Goal: Task Accomplishment & Management: Manage account settings

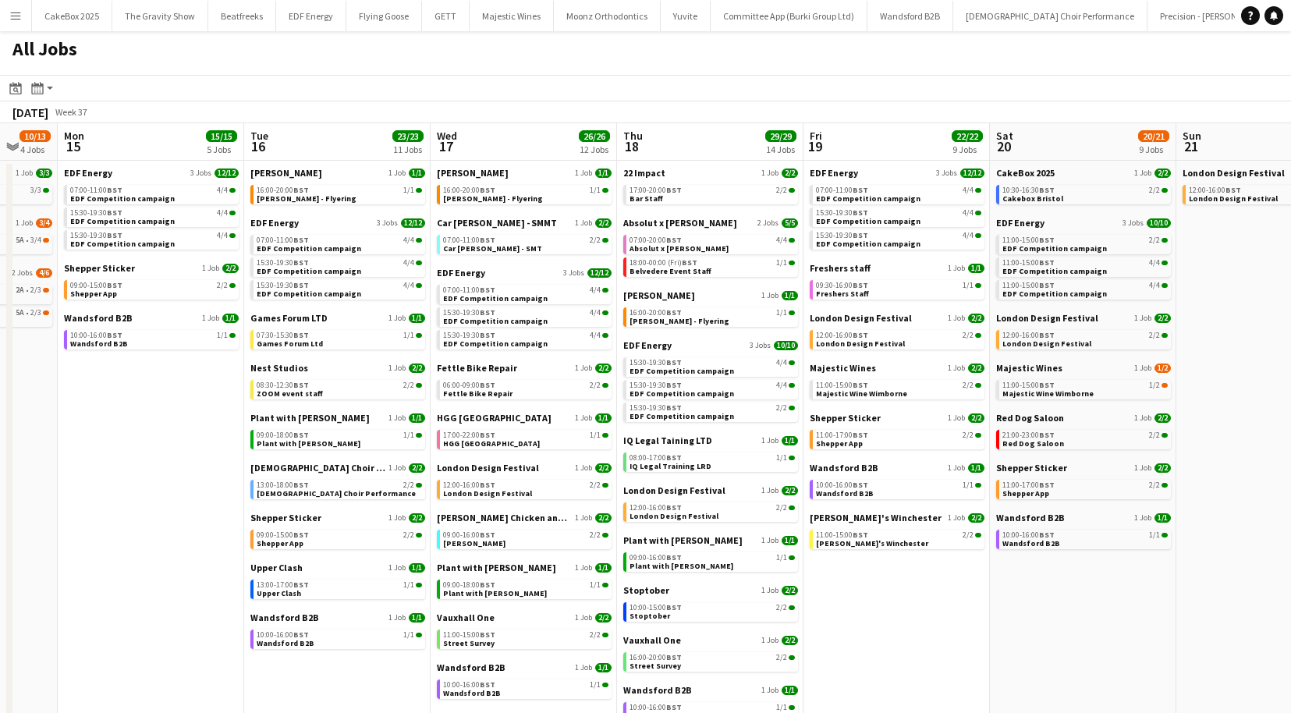
scroll to position [0, 503]
click at [695, 612] on link "10:00-15:00 BST 2/2 Stoptober" at bounding box center [711, 611] width 165 height 18
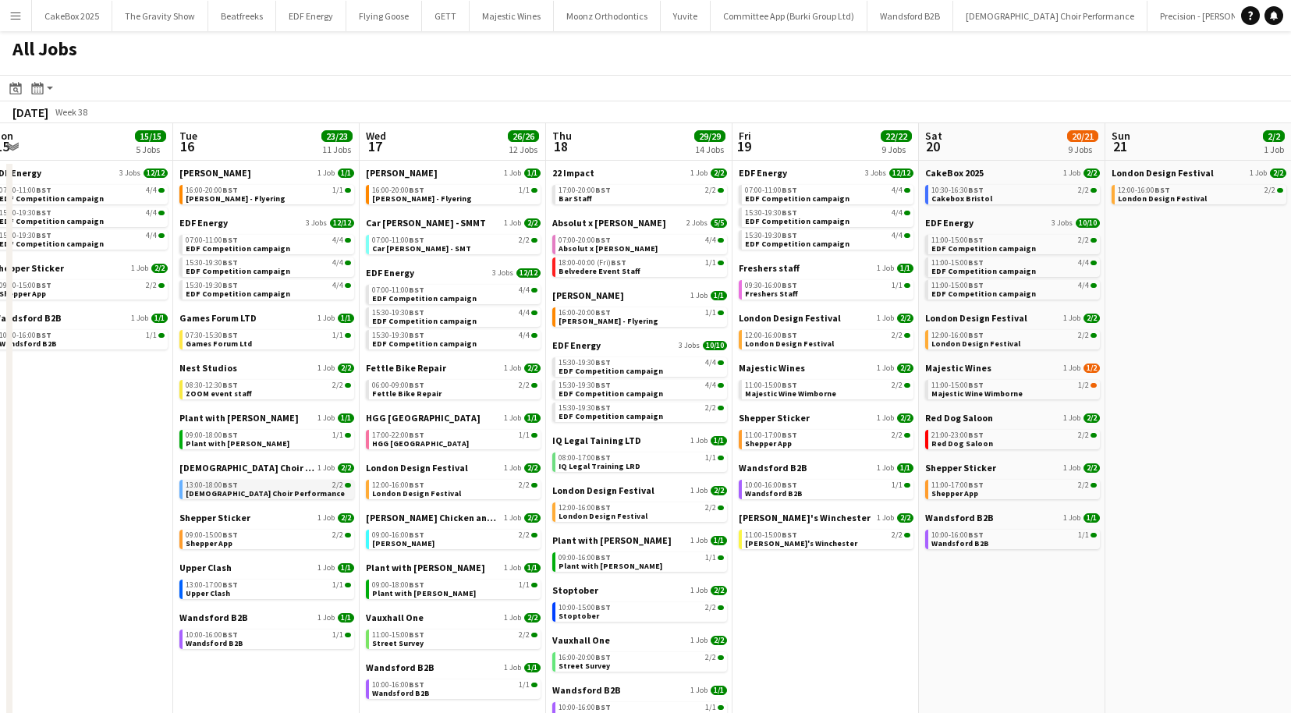
scroll to position [0, 388]
click at [253, 596] on link "13:00-17:00 BST 1/1 Upper Clash" at bounding box center [266, 589] width 165 height 18
click at [813, 543] on link "11:00-15:00 BST 2/2 zizzi's Winchester" at bounding box center [826, 539] width 165 height 18
click at [10, 13] on app-icon "Menu" at bounding box center [15, 15] width 12 height 12
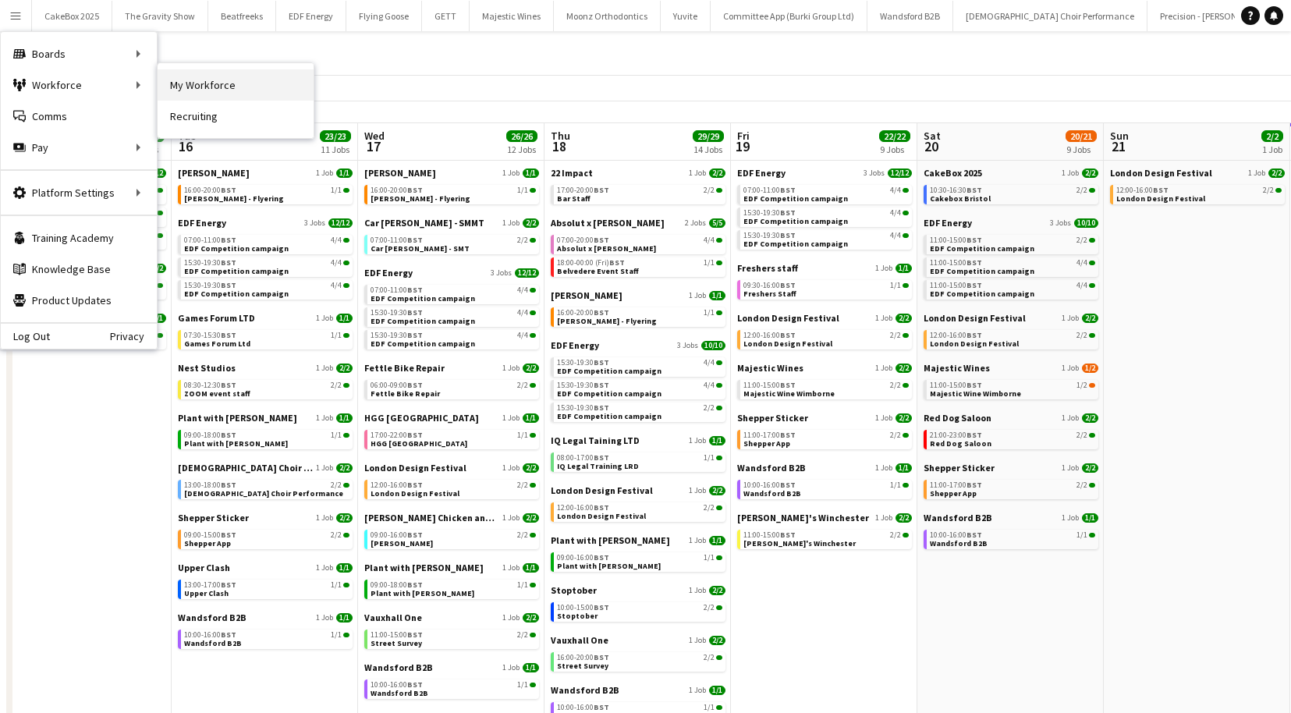
click at [206, 86] on link "My Workforce" at bounding box center [236, 84] width 156 height 31
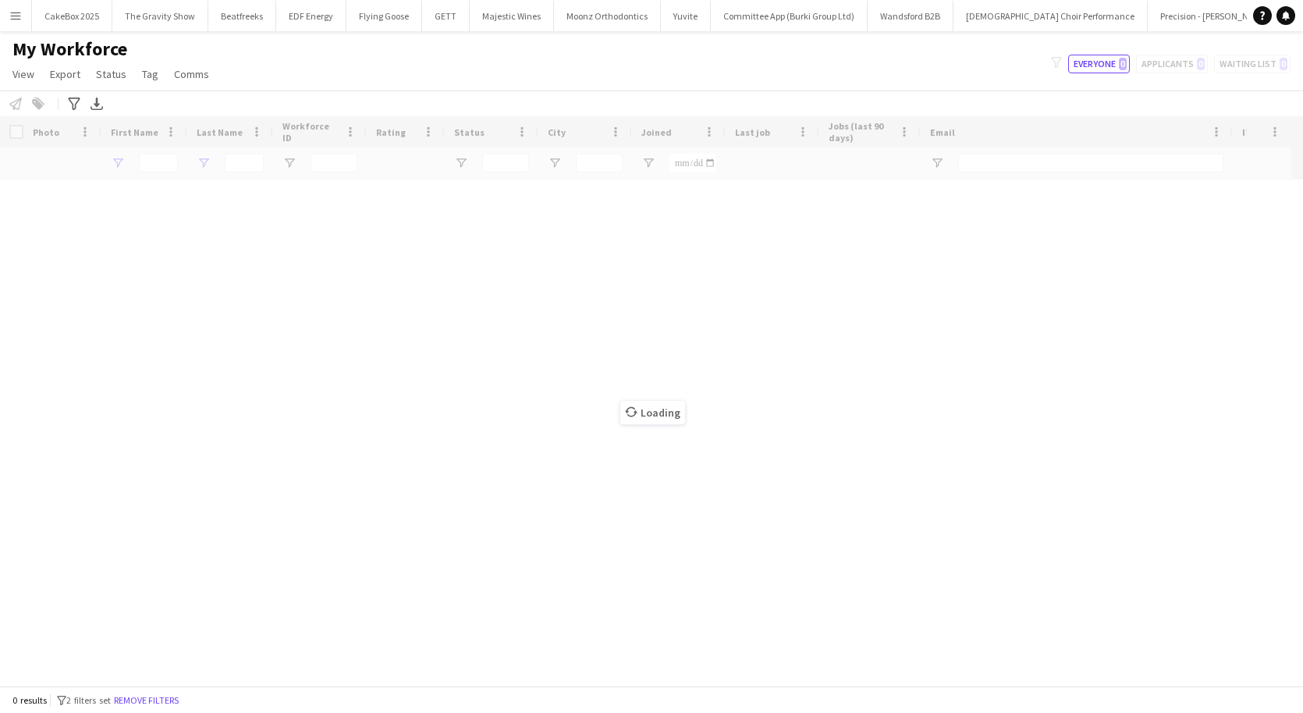
type input "******"
type input "*****"
click at [232, 160] on div "Loading" at bounding box center [651, 401] width 1303 height 570
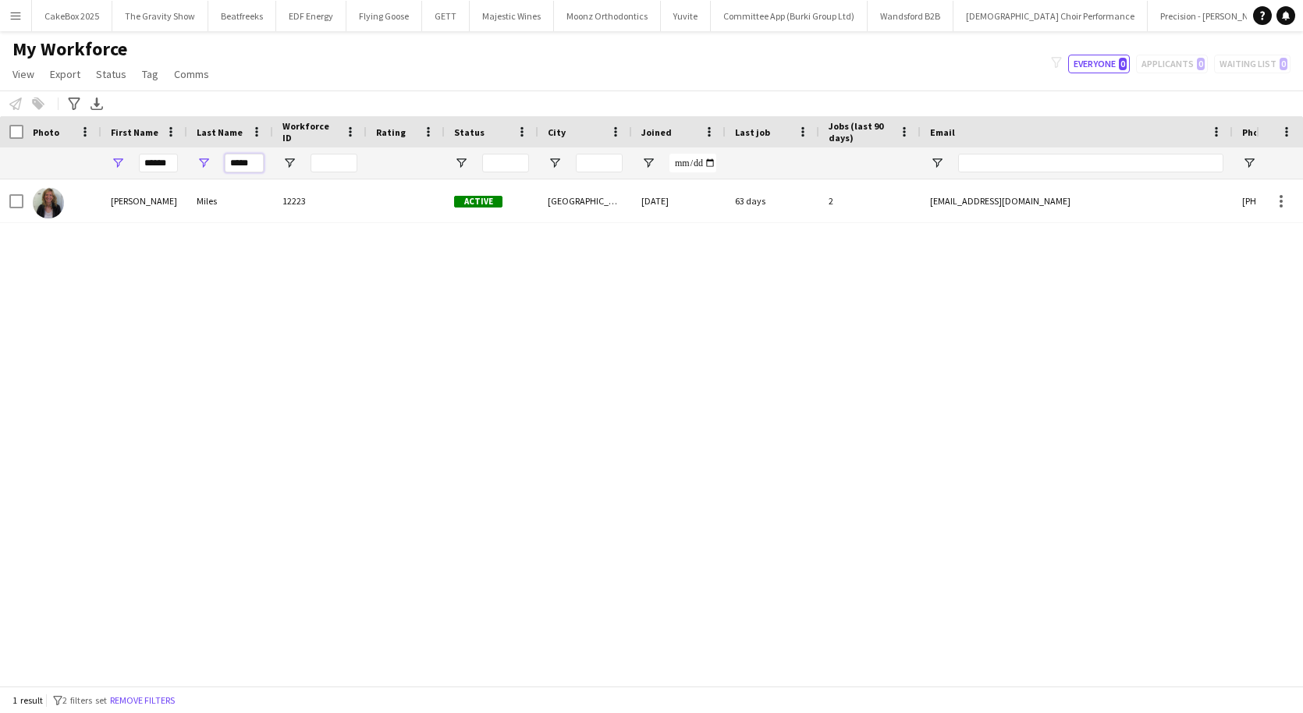
drag, startPoint x: 228, startPoint y: 163, endPoint x: 336, endPoint y: 159, distance: 108.5
click at [336, 159] on div "****** *****" at bounding box center [846, 162] width 1692 height 31
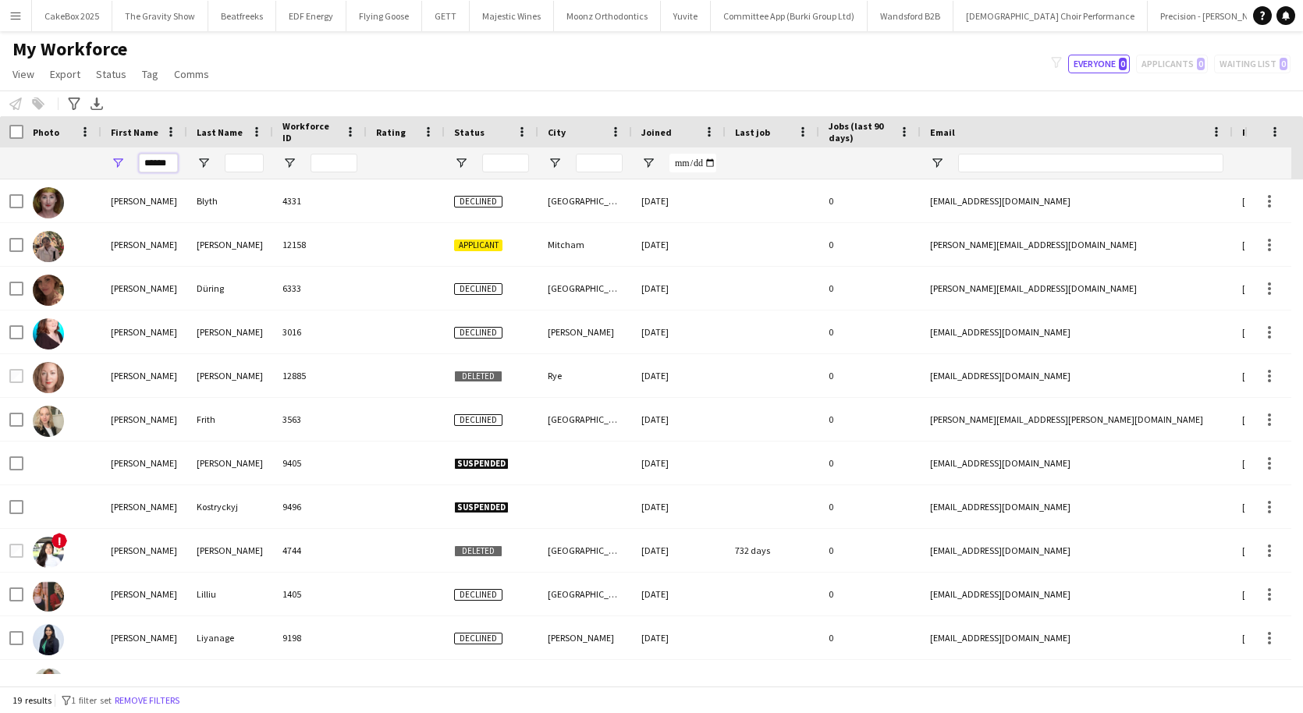
scroll to position [0, 2]
drag, startPoint x: 143, startPoint y: 163, endPoint x: 248, endPoint y: 163, distance: 105.3
click at [248, 163] on div "******" at bounding box center [846, 162] width 1692 height 31
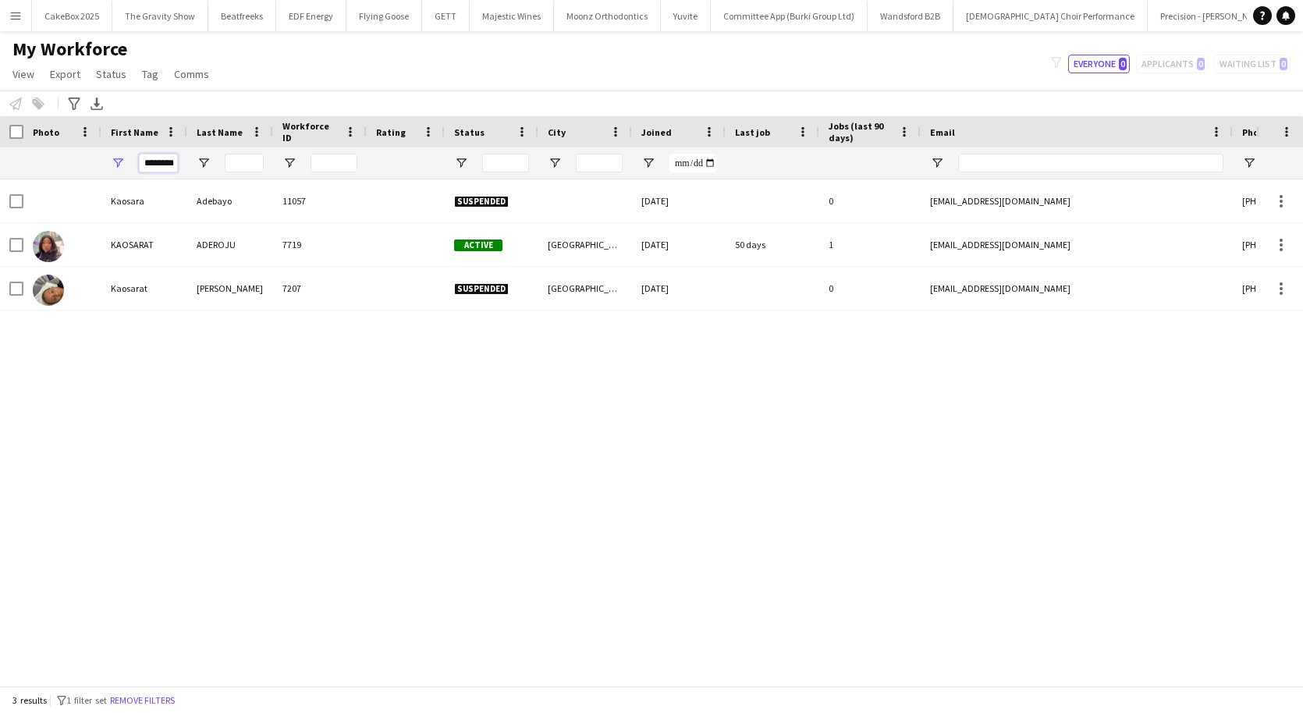
scroll to position [0, 3]
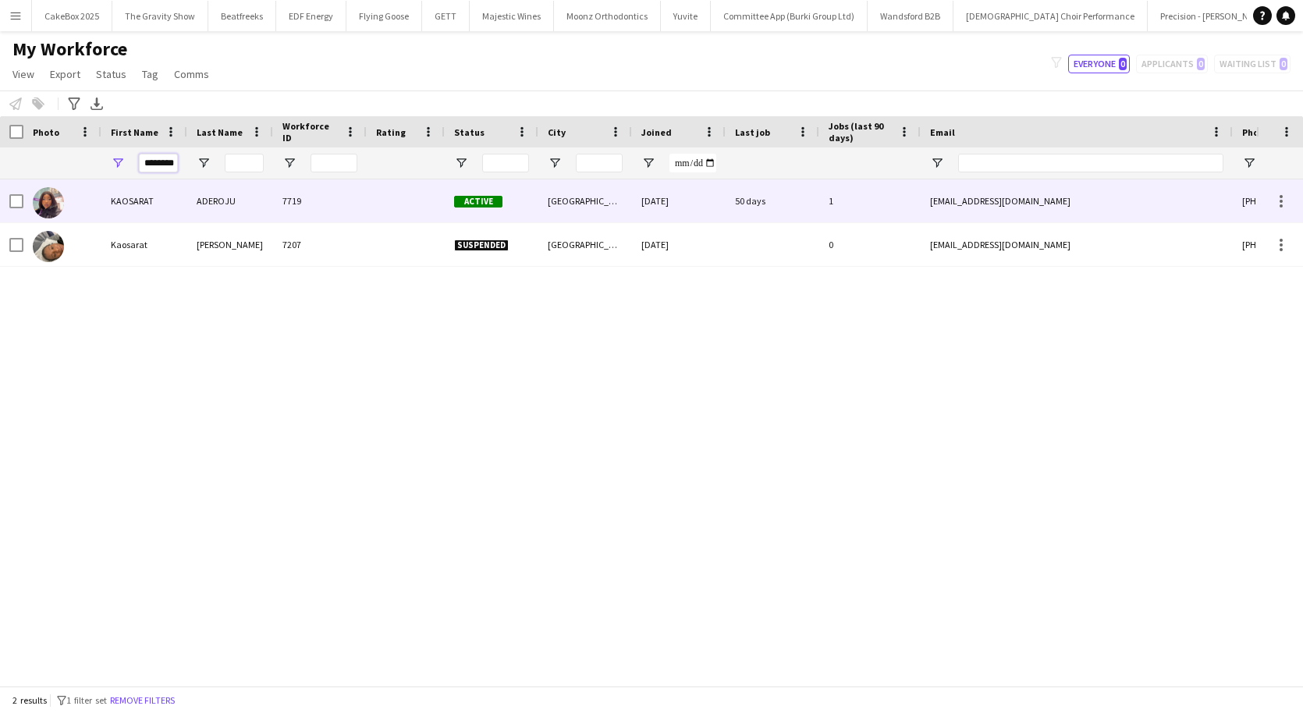
type input "********"
click at [211, 209] on div "ADEROJU" at bounding box center [230, 200] width 86 height 43
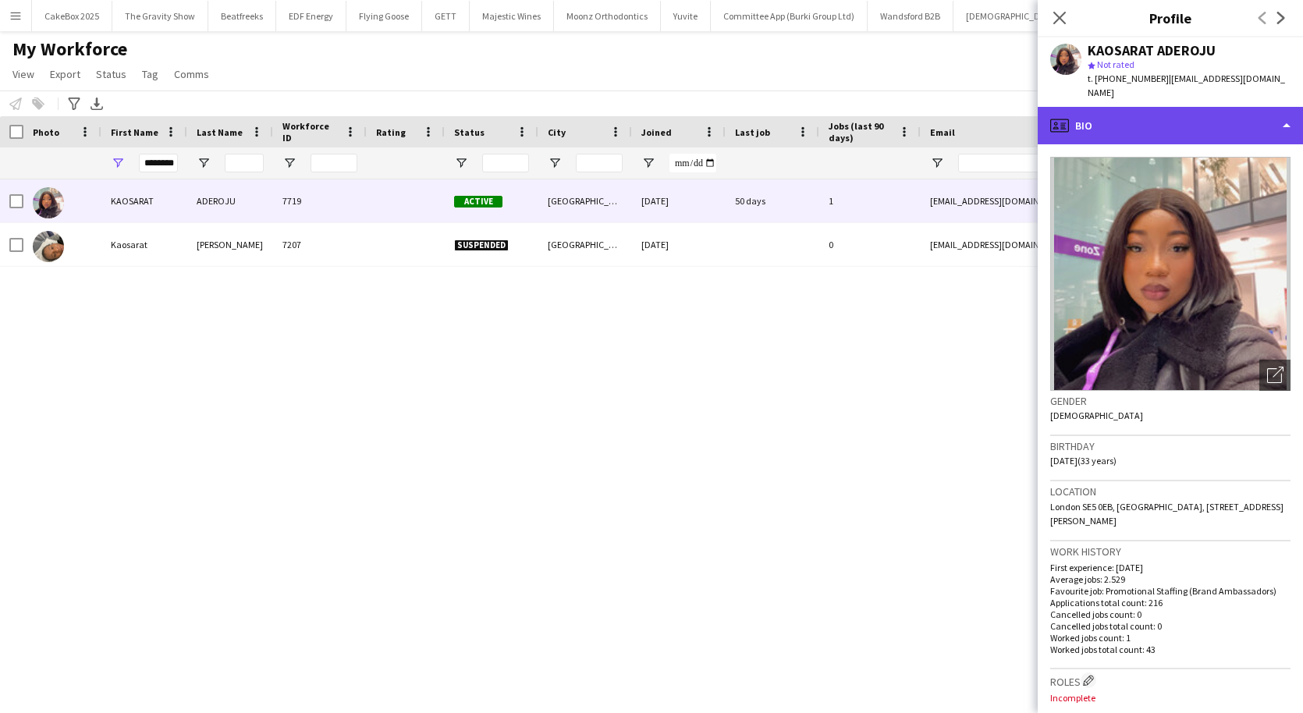
click at [1130, 107] on div "profile Bio" at bounding box center [1170, 125] width 265 height 37
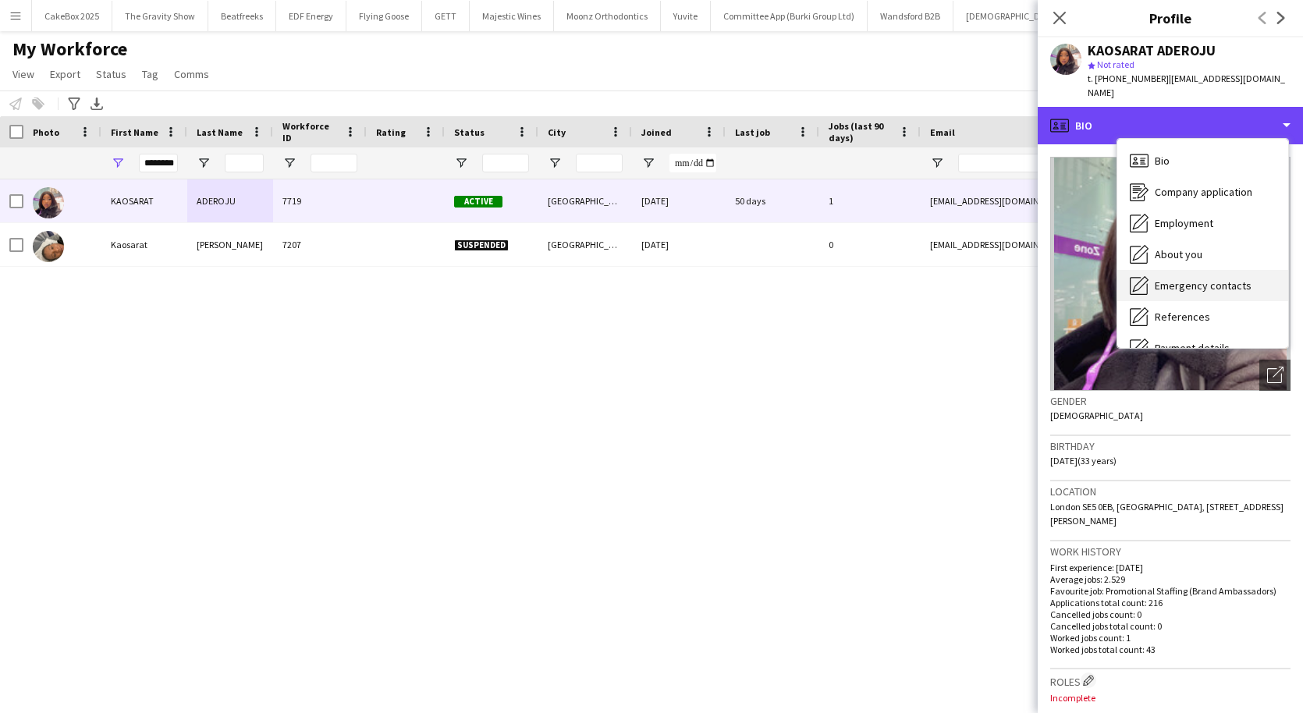
scroll to position [209, 0]
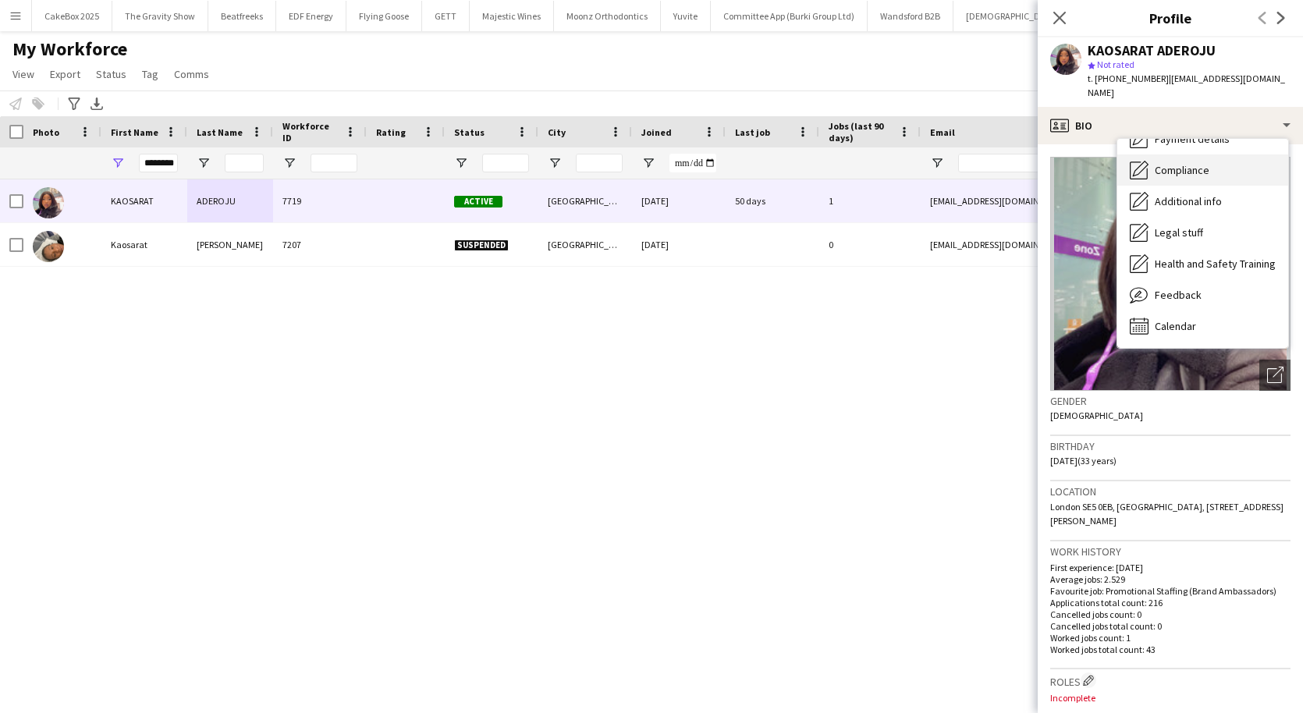
click at [1160, 163] on span "Compliance" at bounding box center [1182, 170] width 55 height 14
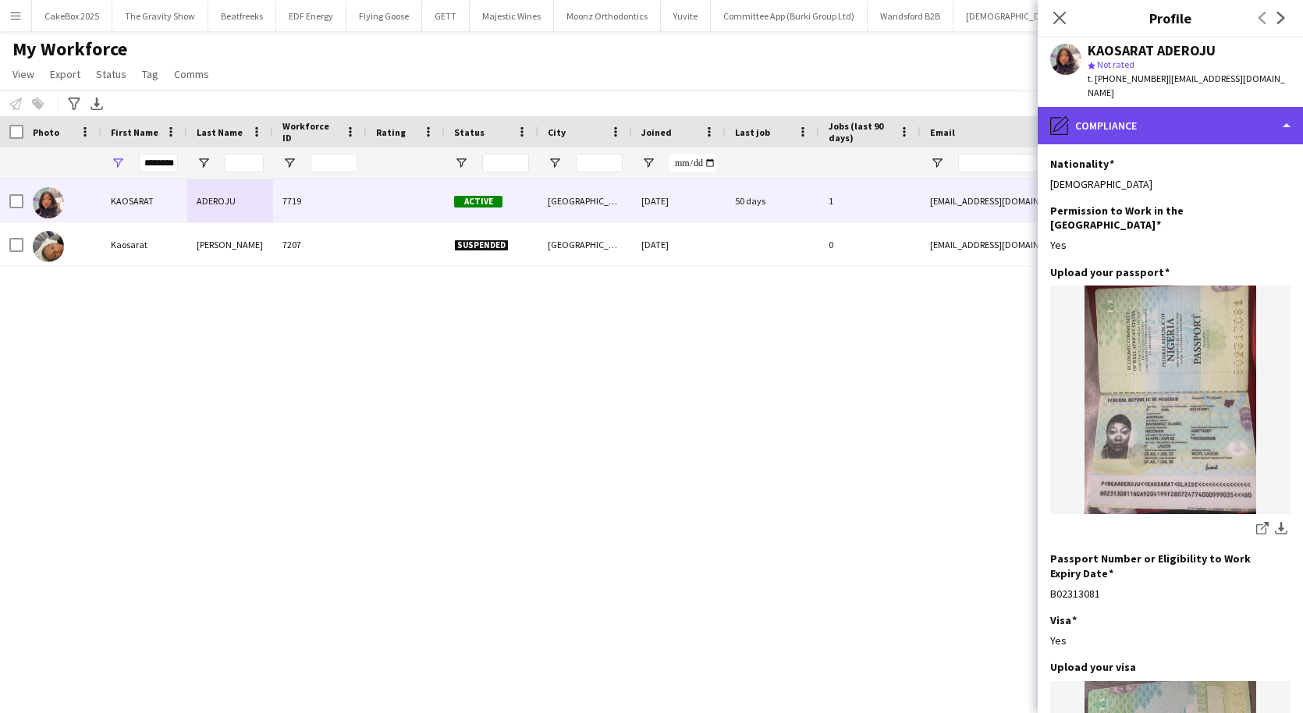
click at [1147, 113] on div "pencil4 Compliance" at bounding box center [1170, 125] width 265 height 37
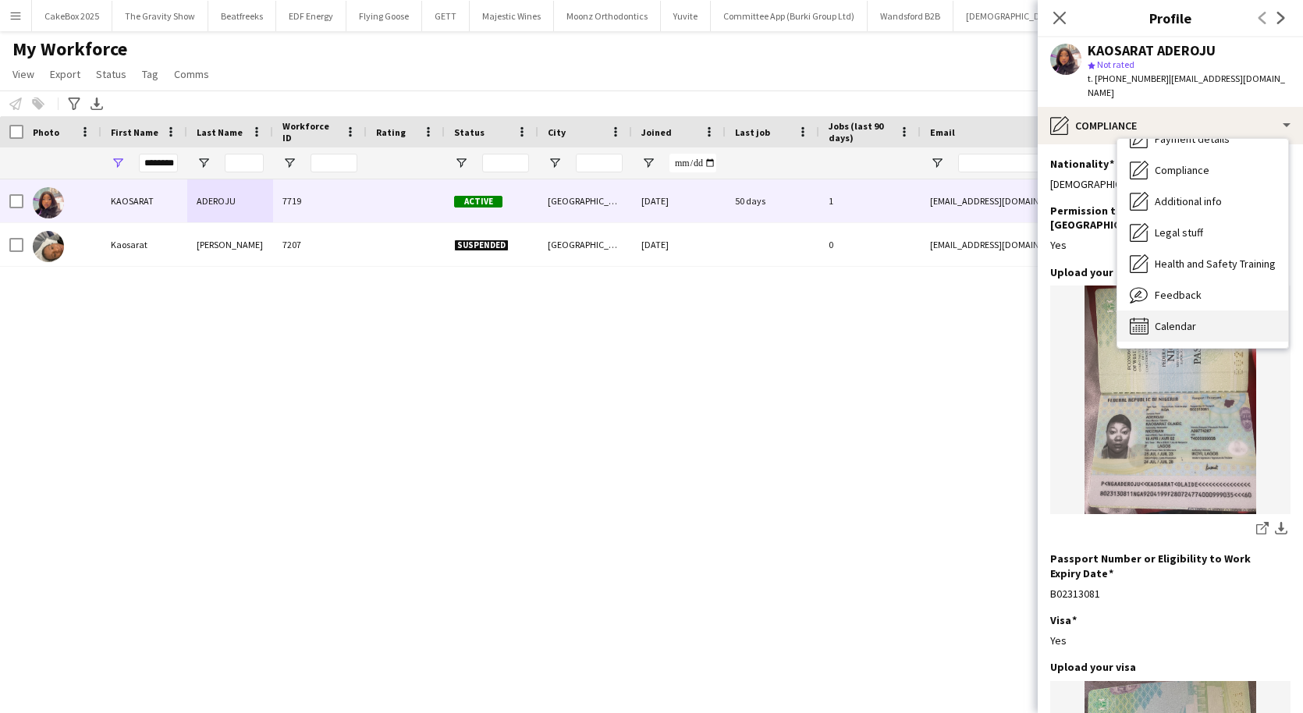
click at [1172, 319] on span "Calendar" at bounding box center [1175, 326] width 41 height 14
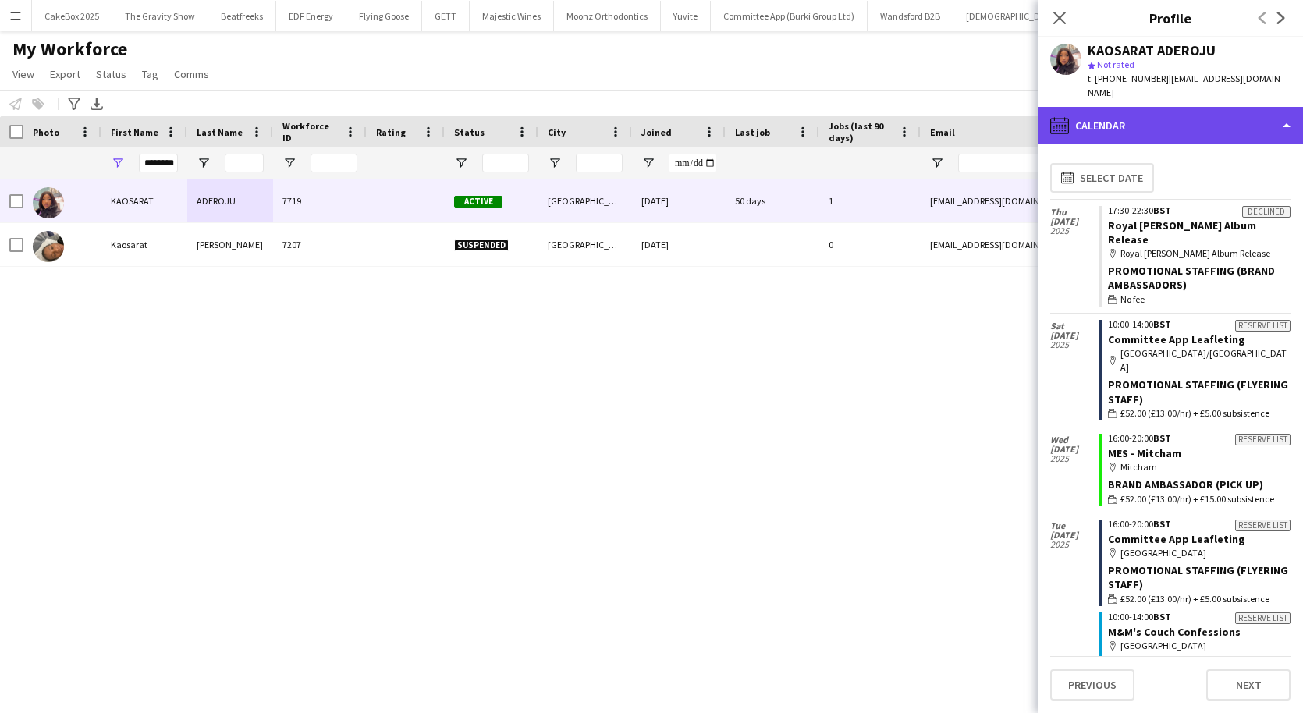
click at [1173, 115] on div "calendar-full Calendar" at bounding box center [1170, 125] width 265 height 37
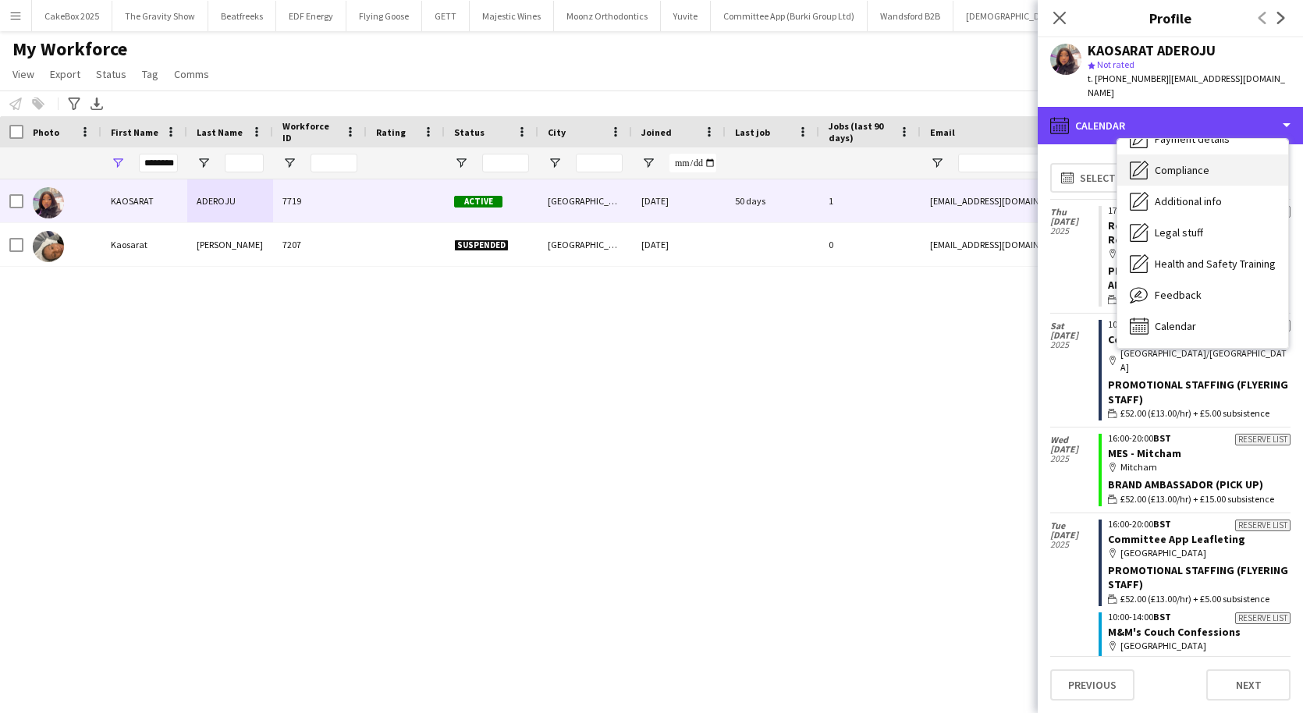
scroll to position [0, 0]
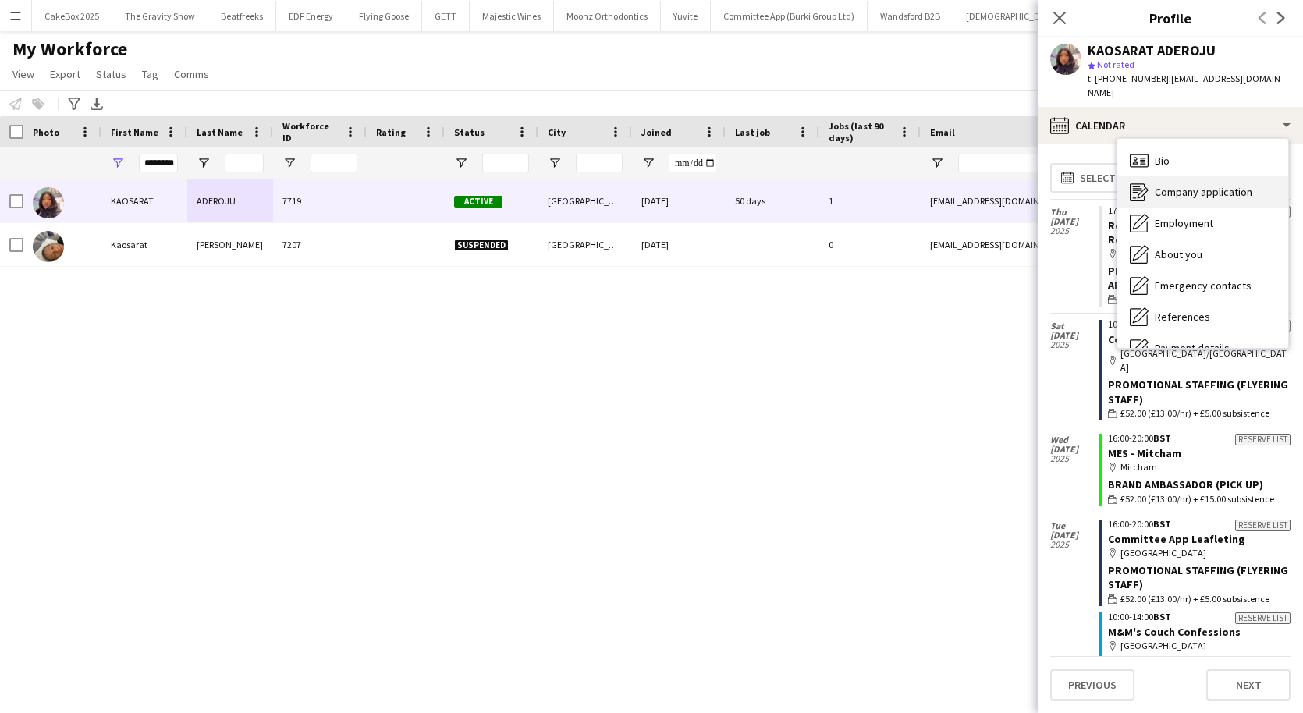
click at [1182, 185] on span "Company application" at bounding box center [1204, 192] width 98 height 14
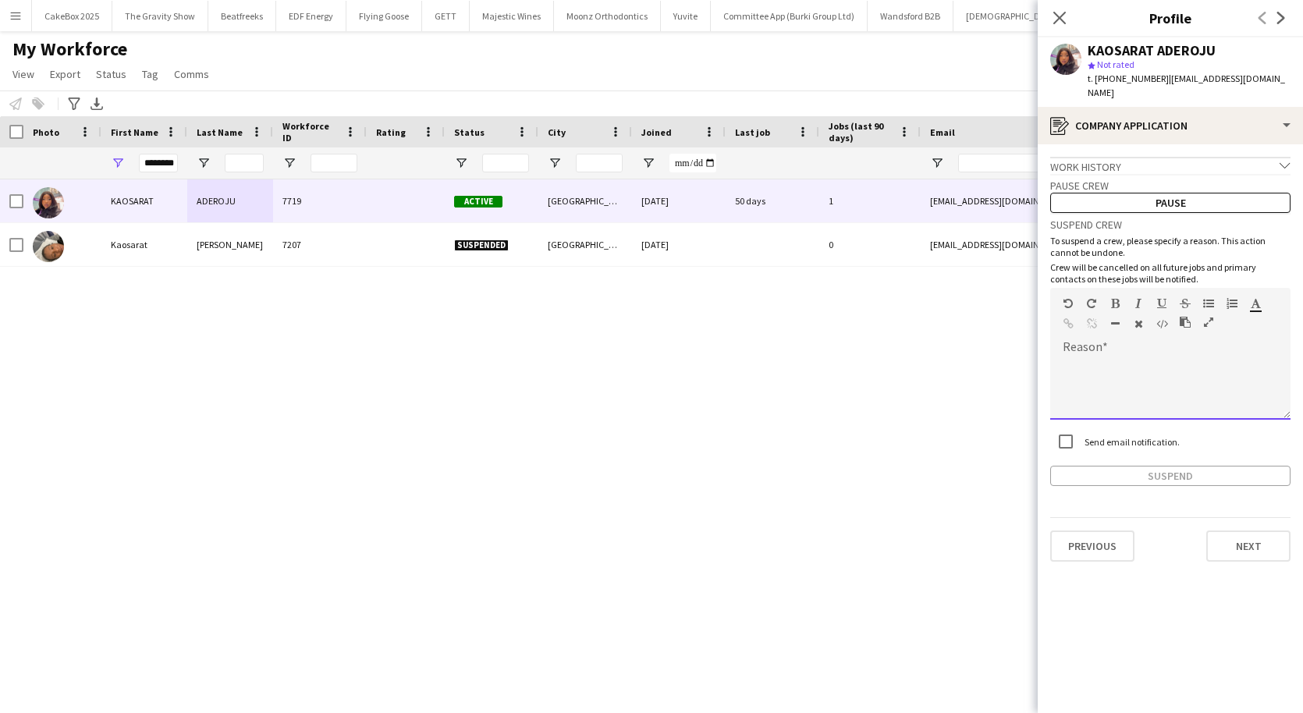
click at [1074, 346] on span at bounding box center [1062, 357] width 25 height 22
click at [1068, 357] on div "**********" at bounding box center [1170, 388] width 240 height 62
click at [1167, 357] on div "**********" at bounding box center [1170, 388] width 240 height 62
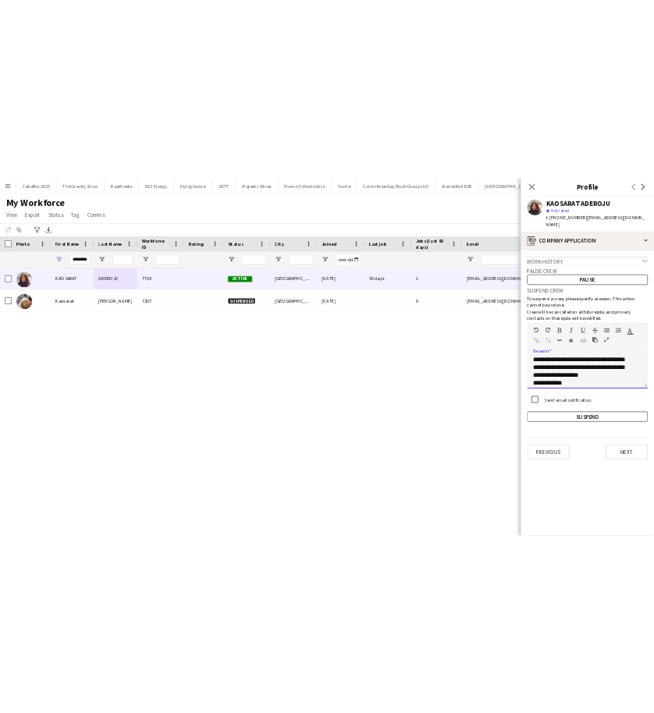
scroll to position [96, 0]
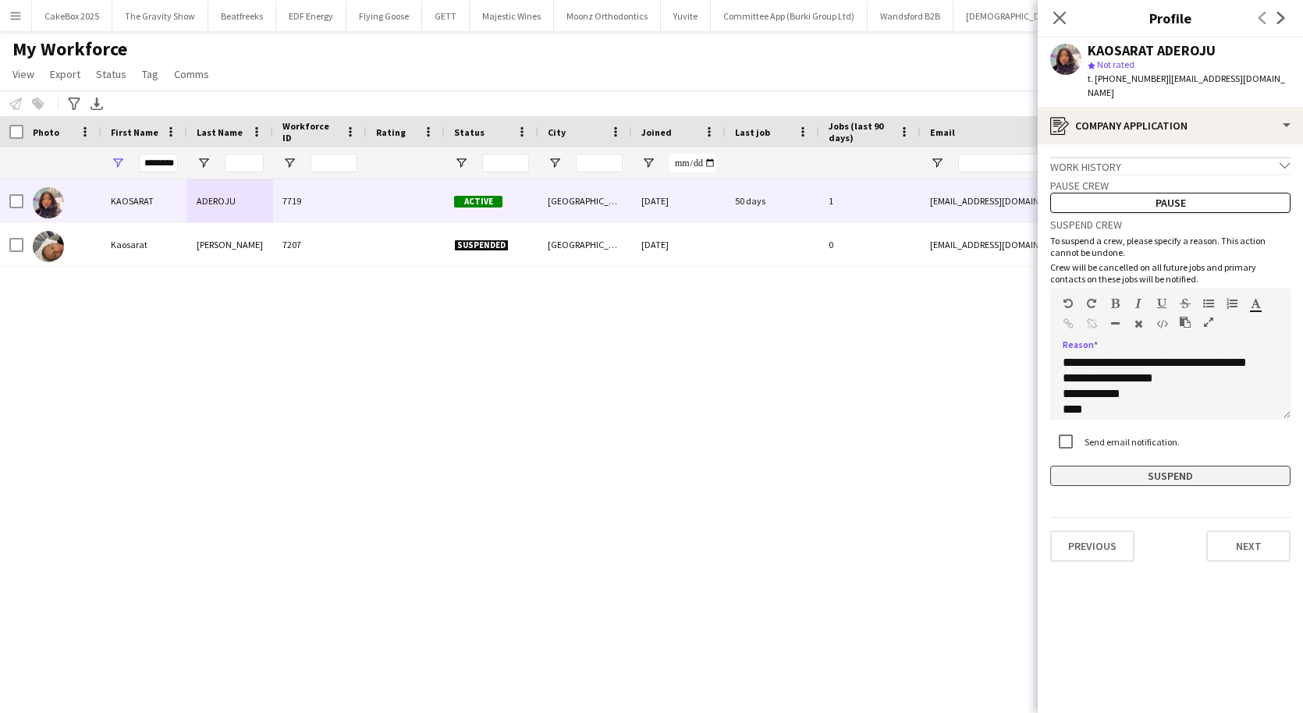
click at [1142, 466] on button "Suspend" at bounding box center [1170, 476] width 240 height 20
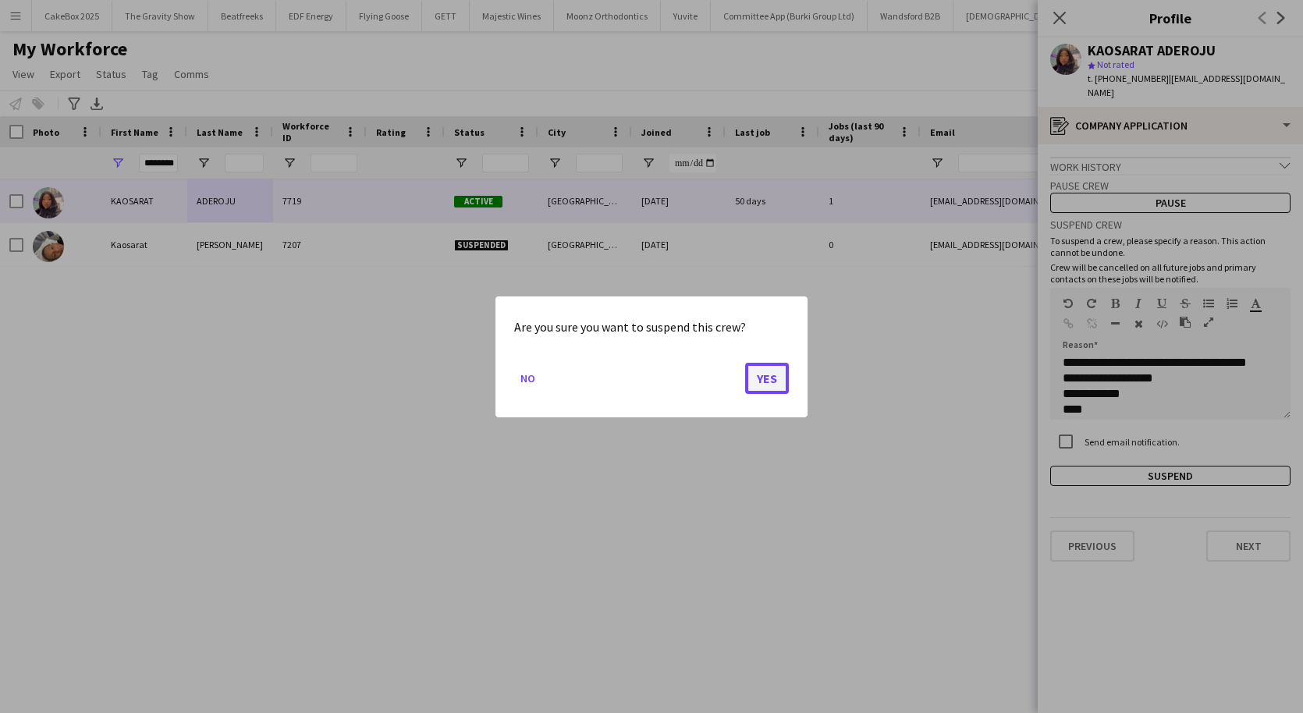
click at [764, 374] on button "Yes" at bounding box center [767, 377] width 44 height 31
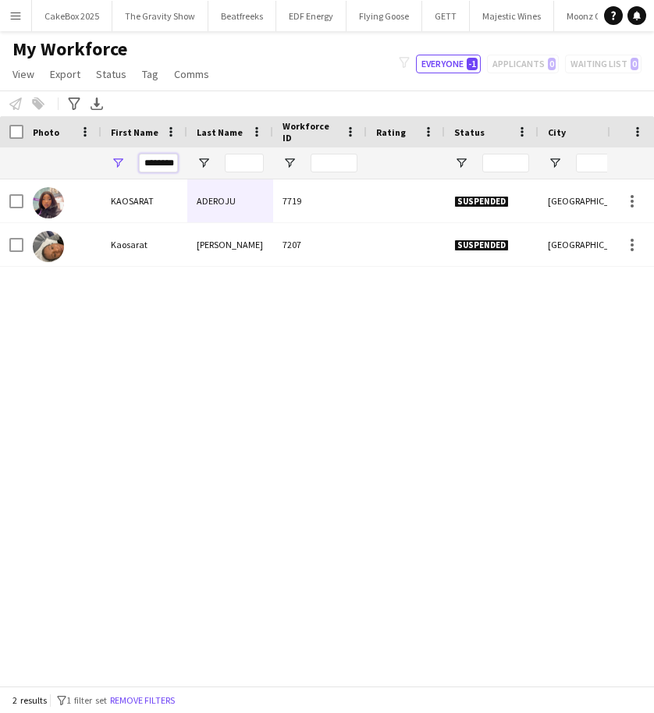
scroll to position [0, 3]
drag, startPoint x: 144, startPoint y: 164, endPoint x: 232, endPoint y: 164, distance: 88.2
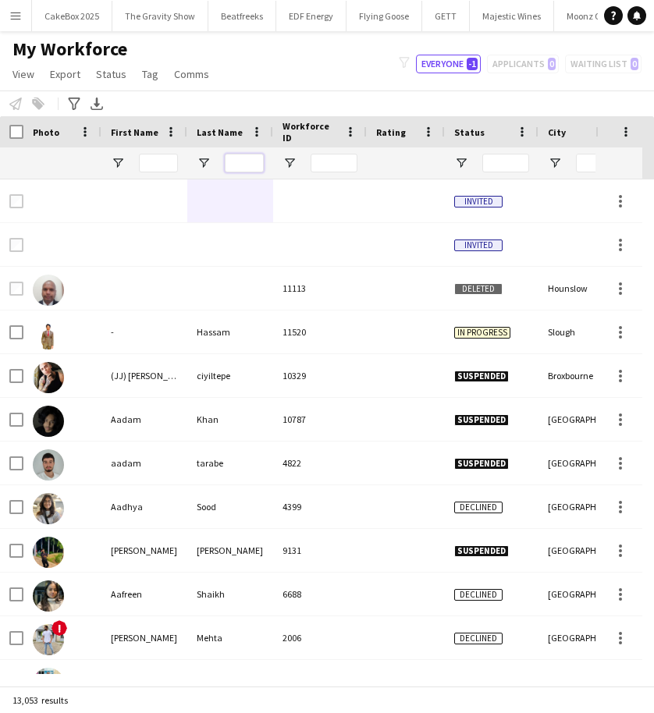
click at [243, 169] on input "Last Name Filter Input" at bounding box center [244, 163] width 39 height 19
type input "*******"
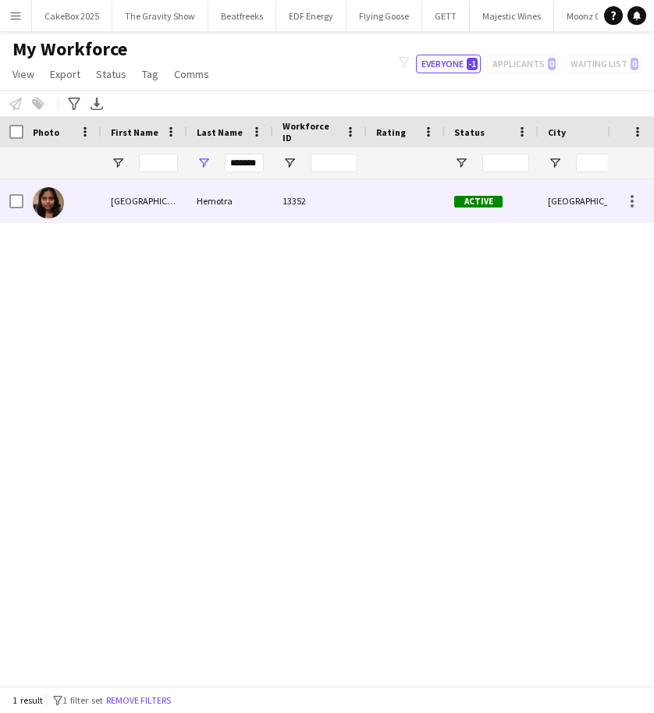
scroll to position [0, 0]
click at [226, 206] on div "Hemotra" at bounding box center [230, 200] width 86 height 43
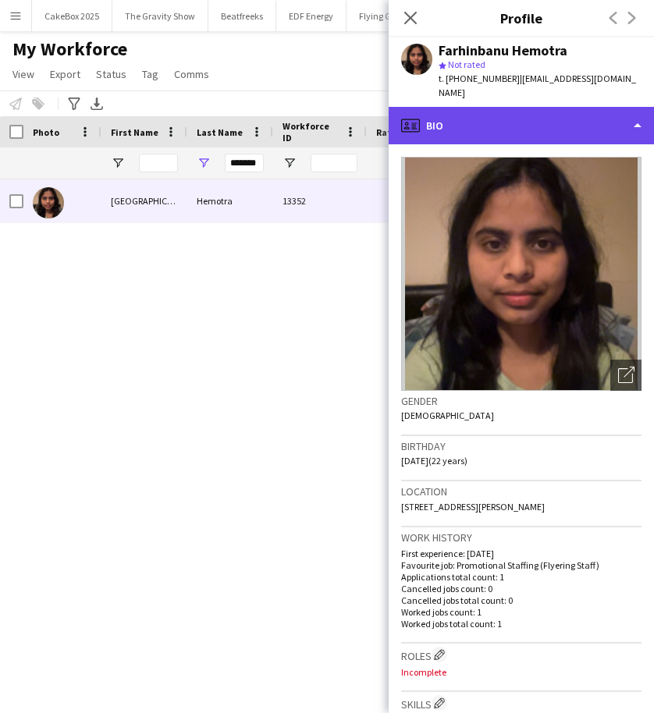
click at [486, 112] on div "profile Bio" at bounding box center [521, 125] width 265 height 37
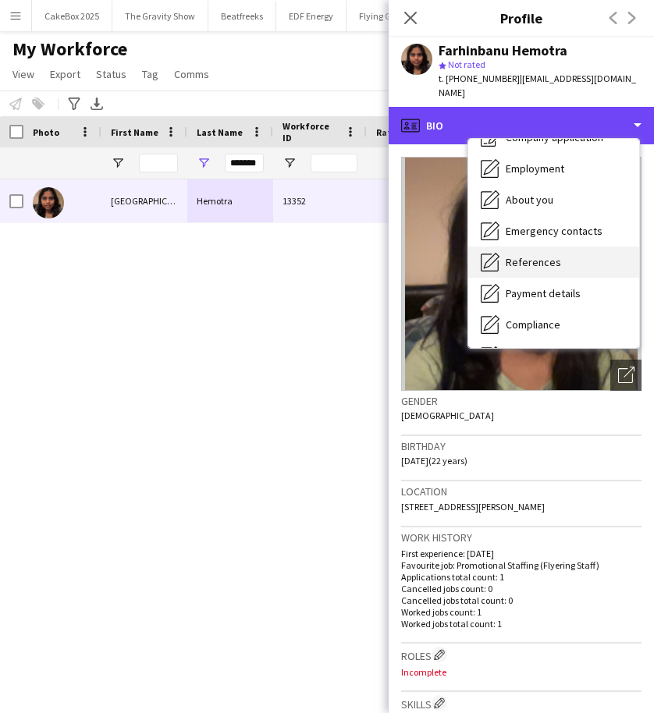
scroll to position [59, 0]
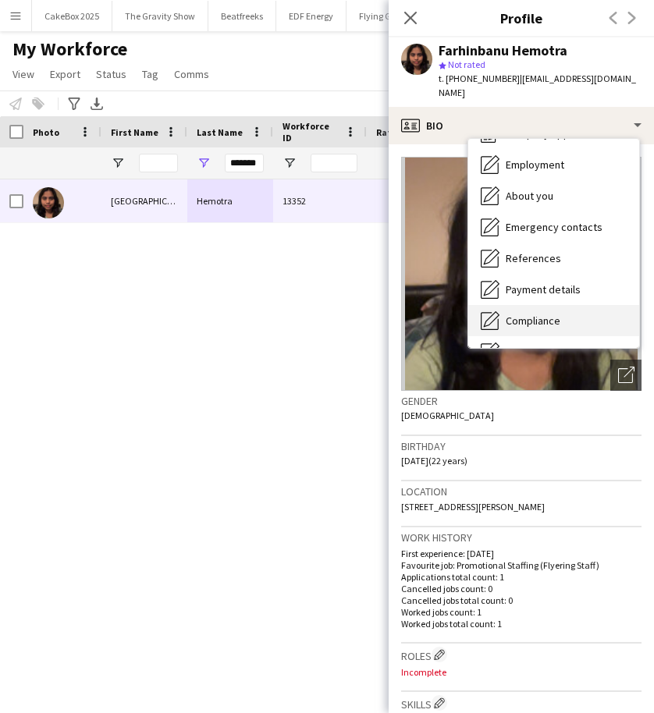
click at [546, 314] on span "Compliance" at bounding box center [533, 321] width 55 height 14
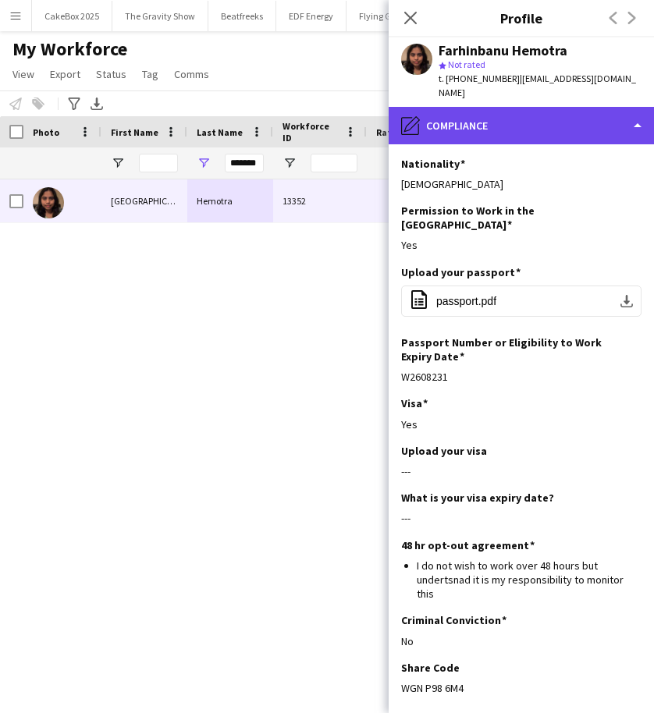
click at [503, 116] on div "pencil4 Compliance" at bounding box center [521, 125] width 265 height 37
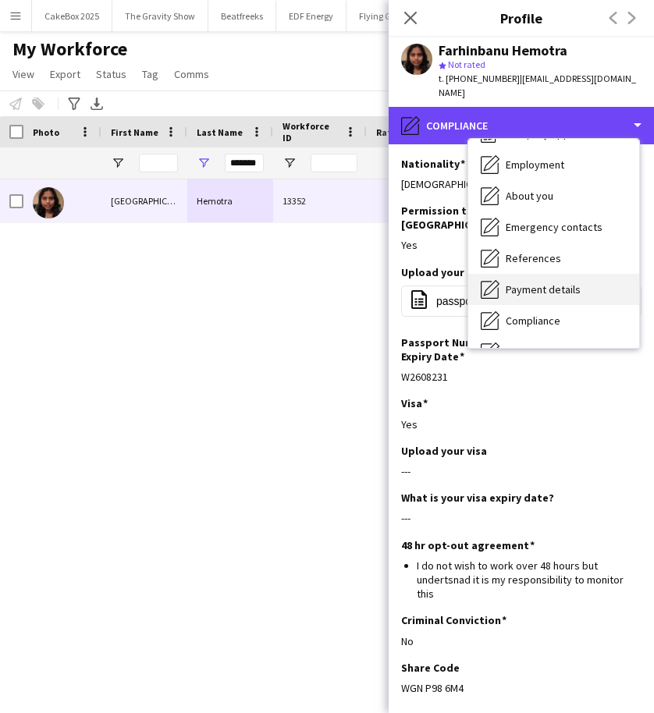
scroll to position [209, 0]
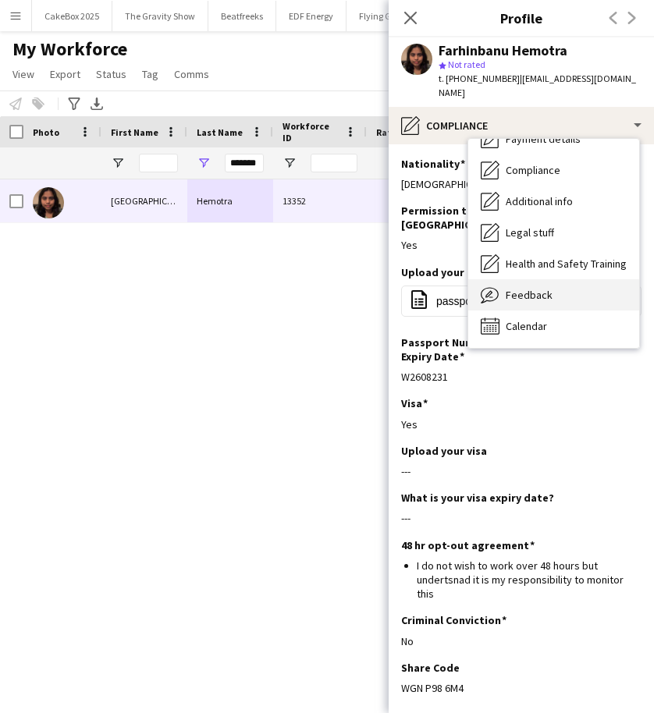
click at [508, 288] on span "Feedback" at bounding box center [529, 295] width 47 height 14
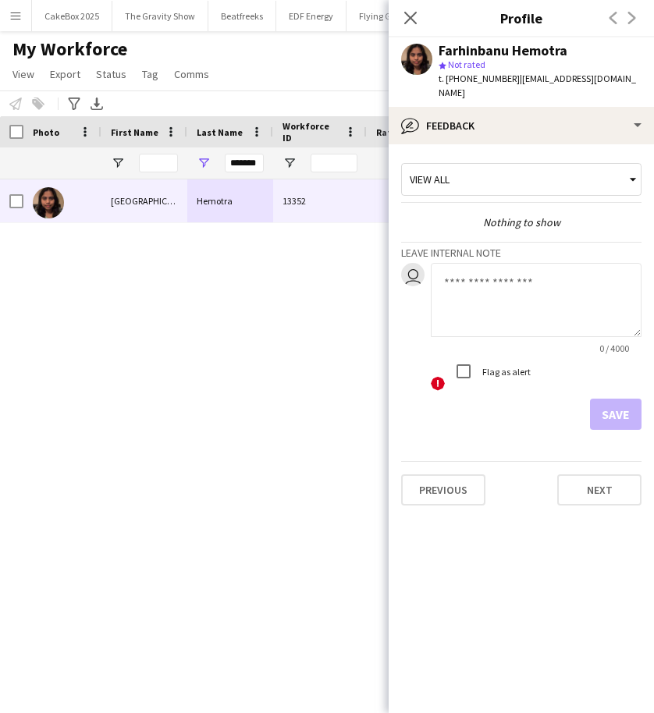
click at [453, 297] on textarea at bounding box center [536, 300] width 211 height 74
click at [616, 268] on textarea "**********" at bounding box center [536, 300] width 211 height 74
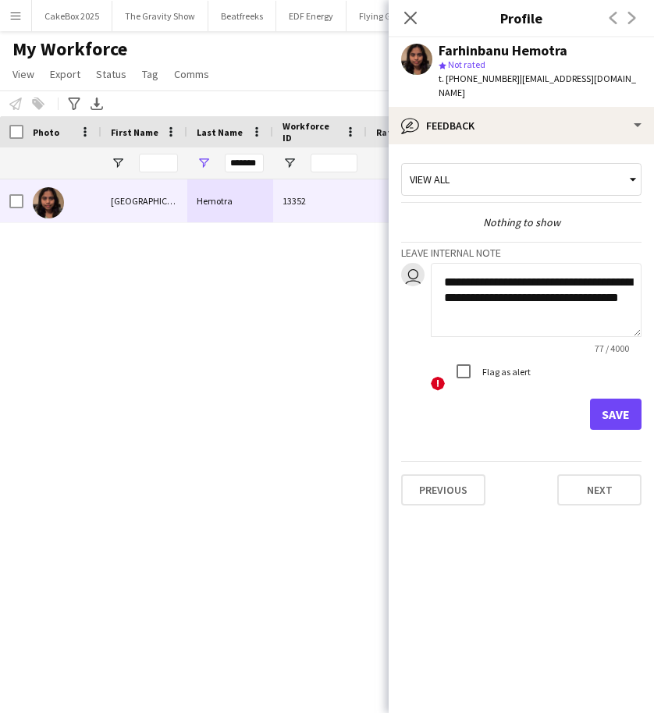
type textarea "**********"
click at [617, 408] on button "Save" at bounding box center [615, 414] width 51 height 31
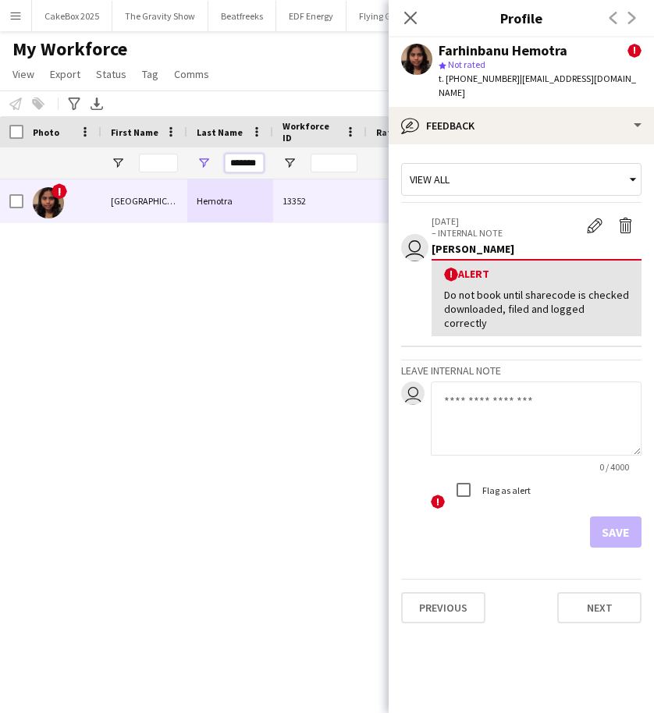
scroll to position [0, 3]
drag, startPoint x: 226, startPoint y: 163, endPoint x: 307, endPoint y: 165, distance: 81.2
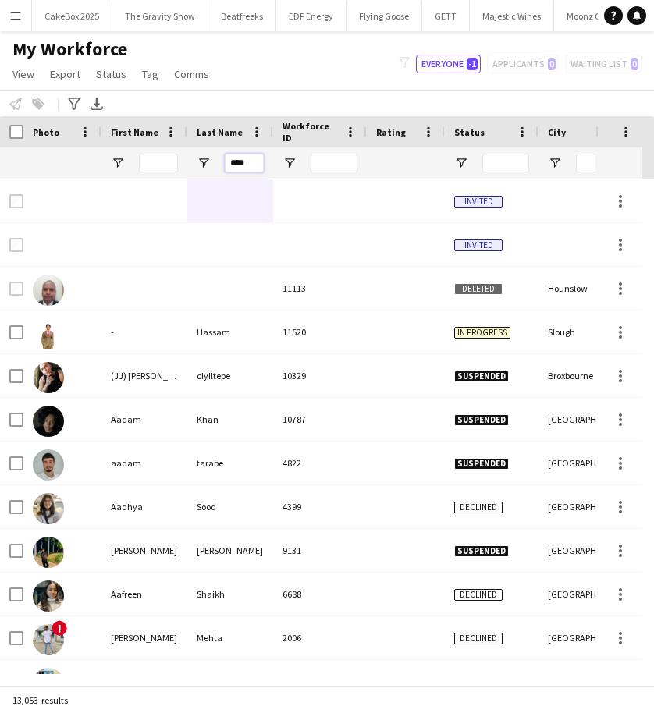
type input "****"
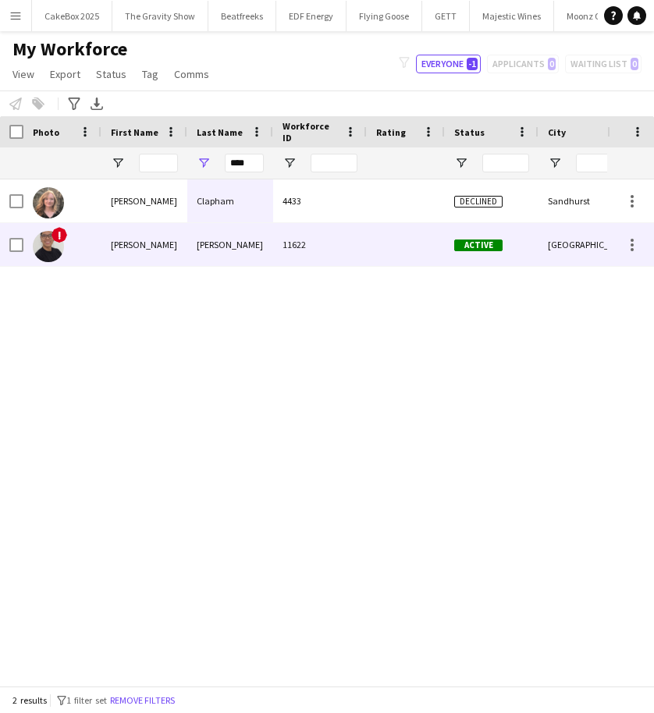
click at [236, 236] on div "[PERSON_NAME]" at bounding box center [230, 244] width 86 height 43
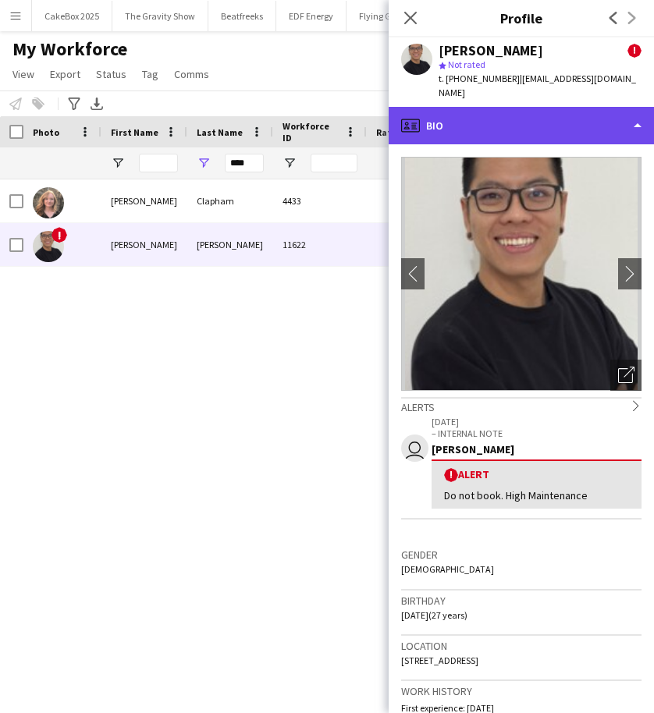
click at [566, 112] on div "profile Bio" at bounding box center [521, 125] width 265 height 37
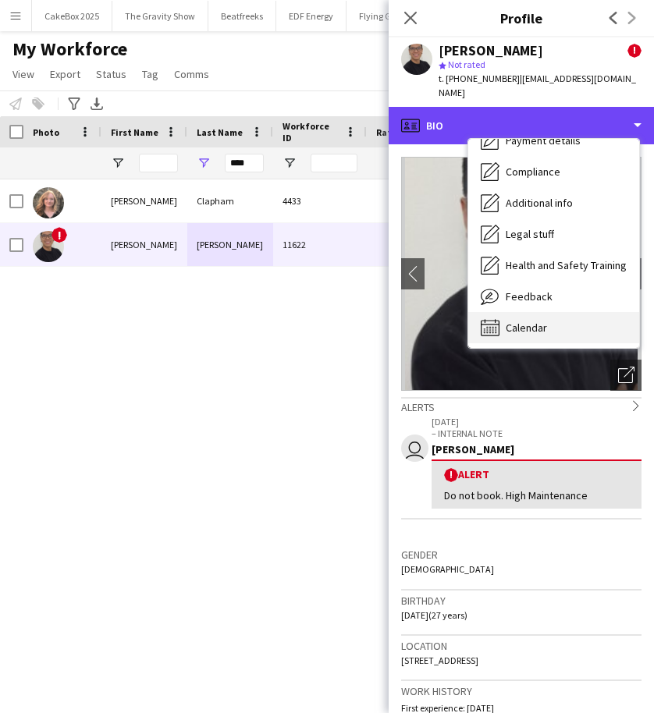
scroll to position [208, 0]
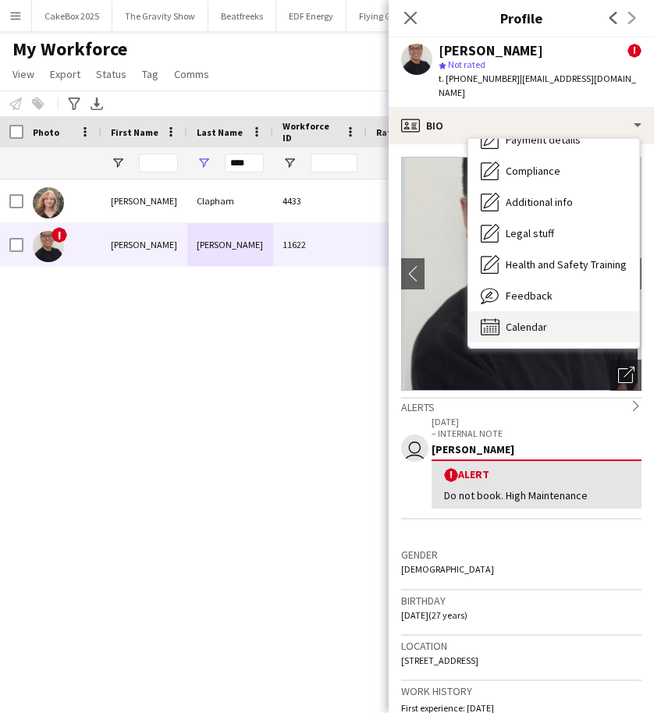
click at [532, 320] on span "Calendar" at bounding box center [526, 327] width 41 height 14
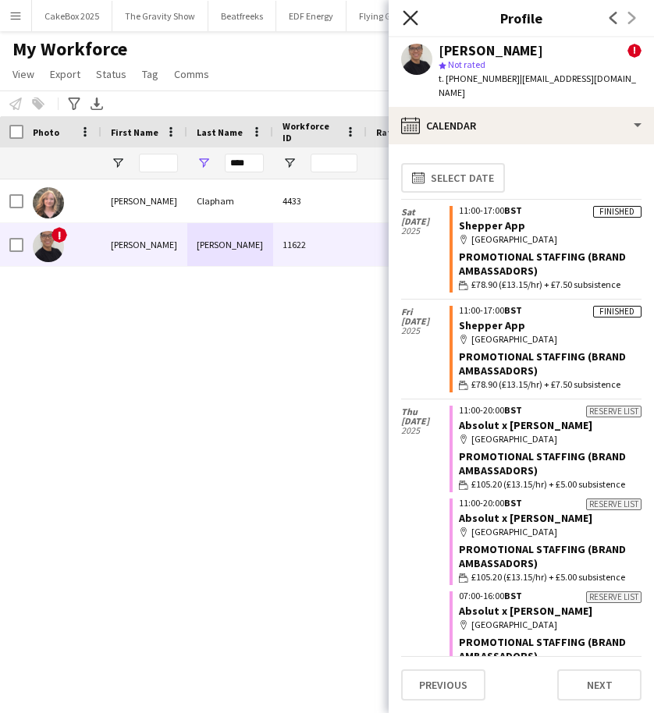
click at [408, 17] on icon "Close pop-in" at bounding box center [410, 17] width 15 height 15
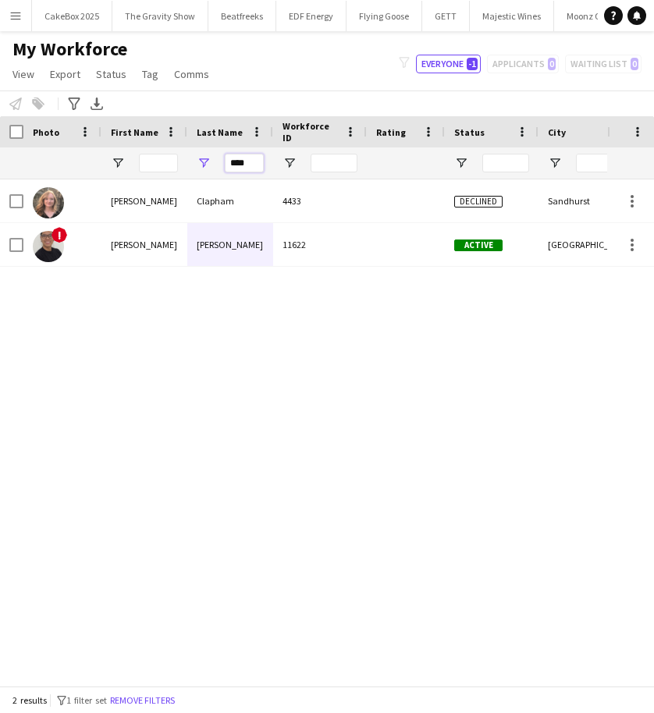
drag, startPoint x: 229, startPoint y: 164, endPoint x: 302, endPoint y: 165, distance: 73.4
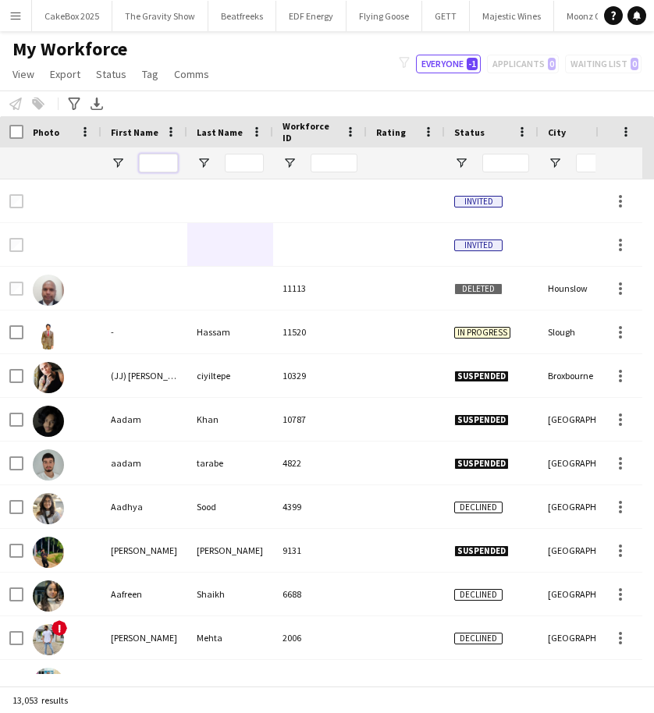
click at [168, 165] on input "First Name Filter Input" at bounding box center [158, 163] width 39 height 19
type input "****"
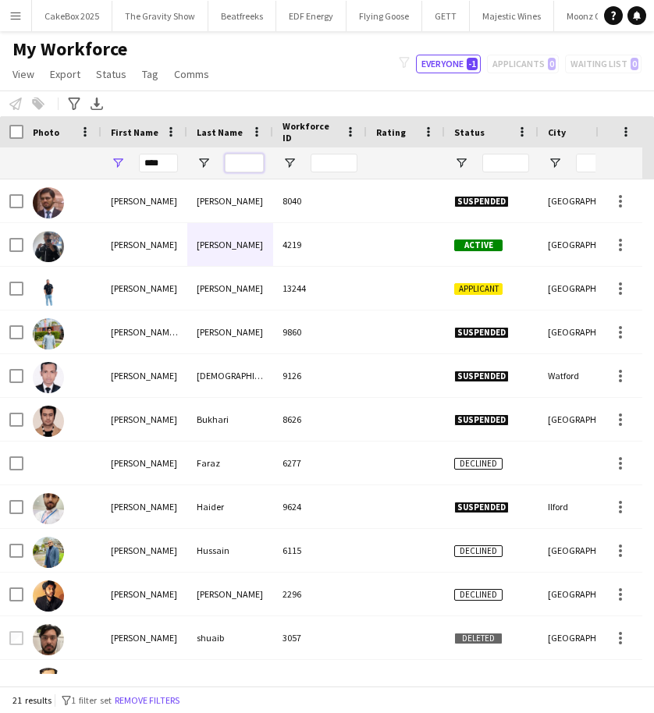
click at [237, 169] on input "Last Name Filter Input" at bounding box center [244, 163] width 39 height 19
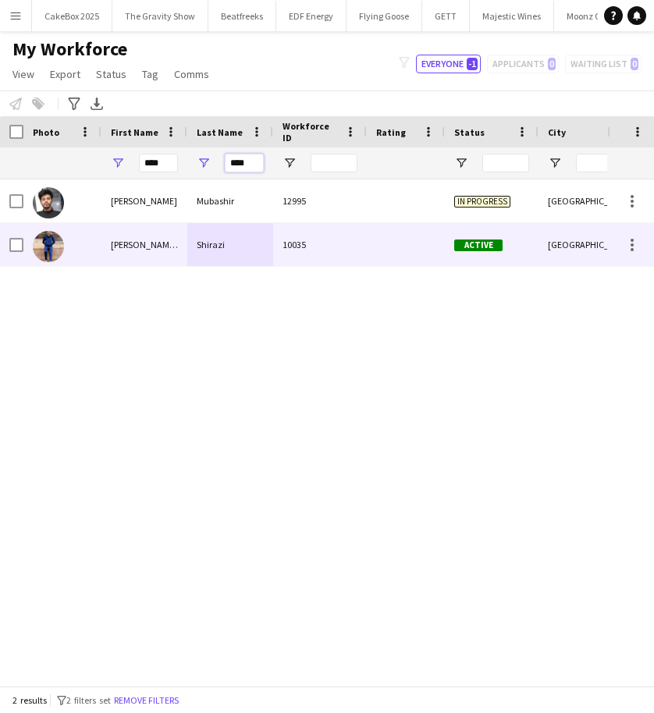
type input "****"
click at [197, 245] on div "Shirazi" at bounding box center [230, 244] width 86 height 43
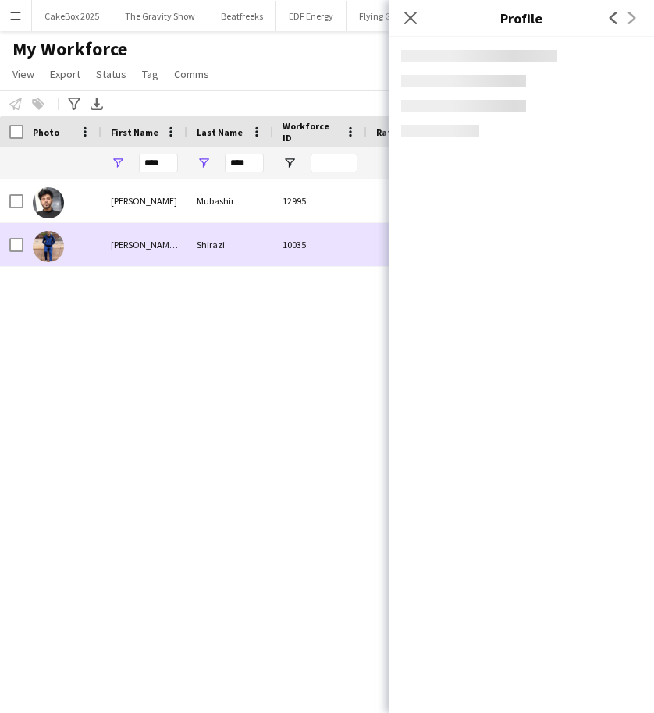
click at [197, 245] on div "Shirazi" at bounding box center [230, 244] width 86 height 43
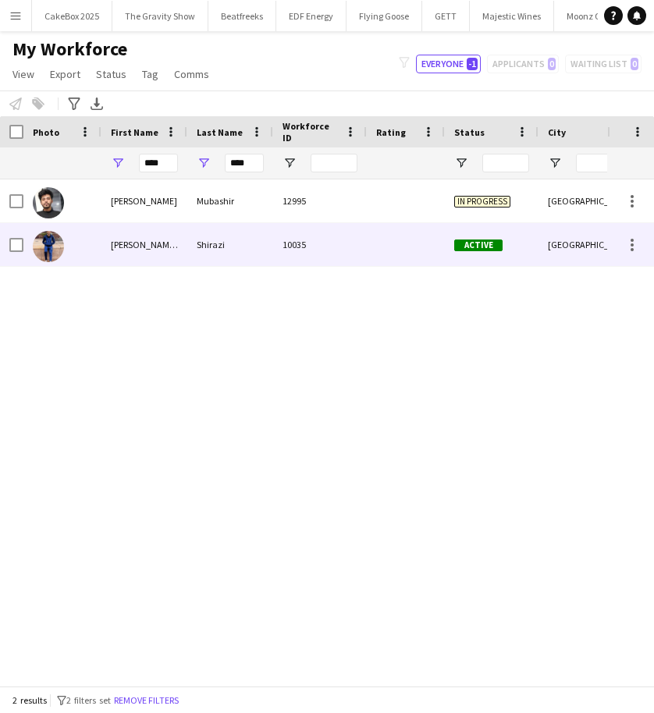
click at [200, 247] on div "Shirazi" at bounding box center [230, 244] width 86 height 43
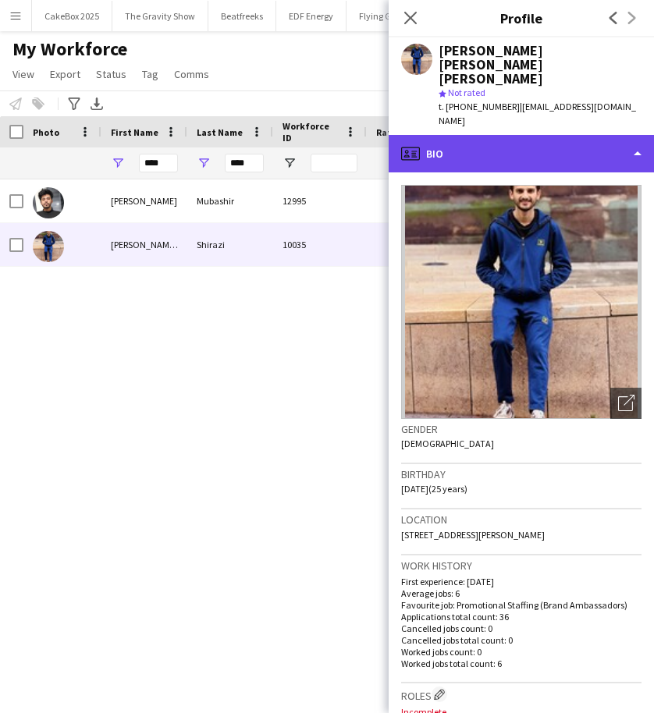
click at [517, 135] on div "profile Bio" at bounding box center [521, 153] width 265 height 37
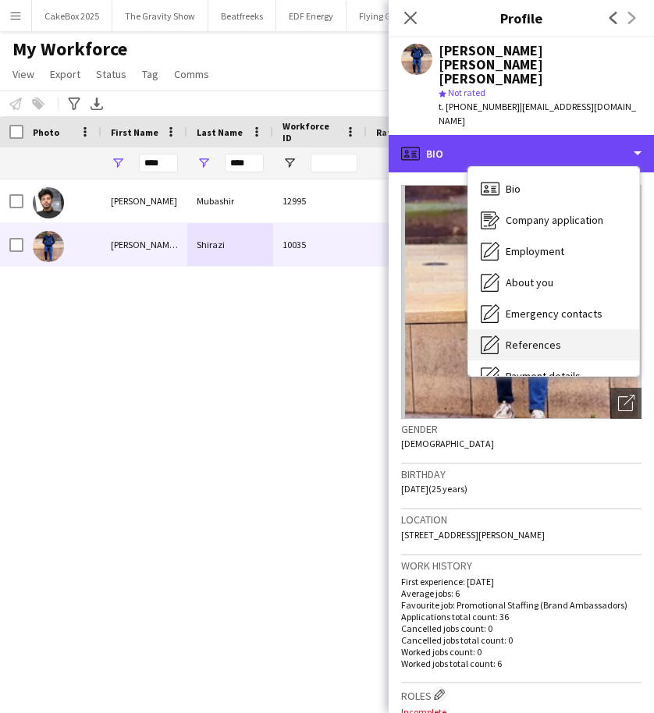
scroll to position [209, 0]
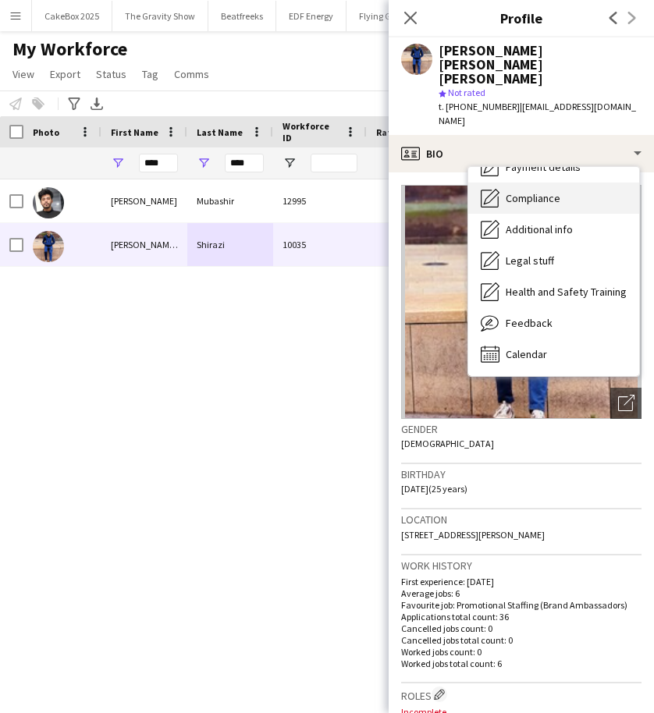
click at [531, 183] on div "Compliance Compliance" at bounding box center [553, 198] width 171 height 31
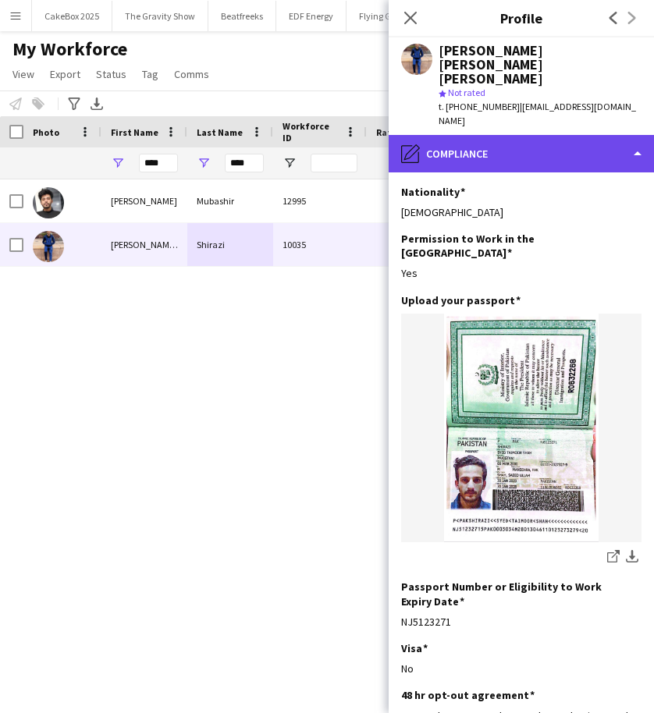
click at [527, 135] on div "pencil4 Compliance" at bounding box center [521, 153] width 265 height 37
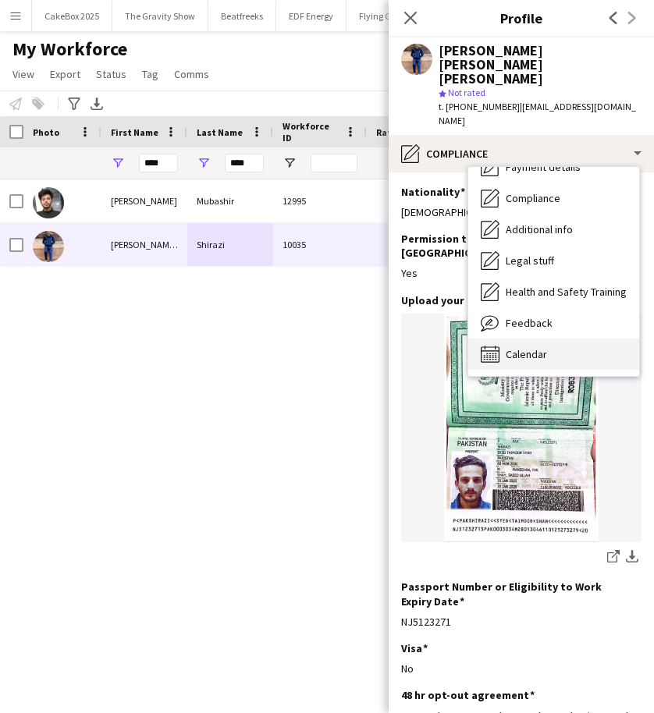
click at [536, 347] on span "Calendar" at bounding box center [526, 354] width 41 height 14
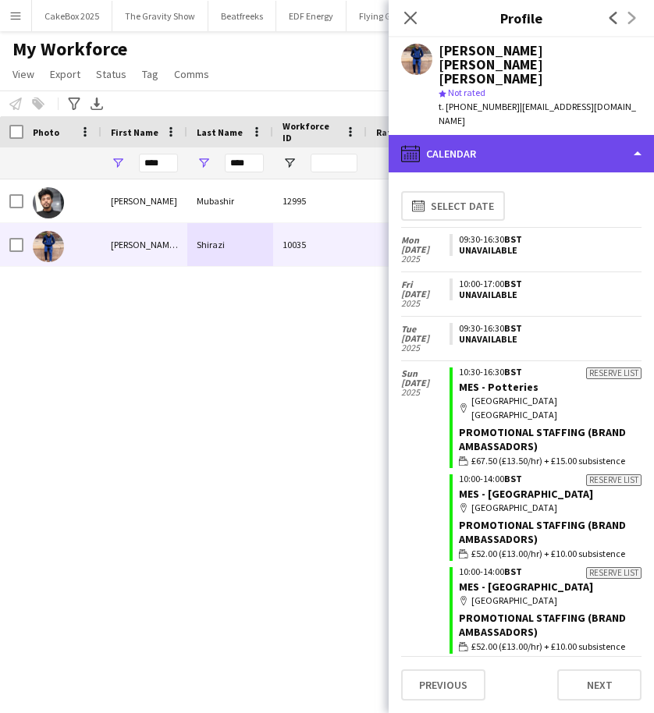
click at [531, 135] on div "calendar-full Calendar" at bounding box center [521, 153] width 265 height 37
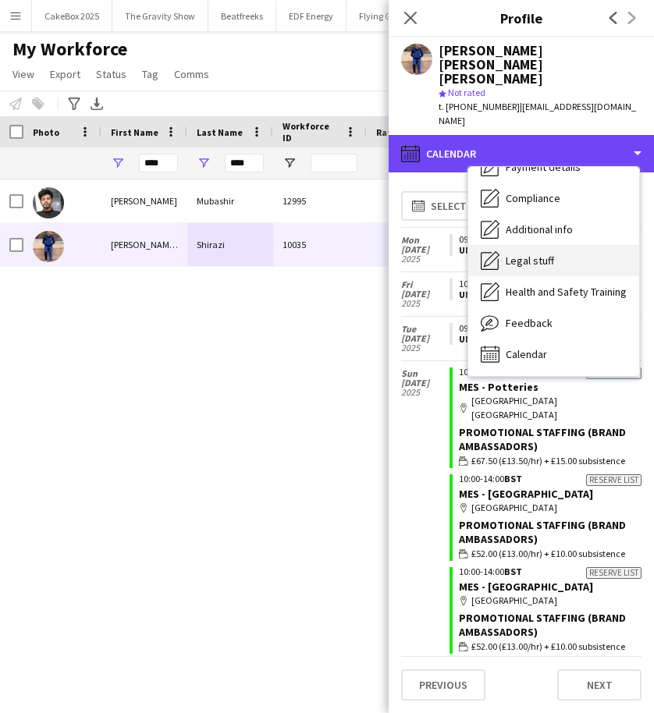
scroll to position [0, 0]
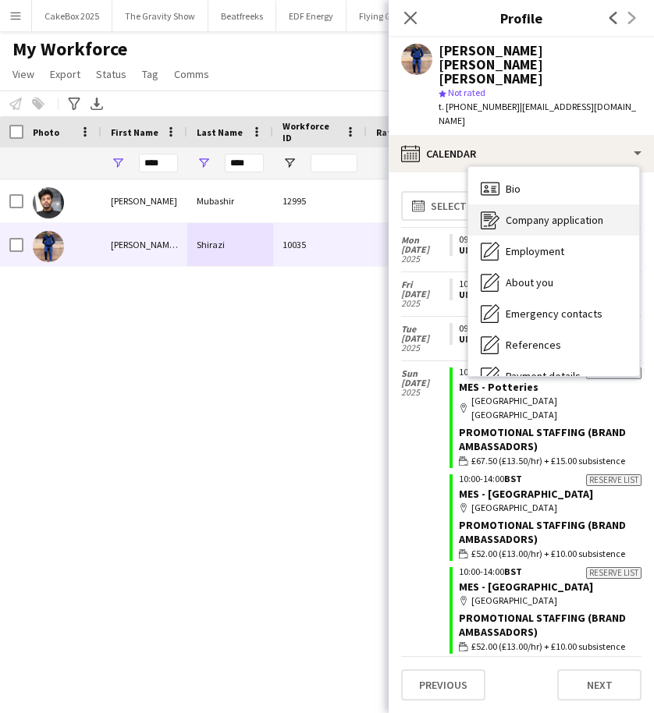
click at [540, 213] on span "Company application" at bounding box center [555, 220] width 98 height 14
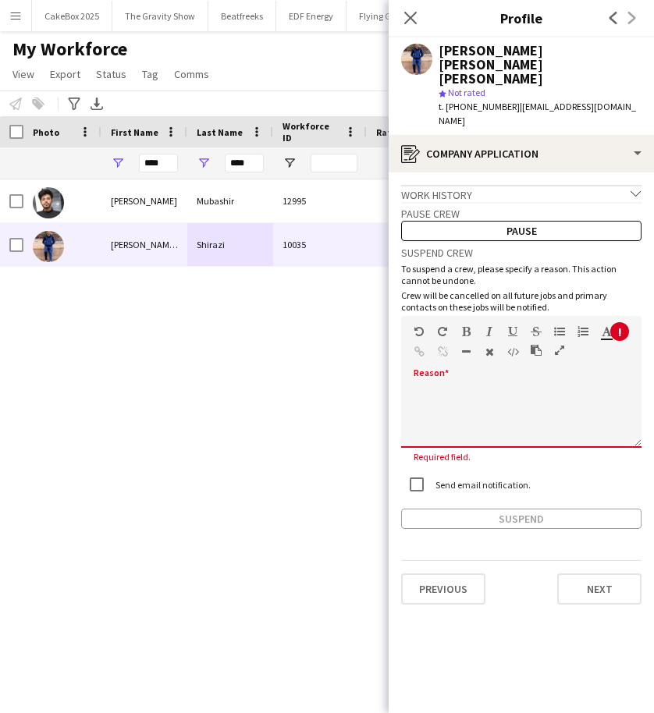
click at [418, 375] on span at bounding box center [413, 386] width 25 height 22
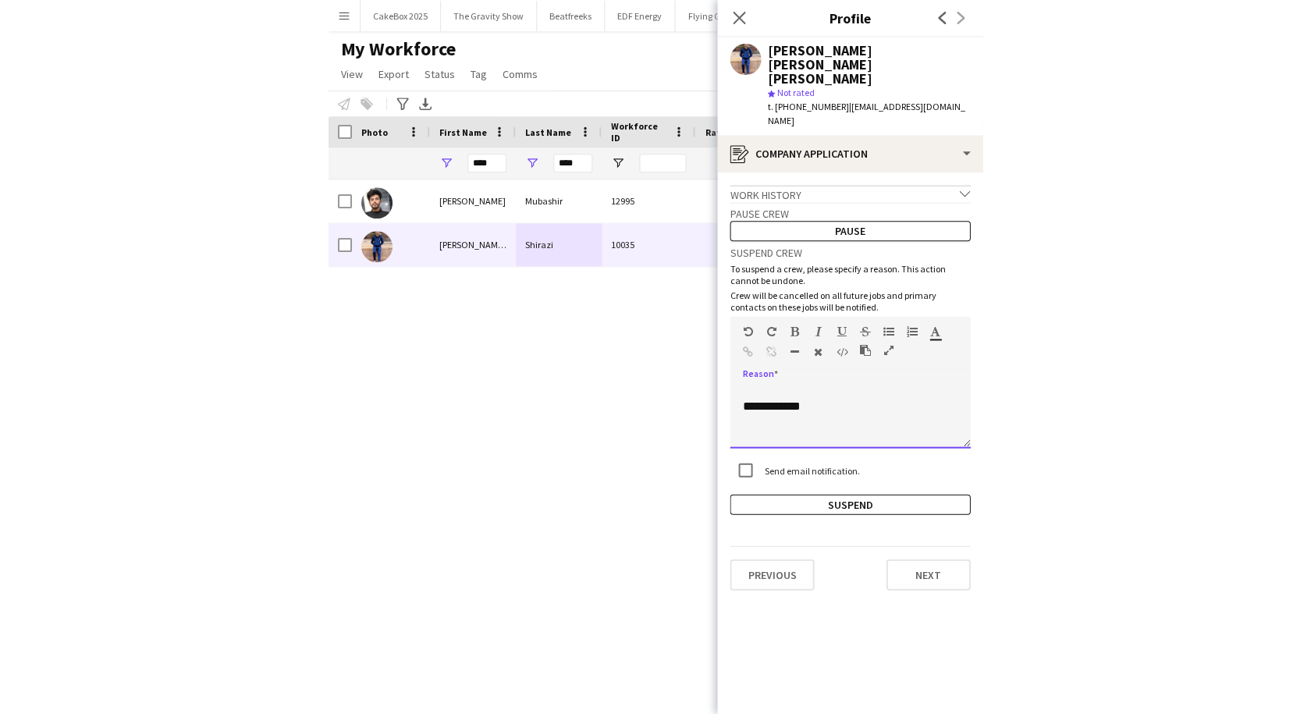
scroll to position [106, 0]
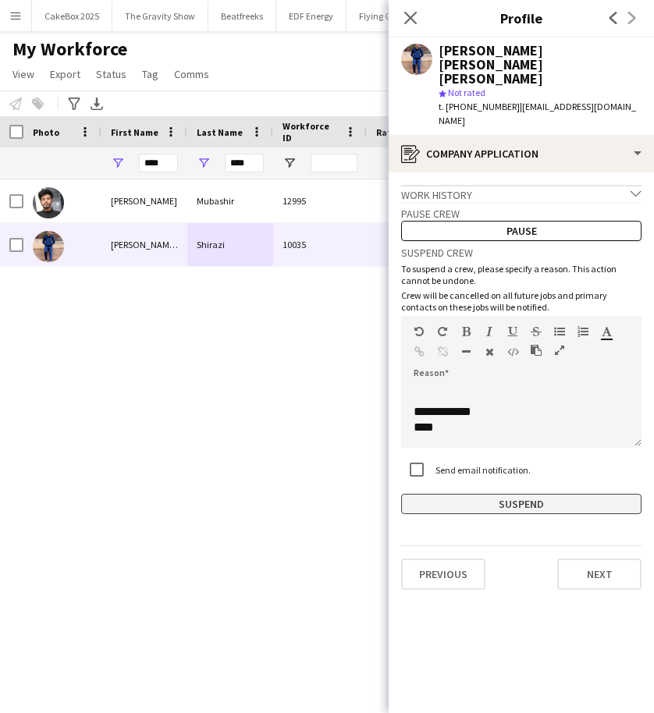
click at [509, 494] on button "Suspend" at bounding box center [521, 504] width 240 height 20
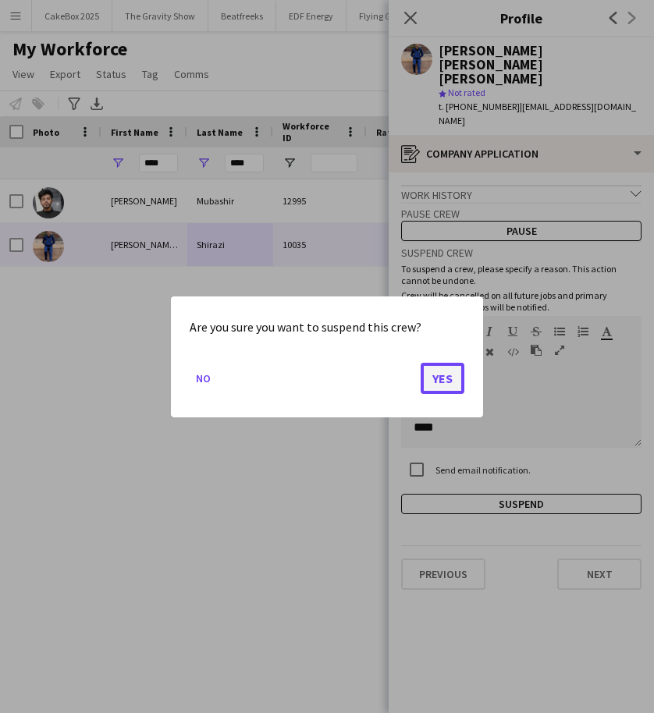
click at [435, 381] on button "Yes" at bounding box center [443, 377] width 44 height 31
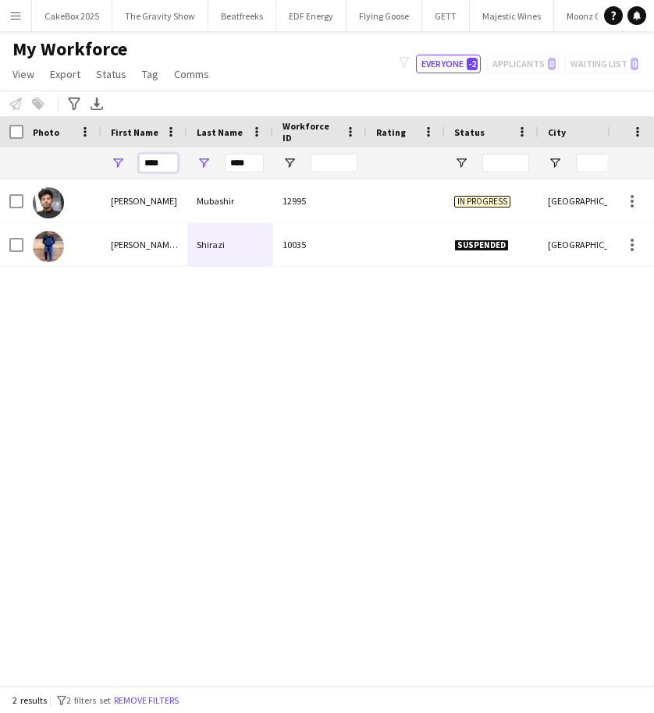
drag, startPoint x: 172, startPoint y: 165, endPoint x: 102, endPoint y: 165, distance: 69.4
click at [102, 165] on div "****" at bounding box center [144, 162] width 86 height 31
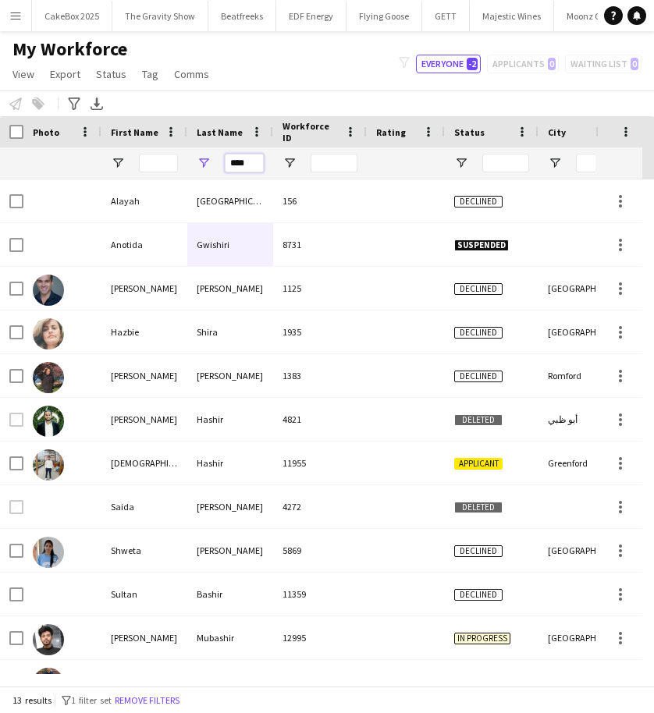
drag, startPoint x: 254, startPoint y: 163, endPoint x: 190, endPoint y: 165, distance: 64.0
click at [190, 165] on div "****" at bounding box center [230, 162] width 86 height 31
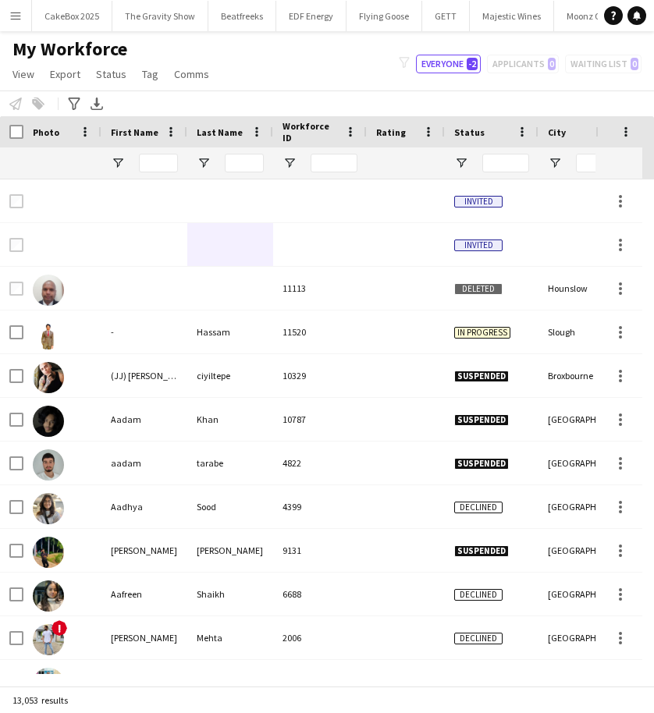
click at [297, 87] on div "My Workforce View Views Default view New view Update view Delete view Edit name…" at bounding box center [327, 63] width 654 height 53
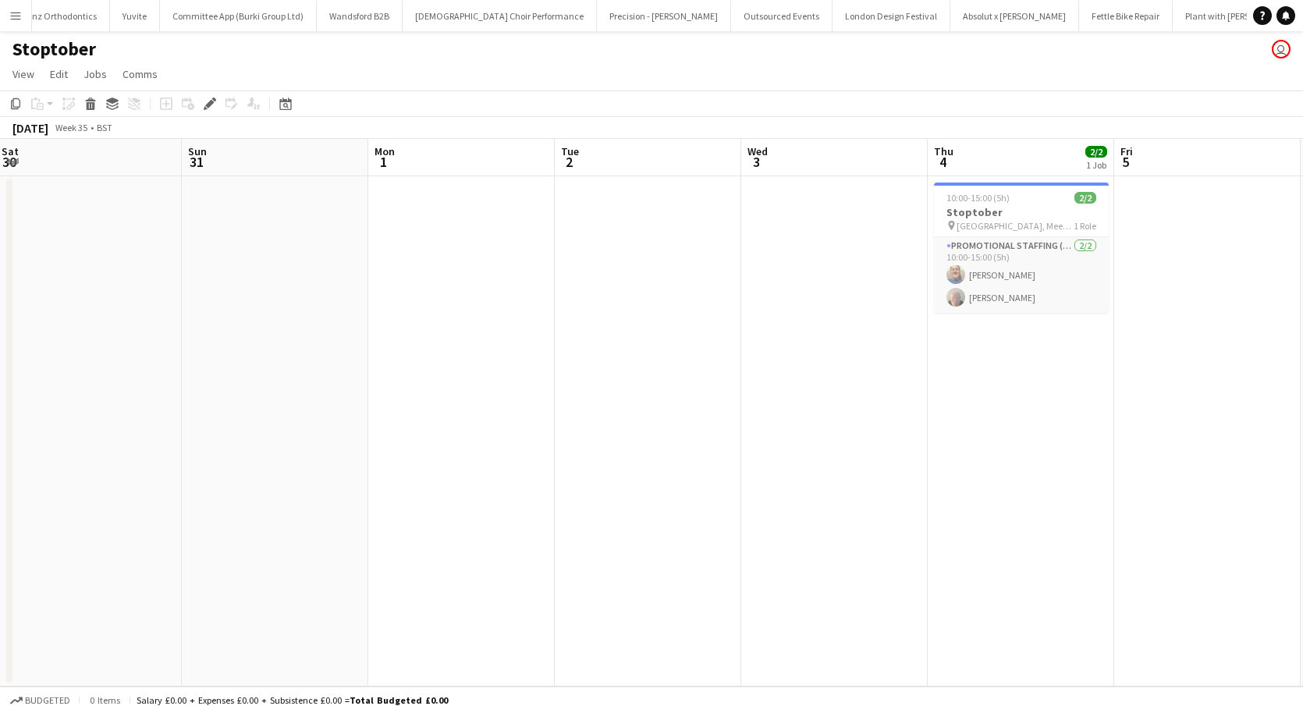
scroll to position [0, 351]
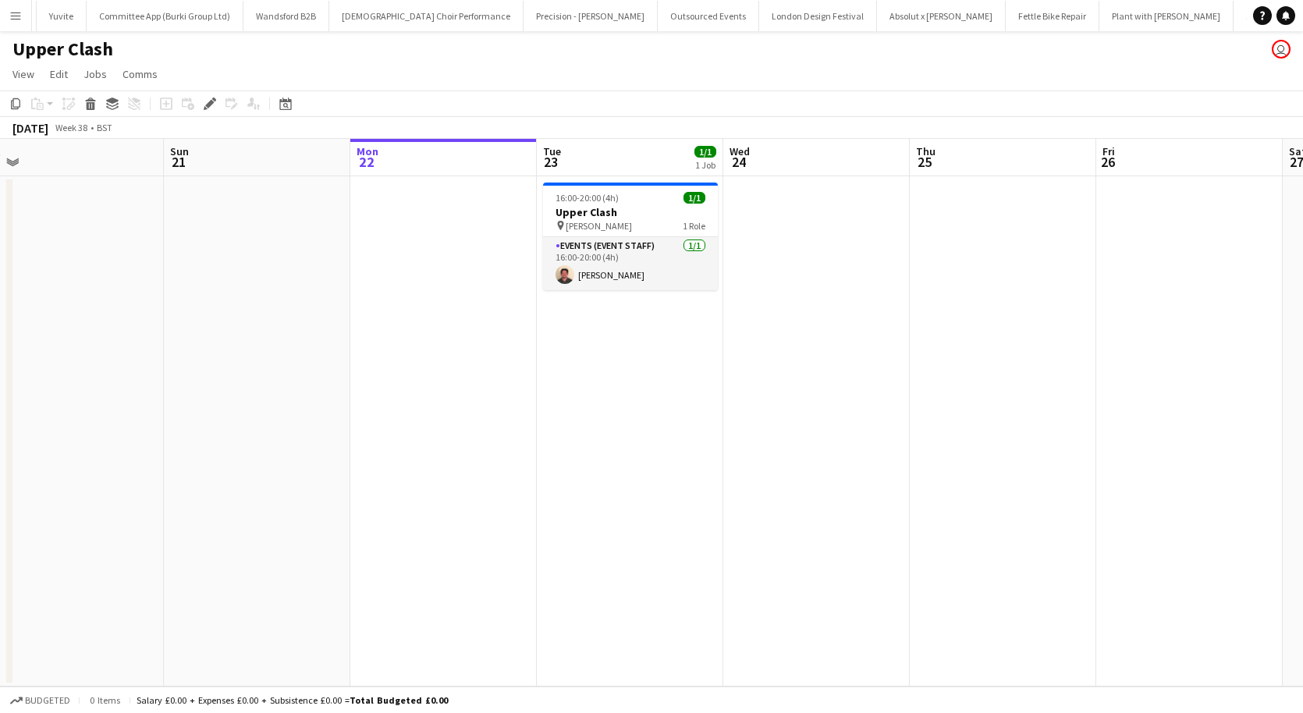
scroll to position [0, 583]
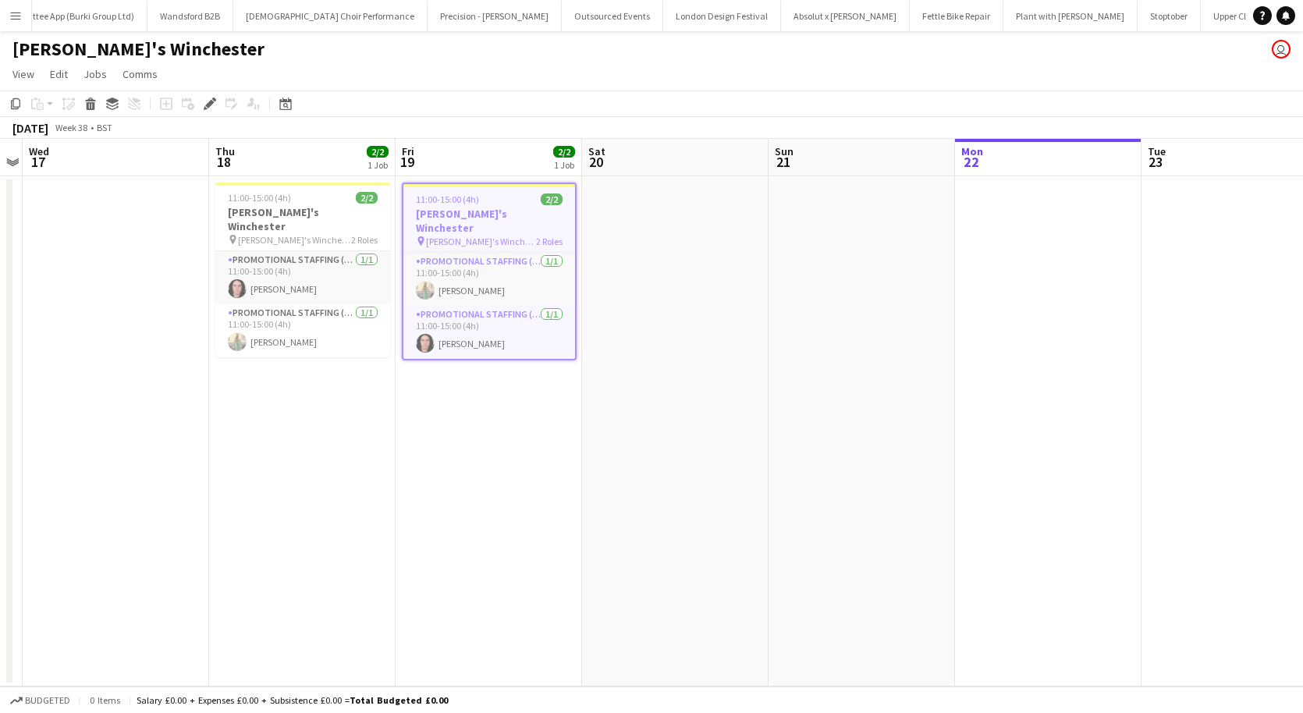
click at [472, 236] on span "[PERSON_NAME]'s Winchester" at bounding box center [481, 242] width 110 height 12
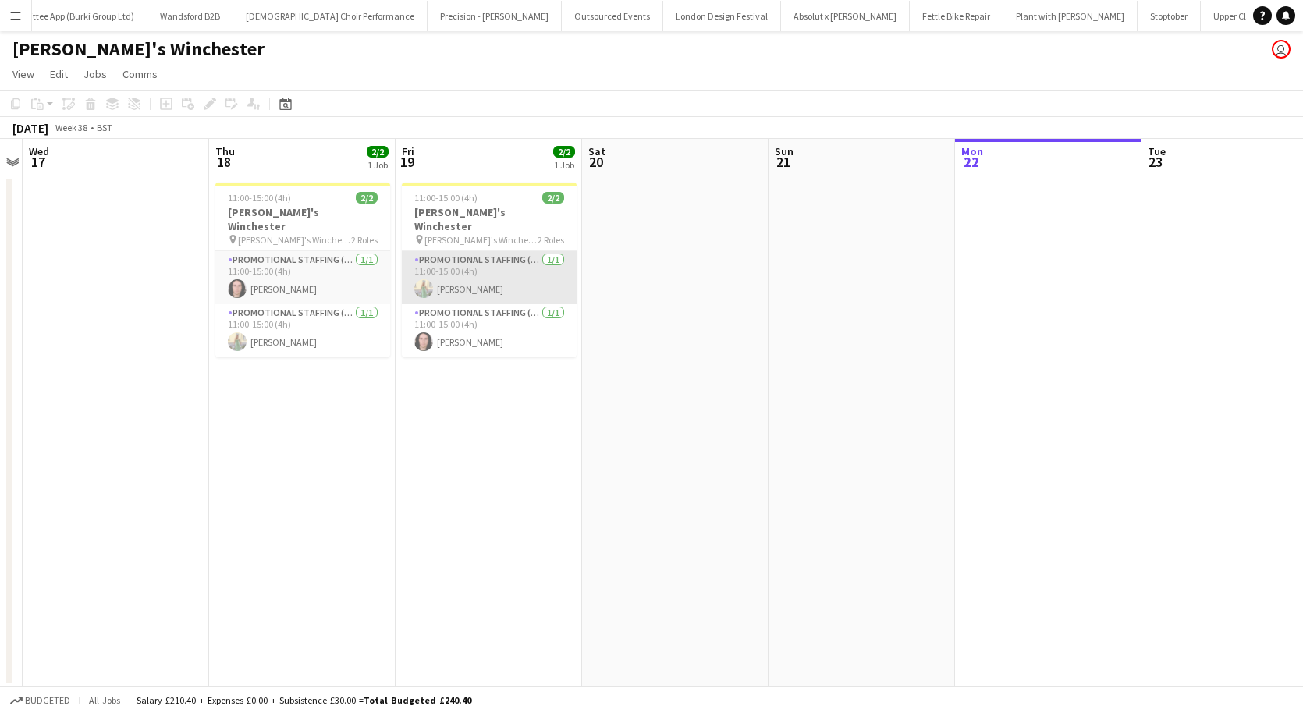
click at [446, 265] on app-card-role "Promotional Staffing (Brand Ambassadors) 1/1 11:00-15:00 (4h) Rachel Hickman" at bounding box center [489, 277] width 175 height 53
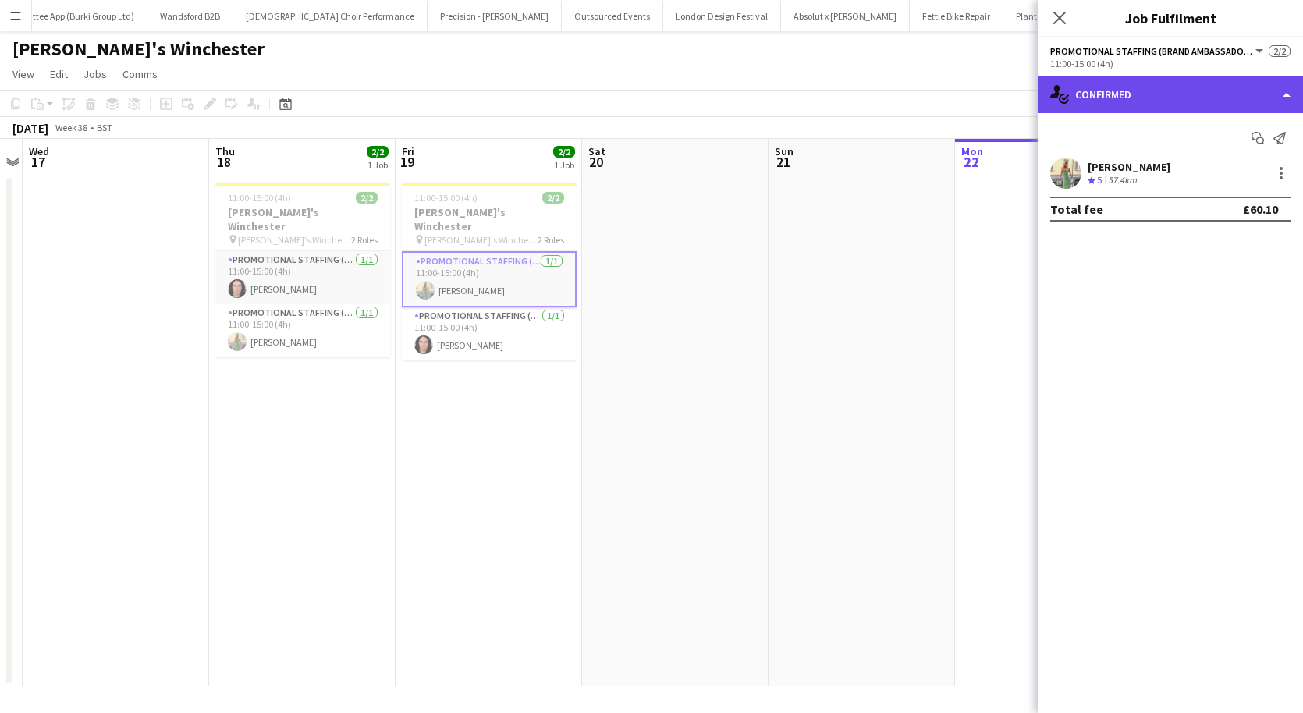
click at [1114, 90] on div "single-neutral-actions-check-2 Confirmed" at bounding box center [1170, 94] width 265 height 37
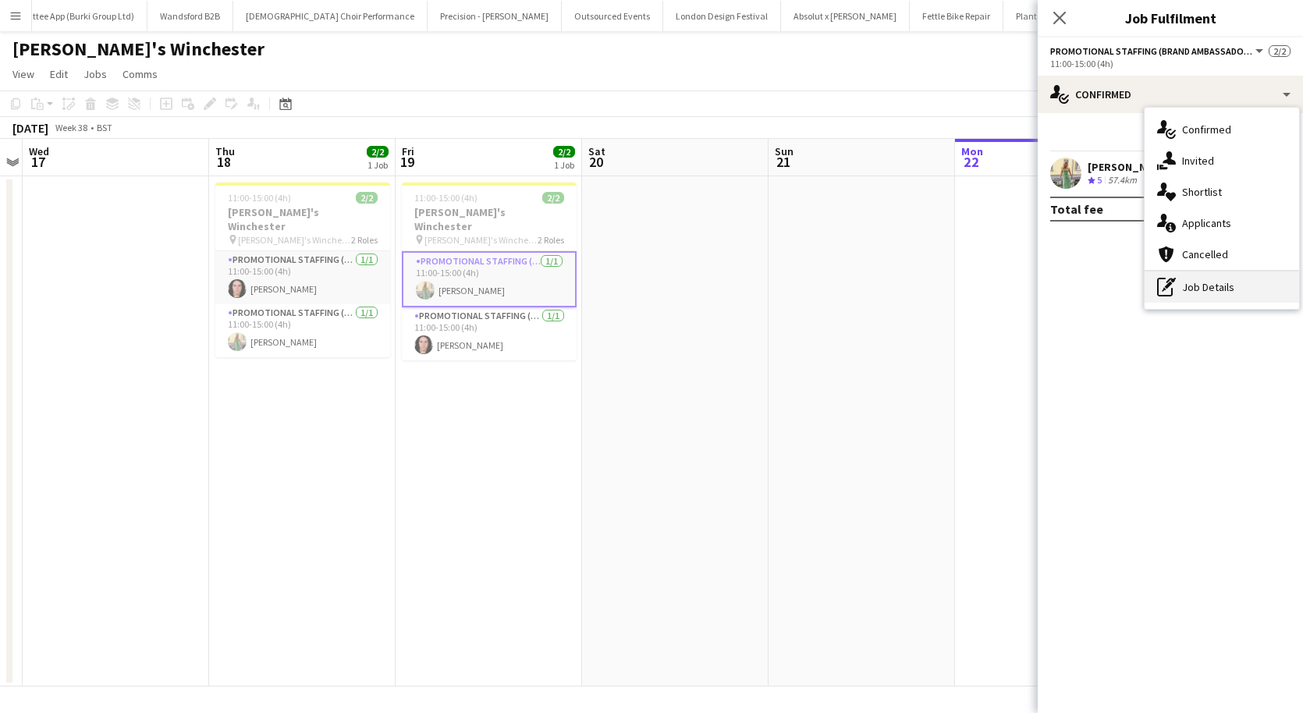
click at [1177, 287] on div "pen-write Job Details" at bounding box center [1222, 287] width 154 height 31
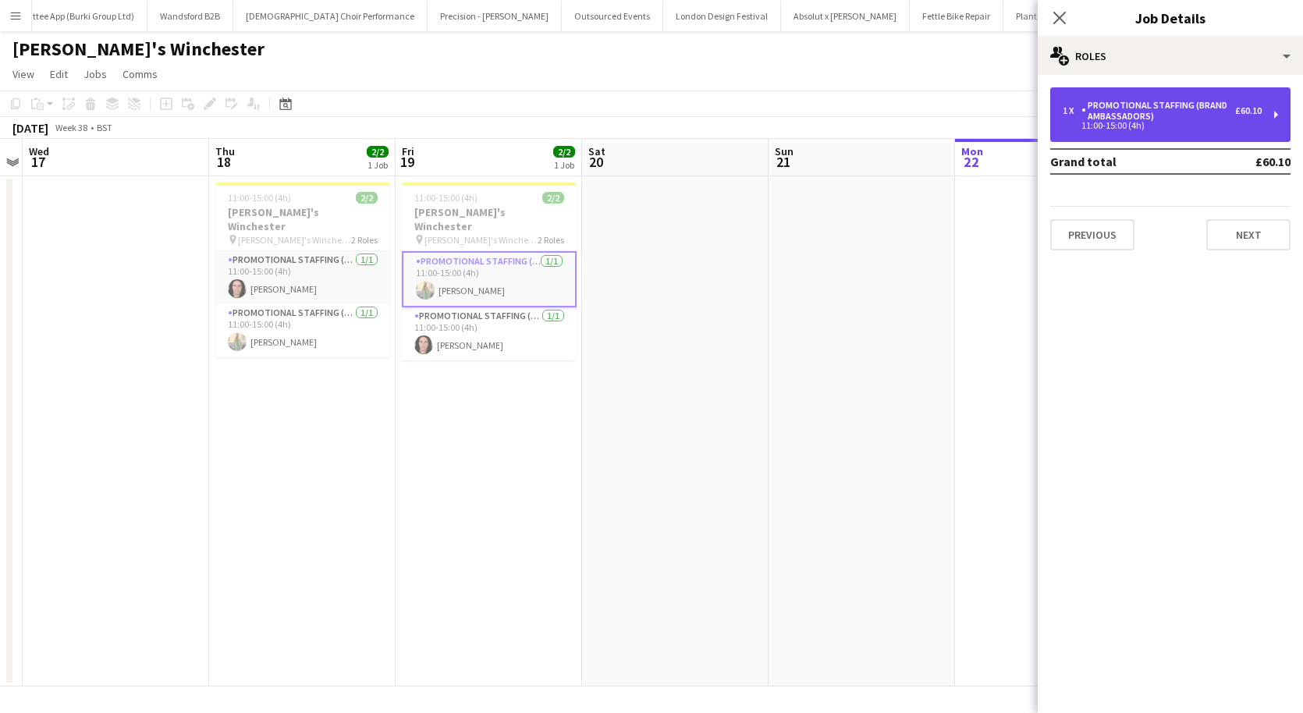
click at [1168, 136] on div "1 x Promotional Staffing (Brand Ambassadors) £60.10 11:00-15:00 (4h)" at bounding box center [1170, 114] width 240 height 55
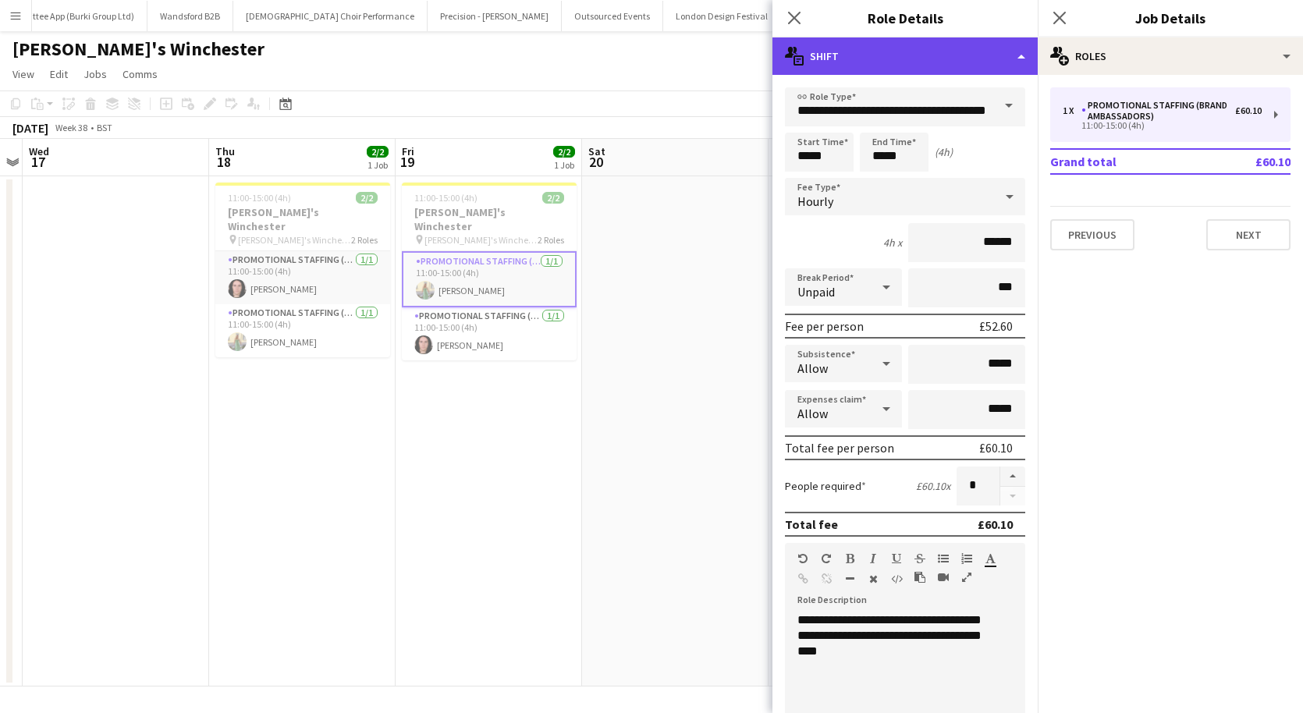
click at [950, 62] on div "multiple-actions-text Shift" at bounding box center [904, 55] width 265 height 37
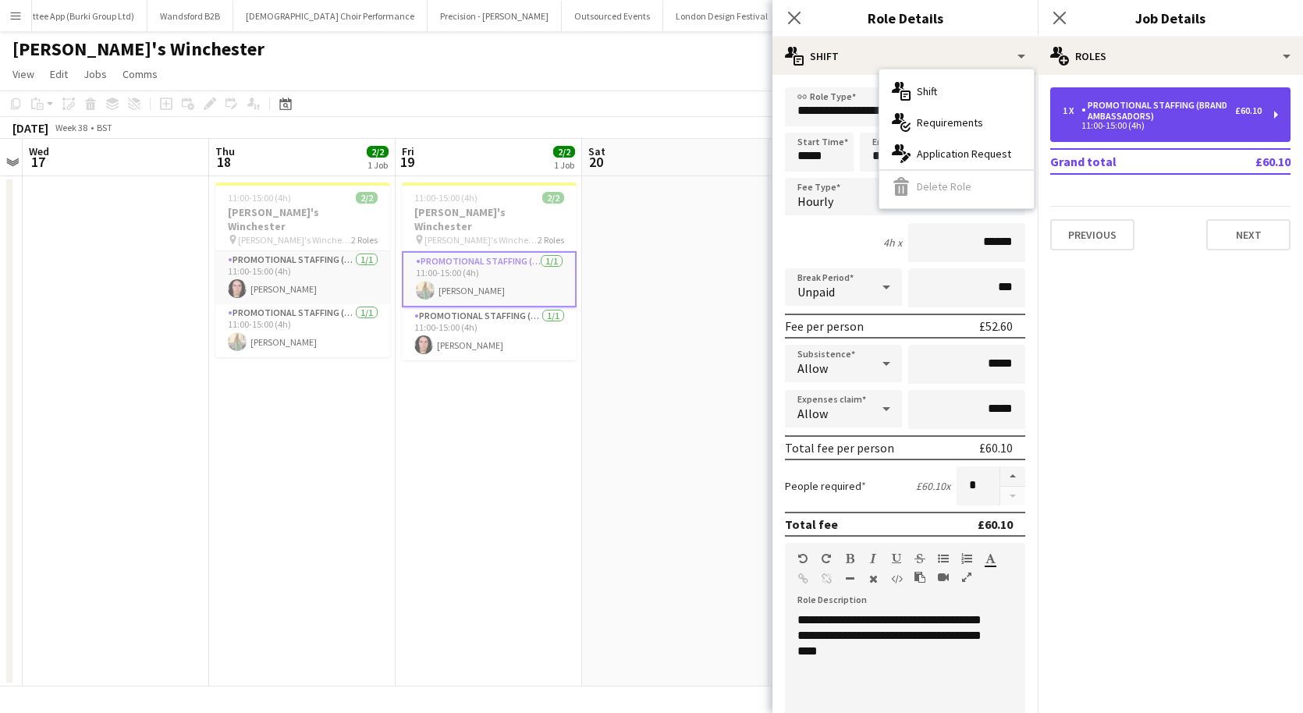
click at [1099, 110] on div "Promotional Staffing (Brand Ambassadors)" at bounding box center [1158, 111] width 154 height 22
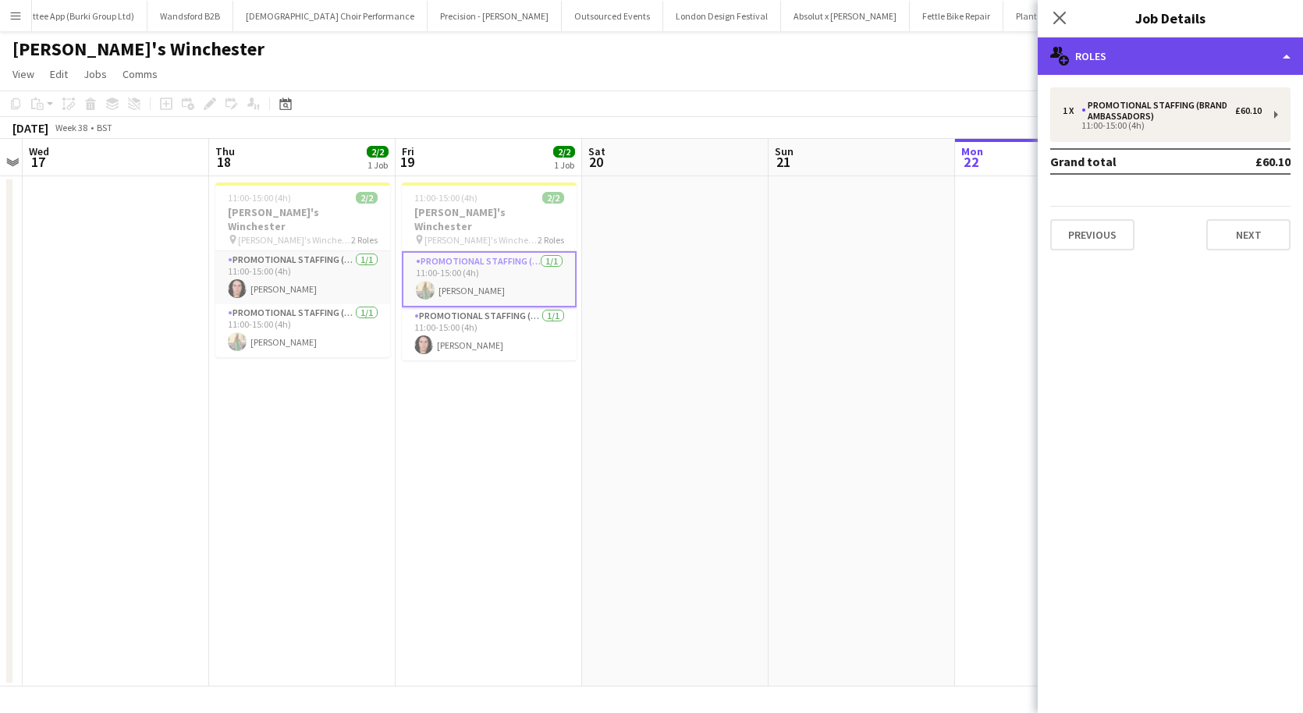
click at [1153, 54] on div "multiple-users-add Roles" at bounding box center [1170, 55] width 265 height 37
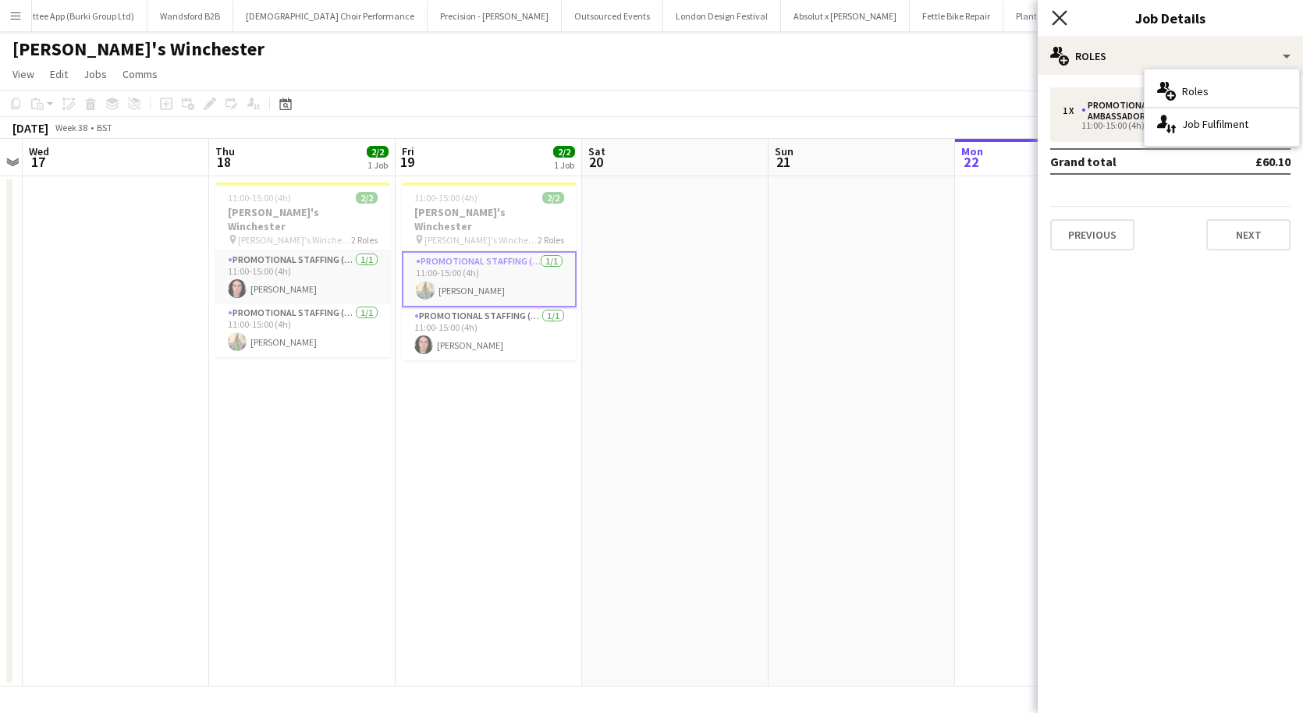
click at [1060, 21] on icon "Close pop-in" at bounding box center [1059, 17] width 15 height 15
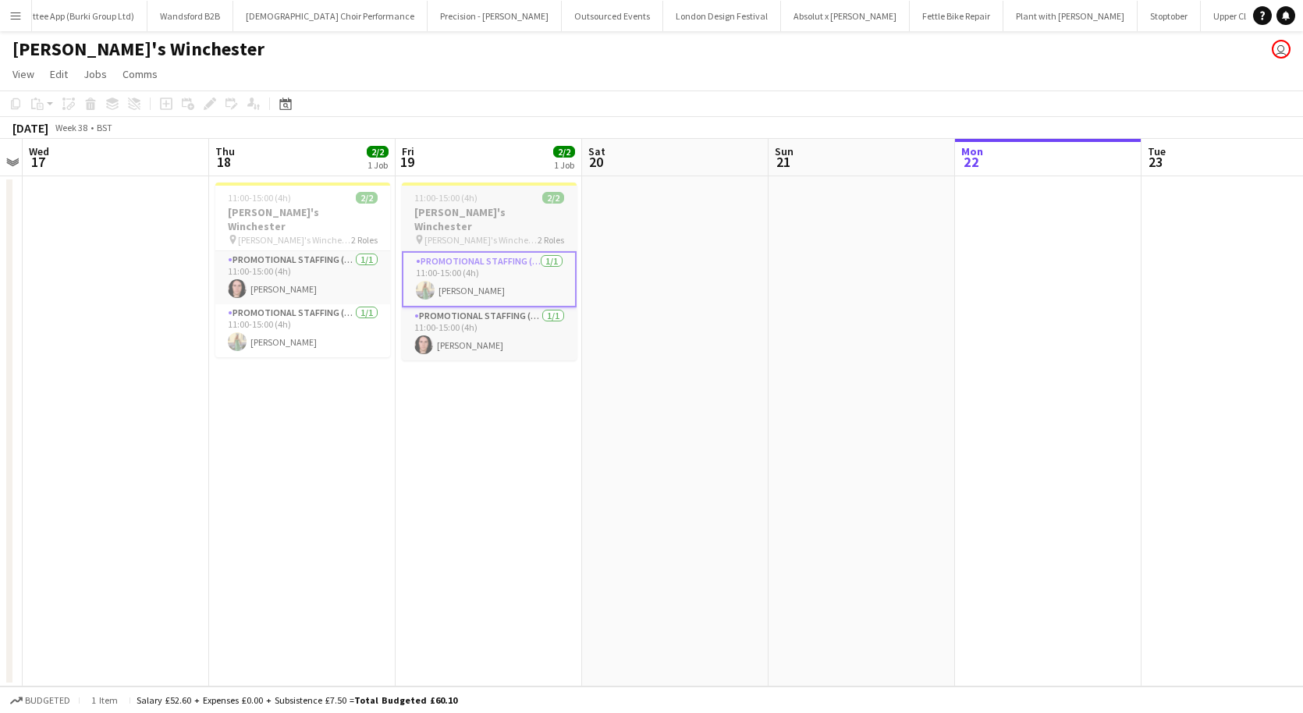
click at [495, 205] on h3 "zizzi's Winchester" at bounding box center [489, 219] width 175 height 28
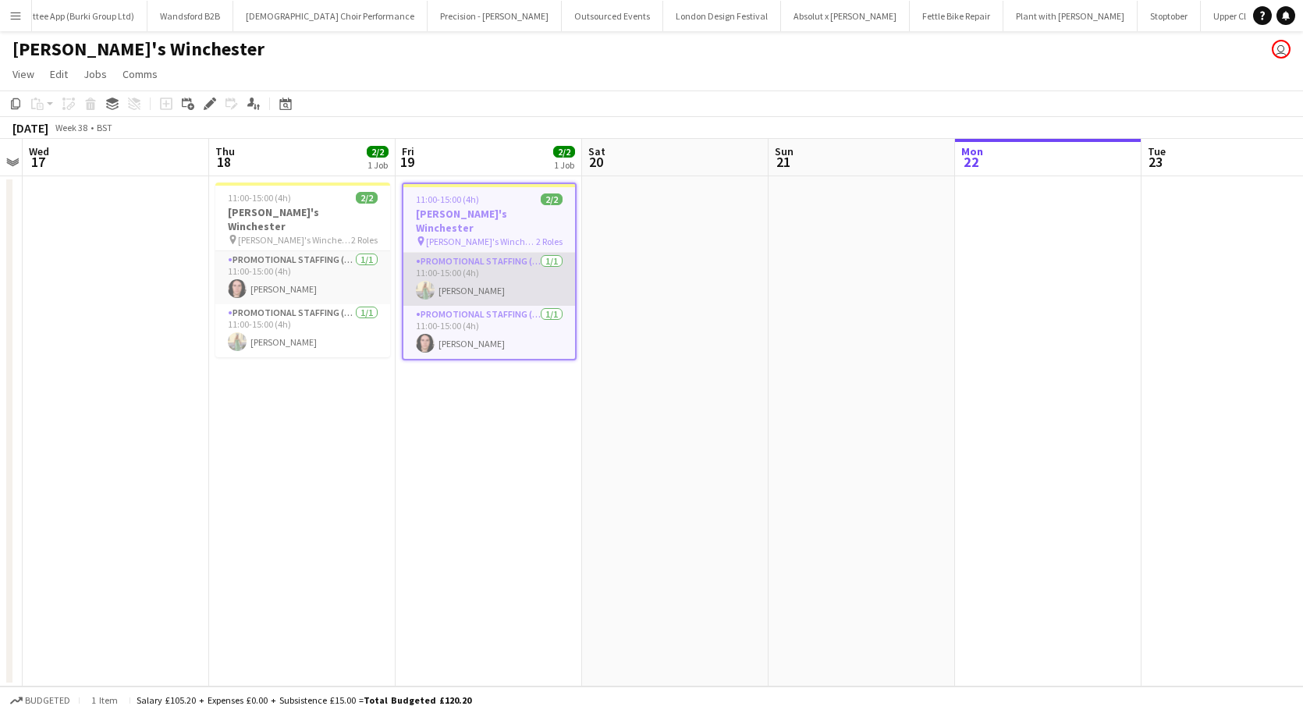
click at [515, 266] on app-card-role "Promotional Staffing (Brand Ambassadors) 1/1 11:00-15:00 (4h) Rachel Hickman" at bounding box center [489, 279] width 172 height 53
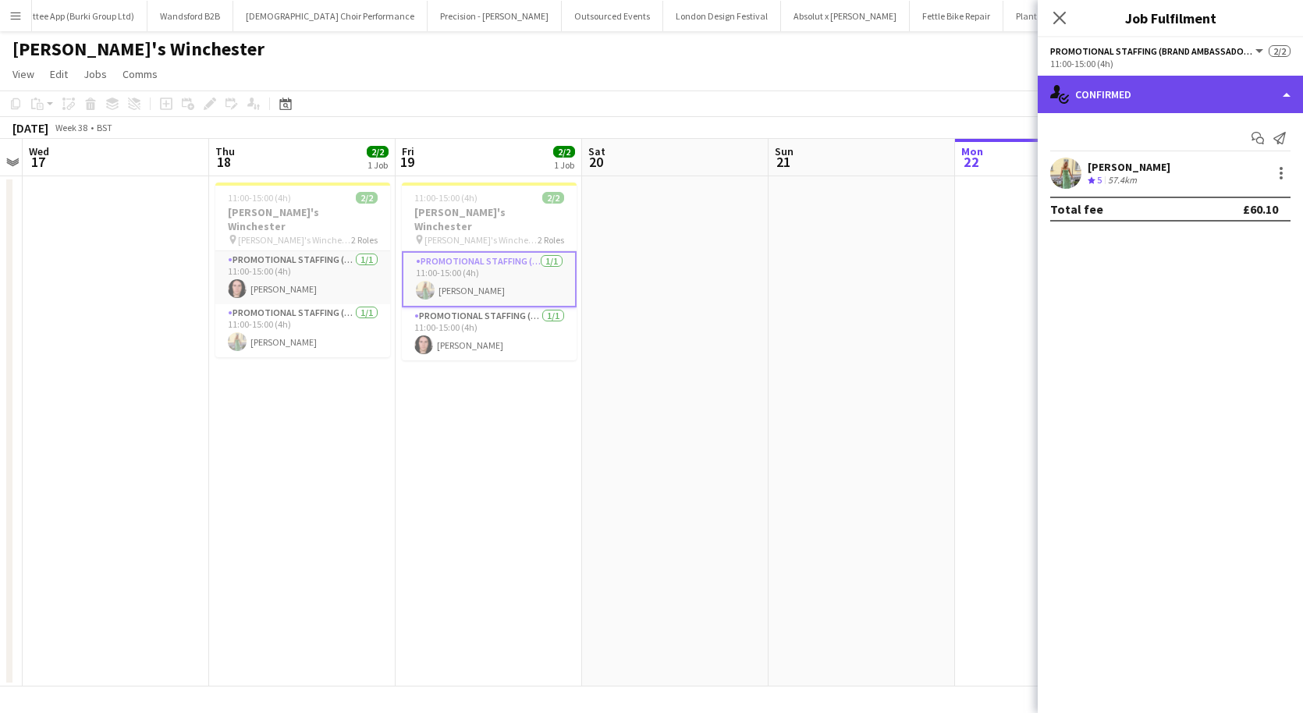
click at [1103, 96] on div "single-neutral-actions-check-2 Confirmed" at bounding box center [1170, 94] width 265 height 37
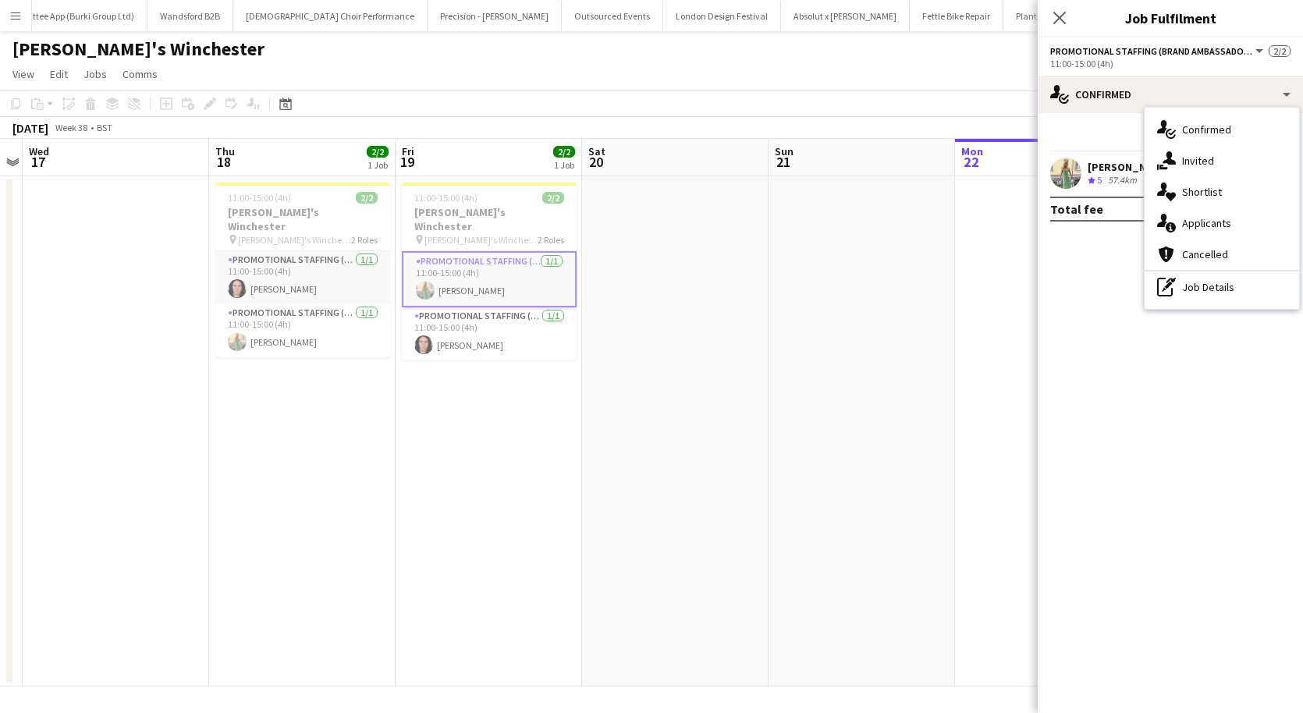
click at [1133, 171] on div "Rachel Hickman" at bounding box center [1129, 167] width 83 height 14
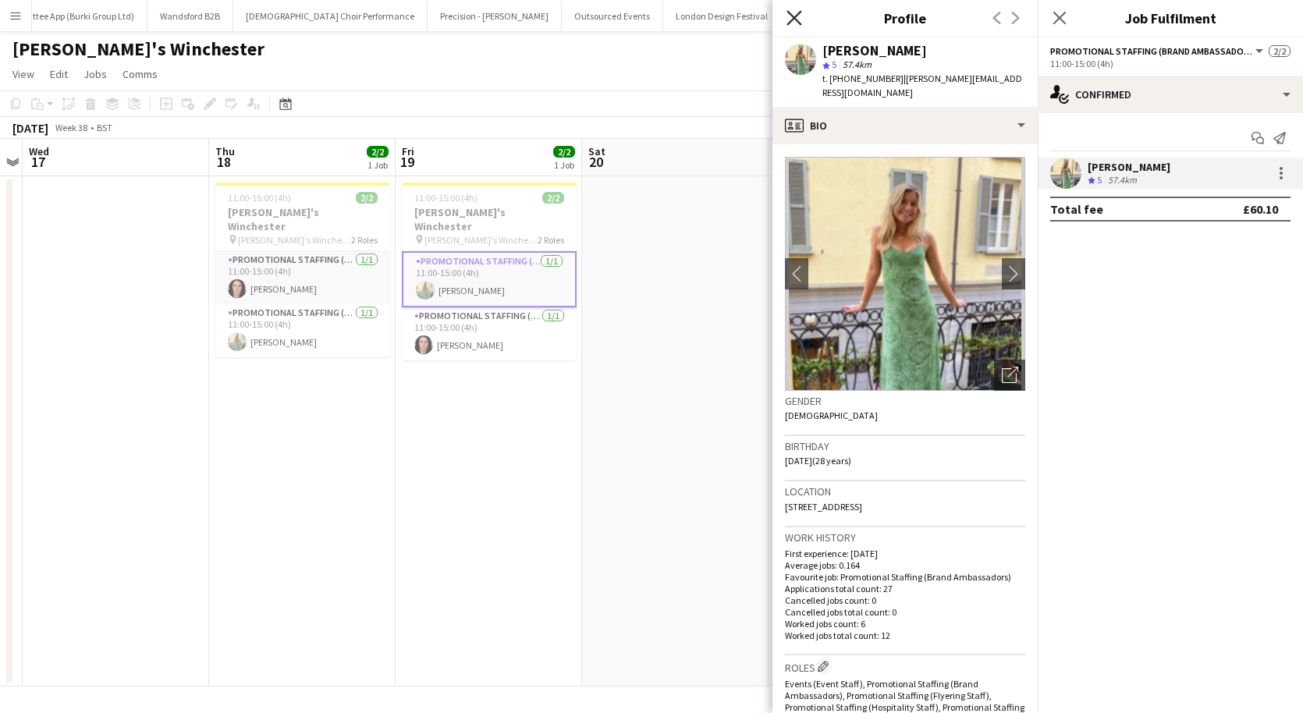
click at [798, 18] on icon "Close pop-in" at bounding box center [794, 17] width 15 height 15
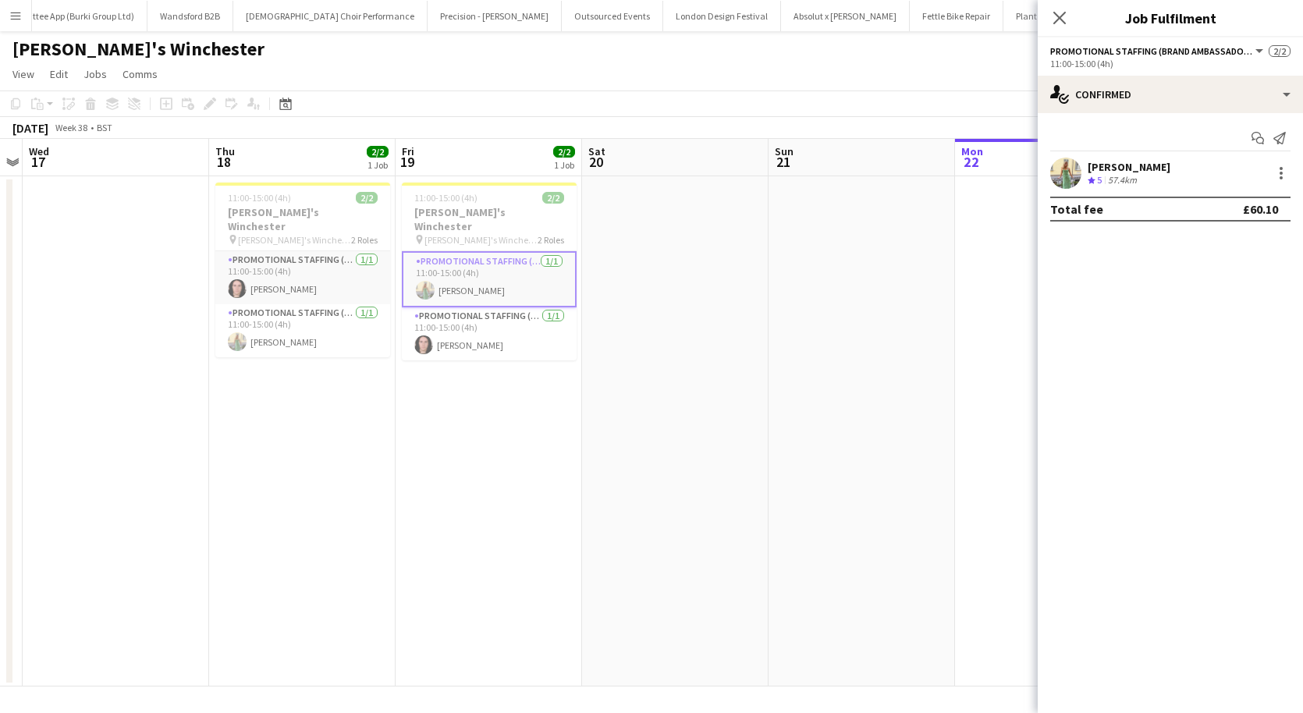
click at [1183, 54] on span "Promotional Staffing (Brand Ambassadors)" at bounding box center [1151, 51] width 203 height 12
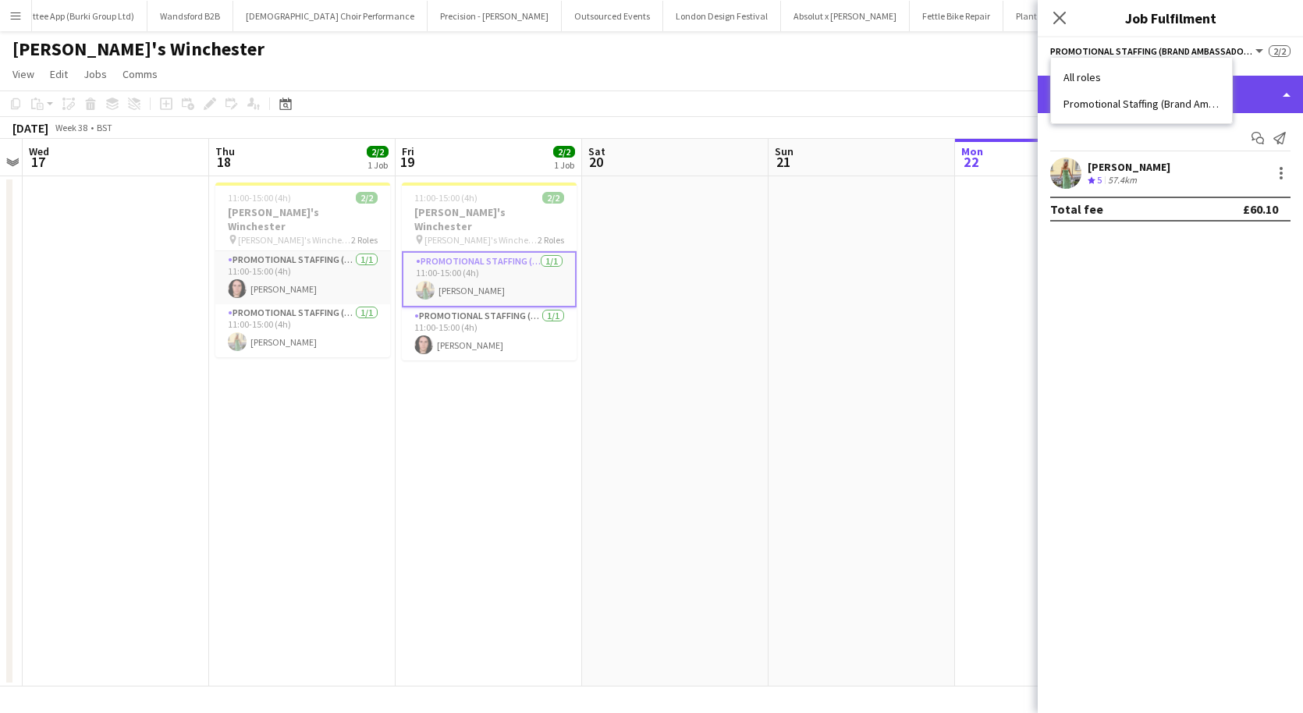
click at [1258, 102] on div "single-neutral-actions-check-2 Confirmed" at bounding box center [1170, 94] width 265 height 37
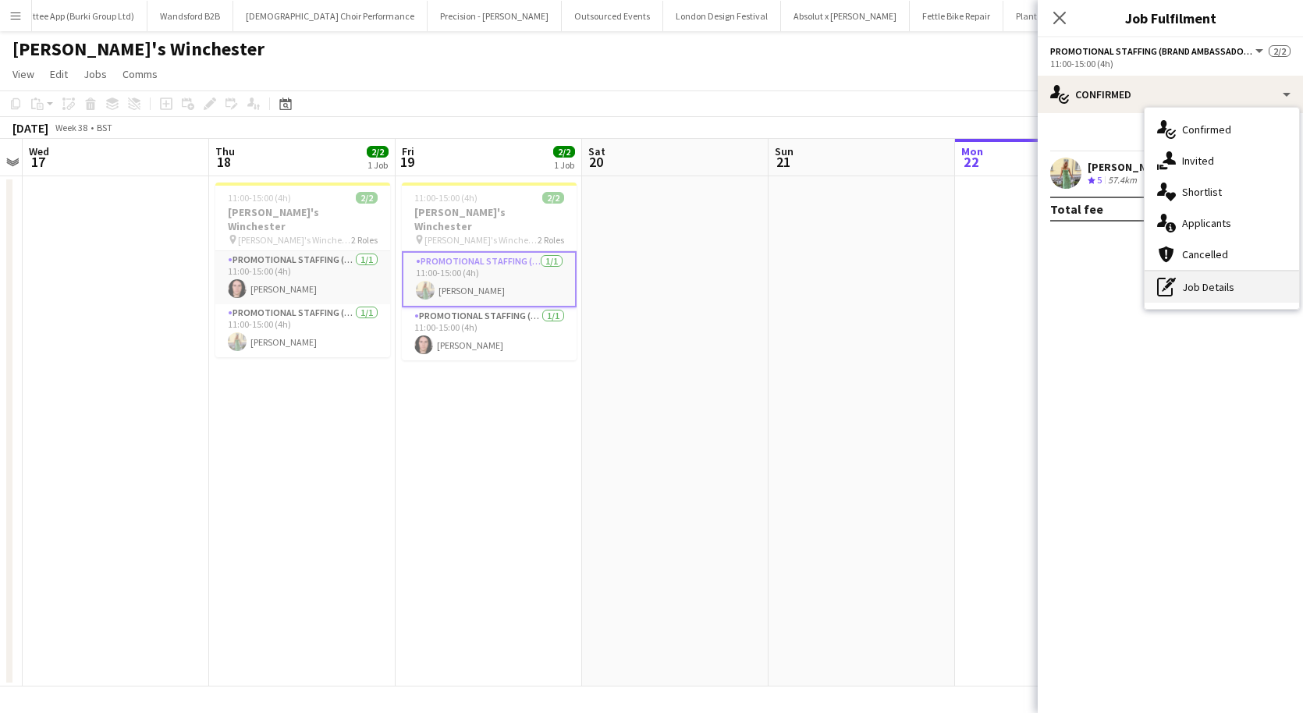
click at [1184, 282] on div "pen-write Job Details" at bounding box center [1222, 287] width 154 height 31
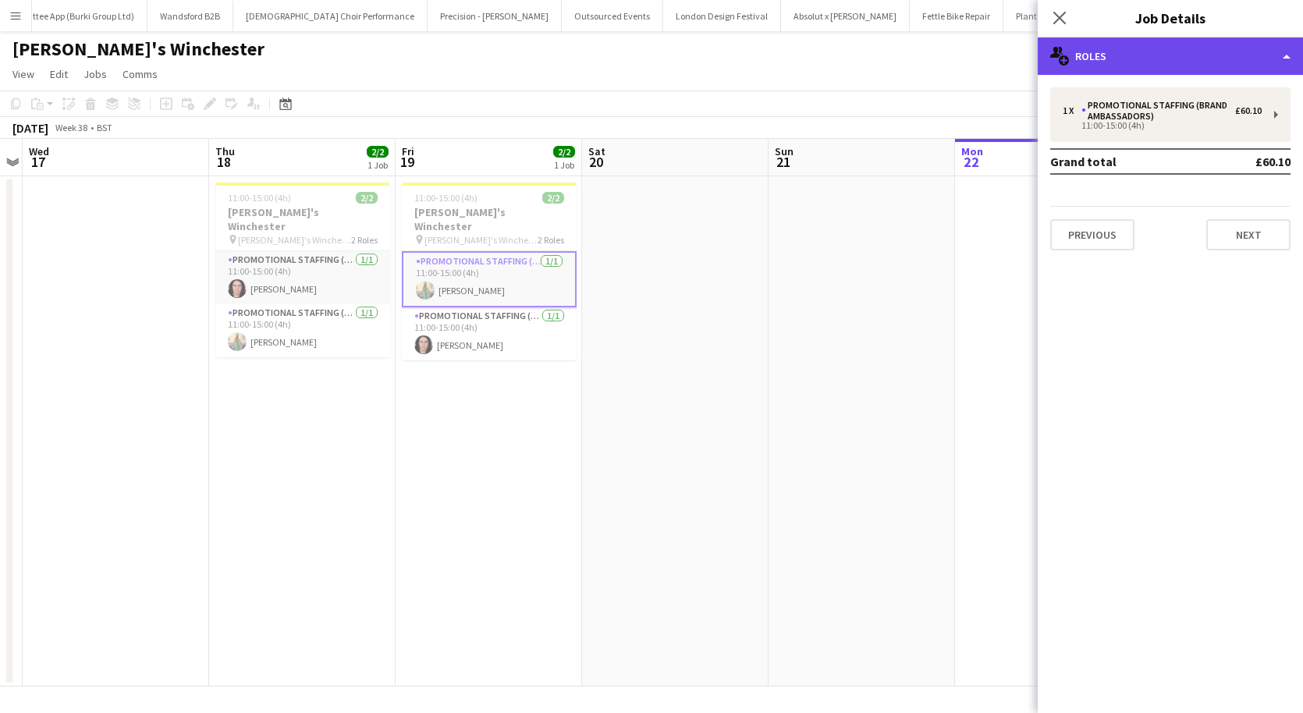
click at [1133, 51] on div "multiple-users-add Roles" at bounding box center [1170, 55] width 265 height 37
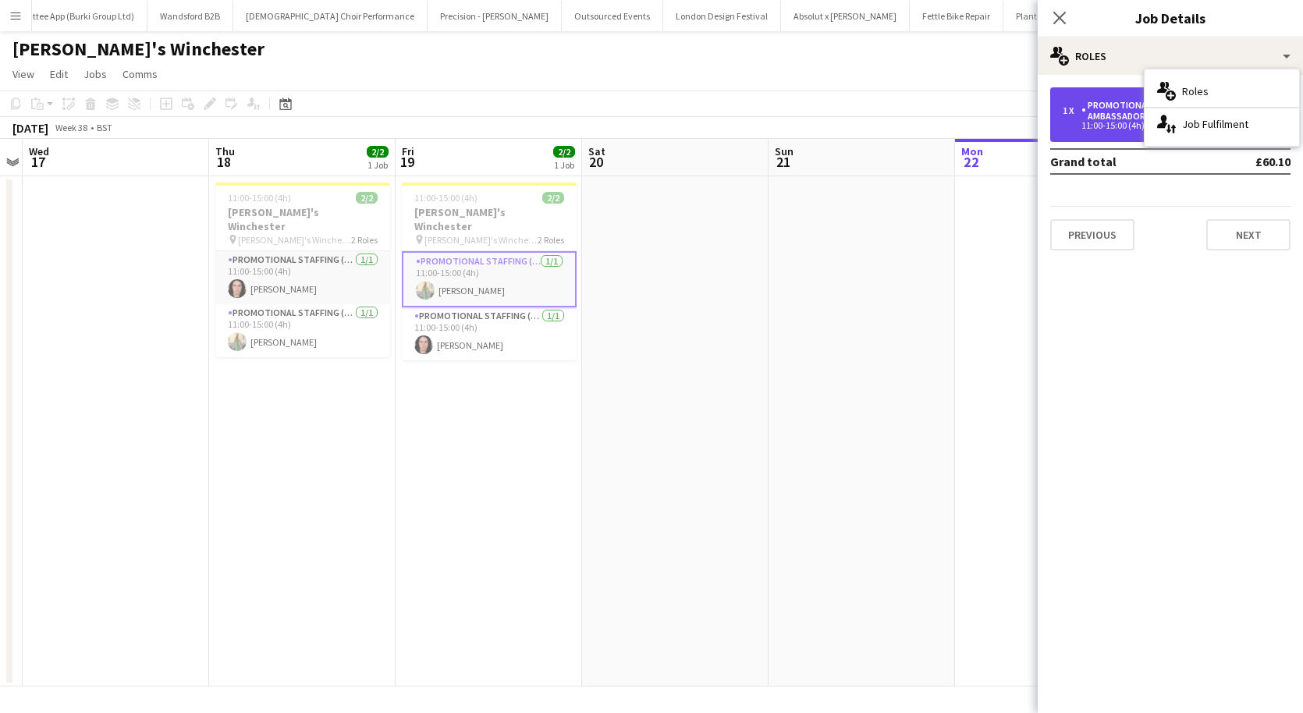
click at [1094, 118] on div "Promotional Staffing (Brand Ambassadors)" at bounding box center [1158, 111] width 154 height 22
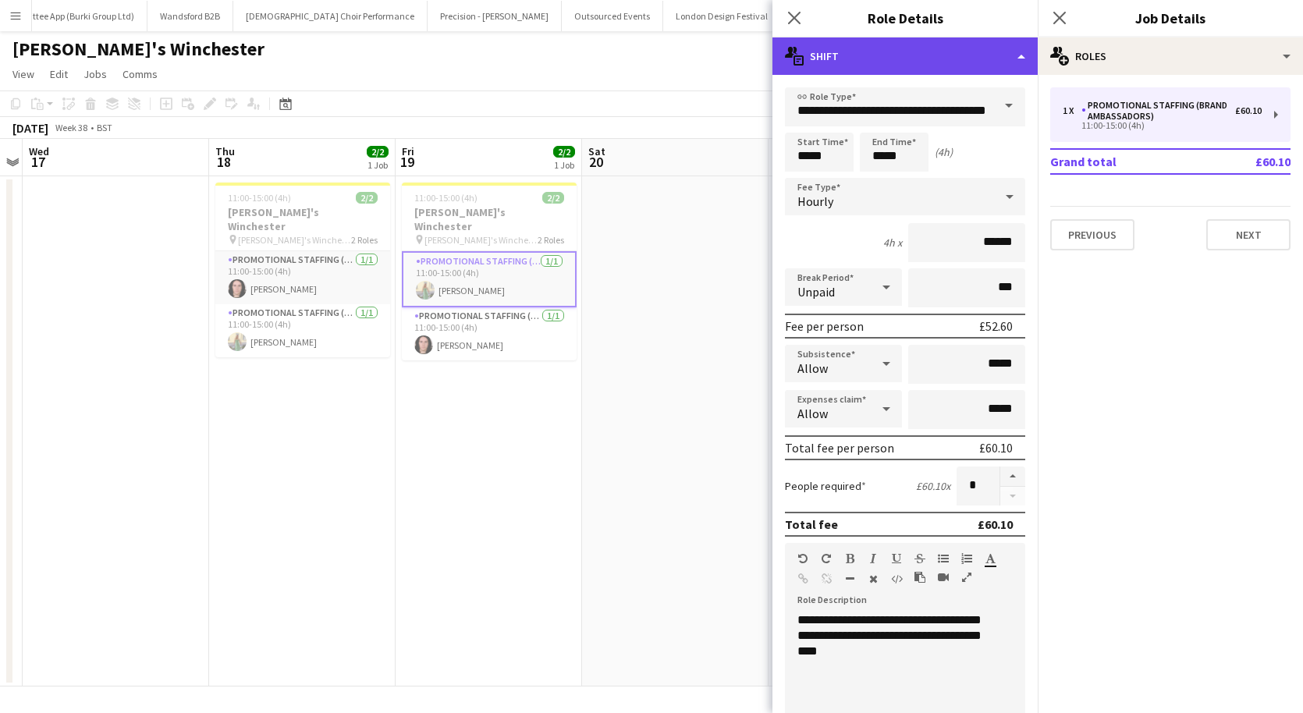
click at [897, 62] on div "multiple-actions-text Shift" at bounding box center [904, 55] width 265 height 37
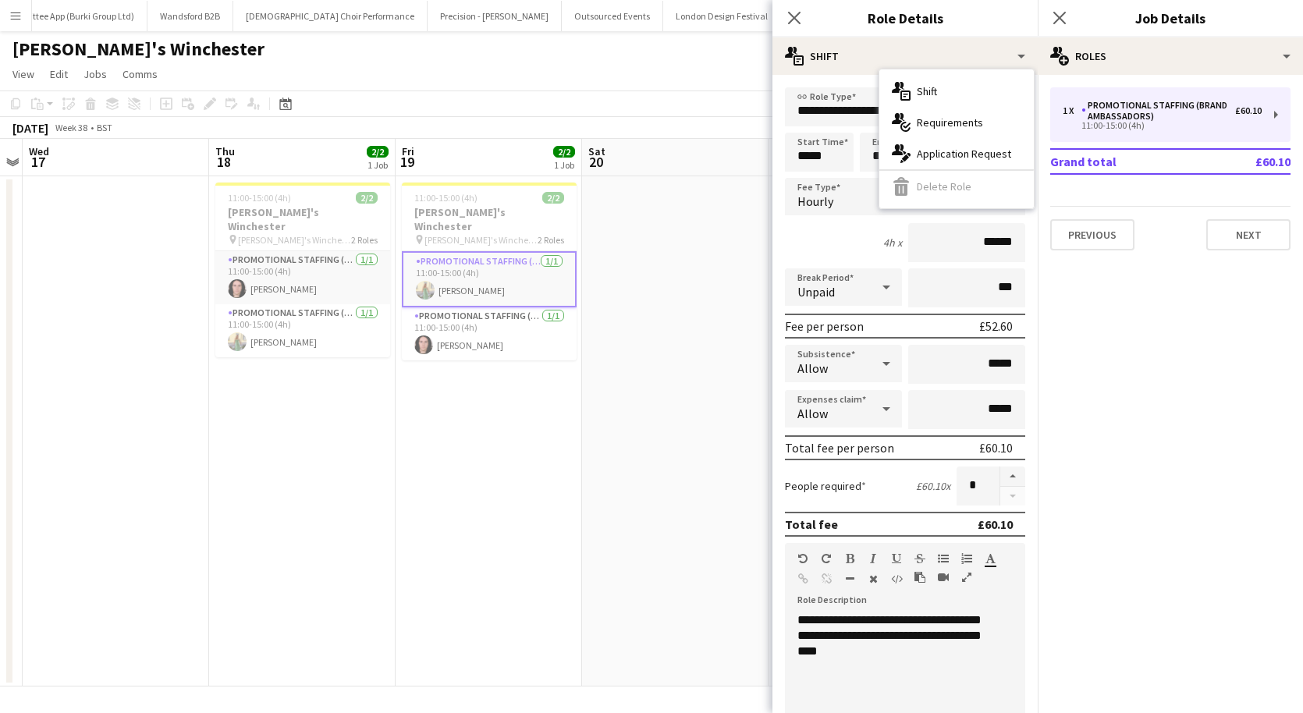
click at [1128, 405] on mat-expansion-panel "pencil3 General details 1 x Promotional Staffing (Brand Ambassadors) £60.10 11:…" at bounding box center [1170, 394] width 265 height 638
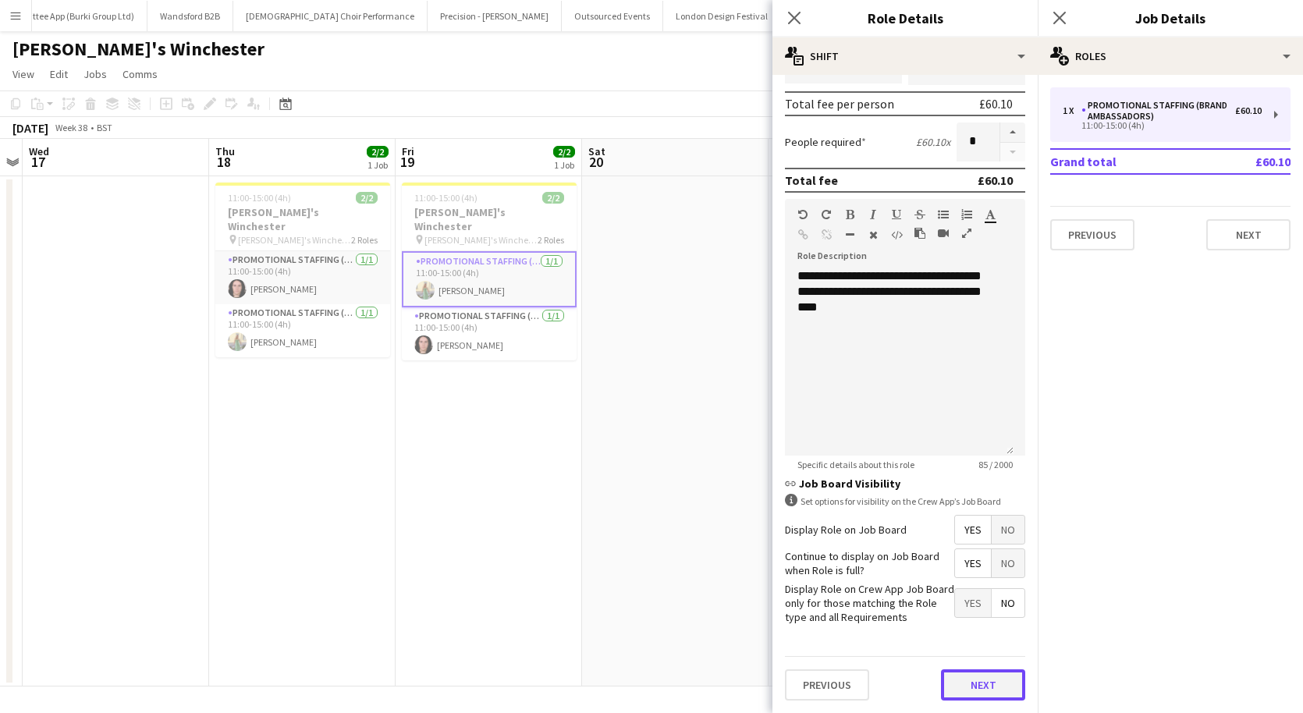
click at [960, 690] on button "Next" at bounding box center [983, 684] width 84 height 31
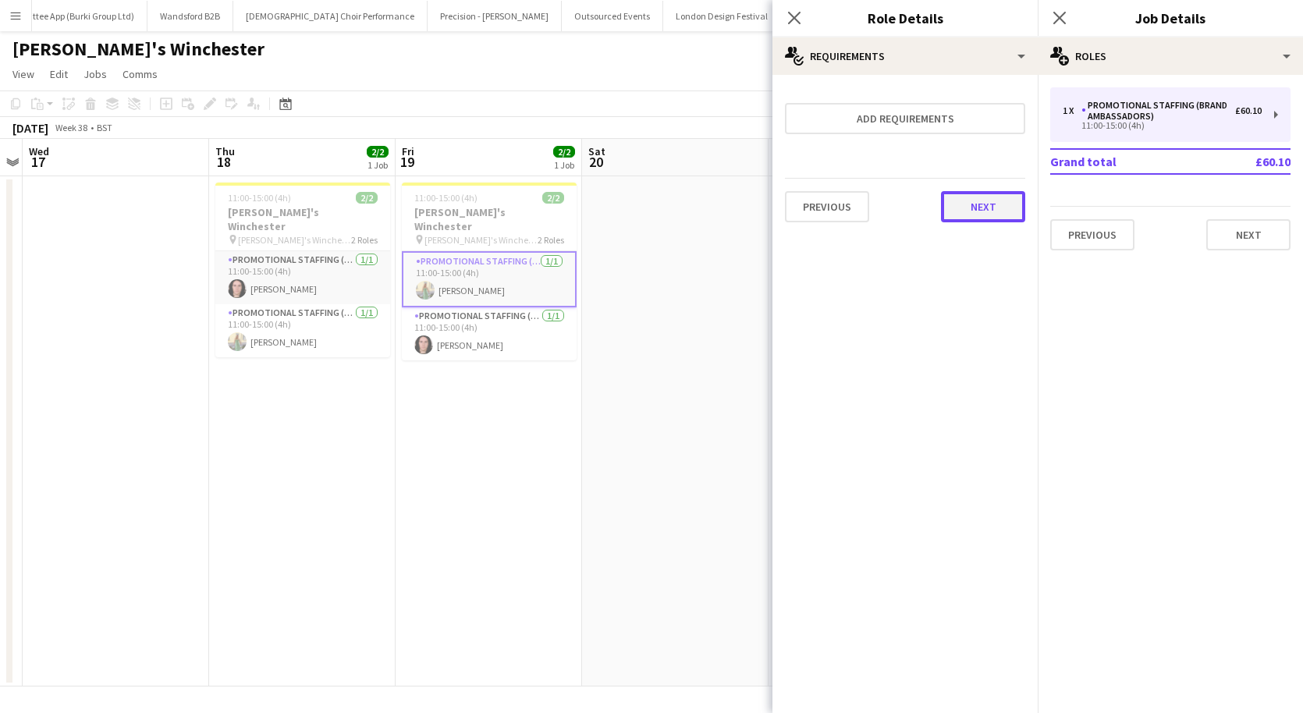
click at [965, 215] on button "Next" at bounding box center [983, 206] width 84 height 31
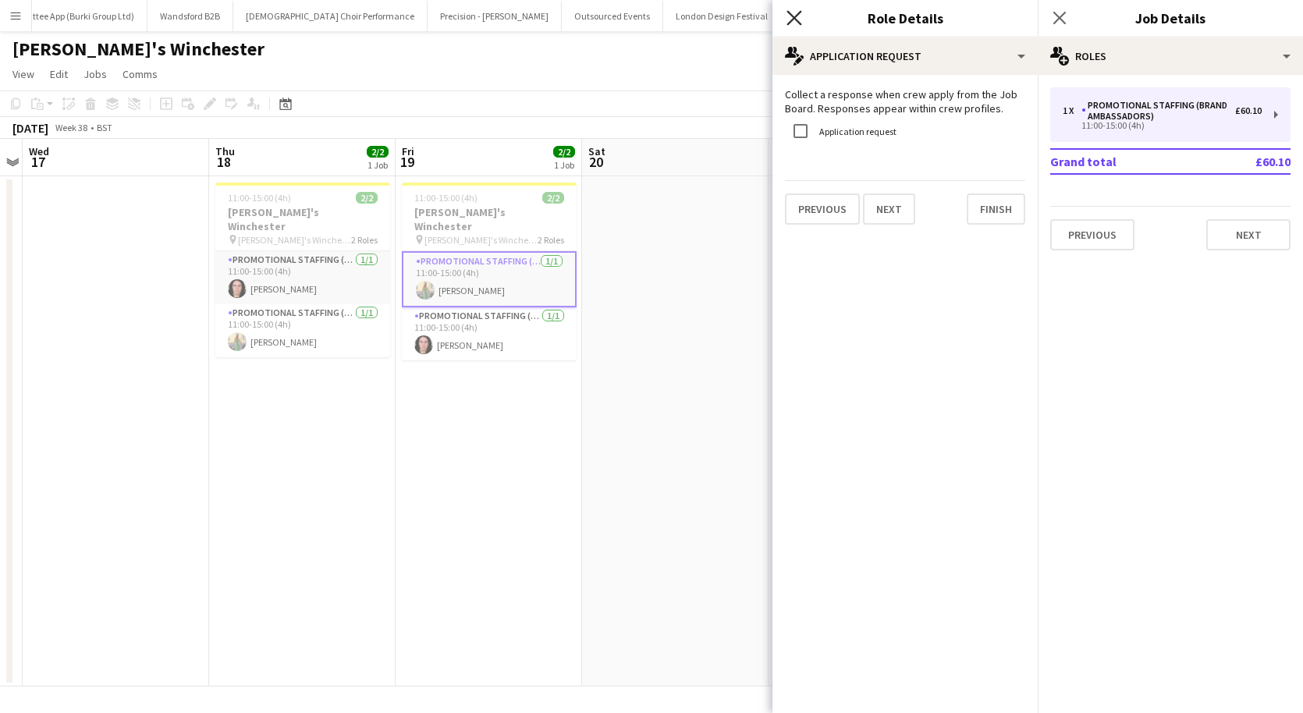
click at [790, 15] on icon at bounding box center [794, 17] width 15 height 15
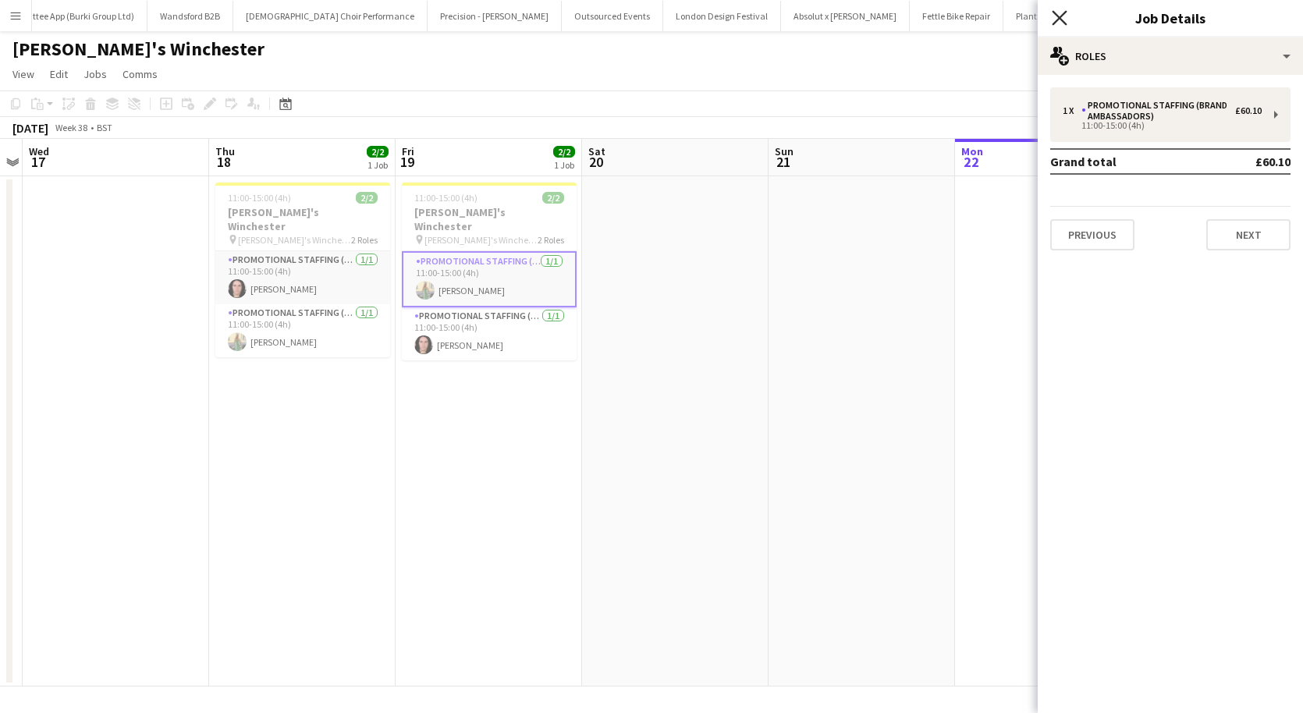
click at [1064, 16] on icon "Close pop-in" at bounding box center [1059, 17] width 15 height 15
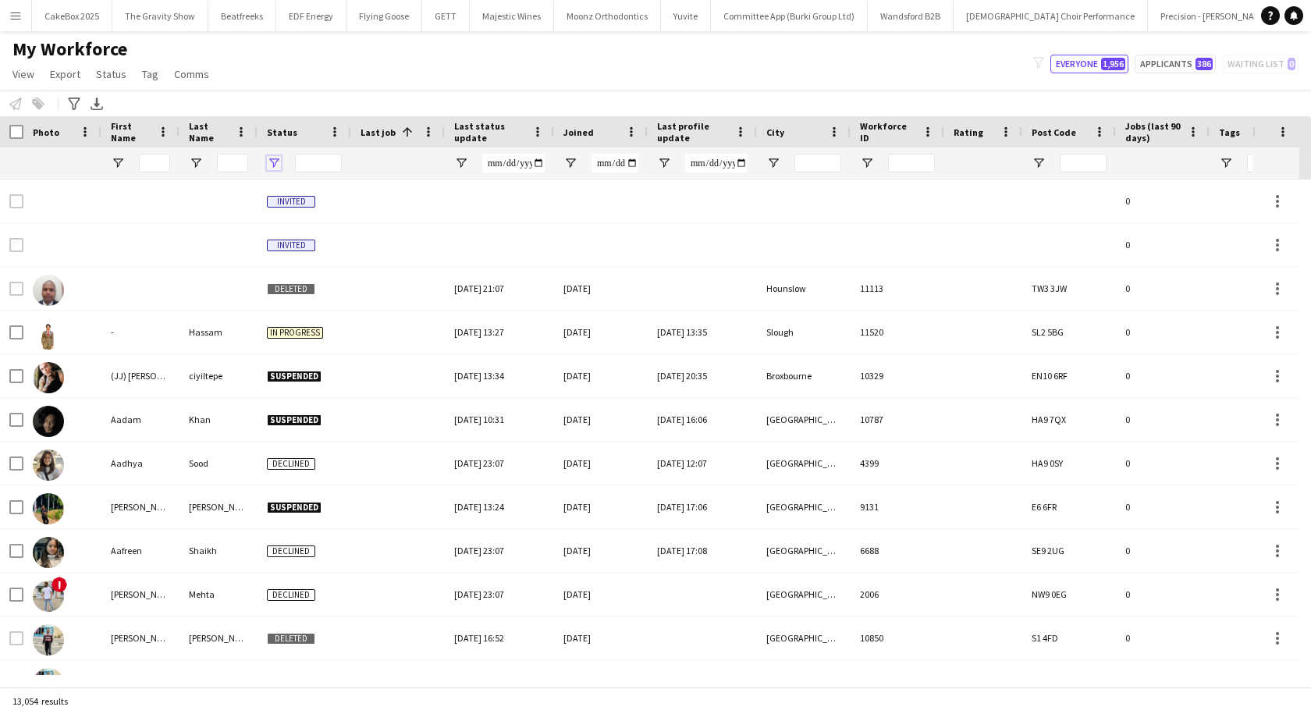
click at [272, 162] on span "Open Filter Menu" at bounding box center [274, 163] width 14 height 14
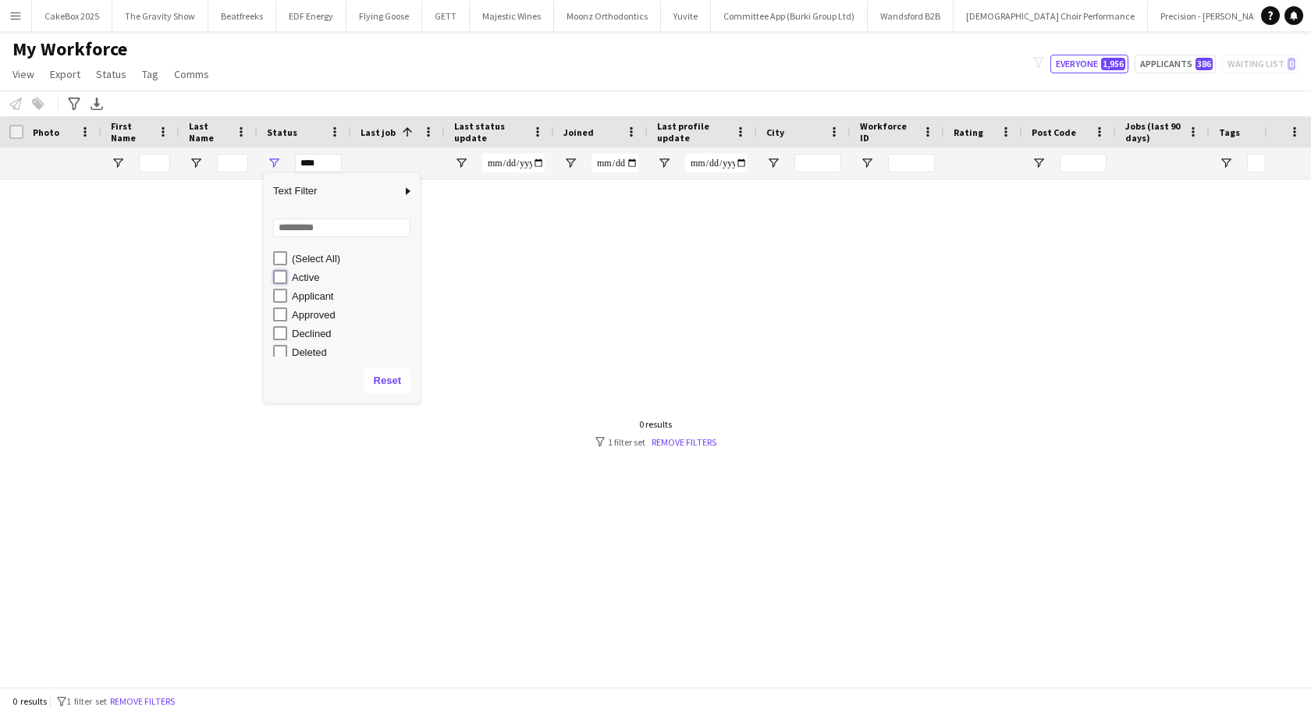
type input "**********"
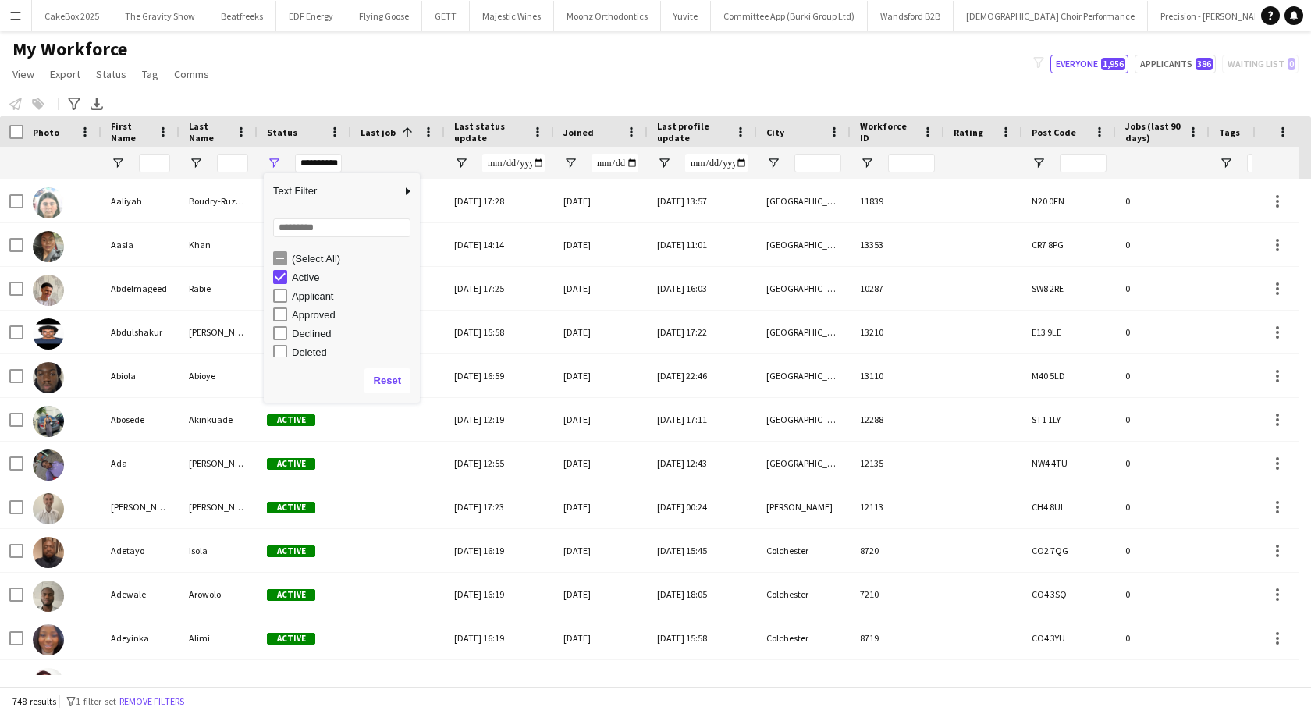
click at [404, 85] on div "My Workforce View Views Default view New view Update view Delete view Edit name…" at bounding box center [655, 63] width 1311 height 53
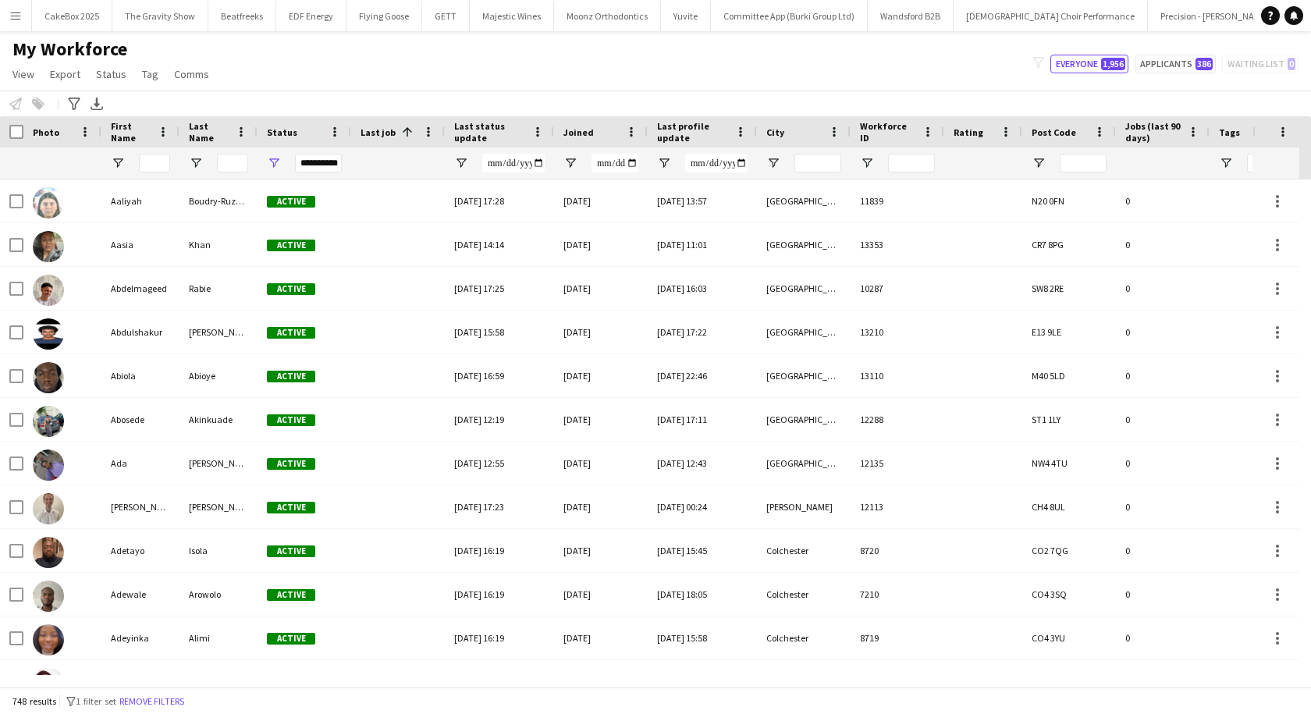
click at [396, 130] on span at bounding box center [405, 132] width 19 height 14
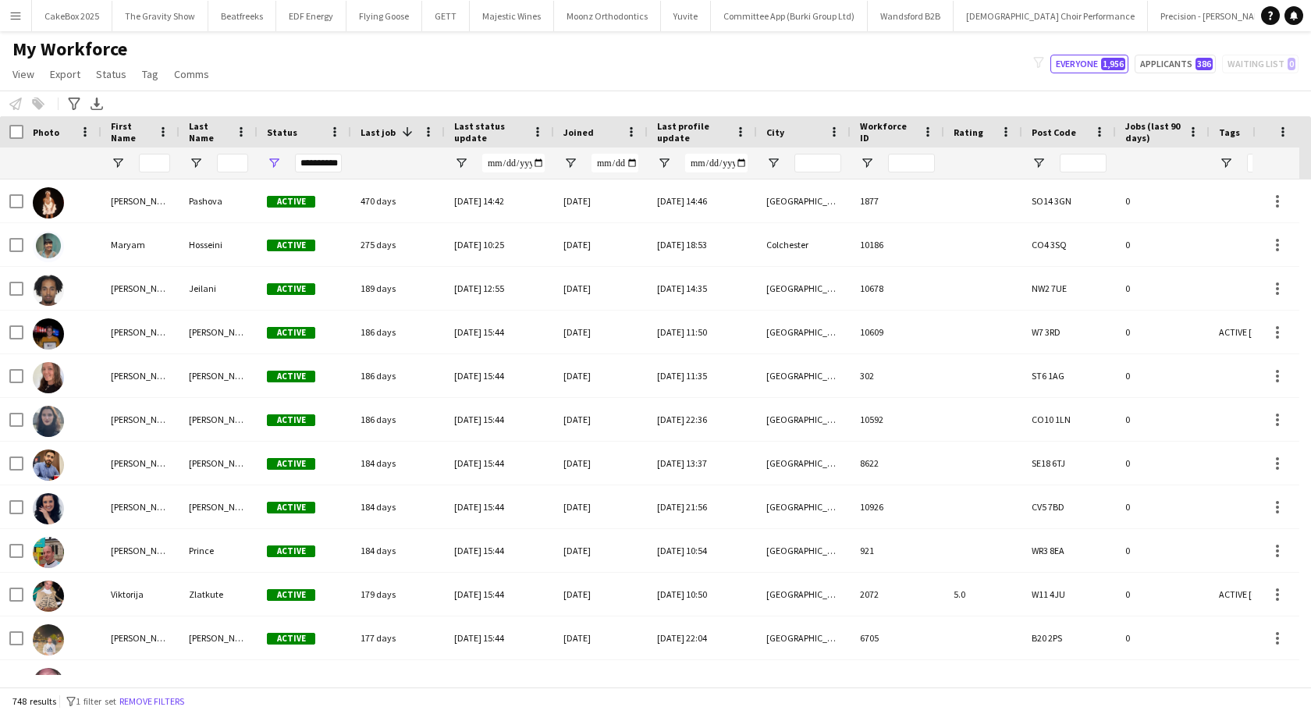
click at [478, 130] on span "Last status update" at bounding box center [490, 131] width 72 height 23
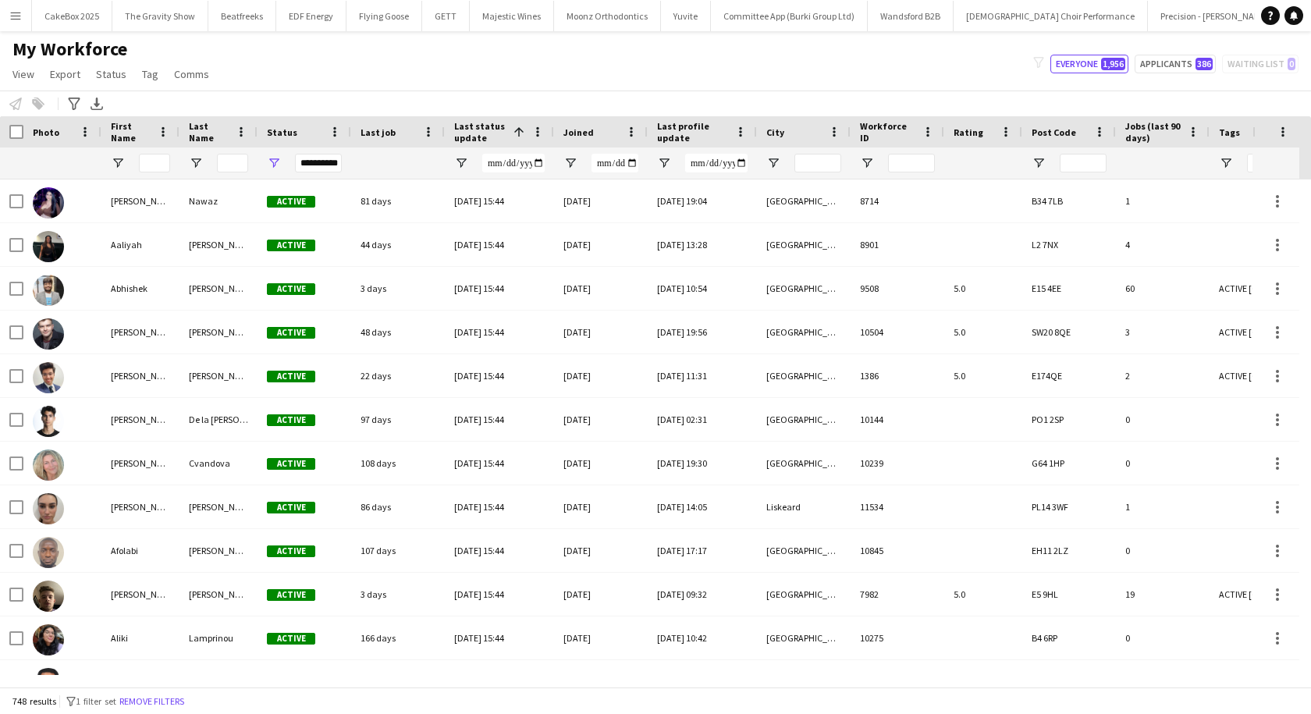
click at [377, 140] on div "Last job" at bounding box center [388, 131] width 56 height 23
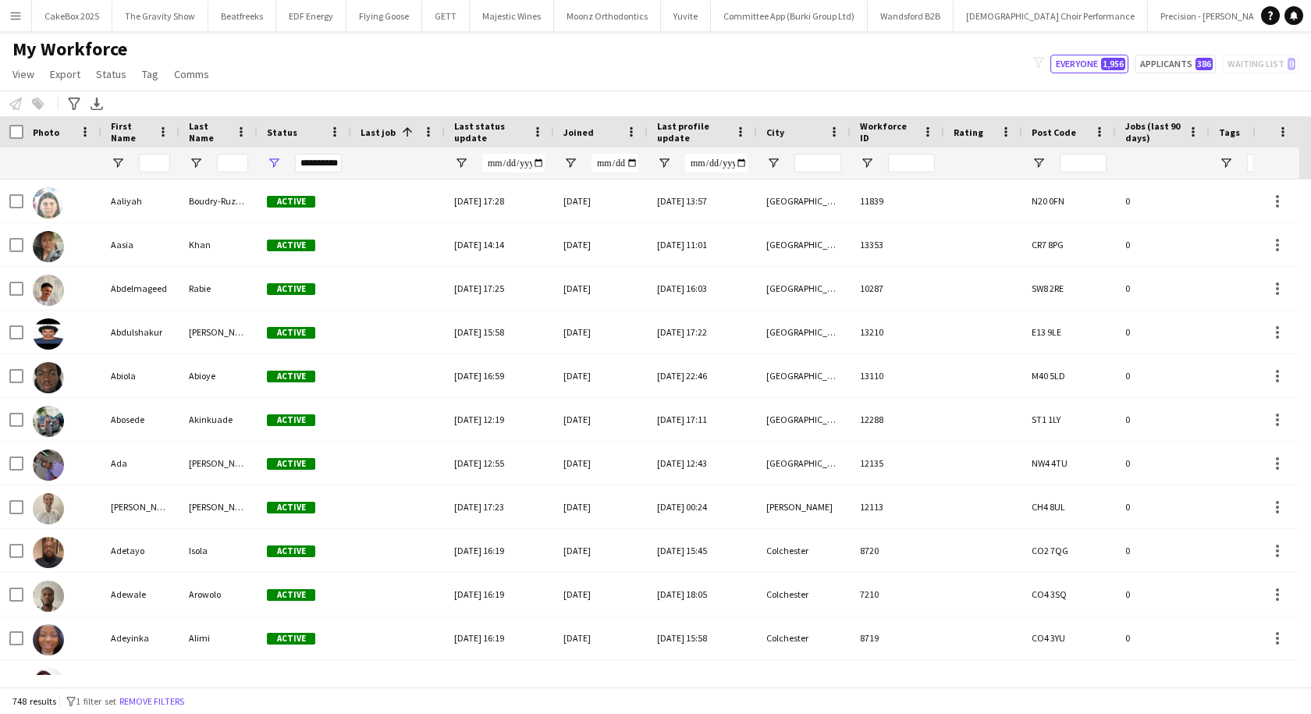
click at [377, 140] on div "Last job 1" at bounding box center [388, 131] width 56 height 23
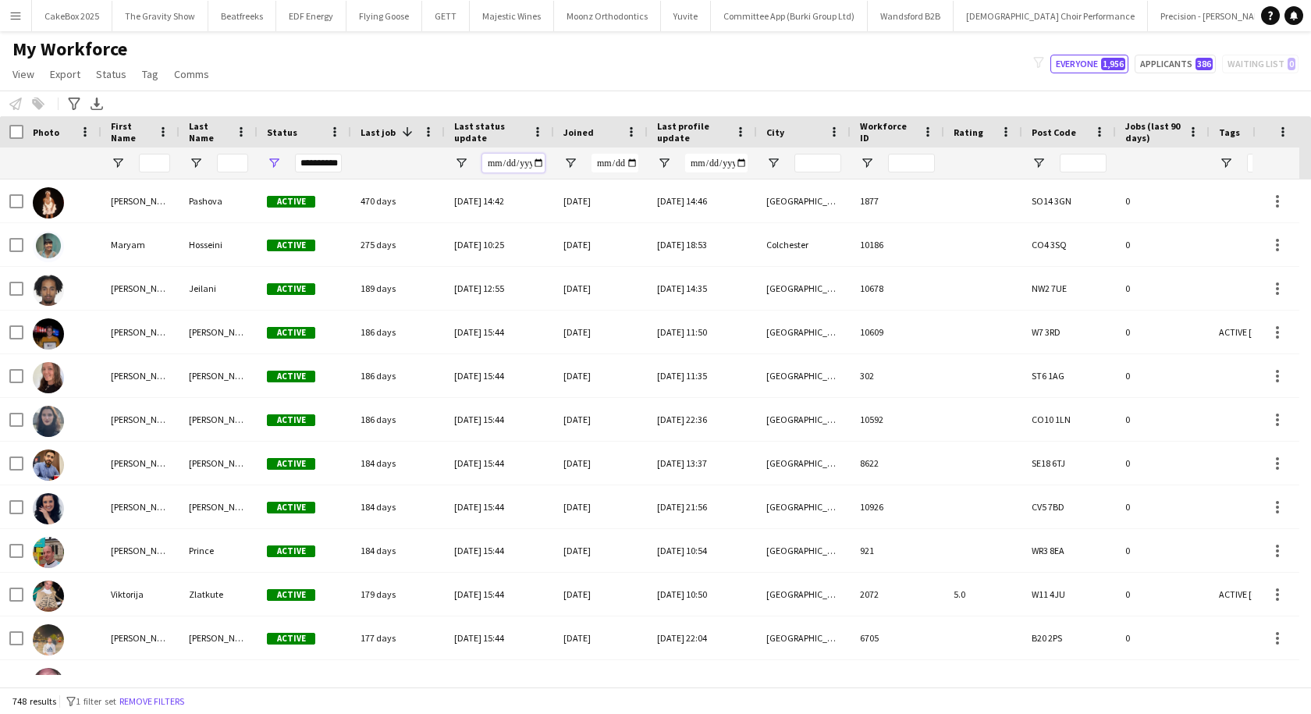
click at [519, 162] on input "Last status update Filter Input" at bounding box center [513, 163] width 62 height 19
click at [538, 163] on input "Last status update Filter Input" at bounding box center [513, 163] width 62 height 19
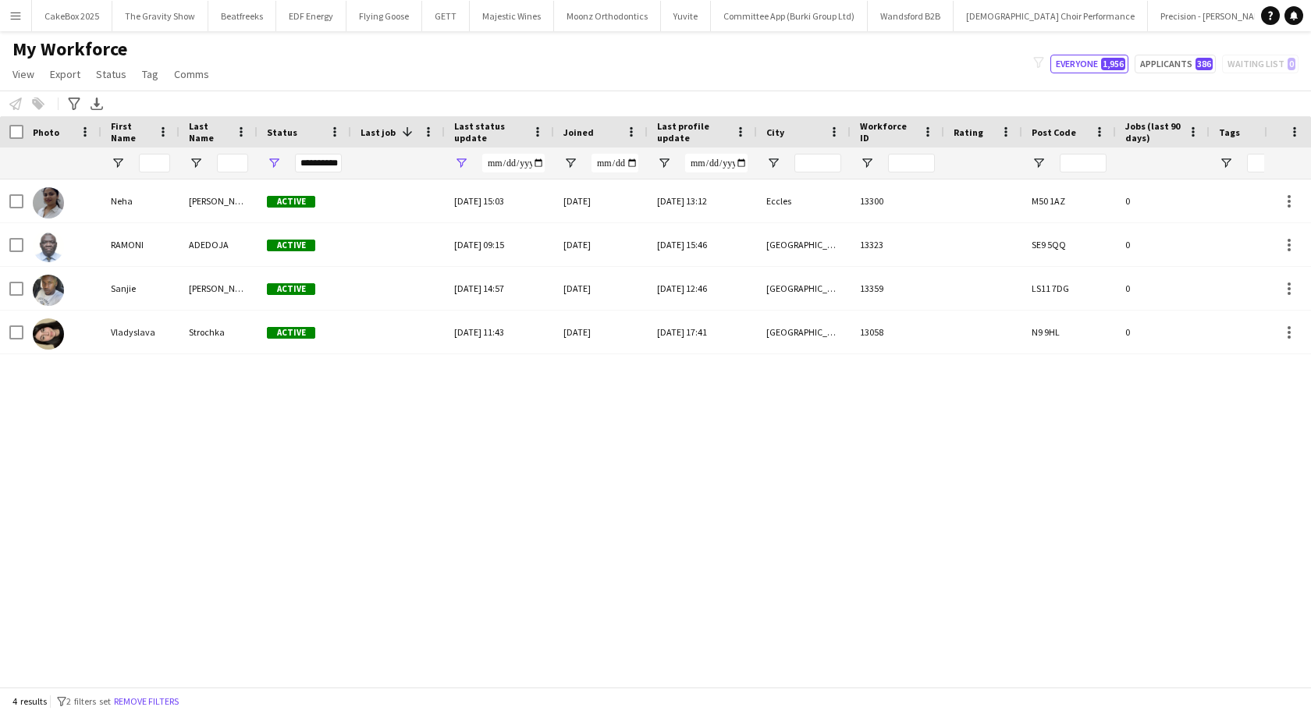
type input "**********"
click at [519, 93] on div "Notify workforce Add to tag Select at least one crew to tag him or her. Advance…" at bounding box center [655, 104] width 1311 height 26
click at [502, 165] on input "**********" at bounding box center [513, 163] width 62 height 19
click at [460, 161] on span "Open Filter Menu" at bounding box center [461, 163] width 14 height 14
click at [562, 332] on button "Reset" at bounding box center [558, 330] width 46 height 25
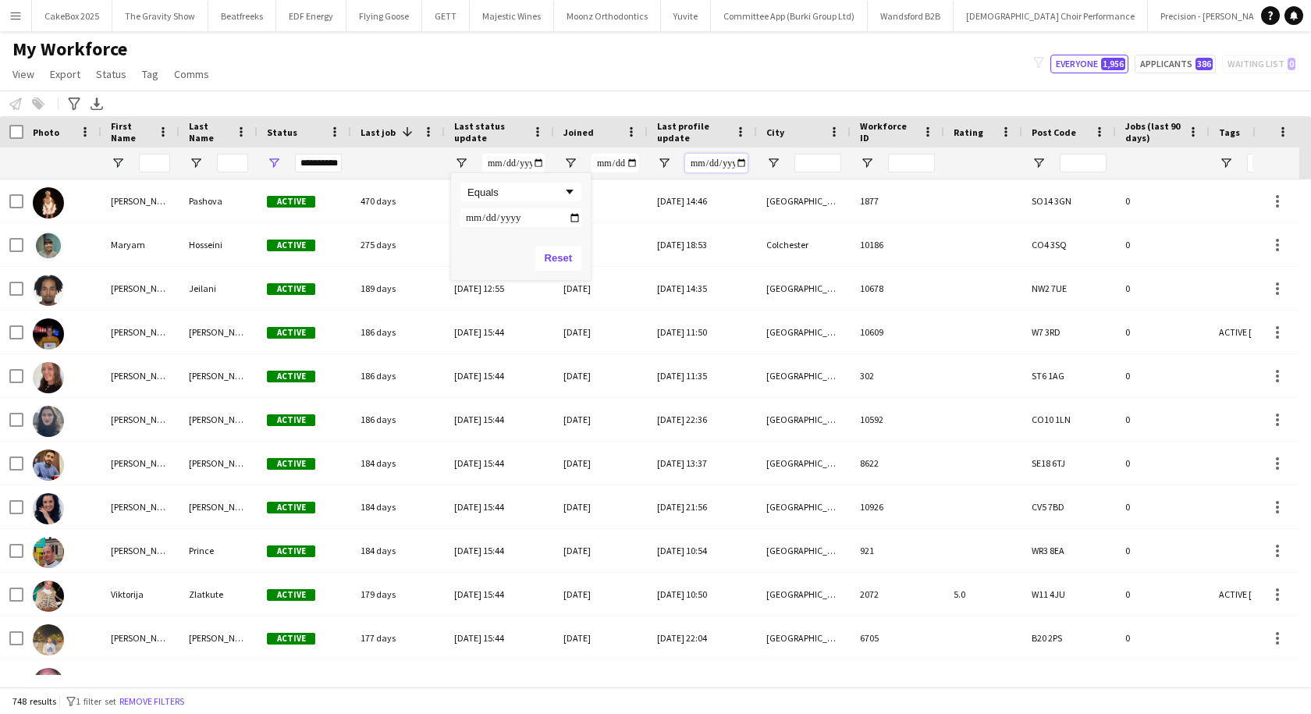
click at [719, 163] on input "Last profile update Filter Input" at bounding box center [716, 163] width 62 height 19
click at [662, 165] on span "Open Filter Menu" at bounding box center [664, 163] width 14 height 14
click at [737, 197] on div "Equals" at bounding box center [717, 192] width 95 height 12
click at [778, 218] on input "Filter Value" at bounding box center [723, 217] width 121 height 19
type input "**********"
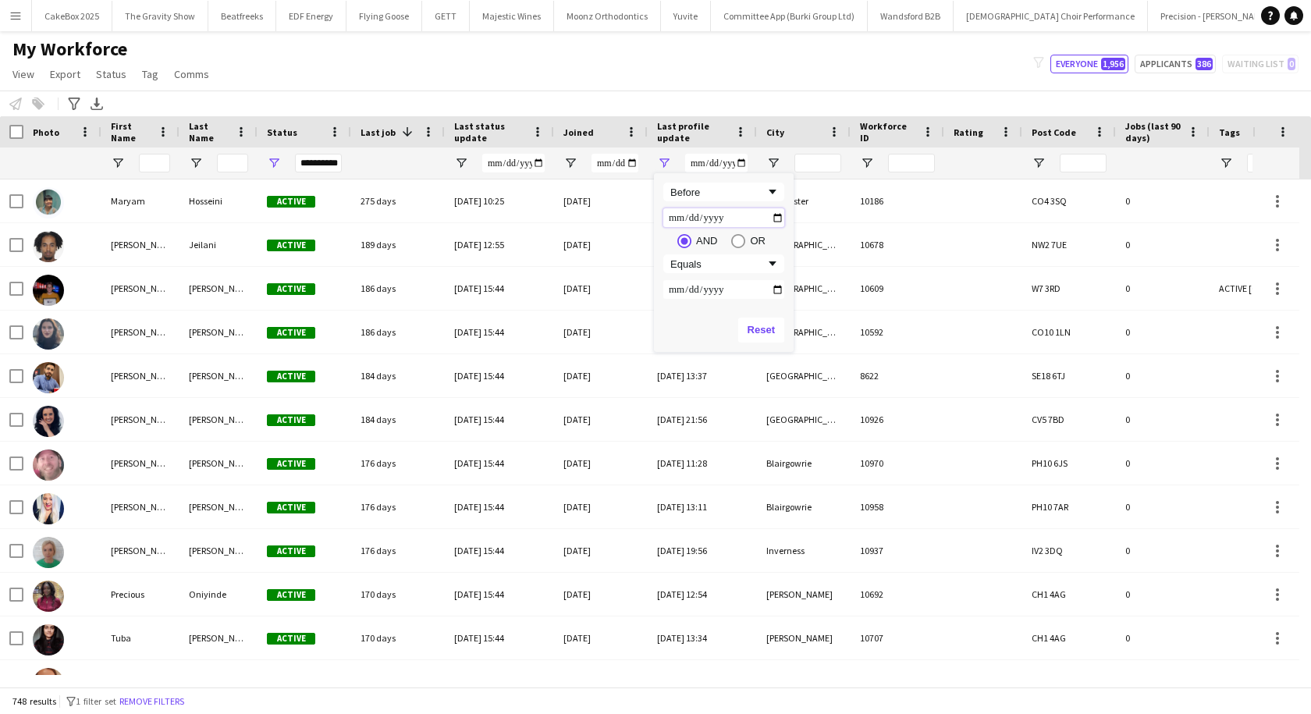
type input "**********"
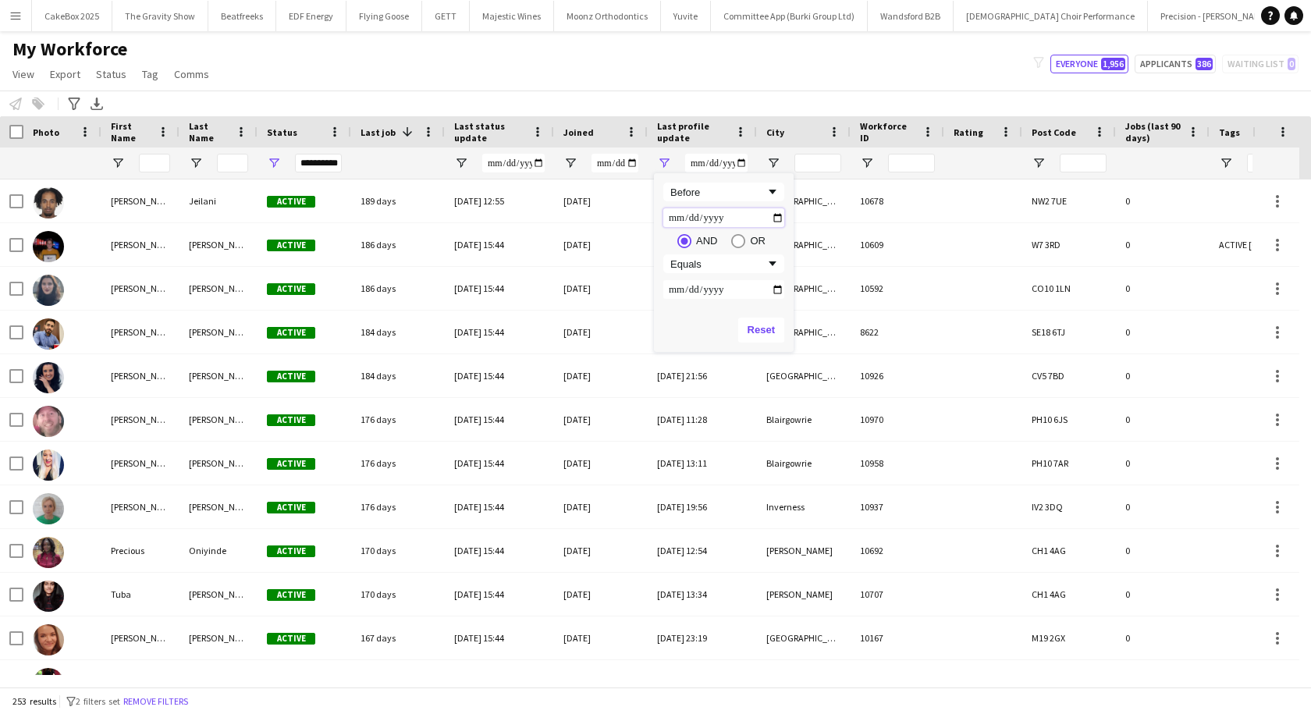
type input "**********"
click at [748, 68] on div "My Workforce View Views Default view New view Update view Delete view Edit name…" at bounding box center [655, 63] width 1311 height 53
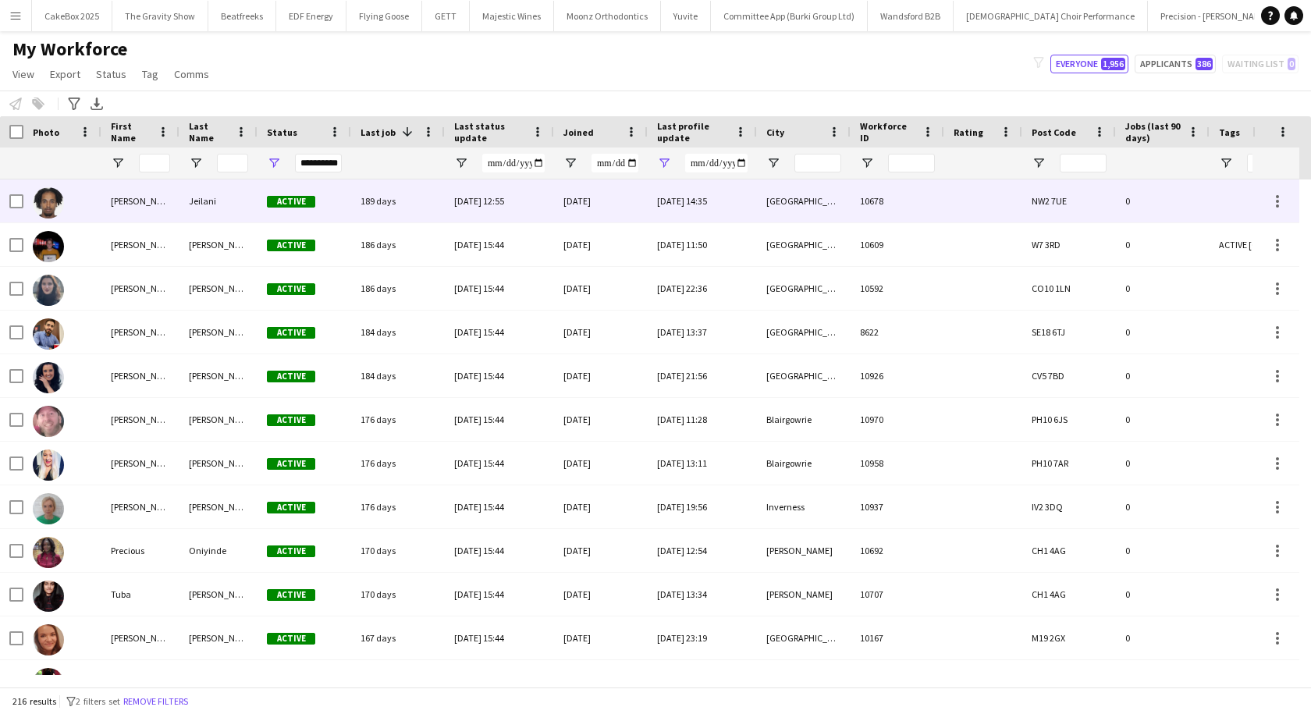
click at [165, 211] on div "[PERSON_NAME]" at bounding box center [140, 200] width 78 height 43
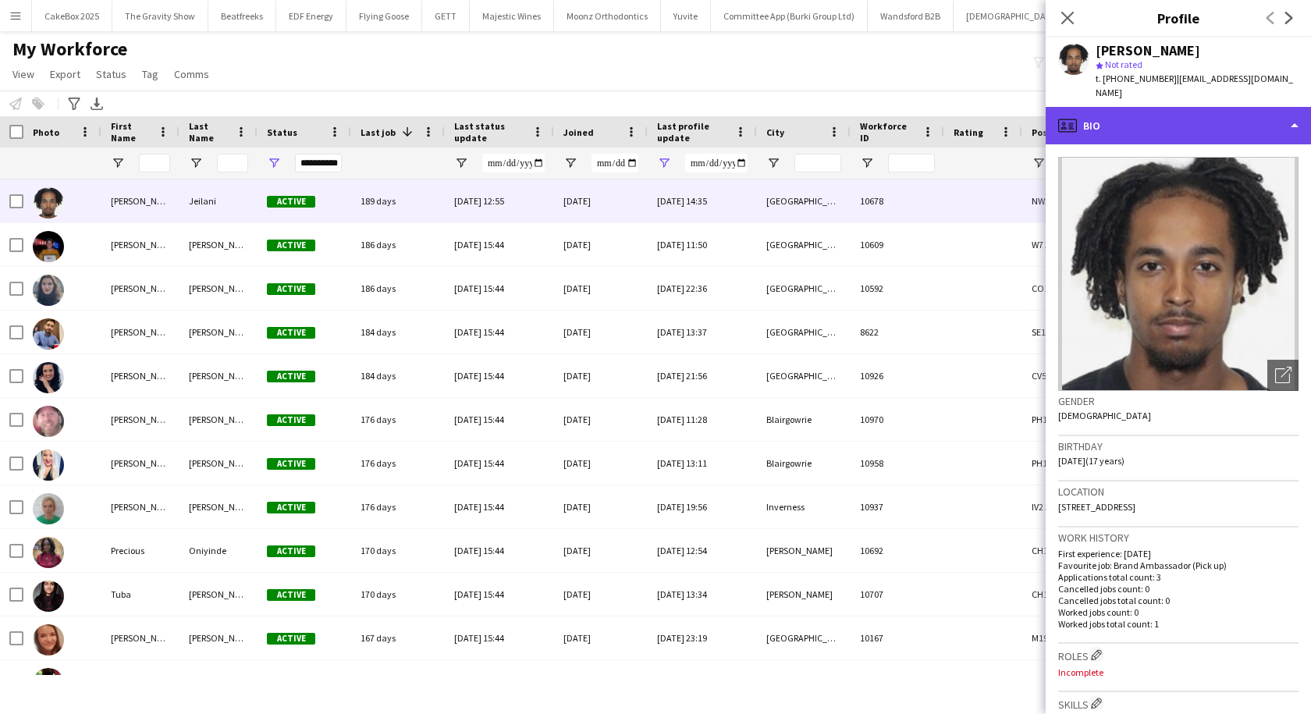
click at [1161, 118] on div "profile Bio" at bounding box center [1178, 125] width 265 height 37
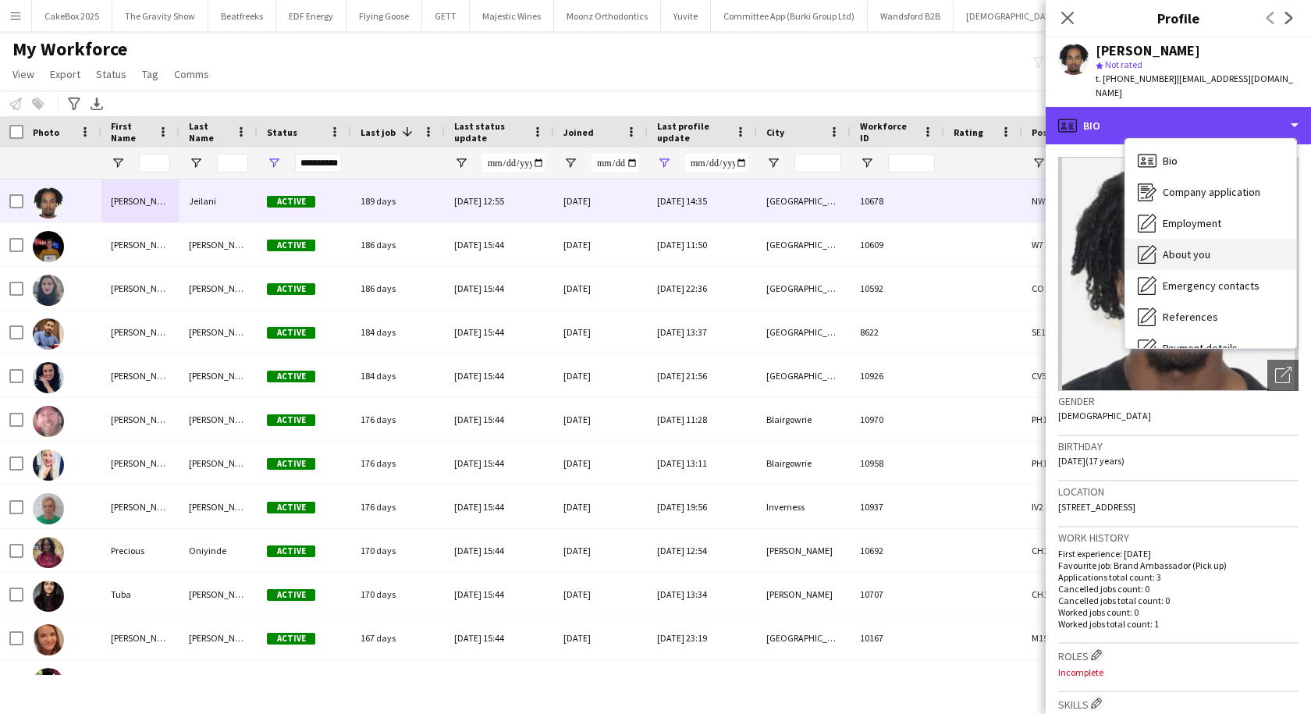
scroll to position [209, 0]
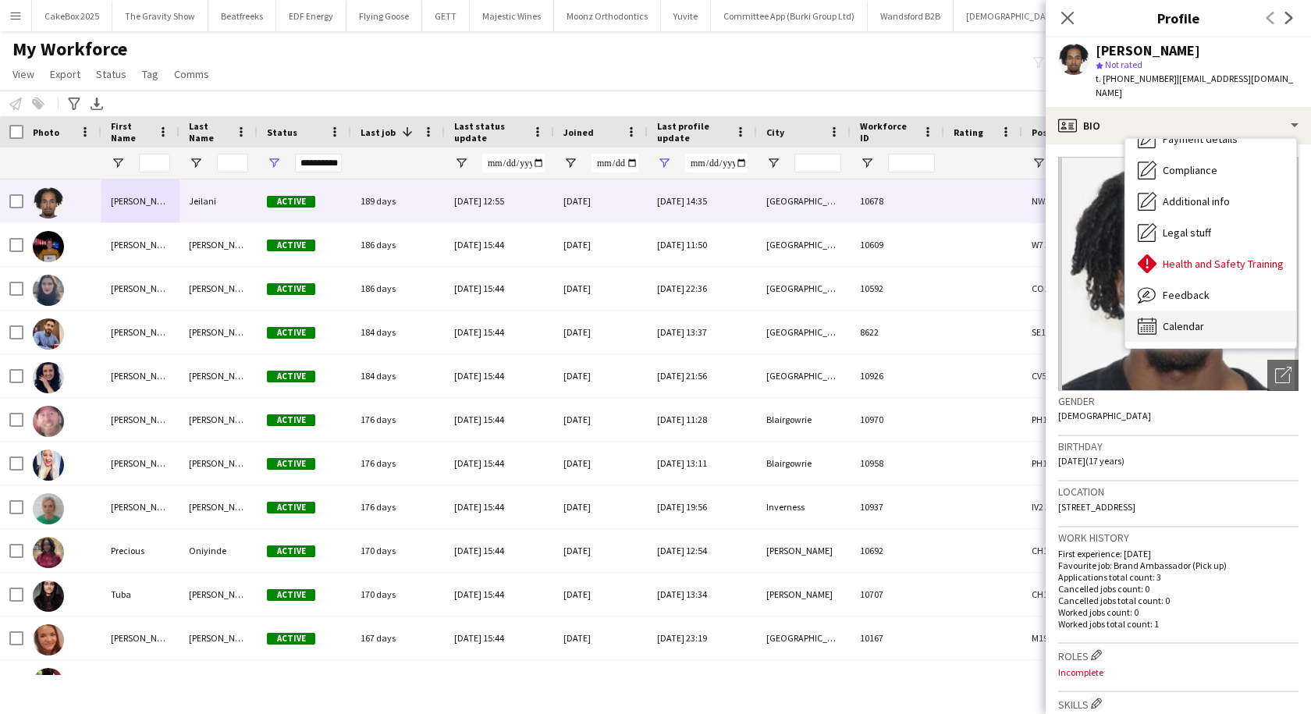
click at [1154, 317] on icon "Calendar" at bounding box center [1147, 326] width 19 height 19
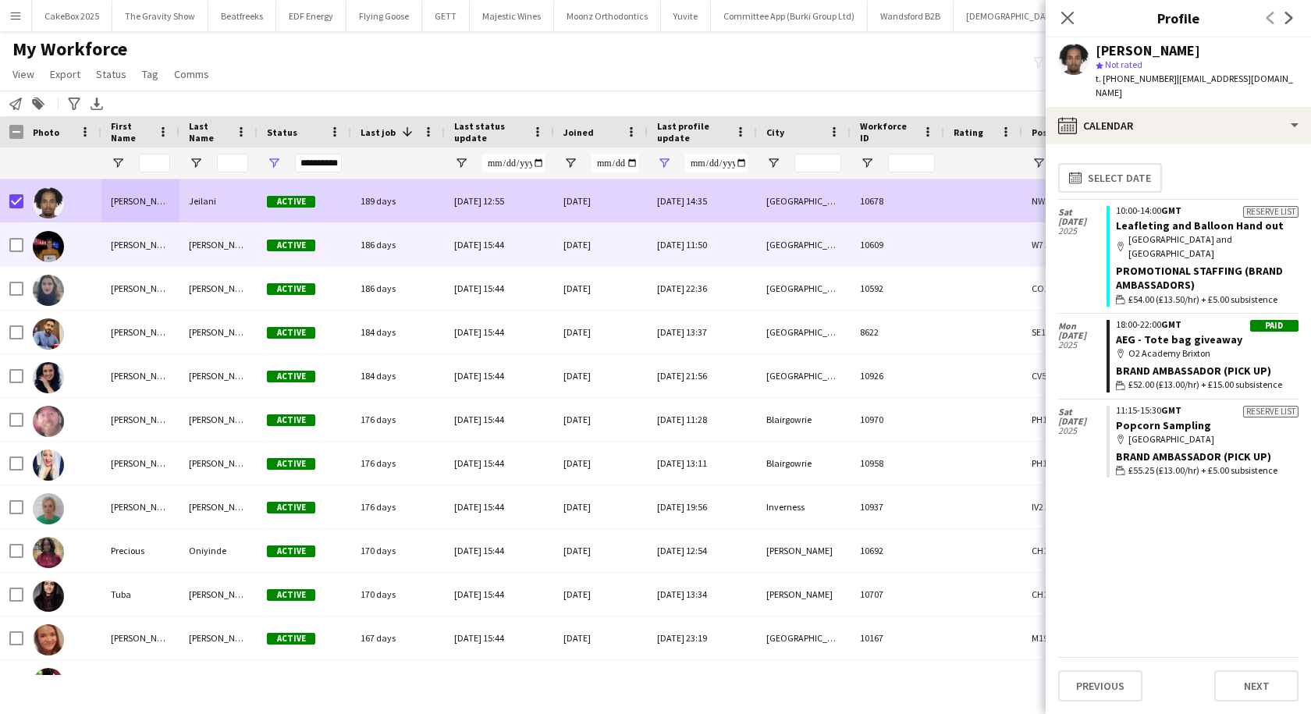
click at [98, 243] on div at bounding box center [62, 244] width 78 height 43
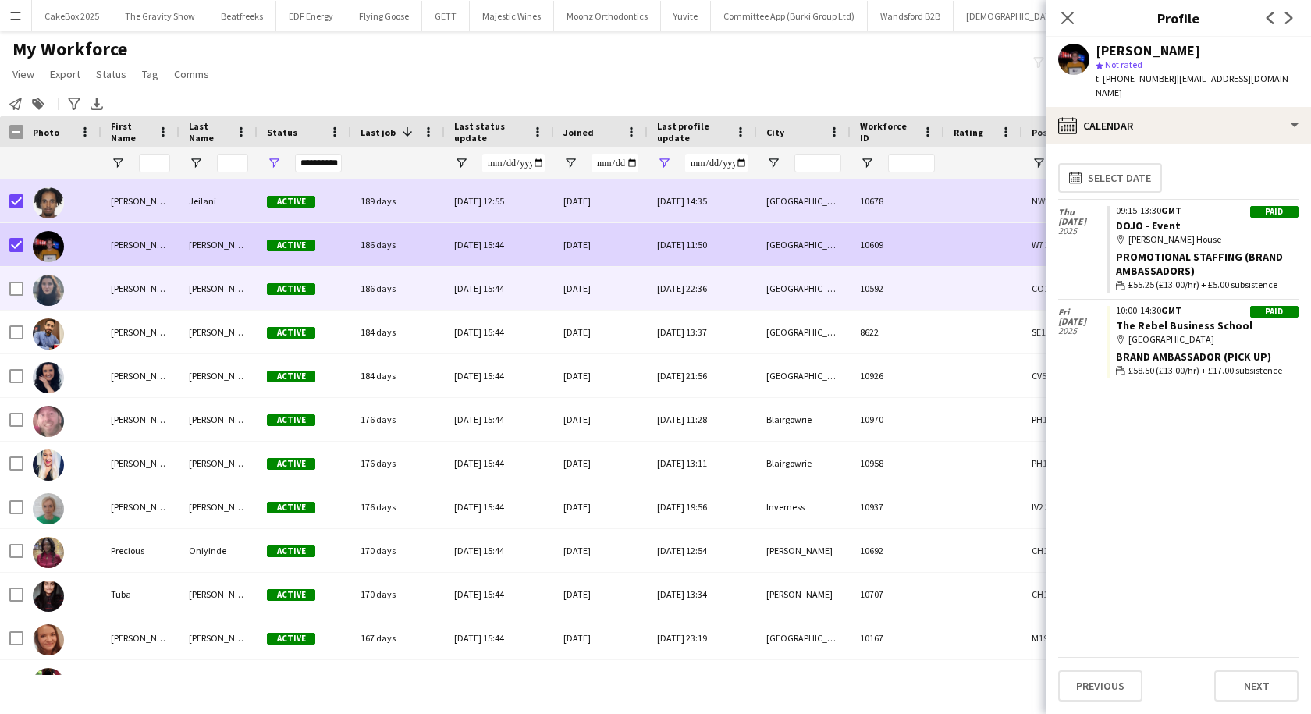
click at [86, 286] on div at bounding box center [62, 288] width 78 height 43
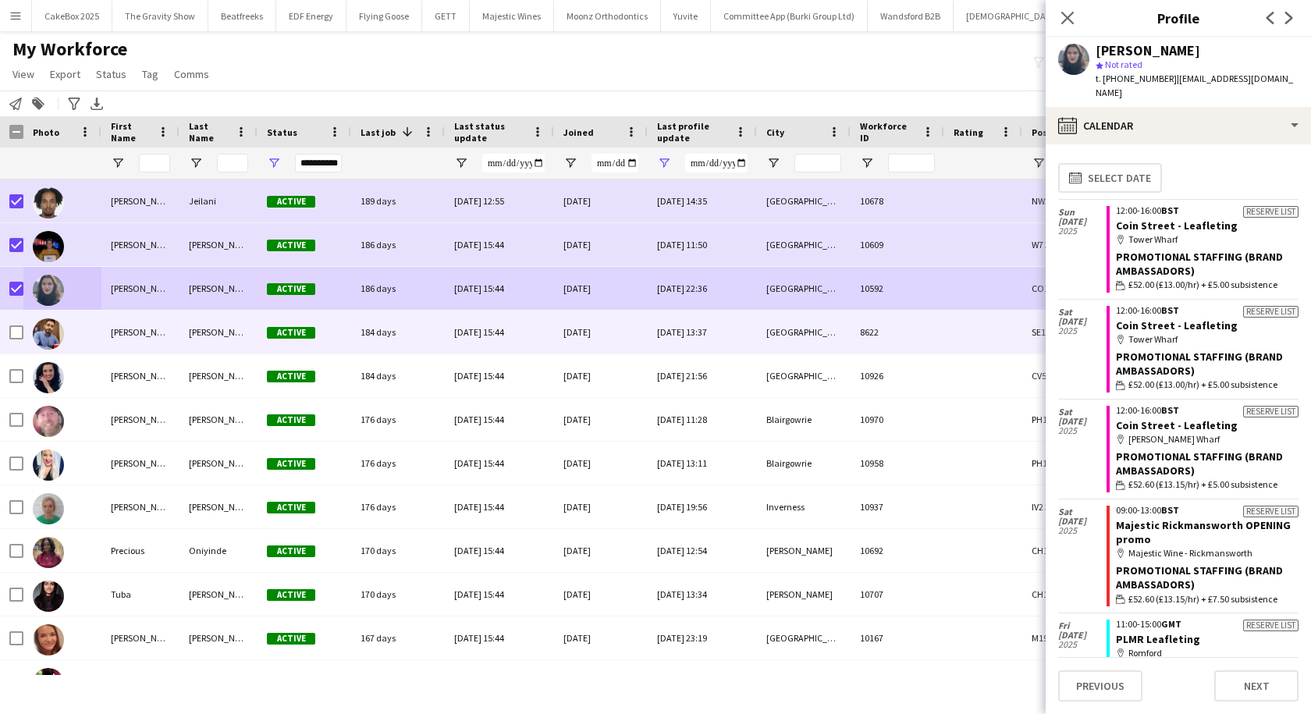
click at [135, 334] on div "Leonardo" at bounding box center [140, 332] width 78 height 43
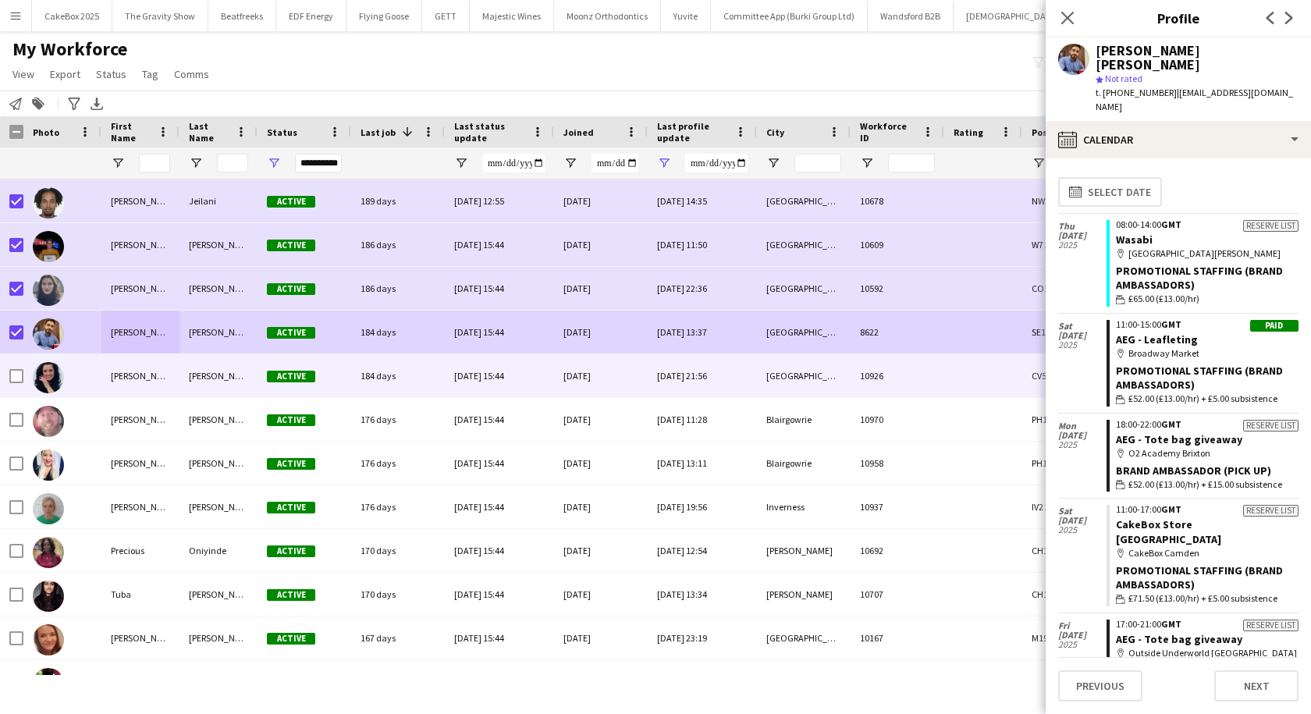
click at [150, 382] on div "[PERSON_NAME]" at bounding box center [140, 375] width 78 height 43
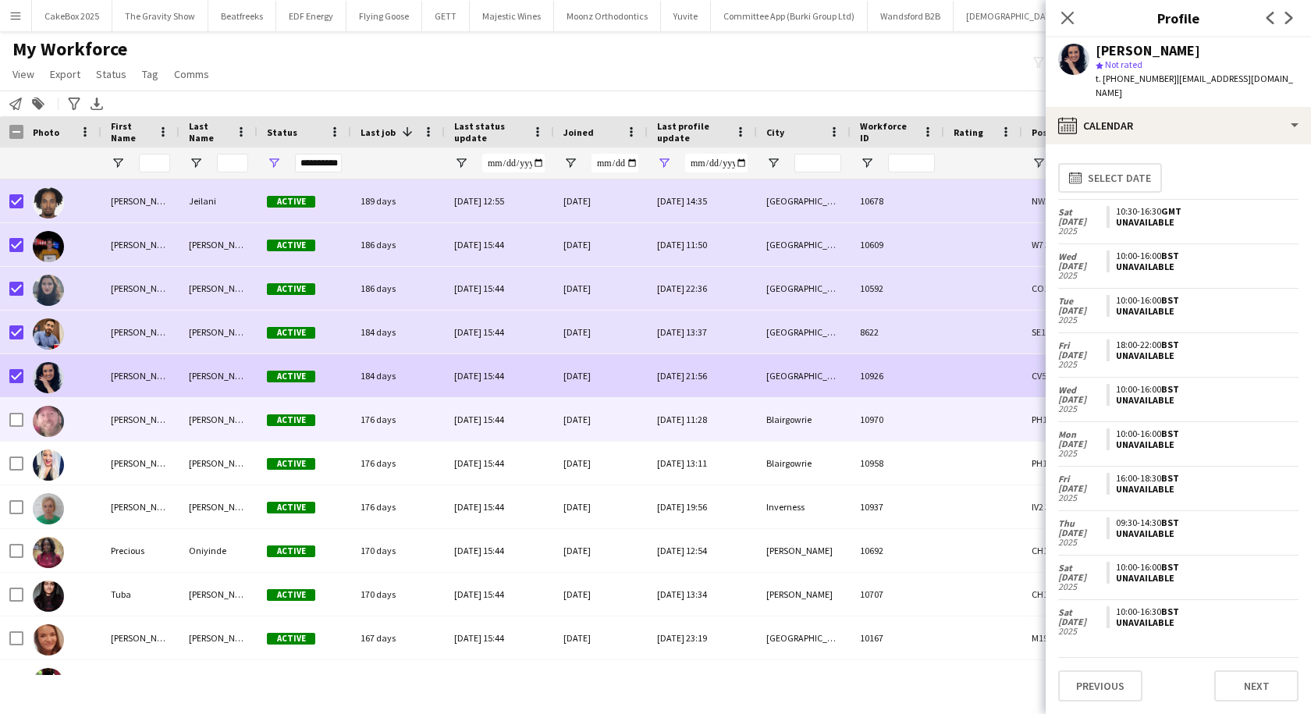
click at [134, 426] on div "[PERSON_NAME]" at bounding box center [140, 419] width 78 height 43
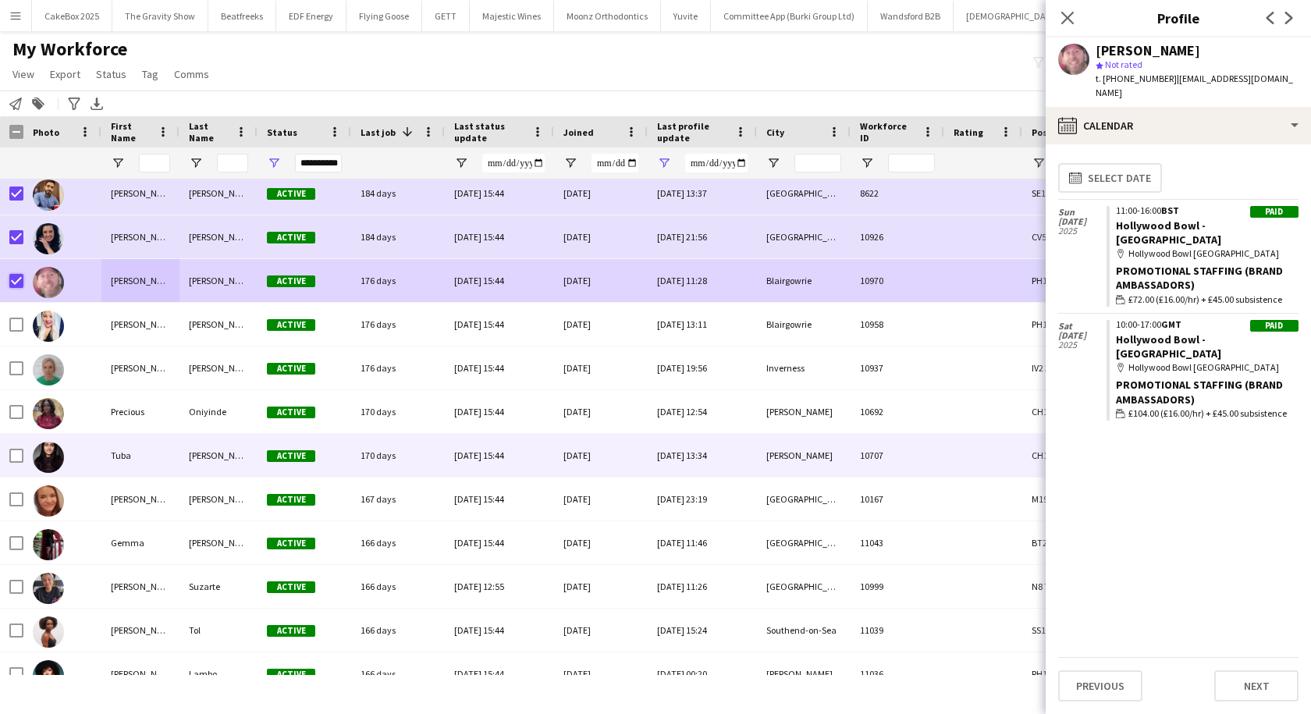
scroll to position [140, 0]
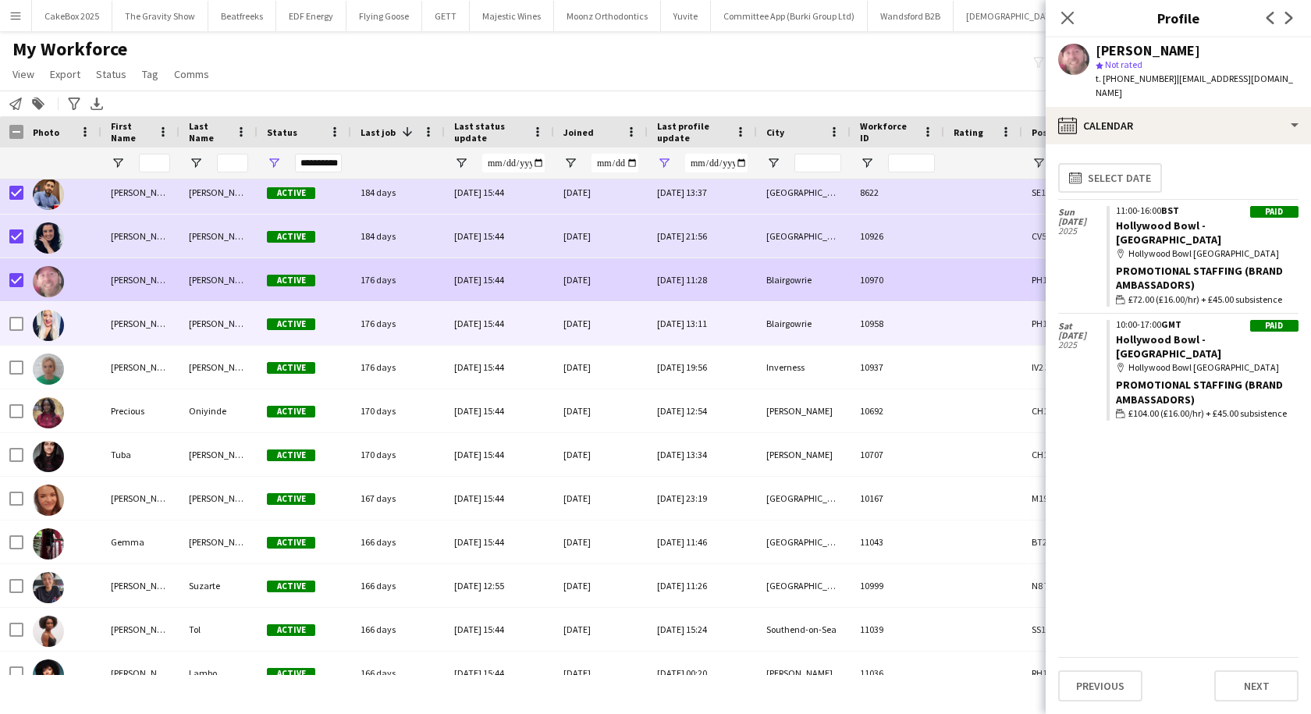
click at [142, 331] on div "[PERSON_NAME]" at bounding box center [140, 323] width 78 height 43
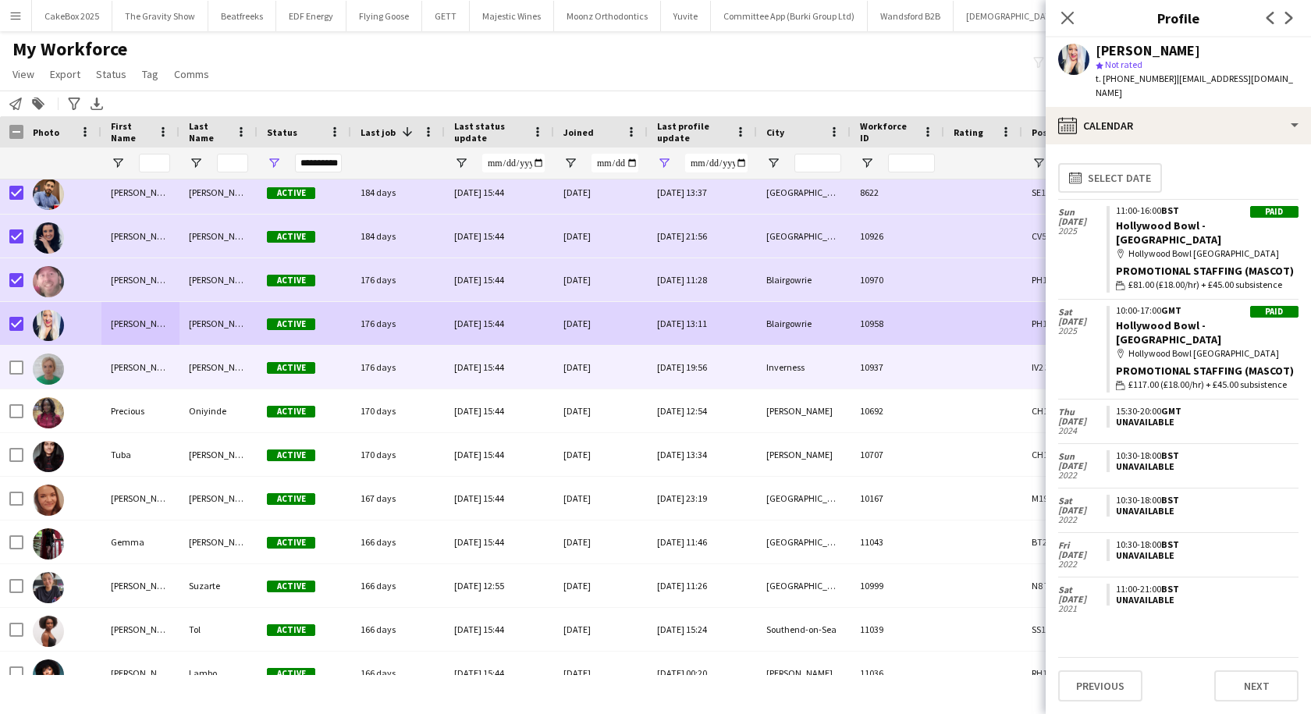
click at [167, 374] on div "[PERSON_NAME]" at bounding box center [140, 367] width 78 height 43
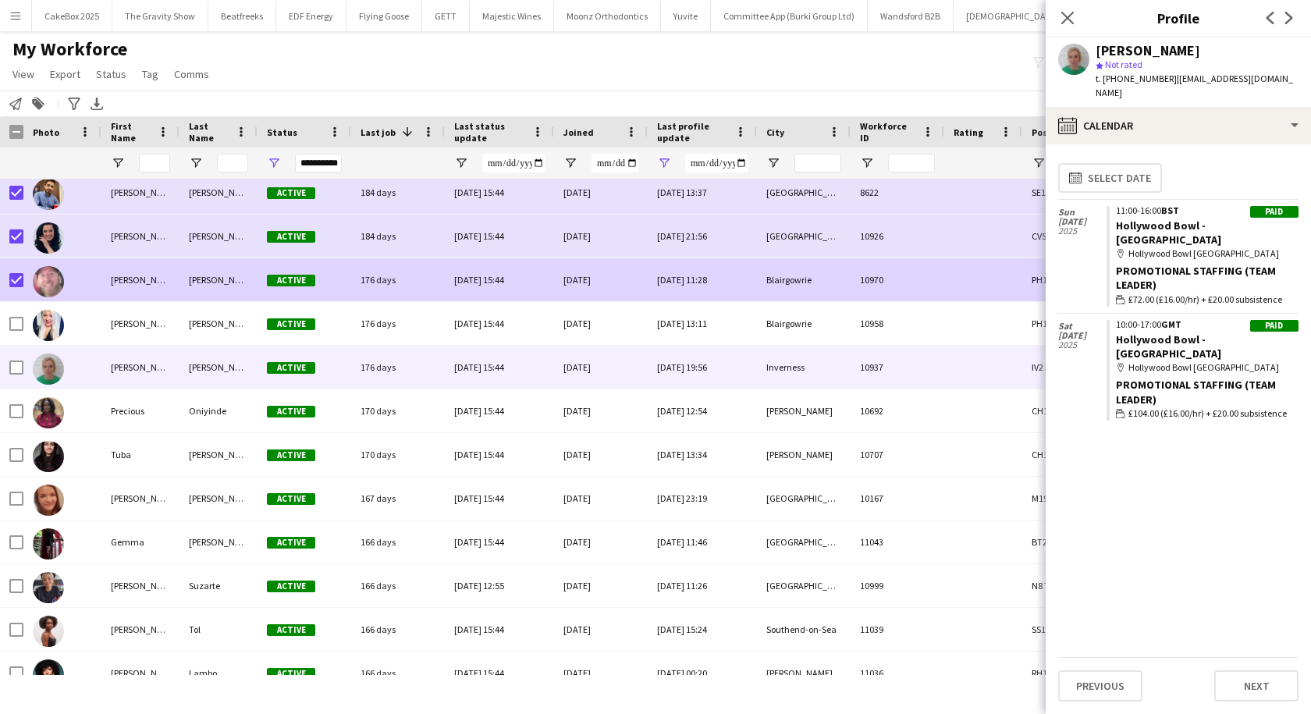
click at [8, 280] on div at bounding box center [11, 279] width 23 height 43
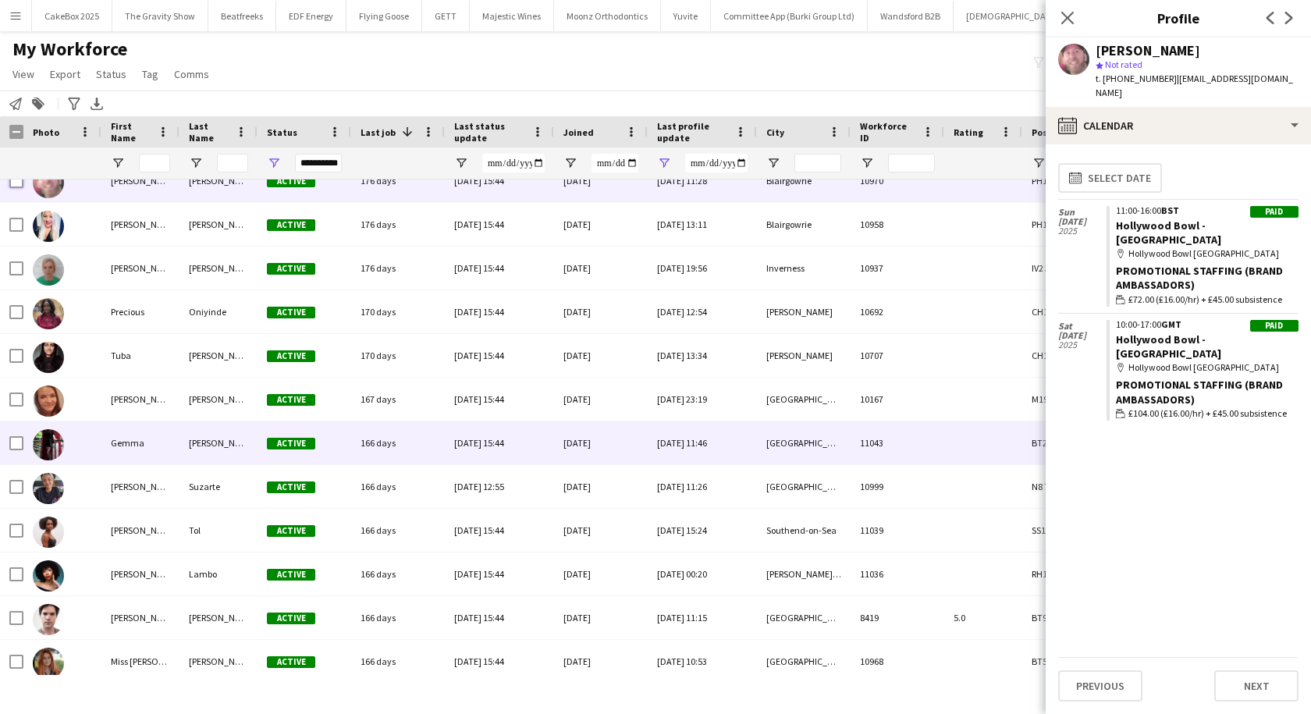
scroll to position [240, 0]
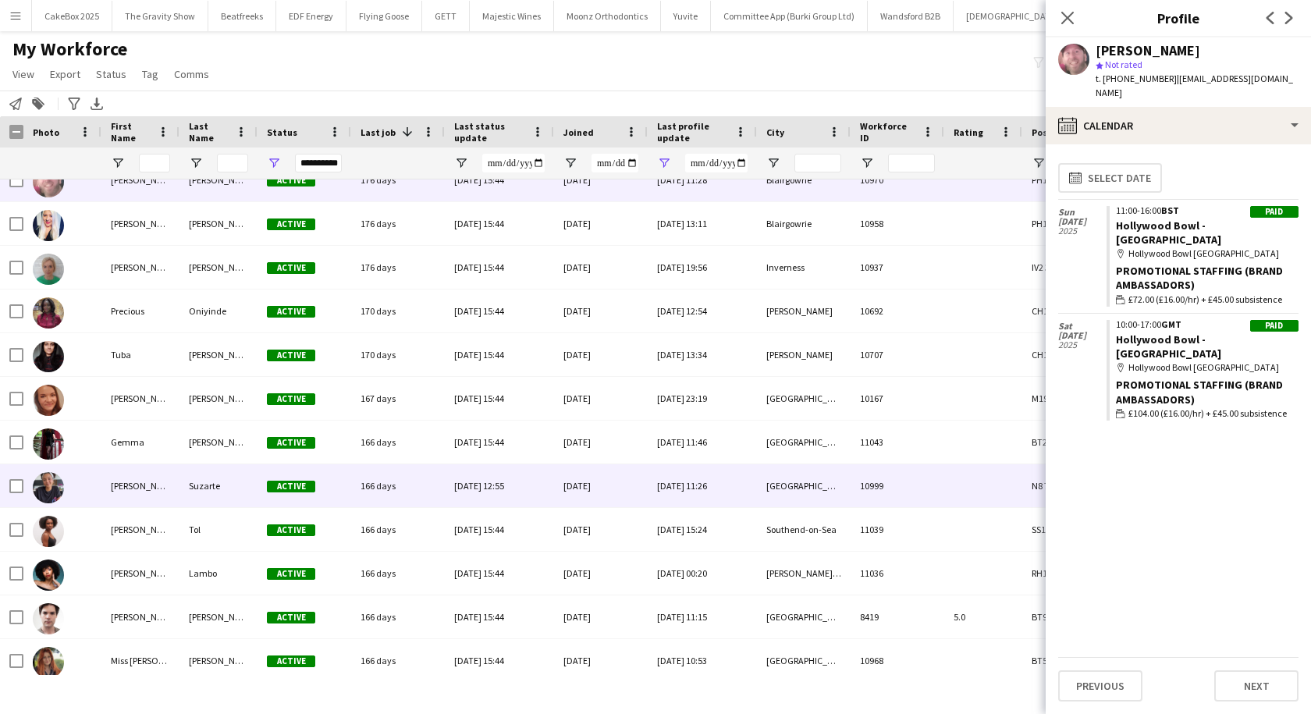
click at [122, 492] on div "[PERSON_NAME]" at bounding box center [140, 485] width 78 height 43
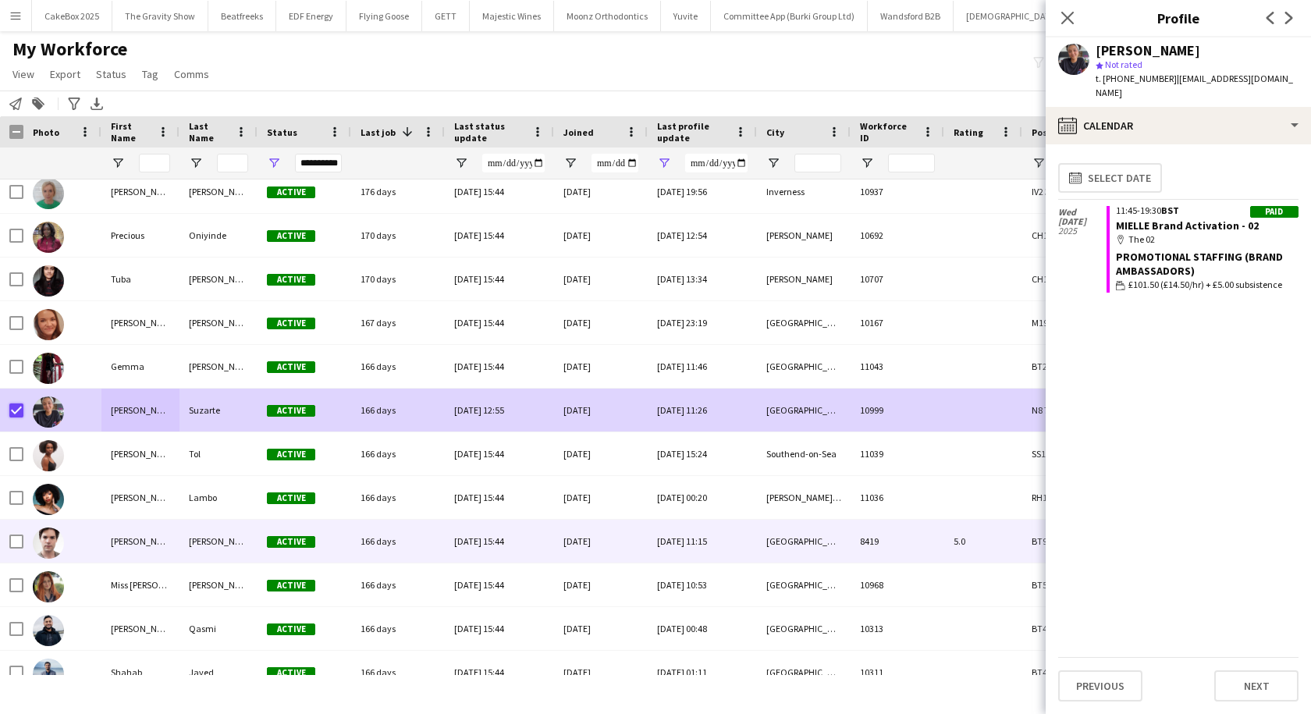
scroll to position [0, 0]
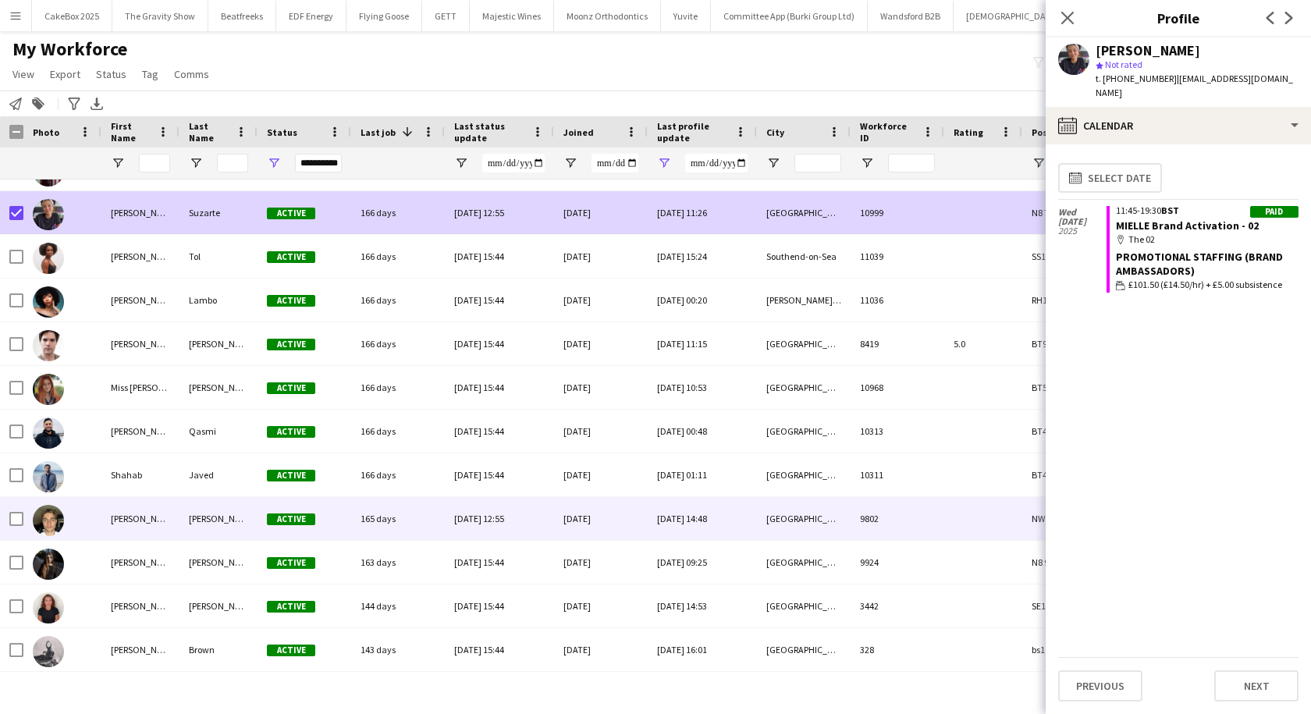
click at [98, 521] on div at bounding box center [62, 518] width 78 height 43
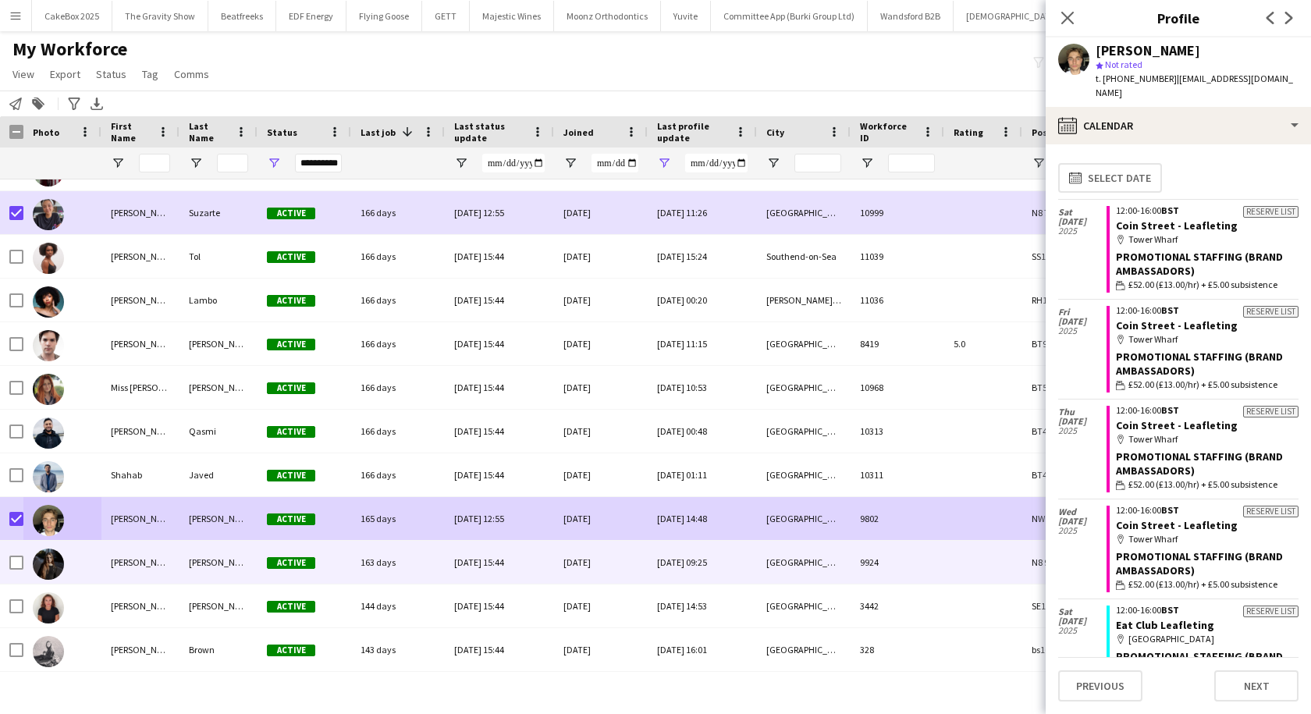
click at [115, 566] on div "[PERSON_NAME]" at bounding box center [140, 562] width 78 height 43
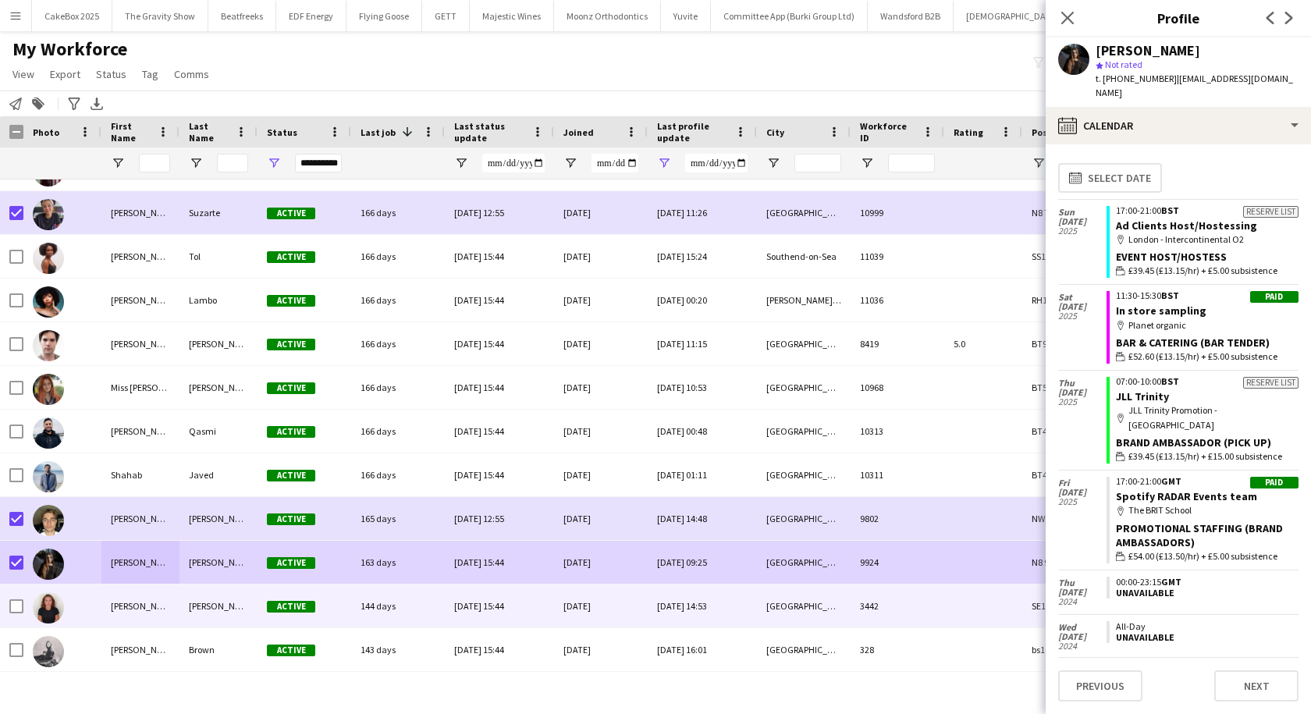
click at [112, 609] on div "[PERSON_NAME]" at bounding box center [140, 605] width 78 height 43
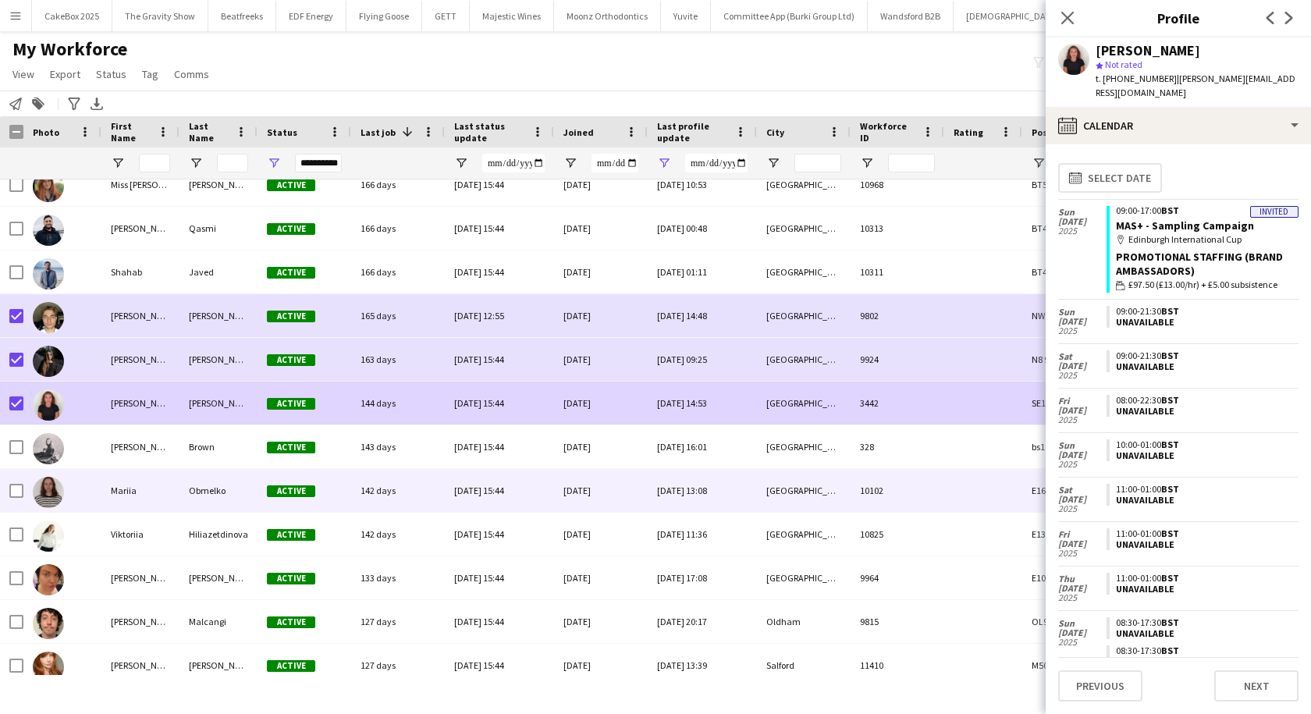
click at [152, 485] on div "Mariia" at bounding box center [140, 490] width 78 height 43
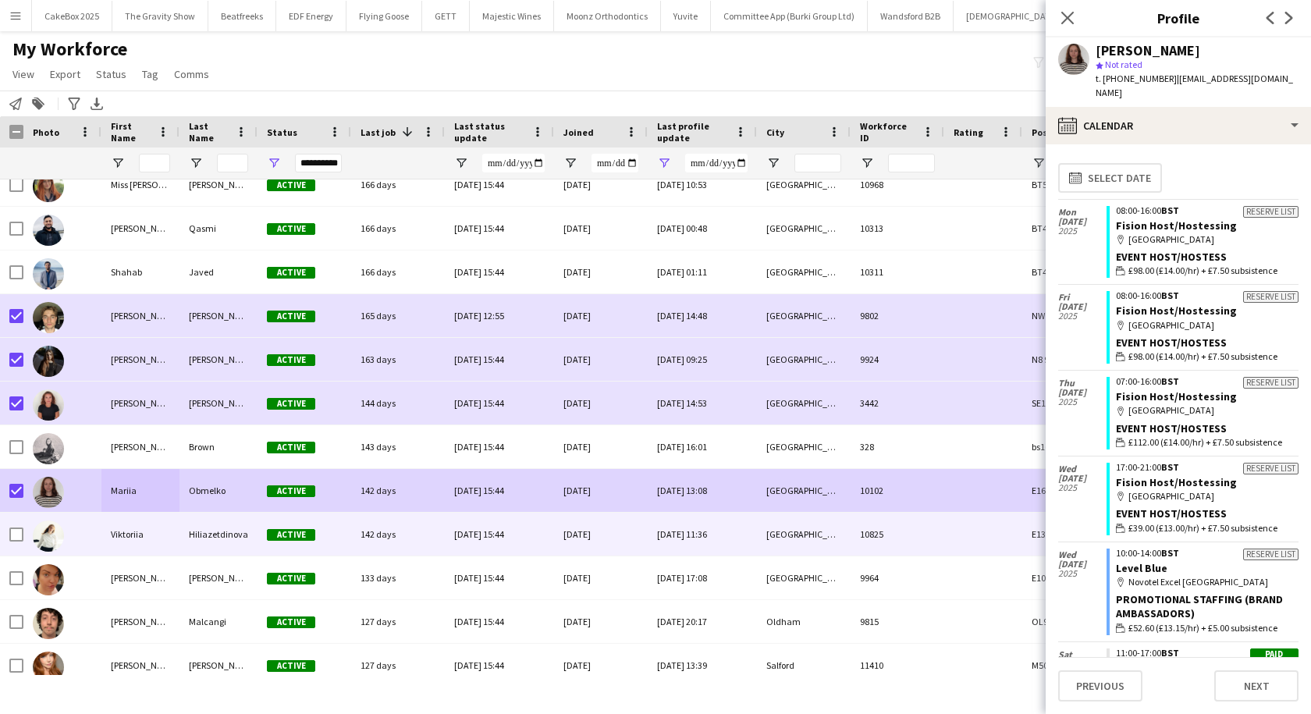
click at [183, 536] on div "Hiliazetdinova" at bounding box center [218, 534] width 78 height 43
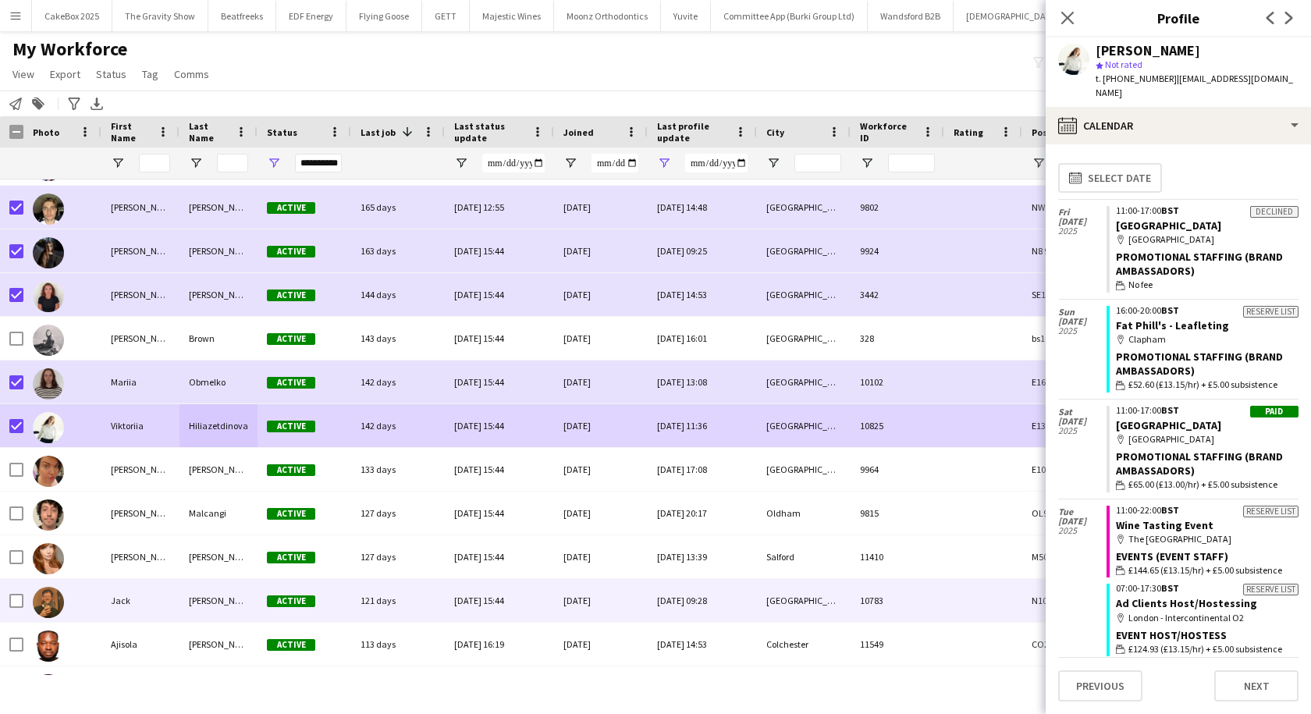
click at [119, 602] on div "Jack" at bounding box center [140, 600] width 78 height 43
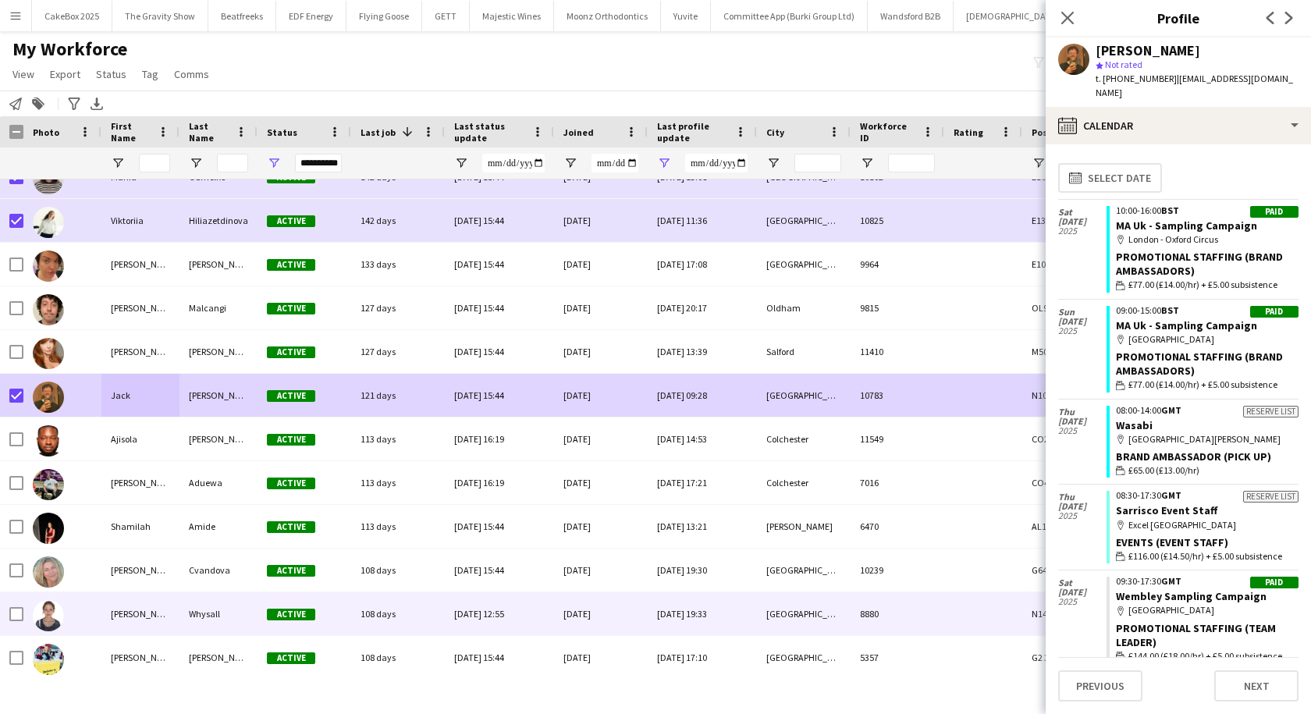
click at [147, 602] on div "Deanna" at bounding box center [140, 613] width 78 height 43
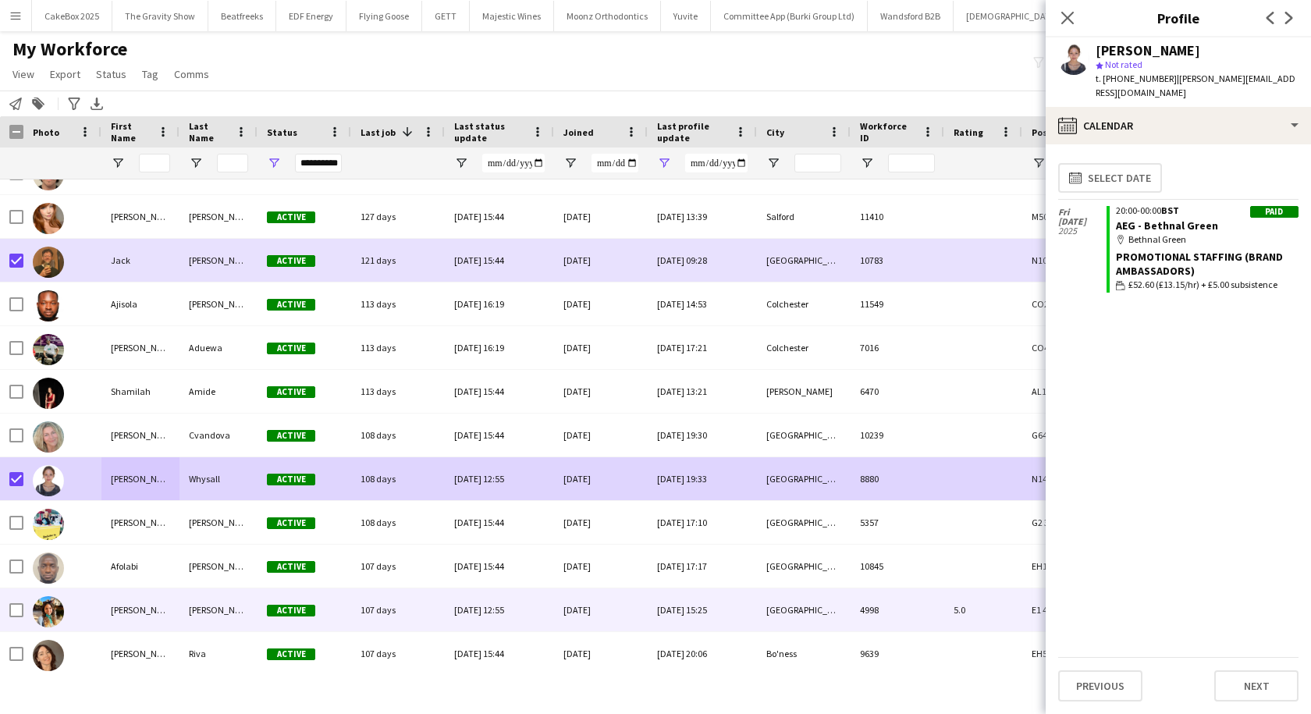
click at [163, 614] on div "Karen Nicole" at bounding box center [140, 609] width 78 height 43
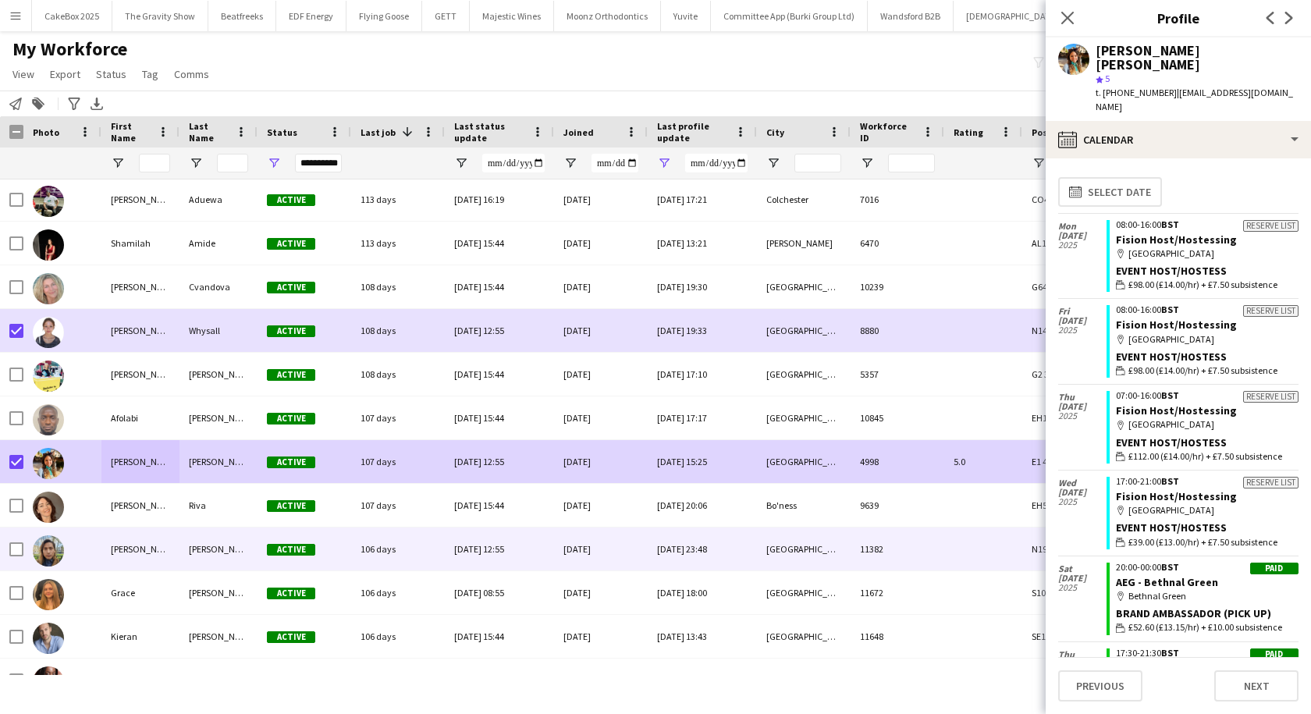
click at [144, 552] on div "Frank Josue" at bounding box center [140, 548] width 78 height 43
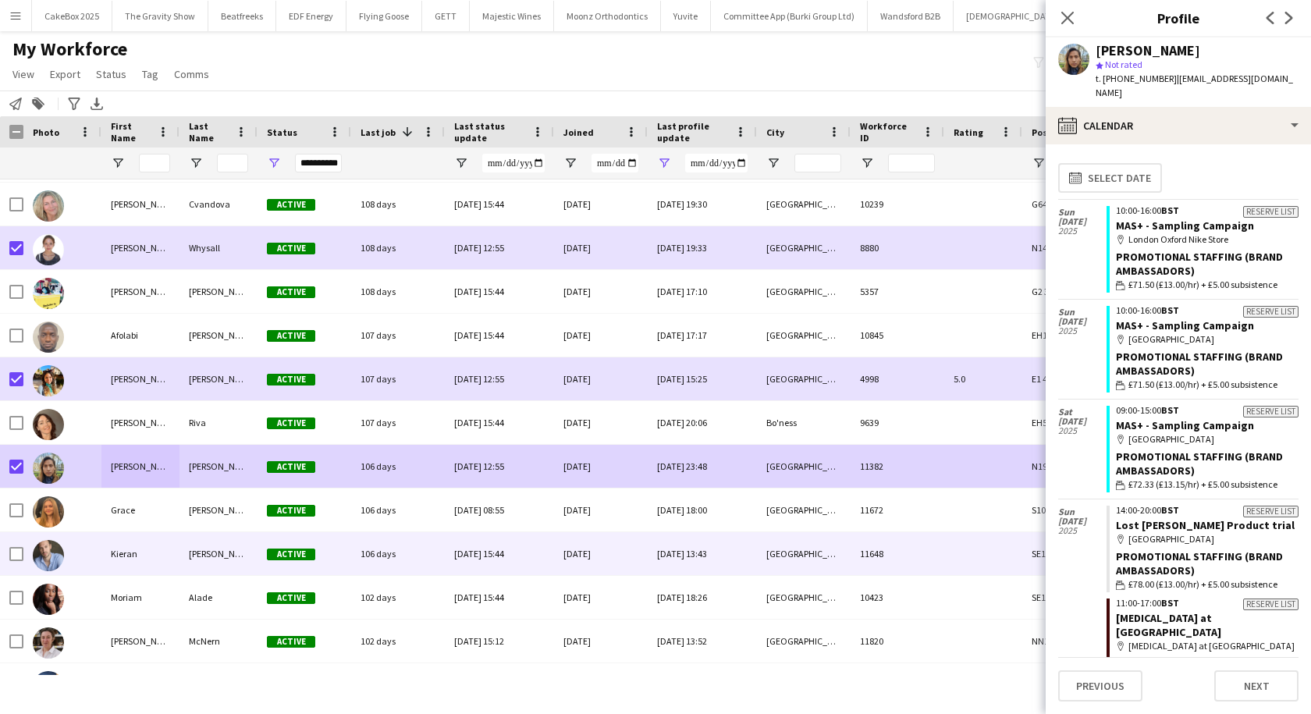
click at [104, 558] on div "Kieran" at bounding box center [140, 553] width 78 height 43
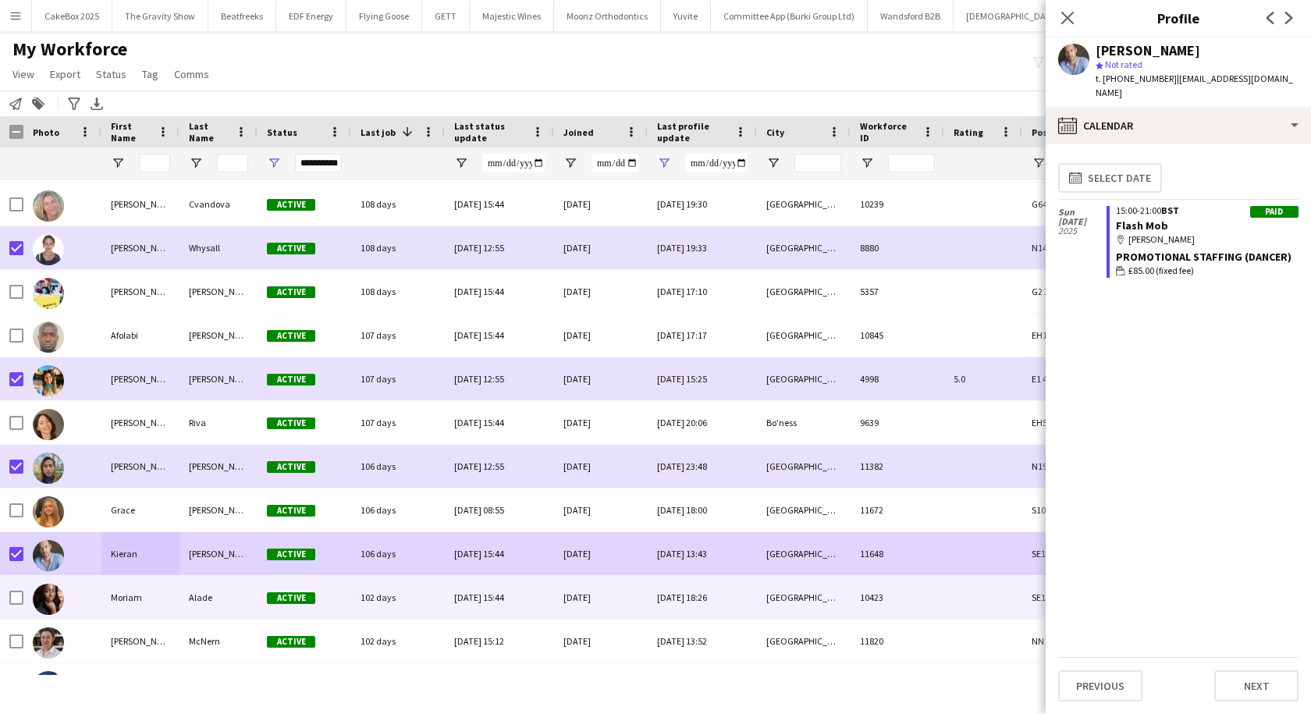
click at [155, 605] on div "Moriam" at bounding box center [140, 597] width 78 height 43
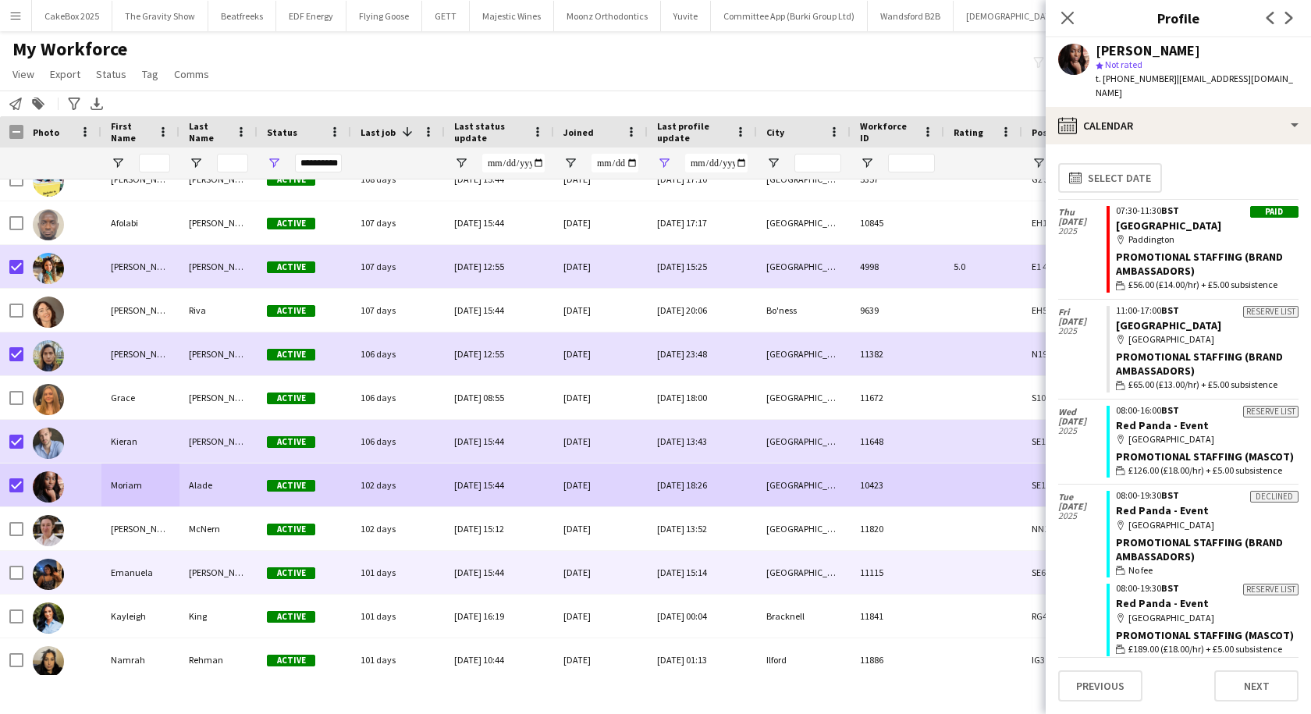
click at [121, 573] on div "Emanuela" at bounding box center [140, 572] width 78 height 43
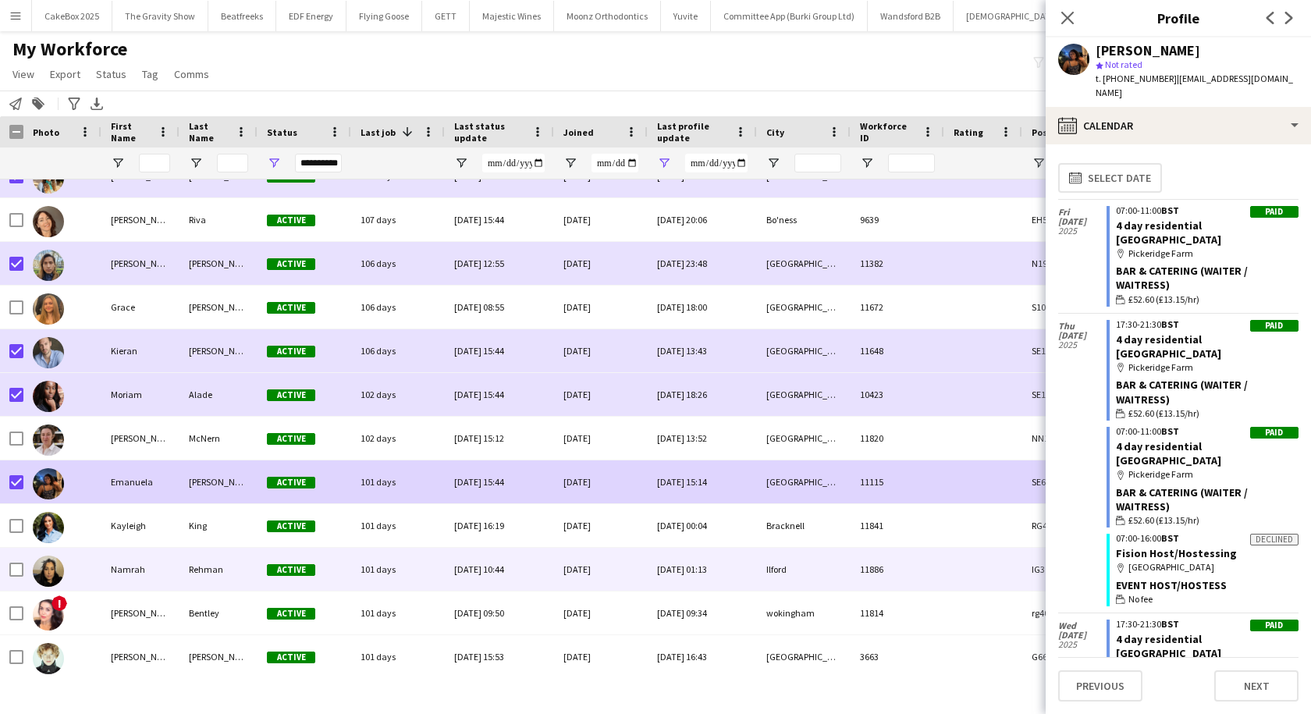
click at [148, 561] on div "Namrah" at bounding box center [140, 569] width 78 height 43
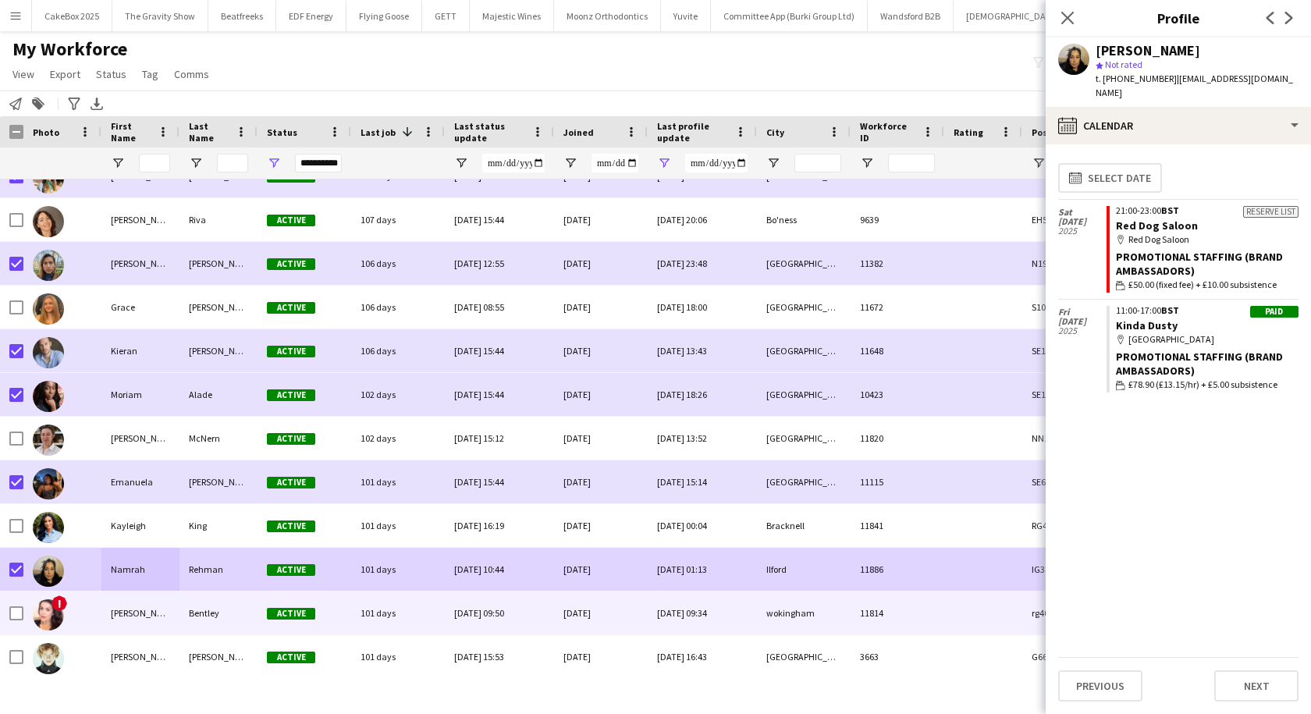
click at [123, 616] on div "Shirene" at bounding box center [140, 612] width 78 height 43
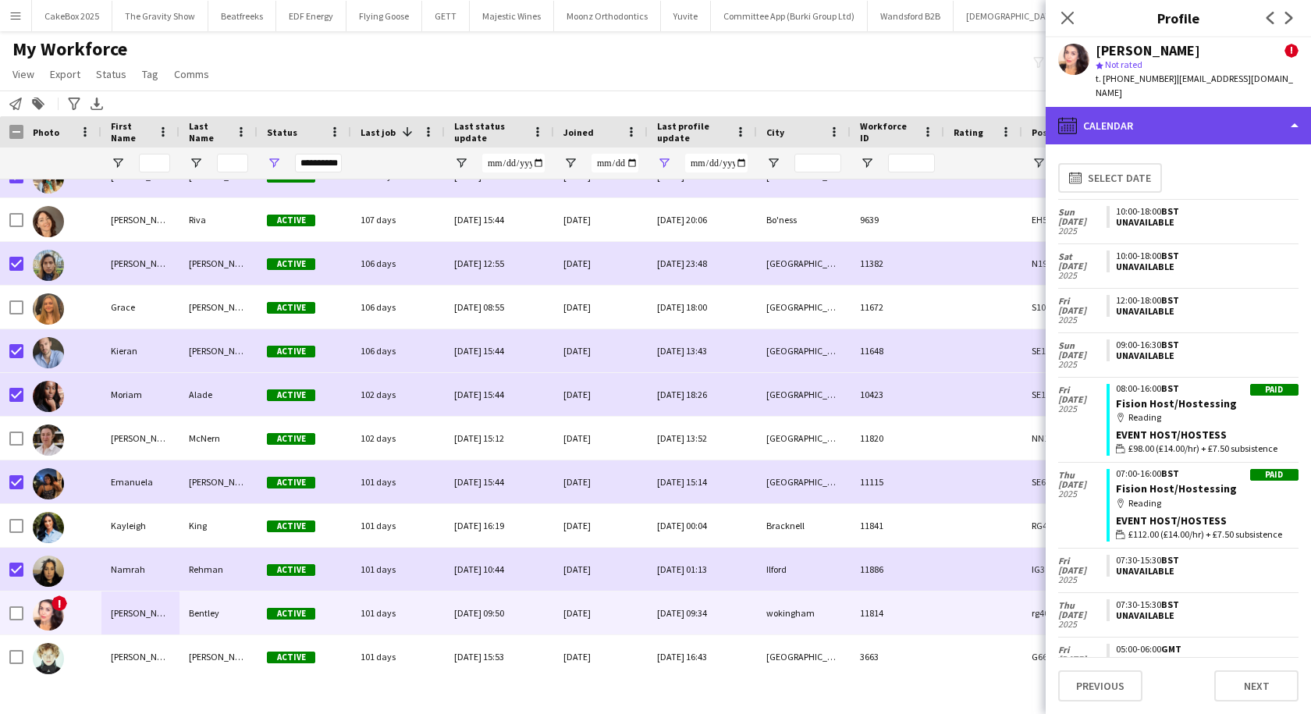
click at [1161, 119] on div "calendar-full Calendar" at bounding box center [1178, 125] width 265 height 37
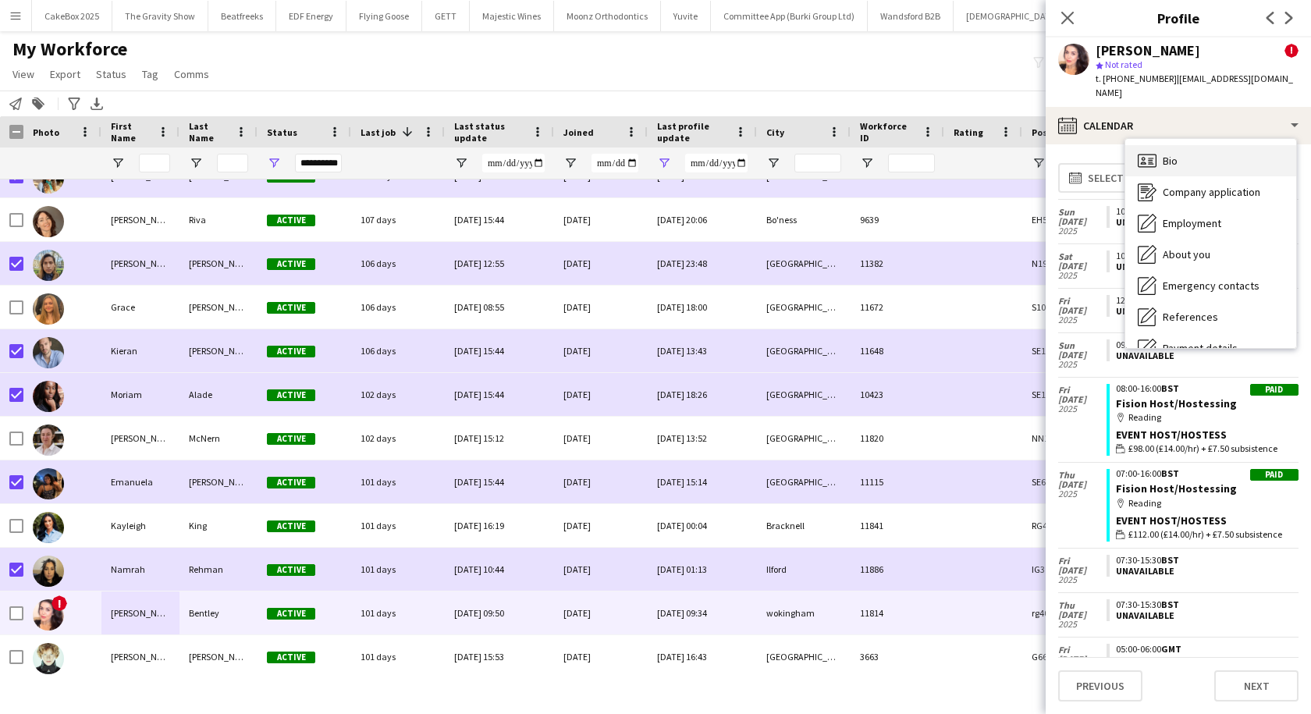
click at [1177, 154] on span "Bio" at bounding box center [1170, 161] width 15 height 14
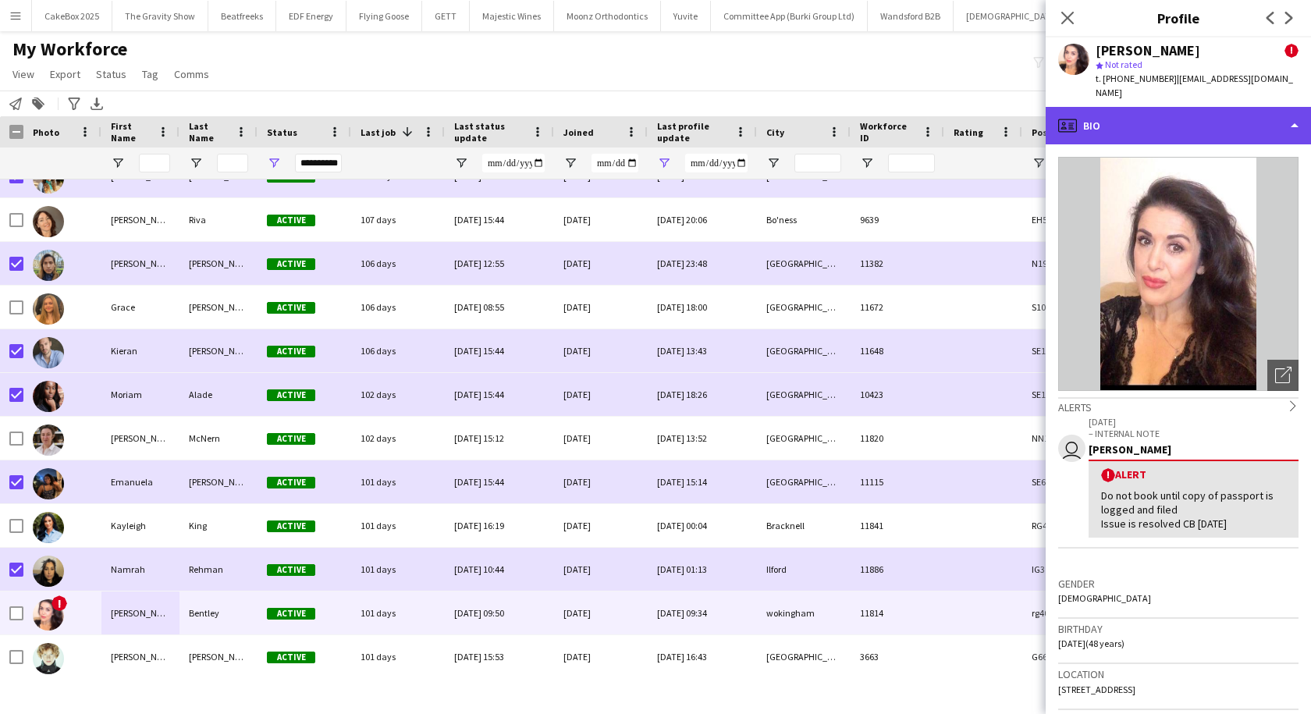
click at [1167, 117] on div "profile Bio" at bounding box center [1178, 125] width 265 height 37
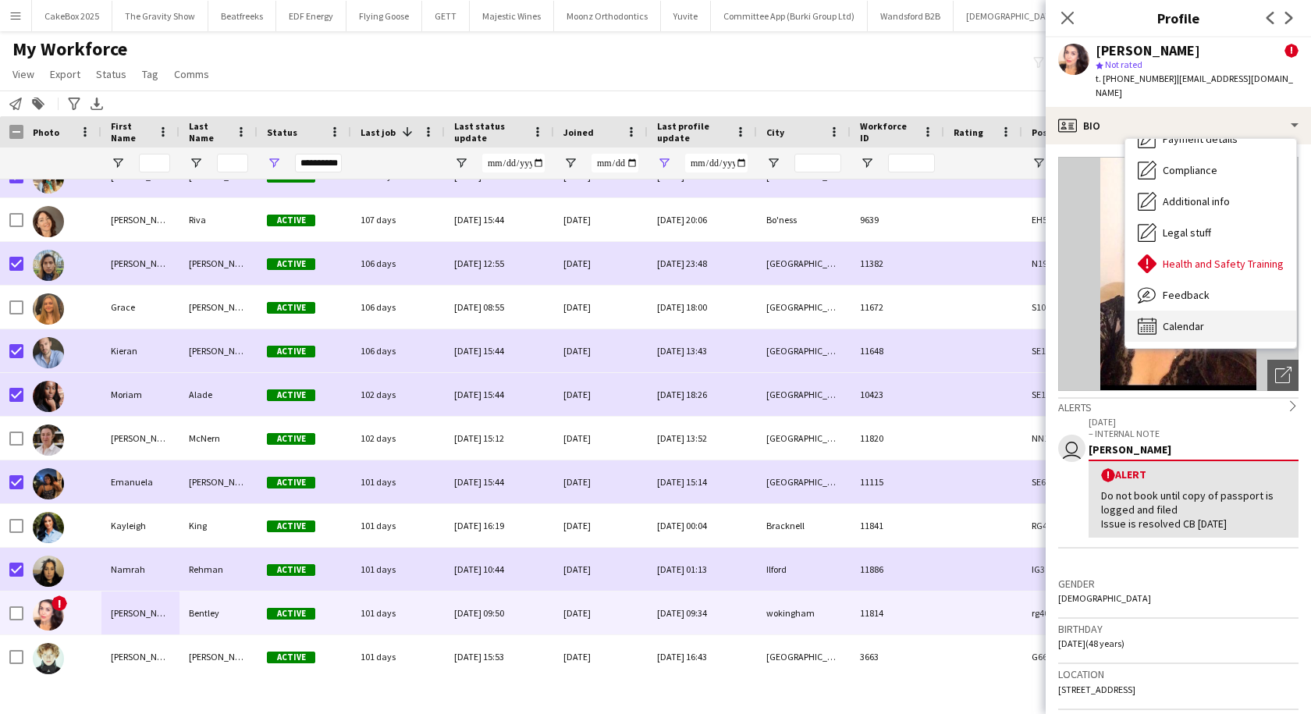
click at [1174, 327] on div "Calendar Calendar" at bounding box center [1210, 326] width 171 height 31
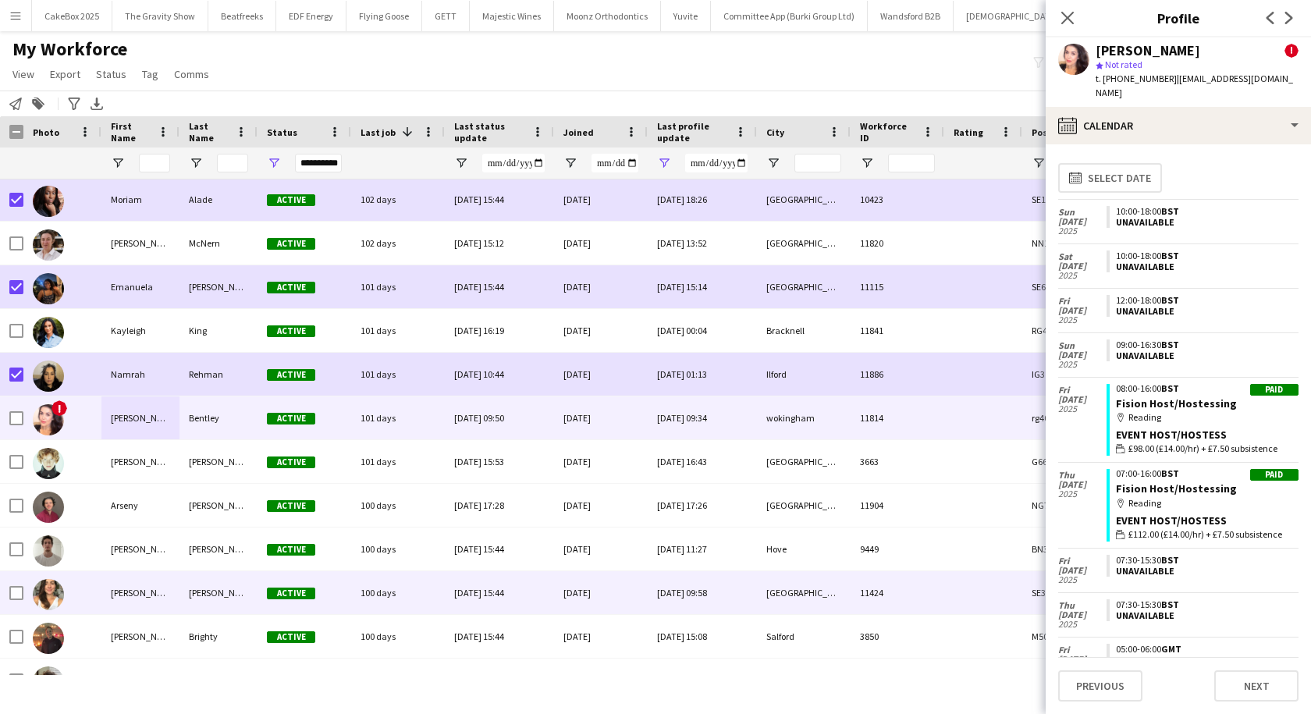
click at [107, 598] on div "Eduarda" at bounding box center [140, 592] width 78 height 43
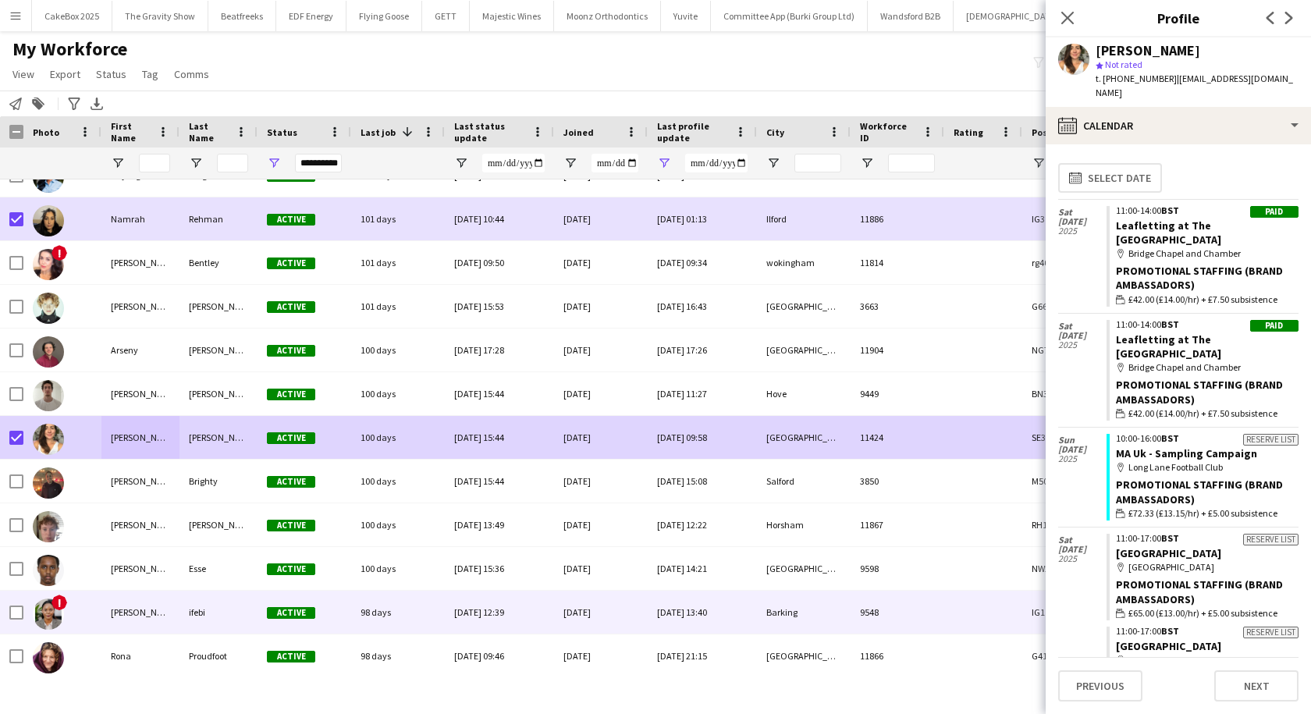
click at [111, 621] on div "cynthia" at bounding box center [140, 612] width 78 height 43
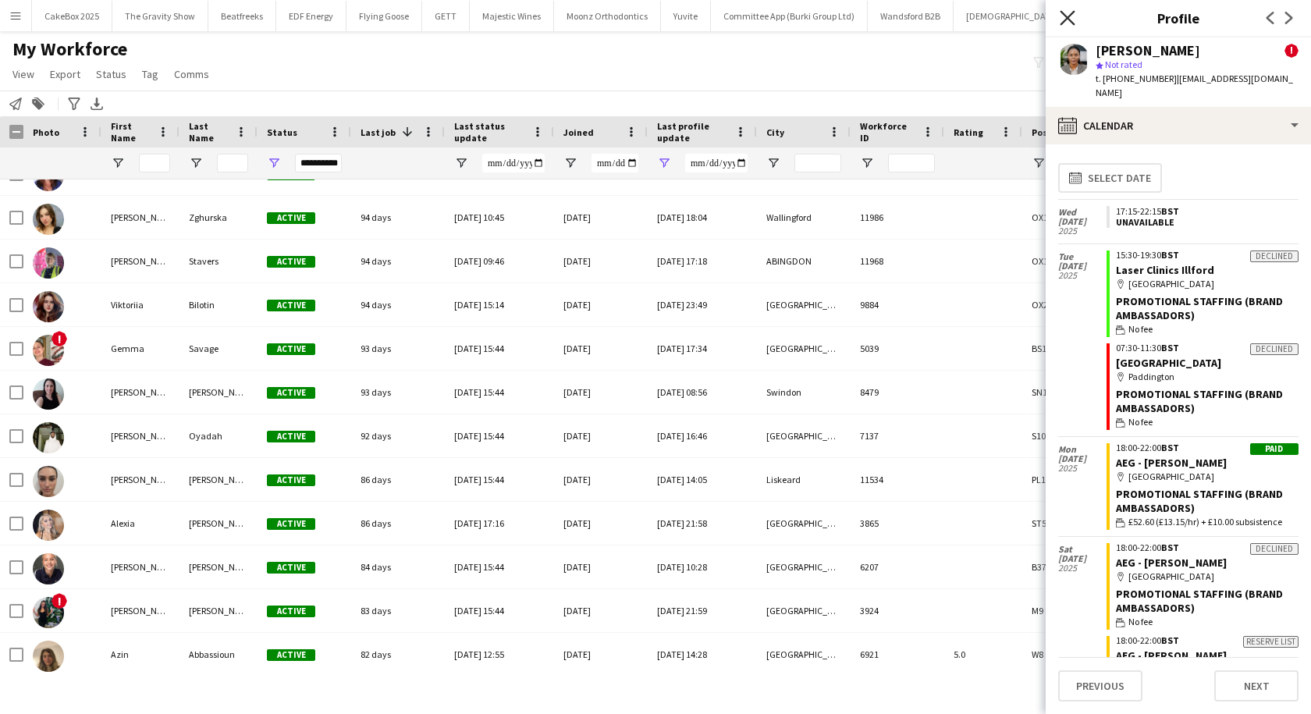
click at [1067, 21] on icon "Close pop-in" at bounding box center [1067, 17] width 15 height 15
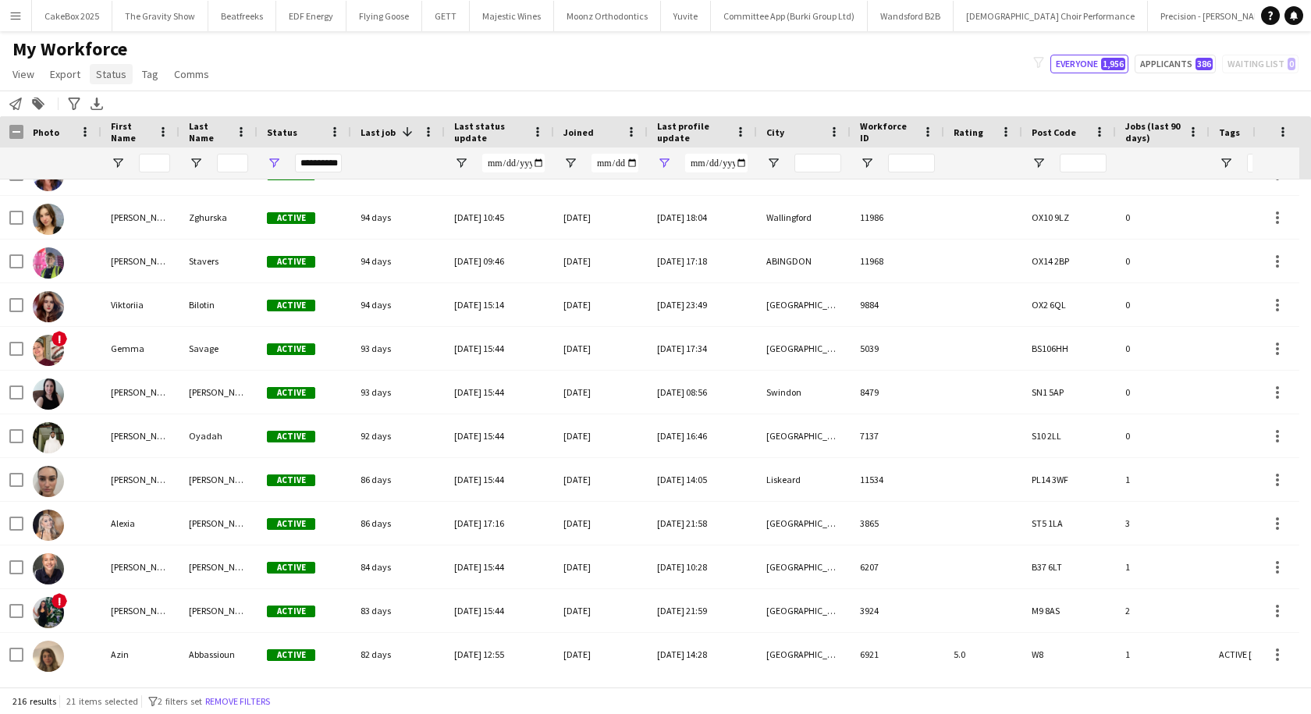
click at [123, 74] on span "Status" at bounding box center [111, 74] width 30 height 14
click at [130, 101] on link "Edit" at bounding box center [144, 107] width 109 height 33
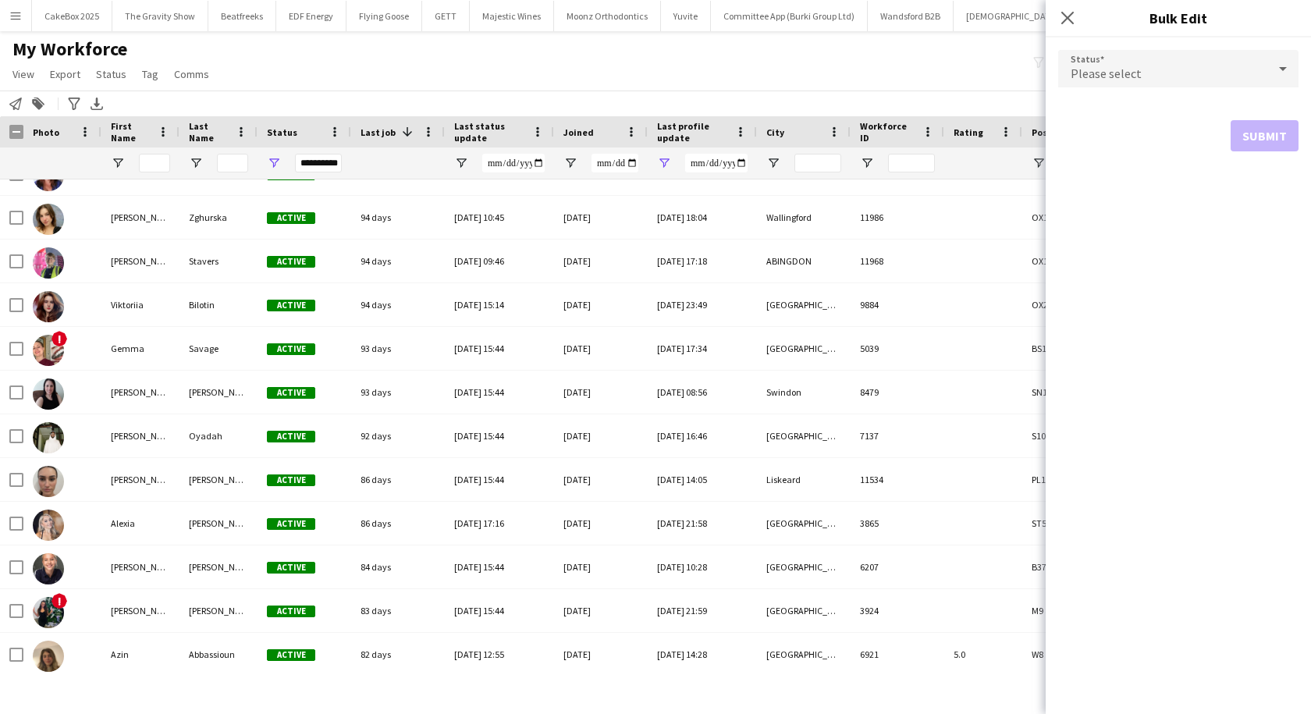
click at [1083, 69] on span "Please select" at bounding box center [1106, 74] width 71 height 16
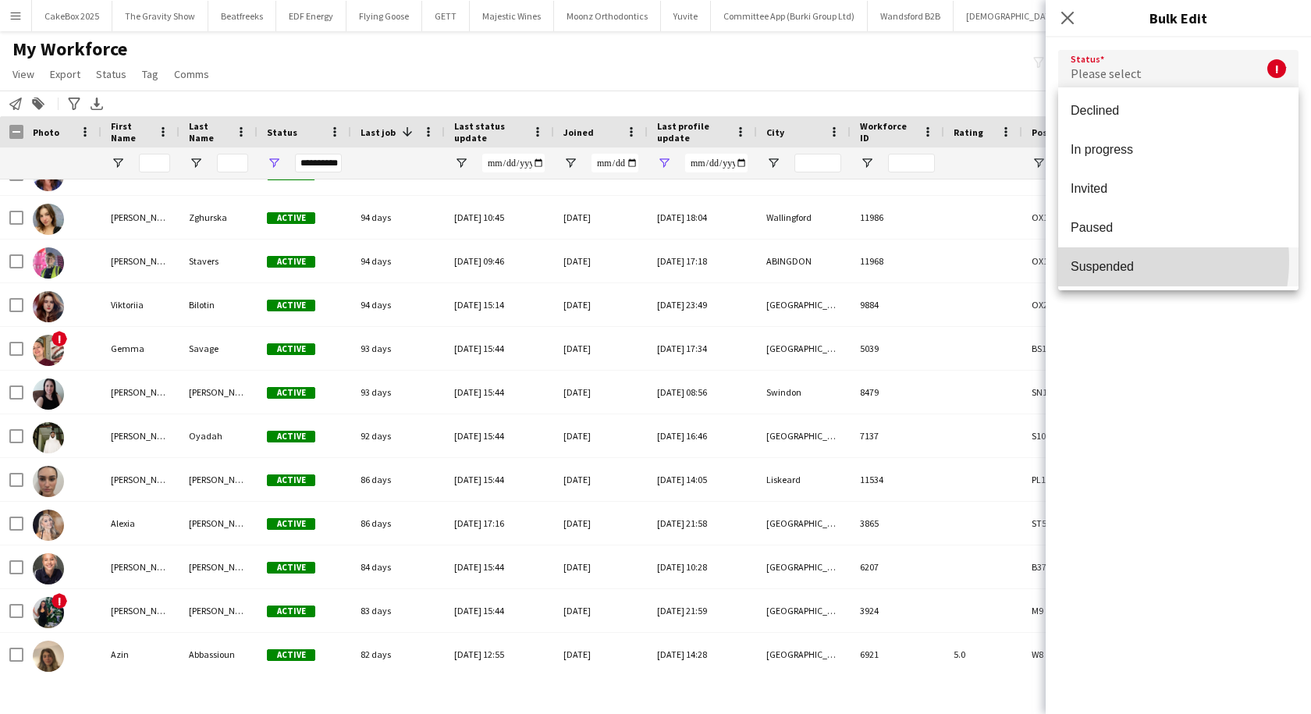
click at [1126, 261] on span "Suspended" at bounding box center [1178, 266] width 215 height 15
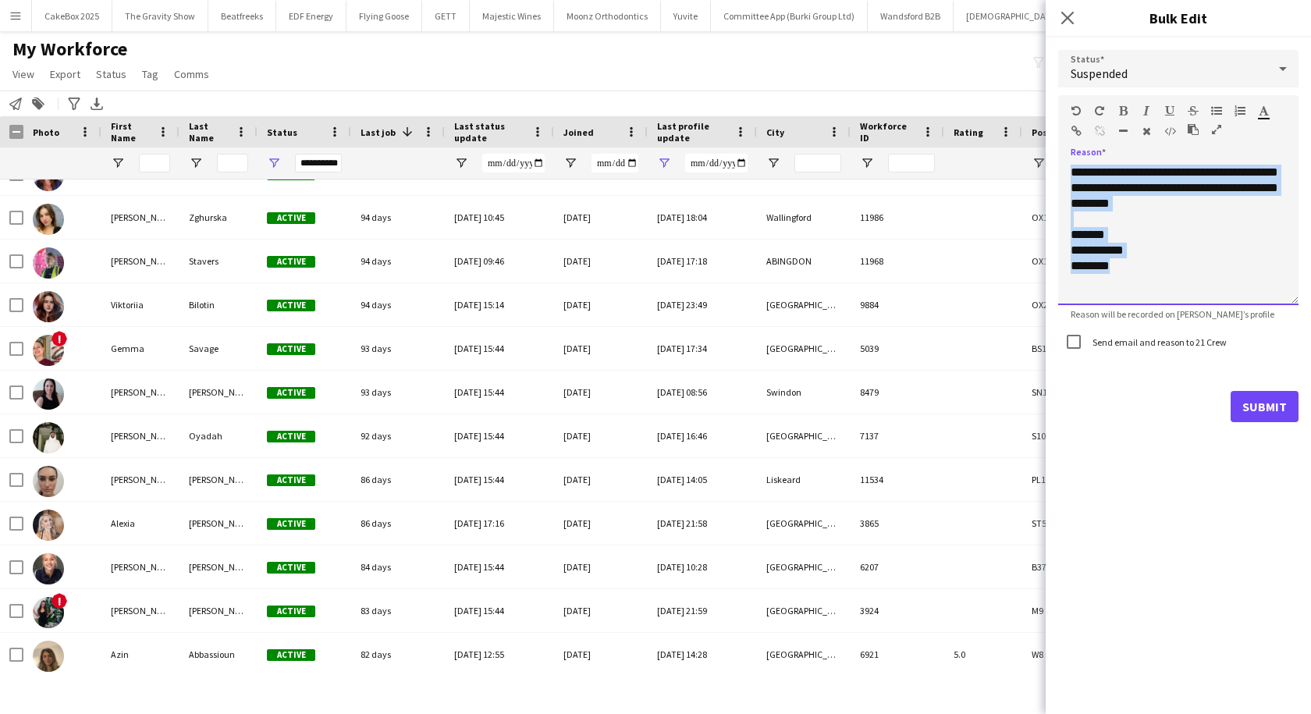
drag, startPoint x: 1124, startPoint y: 268, endPoint x: 1053, endPoint y: 167, distance: 123.4
click at [1053, 167] on div "**********" at bounding box center [1178, 235] width 265 height 397
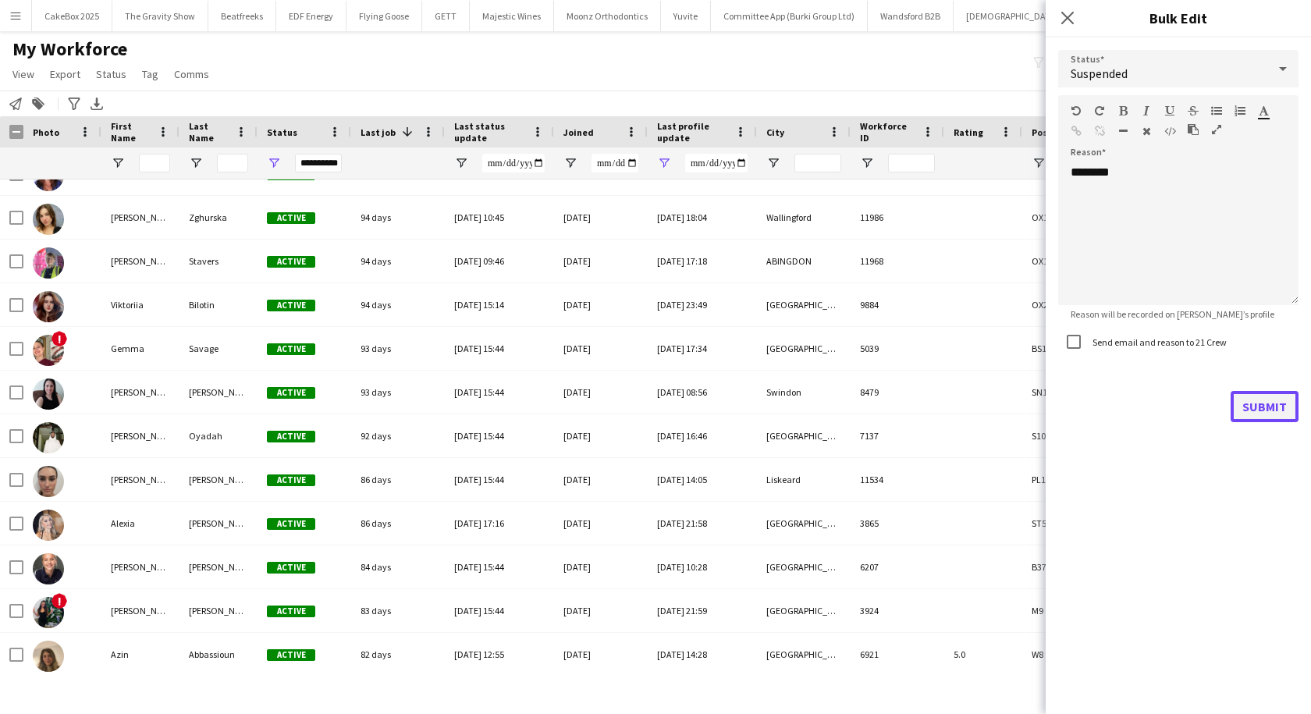
click at [1266, 409] on button "Submit" at bounding box center [1265, 406] width 68 height 31
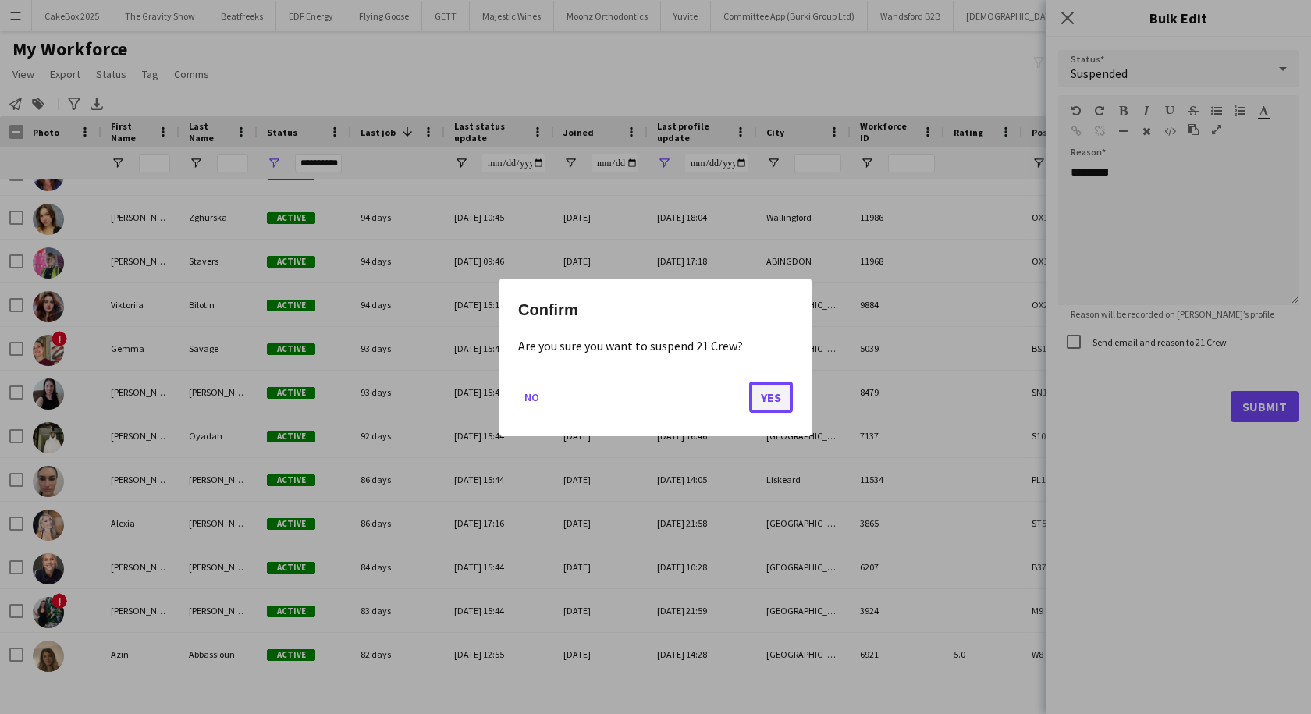
click at [766, 395] on button "Yes" at bounding box center [771, 396] width 44 height 31
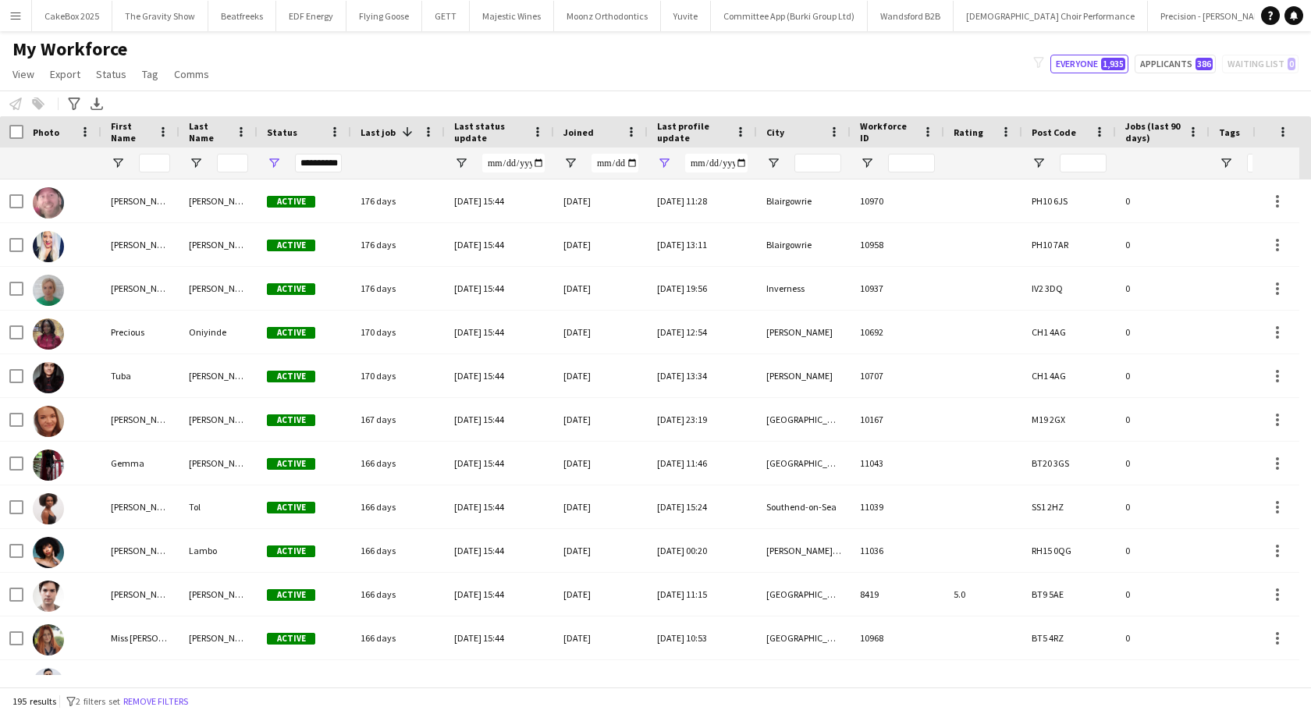
click at [380, 132] on span "Last job" at bounding box center [377, 132] width 35 height 12
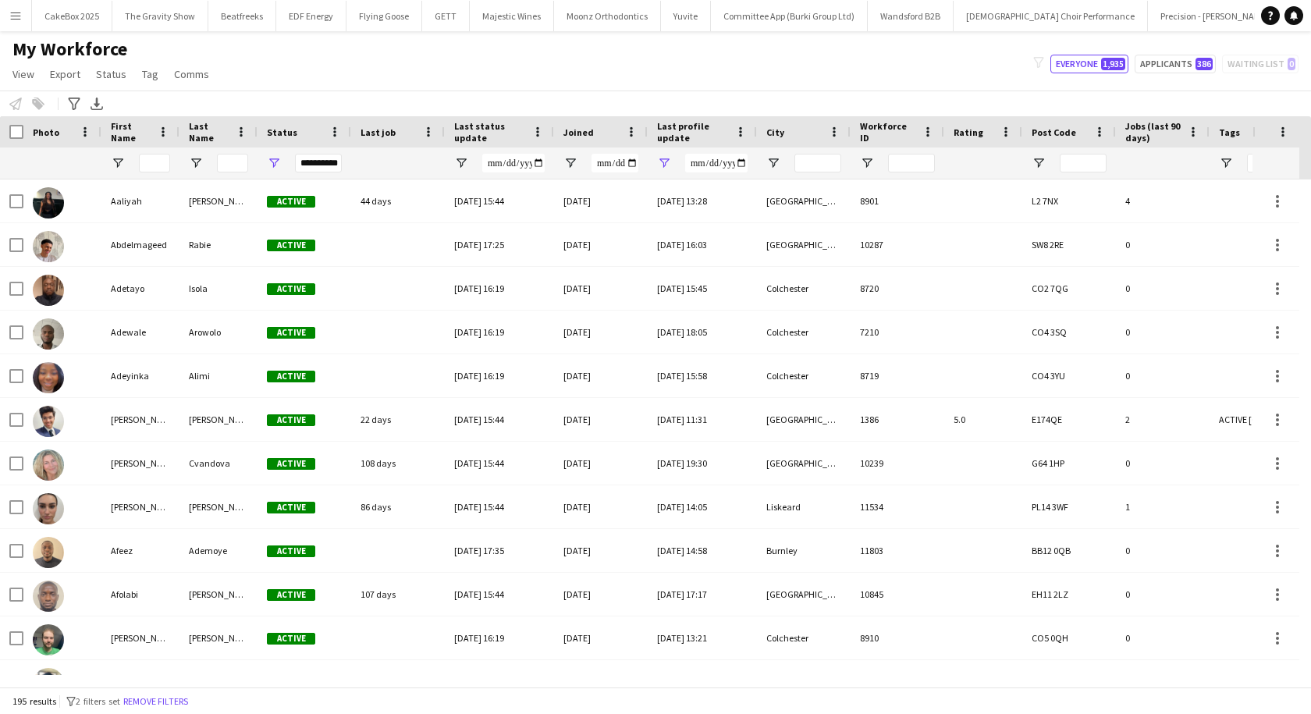
click at [371, 133] on span "Last job" at bounding box center [377, 132] width 35 height 12
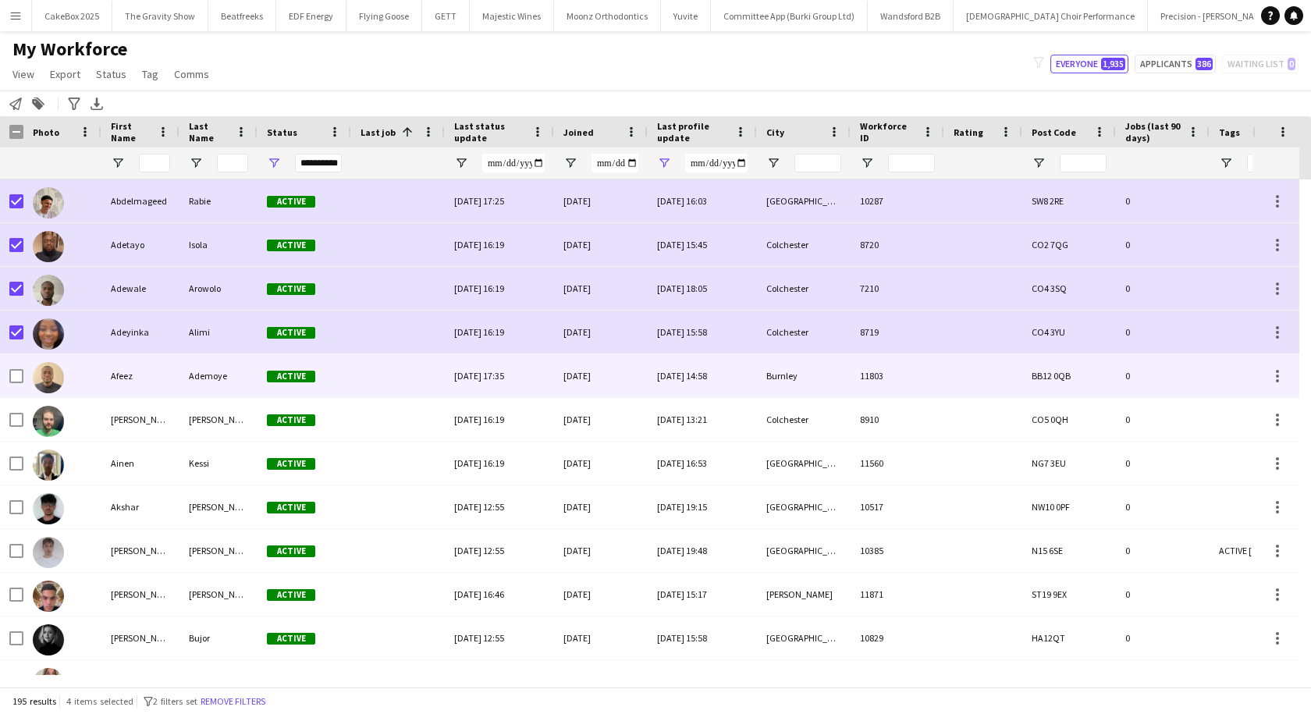
click at [15, 387] on div at bounding box center [16, 376] width 14 height 44
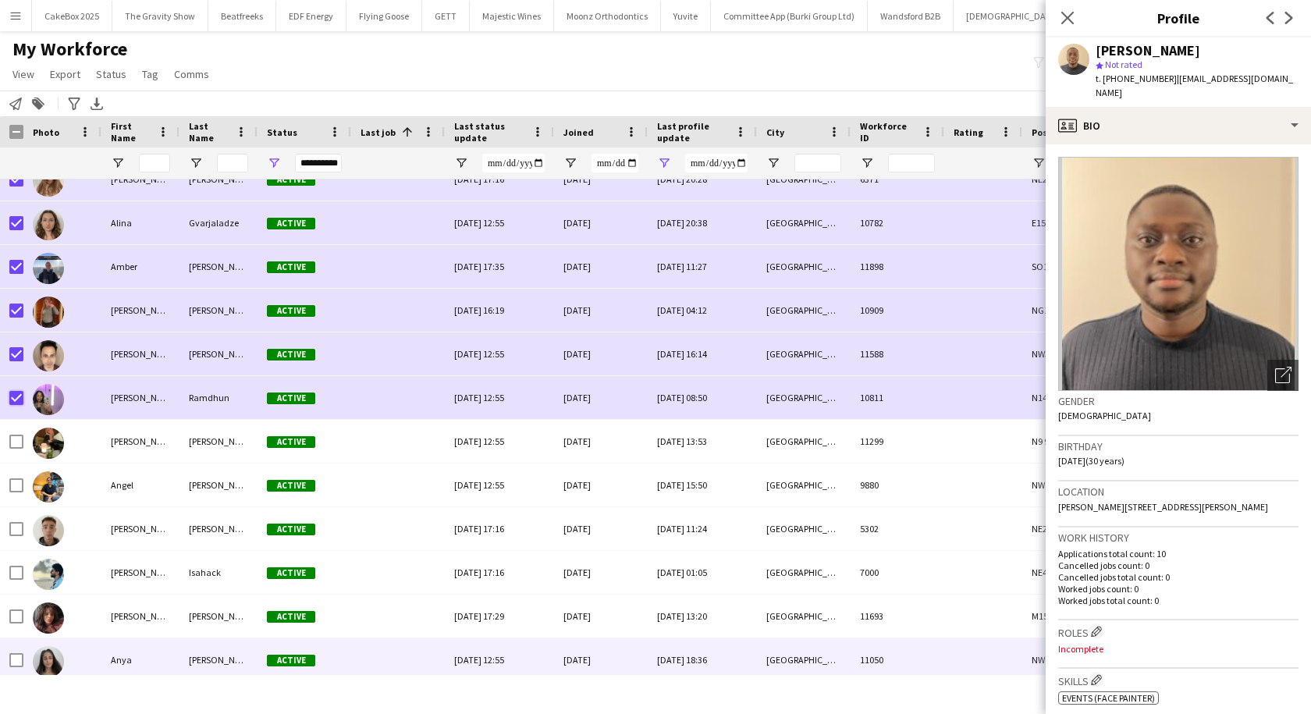
scroll to position [572, 0]
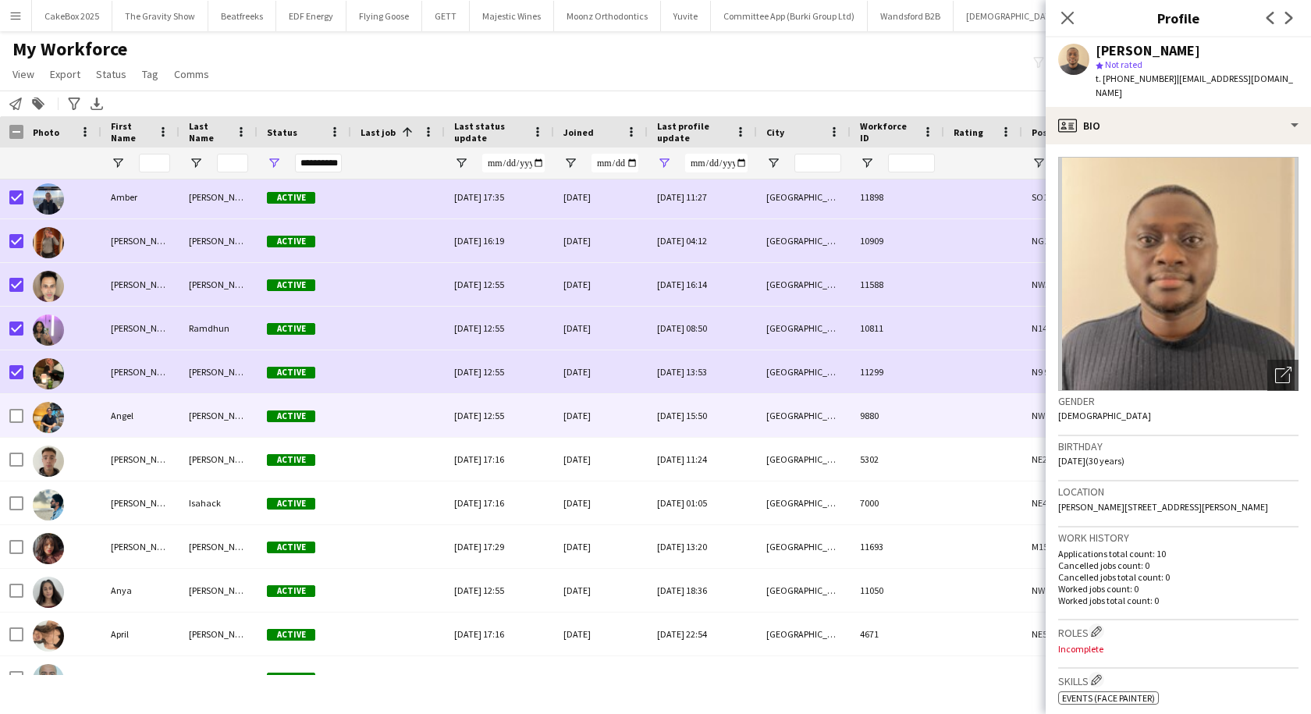
click at [18, 407] on div at bounding box center [16, 416] width 14 height 44
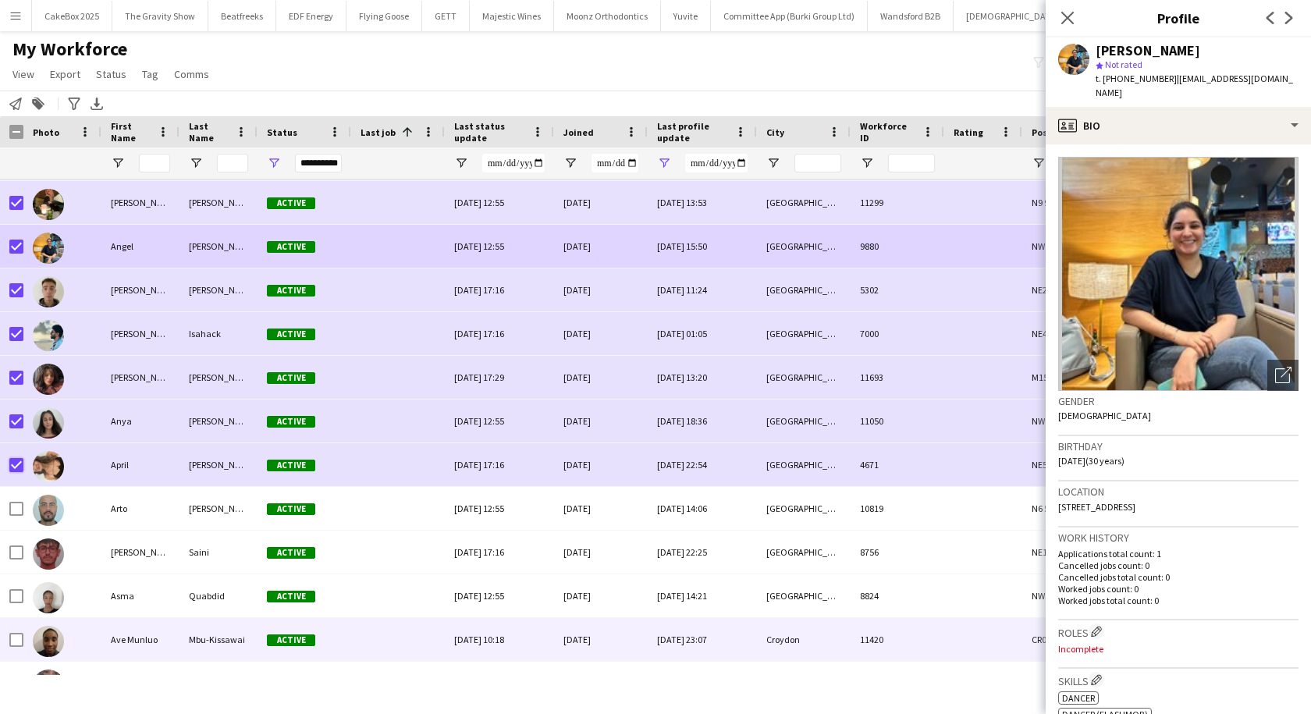
scroll to position [0, 0]
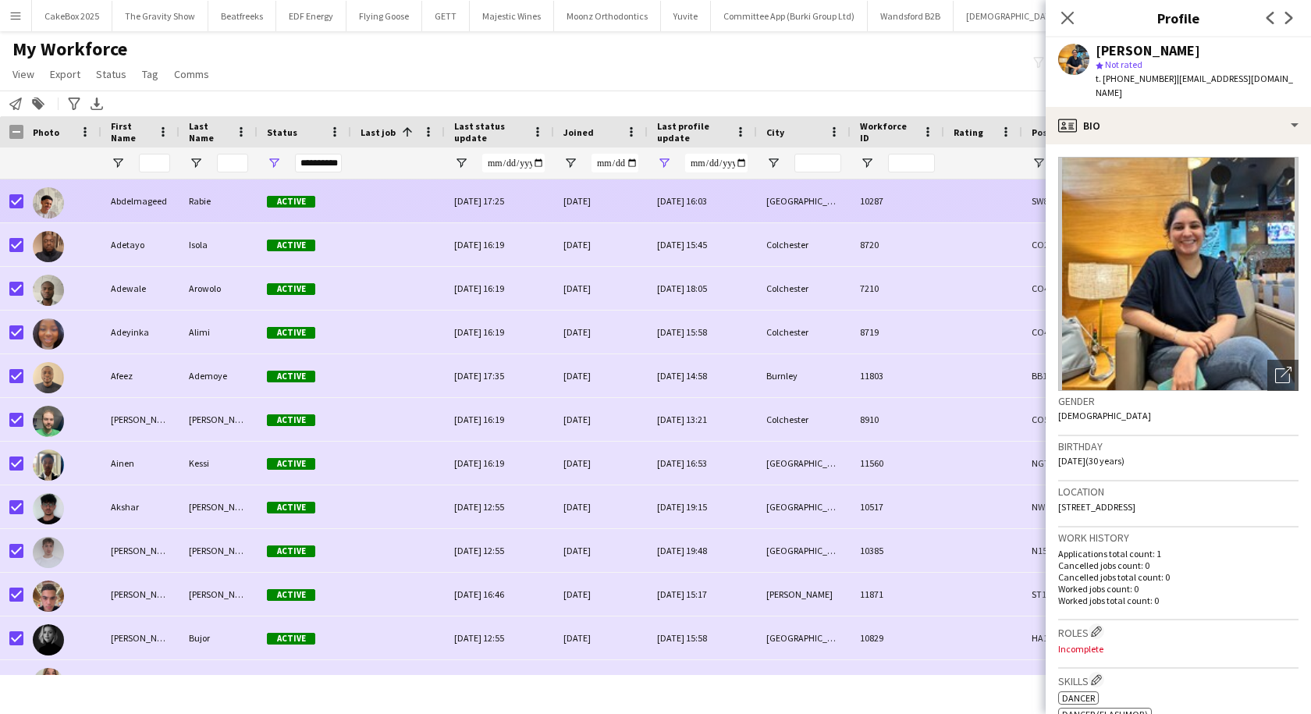
click at [138, 192] on div "Abdelmageed" at bounding box center [140, 200] width 78 height 43
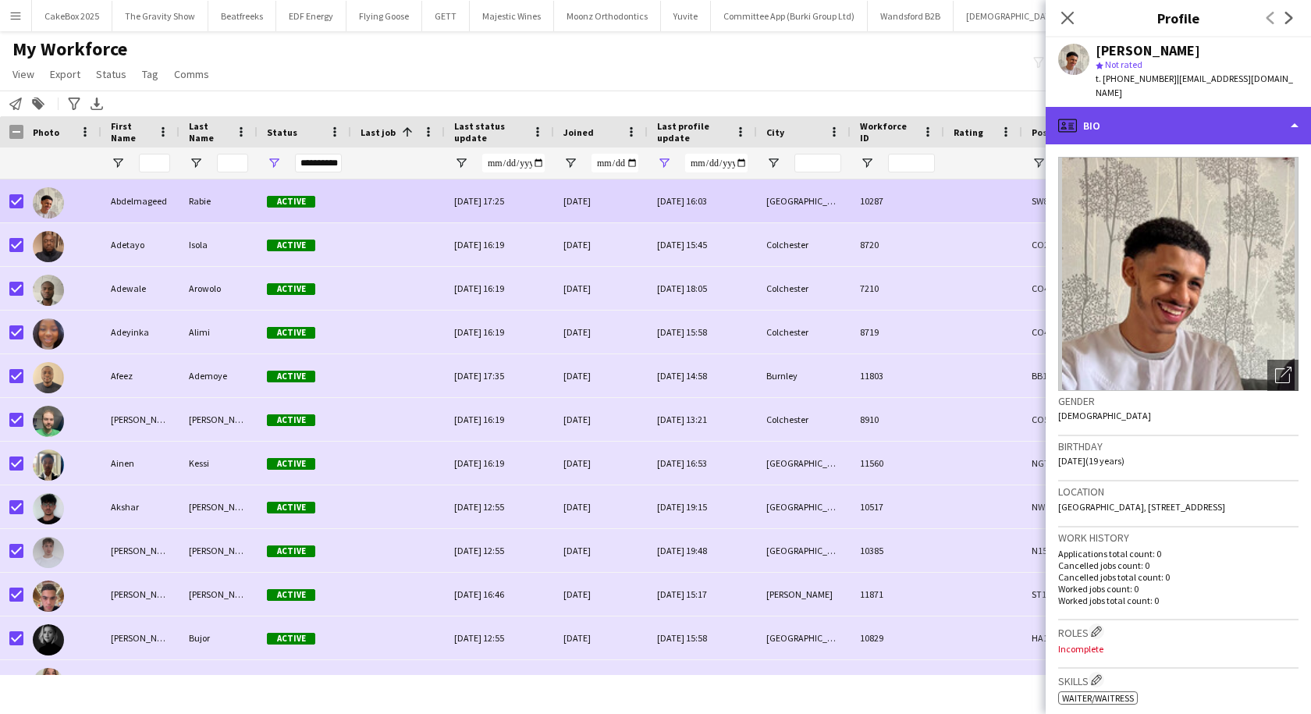
click at [1117, 140] on div "profile Bio" at bounding box center [1178, 125] width 265 height 37
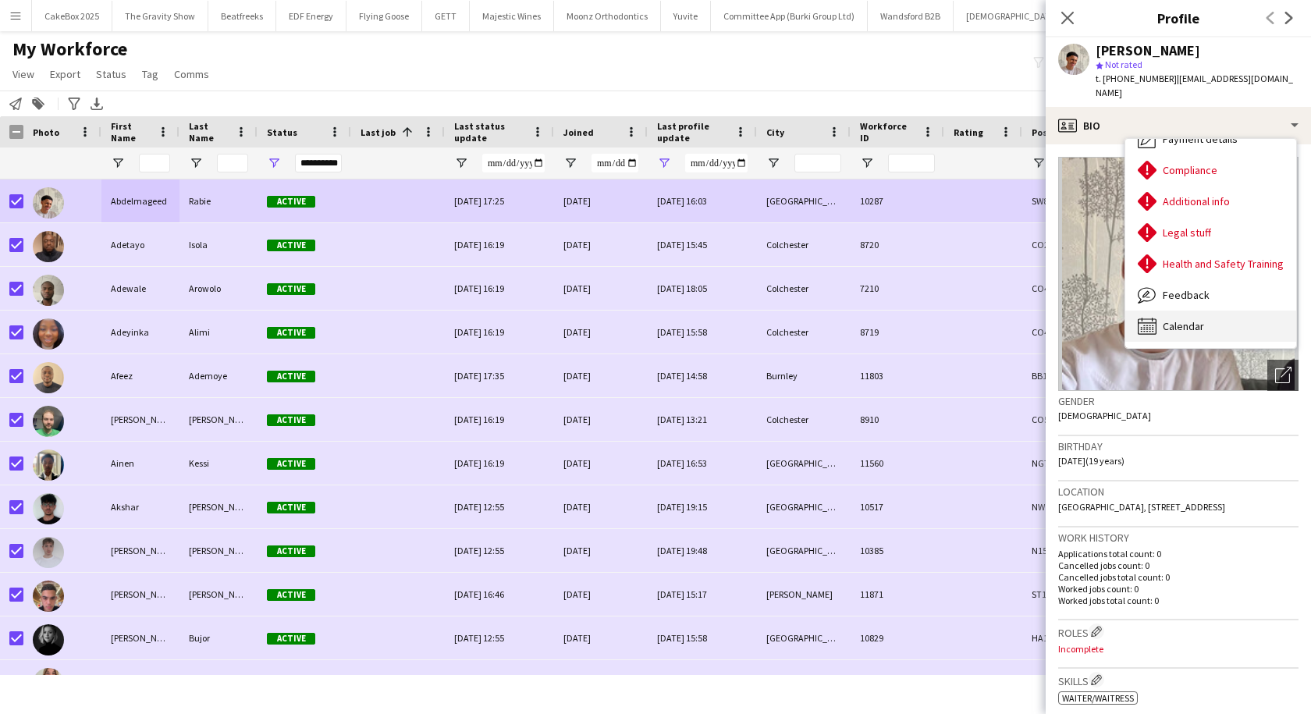
click at [1202, 321] on span "Calendar" at bounding box center [1183, 326] width 41 height 14
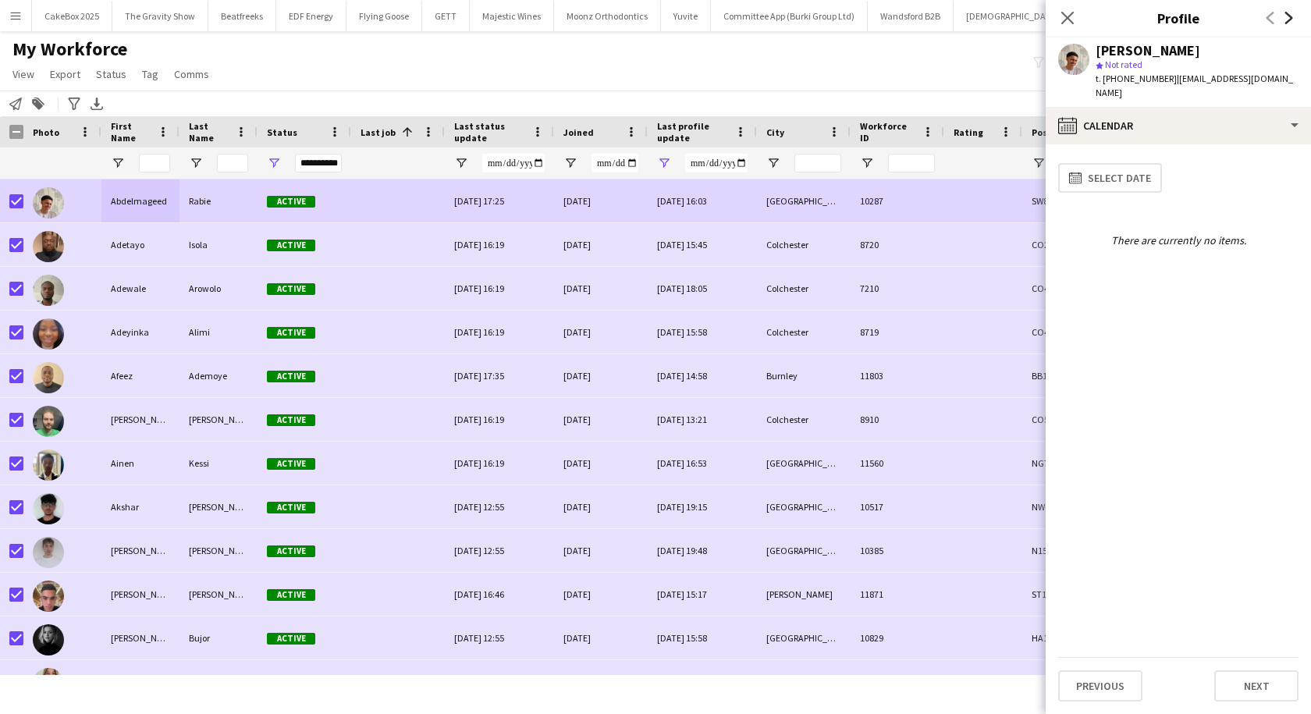
click at [1287, 15] on icon at bounding box center [1289, 18] width 8 height 12
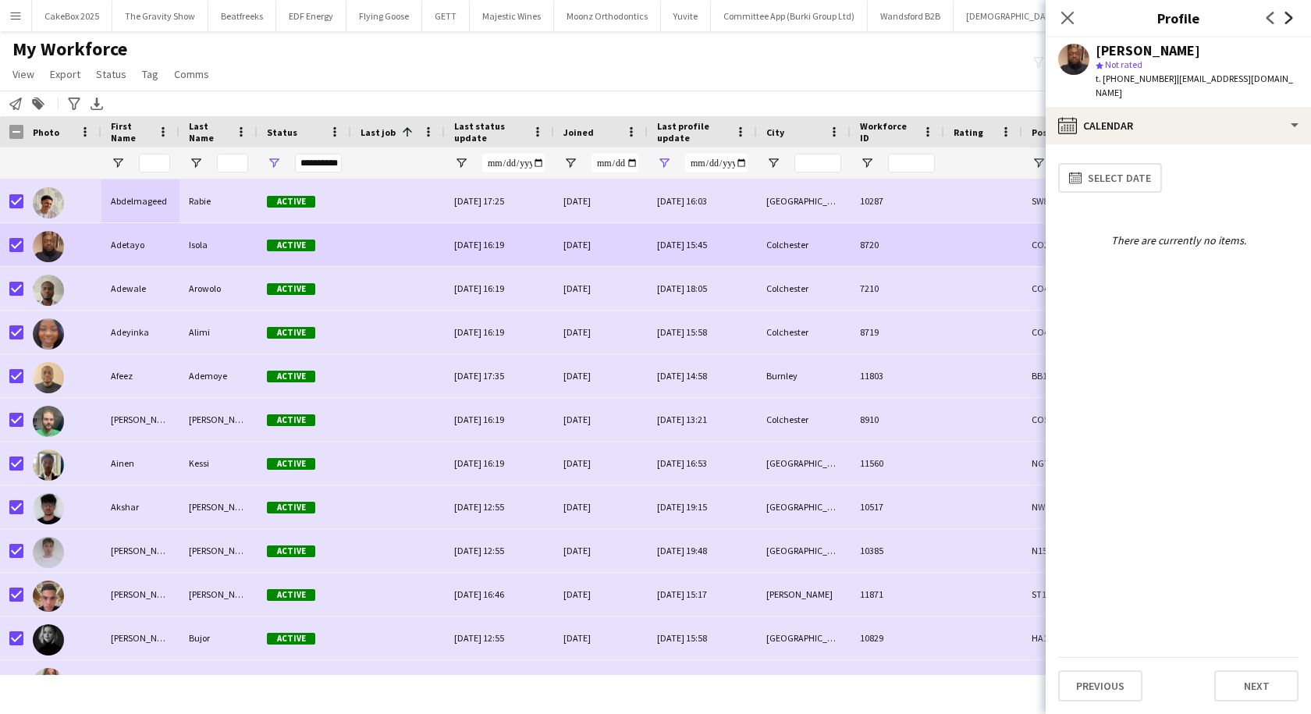
click at [1287, 15] on icon at bounding box center [1289, 18] width 8 height 12
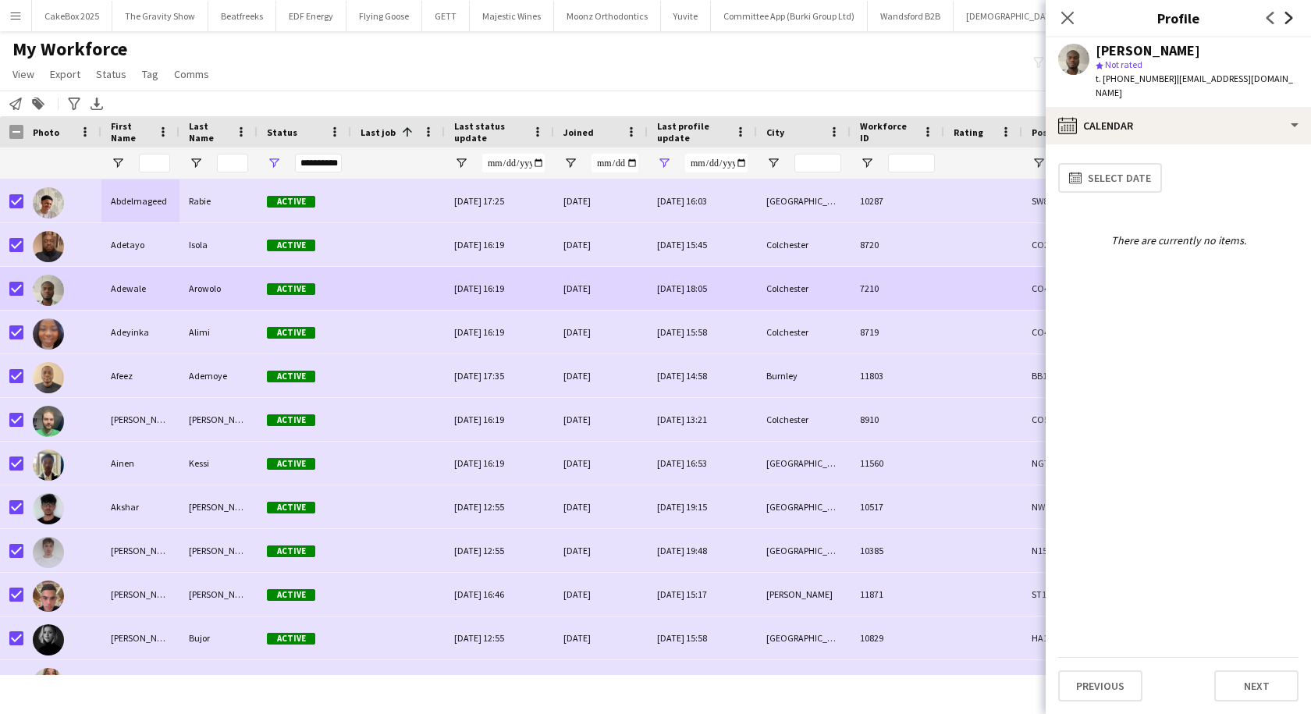
click at [1287, 15] on icon at bounding box center [1289, 18] width 8 height 12
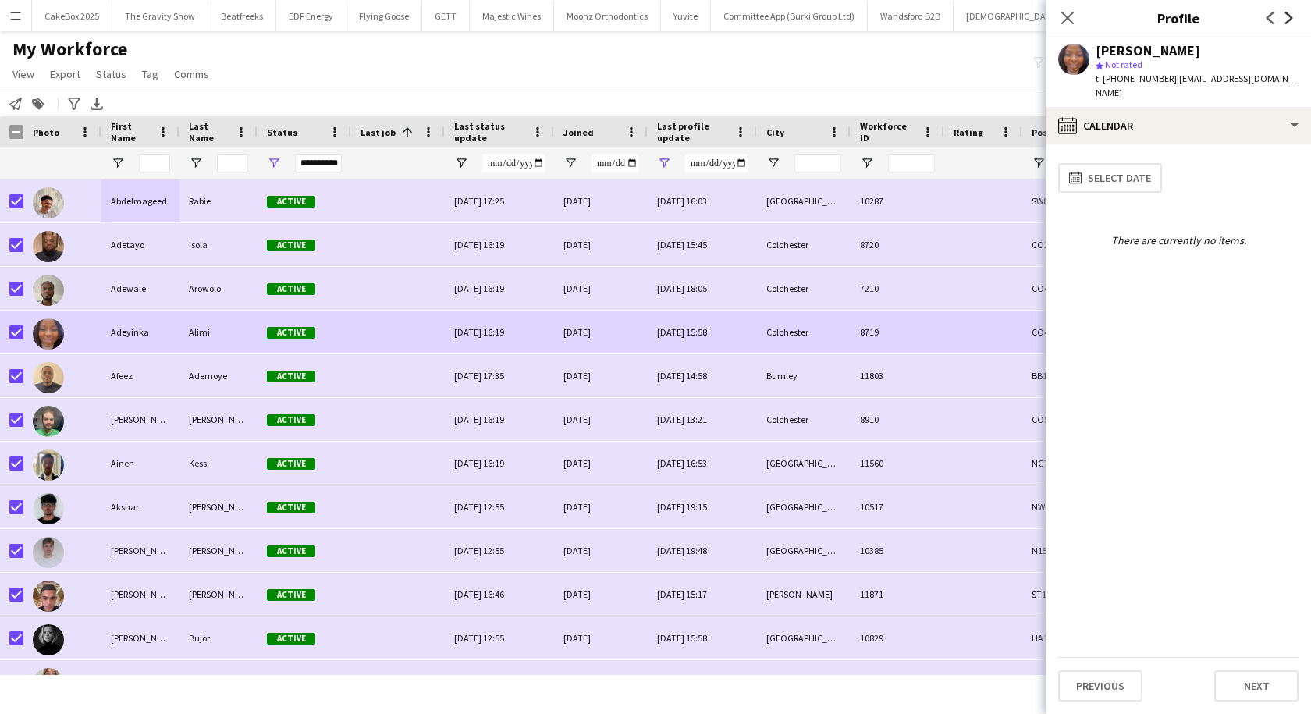
click at [1287, 15] on icon at bounding box center [1289, 18] width 8 height 12
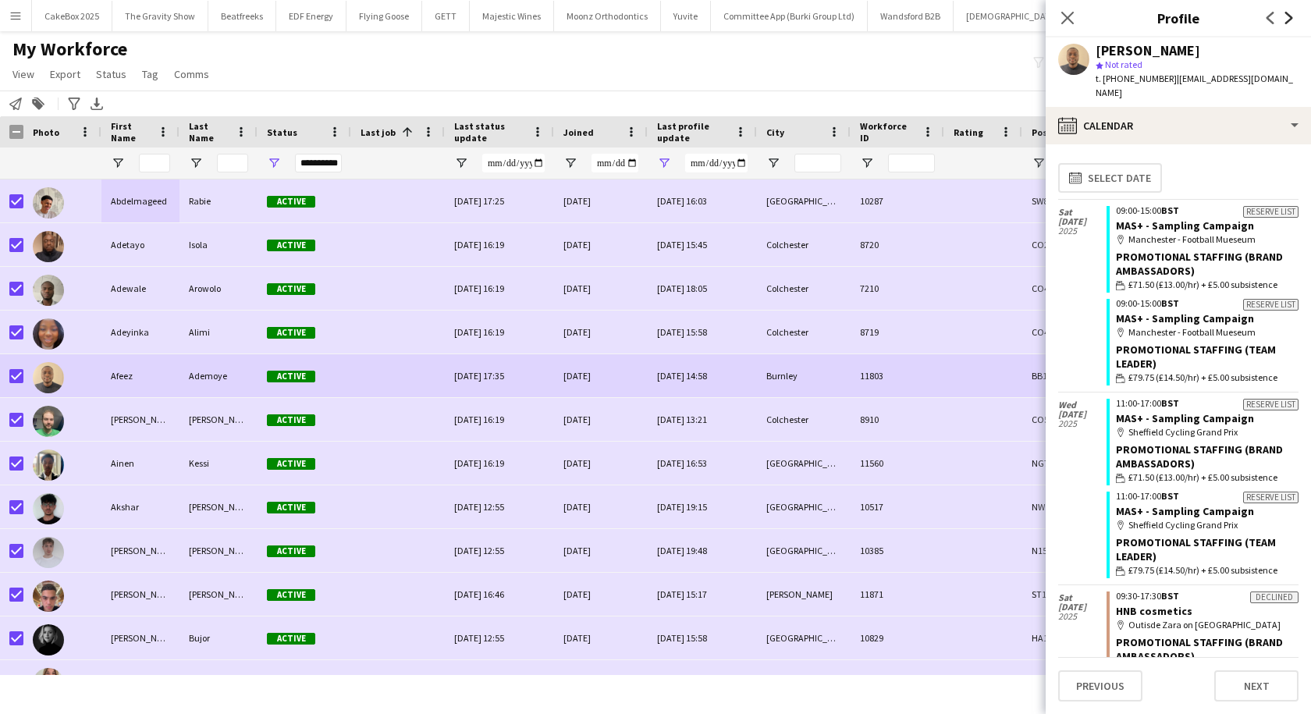
click at [1287, 15] on icon at bounding box center [1289, 18] width 8 height 12
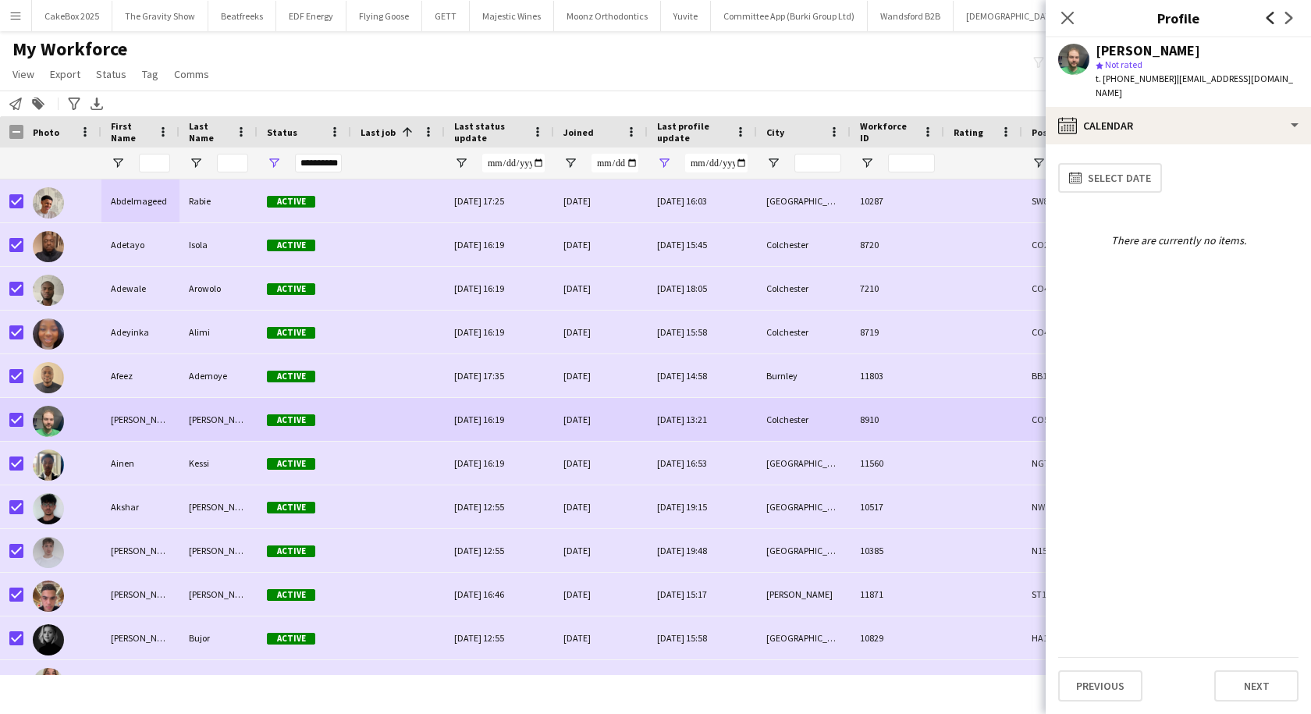
click at [1269, 16] on icon at bounding box center [1270, 18] width 8 height 12
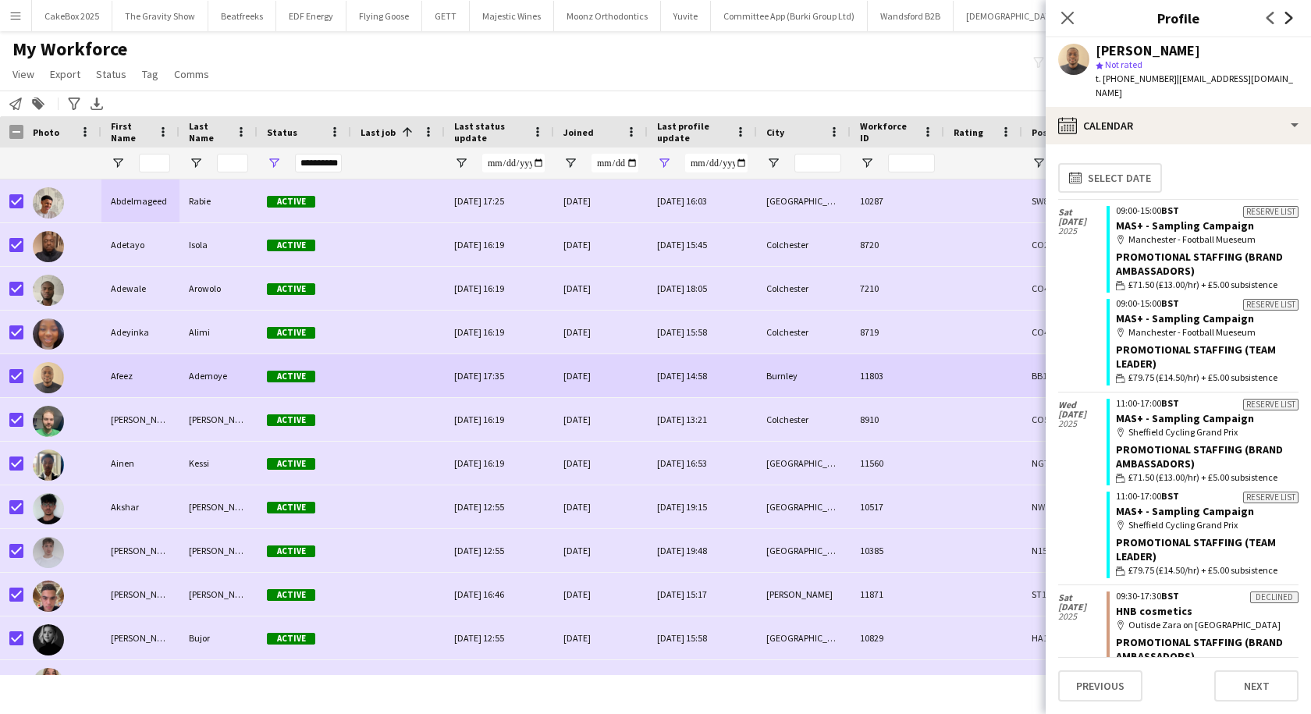
click at [1291, 17] on icon at bounding box center [1289, 18] width 8 height 12
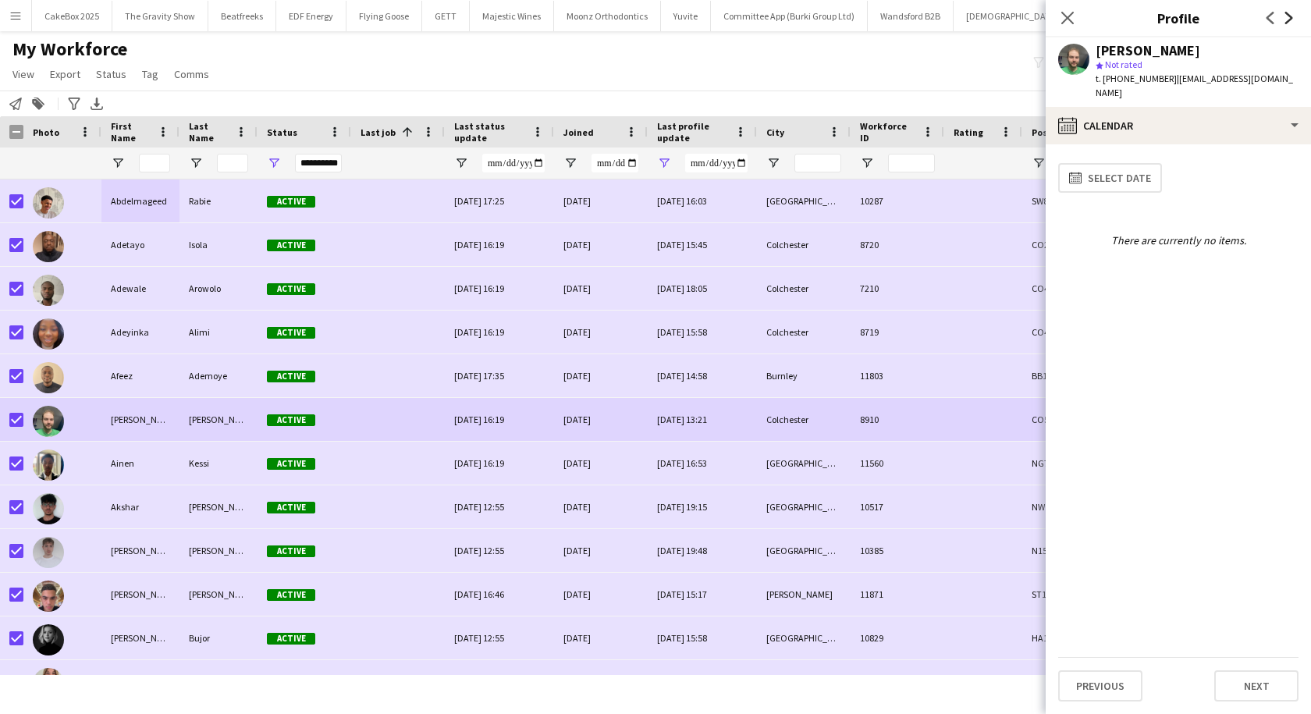
click at [1291, 17] on icon at bounding box center [1289, 18] width 8 height 12
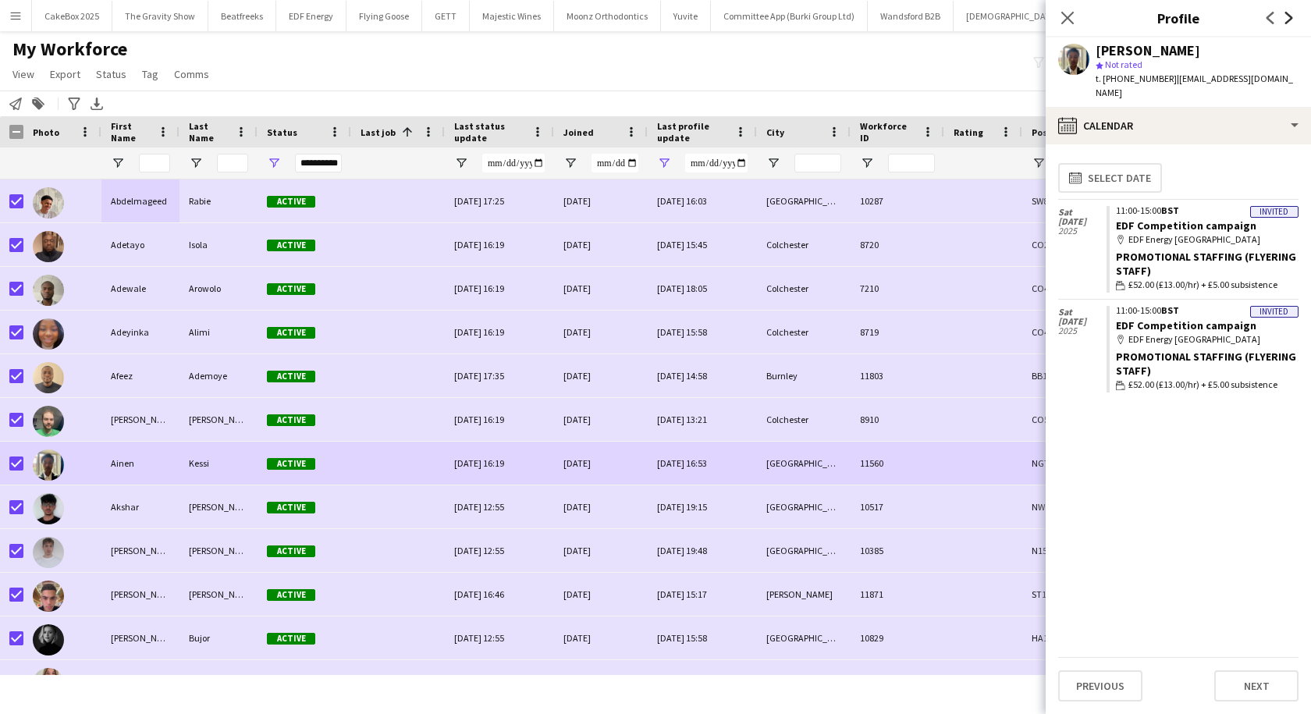
click at [1291, 17] on icon at bounding box center [1289, 18] width 8 height 12
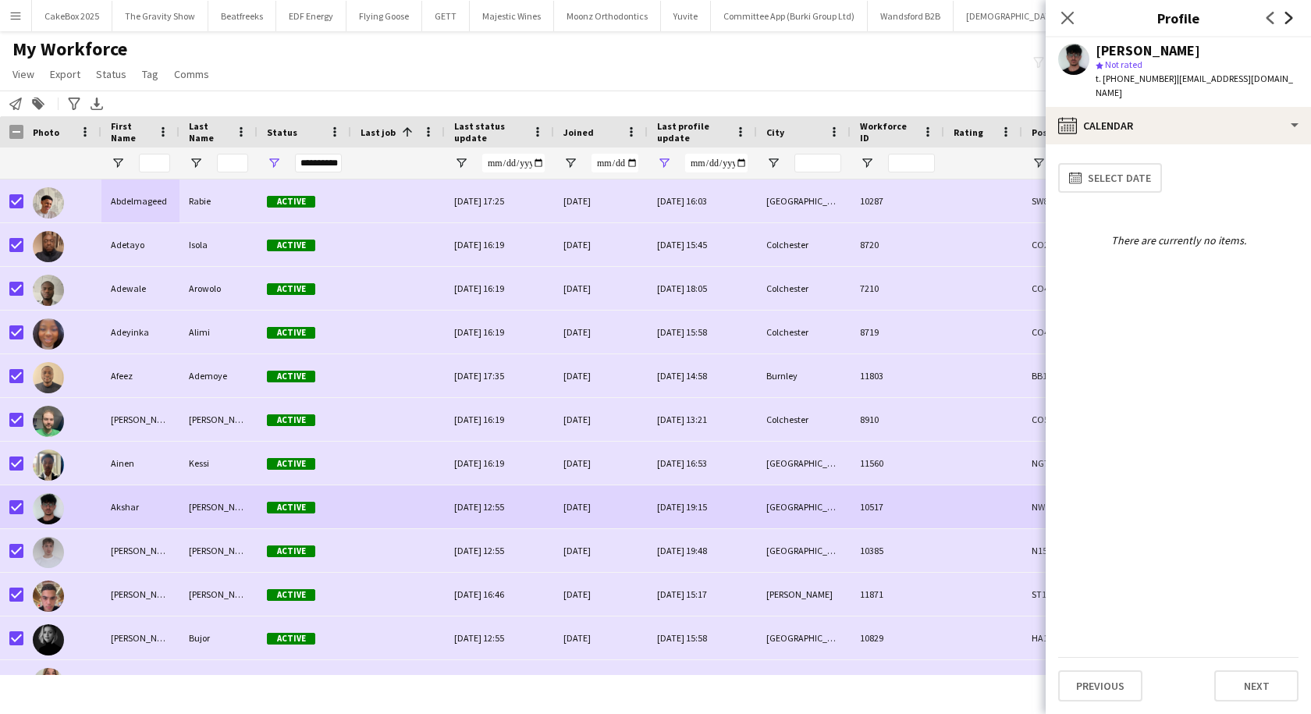
click at [1291, 17] on icon at bounding box center [1289, 18] width 8 height 12
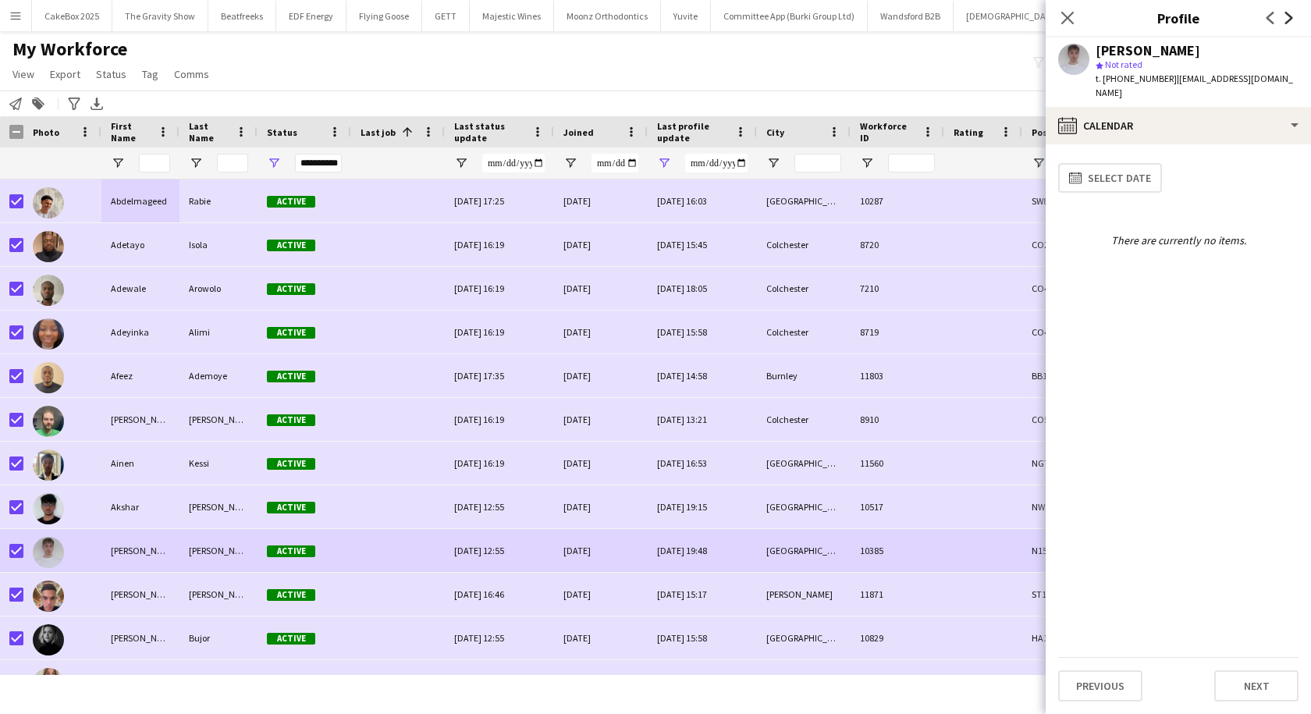
click at [1291, 17] on icon at bounding box center [1289, 18] width 8 height 12
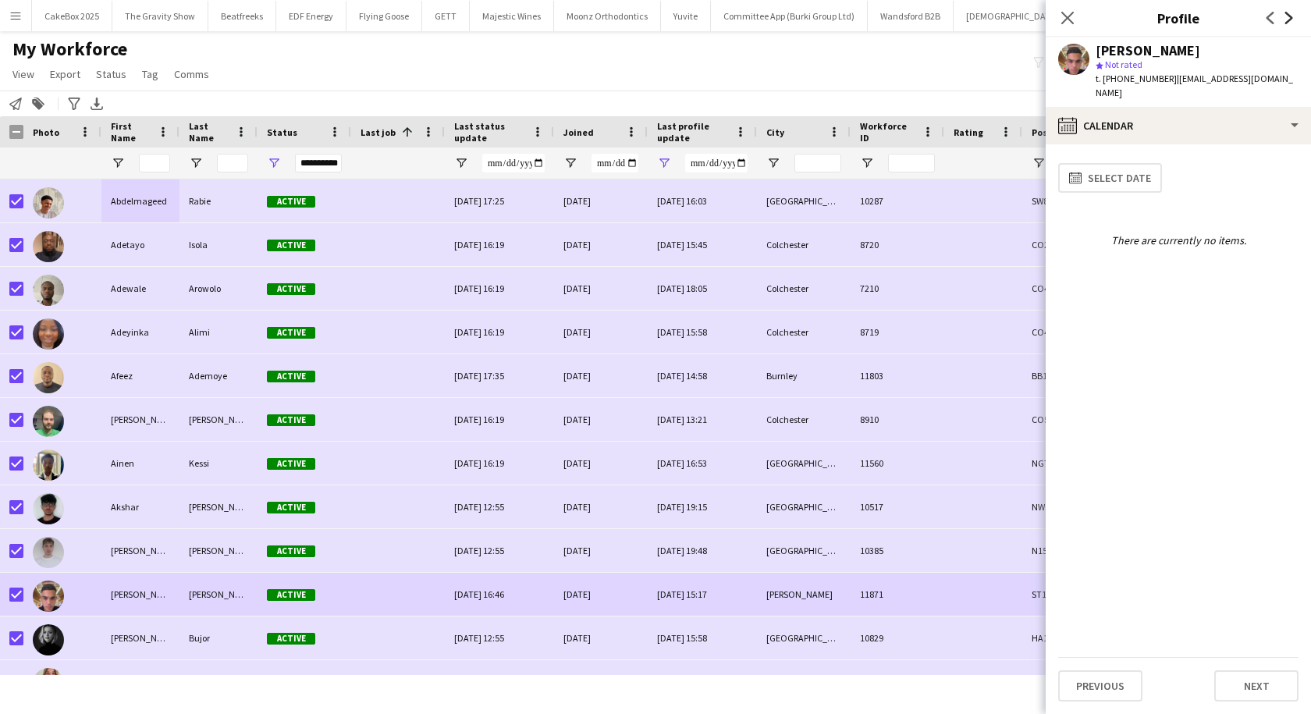
click at [1291, 17] on icon at bounding box center [1289, 18] width 8 height 12
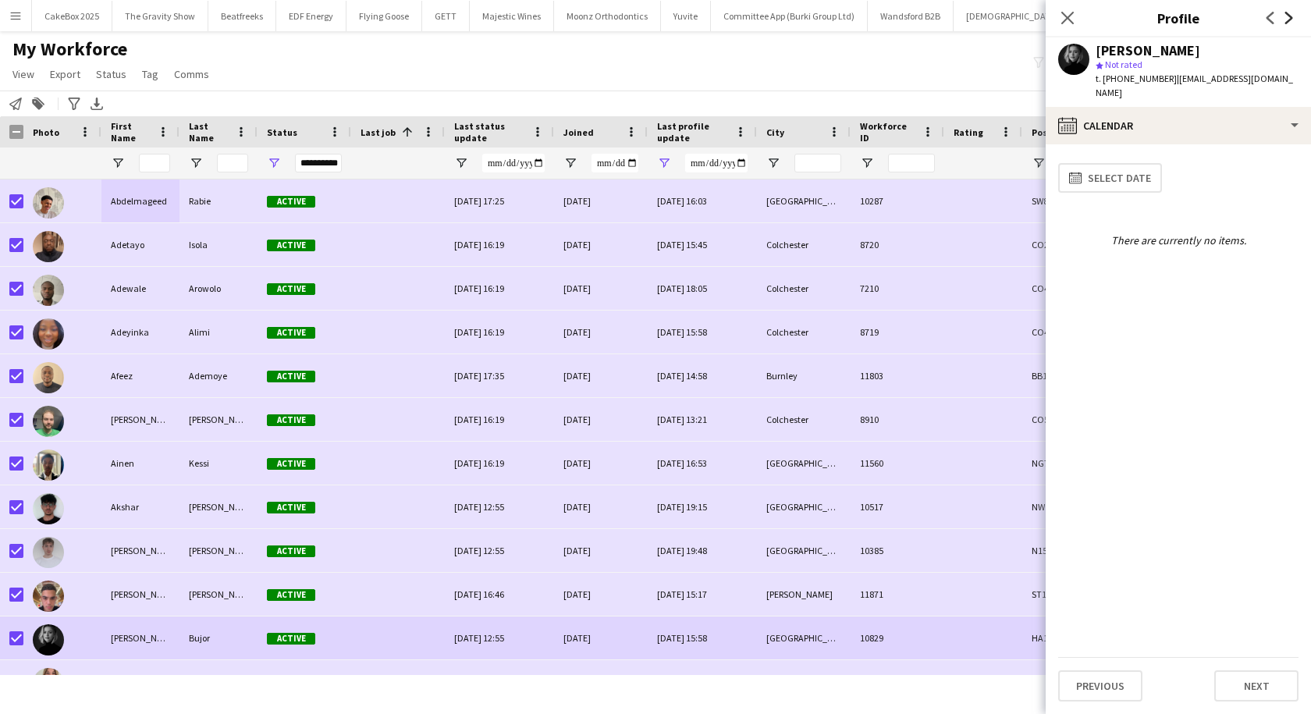
click at [1291, 17] on icon at bounding box center [1289, 18] width 8 height 12
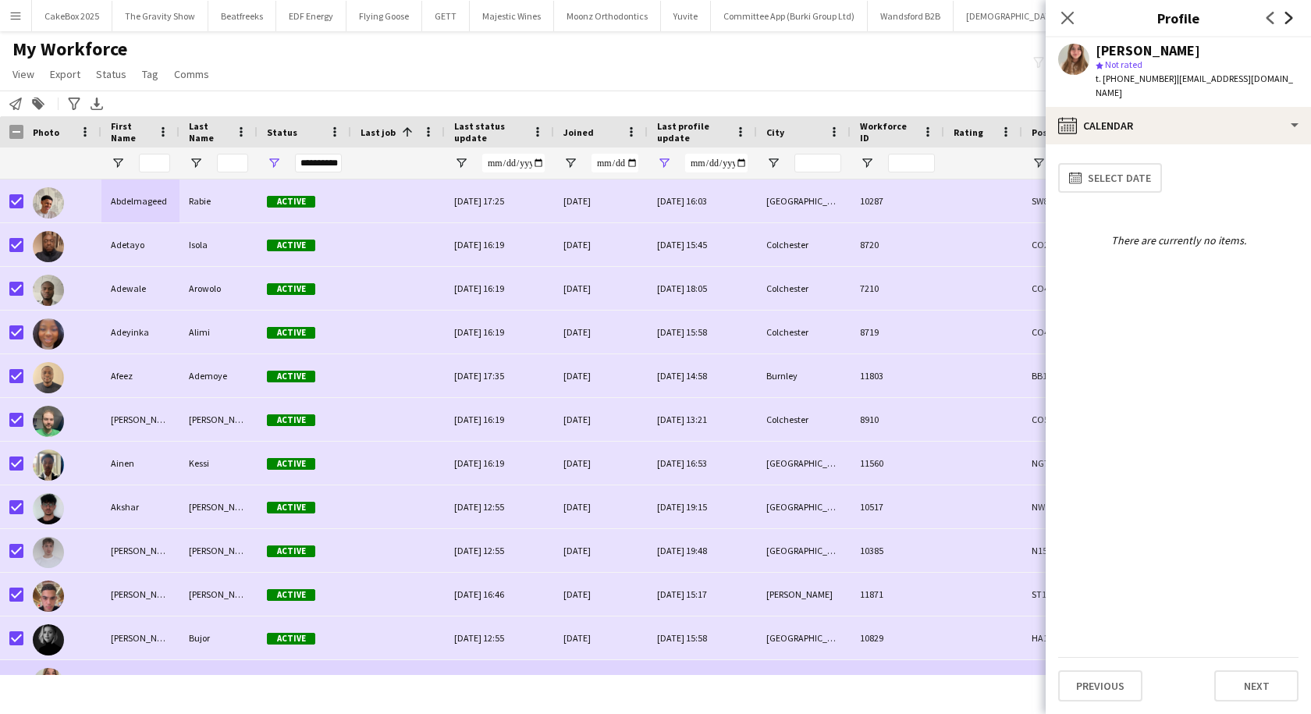
click at [1291, 17] on icon at bounding box center [1289, 18] width 8 height 12
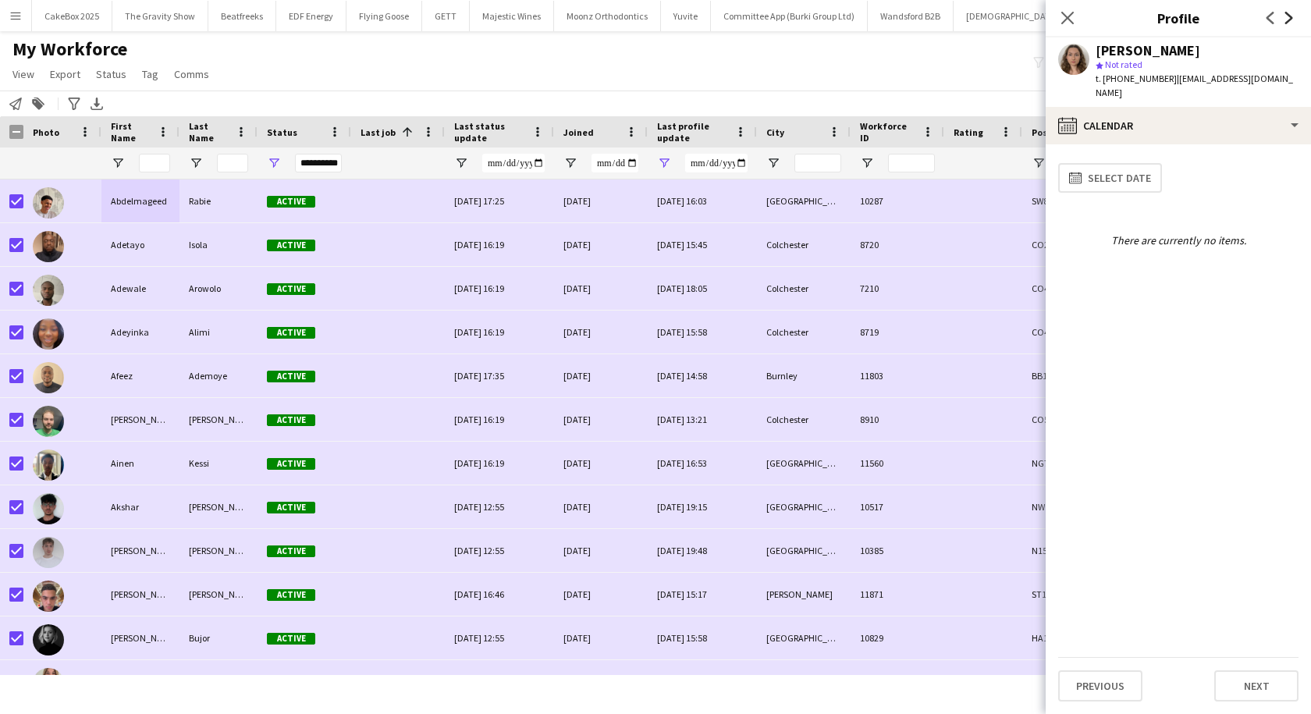
click at [1291, 17] on icon at bounding box center [1289, 18] width 8 height 12
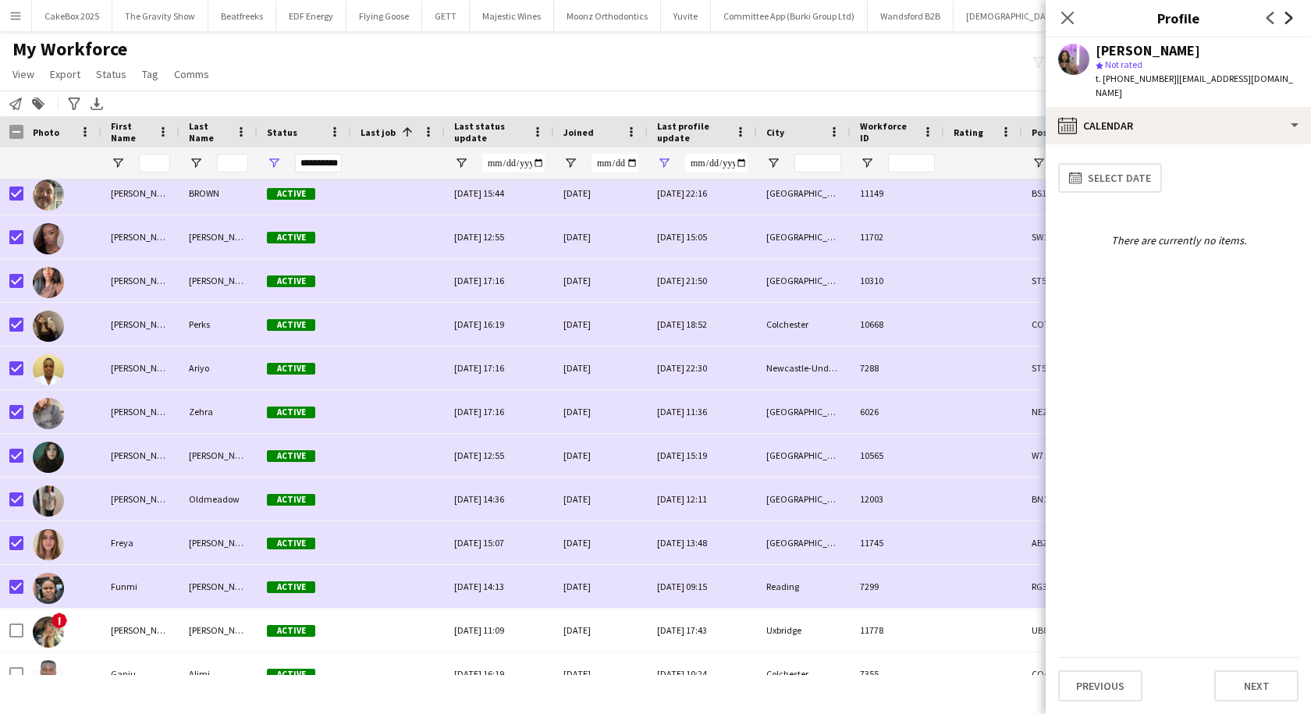
click at [1287, 21] on icon at bounding box center [1289, 18] width 8 height 12
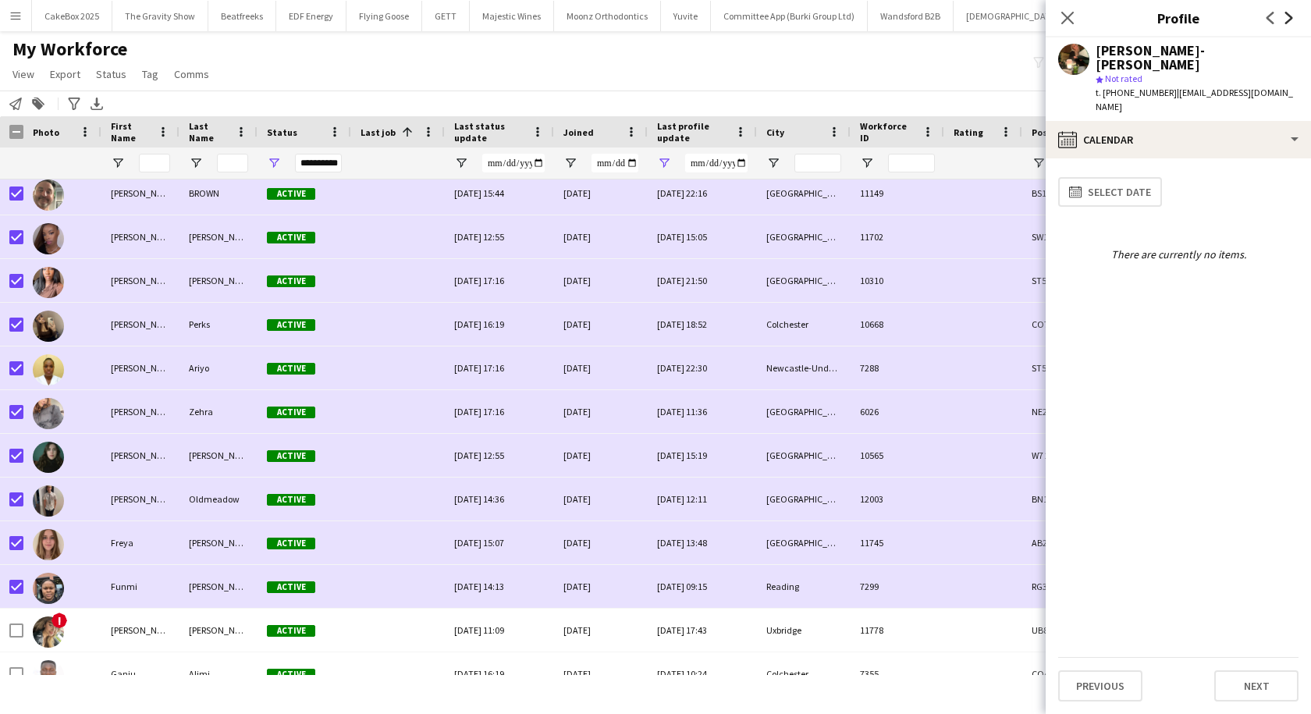
click at [1287, 21] on icon at bounding box center [1289, 18] width 8 height 12
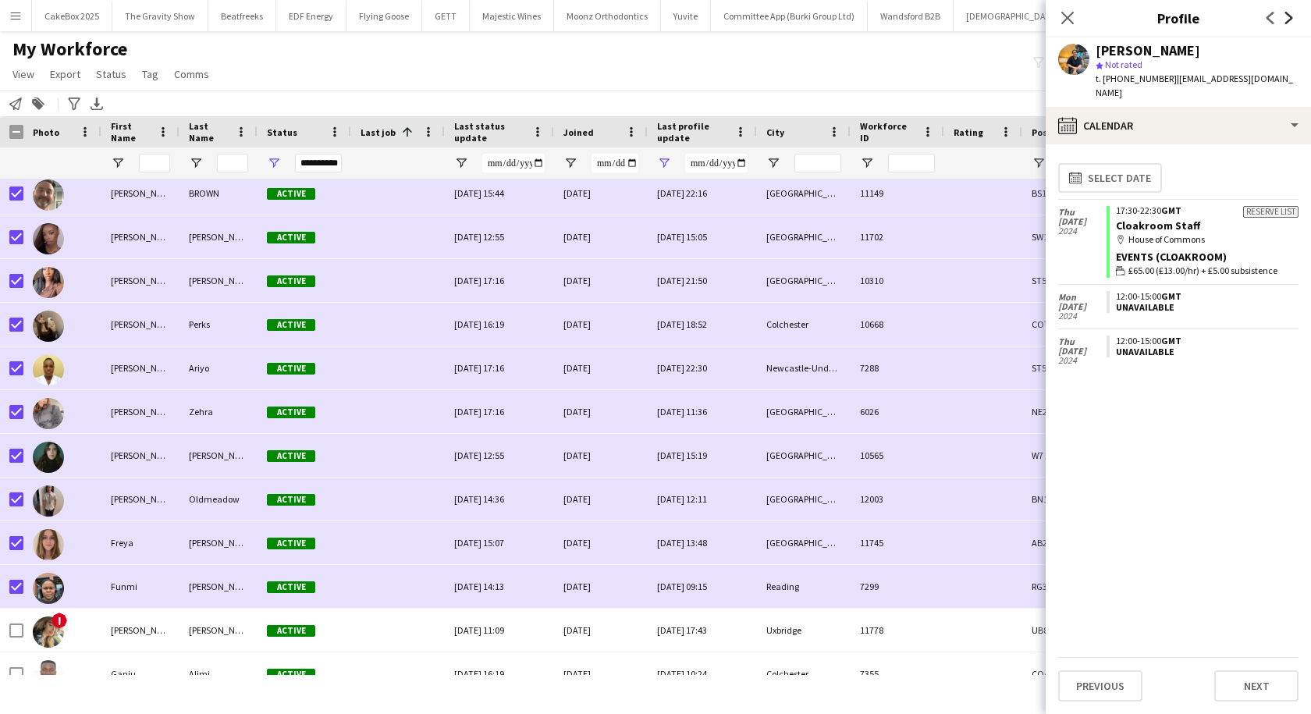
click at [1287, 21] on icon at bounding box center [1289, 18] width 8 height 12
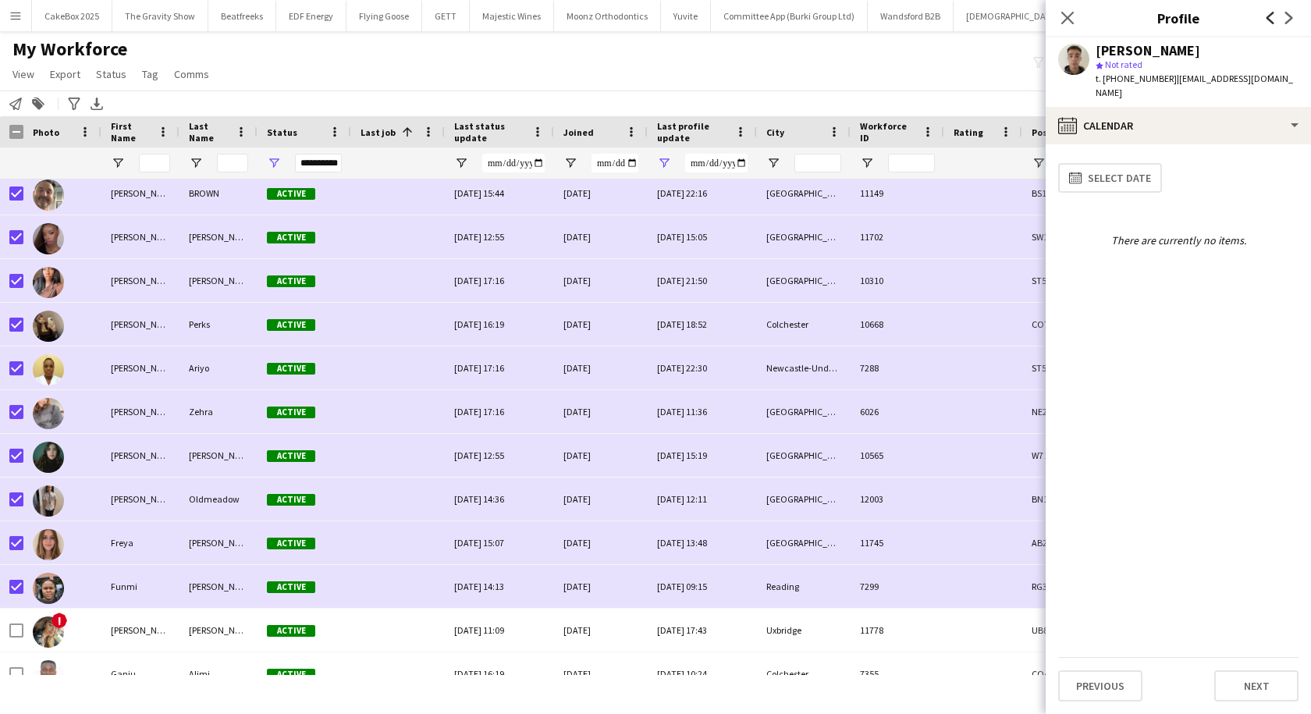
click at [1270, 19] on icon "Previous" at bounding box center [1270, 18] width 12 height 12
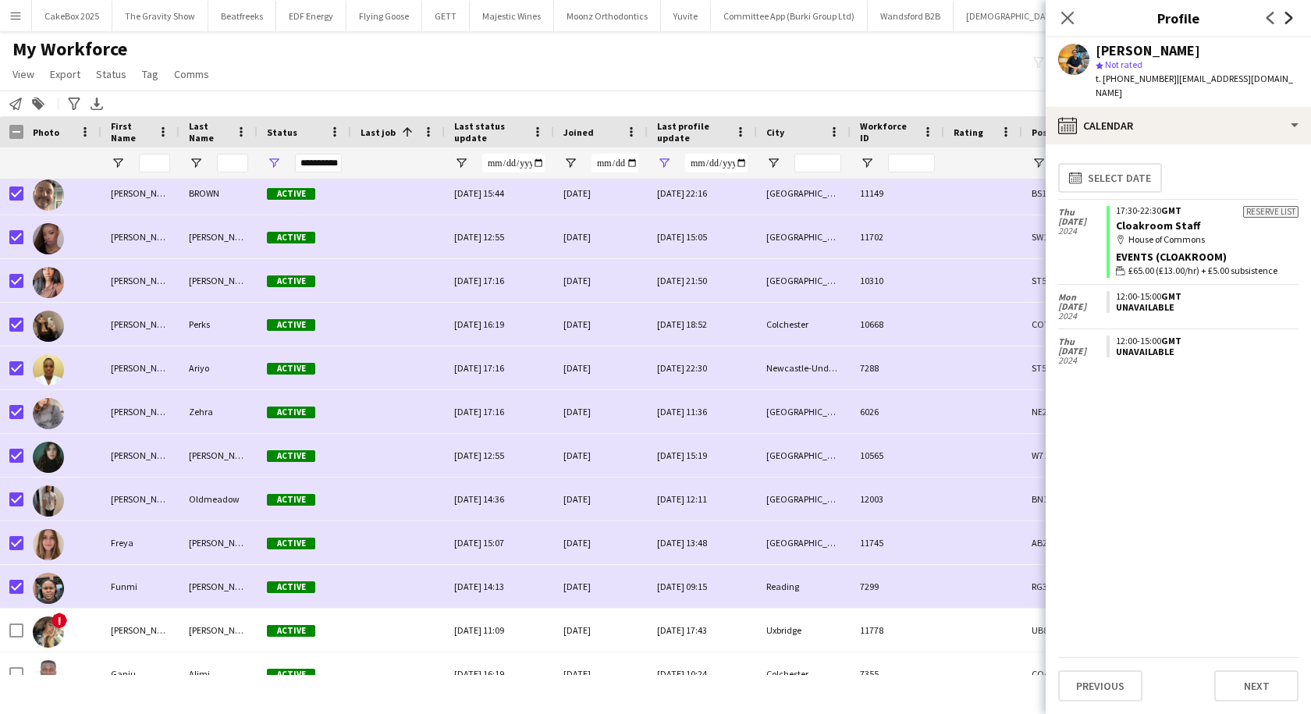
click at [1289, 18] on icon "Next" at bounding box center [1289, 18] width 12 height 12
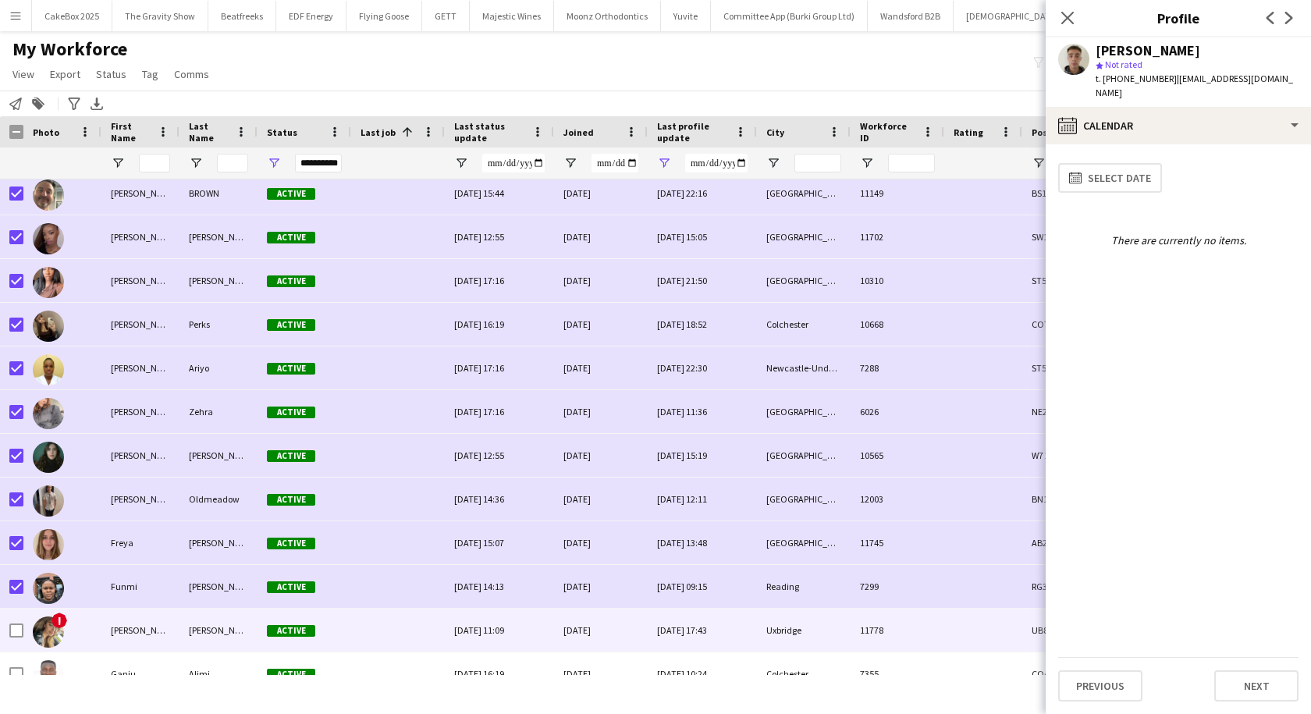
click at [174, 629] on div "Gabriela" at bounding box center [140, 630] width 78 height 43
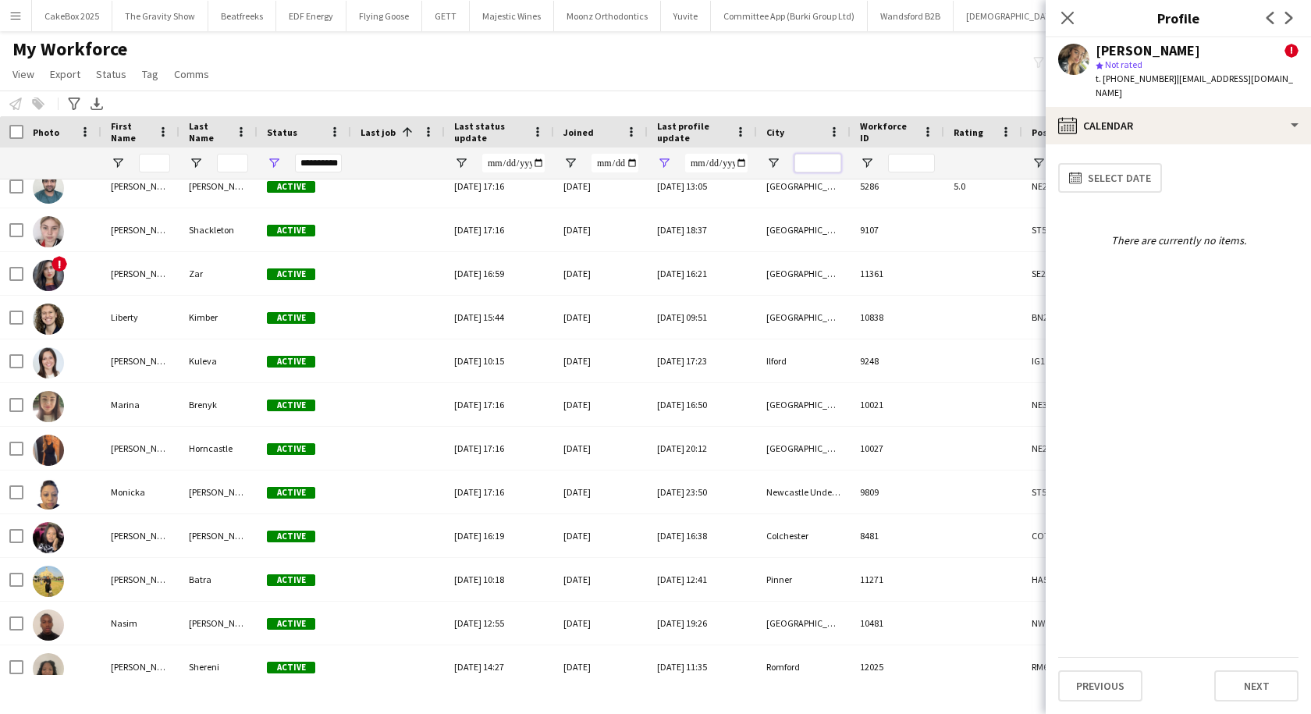
click at [810, 161] on input "City Filter Input" at bounding box center [817, 163] width 47 height 19
type input "******"
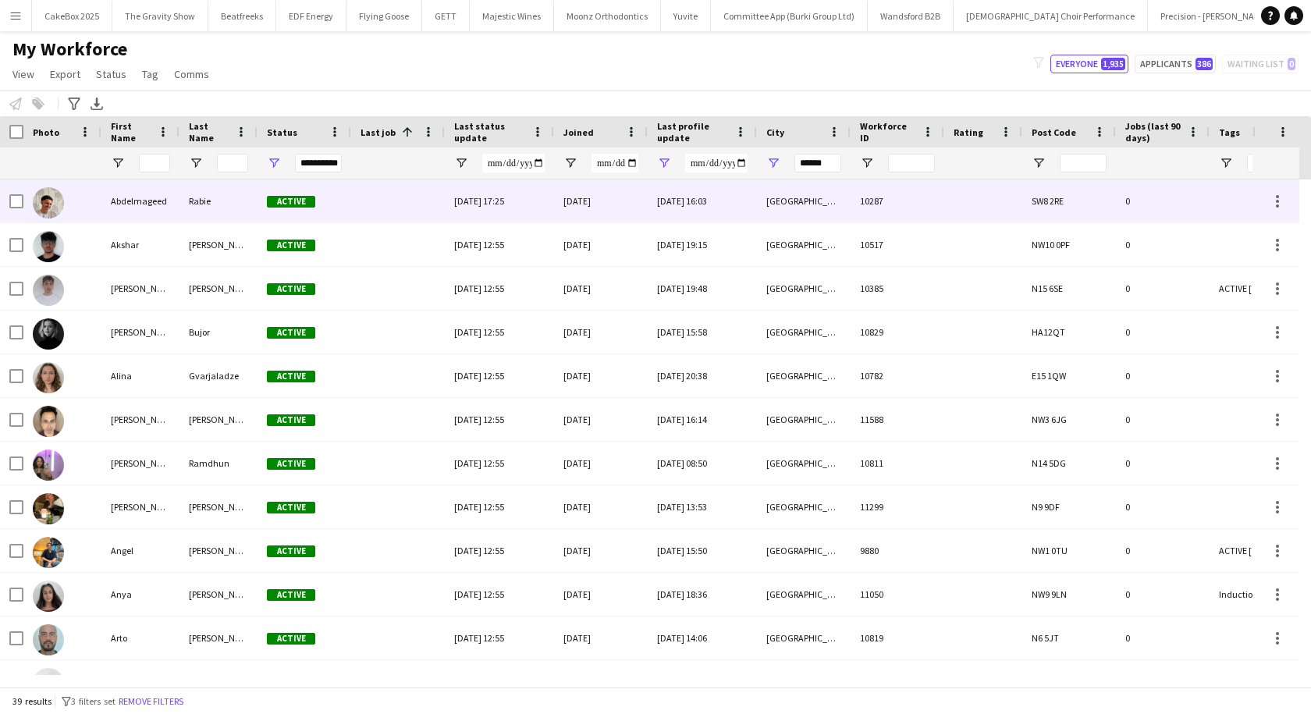
click at [125, 210] on div "Abdelmageed" at bounding box center [140, 200] width 78 height 43
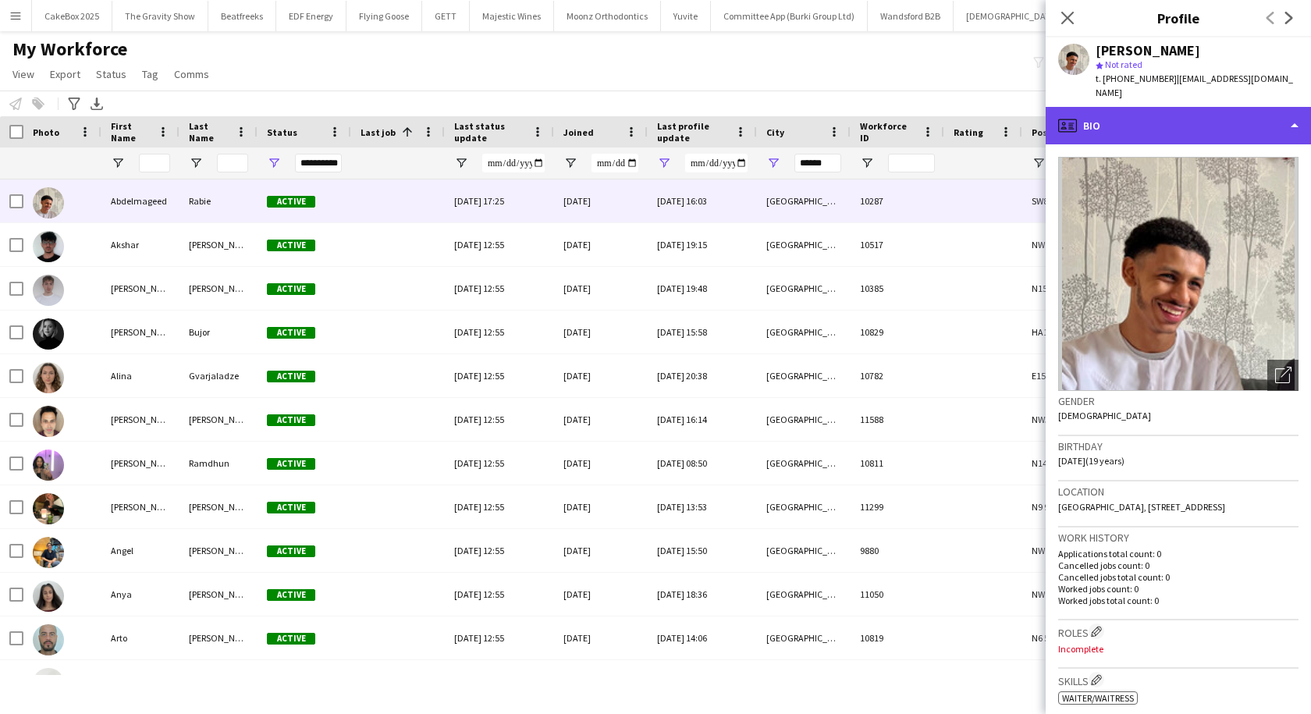
click at [1234, 131] on div "profile Bio" at bounding box center [1178, 125] width 265 height 37
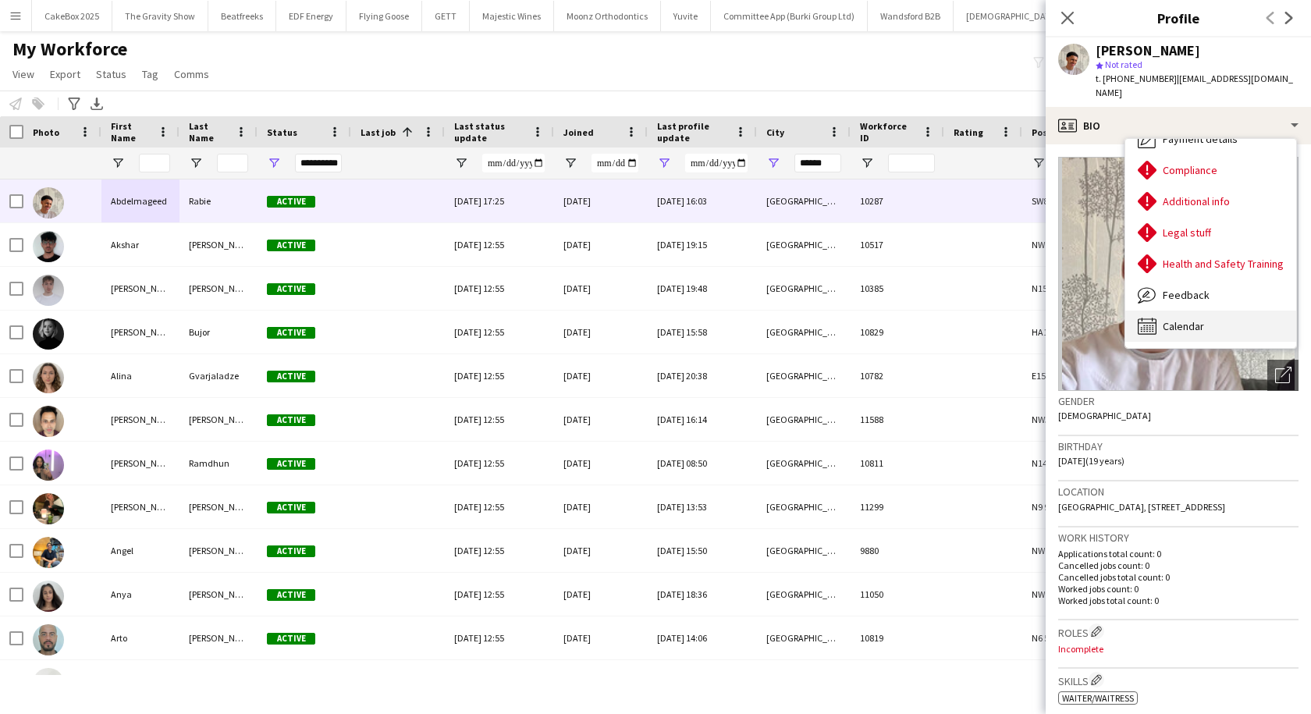
click at [1177, 329] on span "Calendar" at bounding box center [1183, 326] width 41 height 14
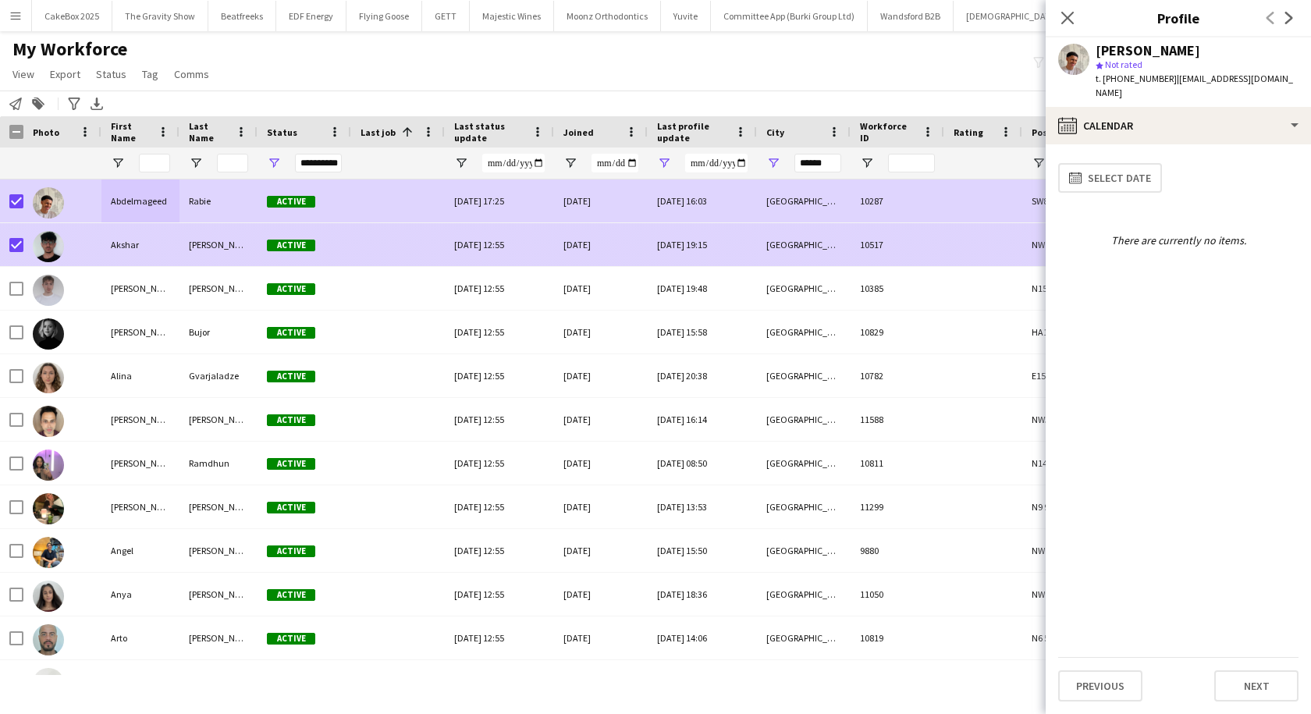
click at [109, 250] on div "Akshar" at bounding box center [140, 244] width 78 height 43
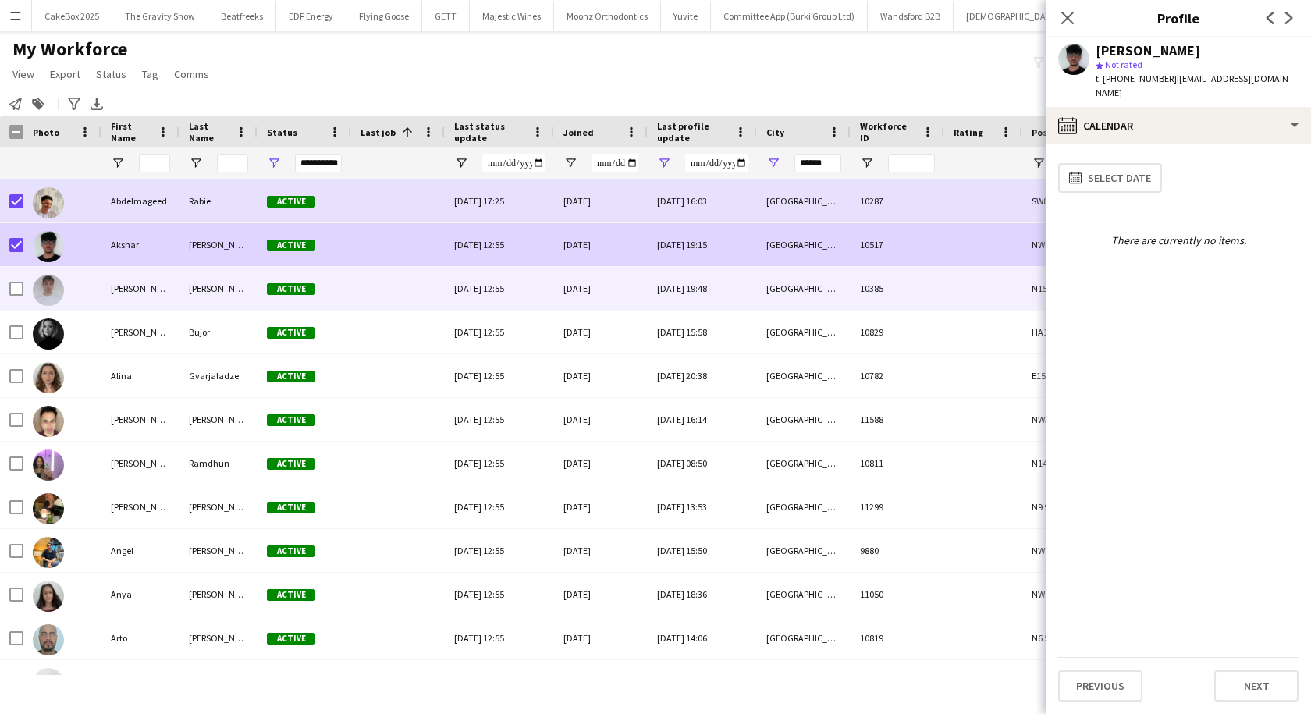
click at [100, 283] on div at bounding box center [62, 288] width 78 height 43
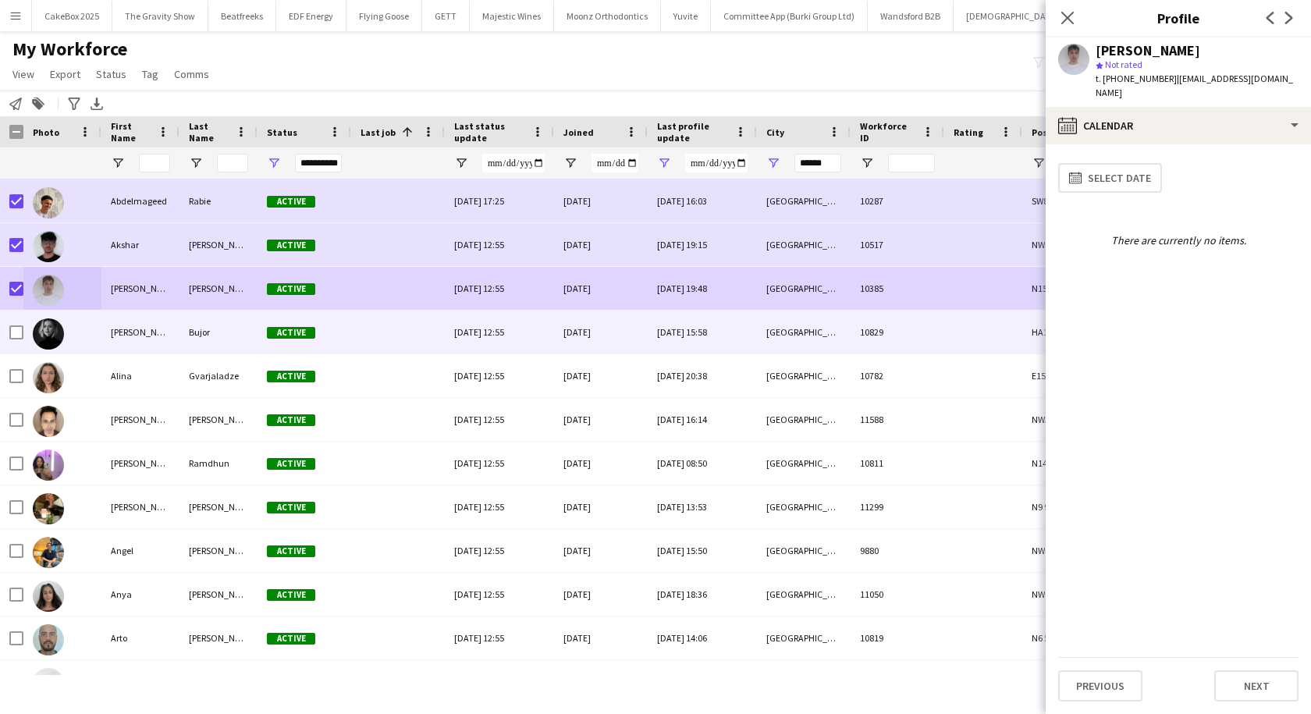
click at [95, 328] on div at bounding box center [62, 332] width 78 height 43
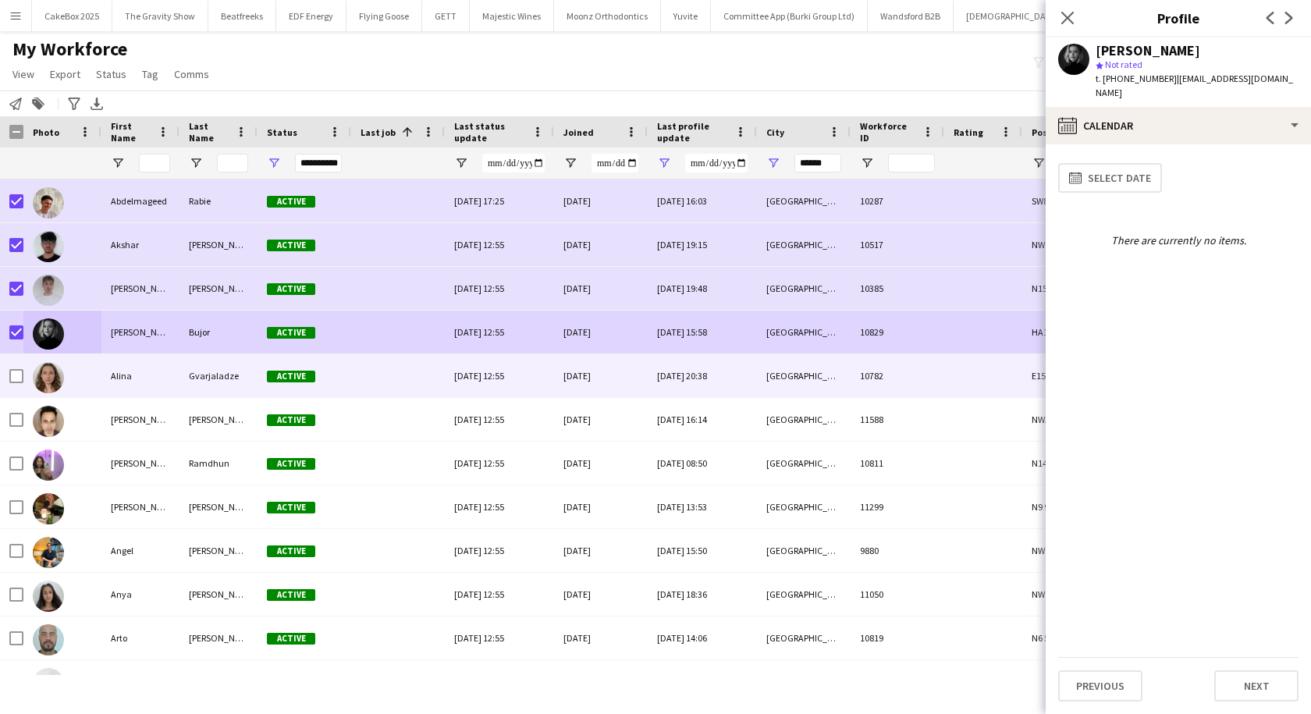
click at [116, 375] on div "Alina" at bounding box center [140, 375] width 78 height 43
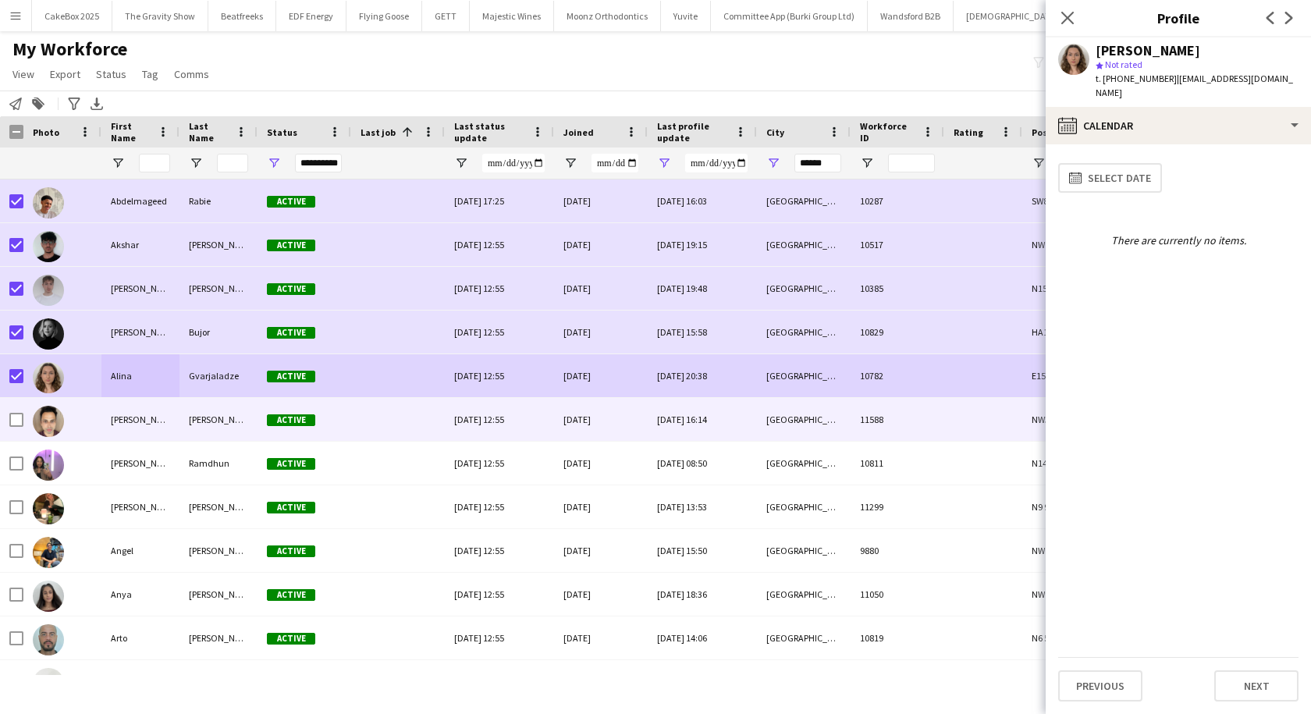
click at [126, 424] on div "Andre" at bounding box center [140, 419] width 78 height 43
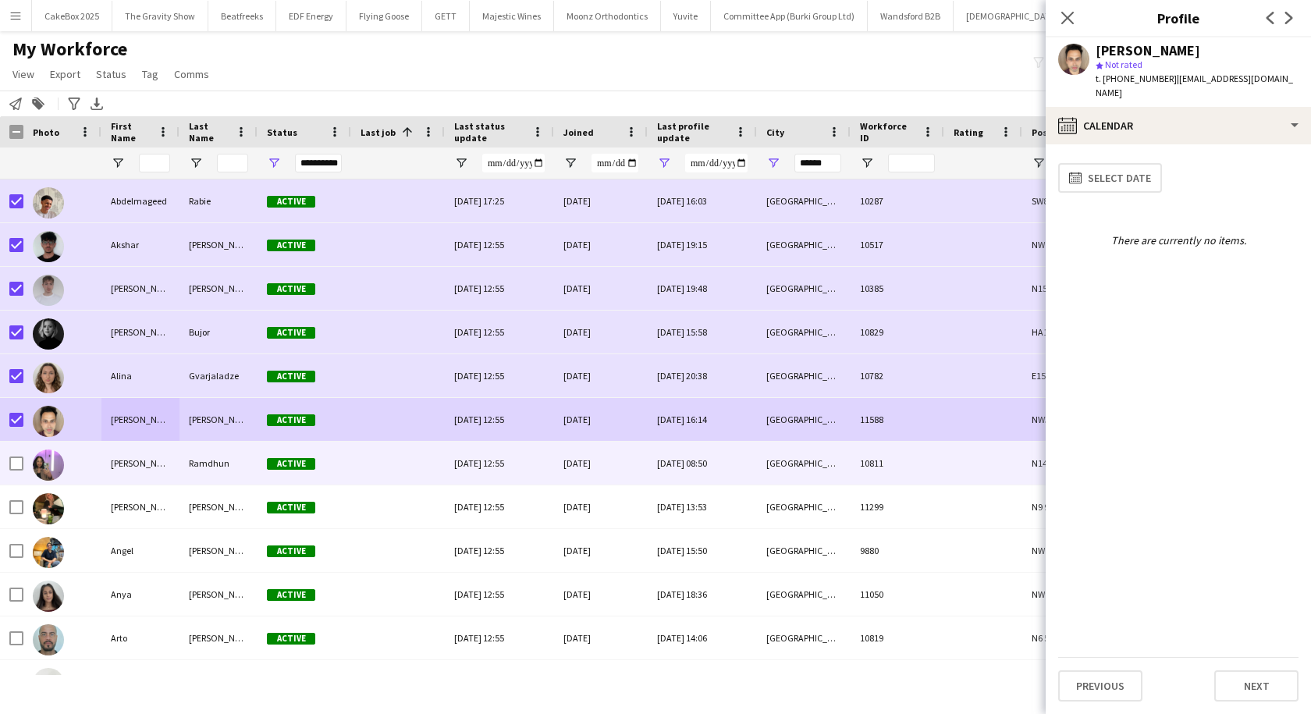
click at [119, 460] on div "Andrelina" at bounding box center [140, 463] width 78 height 43
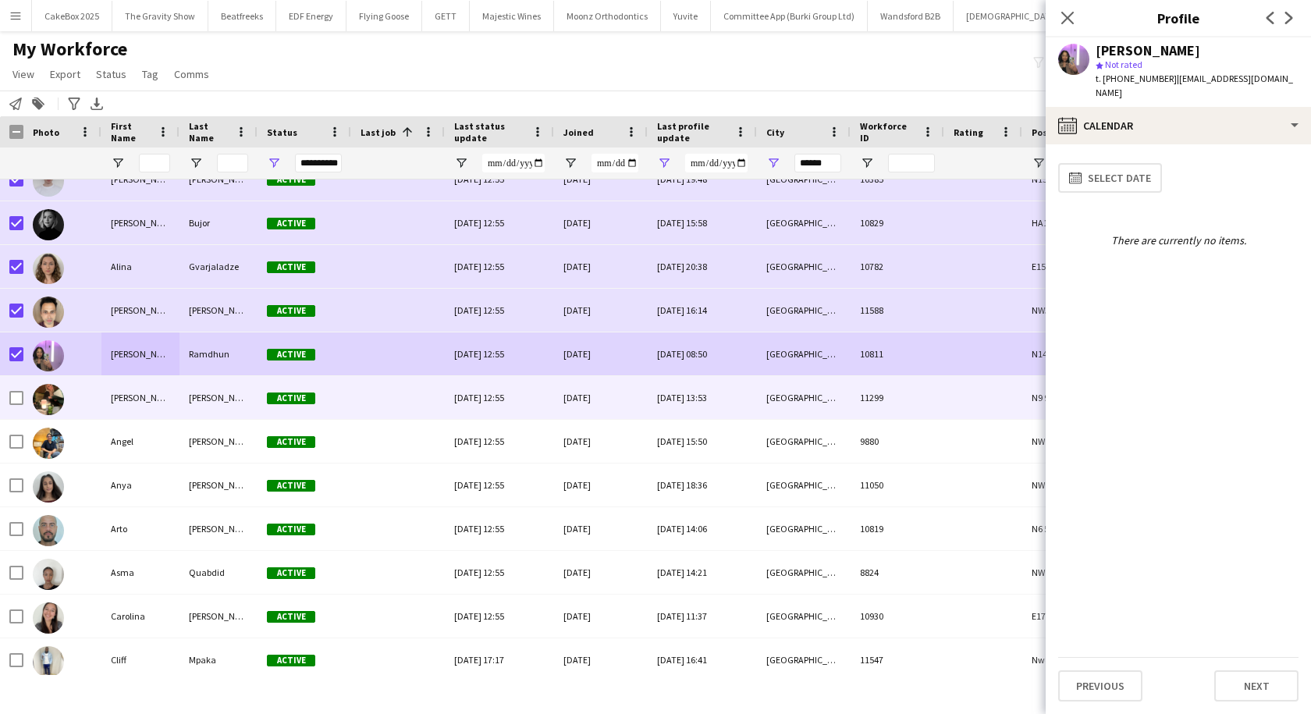
click at [152, 398] on div "Andry-Zoe" at bounding box center [140, 397] width 78 height 43
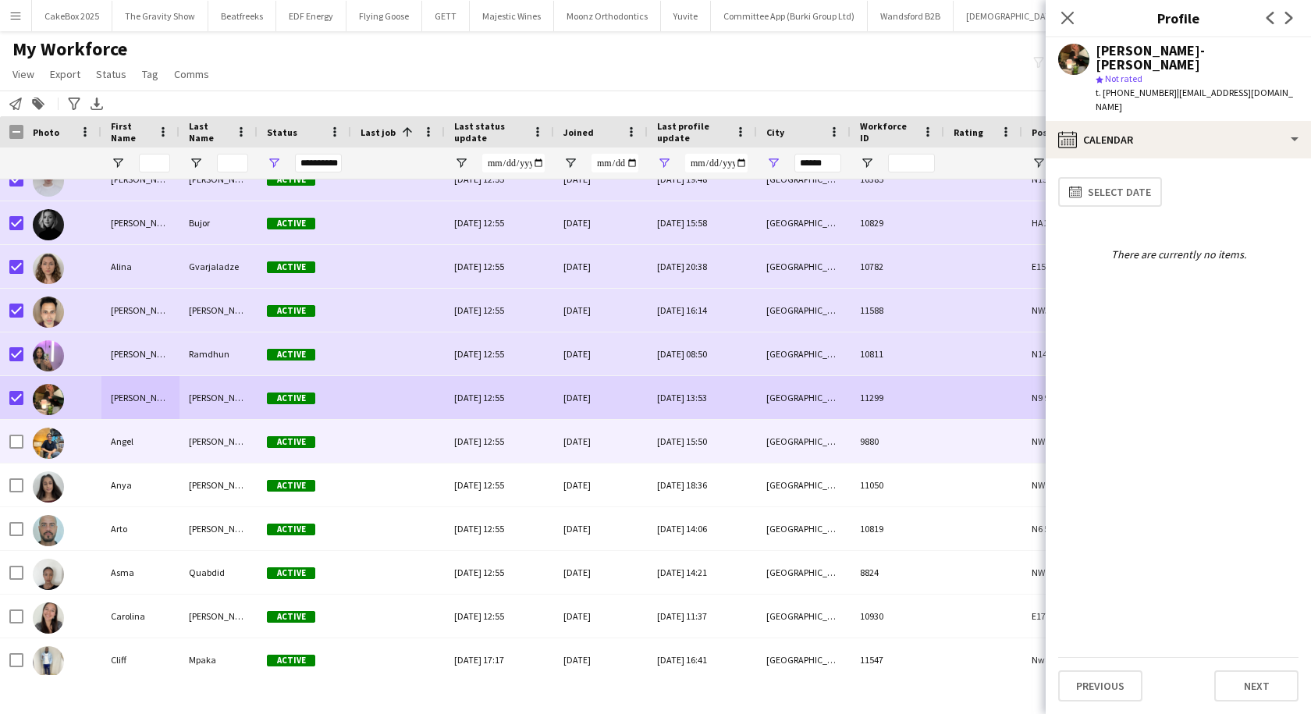
click at [119, 446] on div "Angel" at bounding box center [140, 441] width 78 height 43
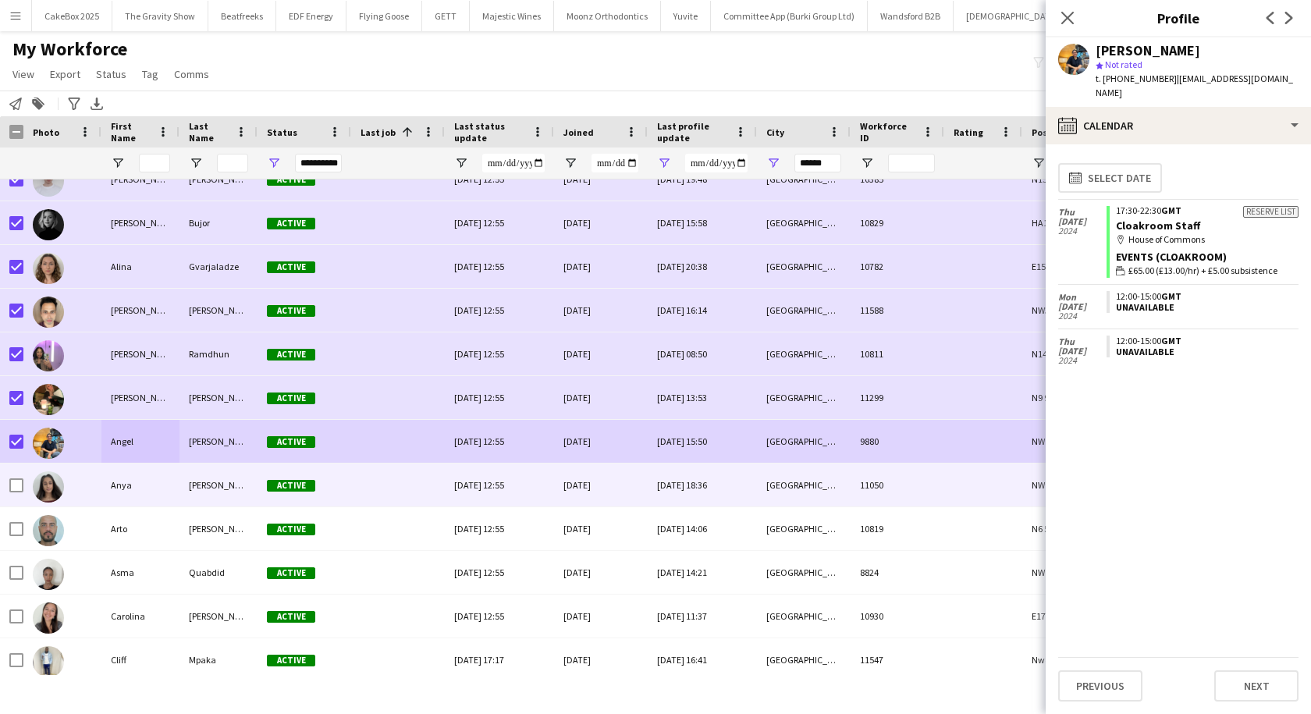
click at [136, 492] on div "Anya" at bounding box center [140, 484] width 78 height 43
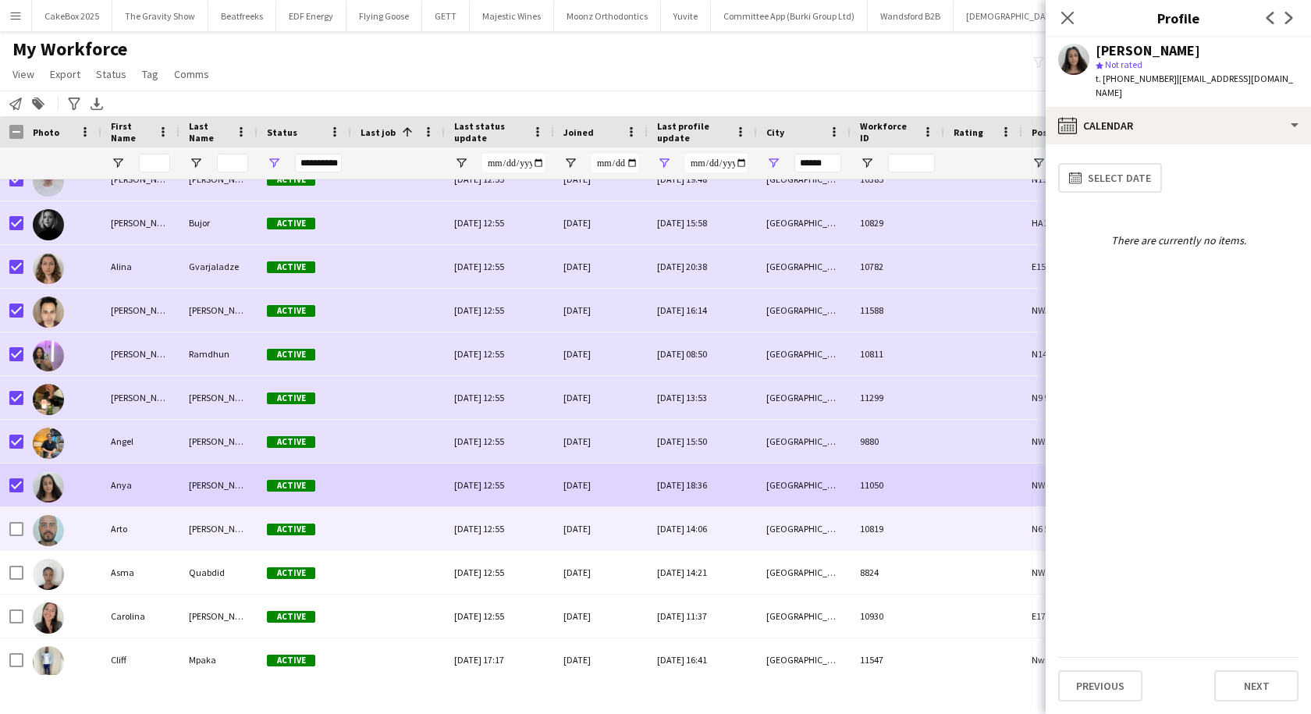
click at [126, 529] on div "Arto" at bounding box center [140, 528] width 78 height 43
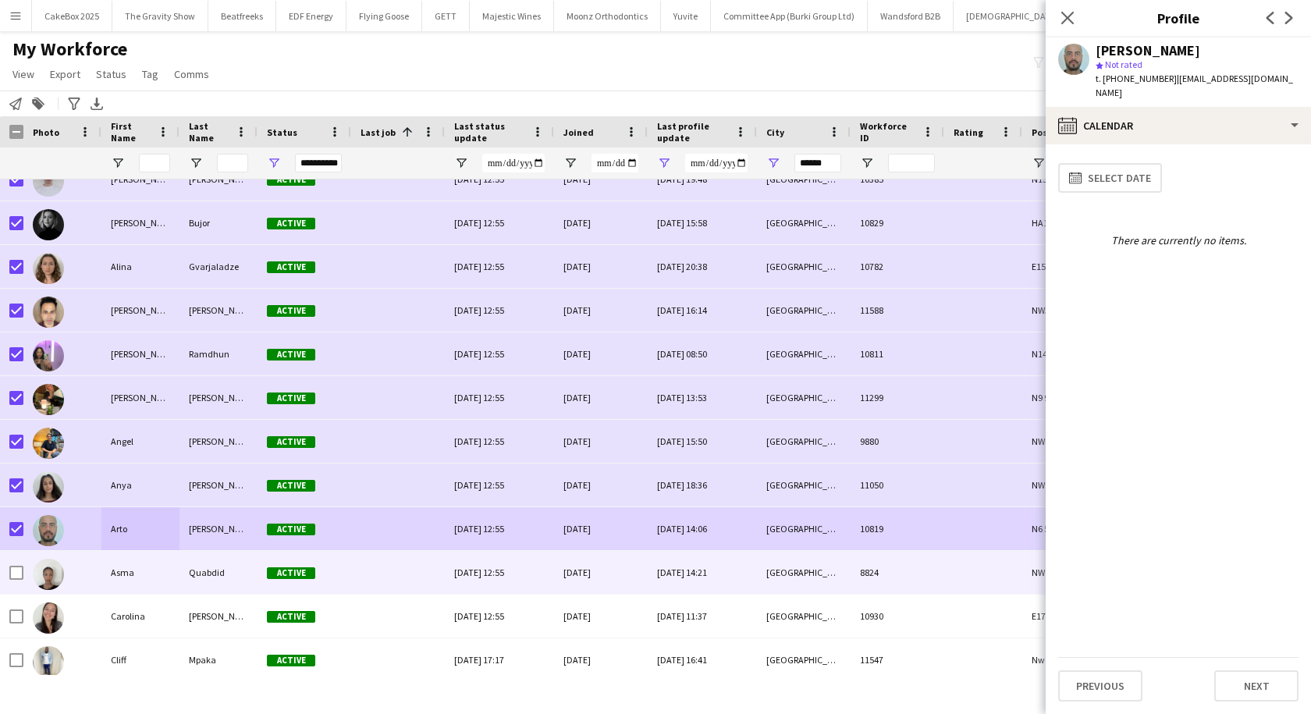
click at [130, 574] on div "Asma" at bounding box center [140, 572] width 78 height 43
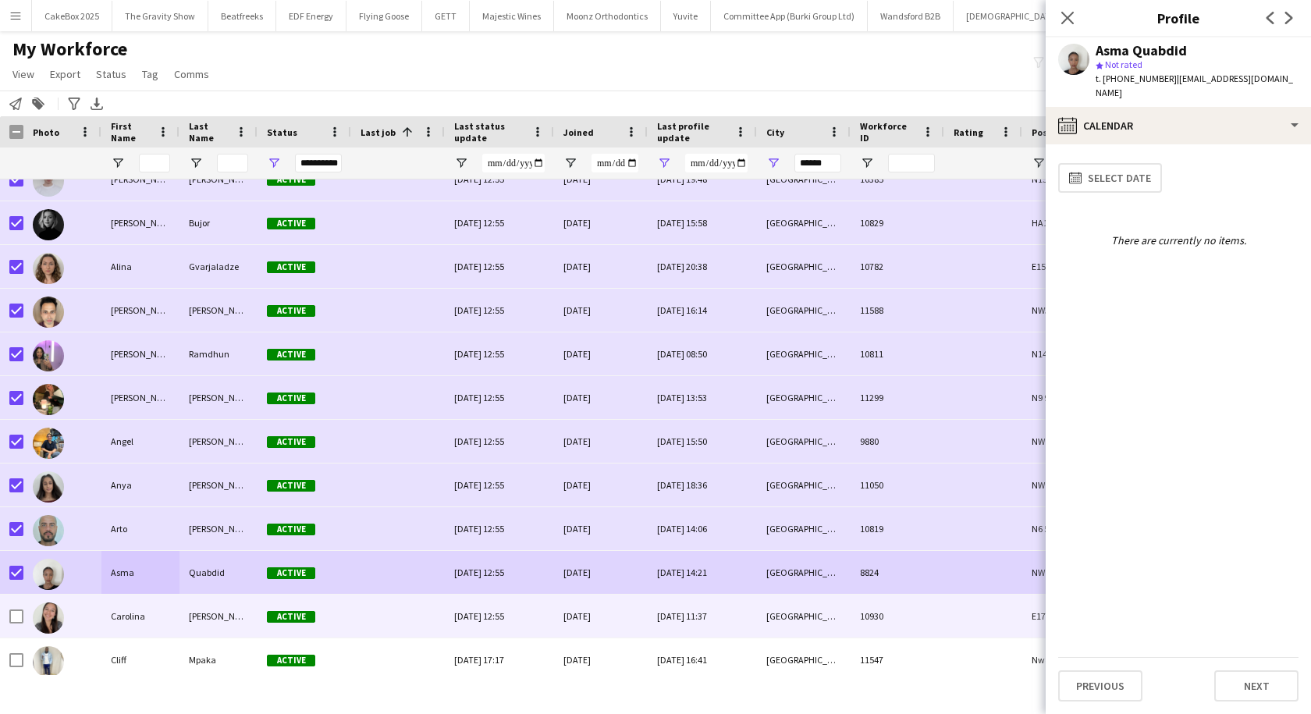
click at [134, 612] on div "Carolina" at bounding box center [140, 616] width 78 height 43
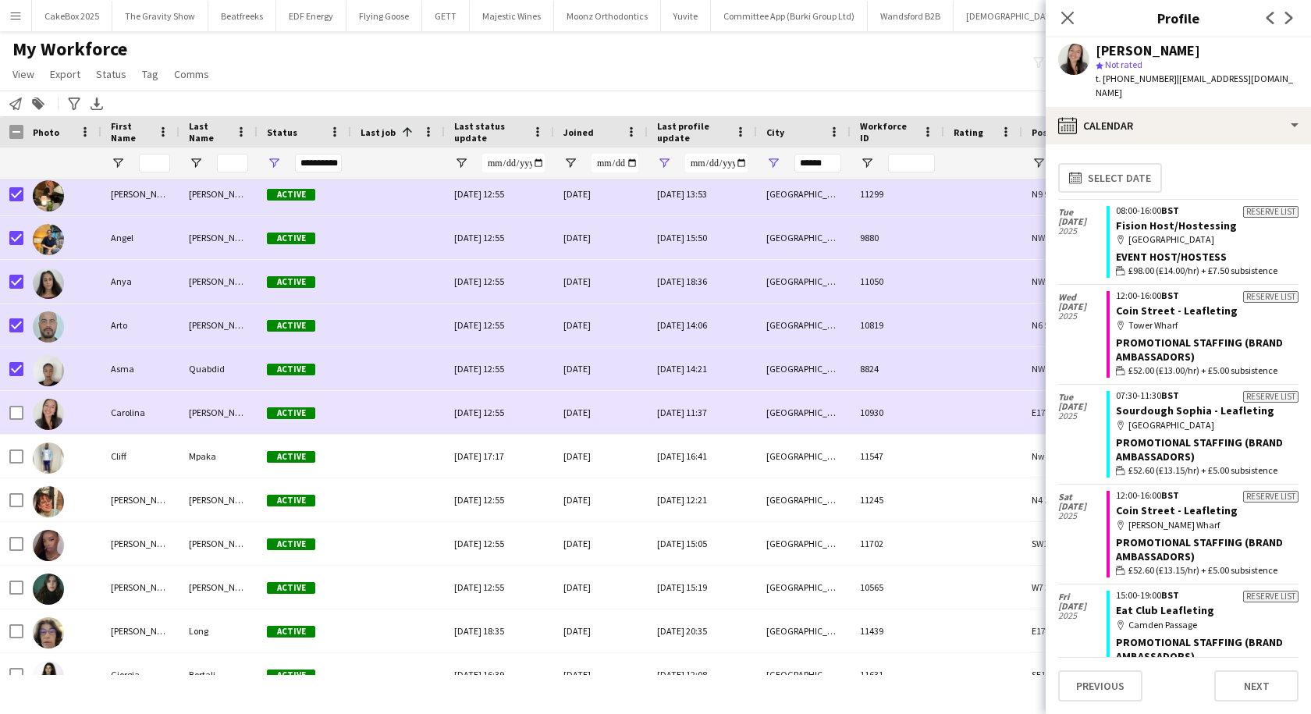
click at [117, 411] on div "Carolina" at bounding box center [140, 412] width 78 height 43
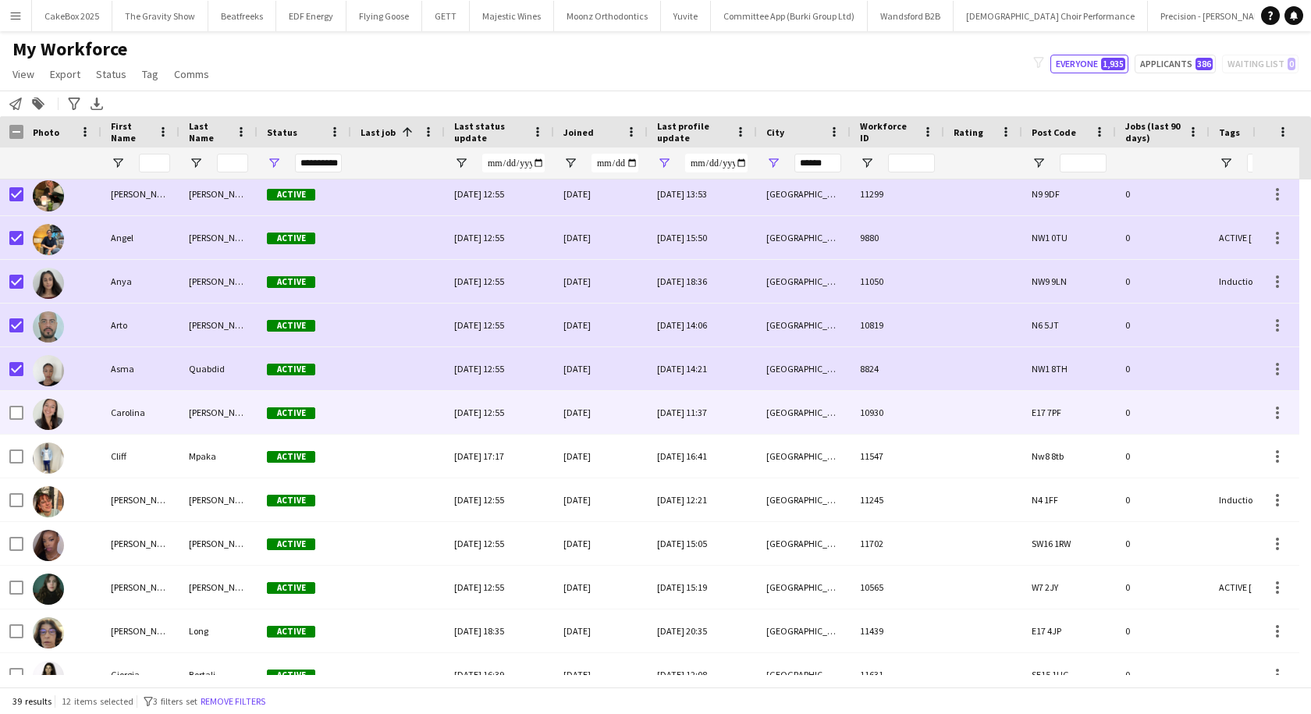
click at [121, 415] on div "Carolina" at bounding box center [140, 412] width 78 height 43
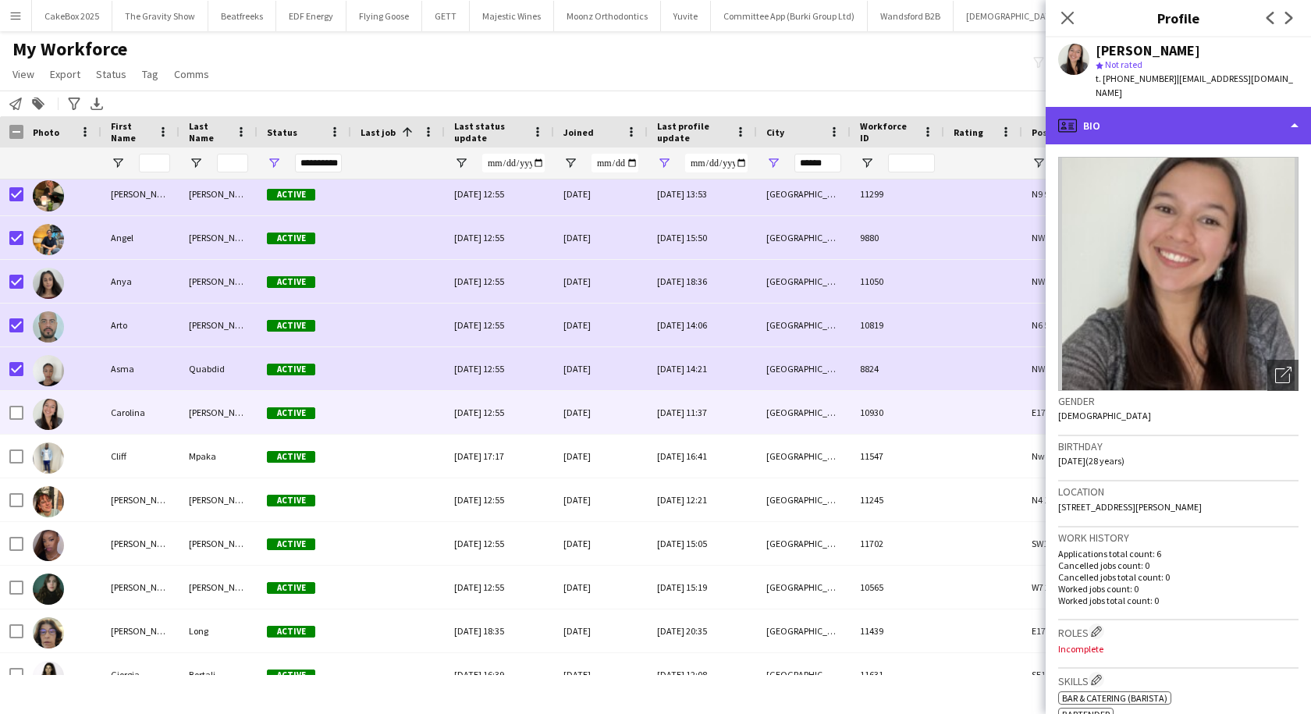
click at [1138, 130] on div "profile Bio" at bounding box center [1178, 125] width 265 height 37
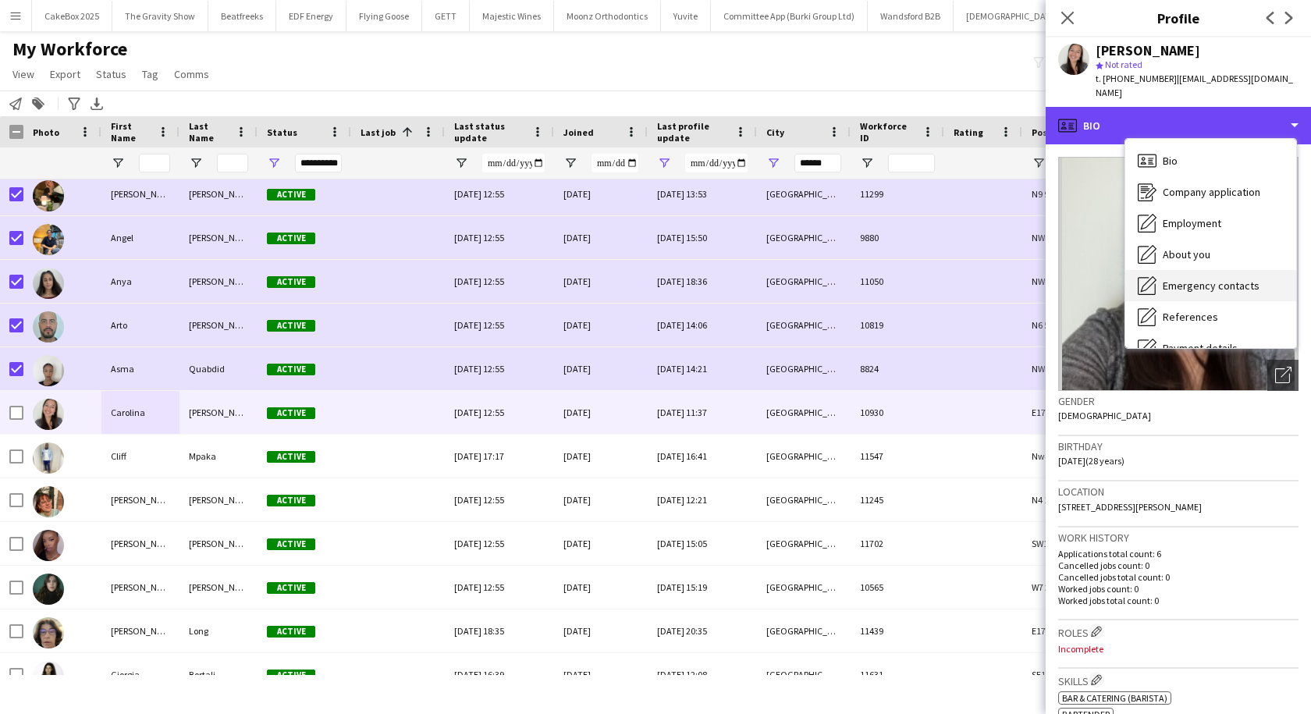
scroll to position [209, 0]
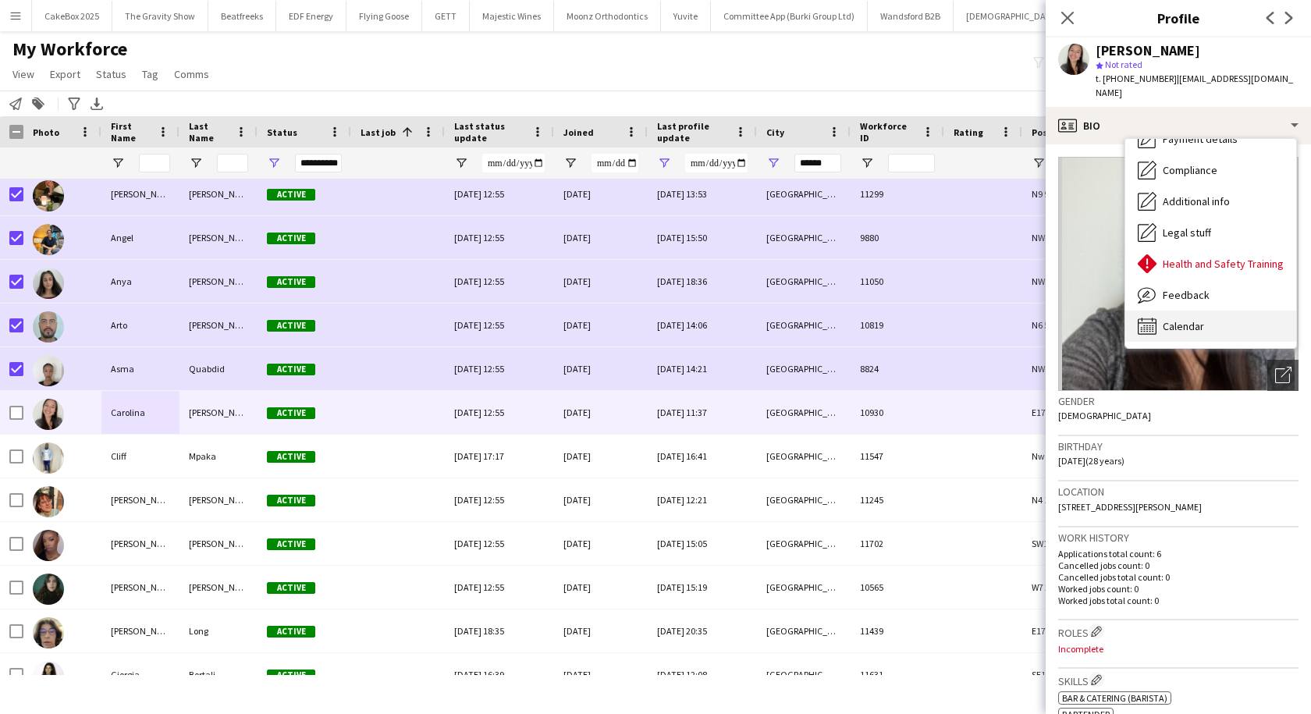
click at [1187, 311] on div "Calendar Calendar" at bounding box center [1210, 326] width 171 height 31
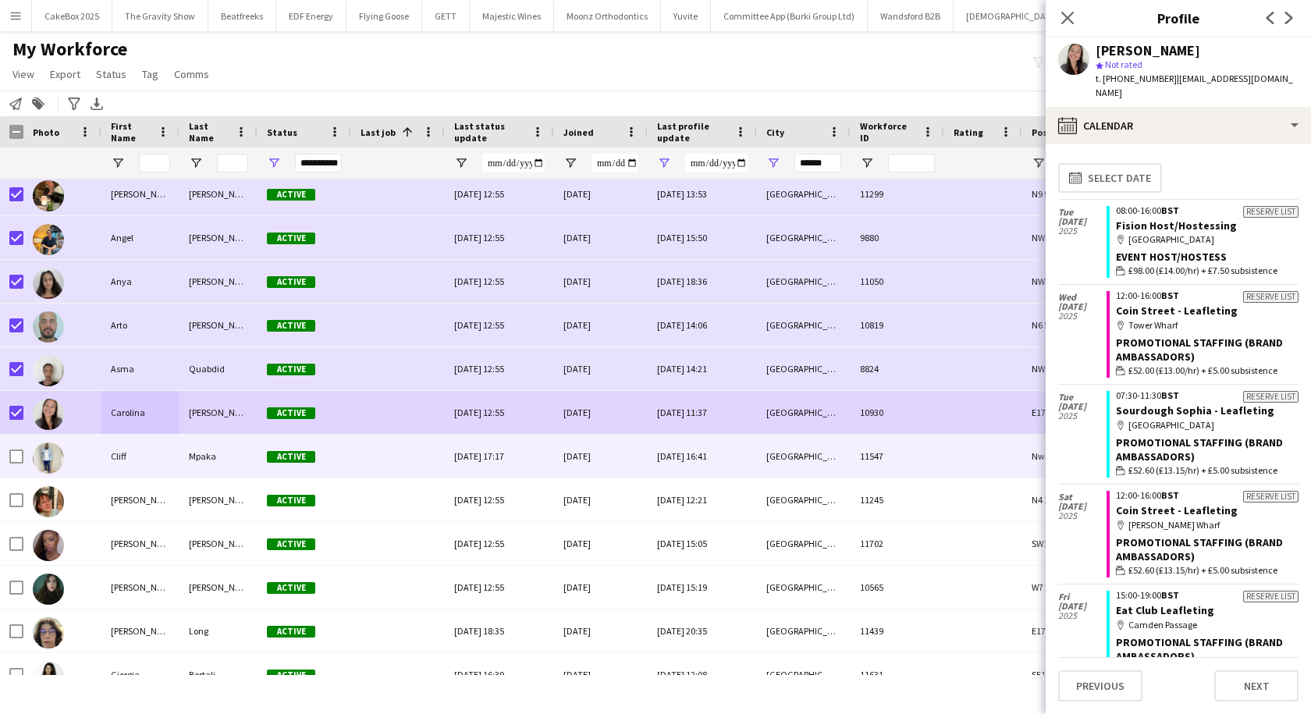
click at [112, 458] on div "Cliff" at bounding box center [140, 456] width 78 height 43
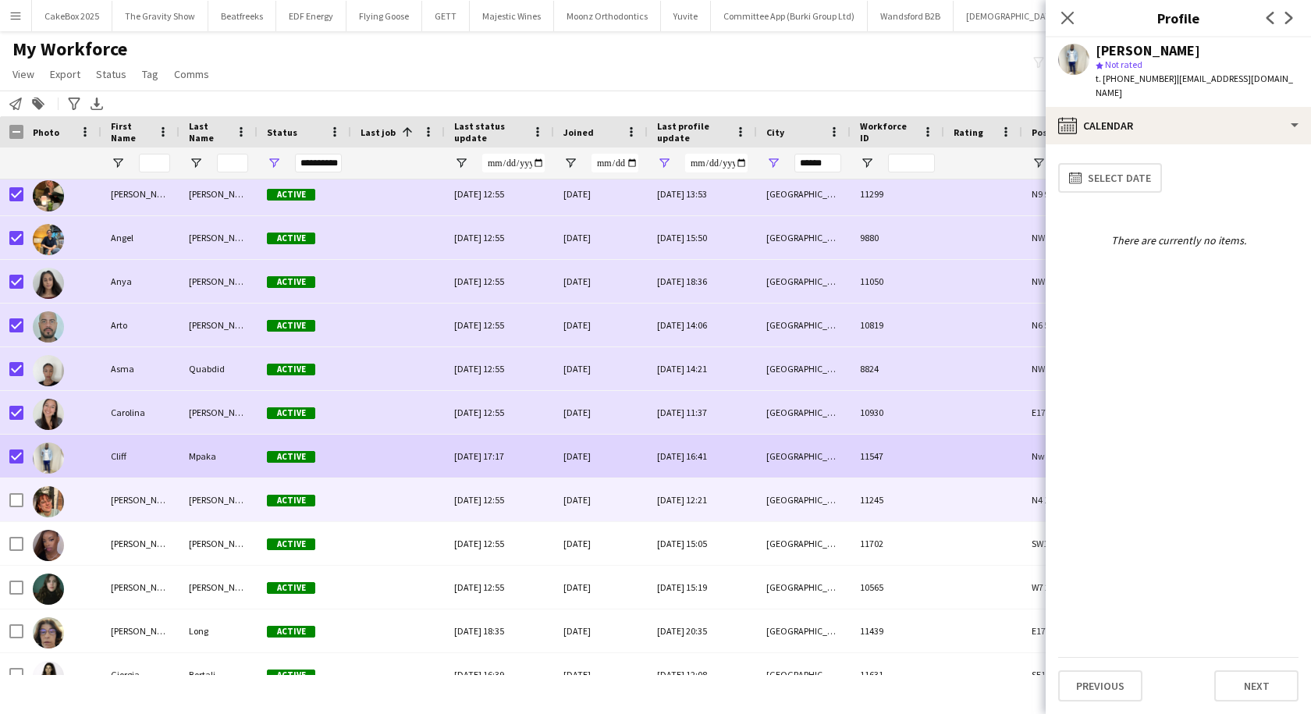
click at [123, 504] on div "Dana" at bounding box center [140, 499] width 78 height 43
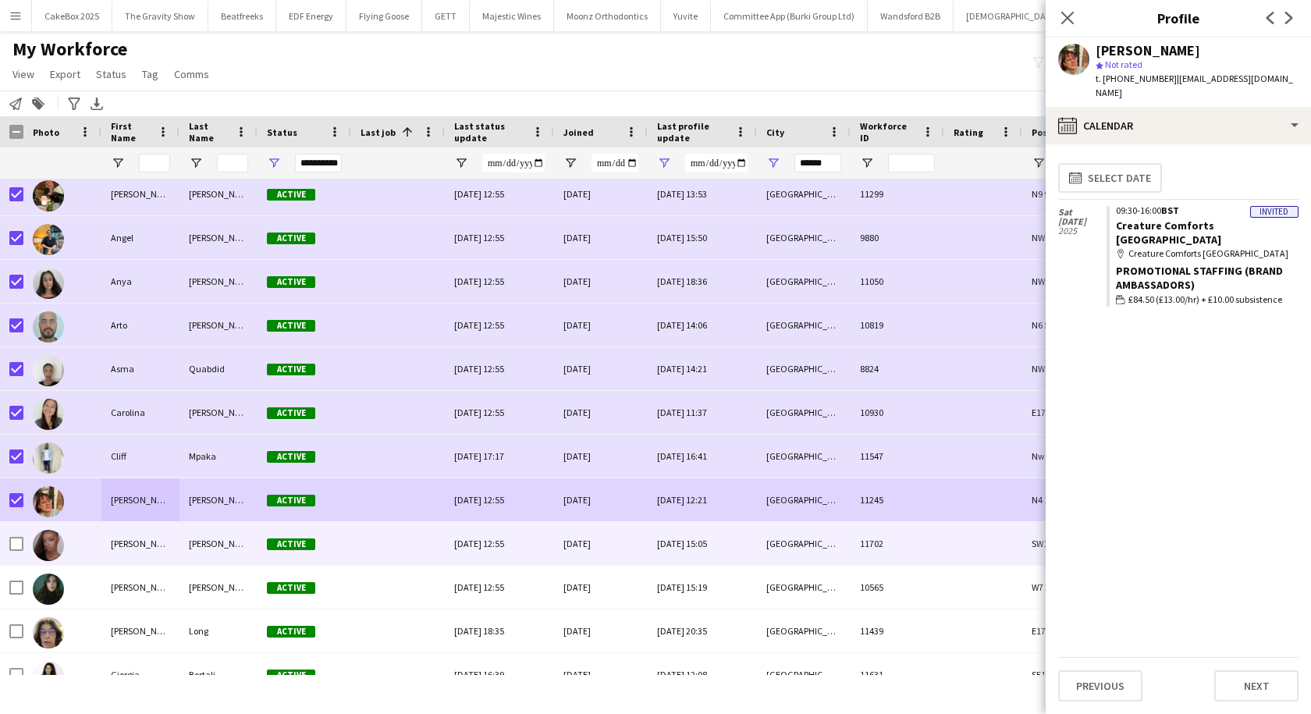
click at [106, 542] on div "Ebony-Louise" at bounding box center [140, 543] width 78 height 43
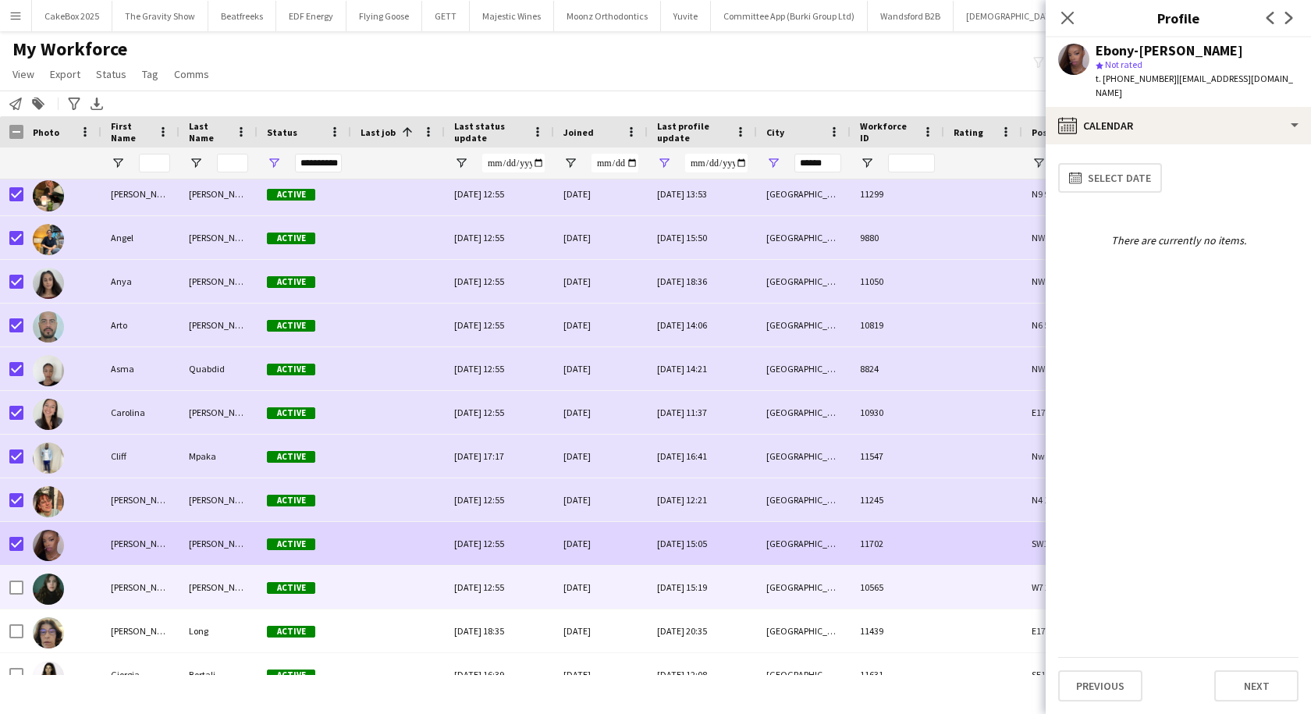
click at [119, 587] on div "Frankie" at bounding box center [140, 587] width 78 height 43
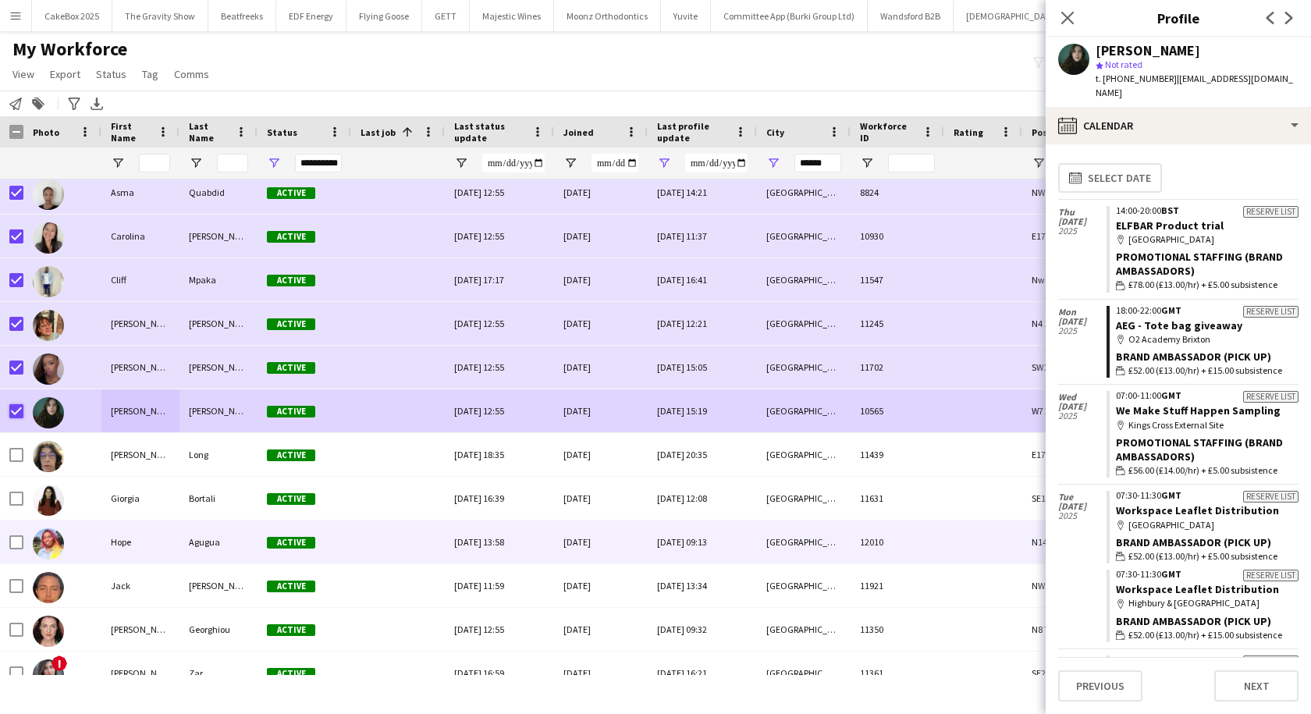
scroll to position [490, 0]
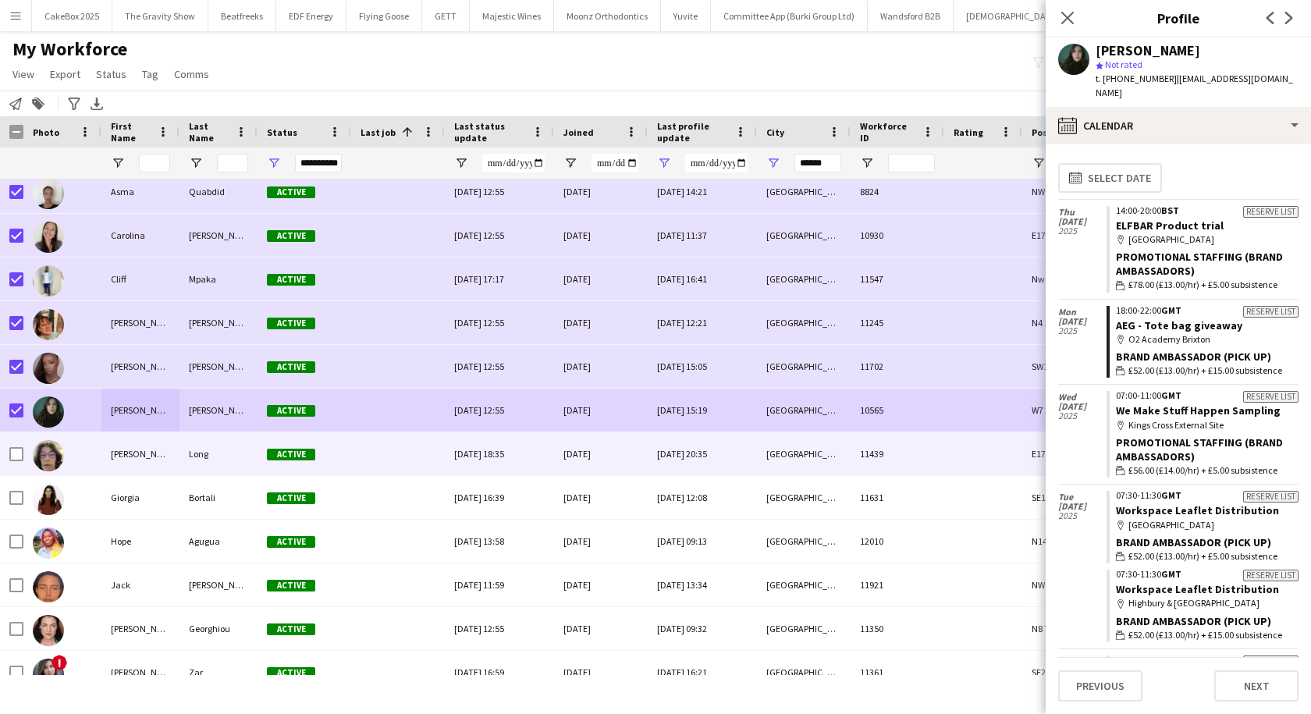
click at [126, 456] on div "Georgina" at bounding box center [140, 453] width 78 height 43
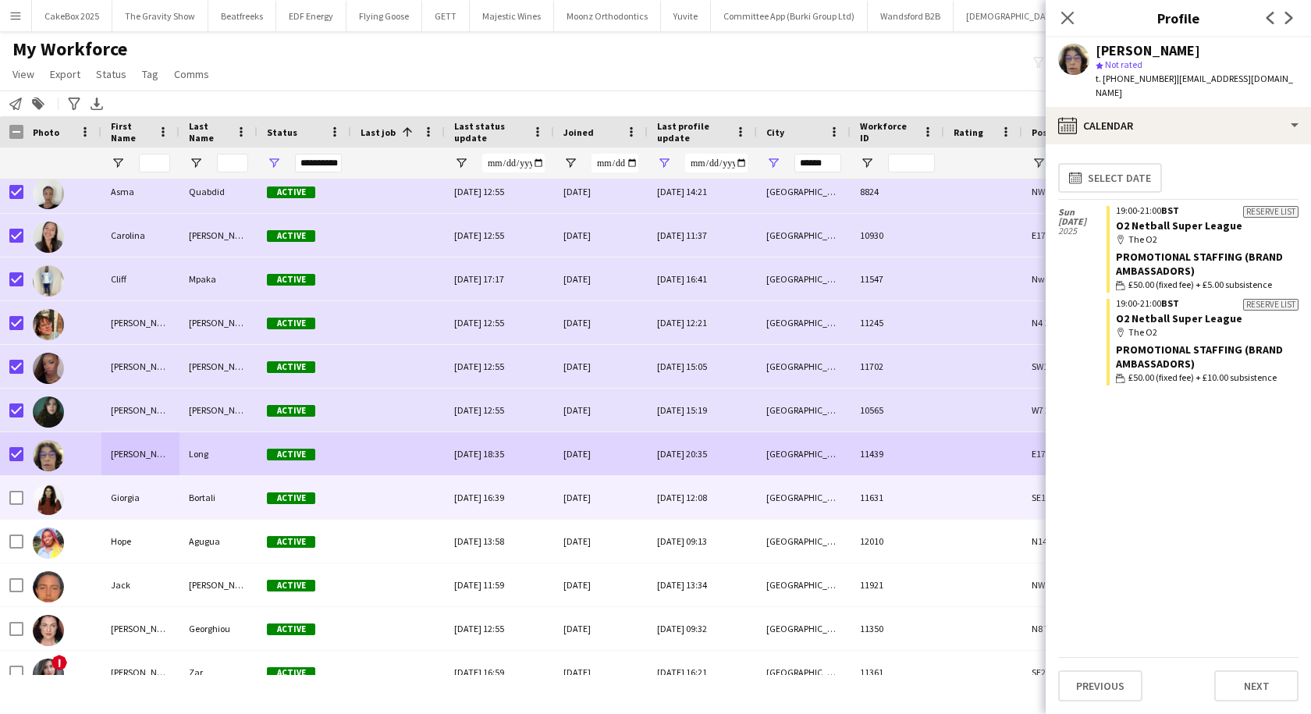
click at [109, 498] on div "Giorgia" at bounding box center [140, 497] width 78 height 43
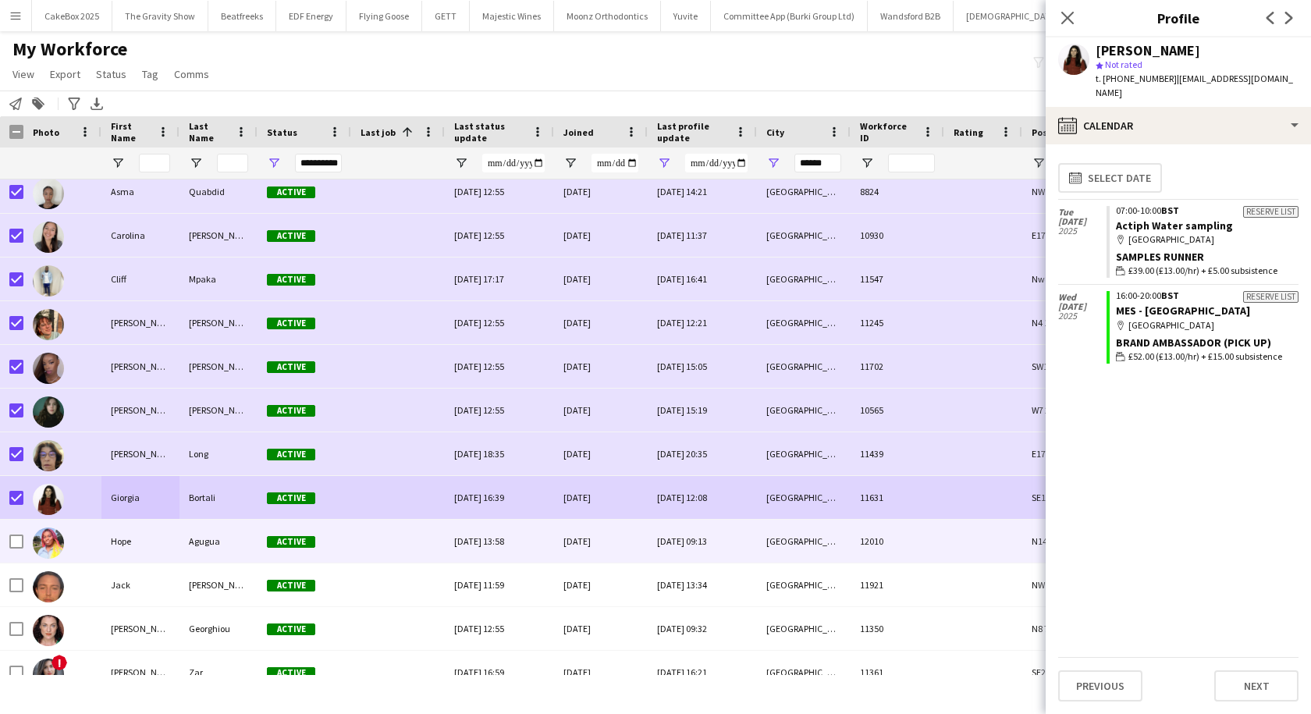
click at [120, 548] on div "Hope" at bounding box center [140, 541] width 78 height 43
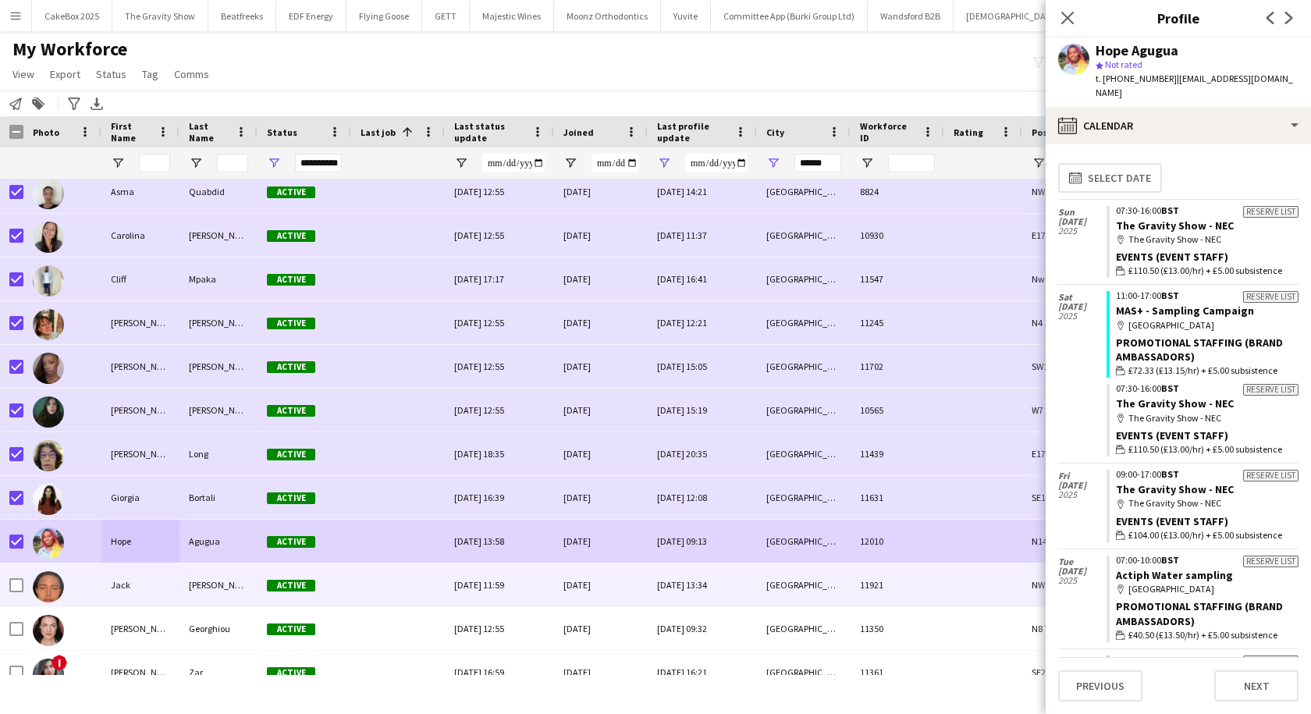
click at [128, 588] on div "Jack" at bounding box center [140, 584] width 78 height 43
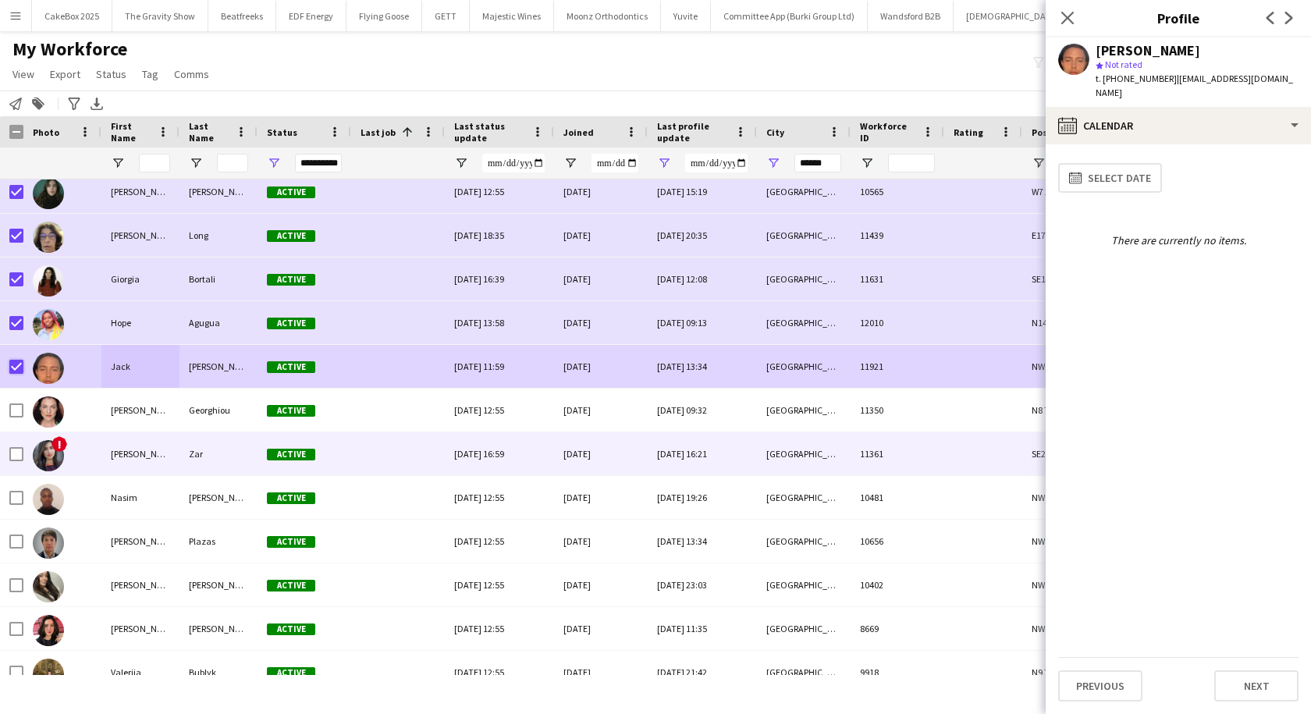
scroll to position [709, 0]
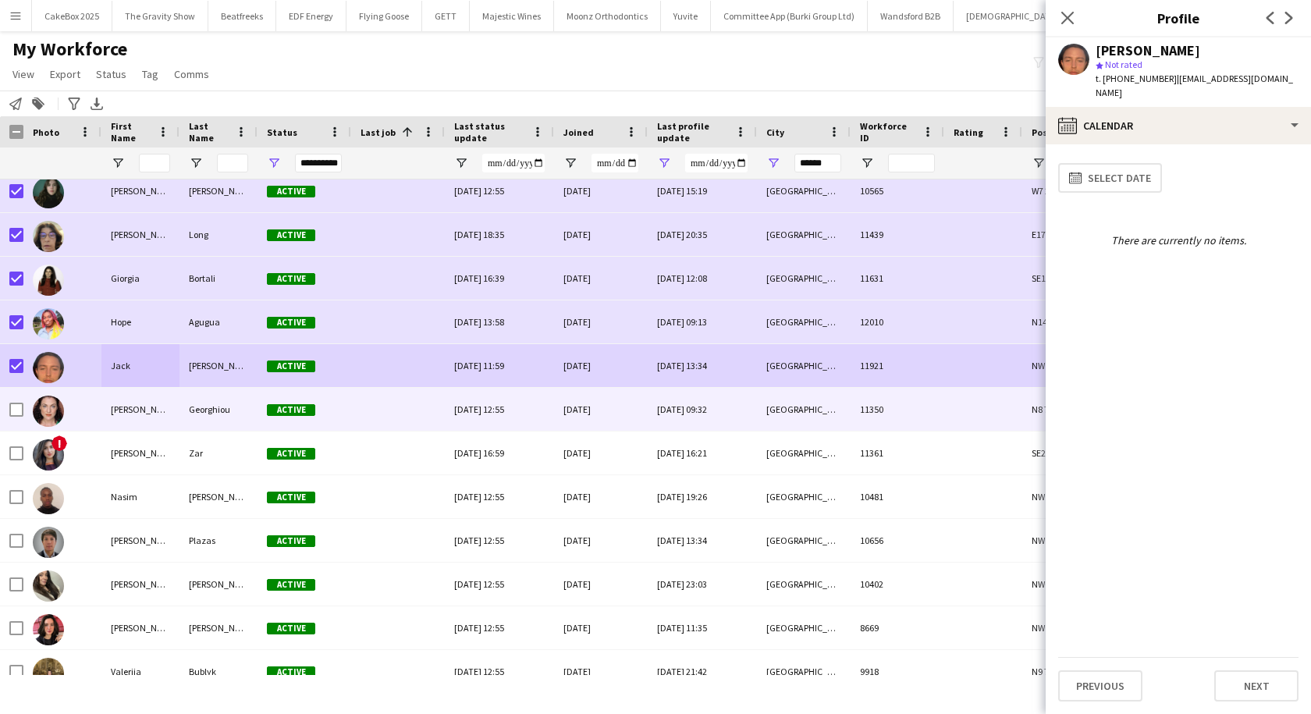
click at [129, 409] on div "Kathryn" at bounding box center [140, 409] width 78 height 43
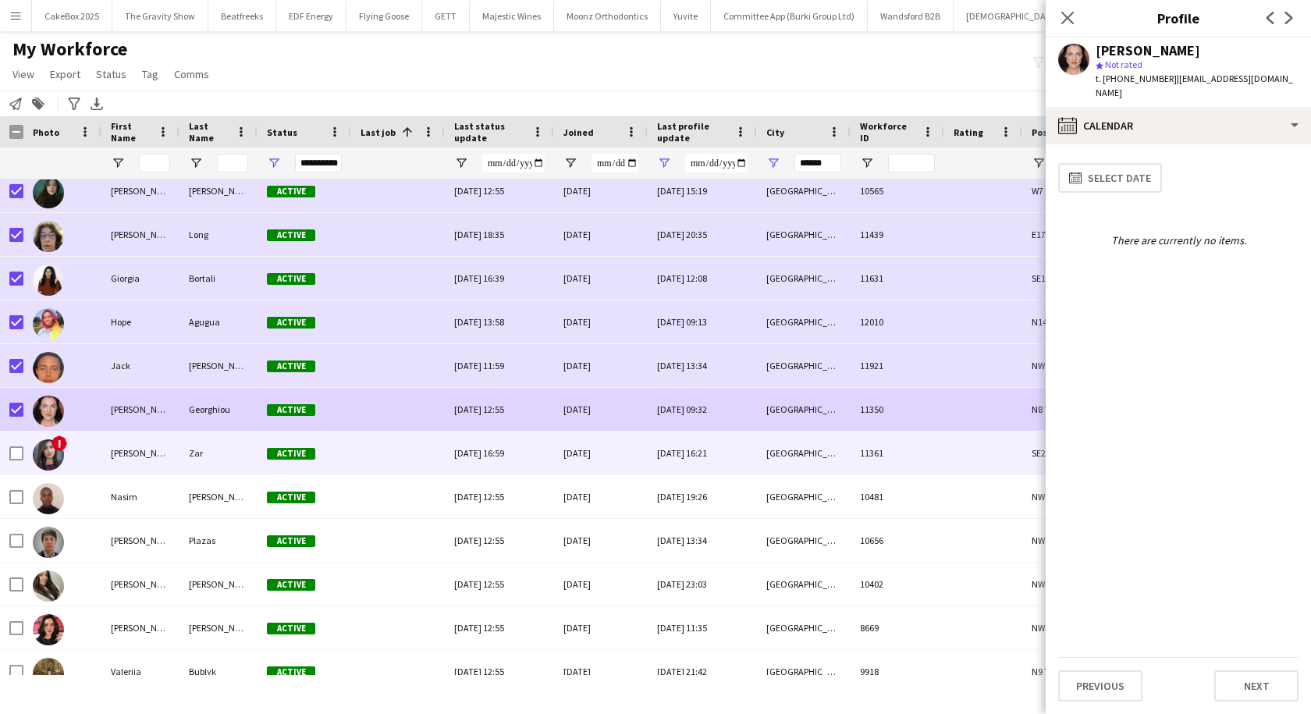
click at [120, 455] on div "Laveeza" at bounding box center [140, 453] width 78 height 43
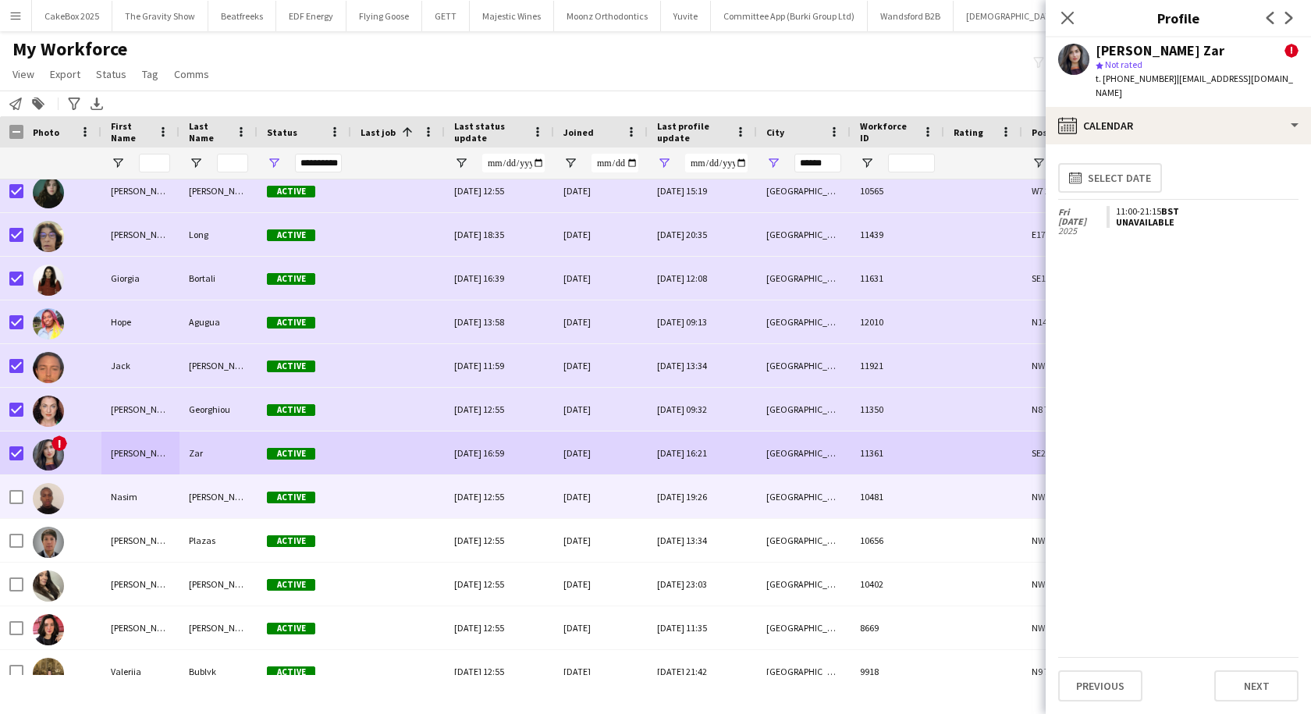
click at [140, 500] on div "Nasim" at bounding box center [140, 496] width 78 height 43
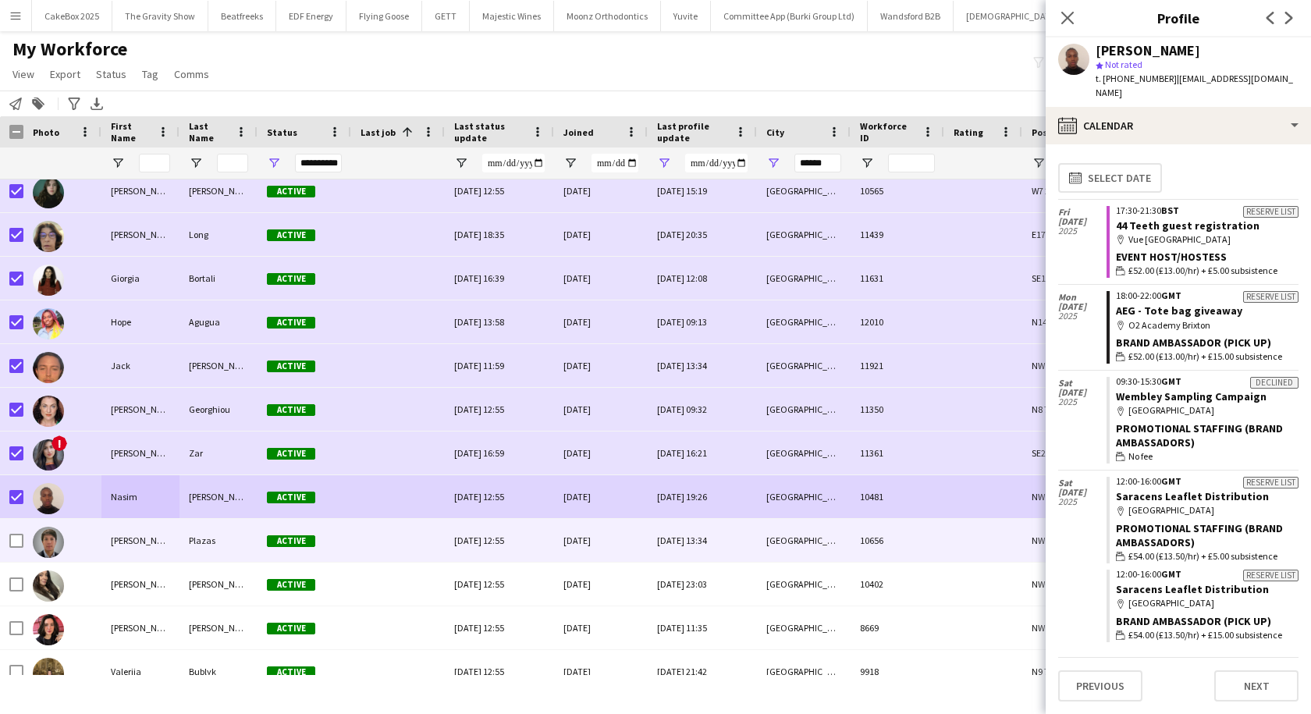
click at [108, 542] on div "Santiago" at bounding box center [140, 540] width 78 height 43
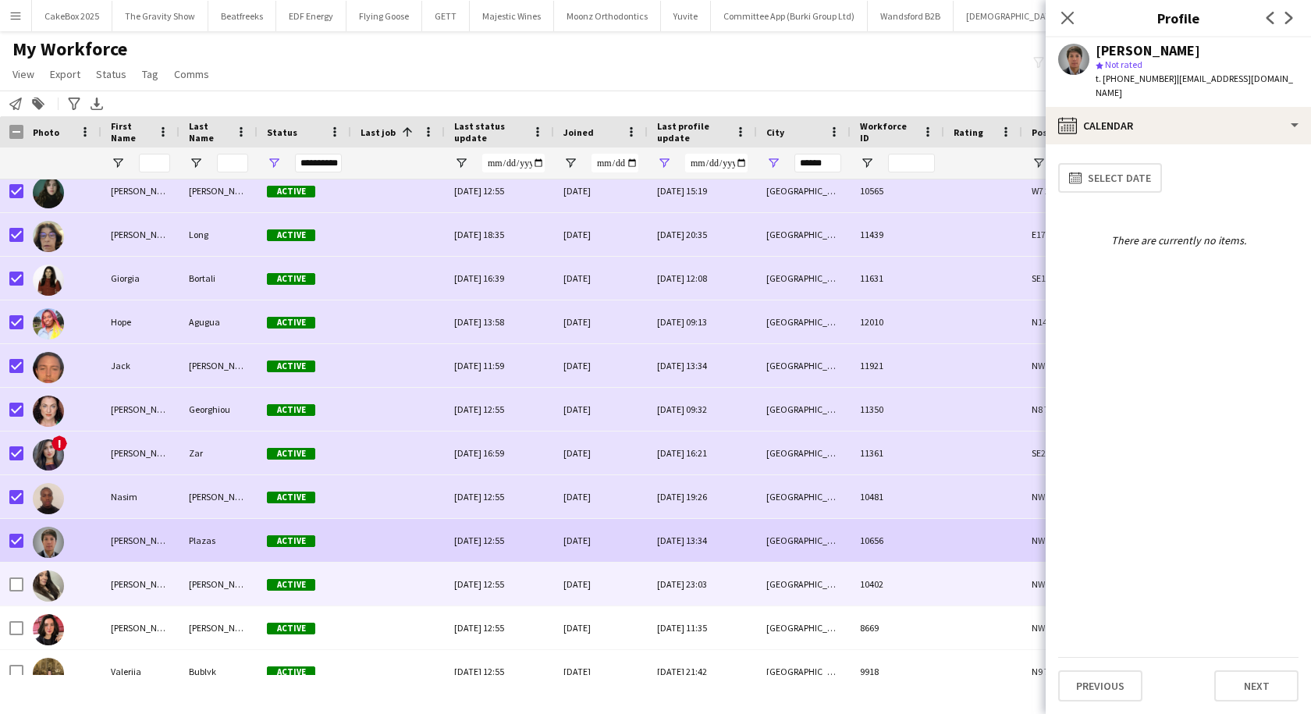
click at [98, 586] on div at bounding box center [62, 584] width 78 height 43
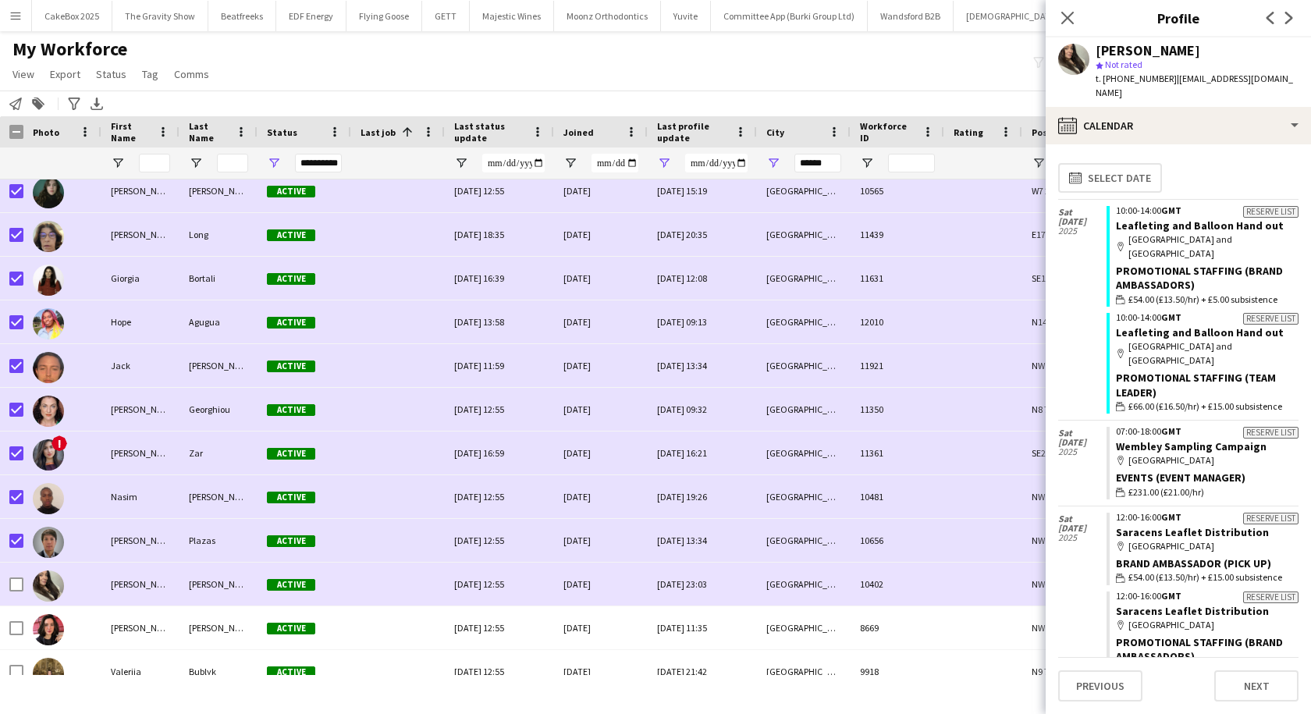
click at [8, 586] on div at bounding box center [11, 584] width 23 height 43
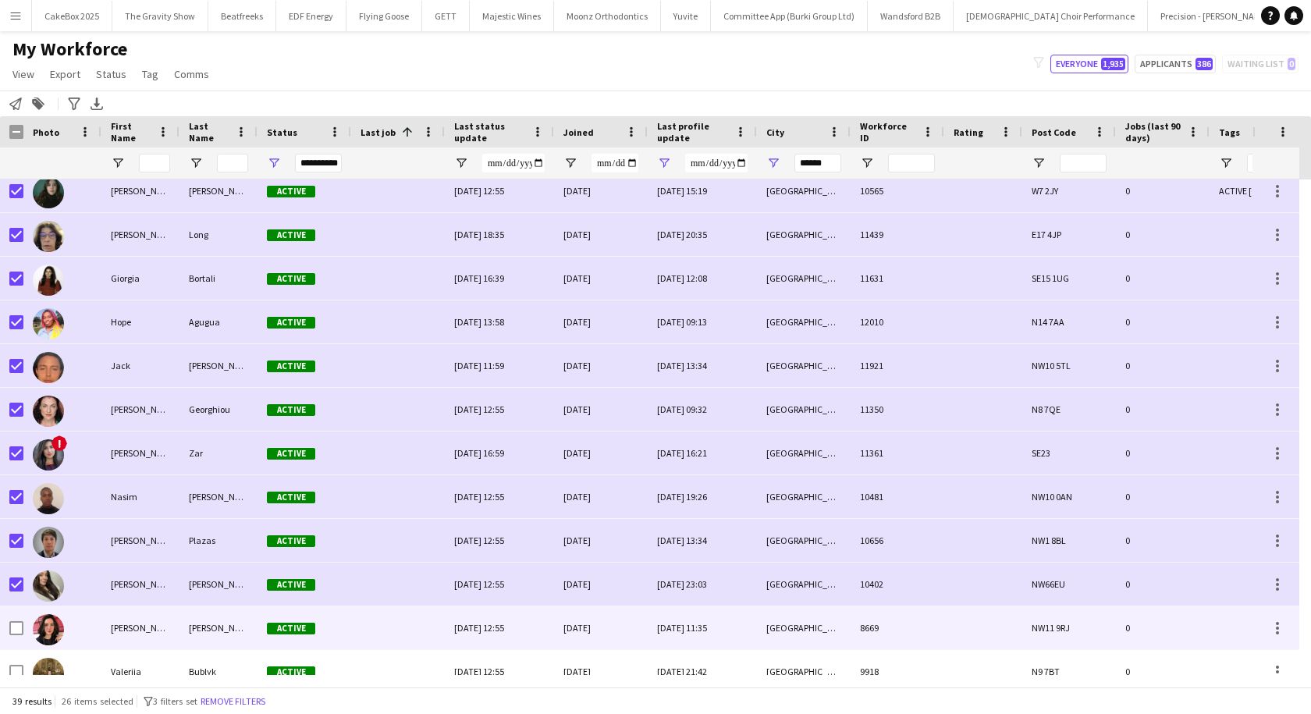
click at [116, 628] on div "Tara" at bounding box center [140, 627] width 78 height 43
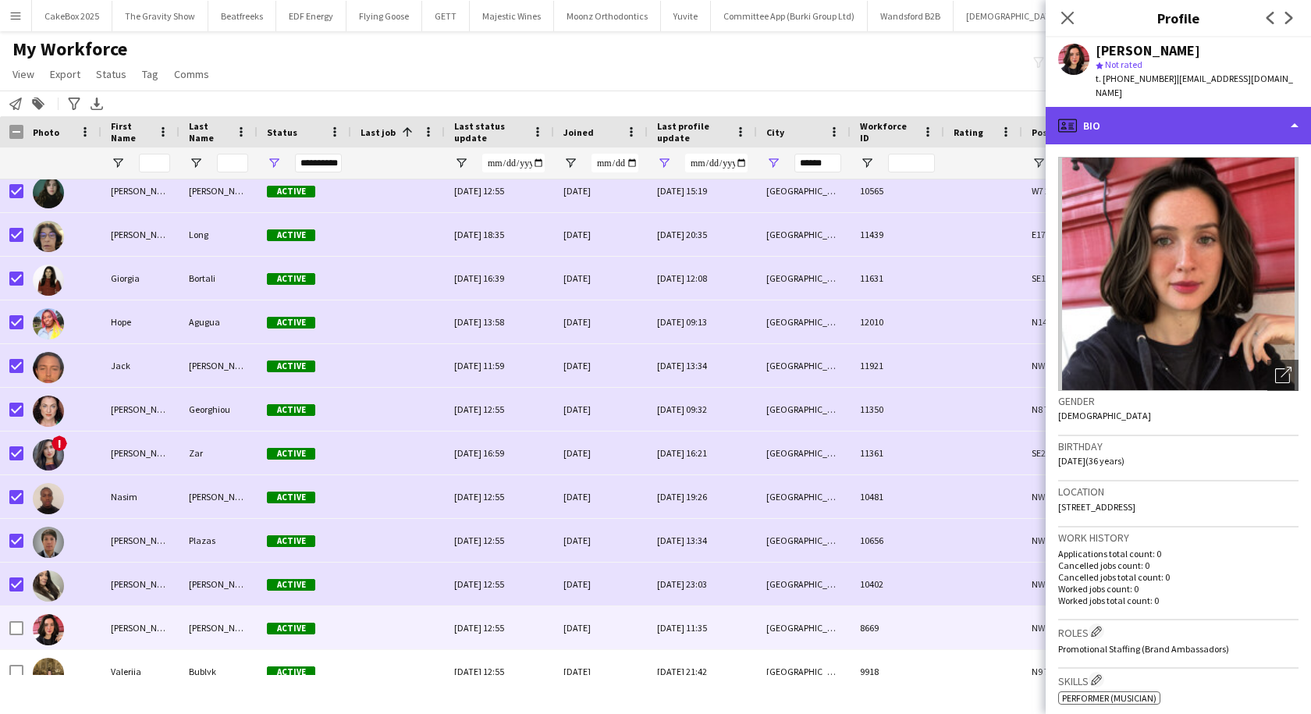
click at [1104, 119] on div "profile Bio" at bounding box center [1178, 125] width 265 height 37
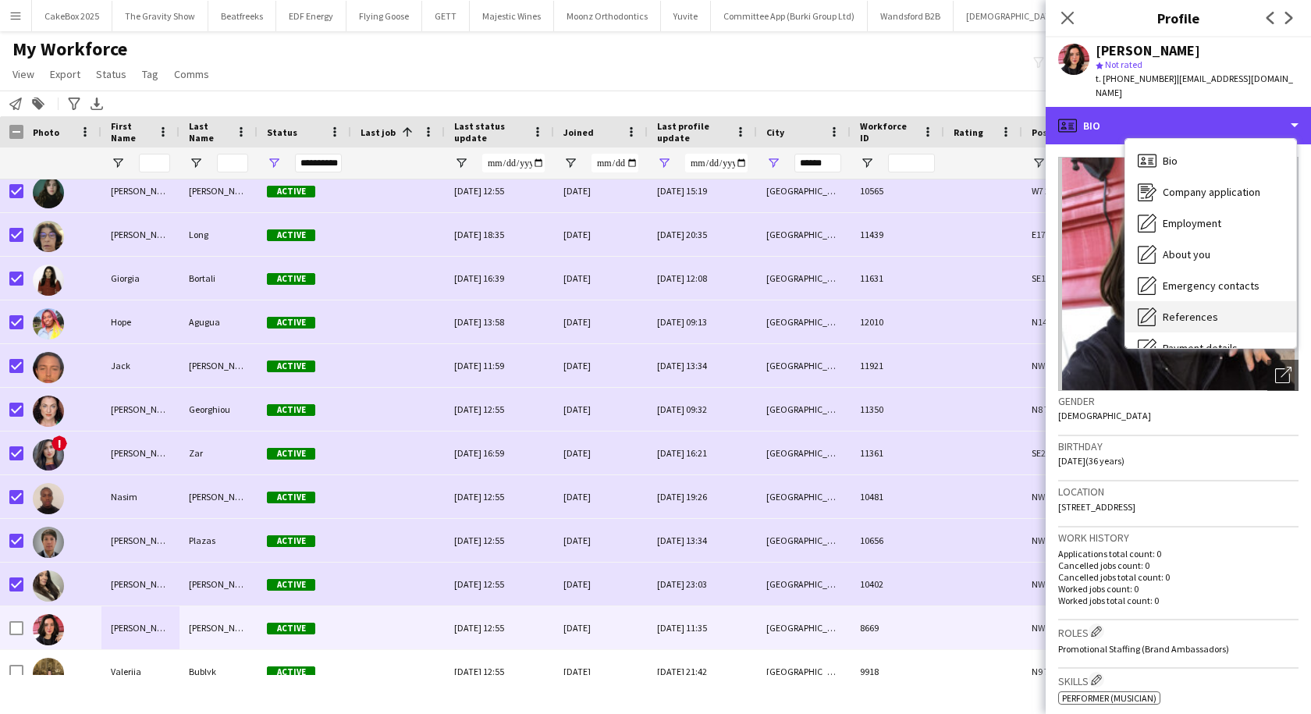
scroll to position [209, 0]
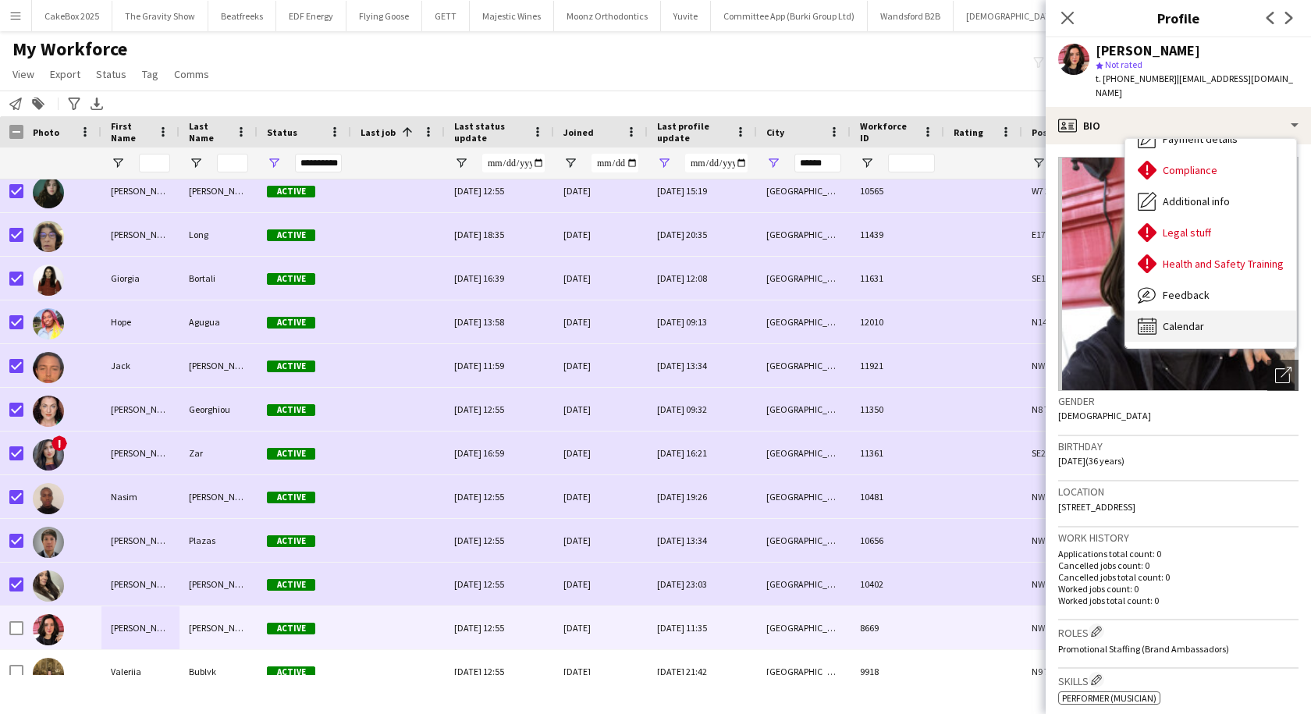
click at [1177, 311] on div "Calendar Calendar" at bounding box center [1210, 326] width 171 height 31
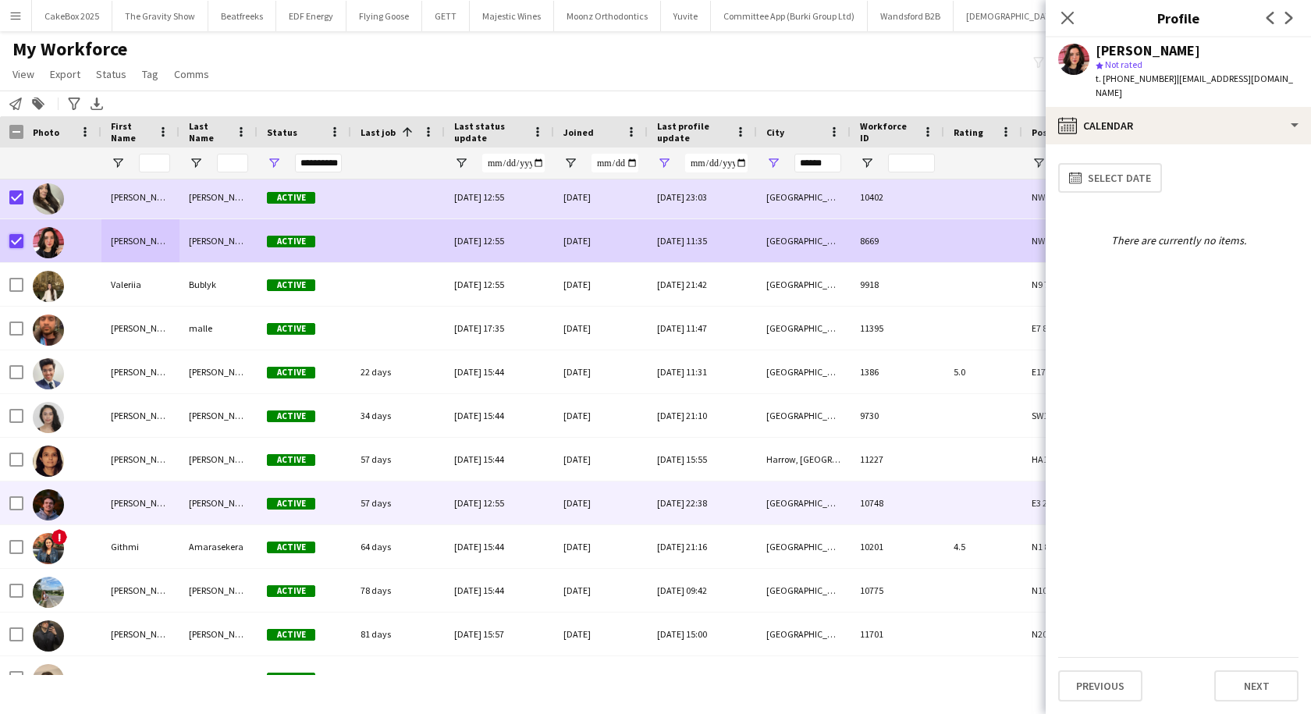
scroll to position [1096, 0]
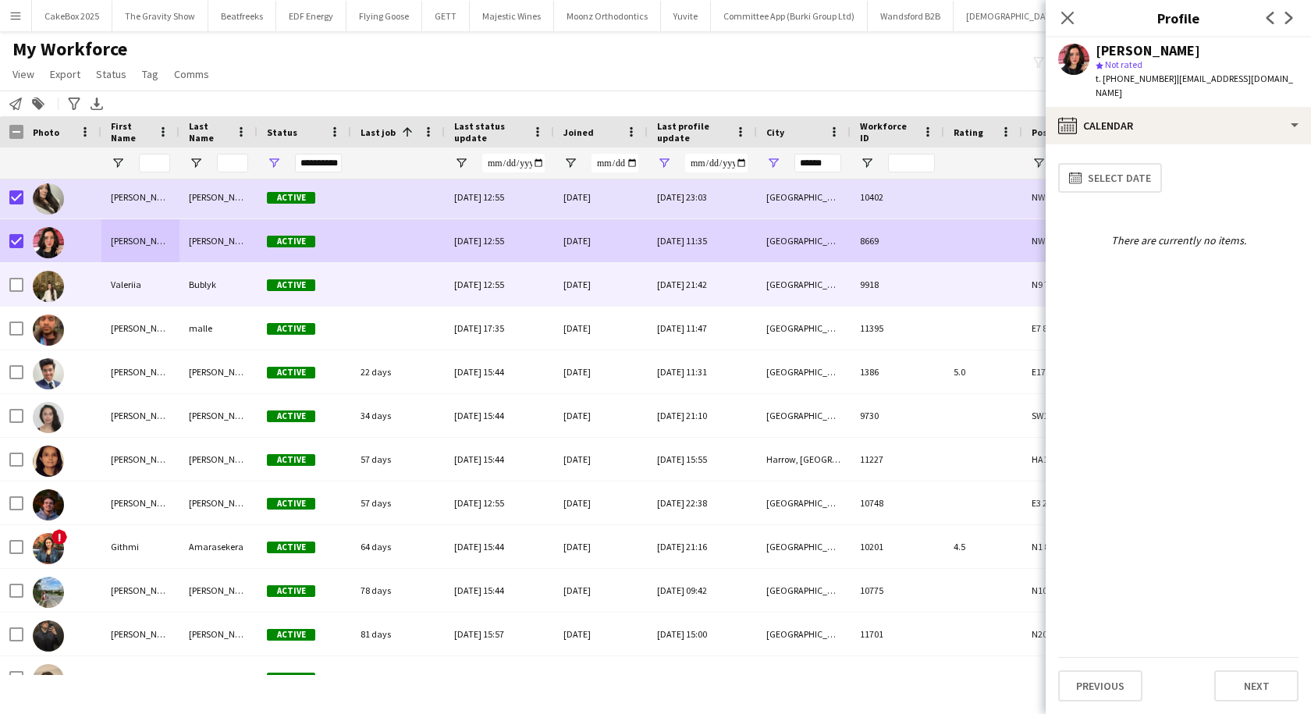
click at [152, 280] on div "Valeriia" at bounding box center [140, 284] width 78 height 43
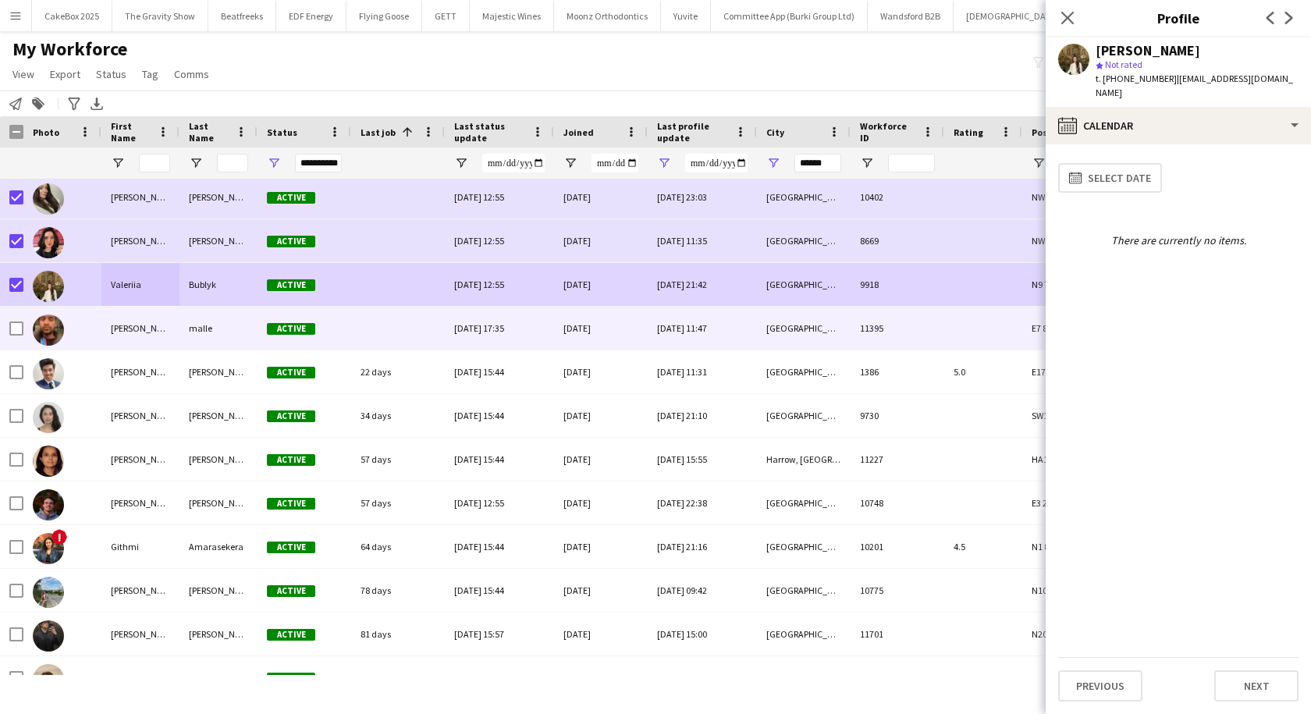
click at [129, 326] on div "venkat reddy" at bounding box center [140, 328] width 78 height 43
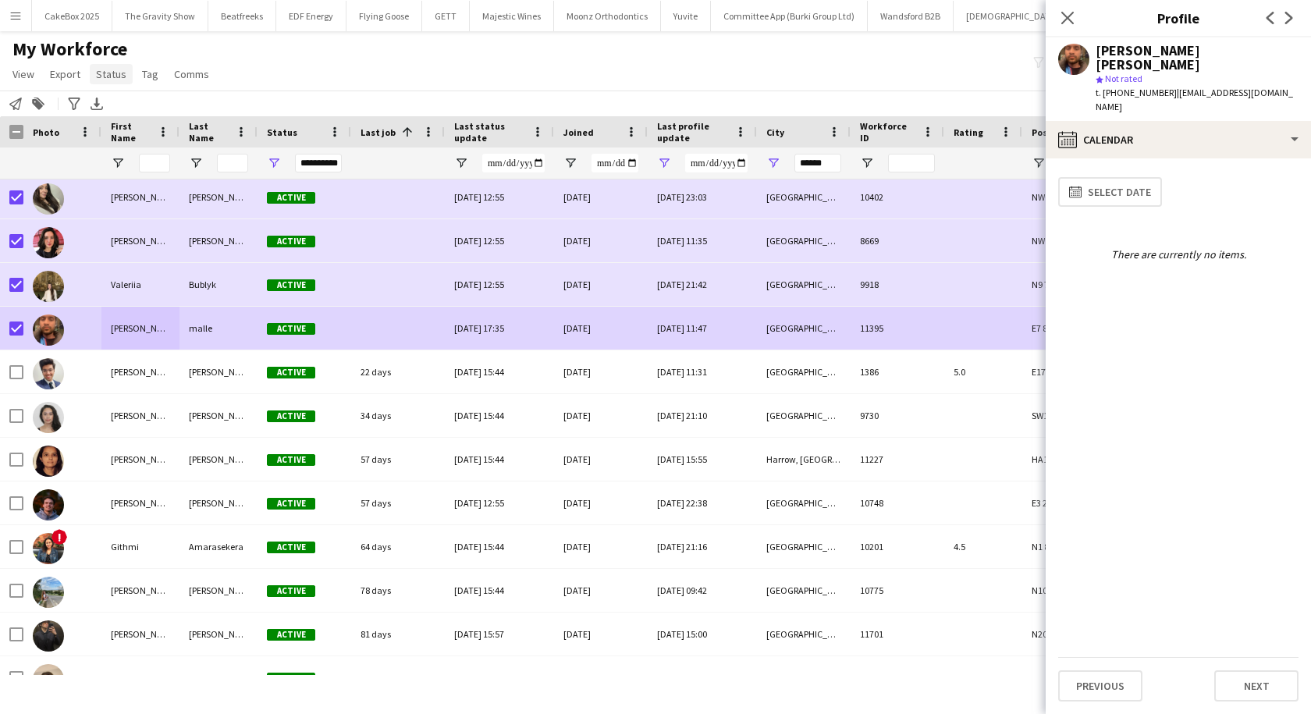
click at [112, 73] on span "Status" at bounding box center [111, 74] width 30 height 14
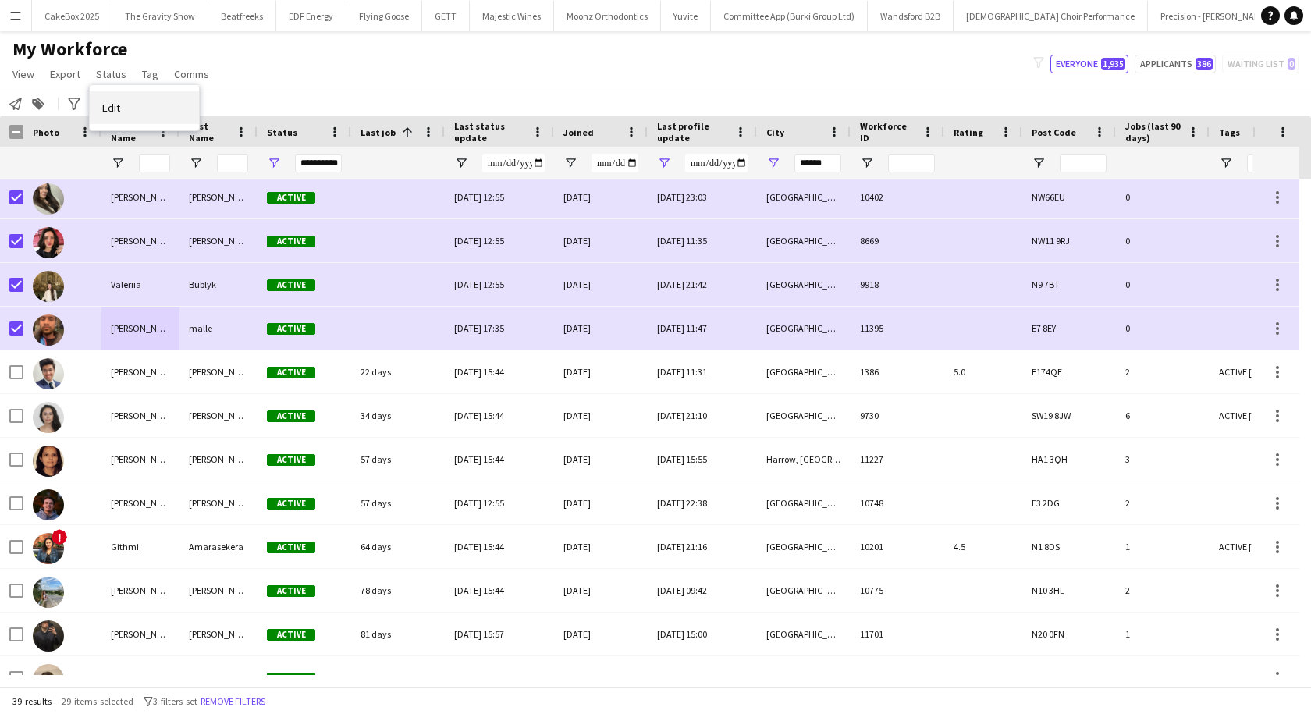
click at [138, 113] on link "Edit" at bounding box center [144, 107] width 109 height 33
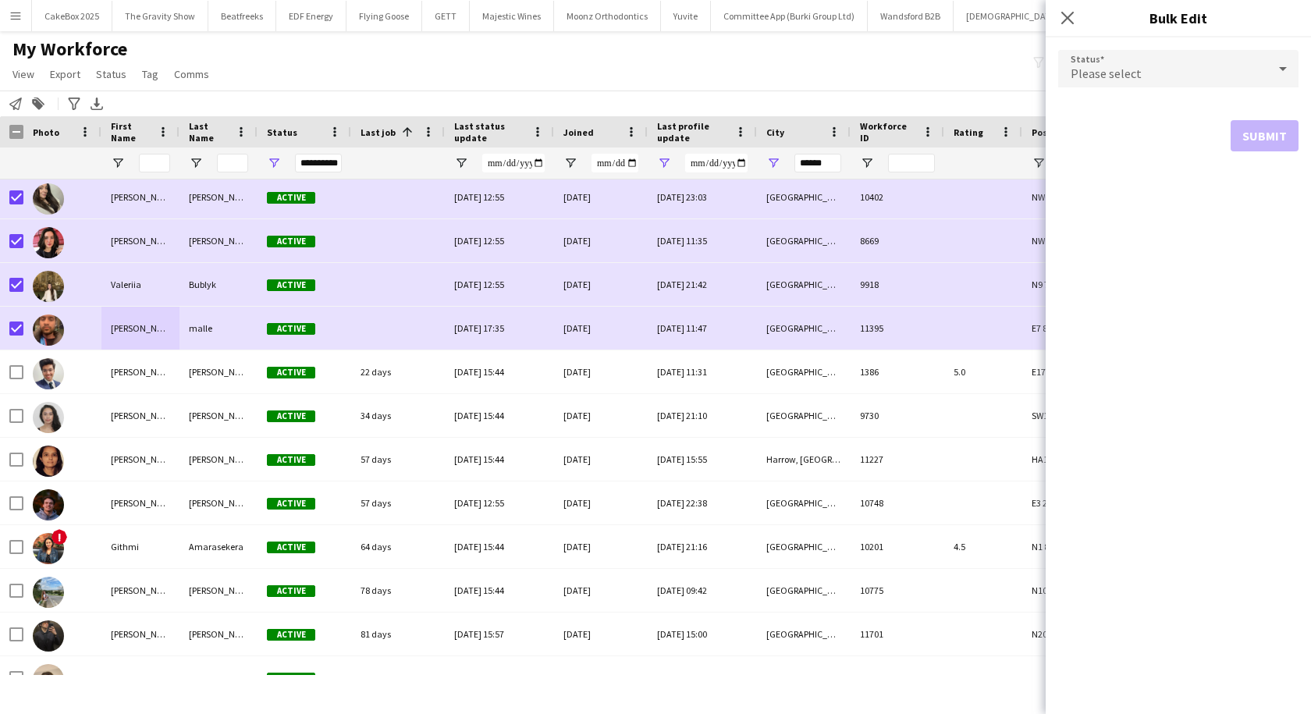
click at [1110, 74] on span "Please select" at bounding box center [1106, 74] width 71 height 16
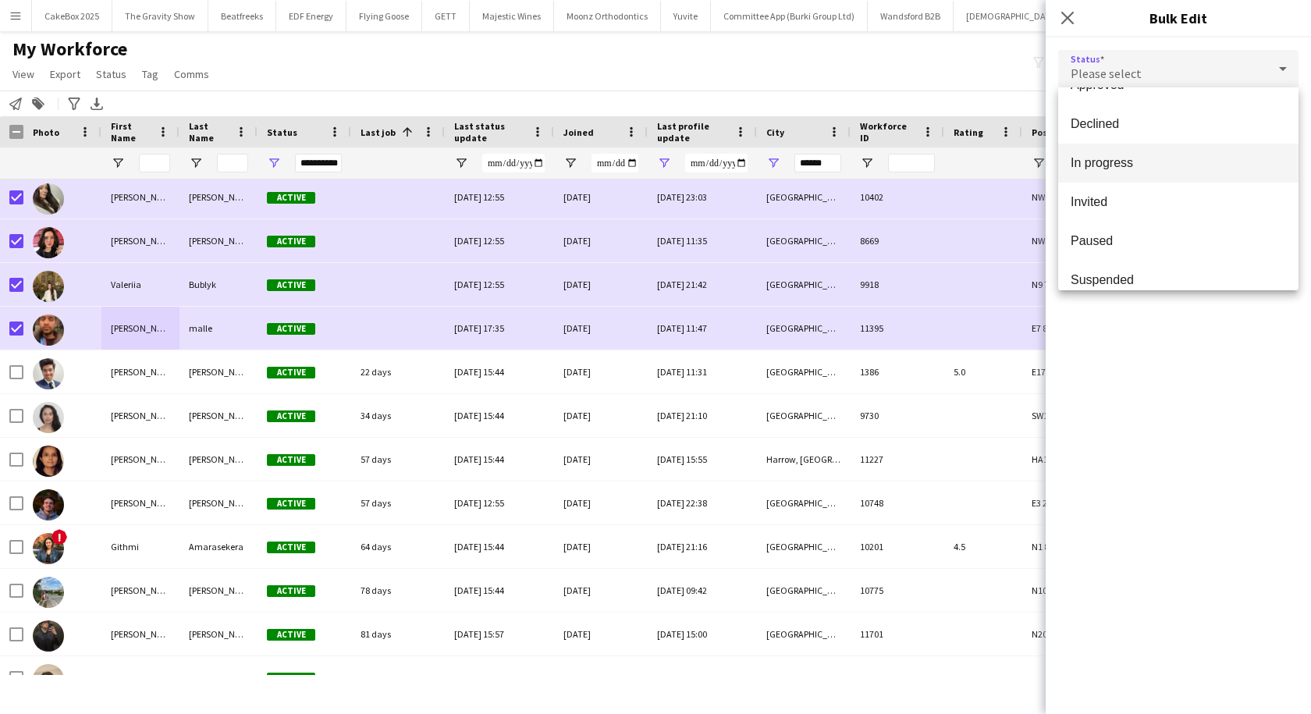
scroll to position [155, 0]
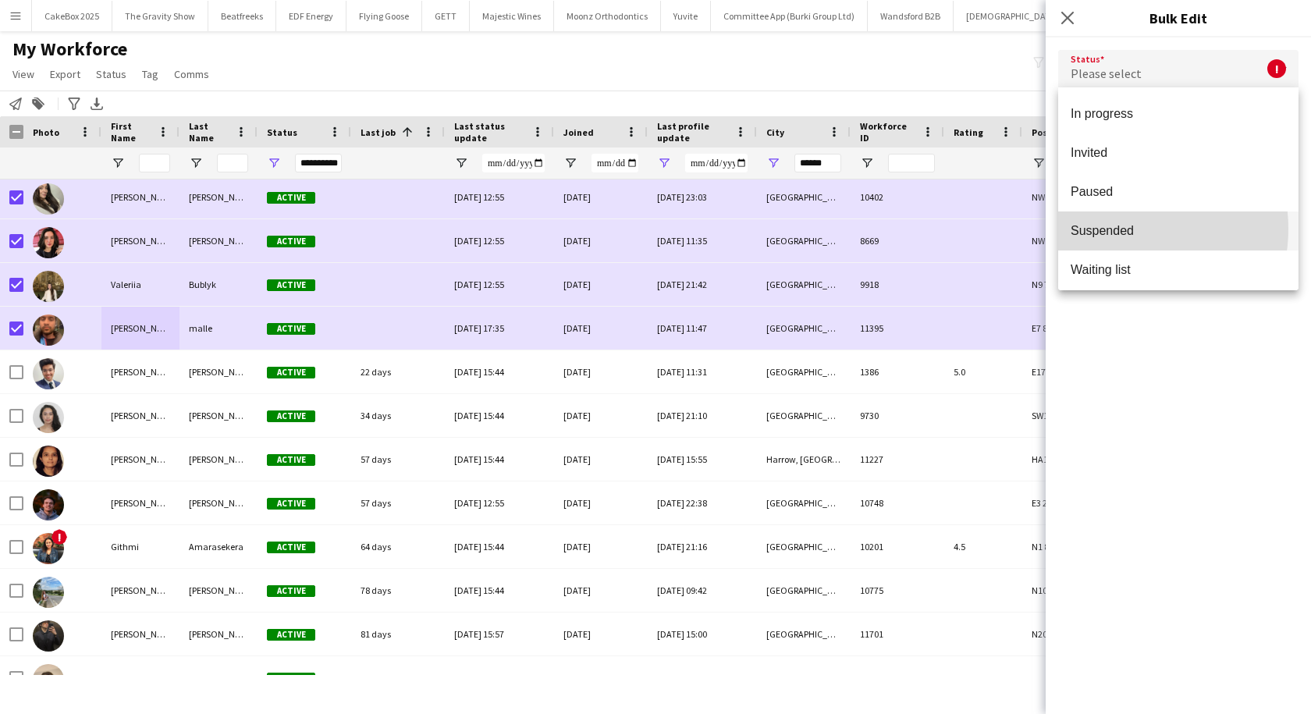
click at [1117, 229] on span "Suspended" at bounding box center [1178, 230] width 215 height 15
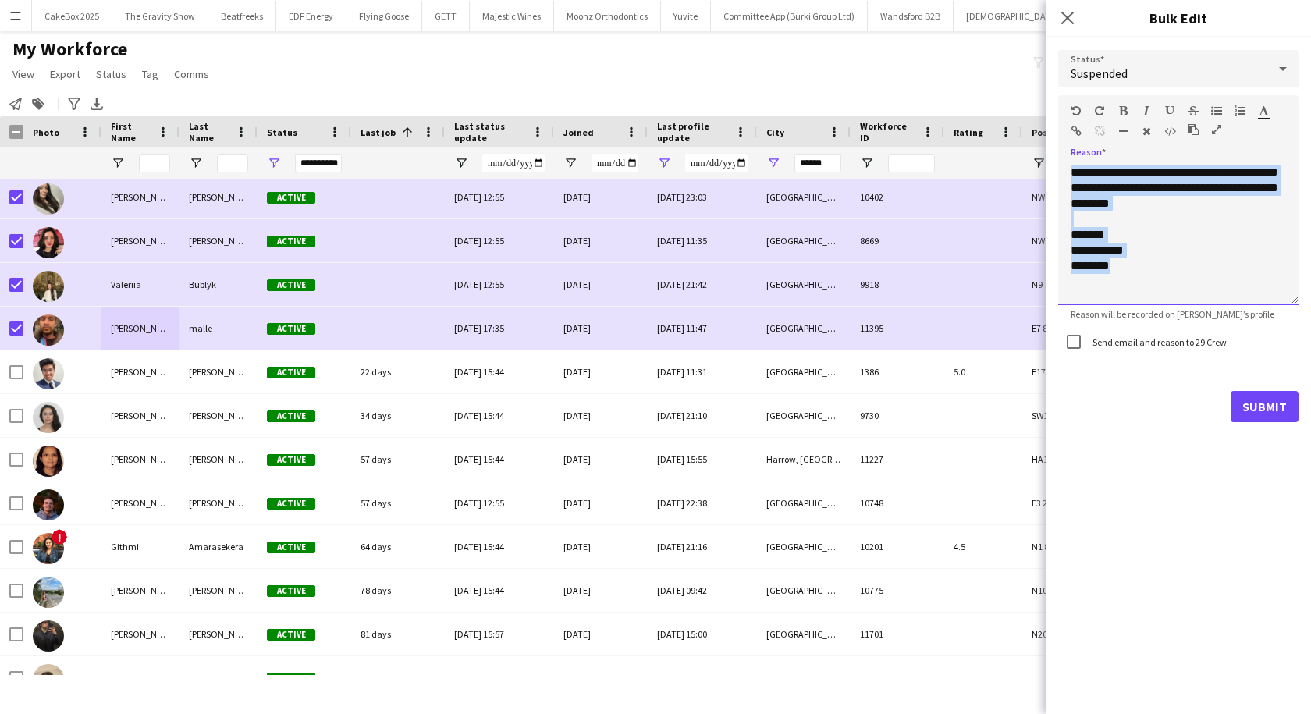
drag, startPoint x: 1128, startPoint y: 281, endPoint x: 1060, endPoint y: 155, distance: 142.8
click at [1060, 155] on div "**********" at bounding box center [1178, 229] width 240 height 151
click at [1239, 171] on div "**********" at bounding box center [1178, 235] width 240 height 140
click at [1179, 211] on div "**********" at bounding box center [1178, 235] width 240 height 140
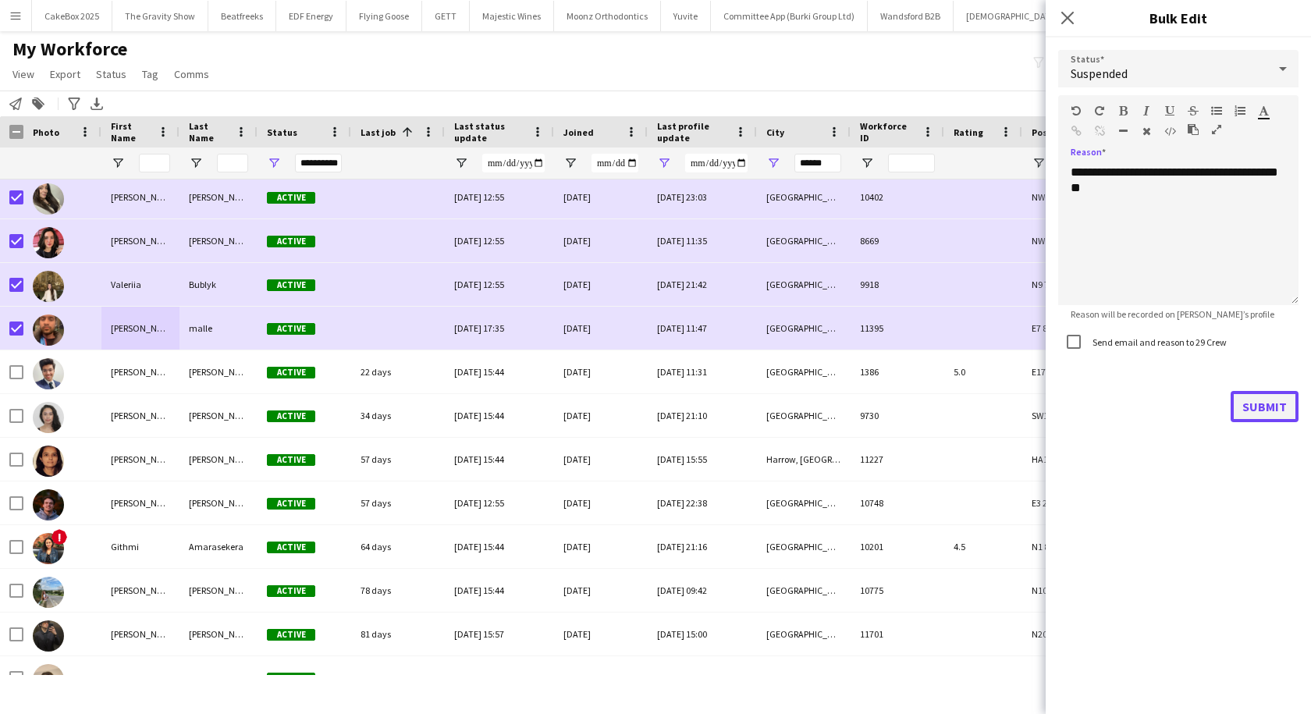
click at [1252, 405] on button "Submit" at bounding box center [1265, 406] width 68 height 31
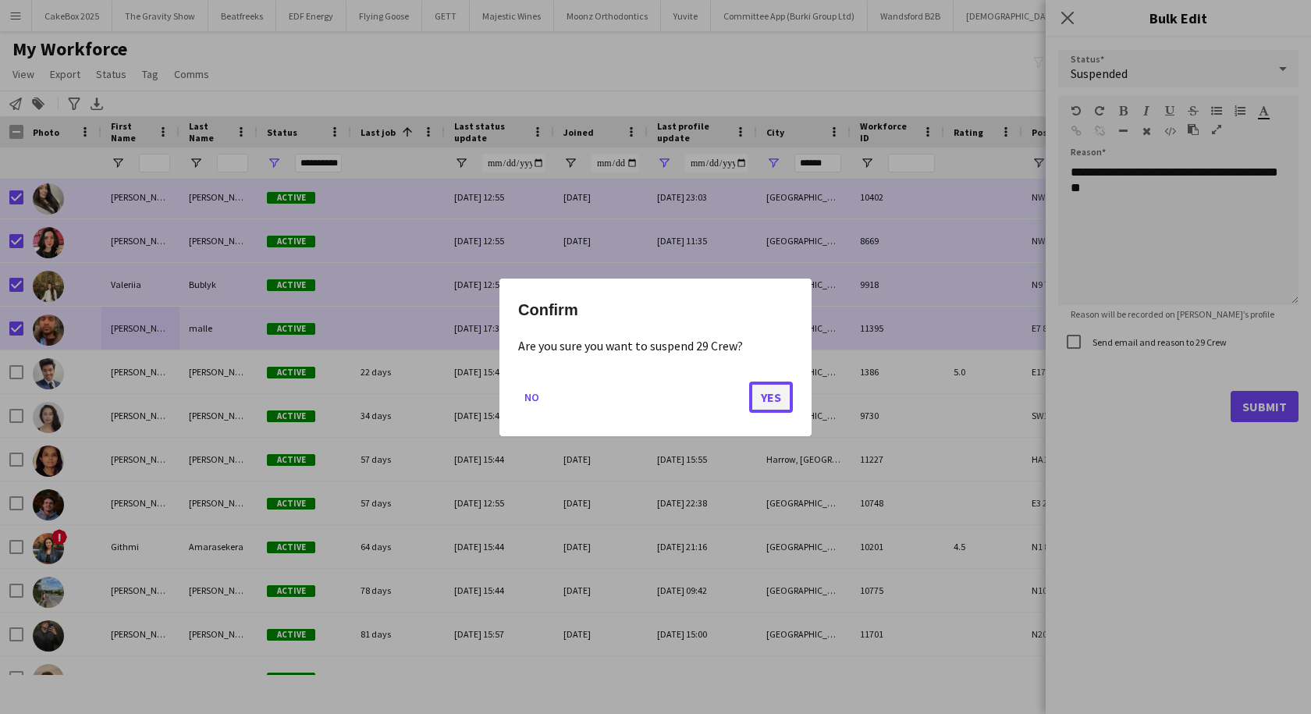
click at [768, 399] on button "Yes" at bounding box center [771, 396] width 44 height 31
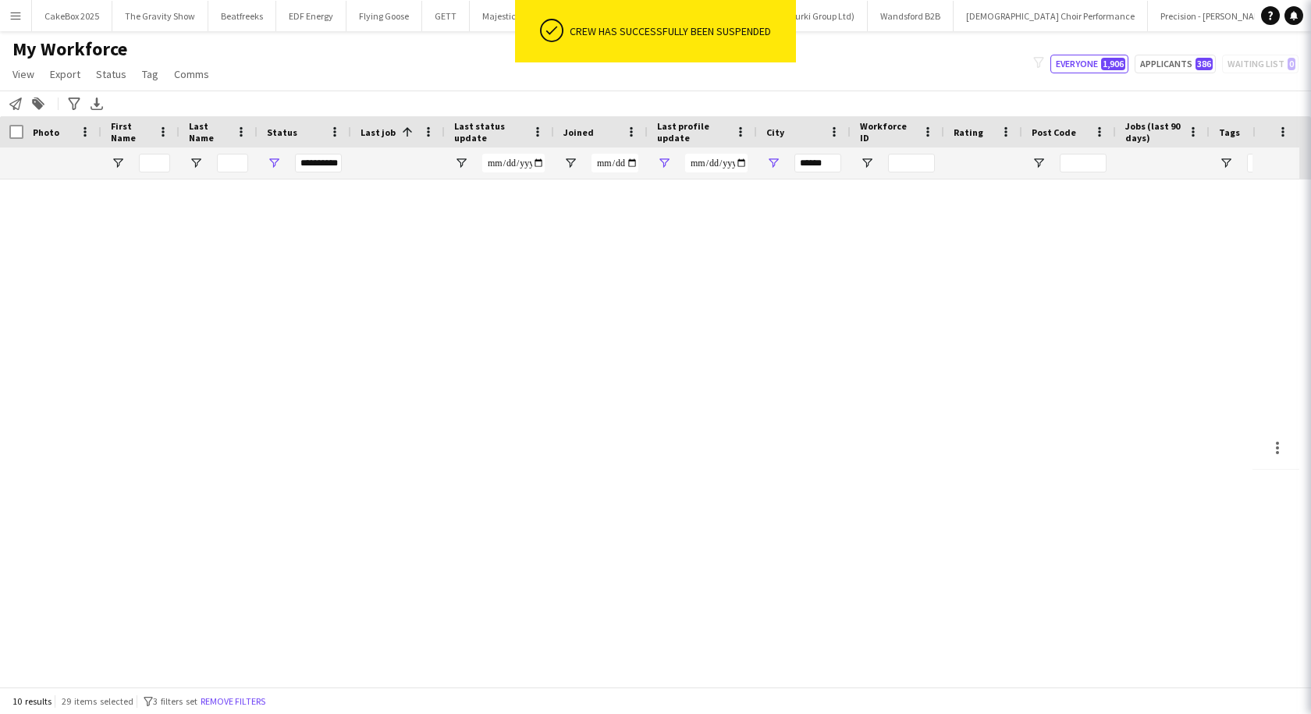
scroll to position [0, 0]
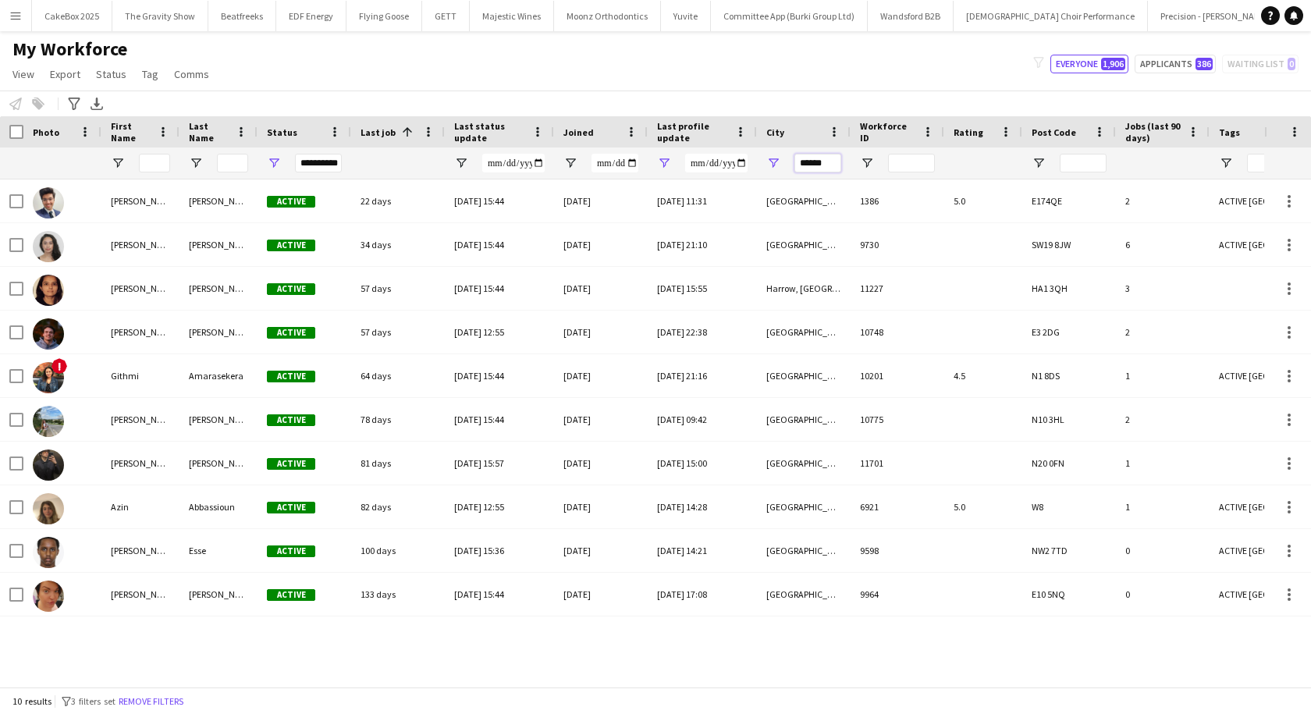
drag, startPoint x: 831, startPoint y: 161, endPoint x: 730, endPoint y: 165, distance: 100.7
click at [730, 165] on div "**********" at bounding box center [1097, 162] width 2195 height 31
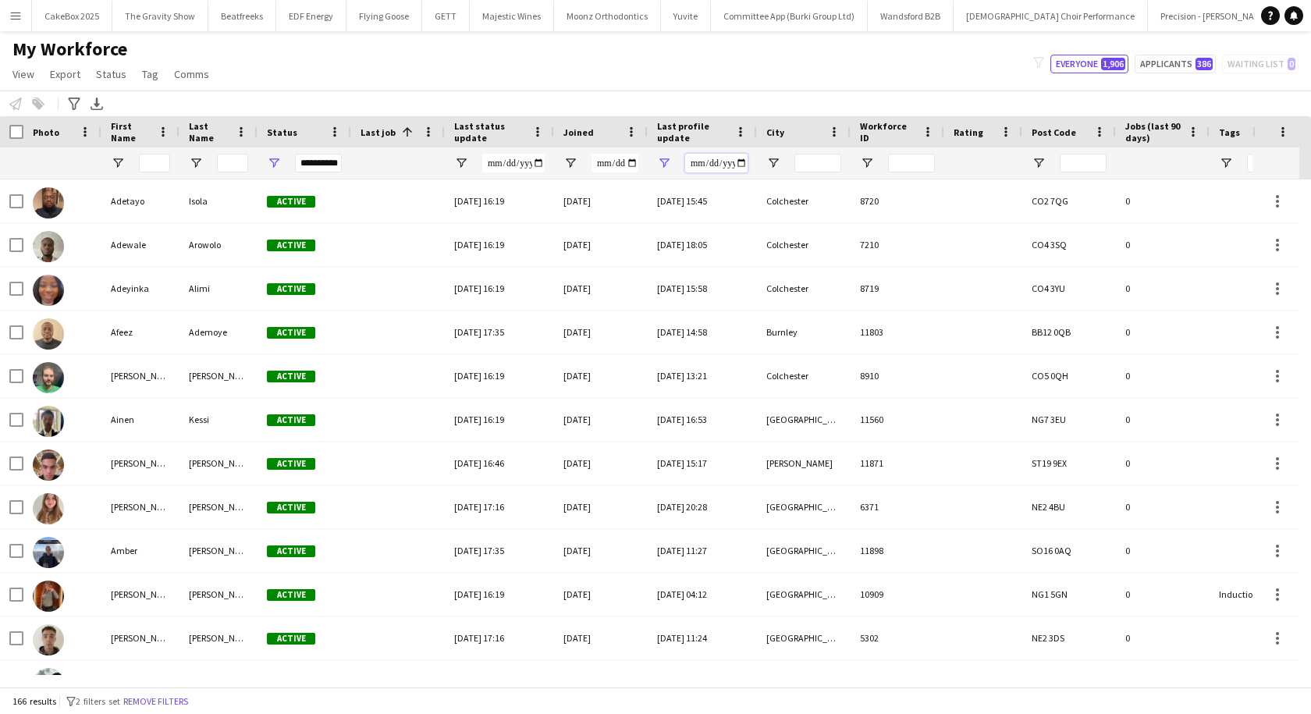
click at [708, 163] on input "**********" at bounding box center [716, 163] width 62 height 19
click at [740, 164] on input "**********" at bounding box center [716, 163] width 62 height 19
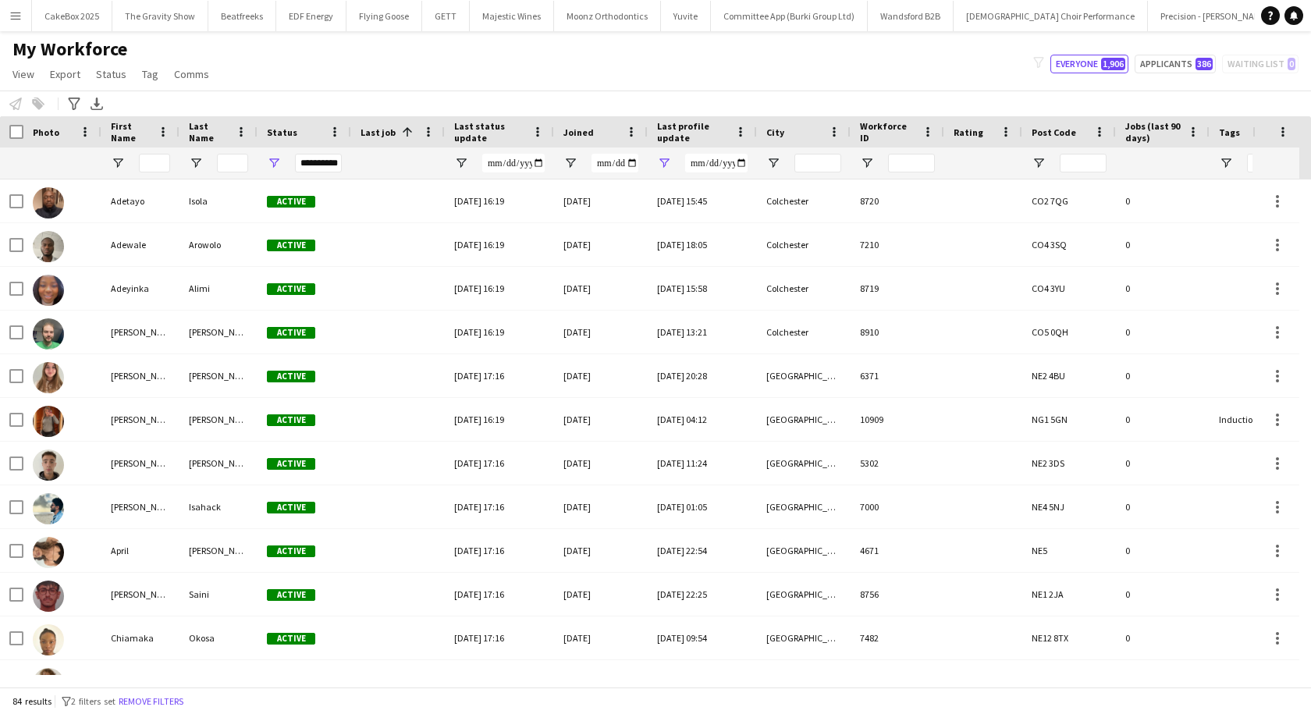
type input "**********"
click at [747, 98] on div "Notify workforce Add to tag Select at least one crew to tag him or her. Advance…" at bounding box center [655, 104] width 1311 height 26
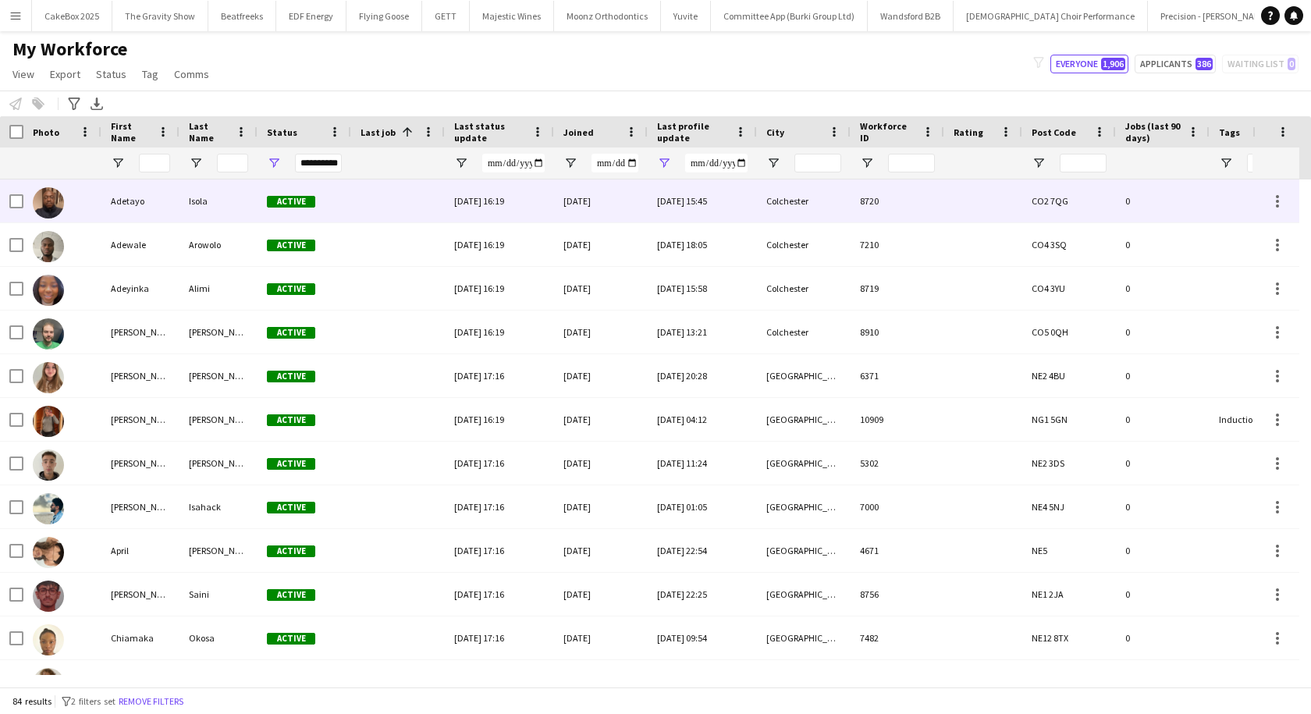
click at [123, 204] on div "Adetayo" at bounding box center [140, 200] width 78 height 43
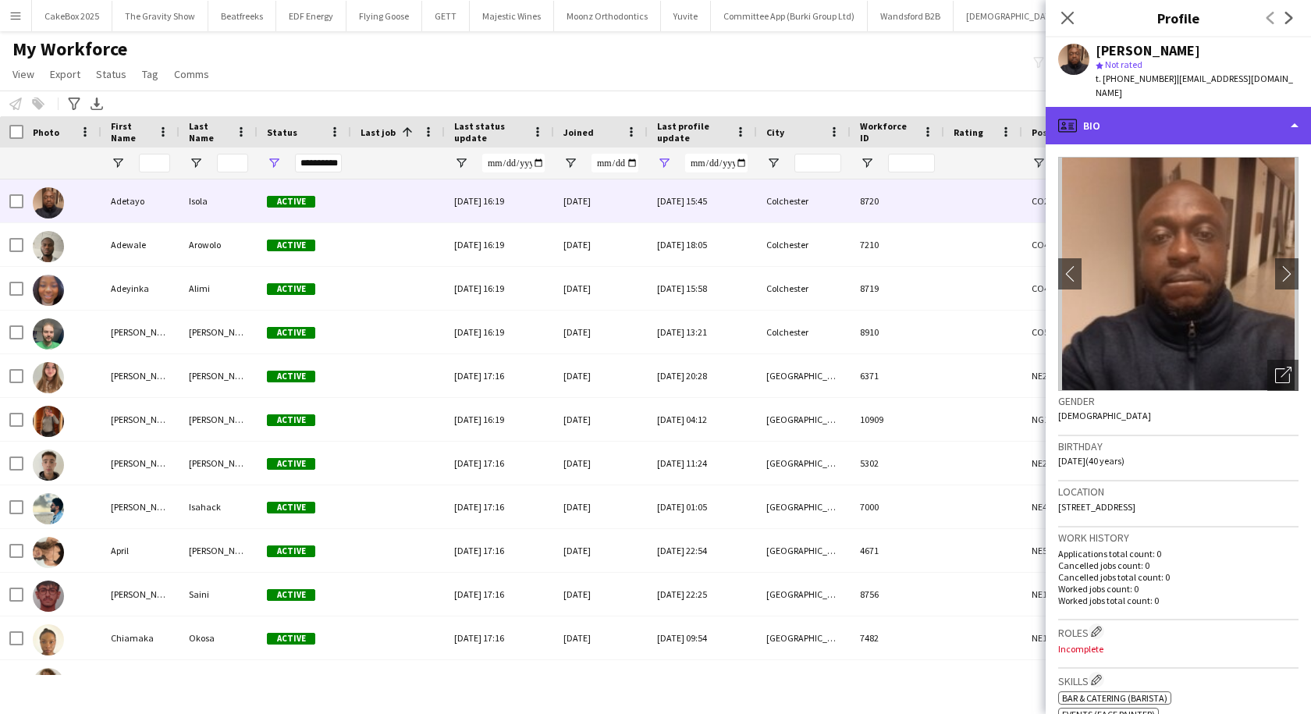
click at [1213, 125] on div "profile Bio" at bounding box center [1178, 125] width 265 height 37
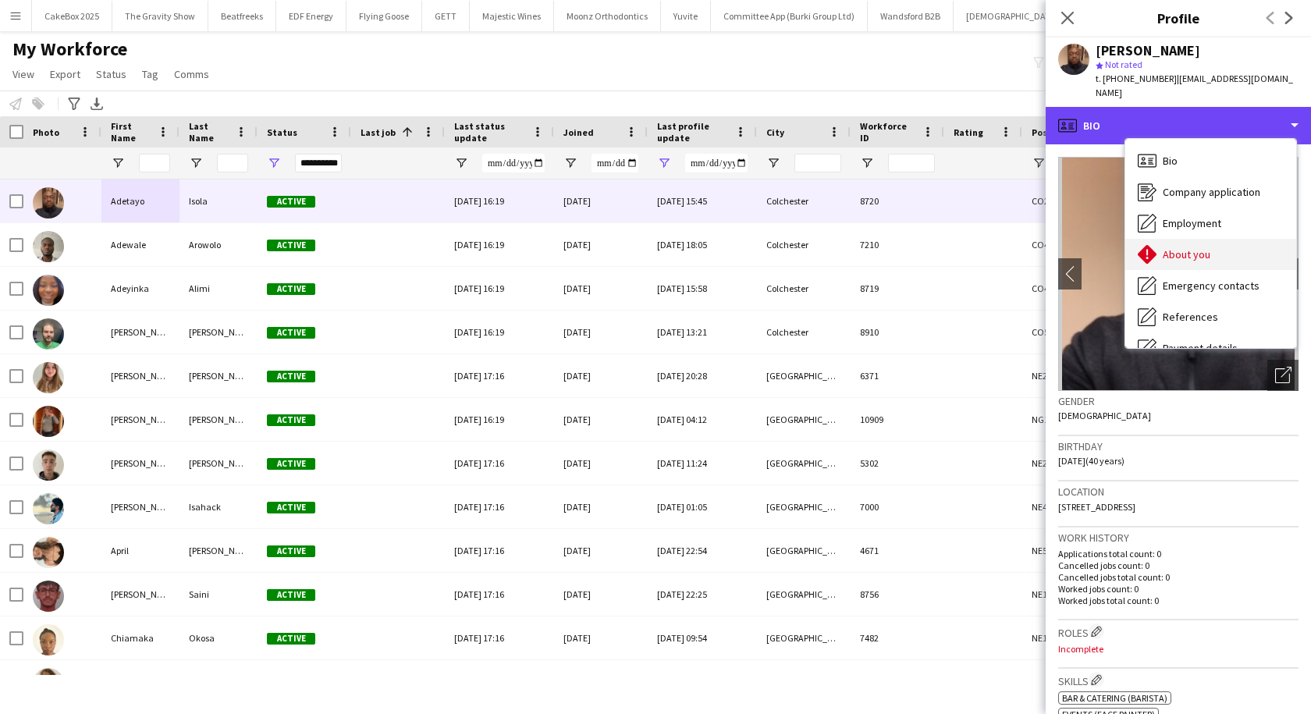
scroll to position [209, 0]
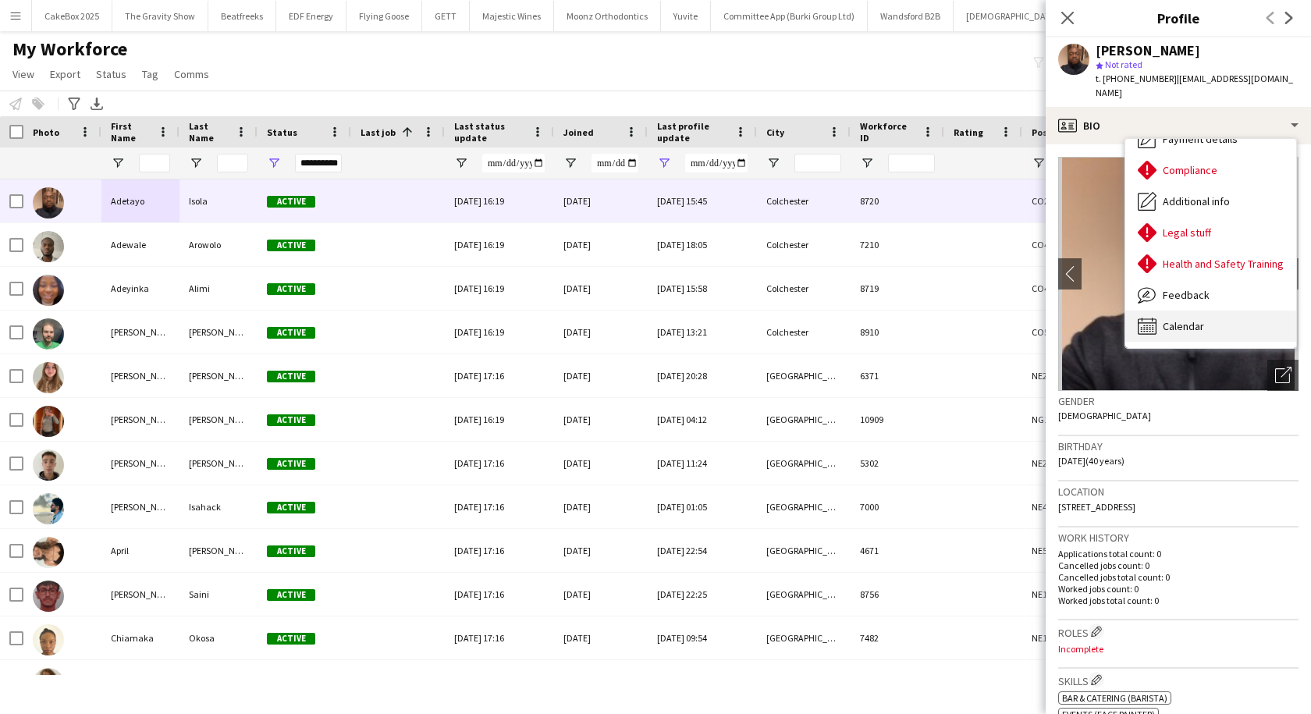
click at [1196, 319] on span "Calendar" at bounding box center [1183, 326] width 41 height 14
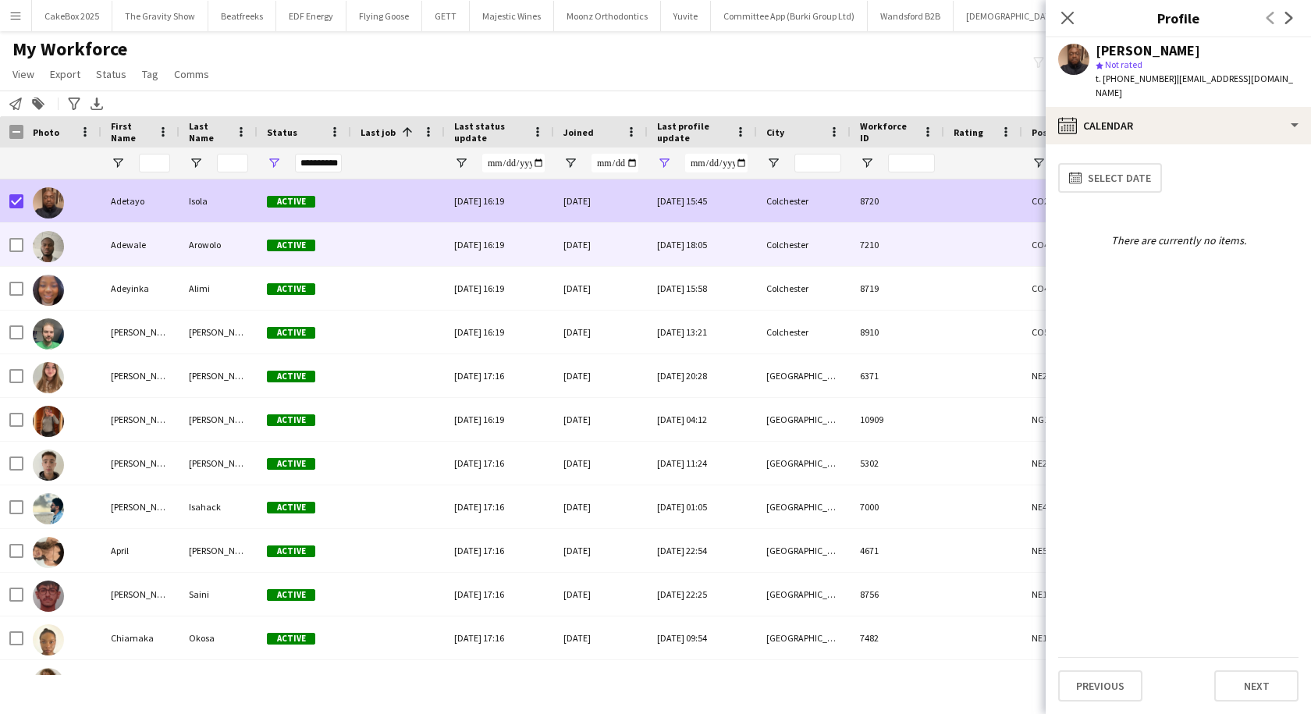
click at [140, 243] on div "Adewale" at bounding box center [140, 244] width 78 height 43
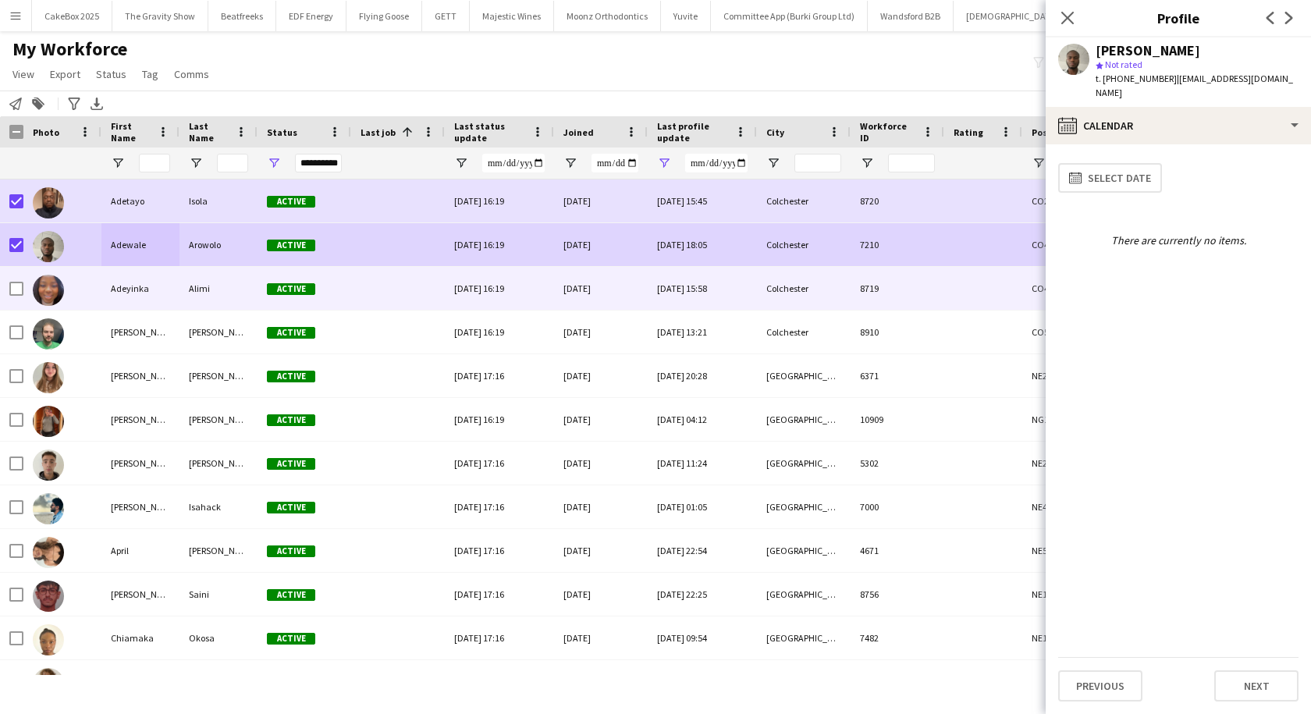
click at [104, 287] on div "Adeyinka" at bounding box center [140, 288] width 78 height 43
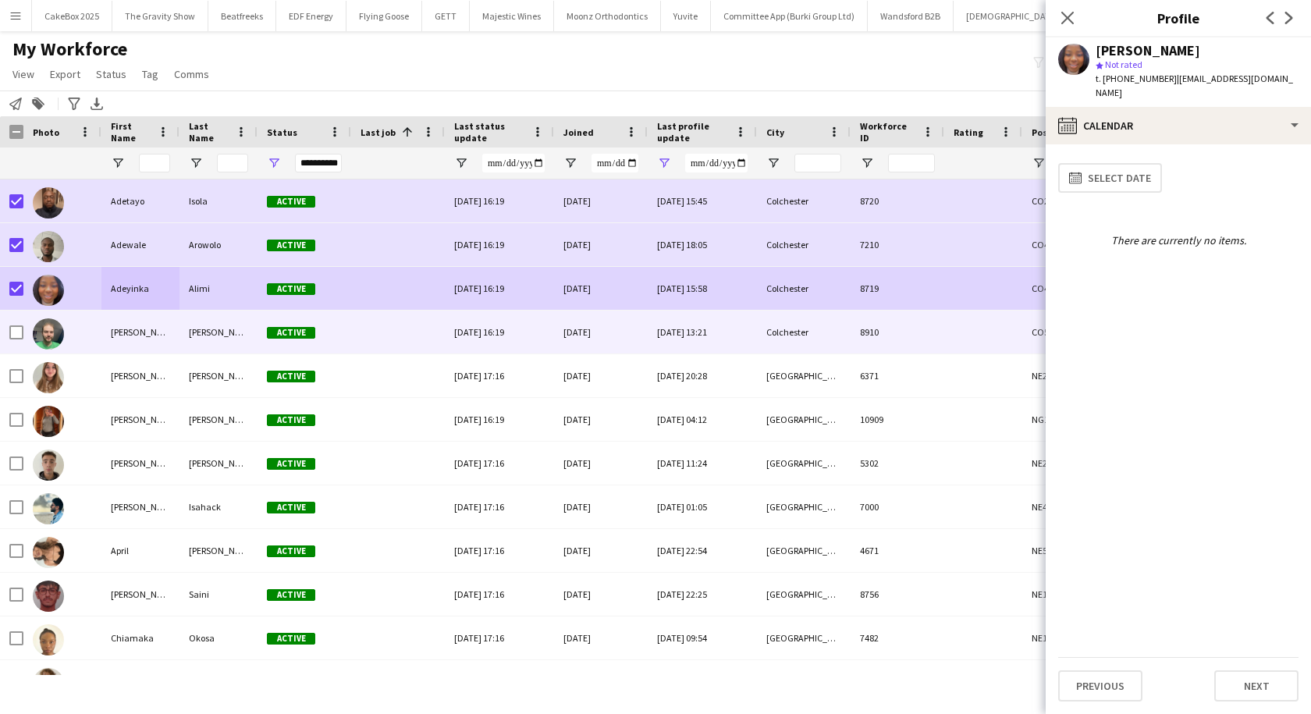
click at [103, 327] on div "[PERSON_NAME]" at bounding box center [140, 332] width 78 height 43
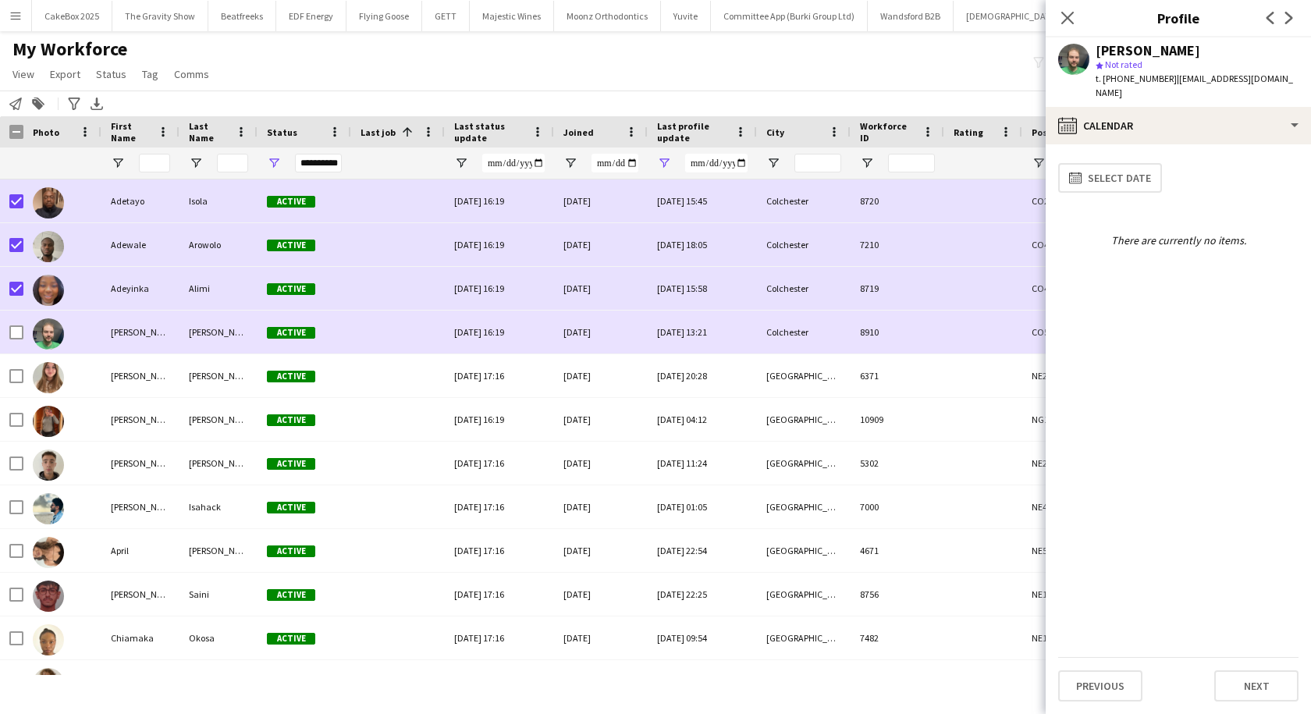
click at [9, 337] on div at bounding box center [11, 332] width 23 height 43
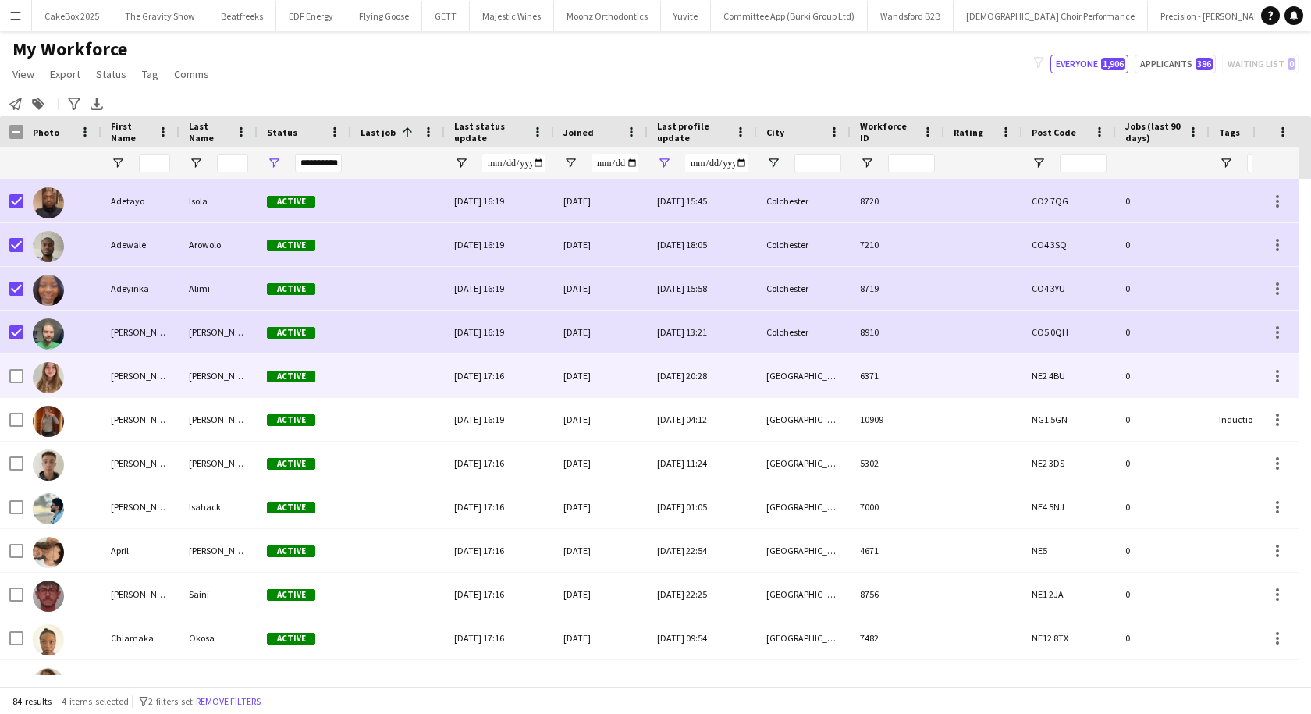
click at [139, 374] on div "[PERSON_NAME]" at bounding box center [140, 375] width 78 height 43
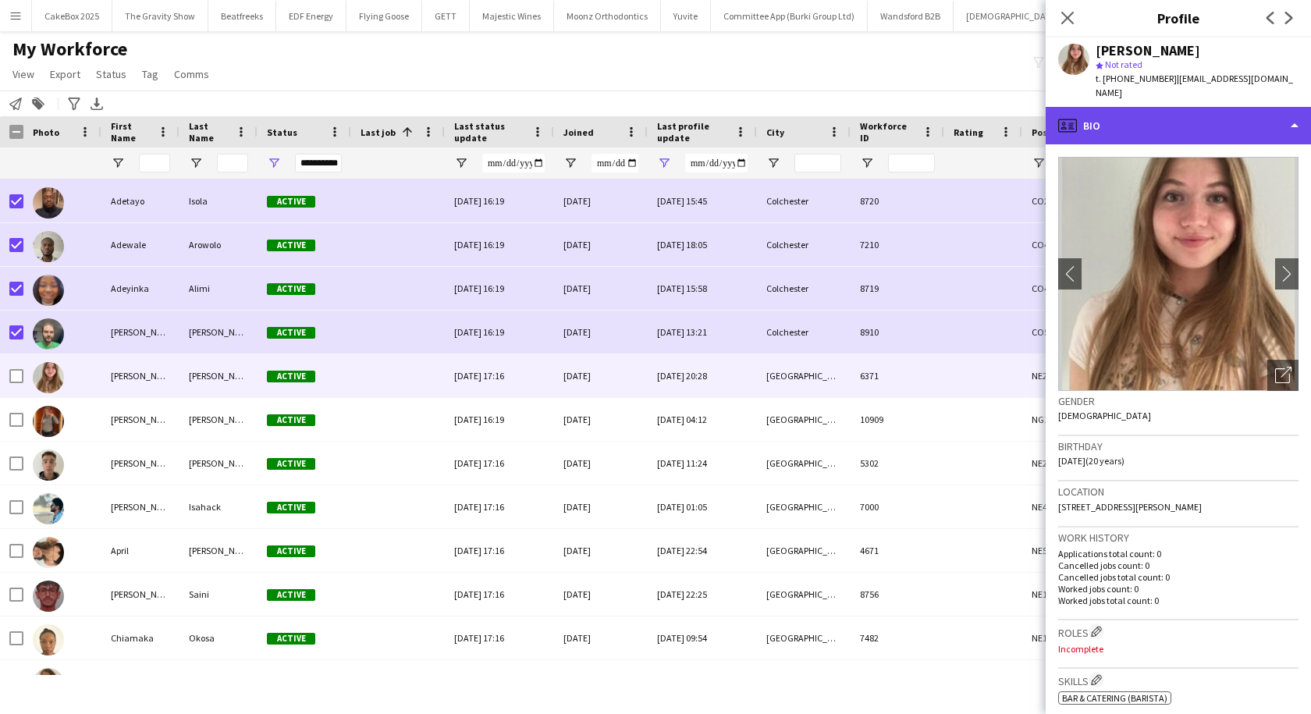
click at [1130, 110] on div "profile Bio" at bounding box center [1178, 125] width 265 height 37
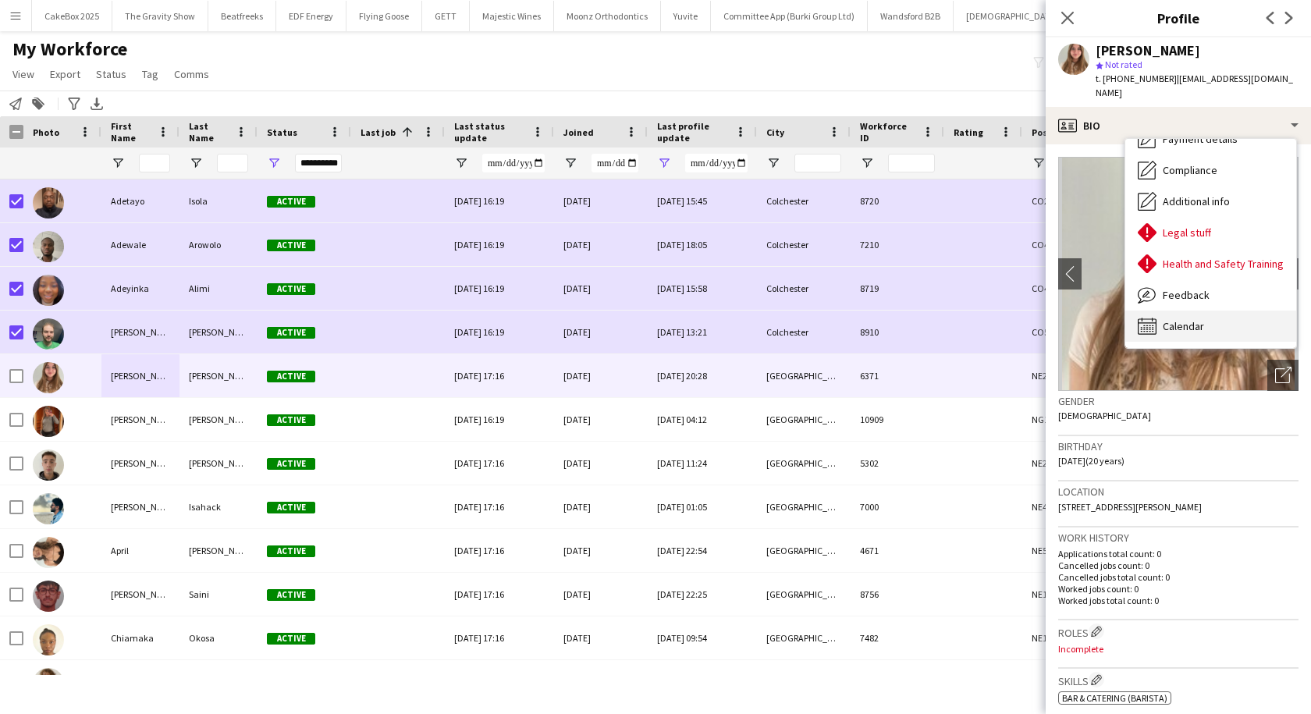
click at [1176, 319] on span "Calendar" at bounding box center [1183, 326] width 41 height 14
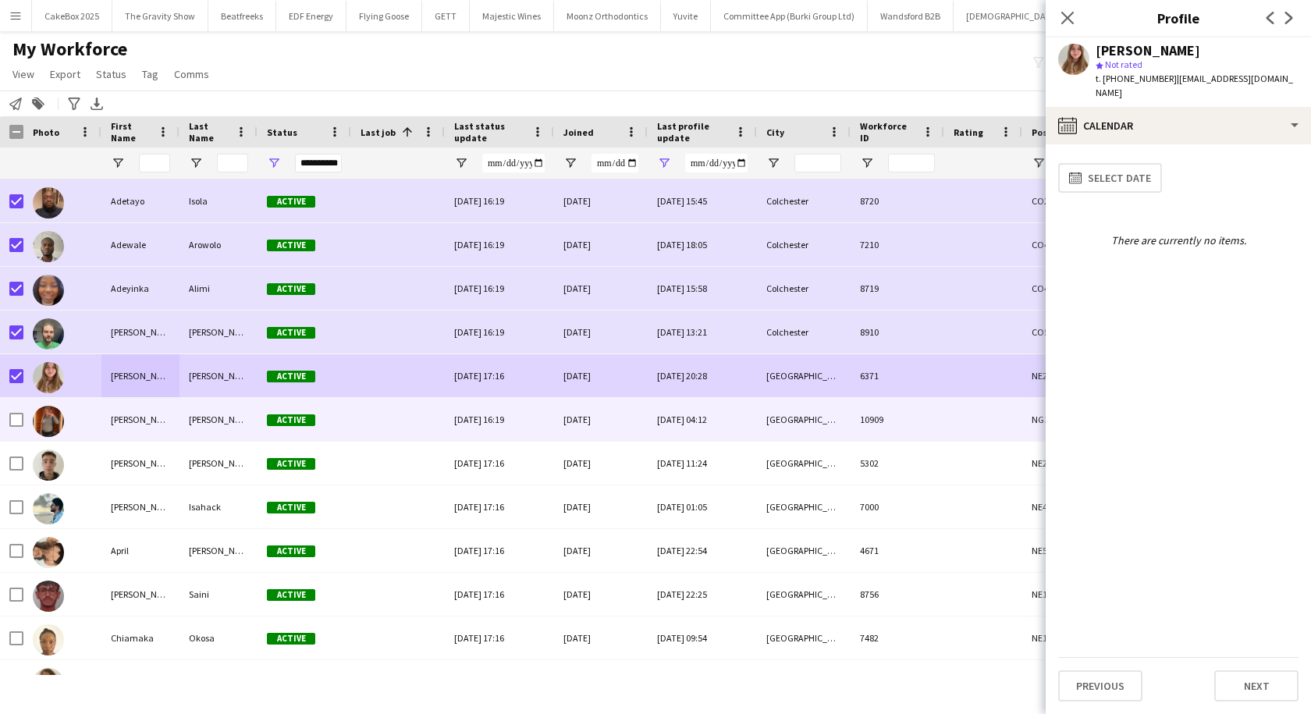
click at [133, 423] on div "[PERSON_NAME]" at bounding box center [140, 419] width 78 height 43
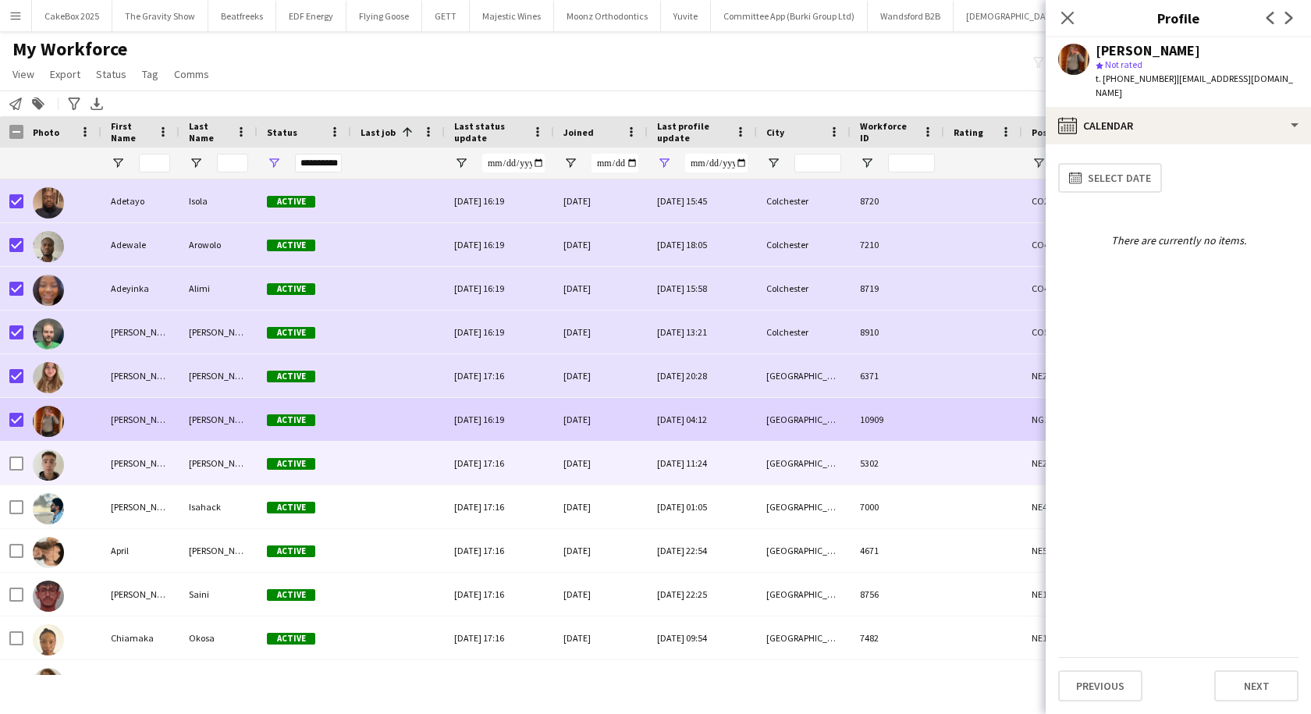
click at [142, 470] on div "[PERSON_NAME]" at bounding box center [140, 463] width 78 height 43
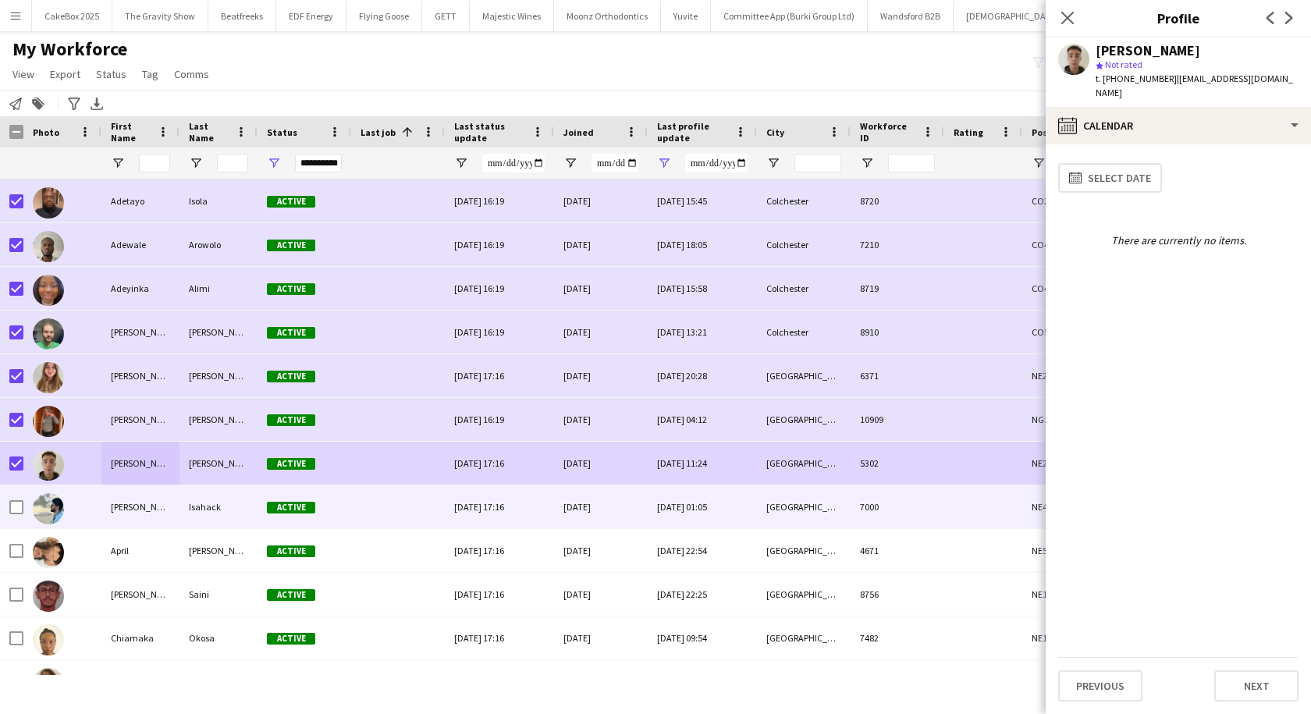
click at [124, 501] on div "[PERSON_NAME]" at bounding box center [140, 506] width 78 height 43
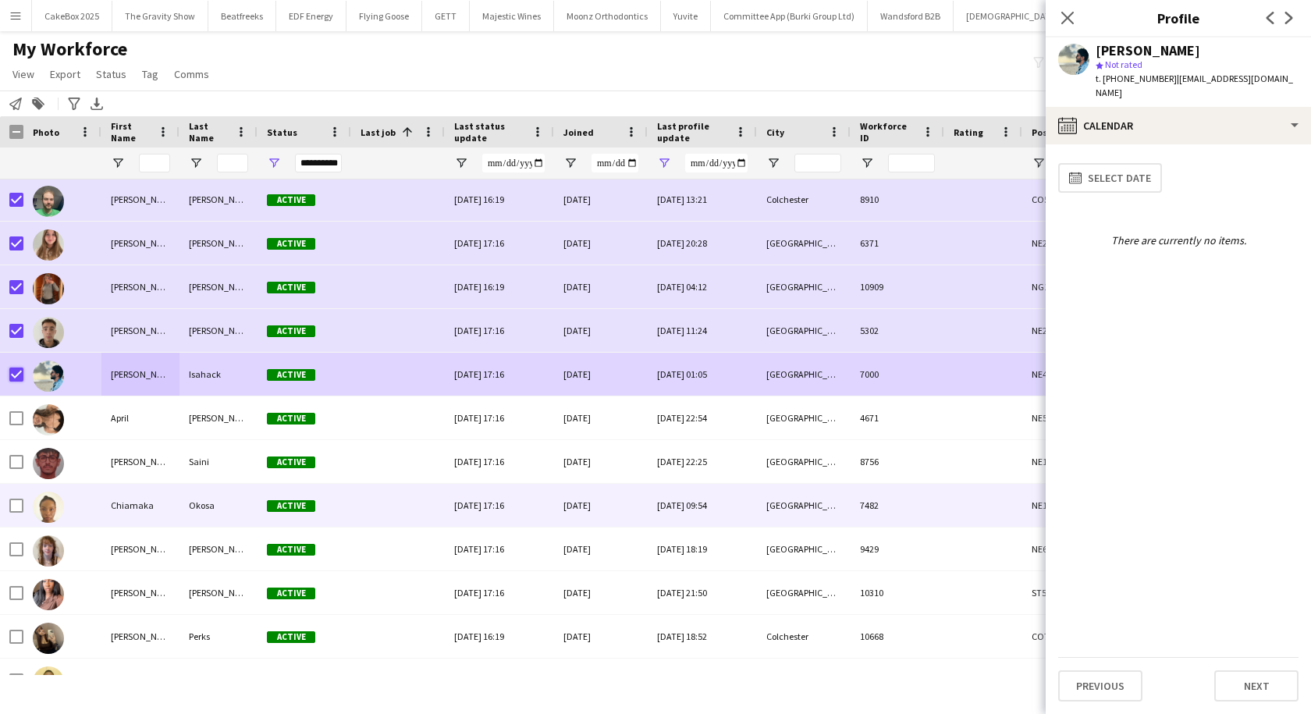
scroll to position [133, 0]
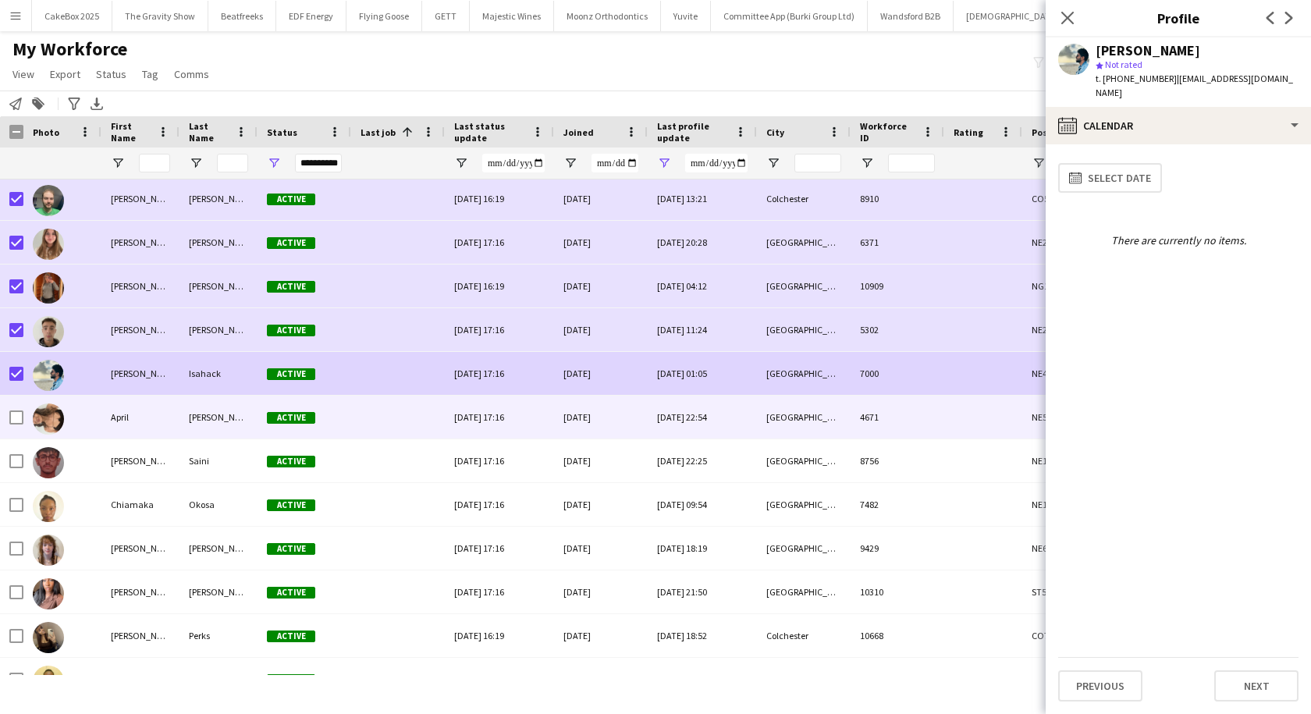
click at [122, 412] on div "April" at bounding box center [140, 417] width 78 height 43
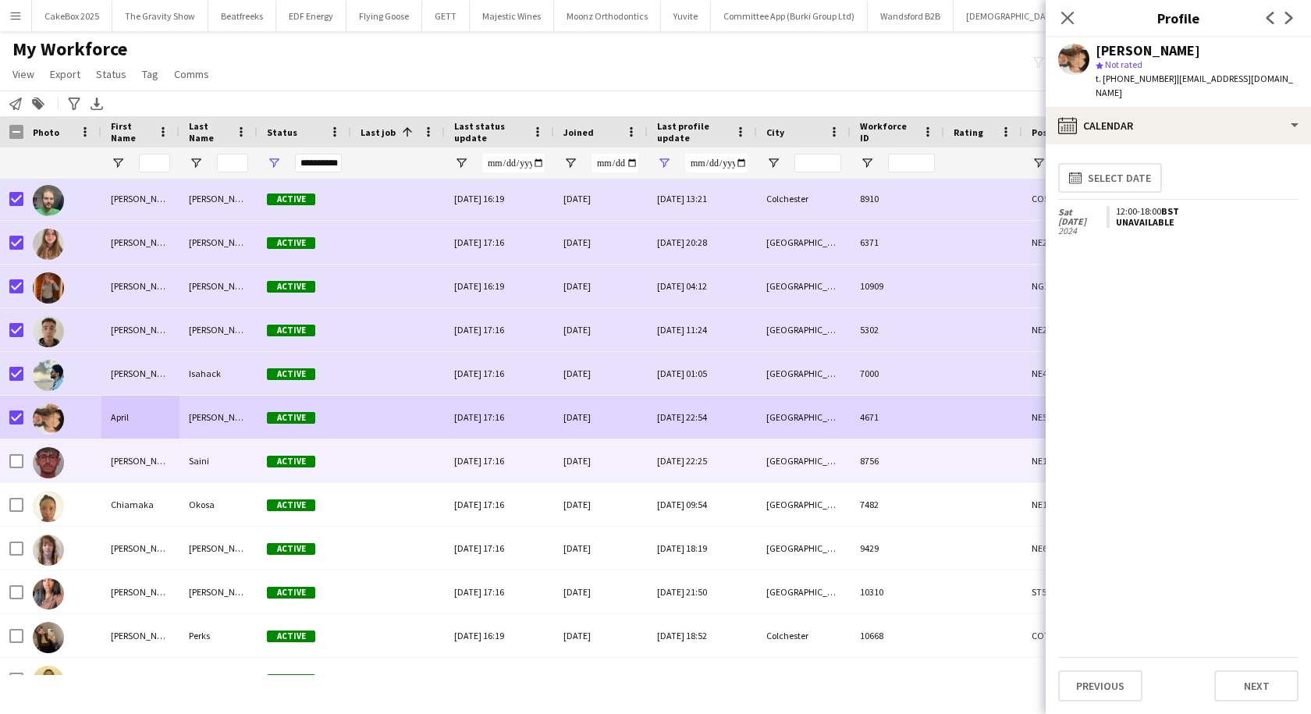
click at [140, 459] on div "[PERSON_NAME]" at bounding box center [140, 460] width 78 height 43
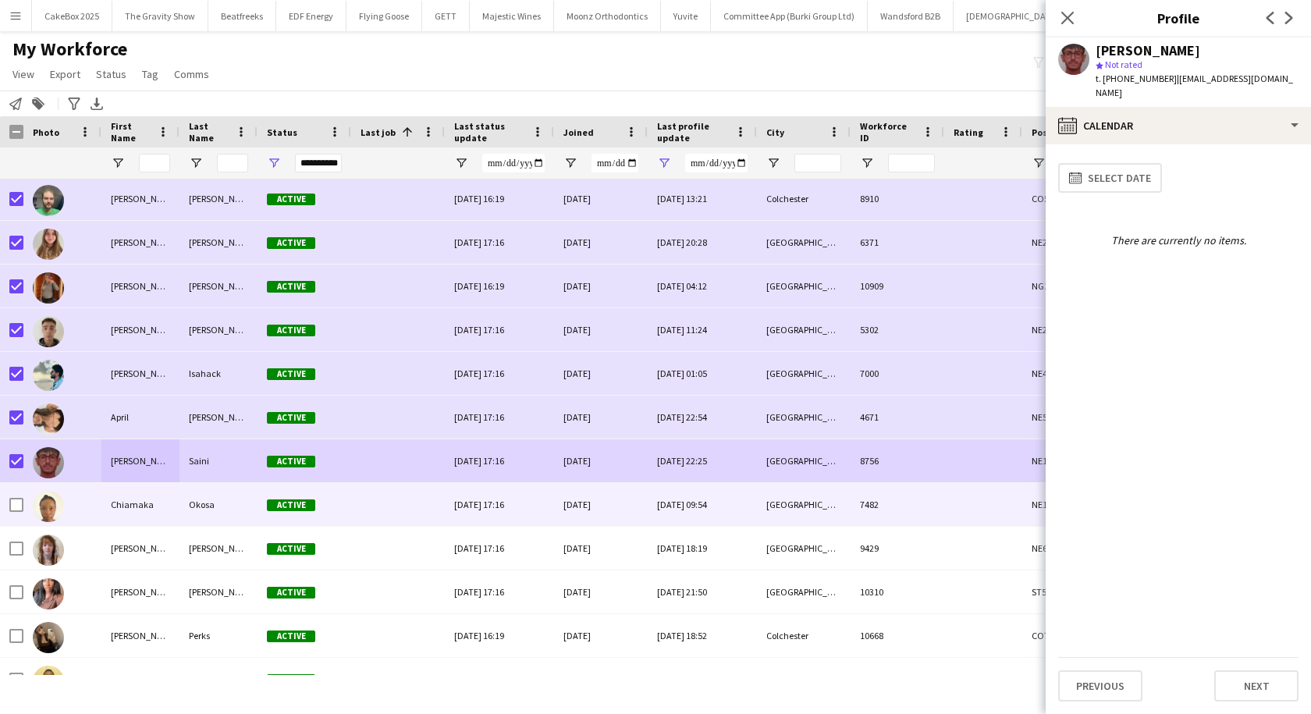
click at [130, 503] on div "Chiamaka" at bounding box center [140, 504] width 78 height 43
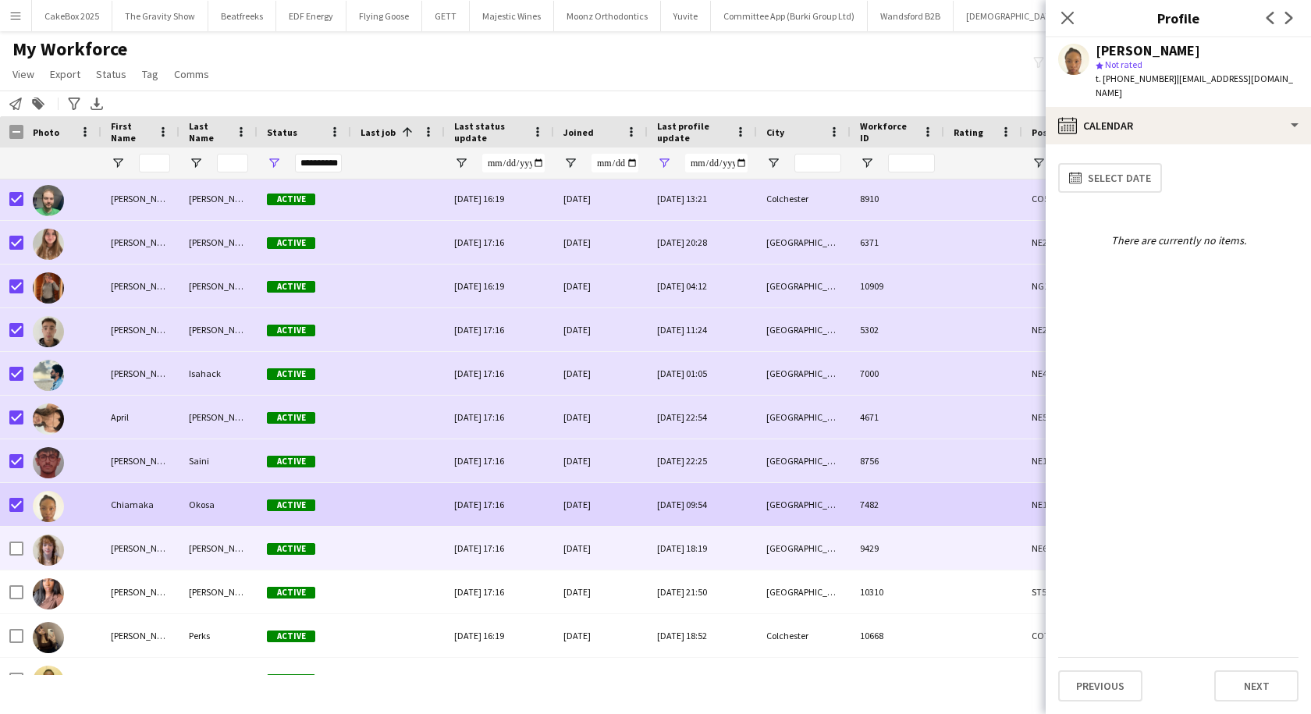
click at [109, 544] on div "[PERSON_NAME]" at bounding box center [140, 548] width 78 height 43
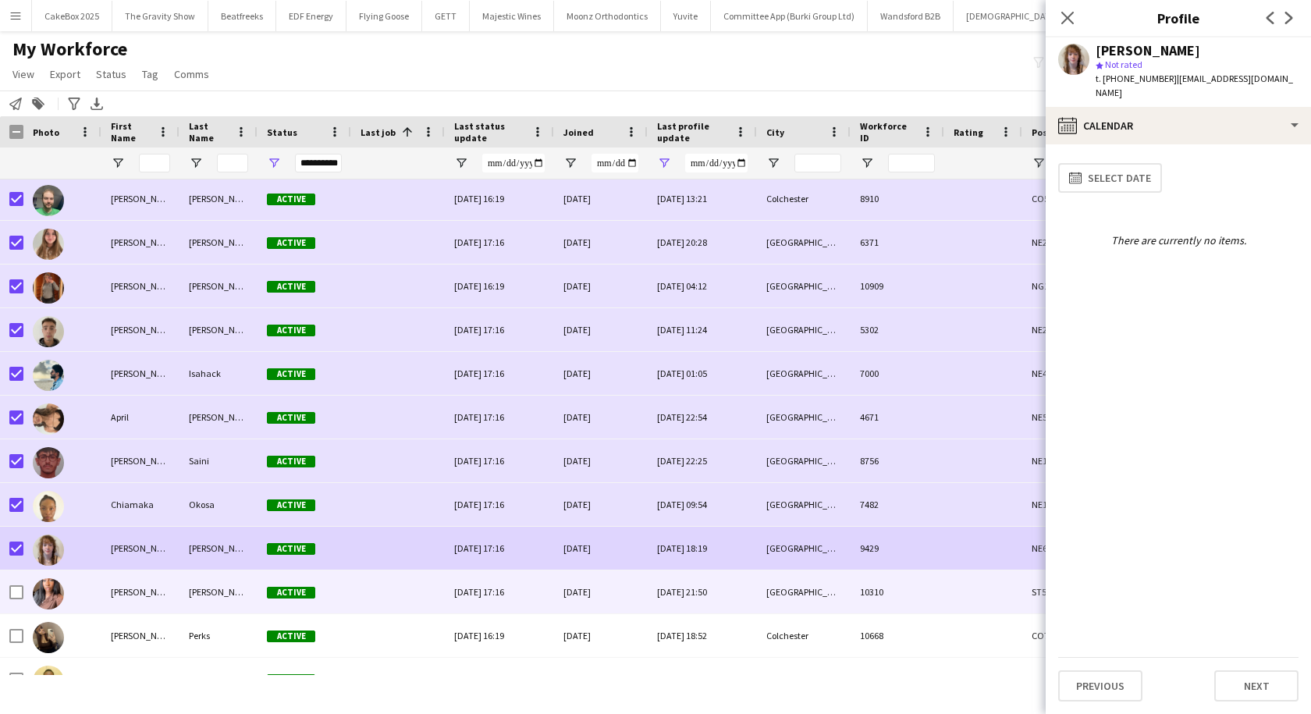
click at [131, 591] on div "[PERSON_NAME]" at bounding box center [140, 591] width 78 height 43
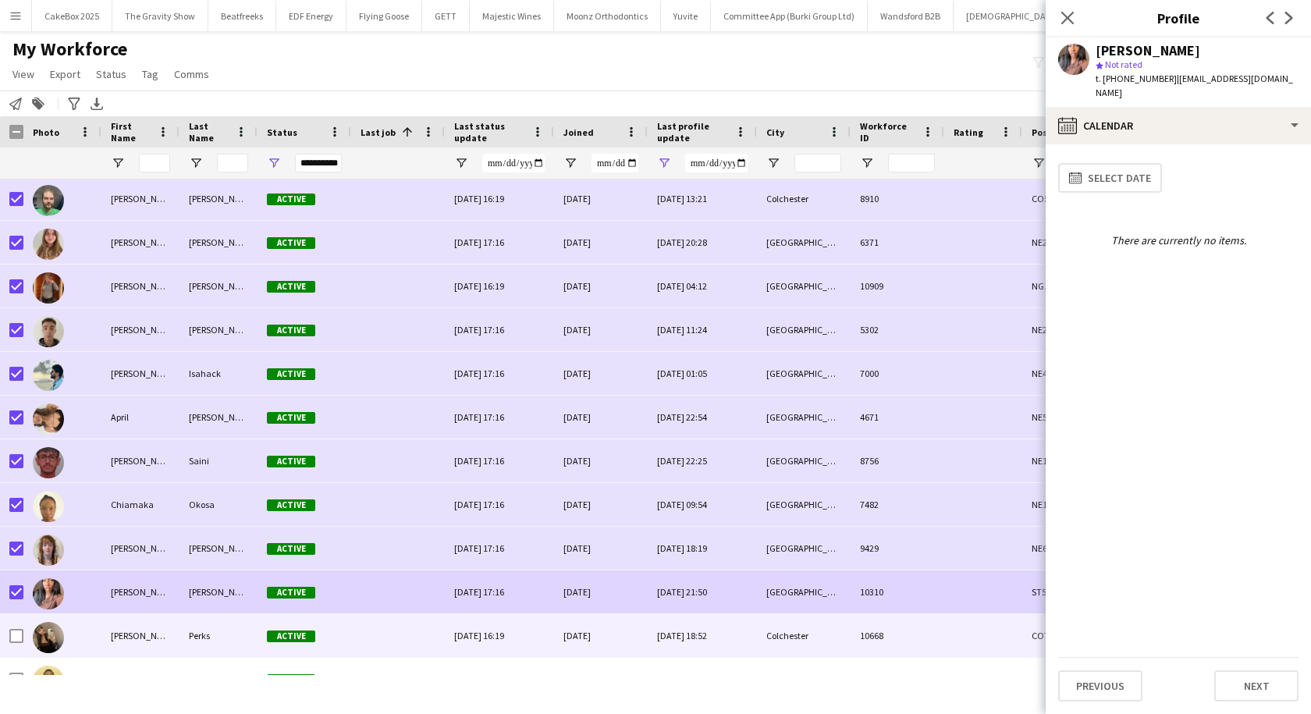
click at [123, 629] on div "[PERSON_NAME]" at bounding box center [140, 635] width 78 height 43
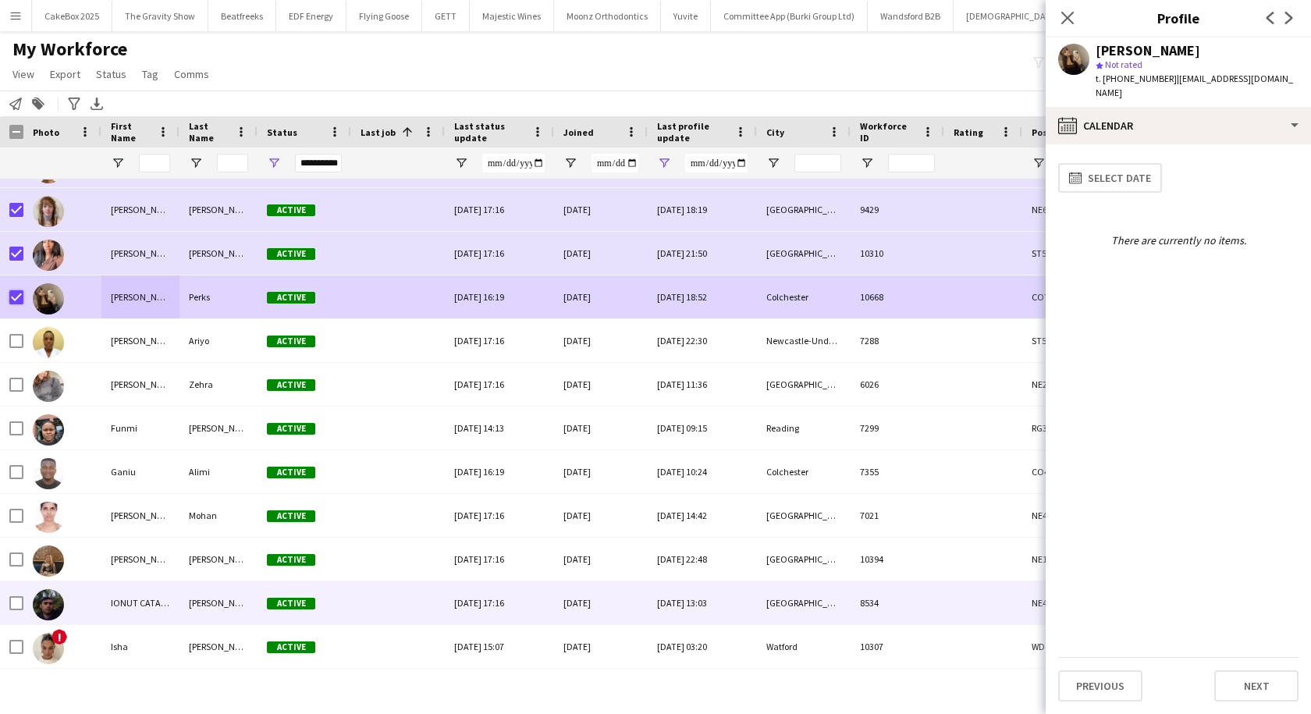
scroll to position [474, 0]
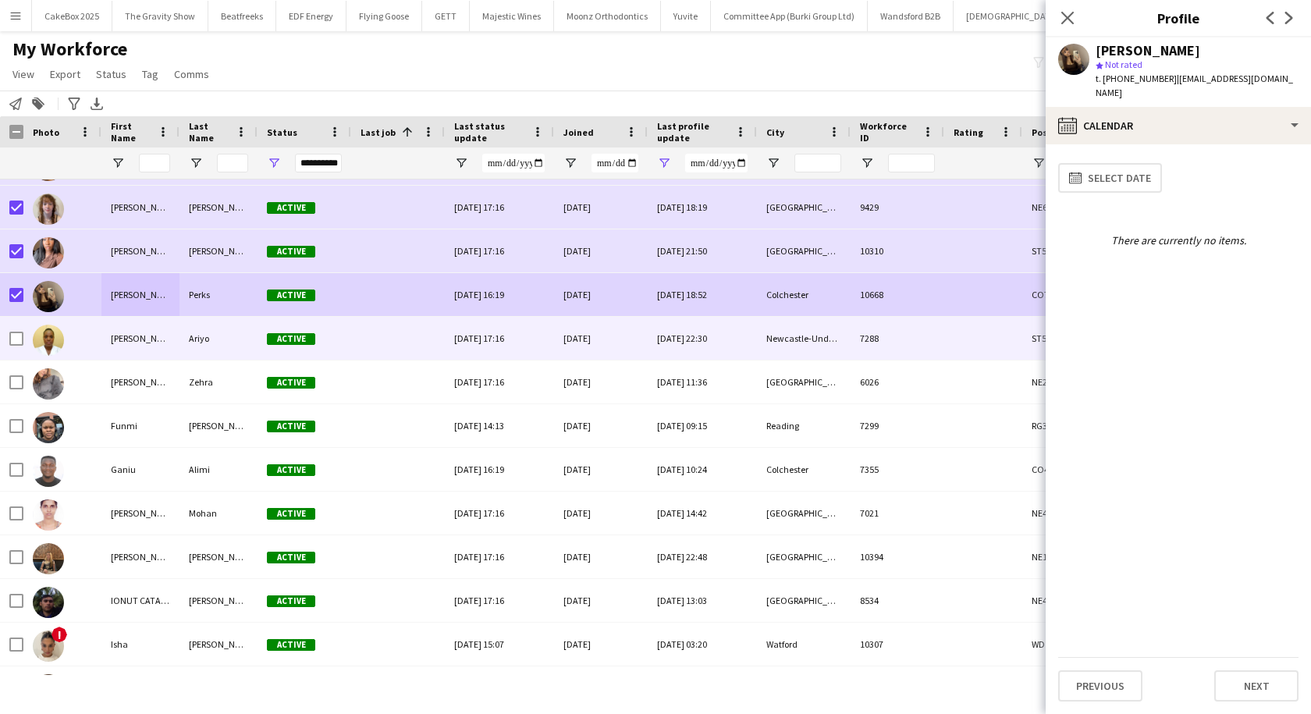
click at [133, 339] on div "[PERSON_NAME]" at bounding box center [140, 338] width 78 height 43
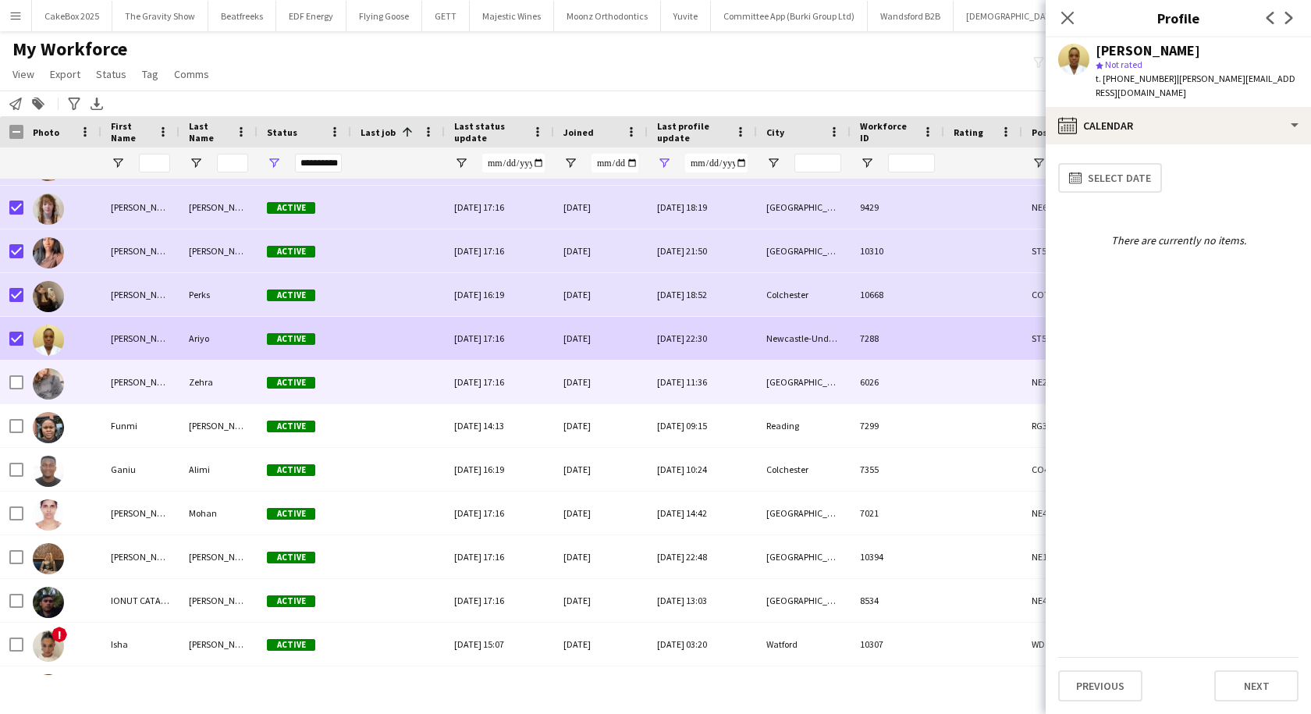
click at [137, 381] on div "[PERSON_NAME]" at bounding box center [140, 381] width 78 height 43
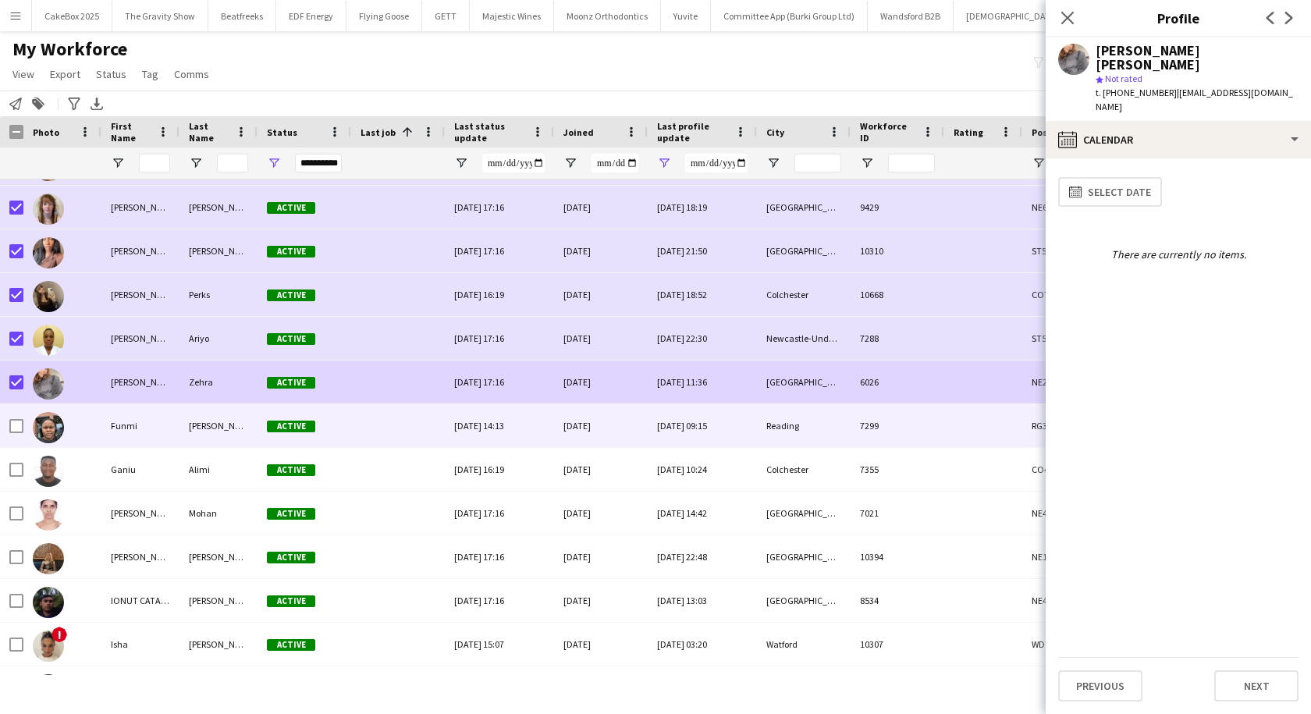
click at [115, 421] on div "Funmi" at bounding box center [140, 425] width 78 height 43
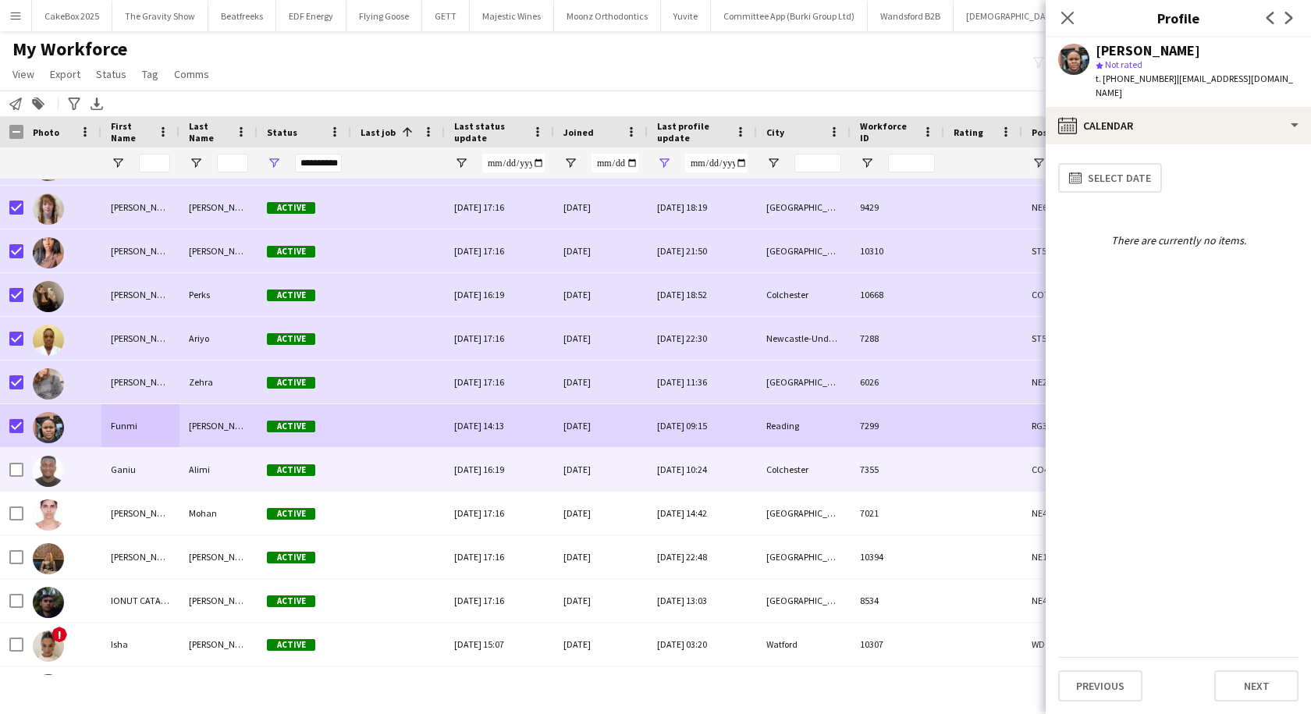
click at [119, 464] on div "Ganiu" at bounding box center [140, 469] width 78 height 43
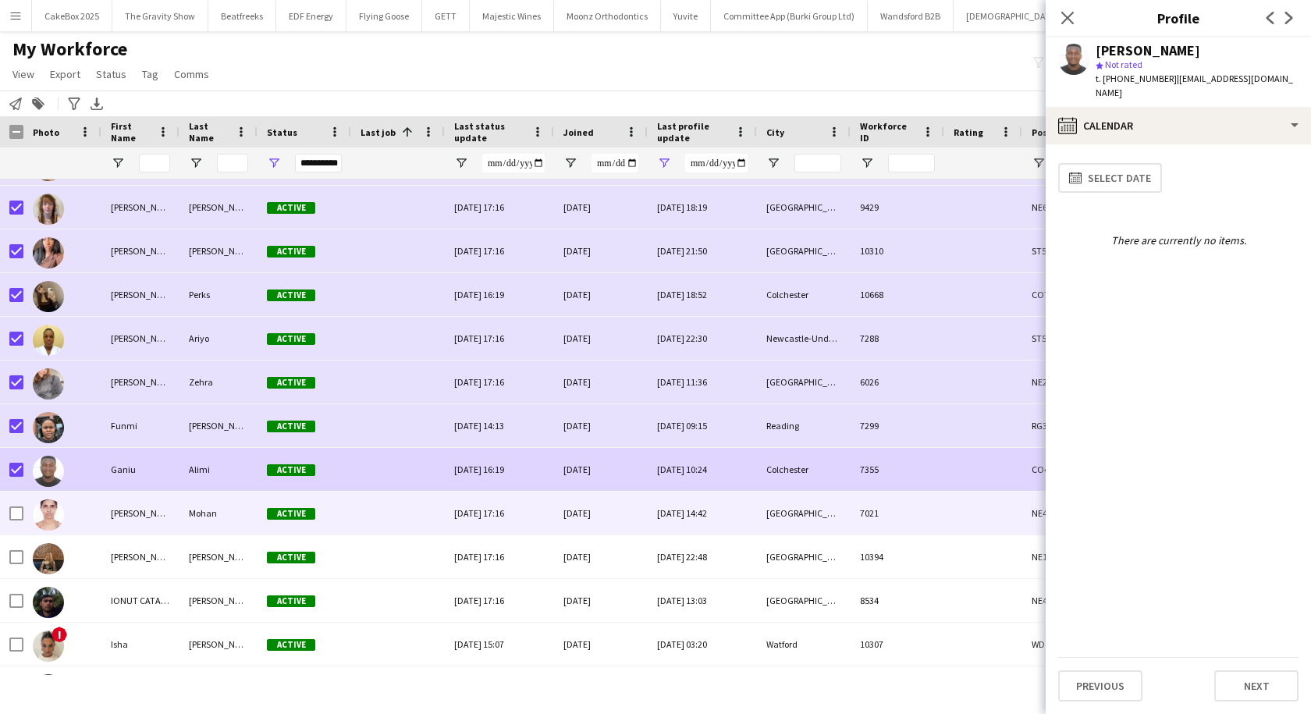
click at [120, 507] on div "[PERSON_NAME]" at bounding box center [140, 513] width 78 height 43
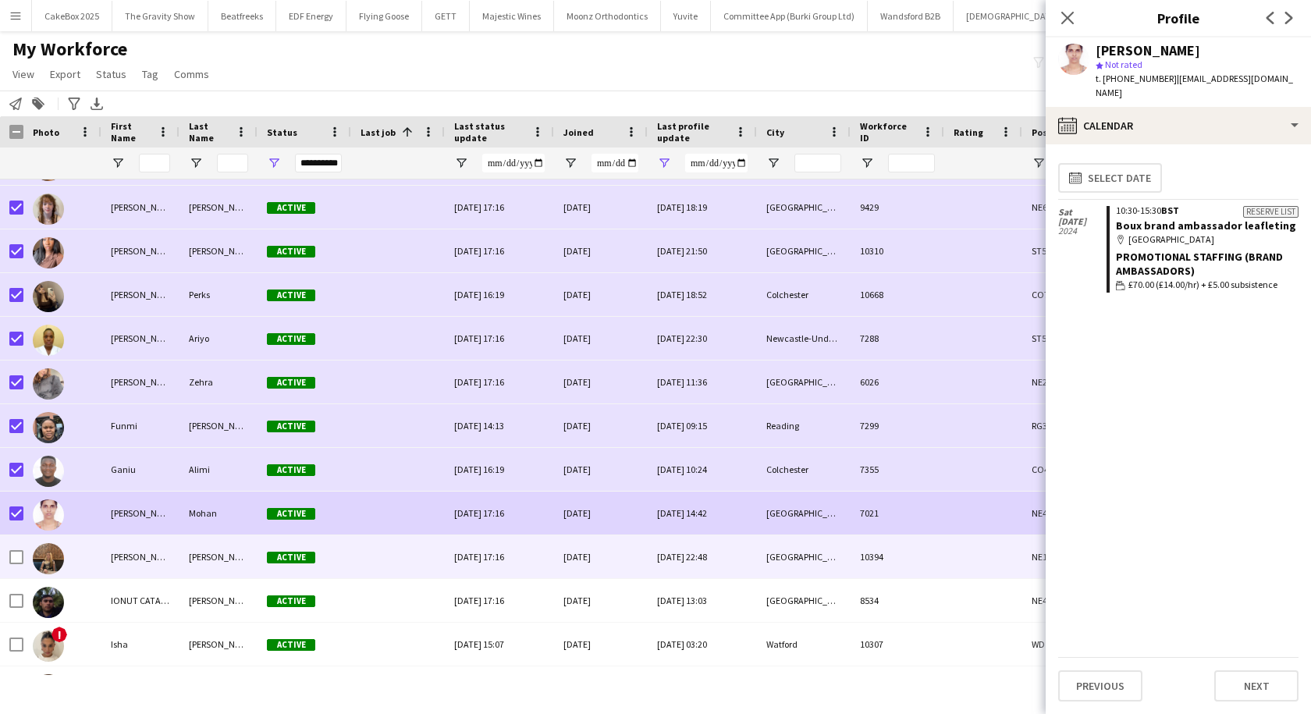
click at [136, 549] on div "[PERSON_NAME]" at bounding box center [140, 556] width 78 height 43
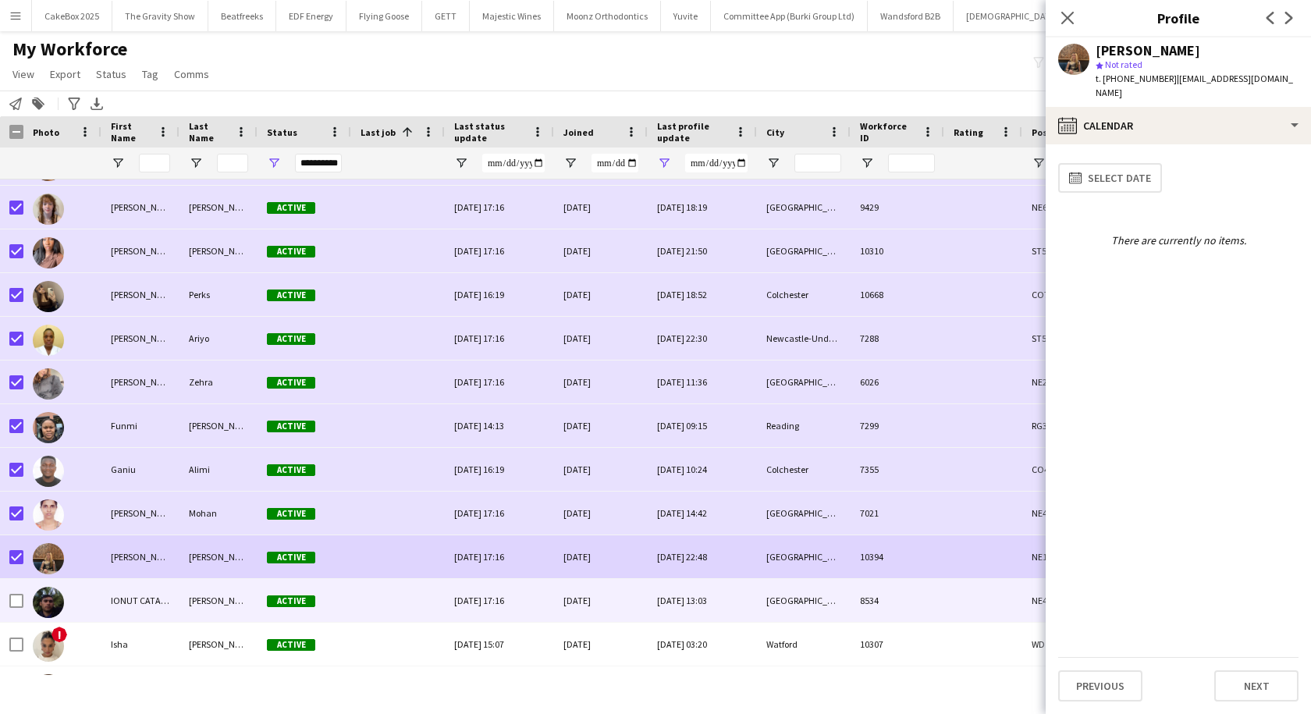
click at [126, 595] on div "IONUT CATALIN" at bounding box center [140, 600] width 78 height 43
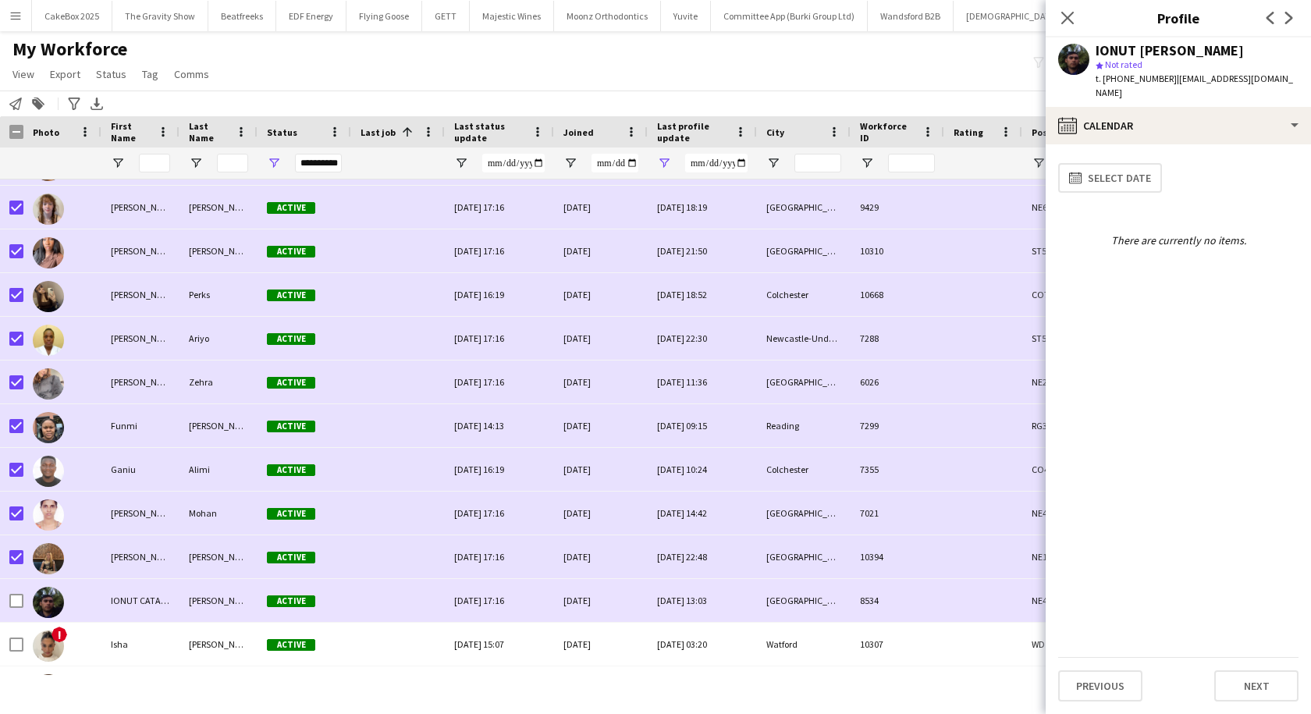
click at [9, 600] on div at bounding box center [11, 600] width 23 height 43
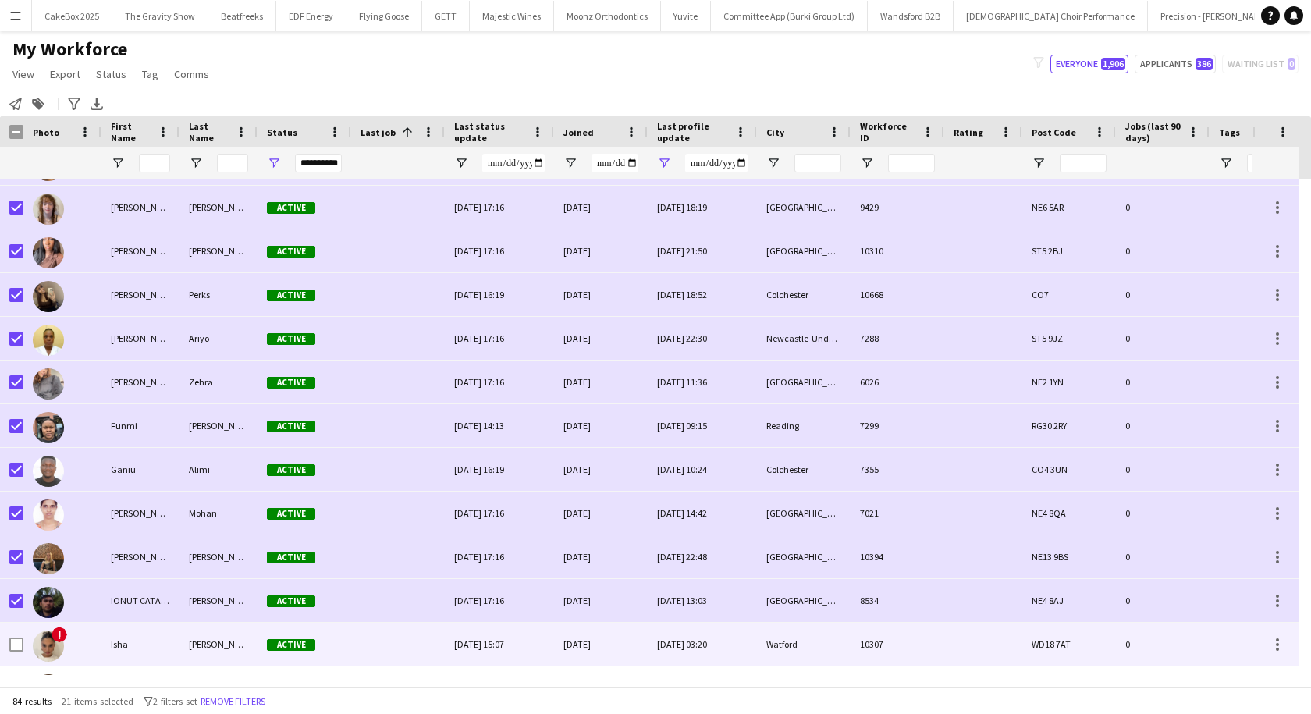
click at [119, 634] on div "Isha" at bounding box center [140, 644] width 78 height 43
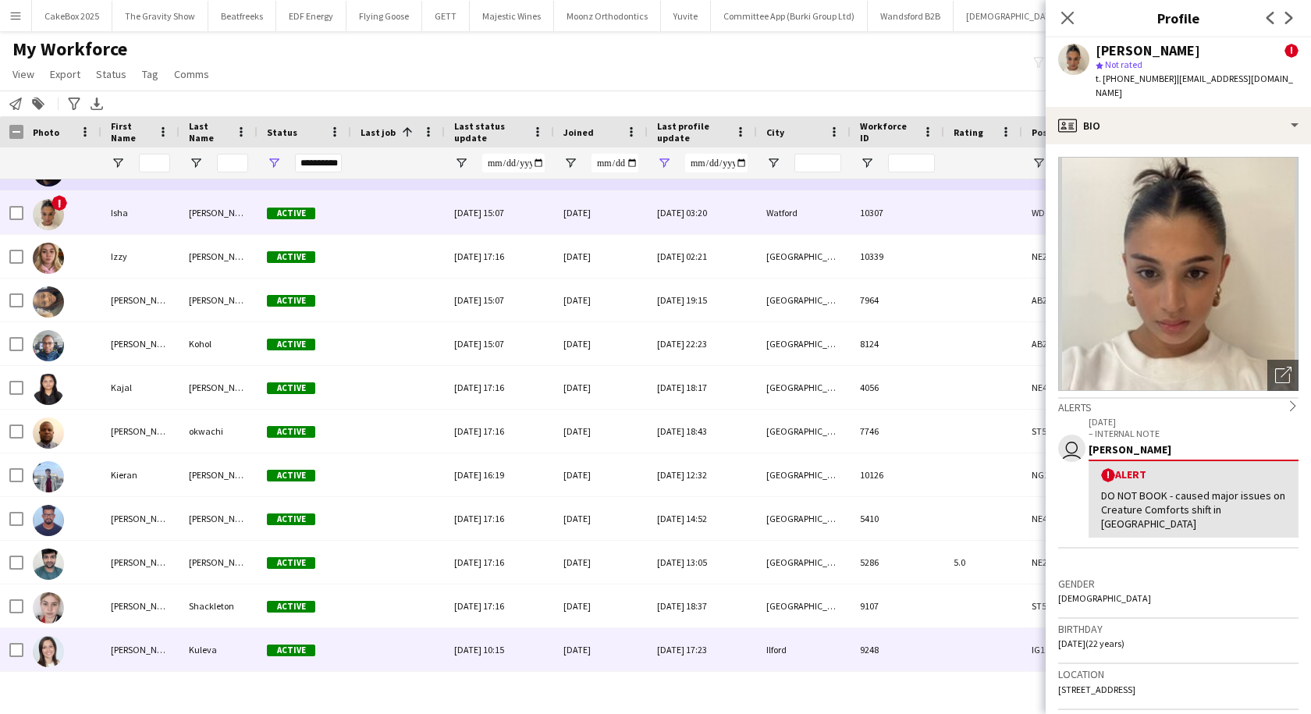
scroll to position [0, 0]
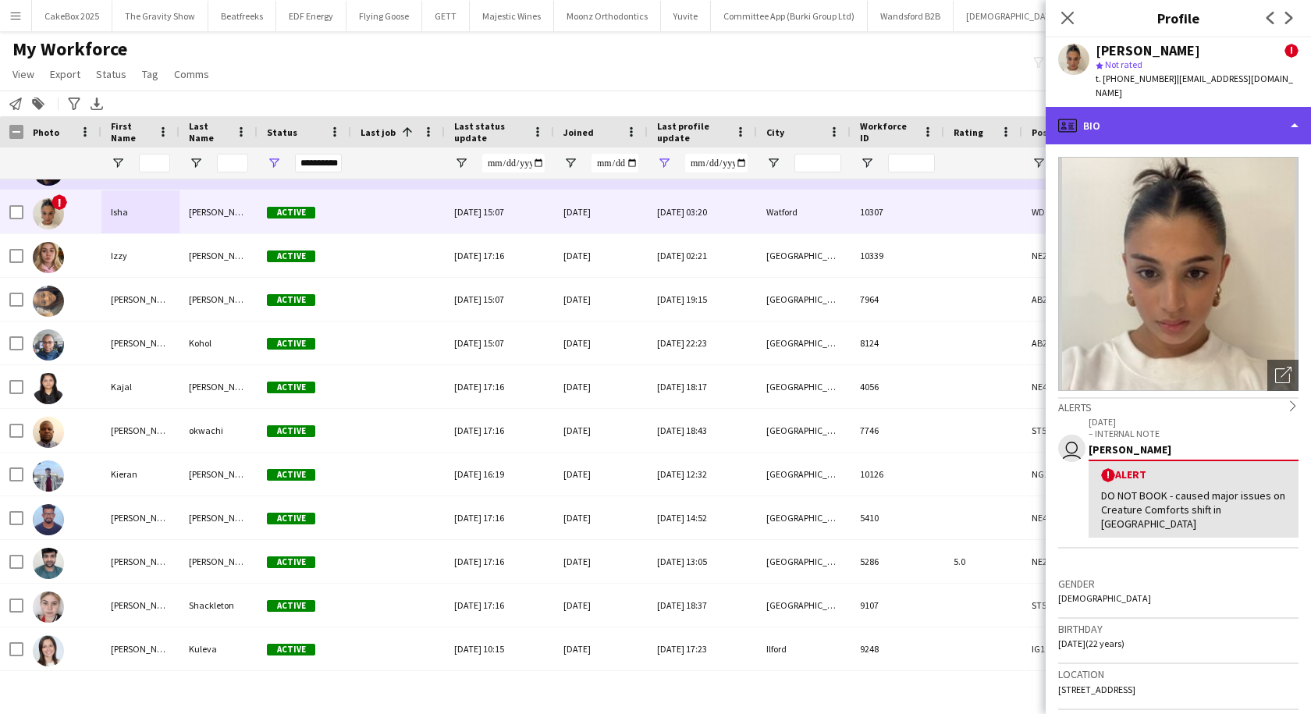
click at [1195, 123] on div "profile Bio" at bounding box center [1178, 125] width 265 height 37
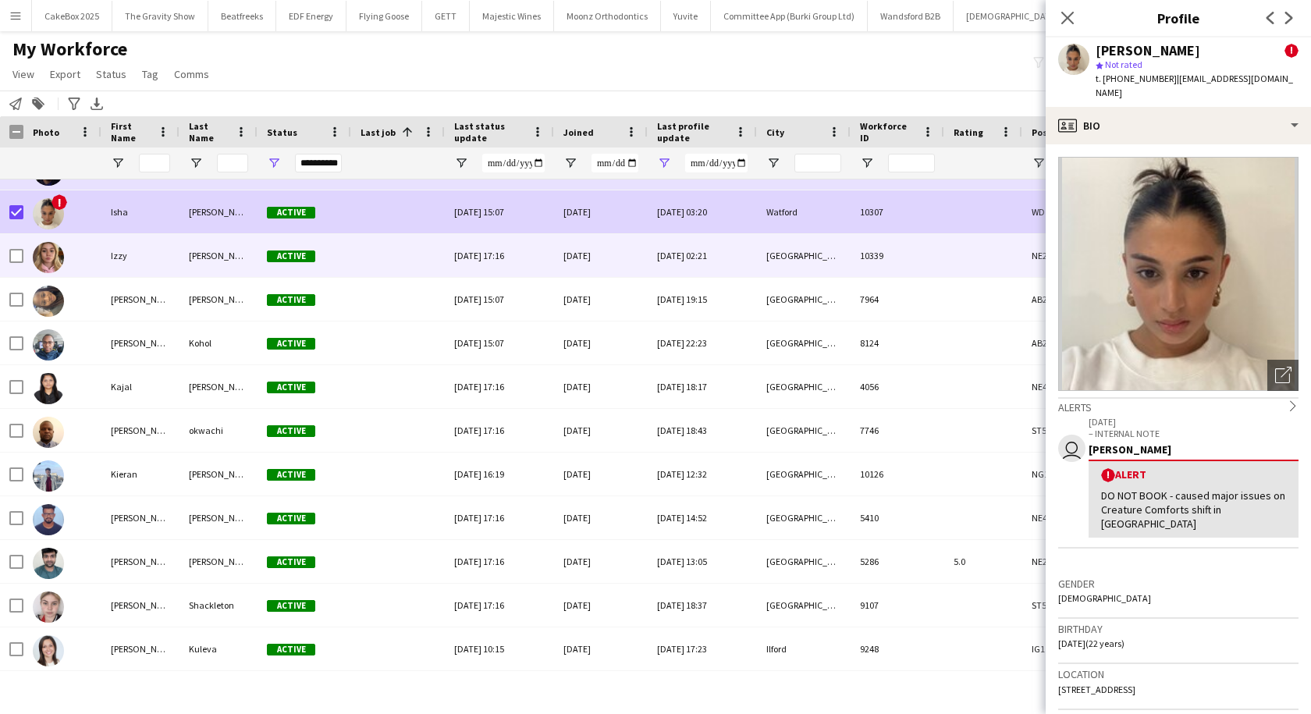
click at [215, 255] on div "Cardwell Moore" at bounding box center [218, 255] width 78 height 43
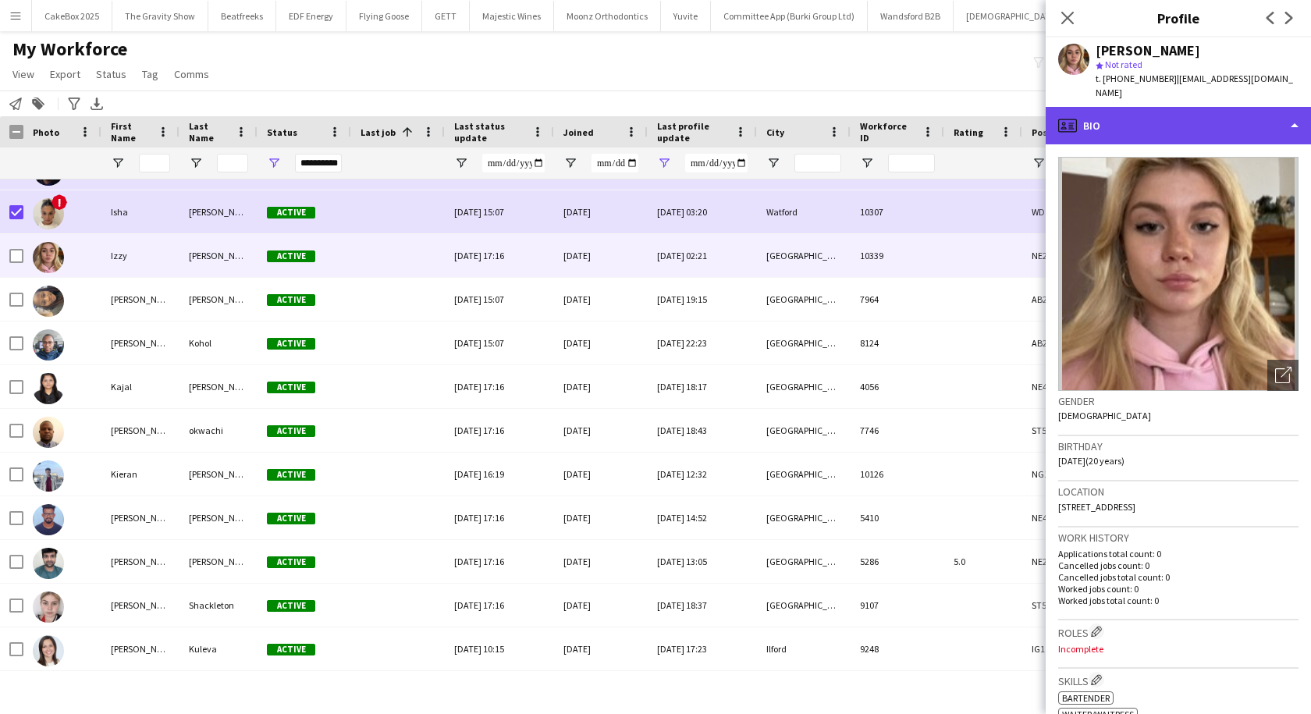
click at [1237, 107] on div "profile Bio" at bounding box center [1178, 125] width 265 height 37
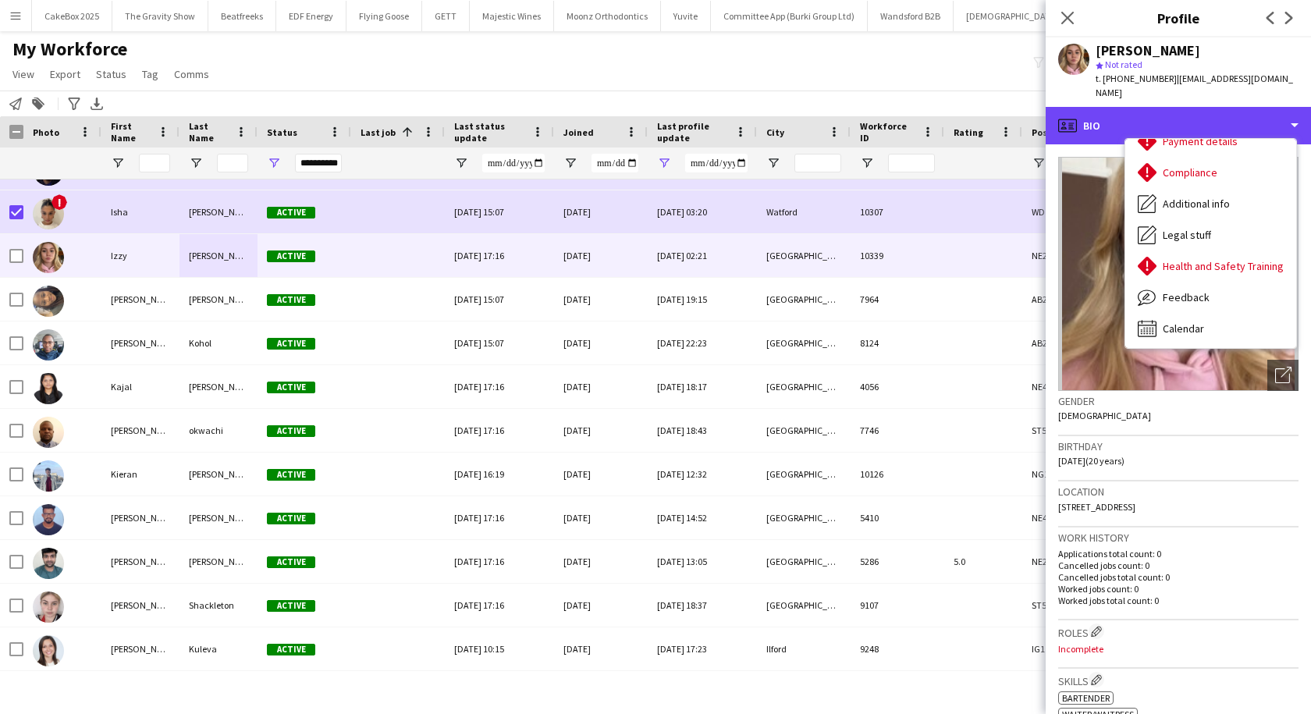
scroll to position [206, 0]
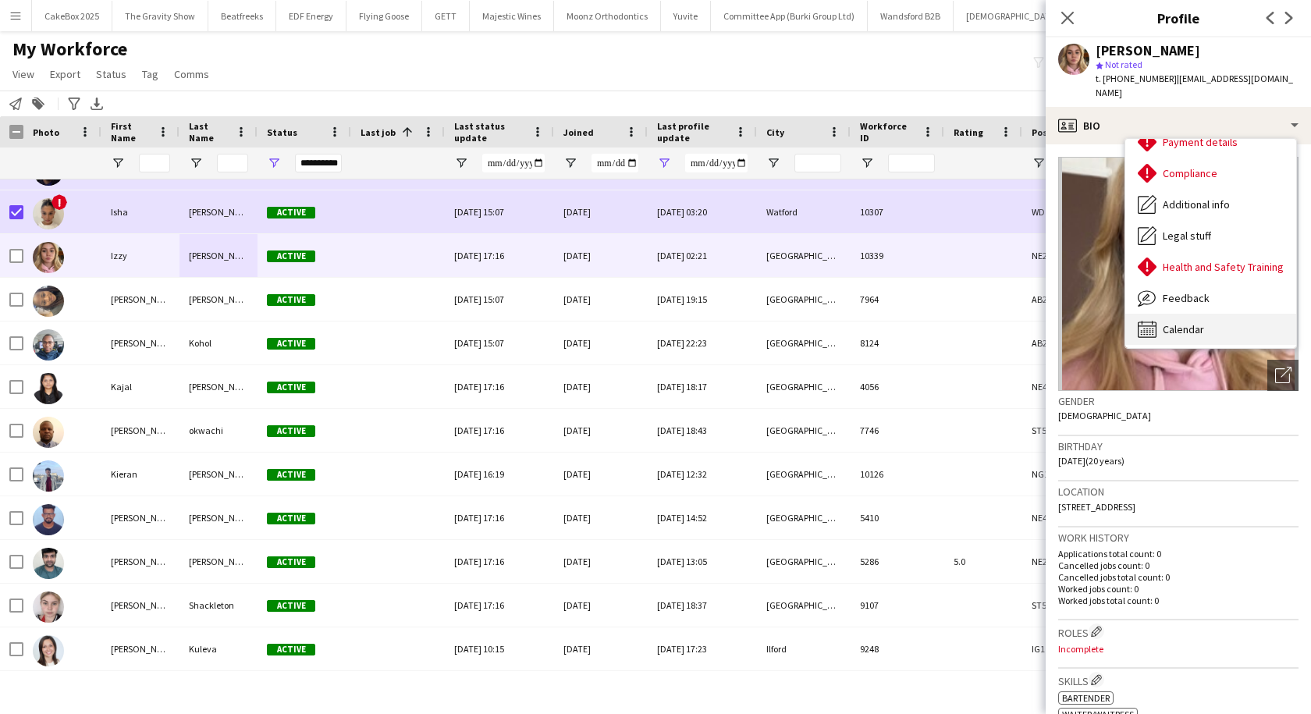
click at [1173, 322] on span "Calendar" at bounding box center [1183, 329] width 41 height 14
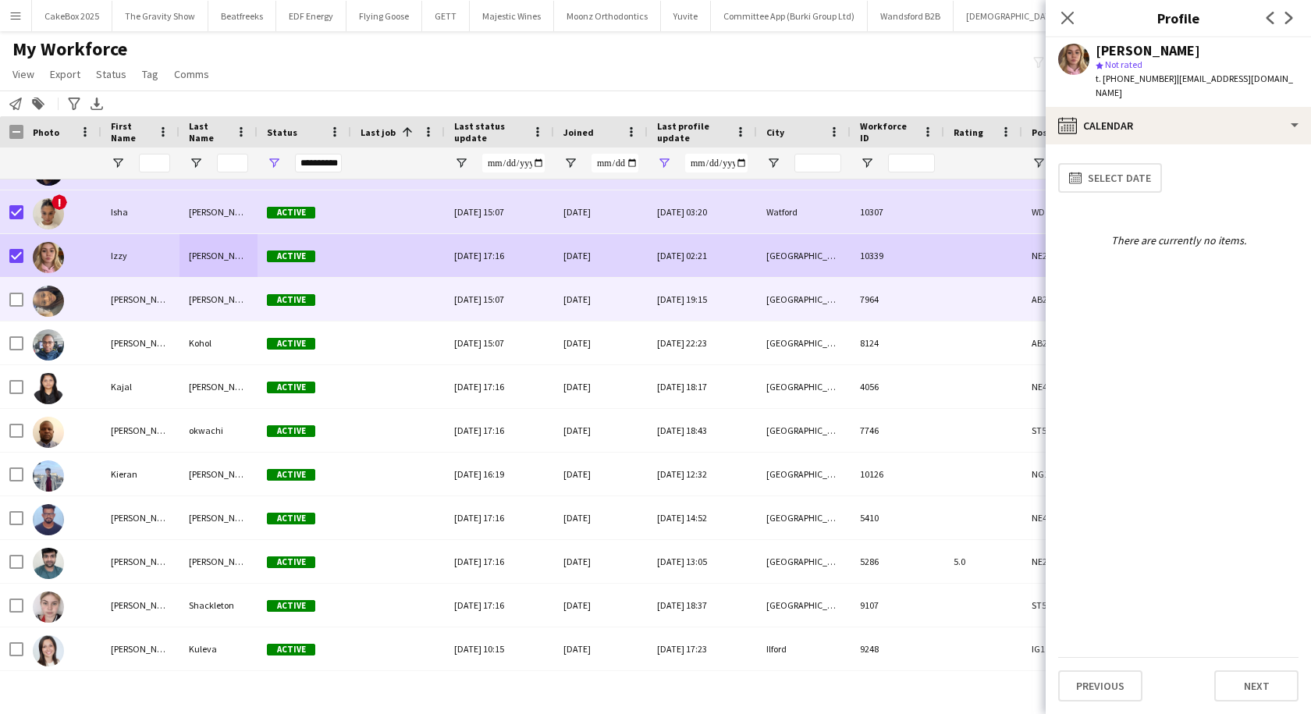
click at [152, 298] on div "Joan" at bounding box center [140, 299] width 78 height 43
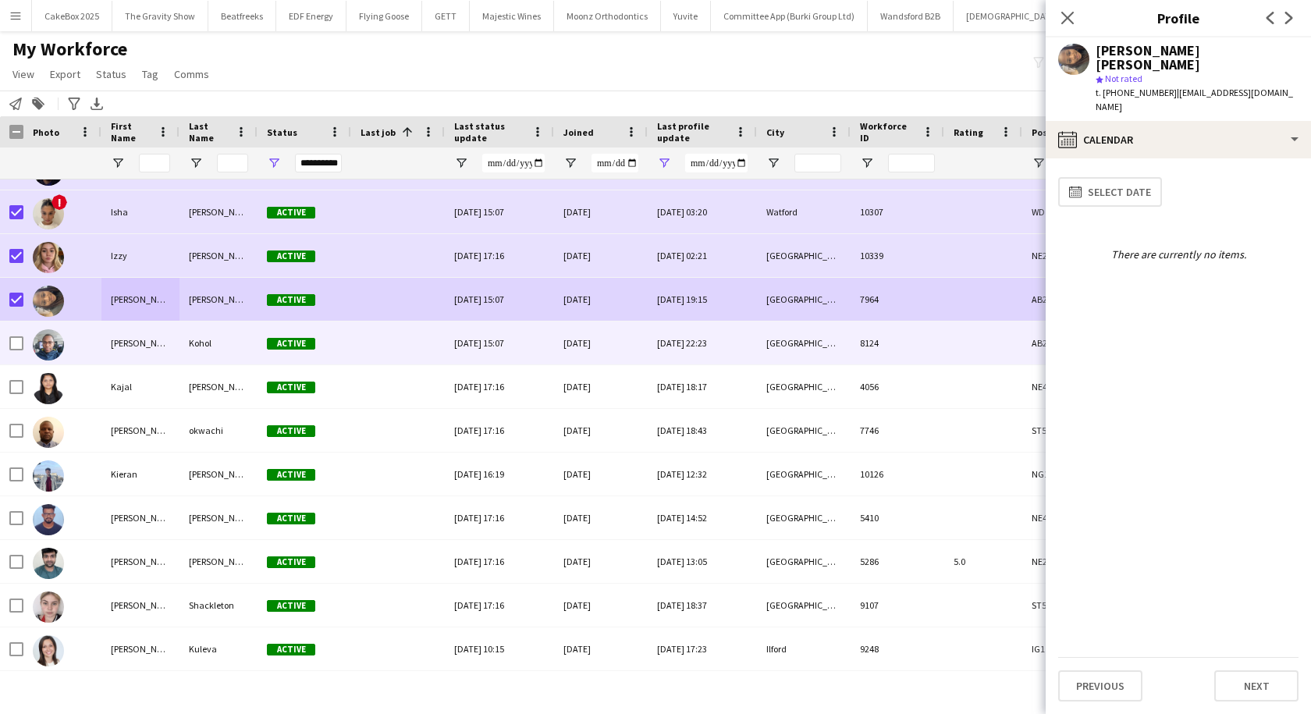
click at [145, 353] on div "Joseph" at bounding box center [140, 342] width 78 height 43
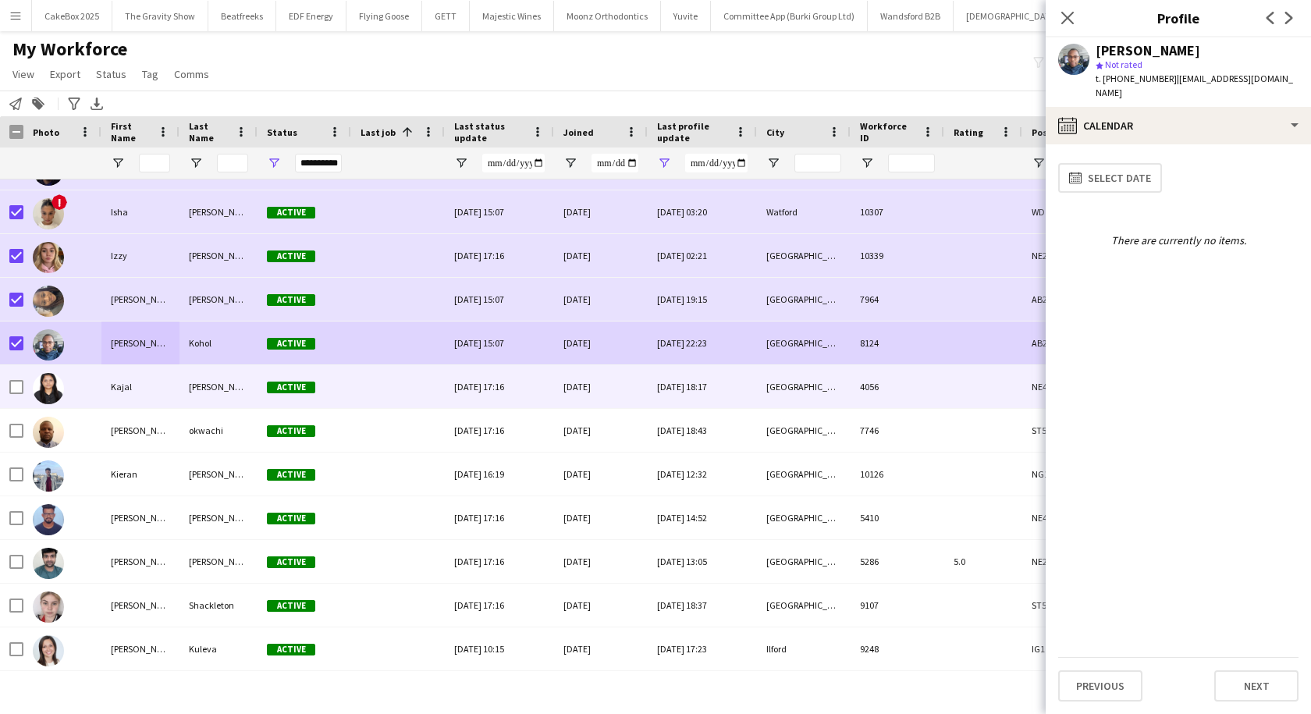
click at [94, 392] on div at bounding box center [62, 386] width 78 height 43
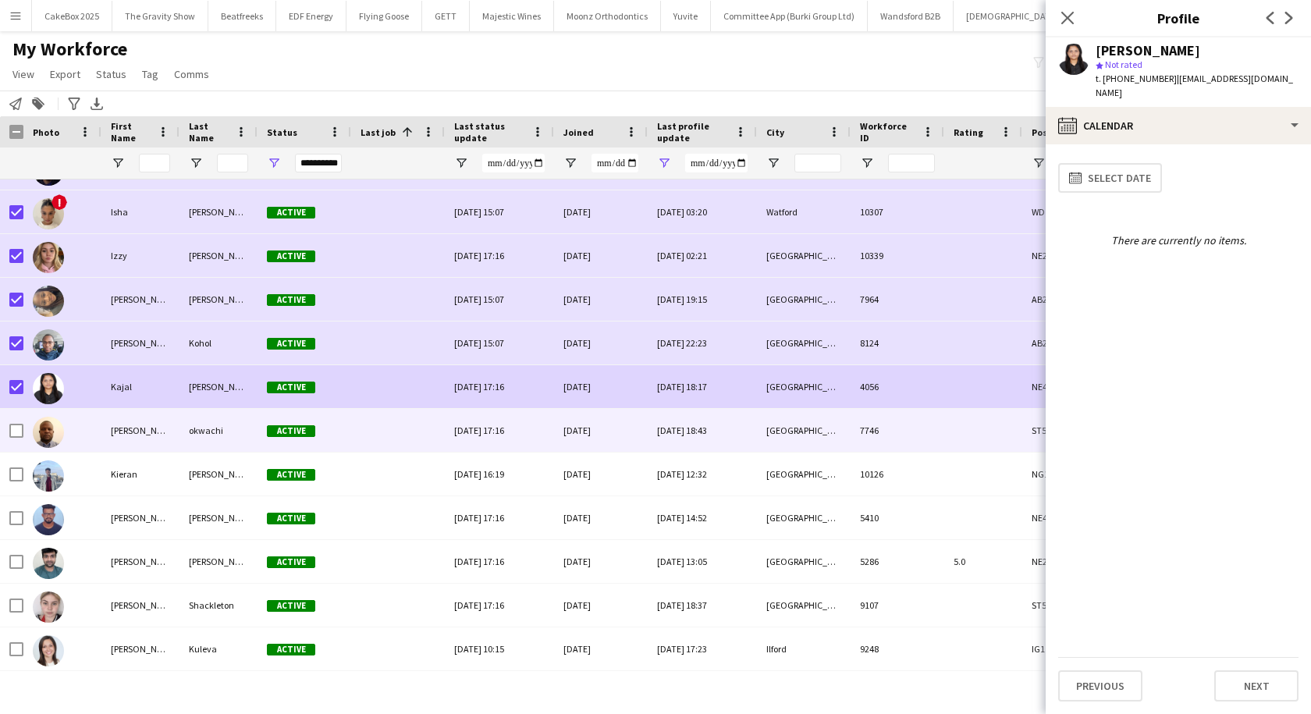
click at [94, 434] on div at bounding box center [62, 430] width 78 height 43
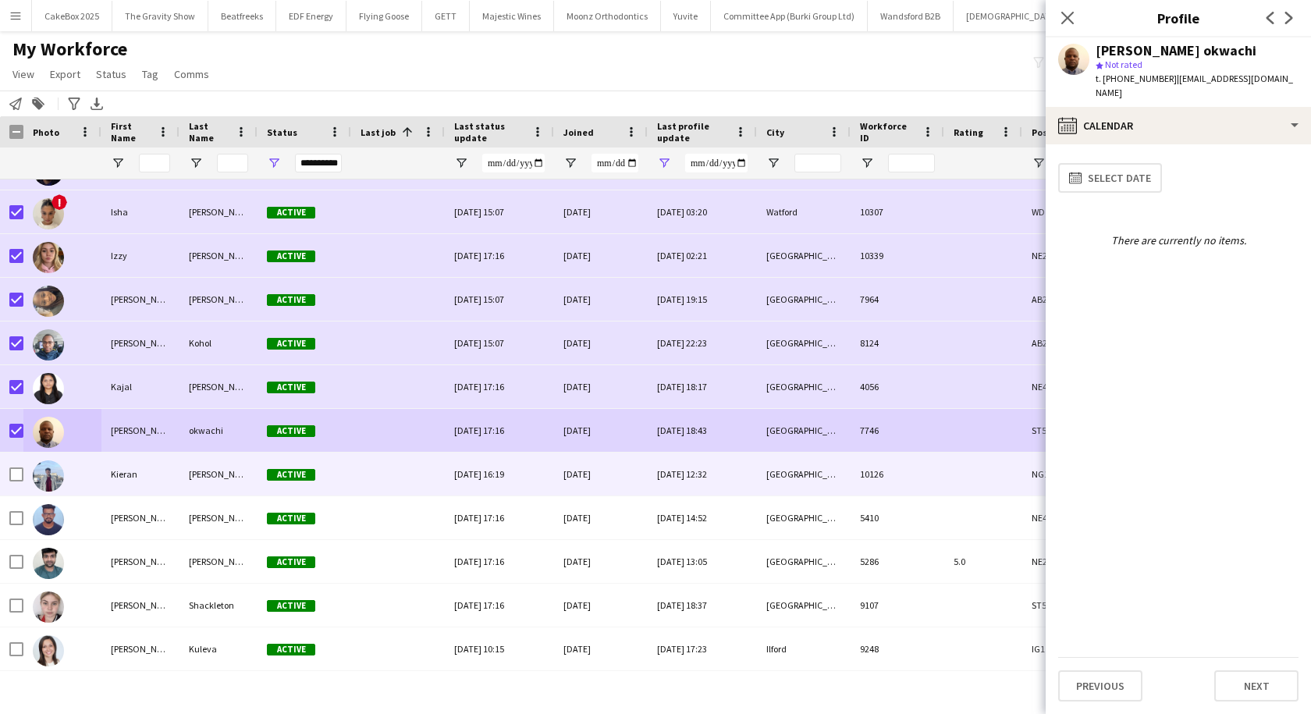
click at [113, 483] on div "Kieran" at bounding box center [140, 474] width 78 height 43
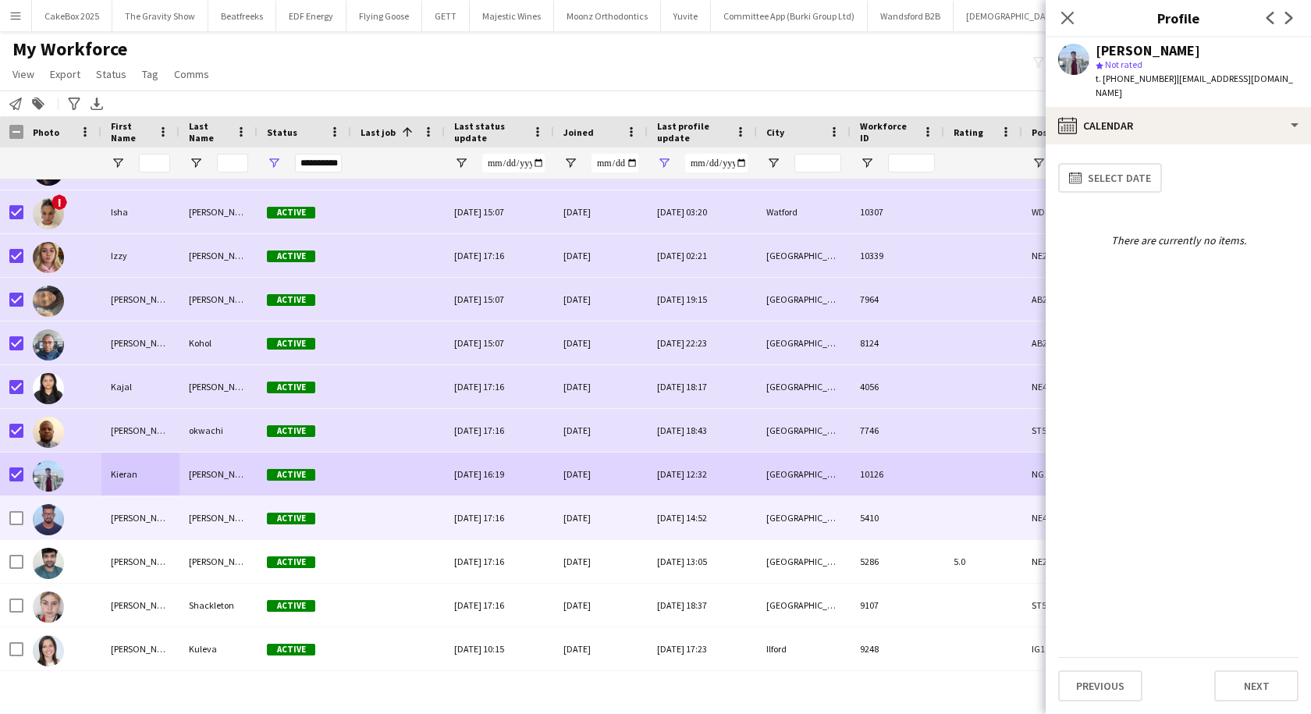
click at [96, 515] on div at bounding box center [62, 517] width 78 height 43
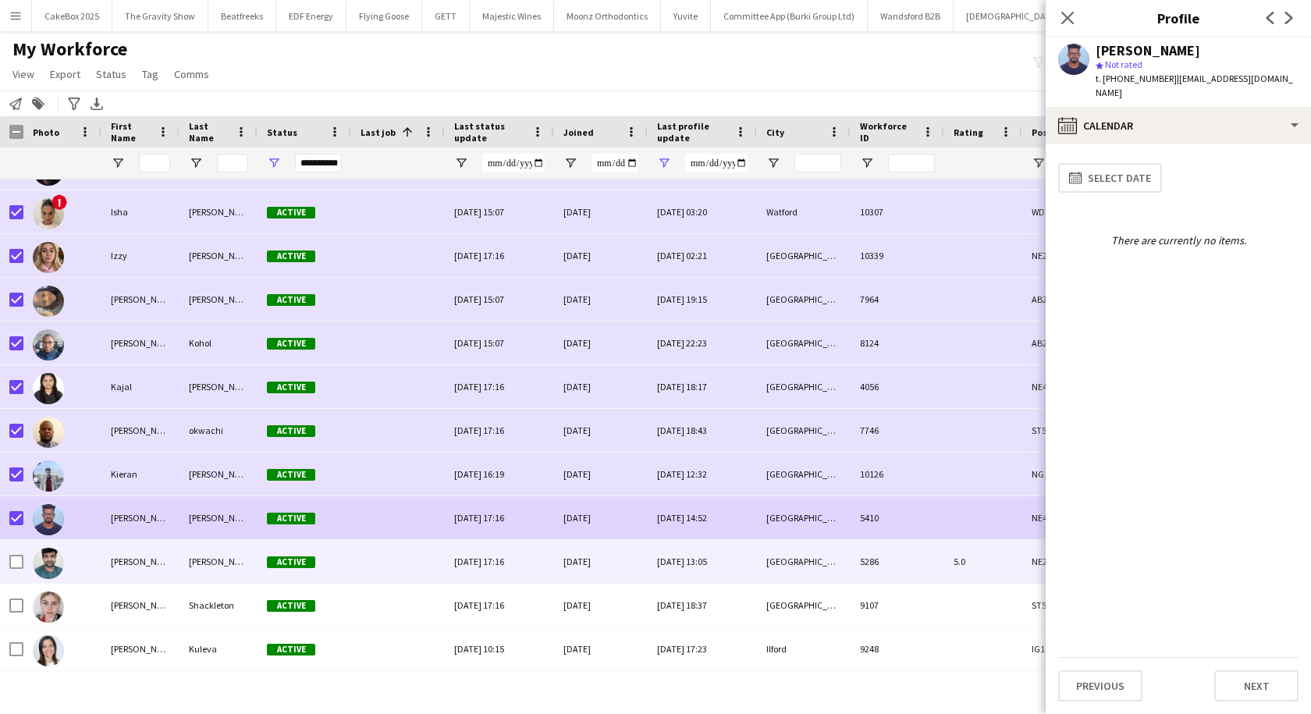
click at [120, 564] on div "Lakshmi Narasimha Aakarsh" at bounding box center [140, 561] width 78 height 43
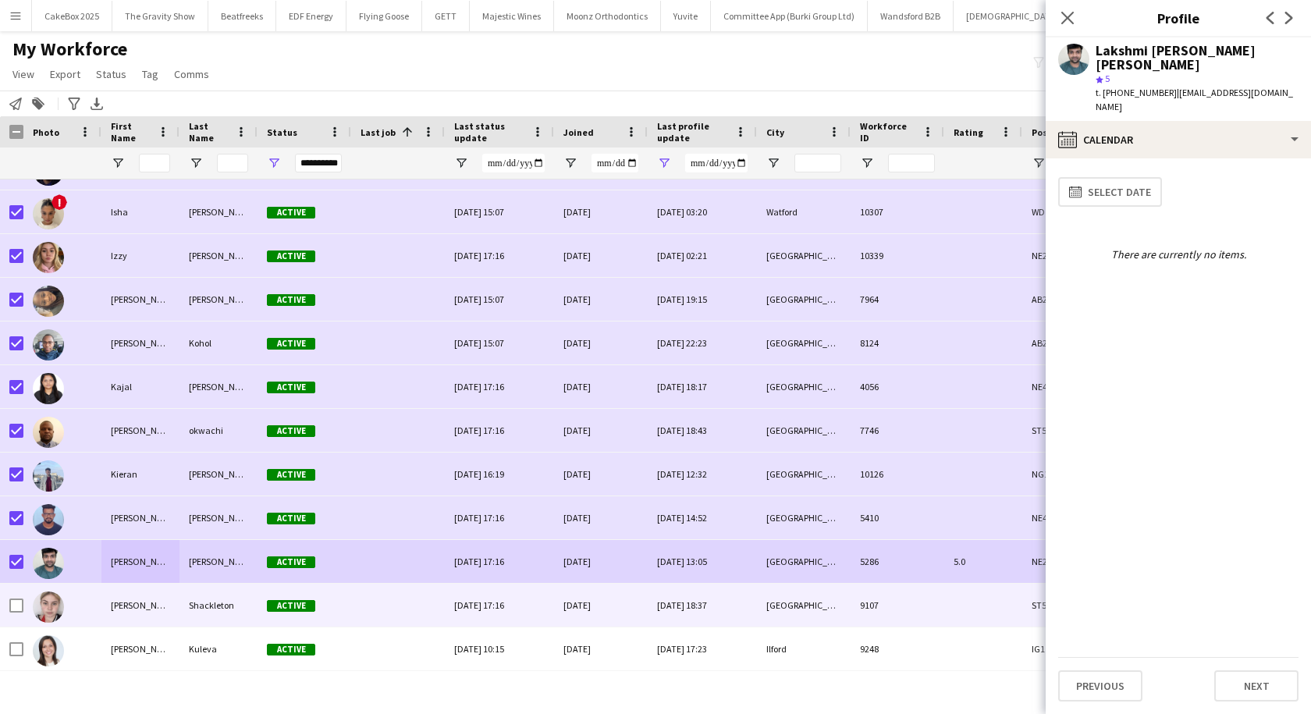
click at [142, 609] on div "Laura" at bounding box center [140, 605] width 78 height 43
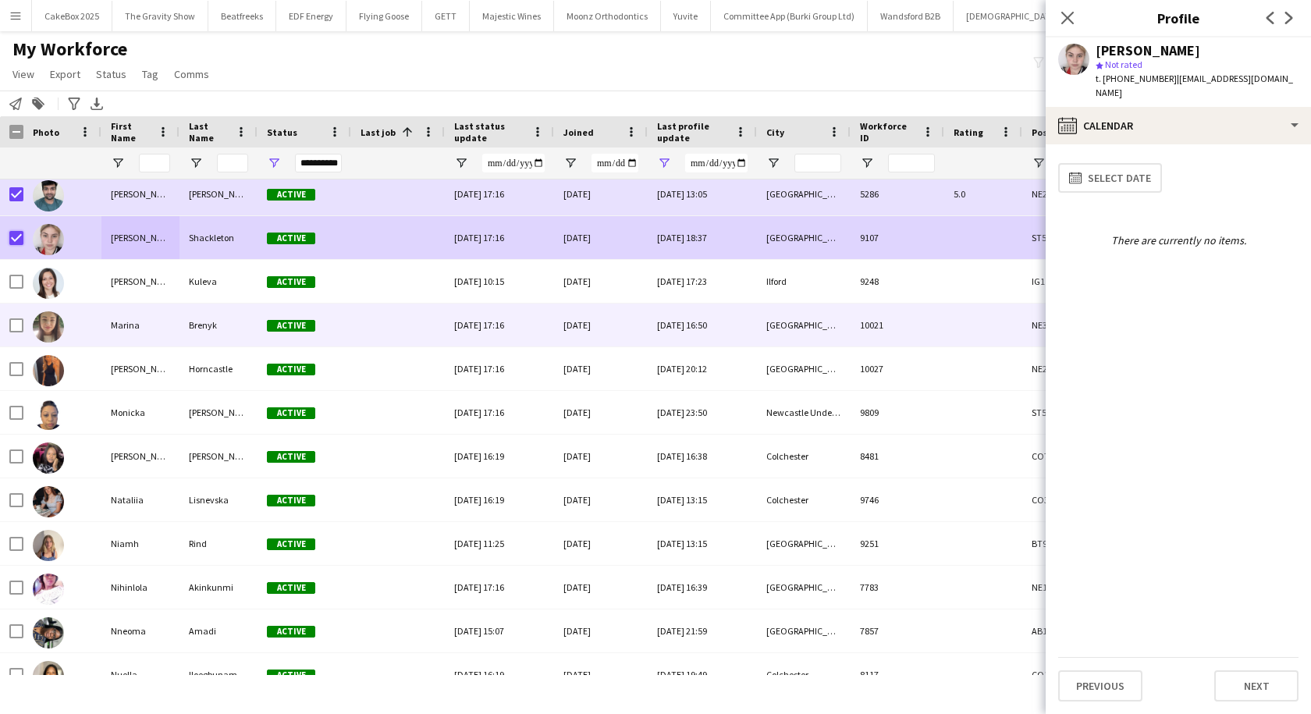
scroll to position [1312, 0]
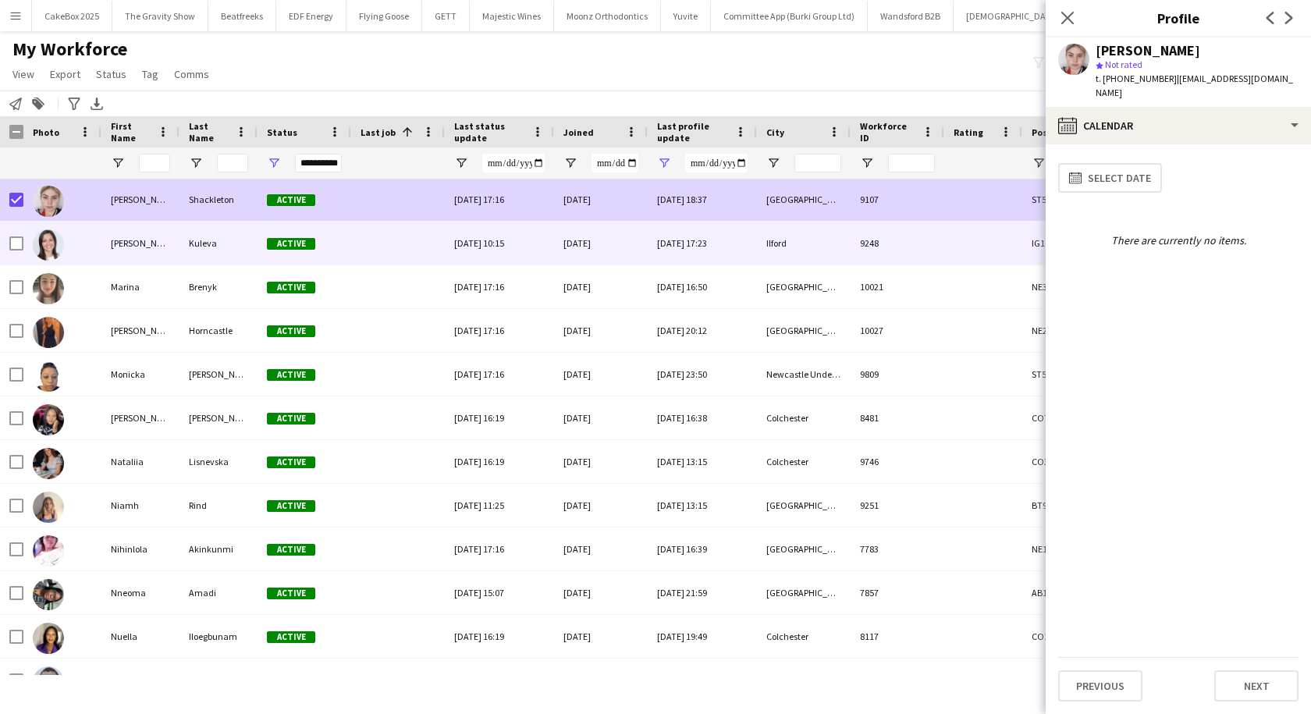
click at [121, 255] on div "Madlena" at bounding box center [140, 243] width 78 height 43
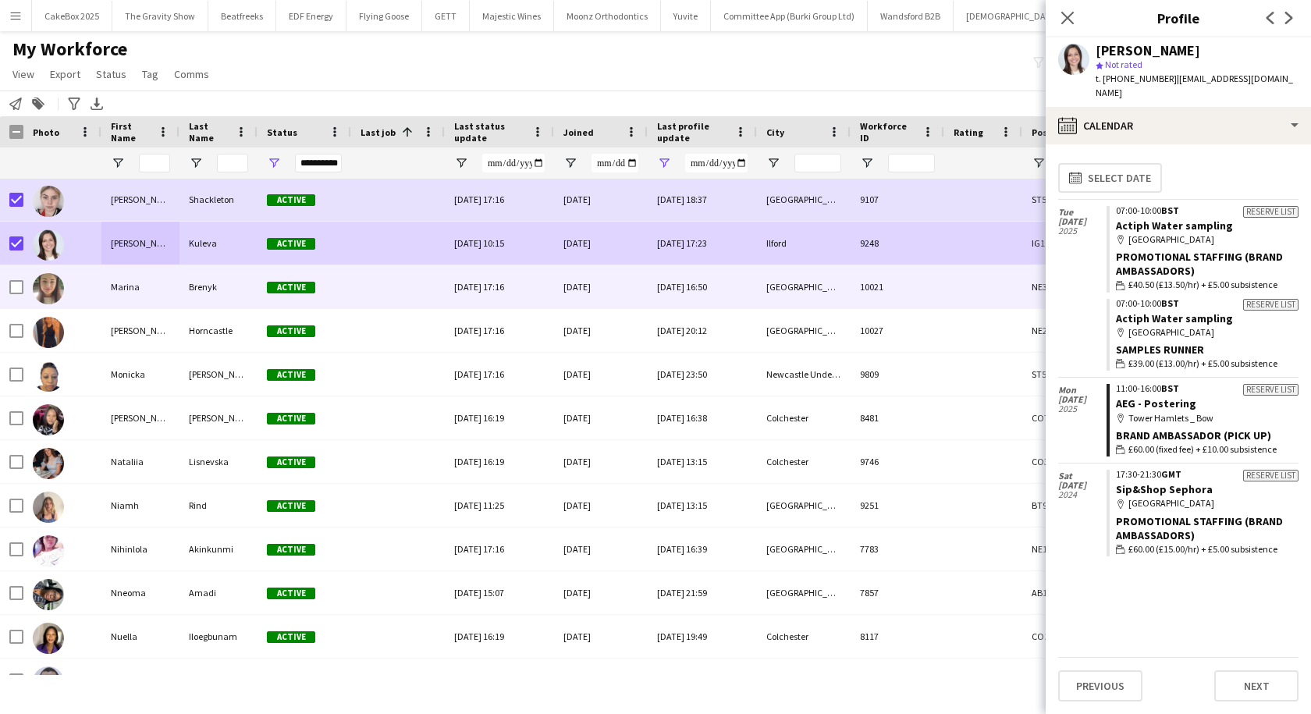
click at [158, 295] on div "Marina" at bounding box center [140, 286] width 78 height 43
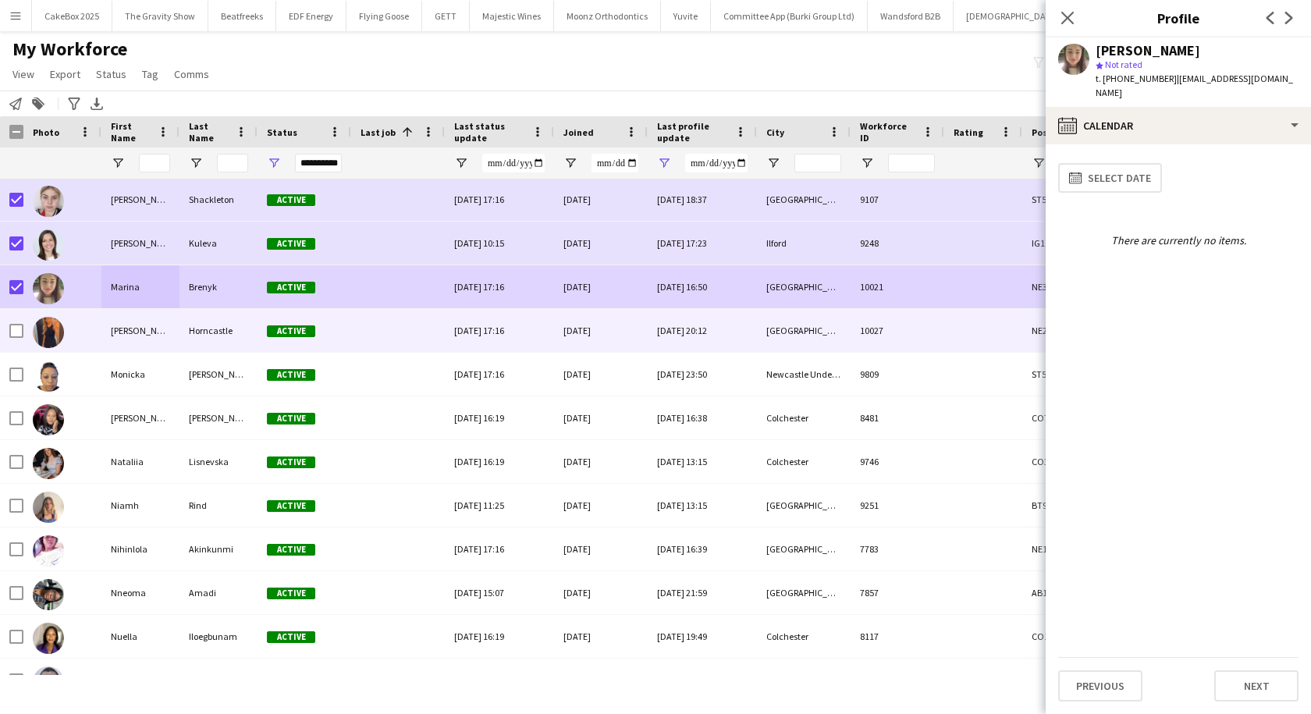
click at [131, 335] on div "Michaela" at bounding box center [140, 330] width 78 height 43
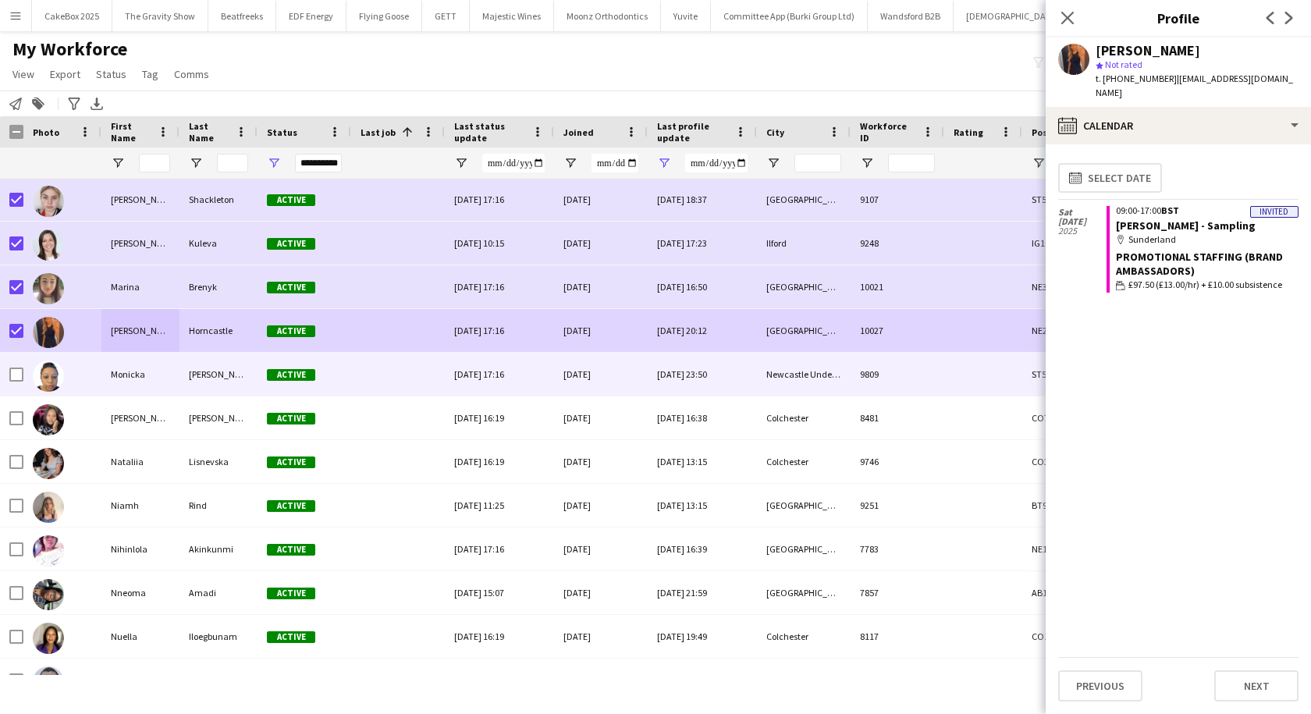
click at [136, 378] on div "Monicka" at bounding box center [140, 374] width 78 height 43
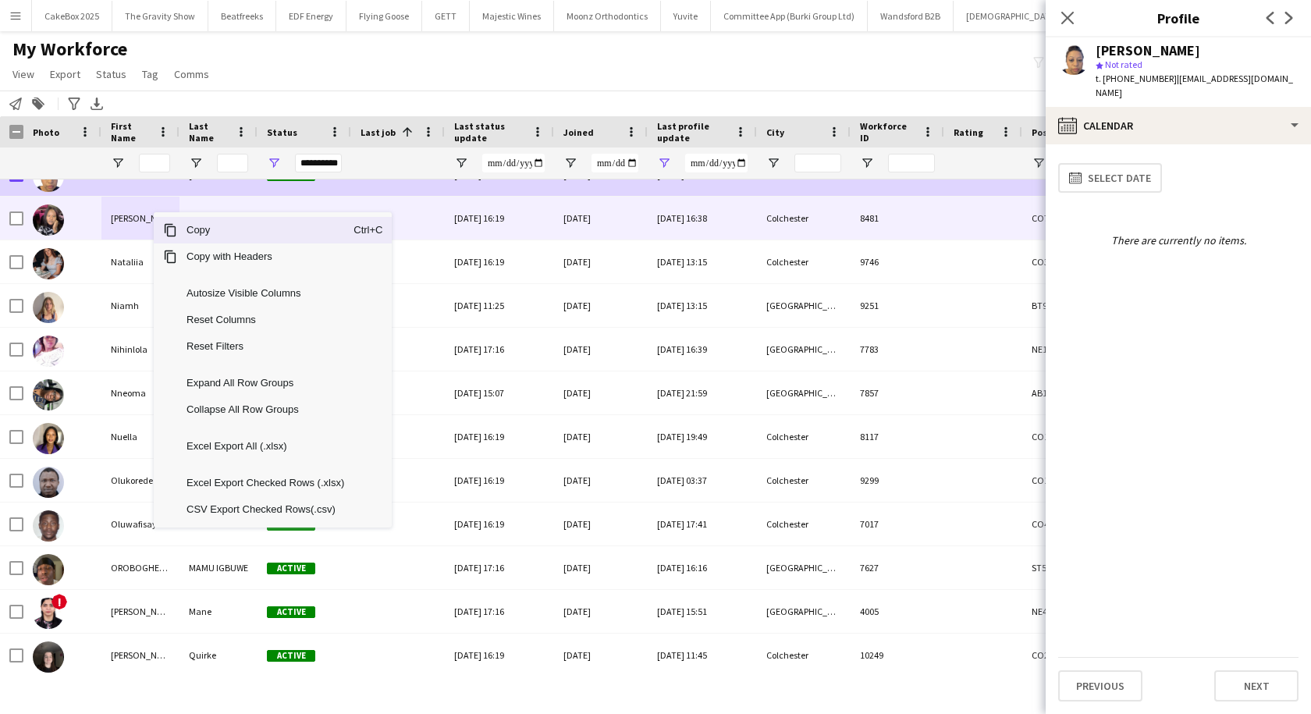
click at [126, 218] on div "Nadia" at bounding box center [140, 218] width 78 height 43
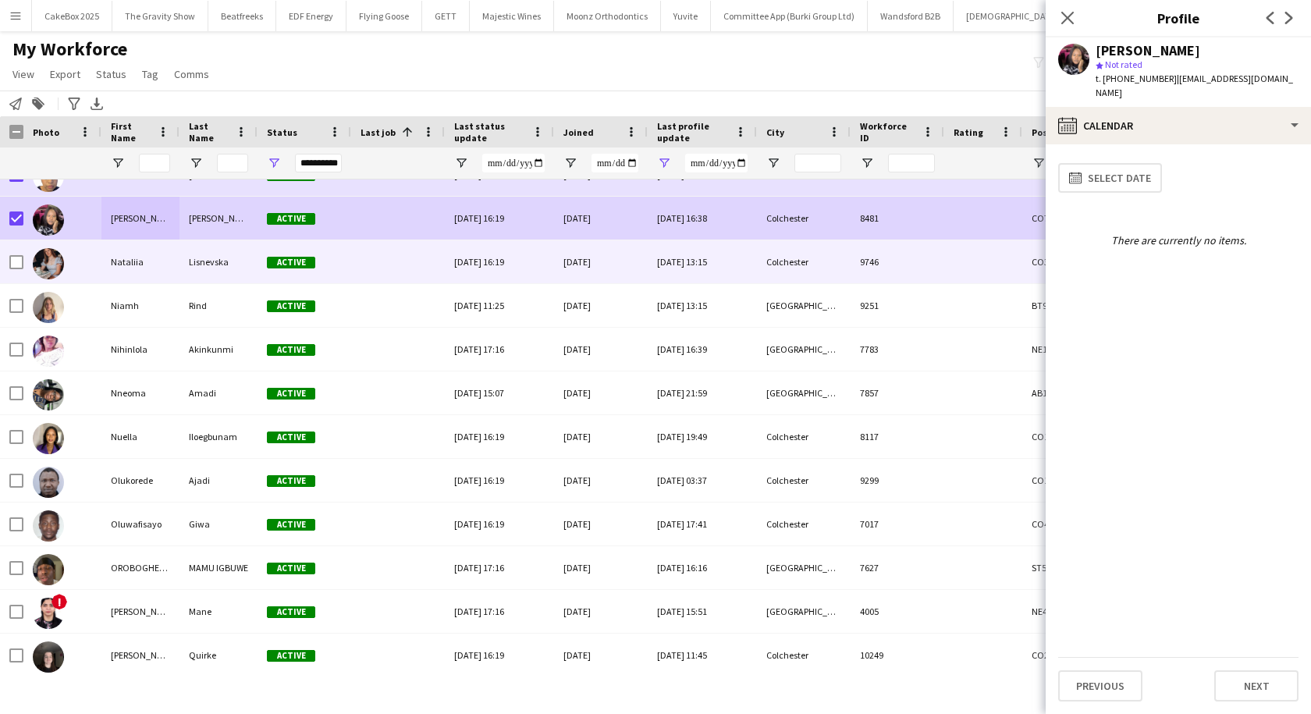
click at [108, 255] on div "Nataliia" at bounding box center [140, 261] width 78 height 43
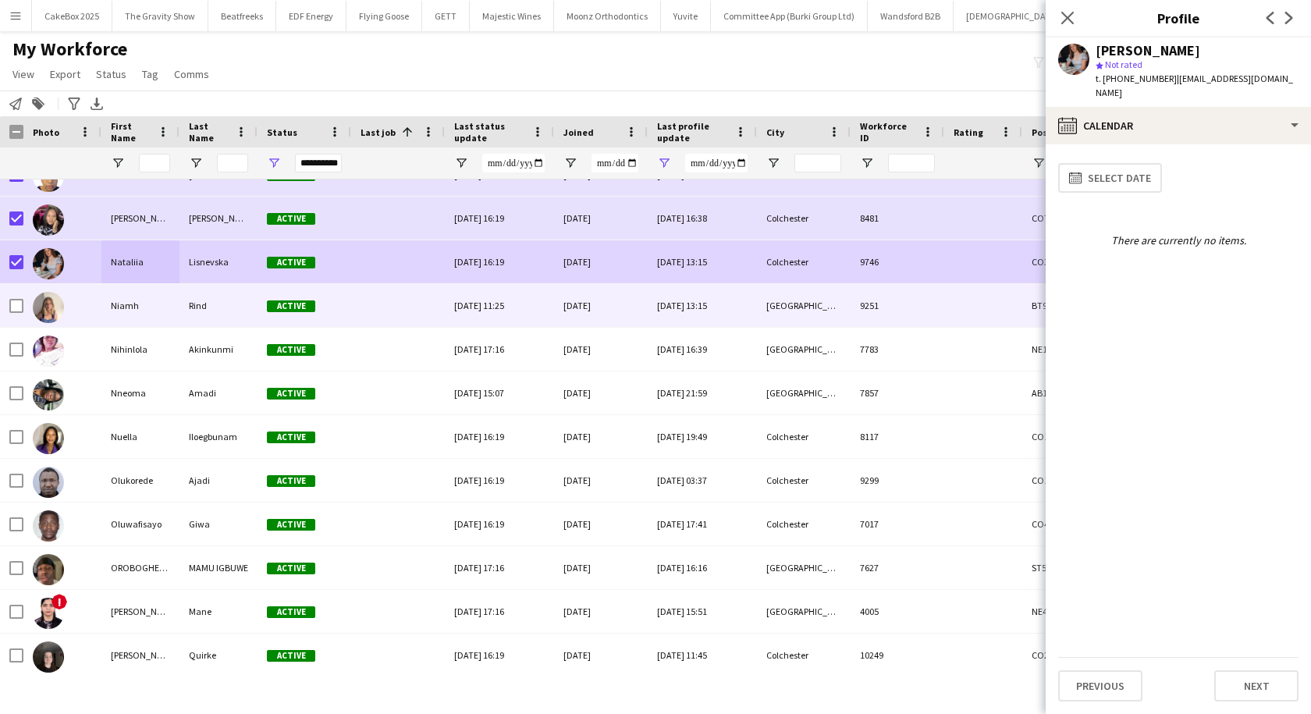
click at [105, 299] on div "Niamh" at bounding box center [140, 305] width 78 height 43
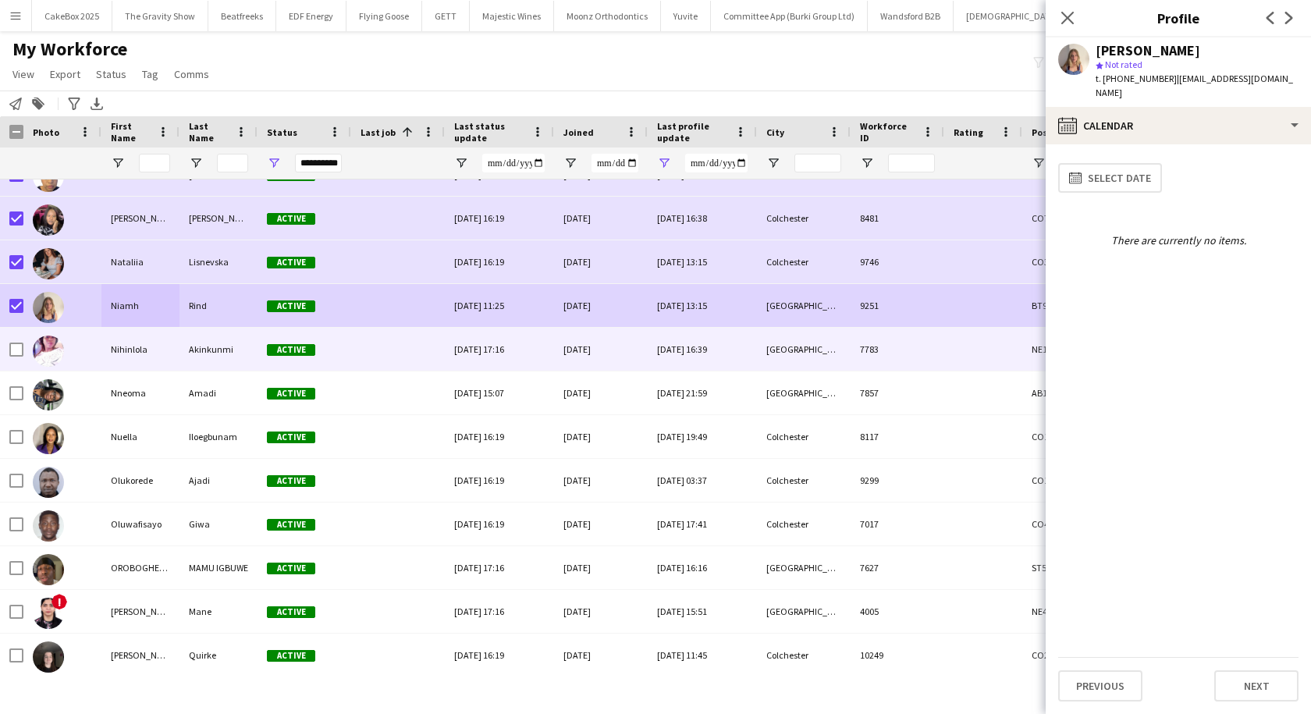
click at [110, 340] on div "Nihinlola" at bounding box center [140, 349] width 78 height 43
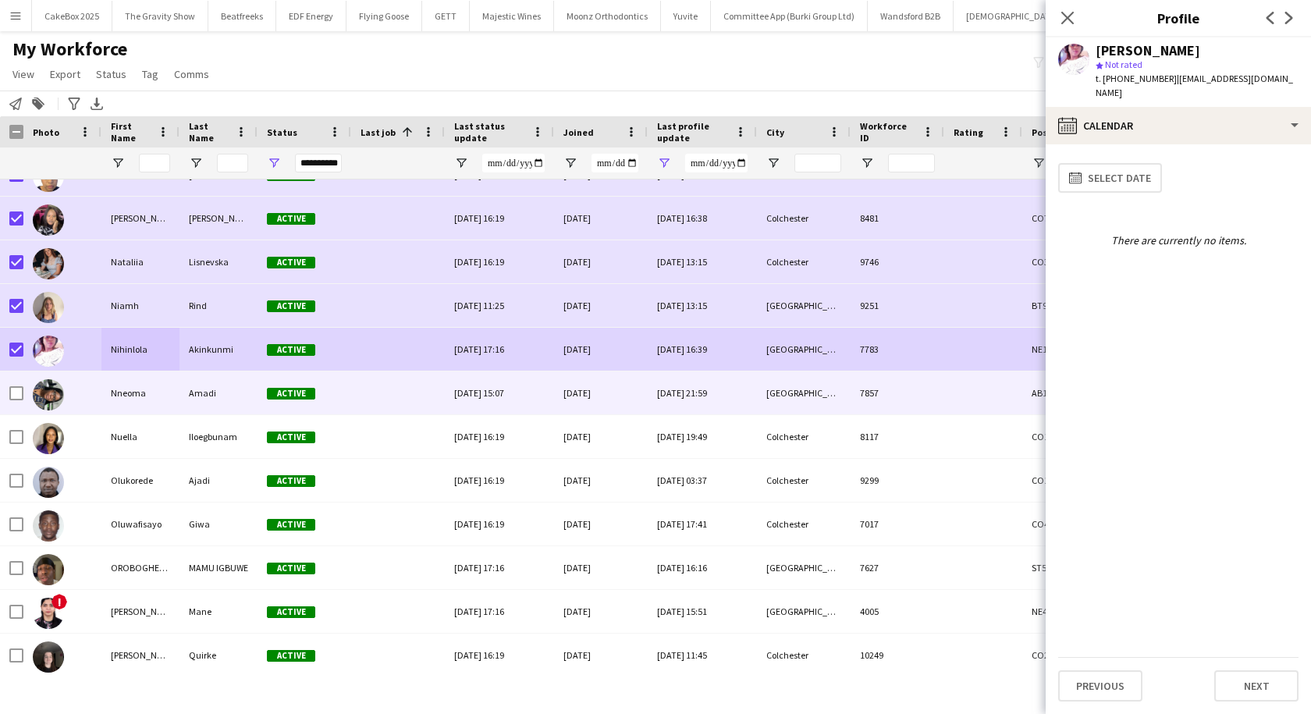
click at [113, 389] on div "Nneoma" at bounding box center [140, 392] width 78 height 43
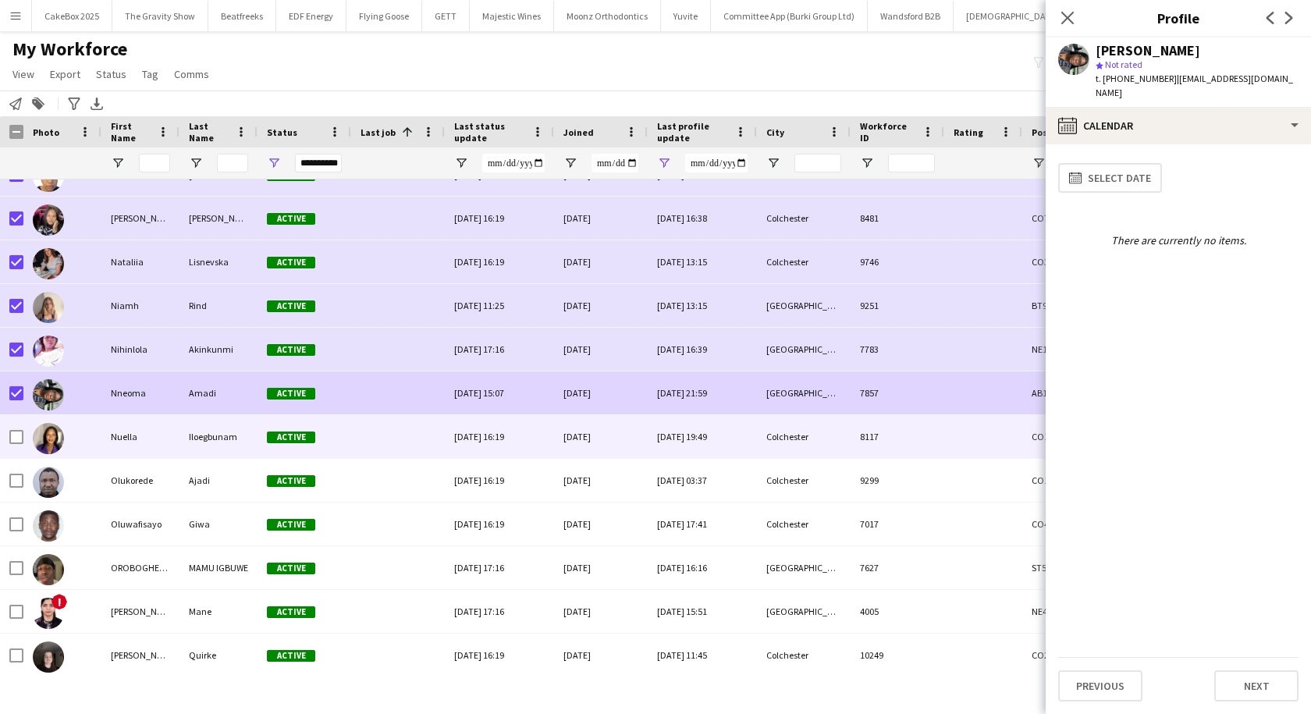
click at [105, 438] on div "Nuella" at bounding box center [140, 436] width 78 height 43
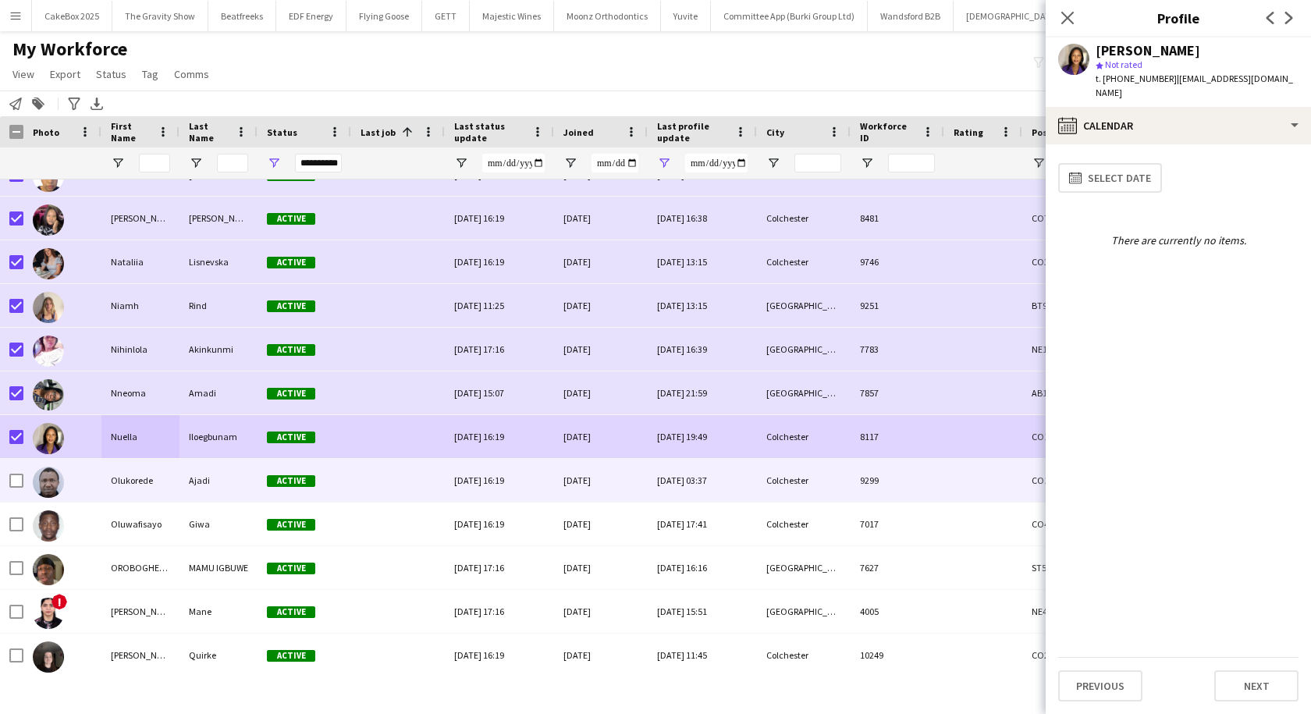
click at [125, 471] on div "Olukorede" at bounding box center [140, 480] width 78 height 43
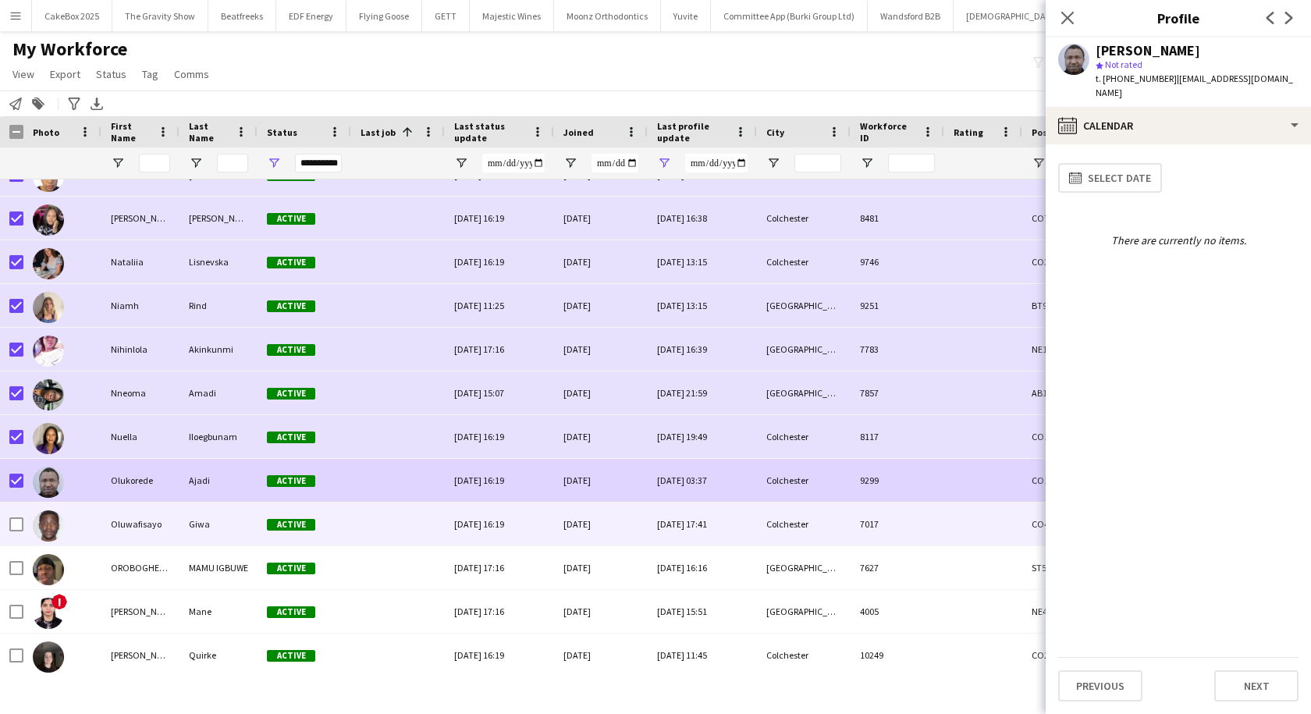
click at [151, 521] on div "Oluwafisayo" at bounding box center [140, 524] width 78 height 43
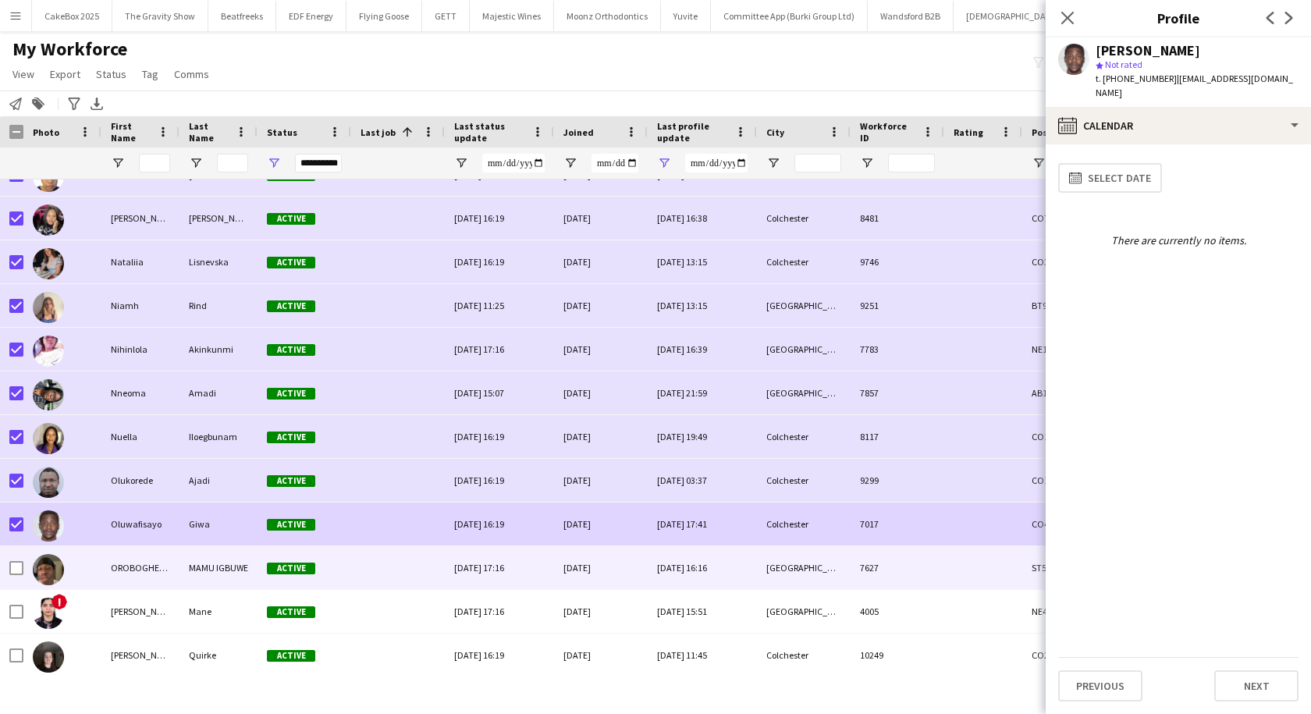
click at [144, 568] on div "OROBOGHENESA FAVOUR" at bounding box center [140, 567] width 78 height 43
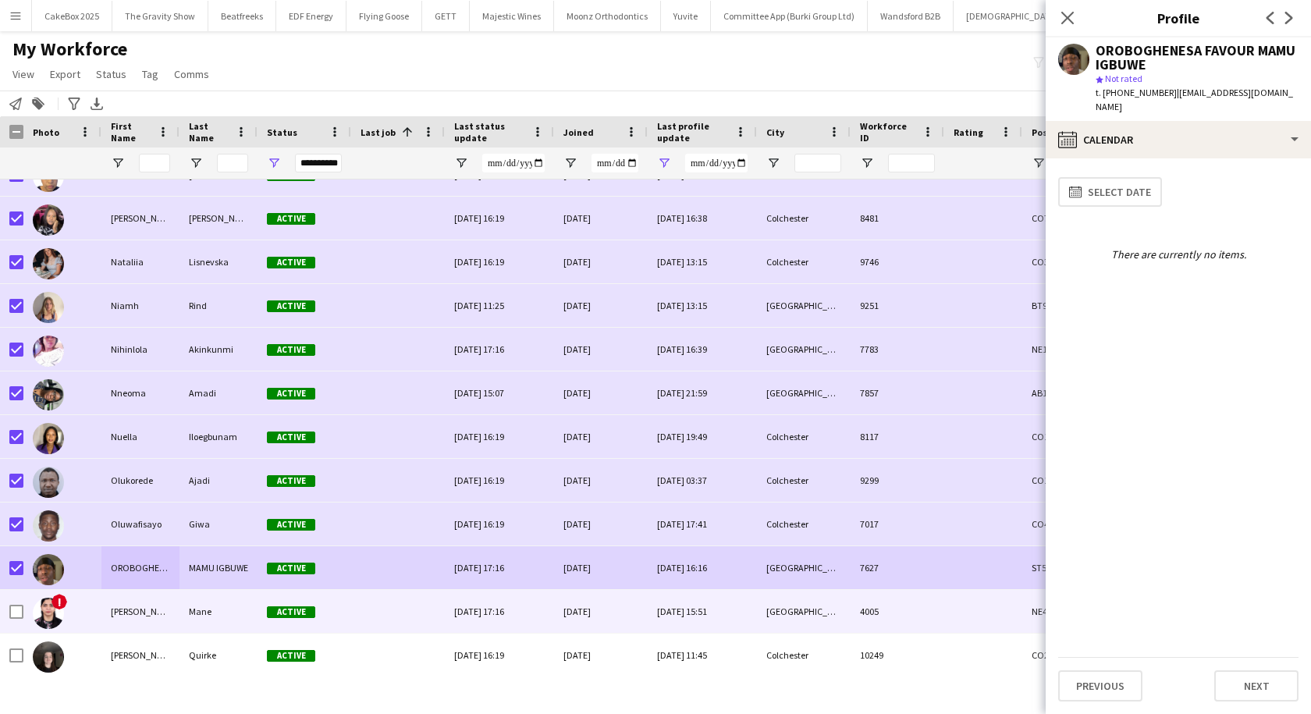
click at [160, 606] on div "Prajakta" at bounding box center [140, 611] width 78 height 43
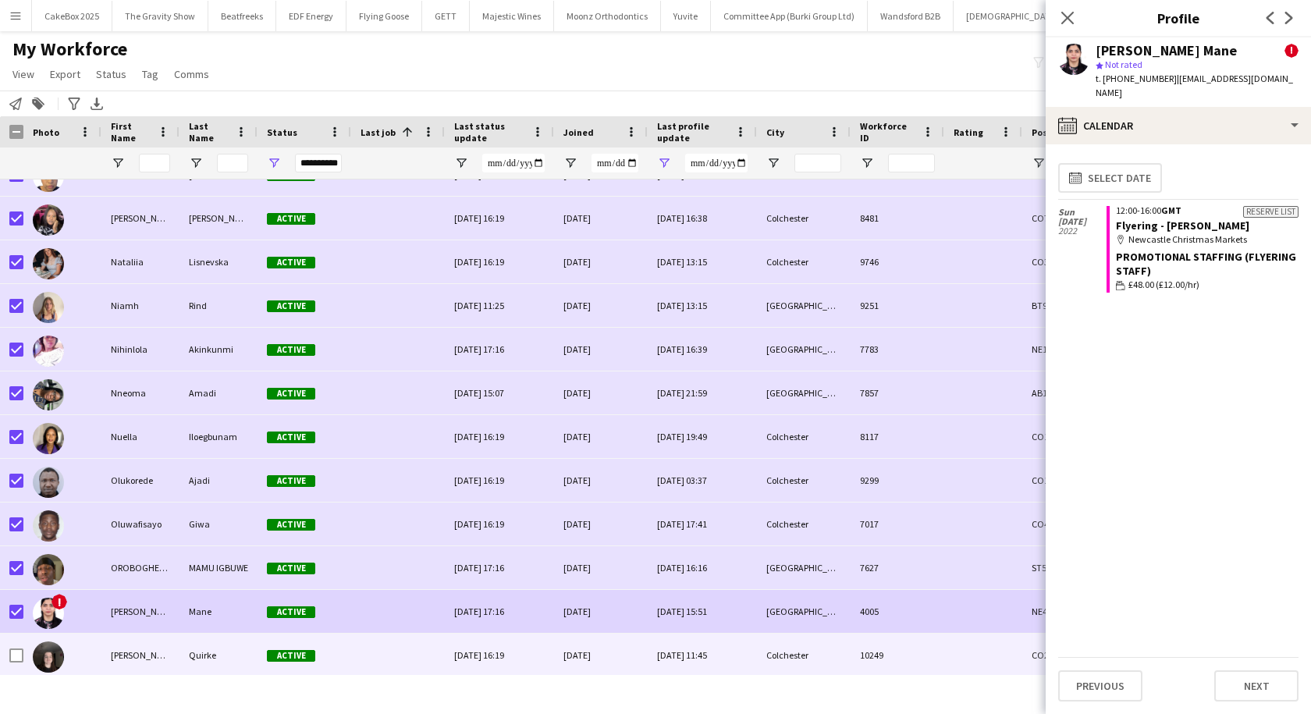
click at [118, 657] on div "Shane" at bounding box center [140, 655] width 78 height 43
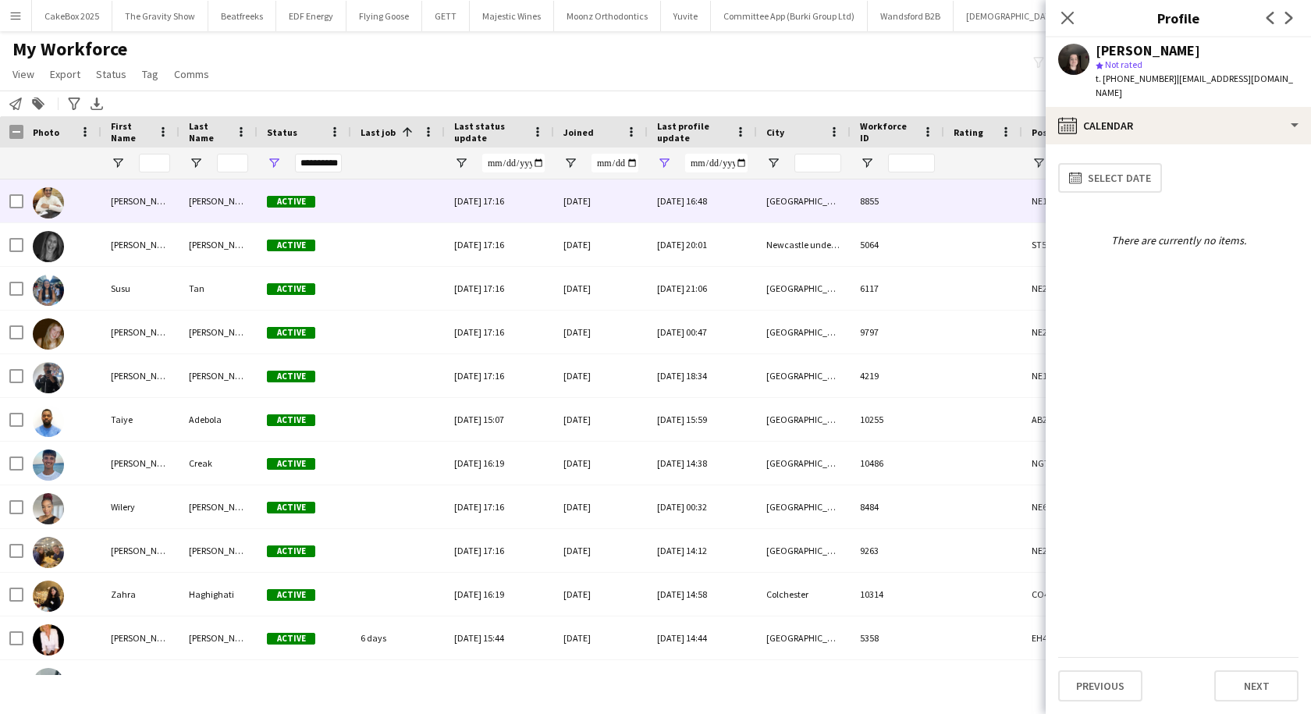
click at [127, 197] on div "Shashank" at bounding box center [140, 200] width 78 height 43
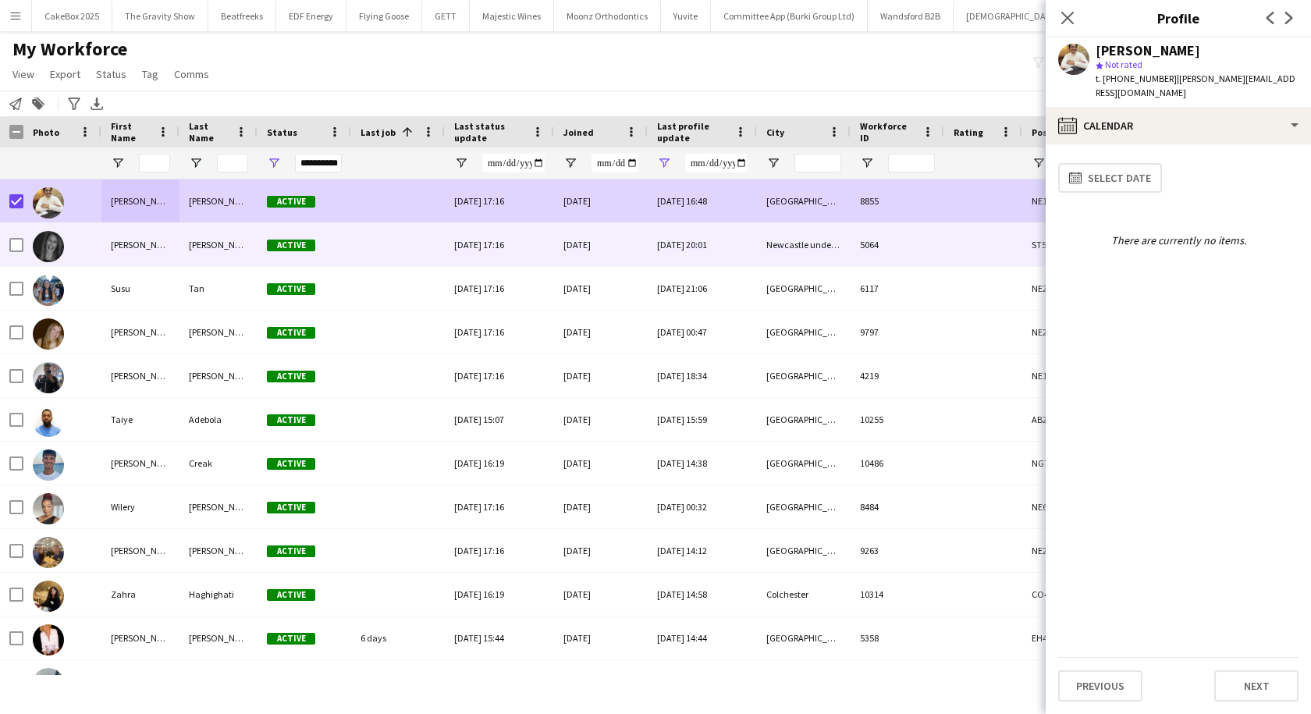
click at [123, 250] on div "Simone" at bounding box center [140, 244] width 78 height 43
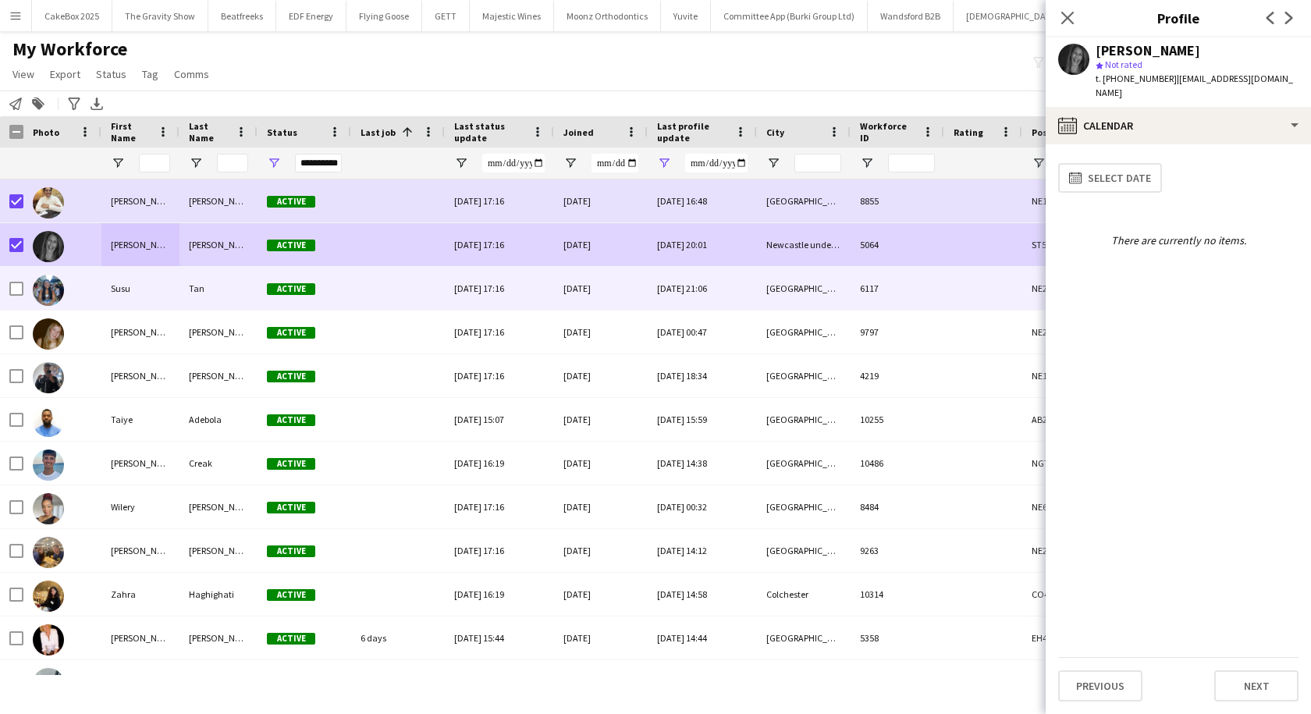
click at [94, 284] on div at bounding box center [62, 288] width 78 height 43
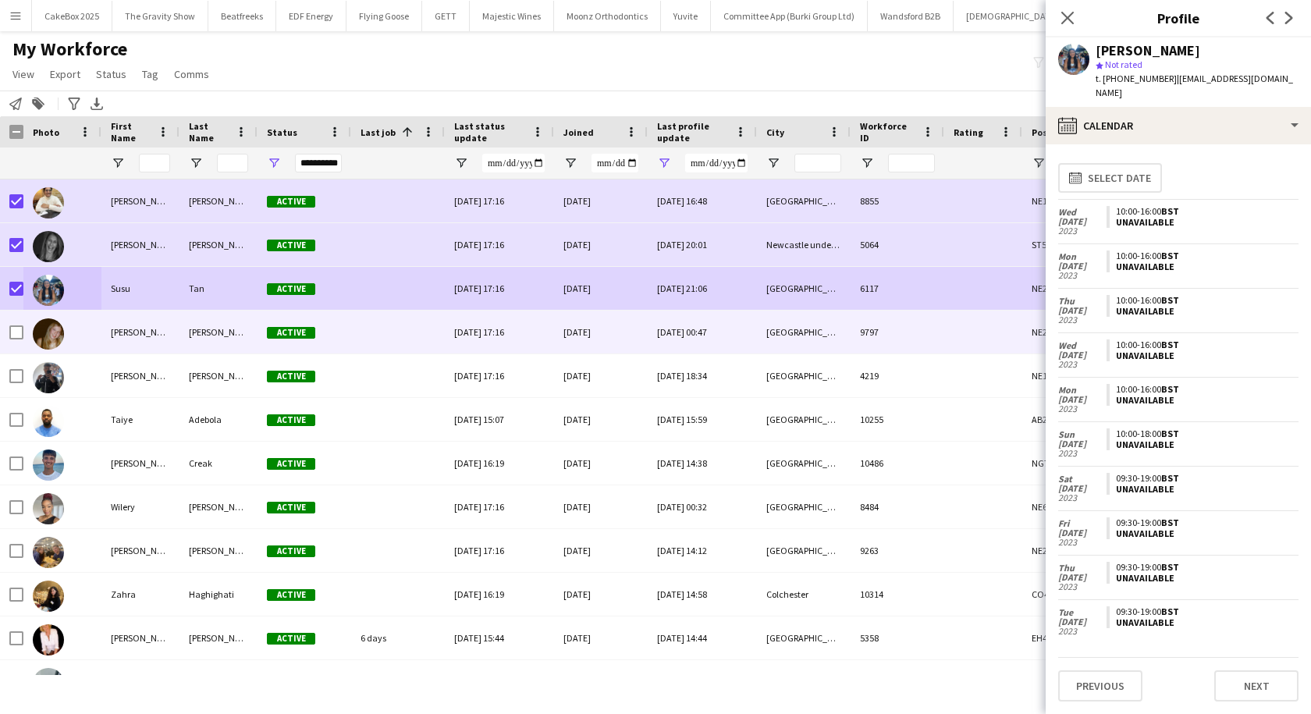
click at [124, 329] on div "Sybil" at bounding box center [140, 332] width 78 height 43
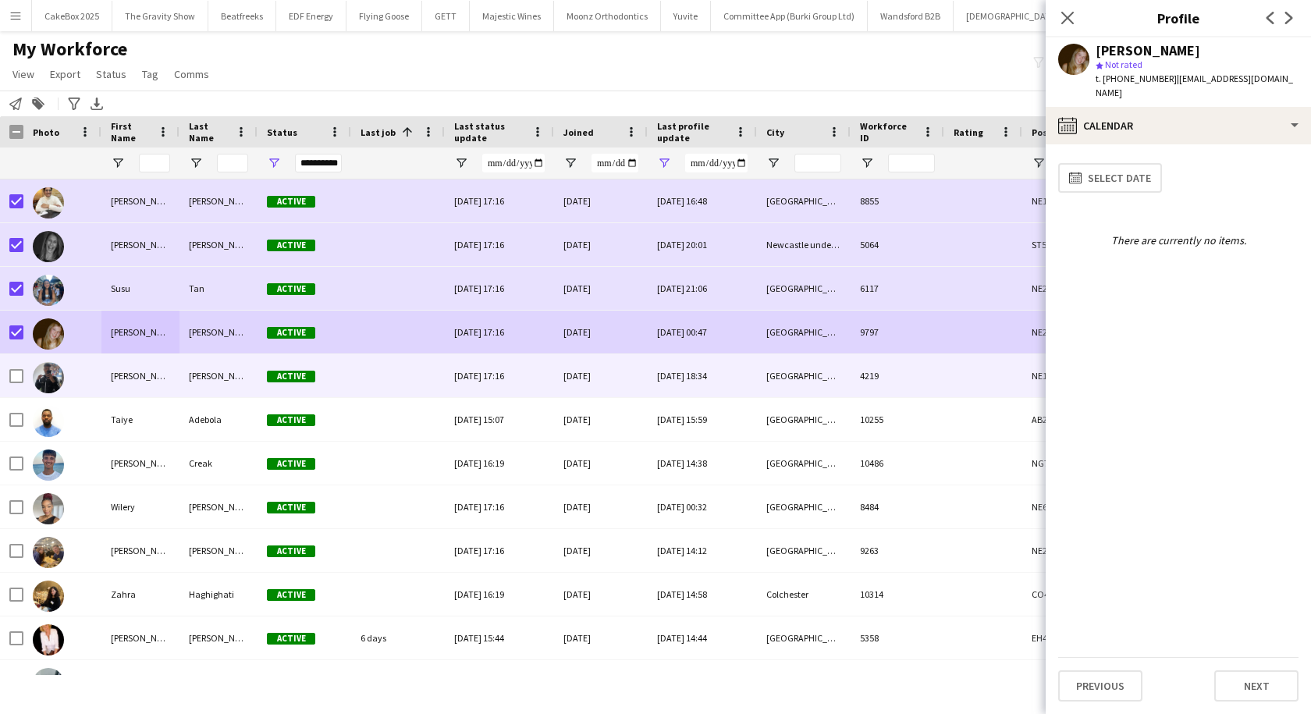
click at [135, 378] on div "Syed" at bounding box center [140, 375] width 78 height 43
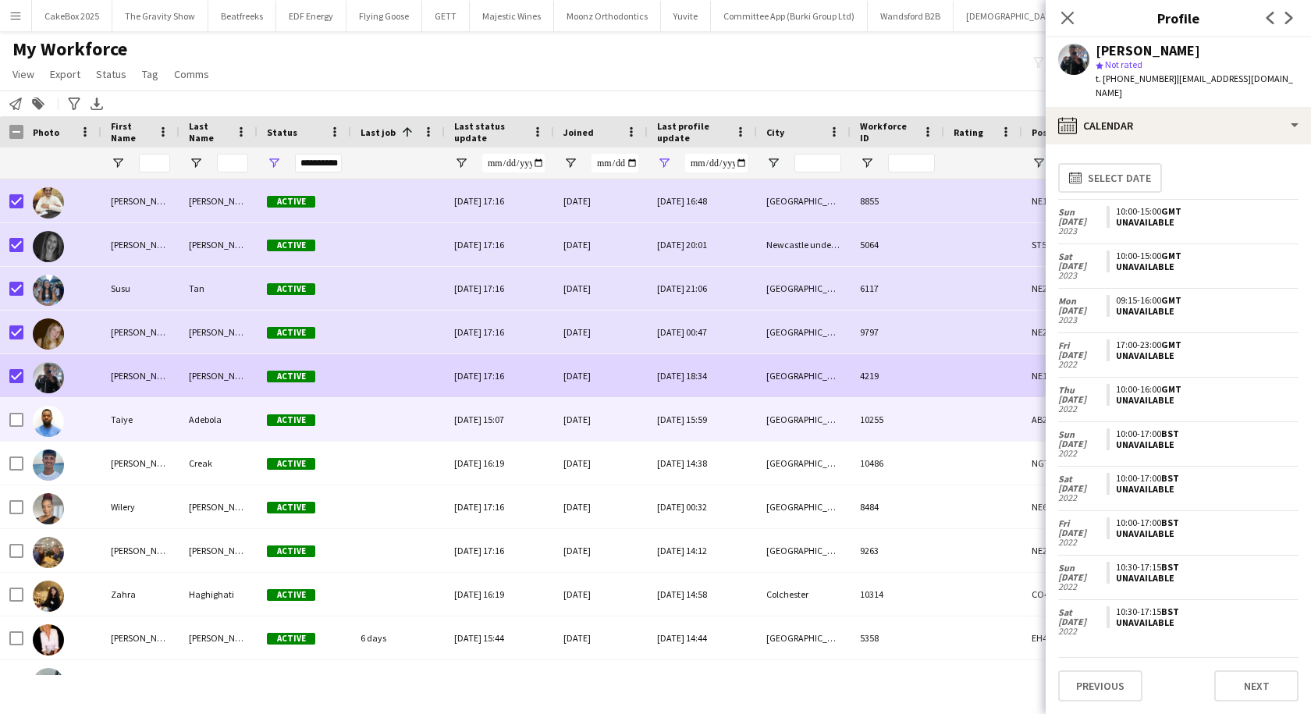
click at [146, 422] on div "Taiye" at bounding box center [140, 419] width 78 height 43
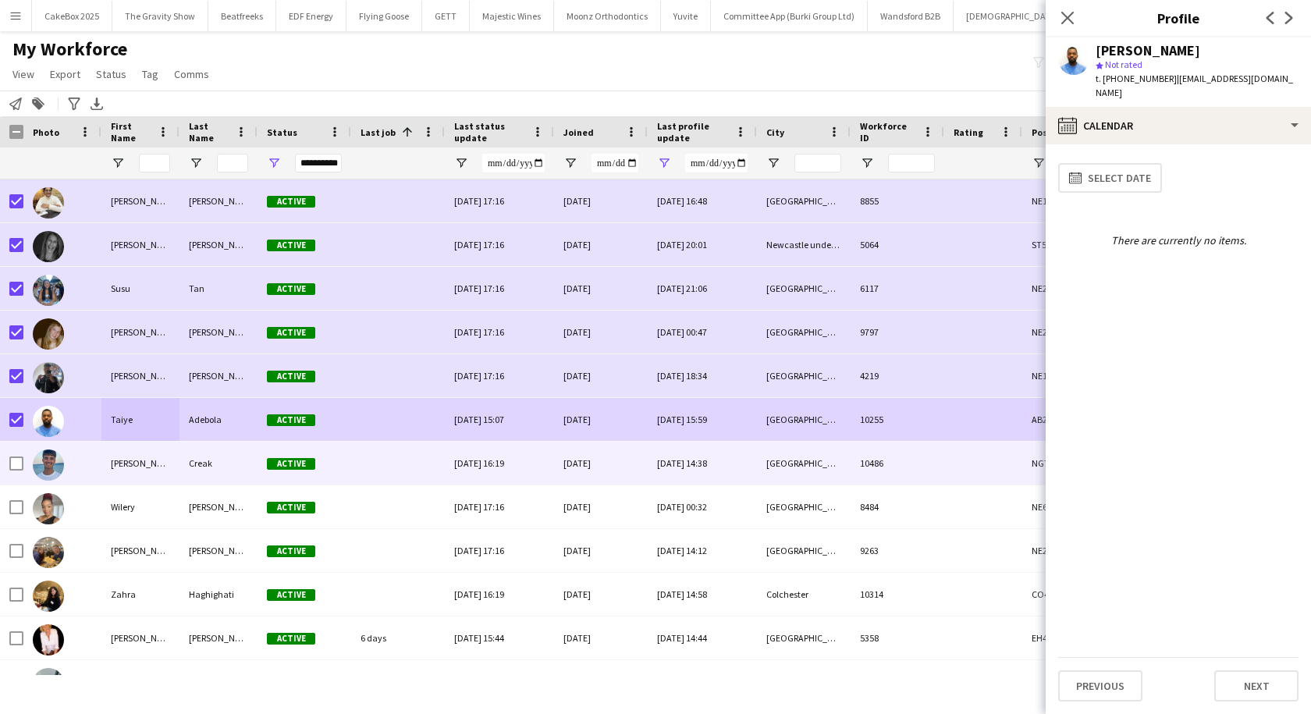
click at [111, 467] on div "Tom" at bounding box center [140, 463] width 78 height 43
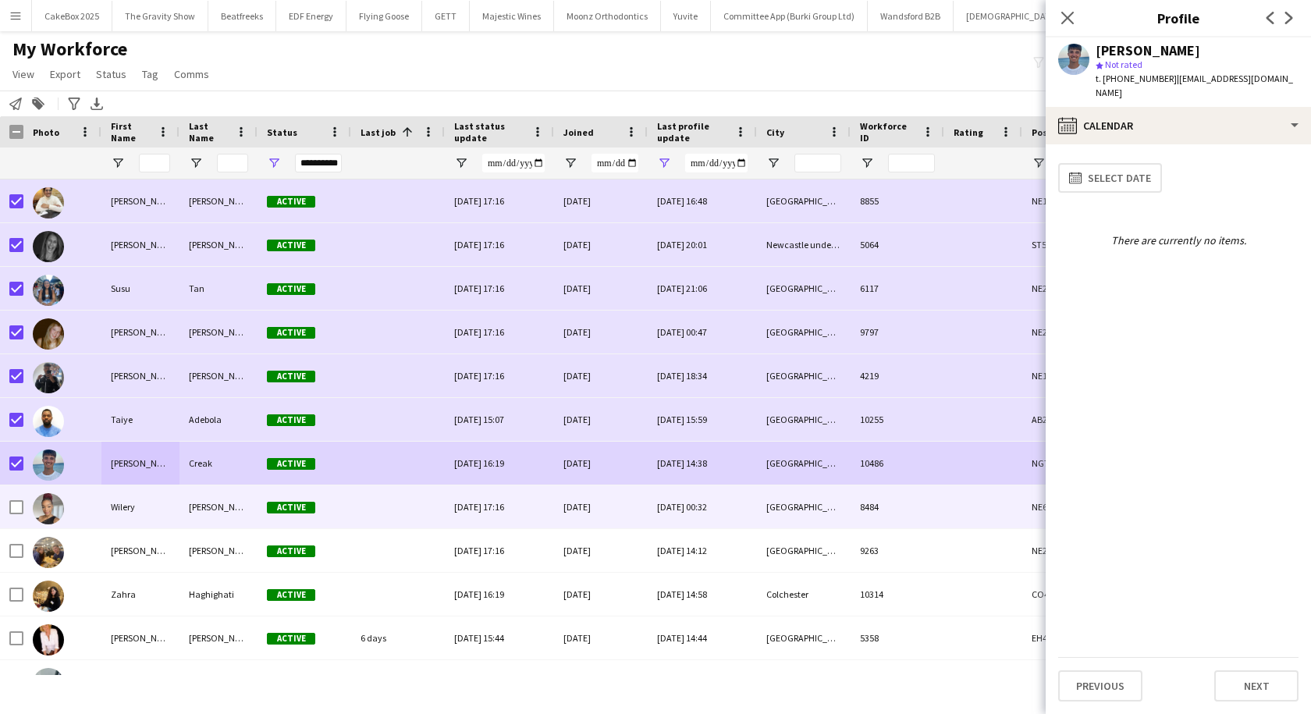
click at [119, 512] on div "Wilery" at bounding box center [140, 506] width 78 height 43
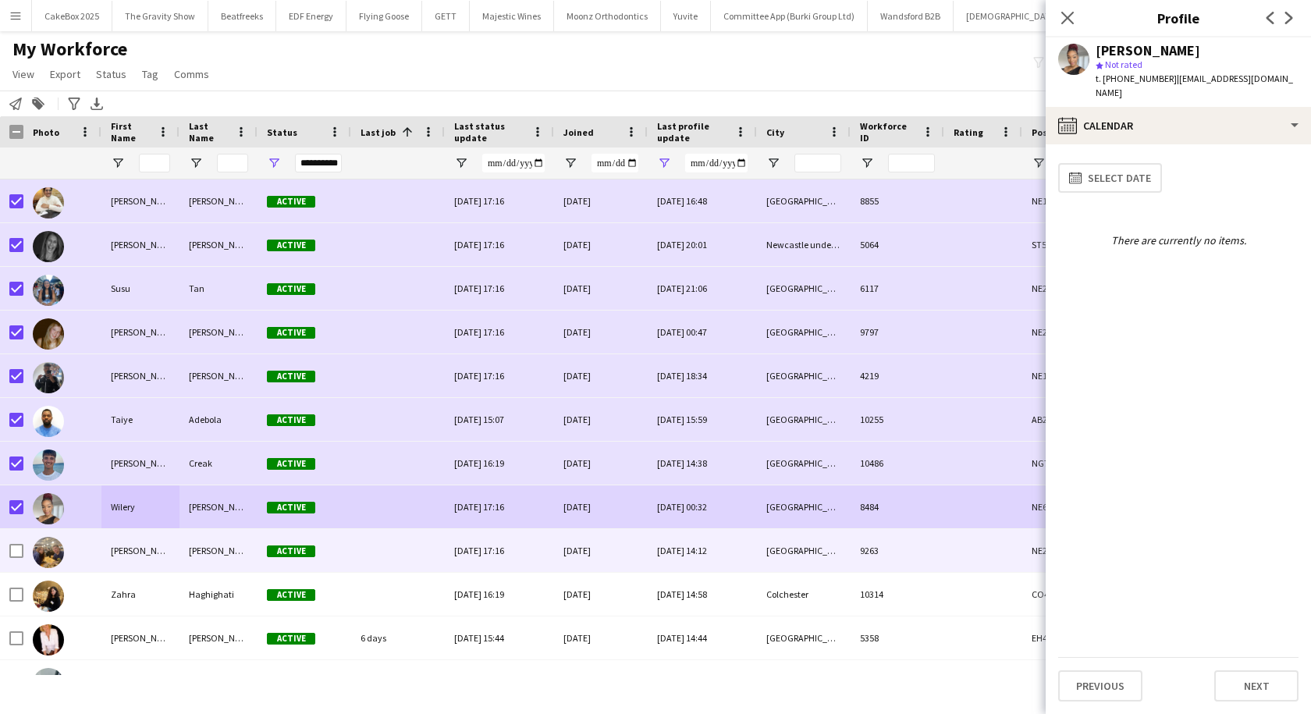
click at [144, 557] on div "William" at bounding box center [140, 550] width 78 height 43
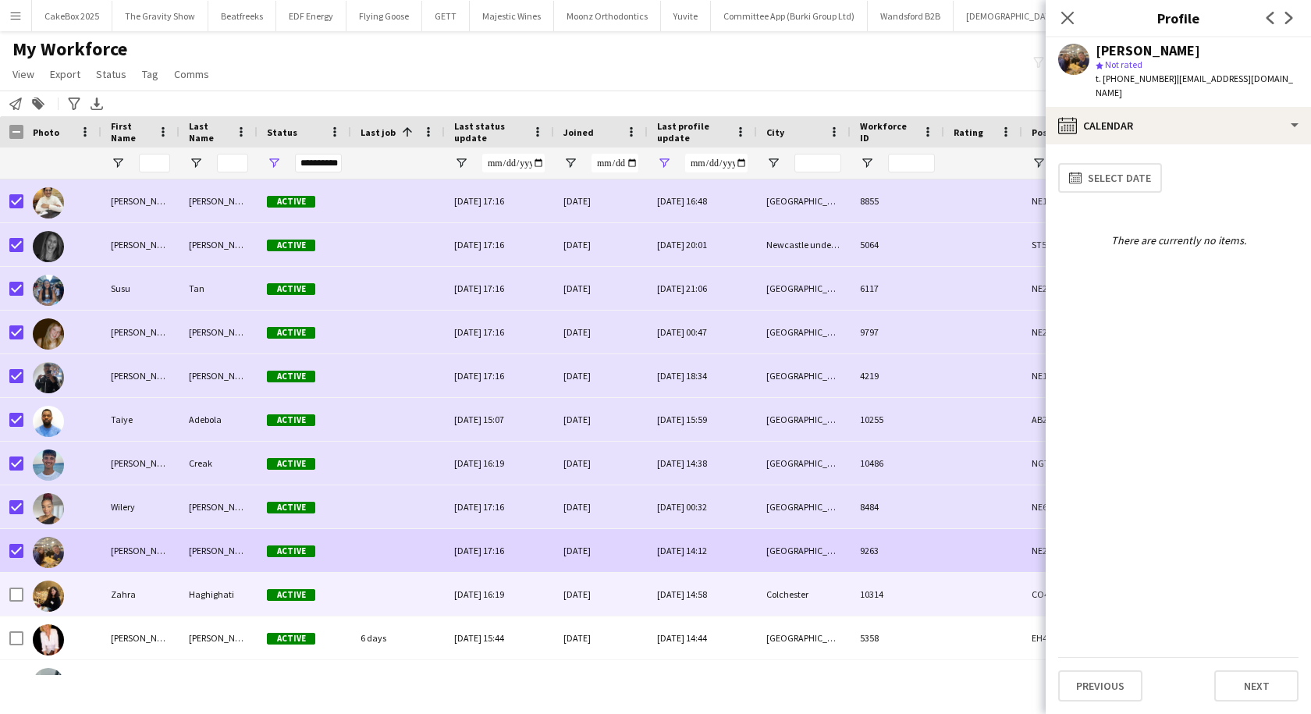
click at [107, 588] on div "Zahra" at bounding box center [140, 594] width 78 height 43
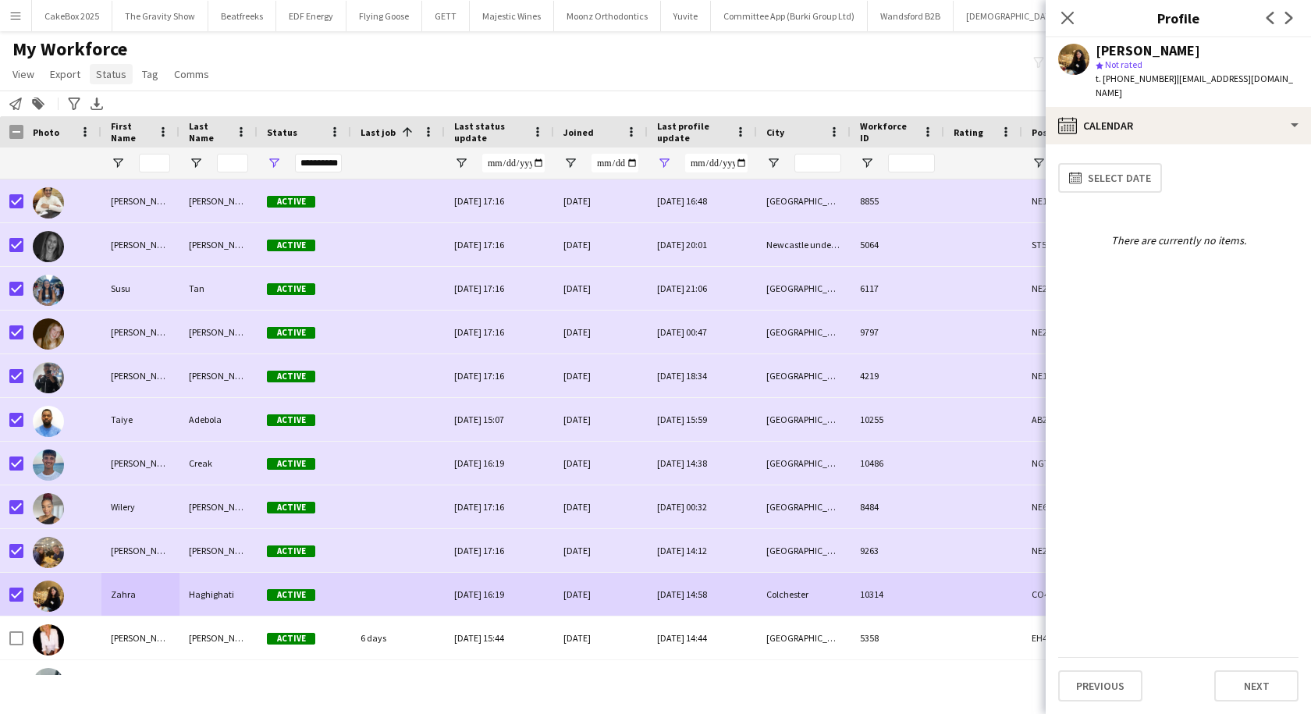
click at [112, 77] on span "Status" at bounding box center [111, 74] width 30 height 14
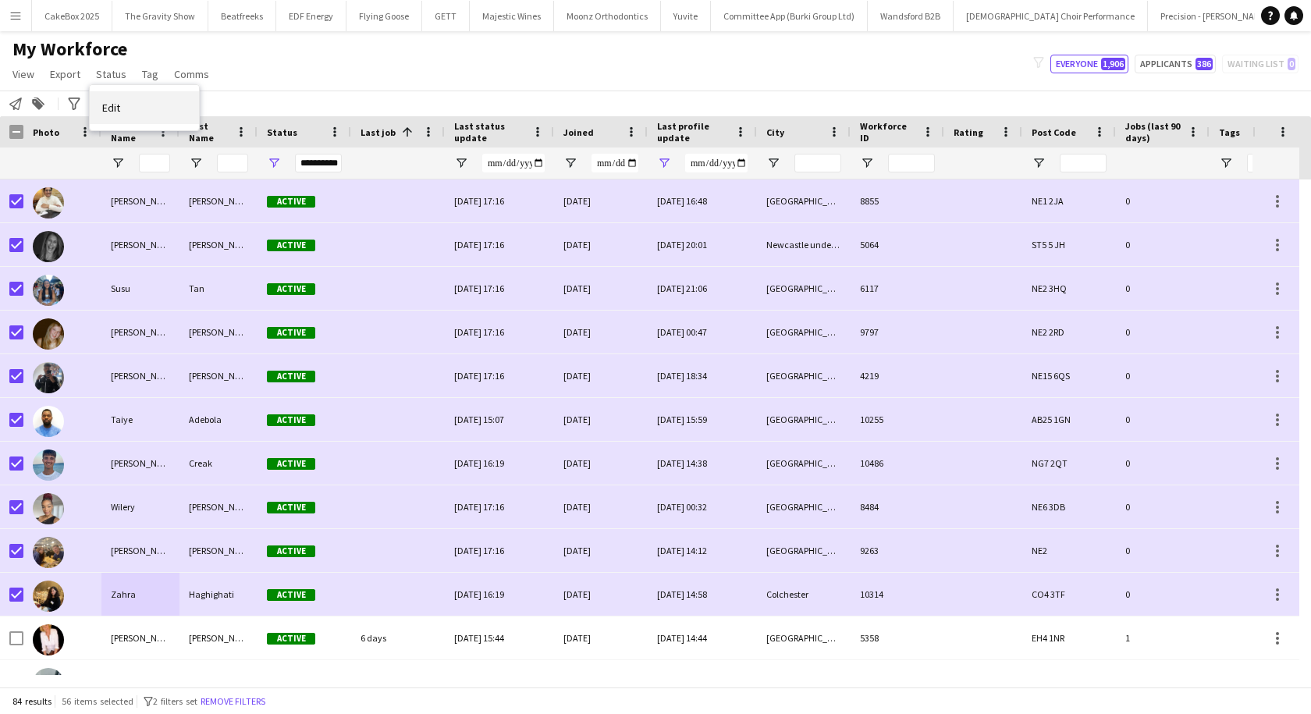
click at [115, 107] on span "Edit" at bounding box center [111, 108] width 18 height 14
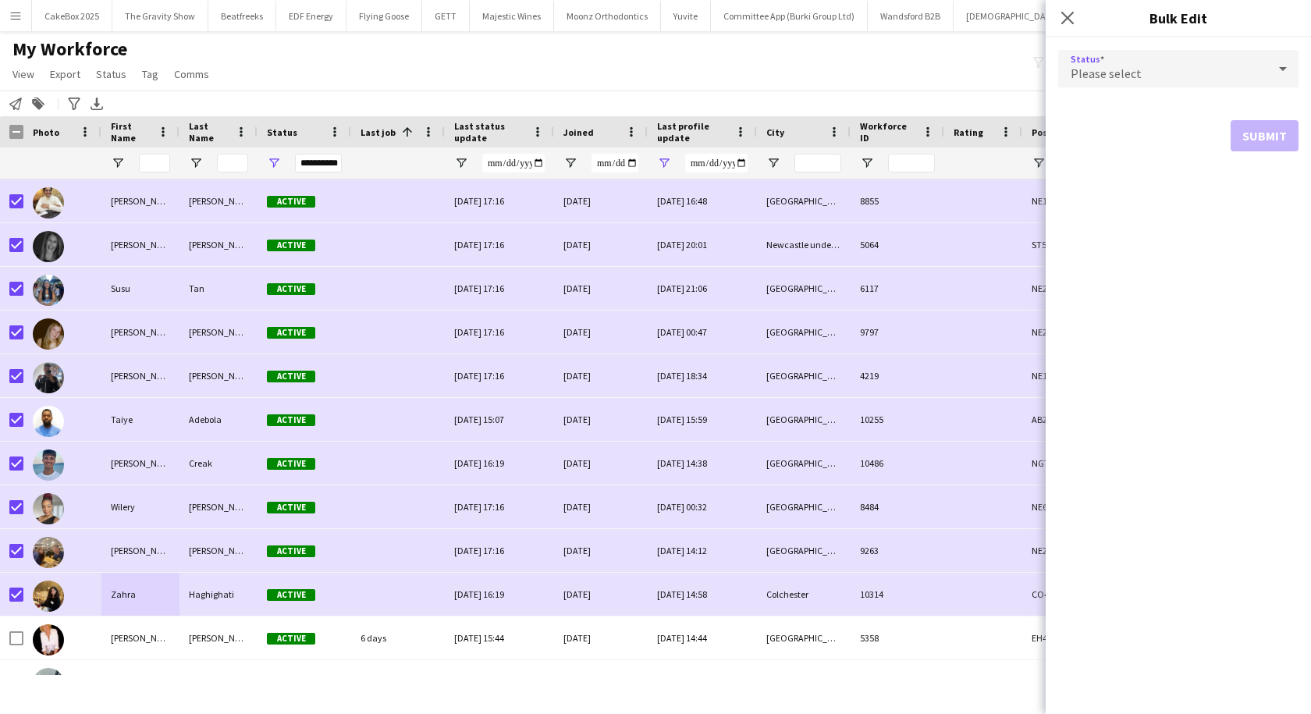
click at [1100, 74] on span "Please select" at bounding box center [1106, 74] width 71 height 16
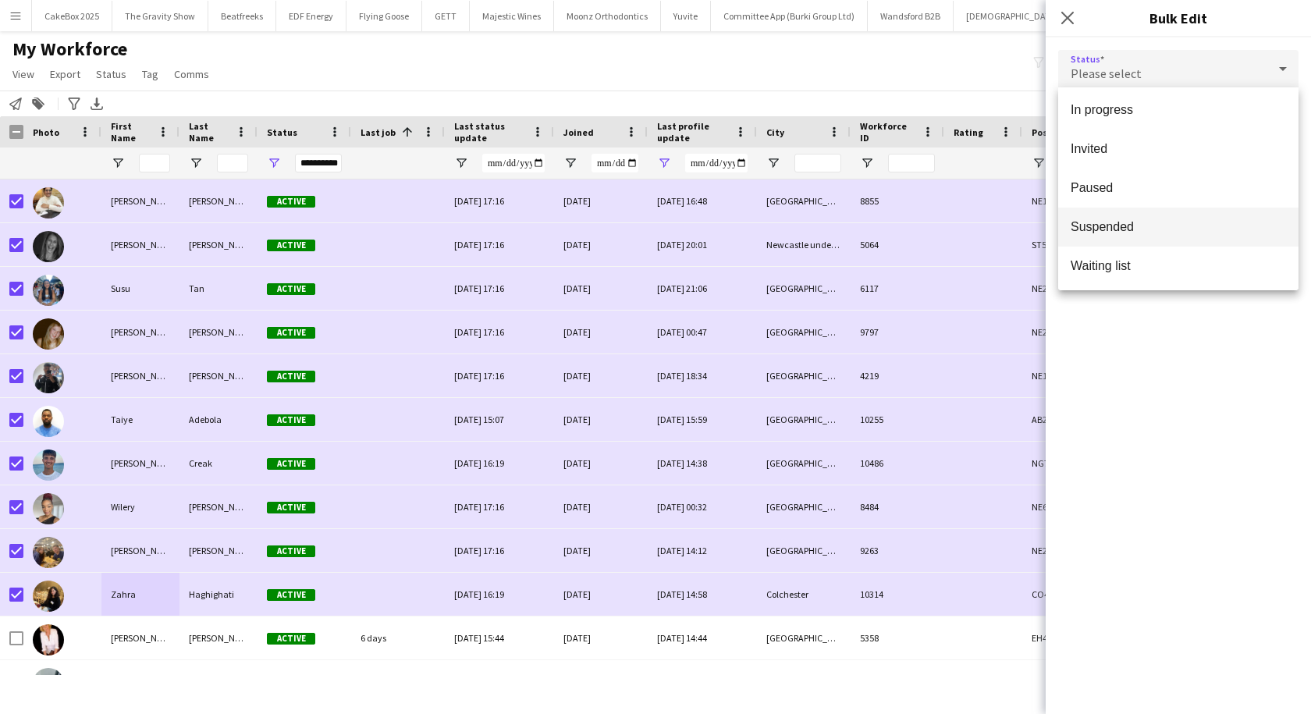
click at [1112, 230] on span "Suspended" at bounding box center [1178, 226] width 215 height 15
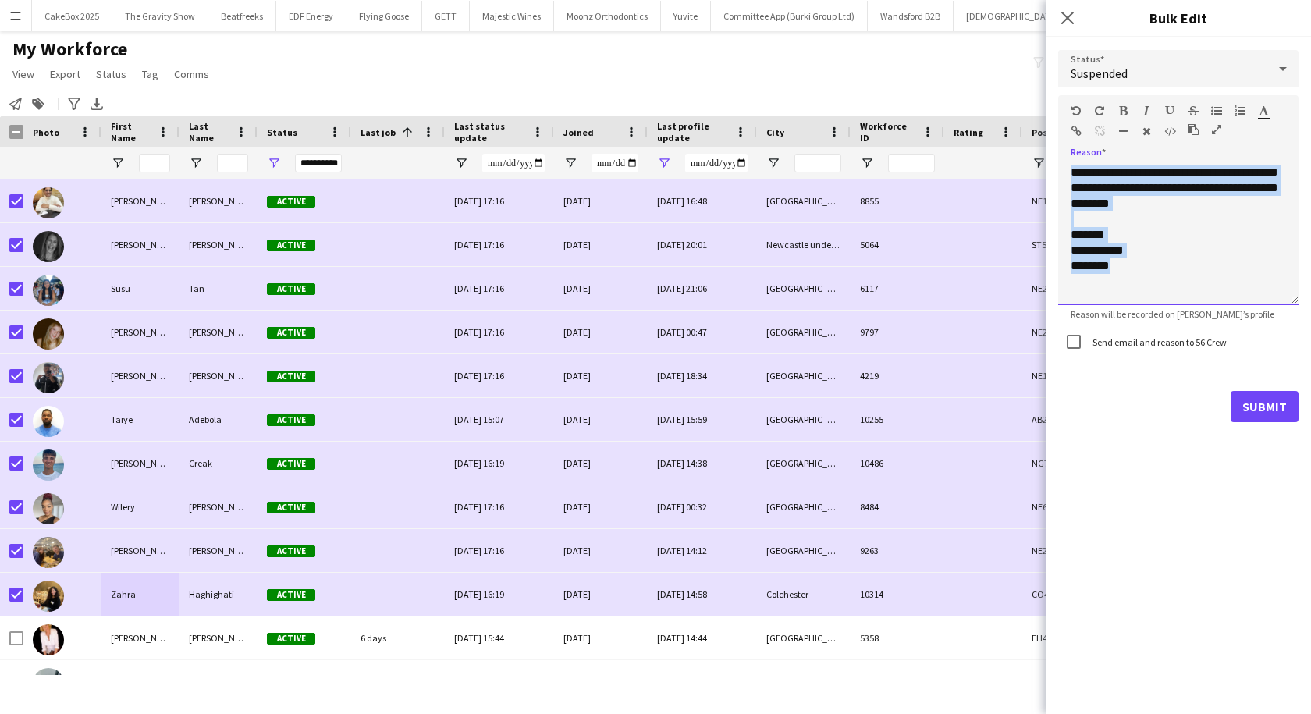
drag, startPoint x: 1138, startPoint y: 272, endPoint x: 1071, endPoint y: 158, distance: 133.3
click at [1071, 158] on div "**********" at bounding box center [1178, 229] width 240 height 151
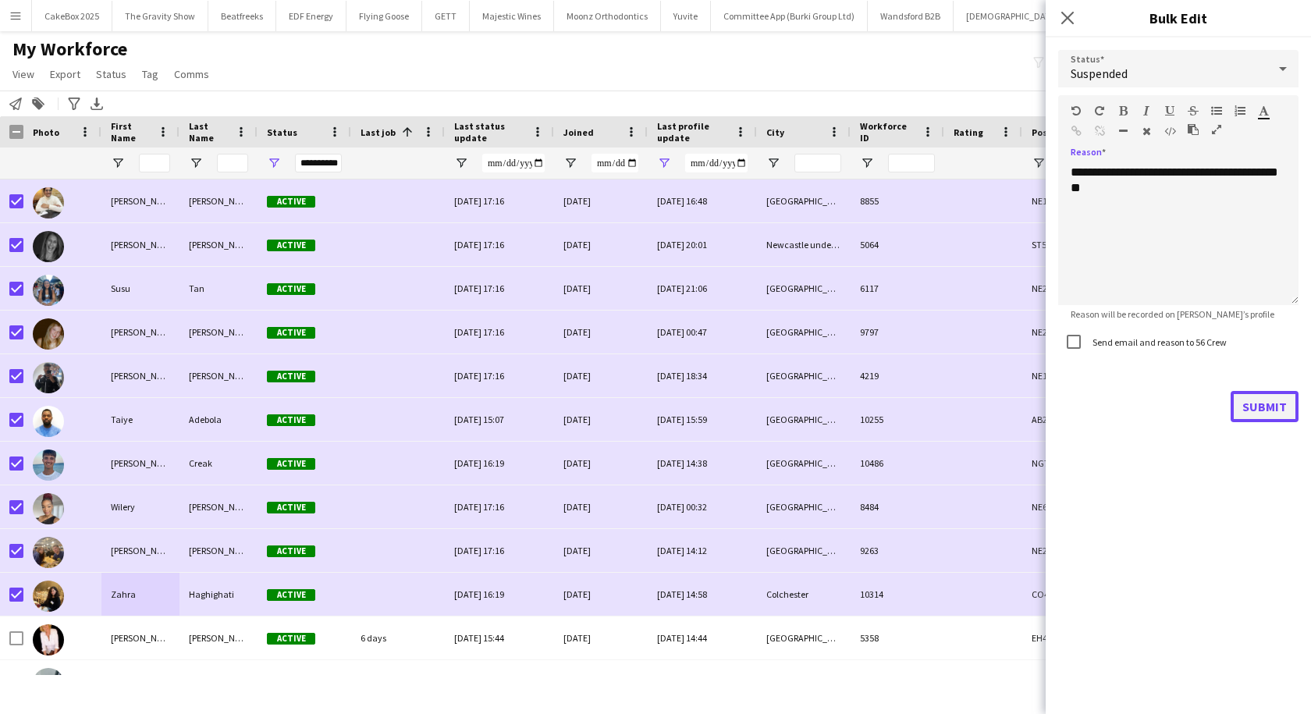
click at [1261, 411] on button "Submit" at bounding box center [1265, 406] width 68 height 31
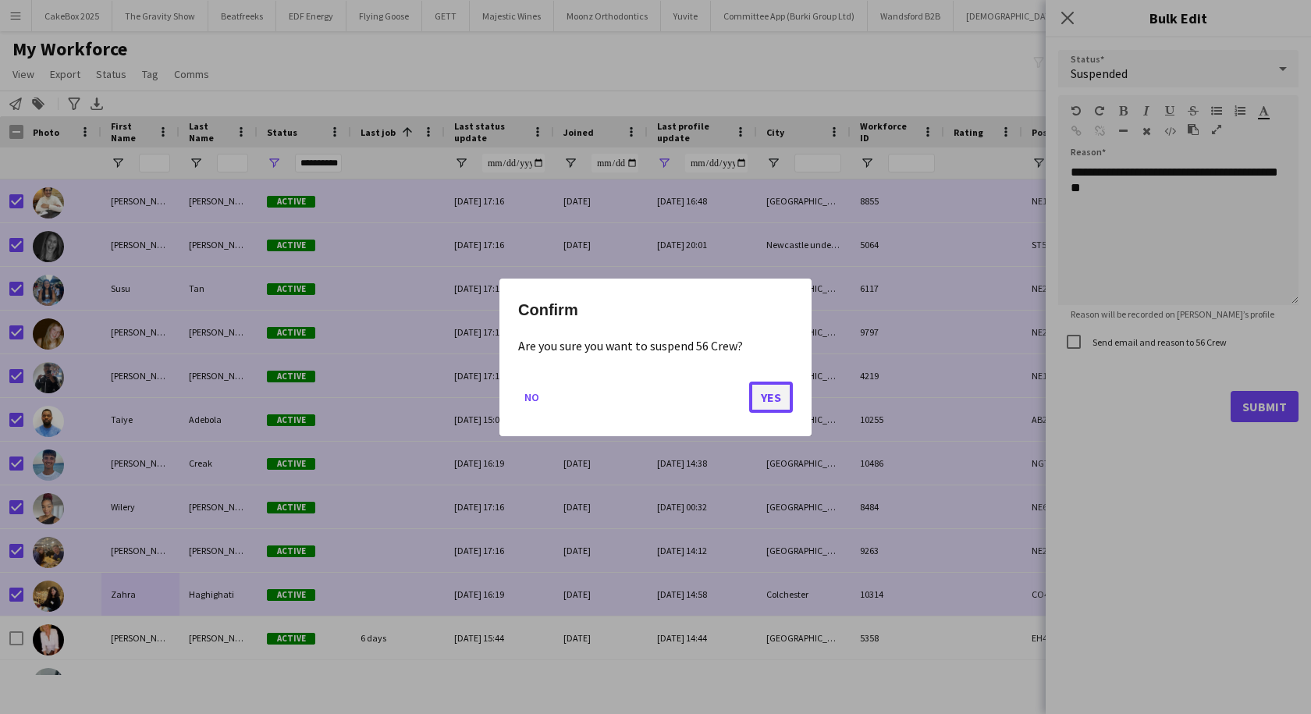
click at [781, 394] on button "Yes" at bounding box center [771, 396] width 44 height 31
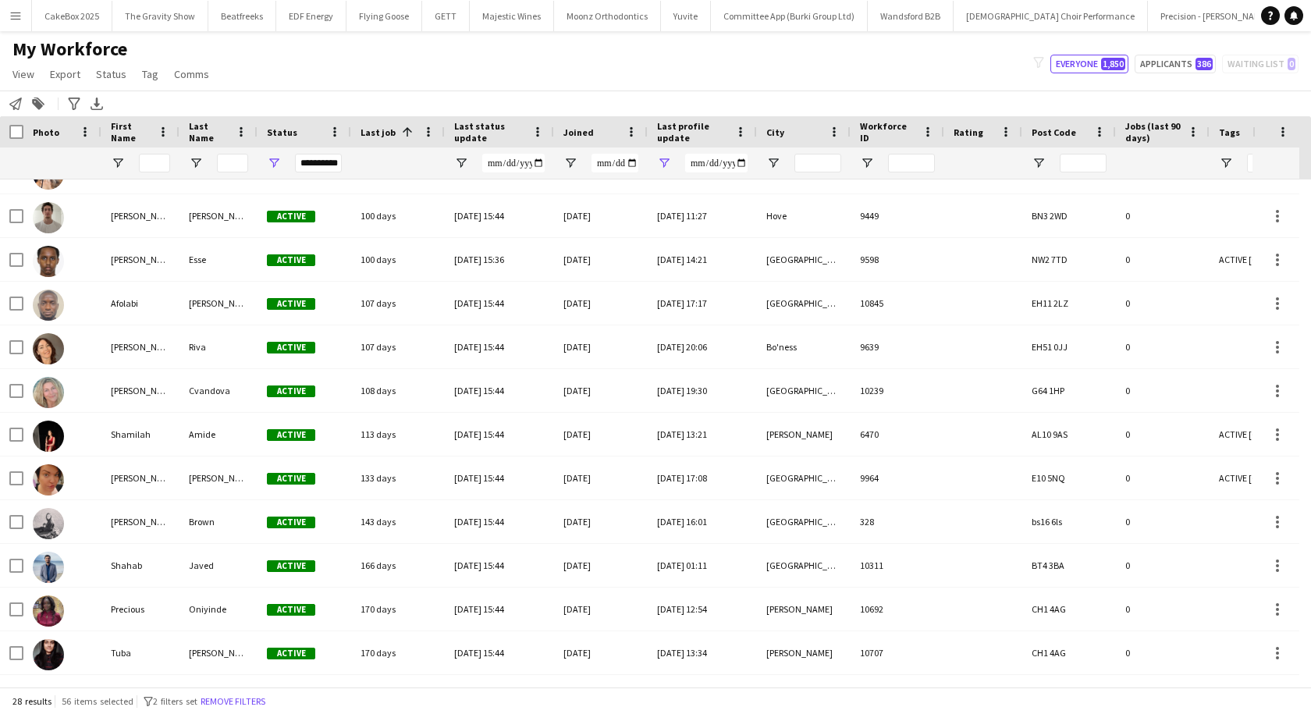
click at [396, 131] on span at bounding box center [405, 132] width 19 height 14
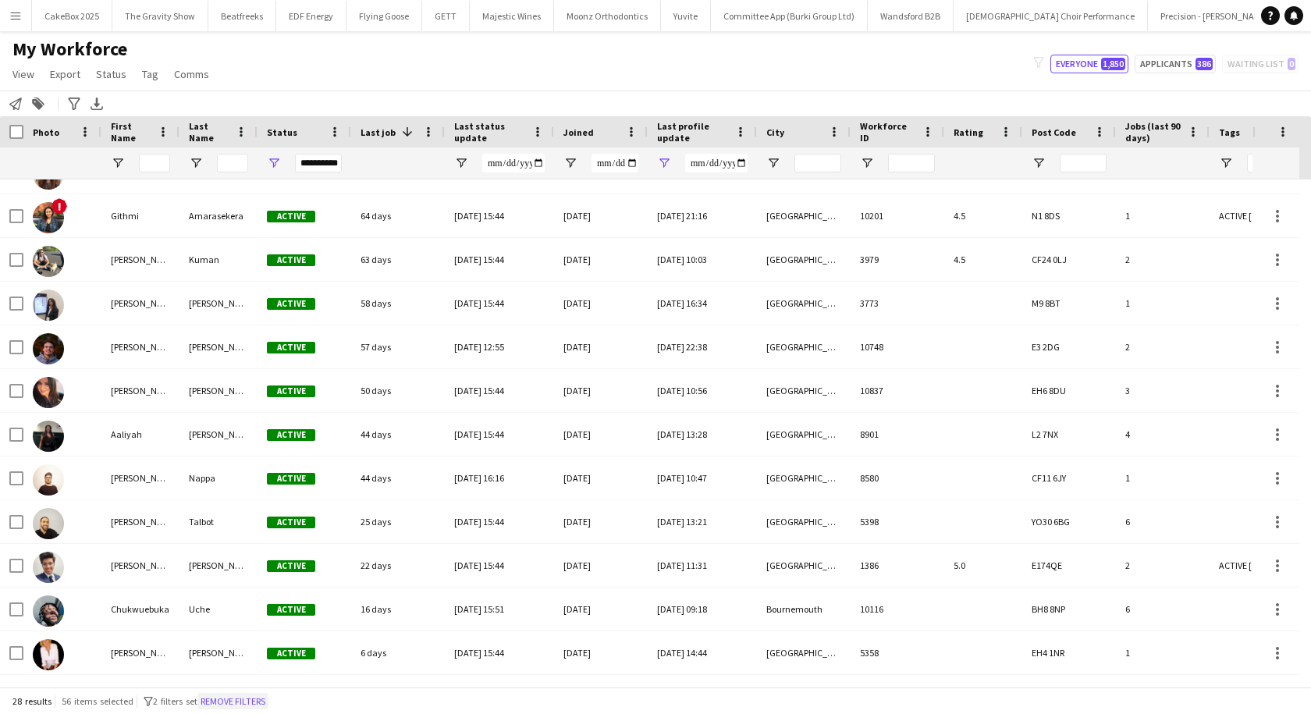
click at [235, 702] on button "Remove filters" at bounding box center [232, 701] width 71 height 17
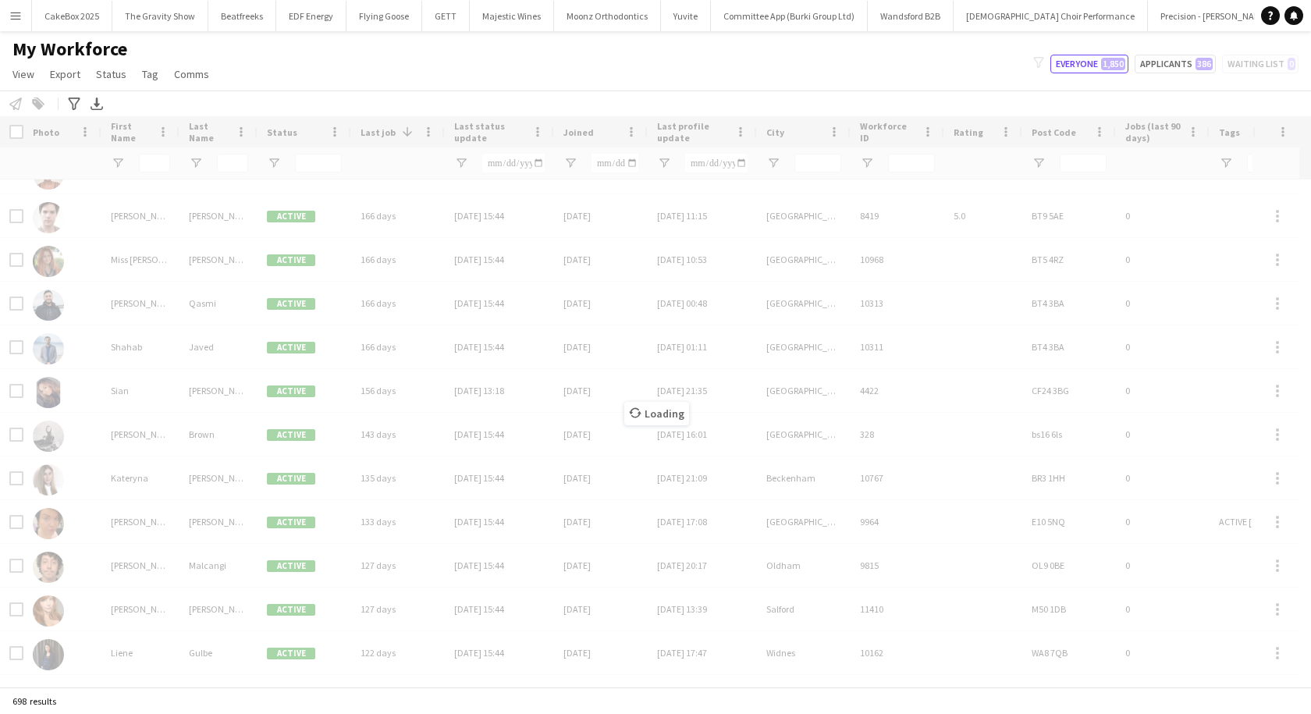
click at [235, 702] on div "698 results" at bounding box center [655, 700] width 1311 height 27
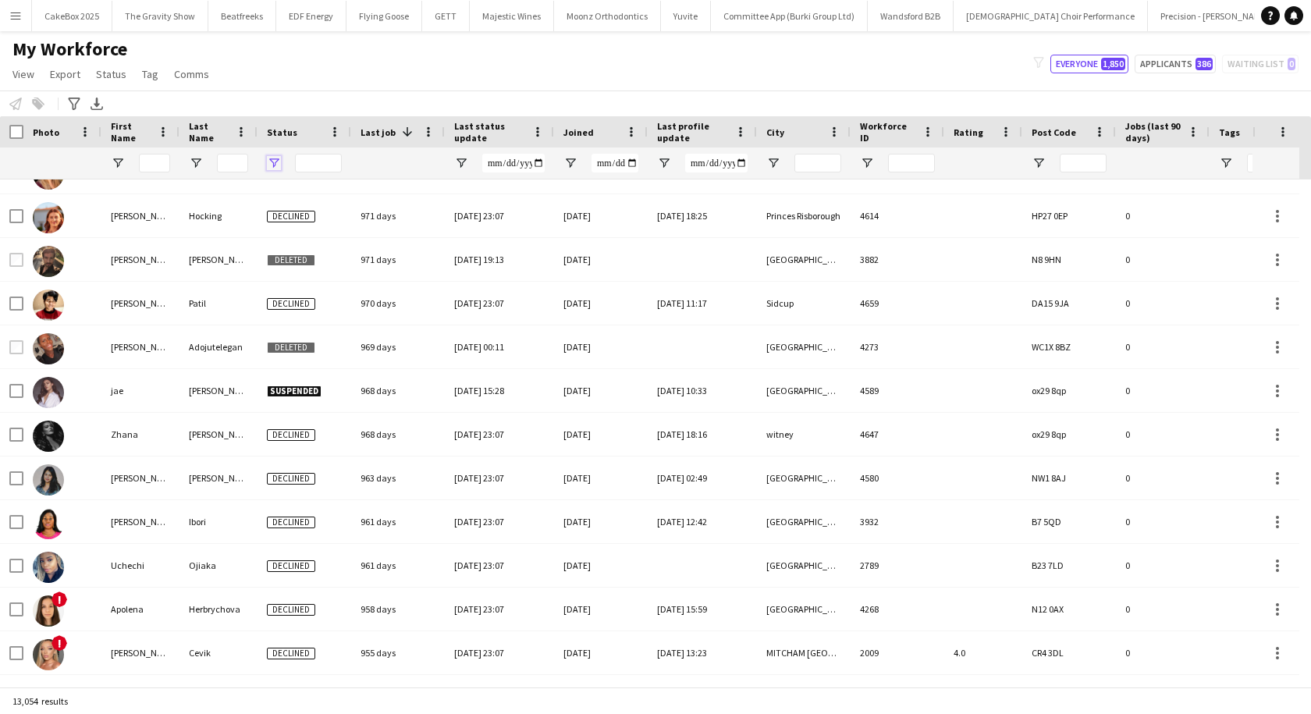
click at [276, 162] on span "Open Filter Menu" at bounding box center [274, 163] width 14 height 14
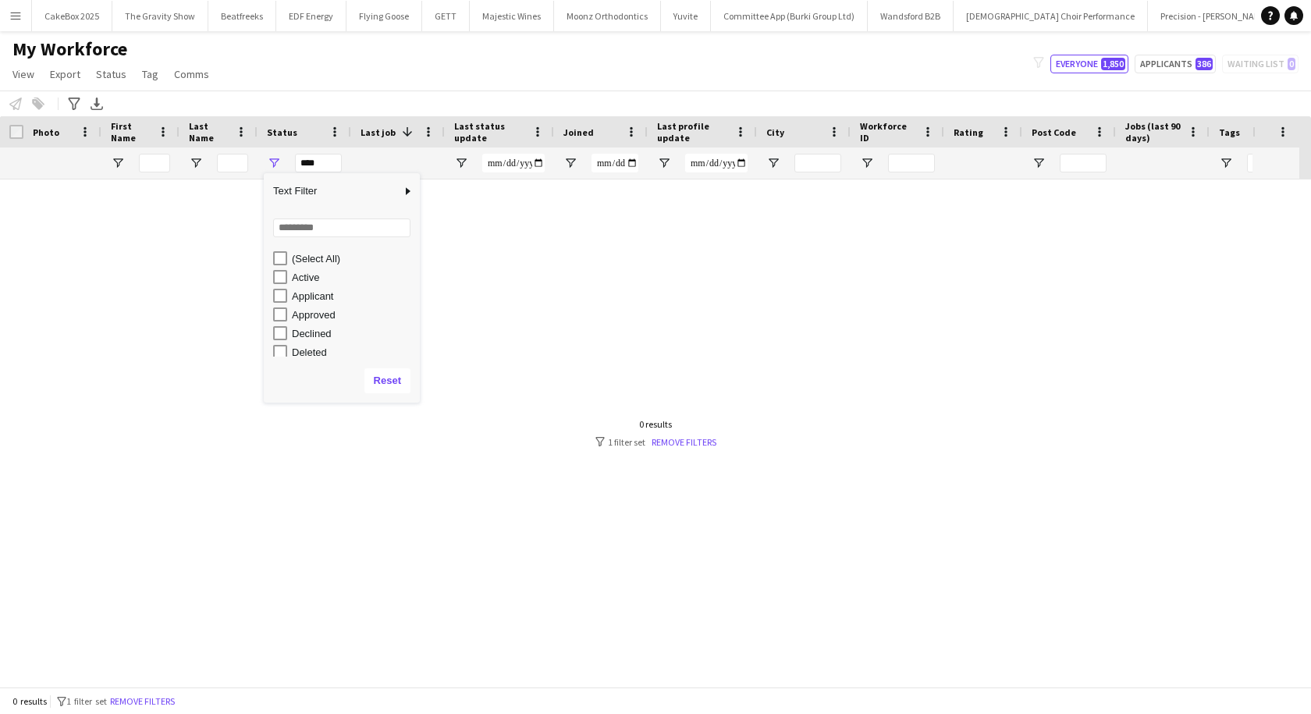
scroll to position [0, 0]
type input "**********"
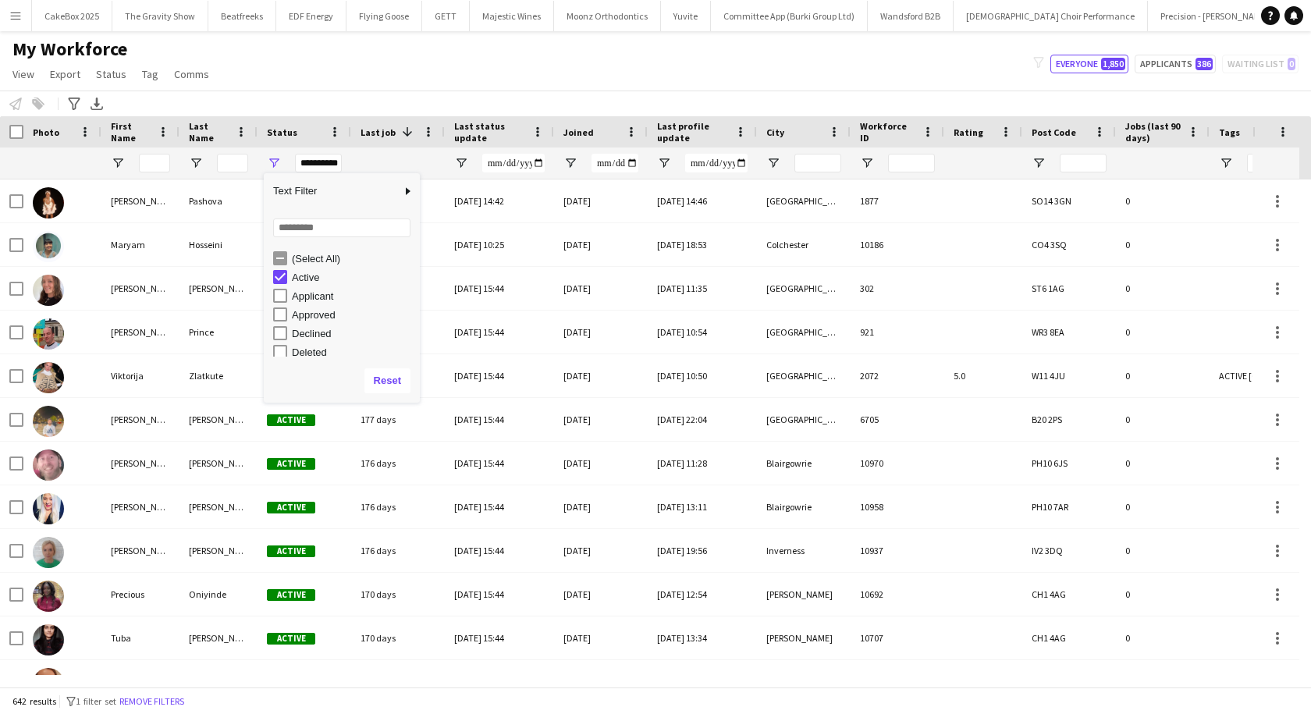
click at [364, 67] on div "My Workforce View Views Default view New view Update view Delete view Edit name…" at bounding box center [655, 63] width 1311 height 53
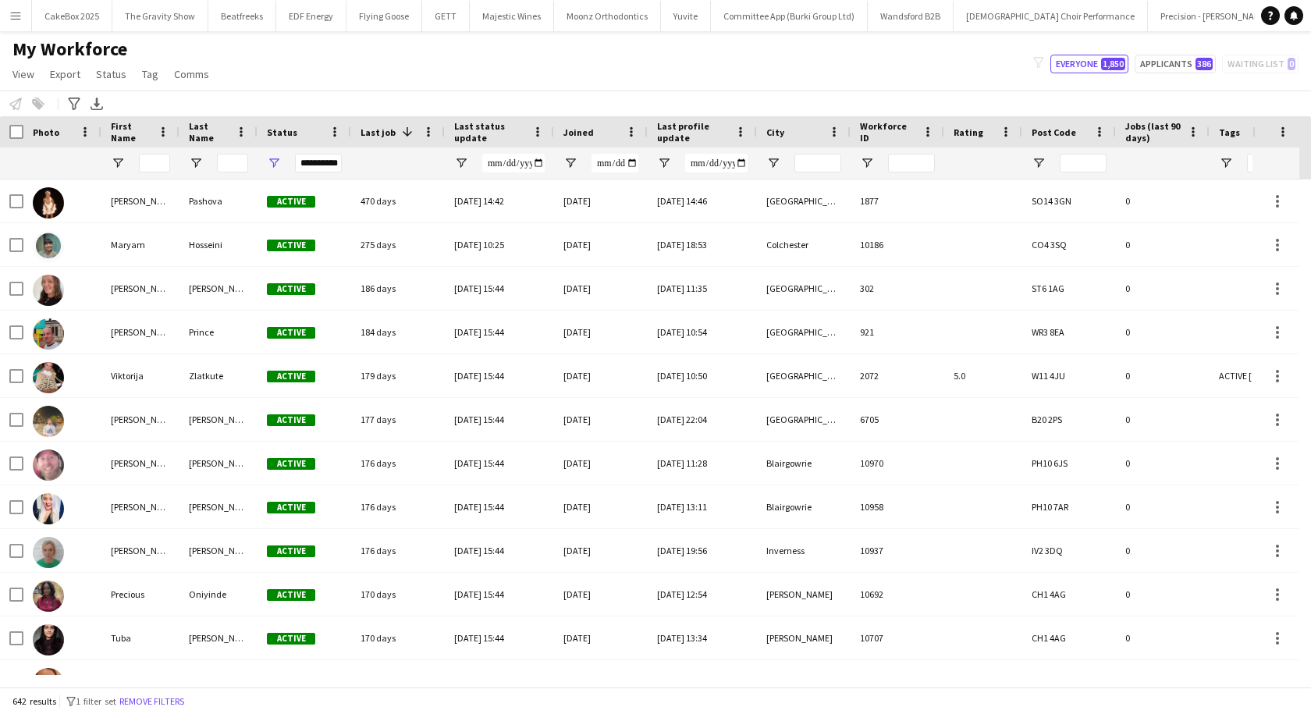
click at [380, 137] on span "Last job" at bounding box center [377, 132] width 35 height 12
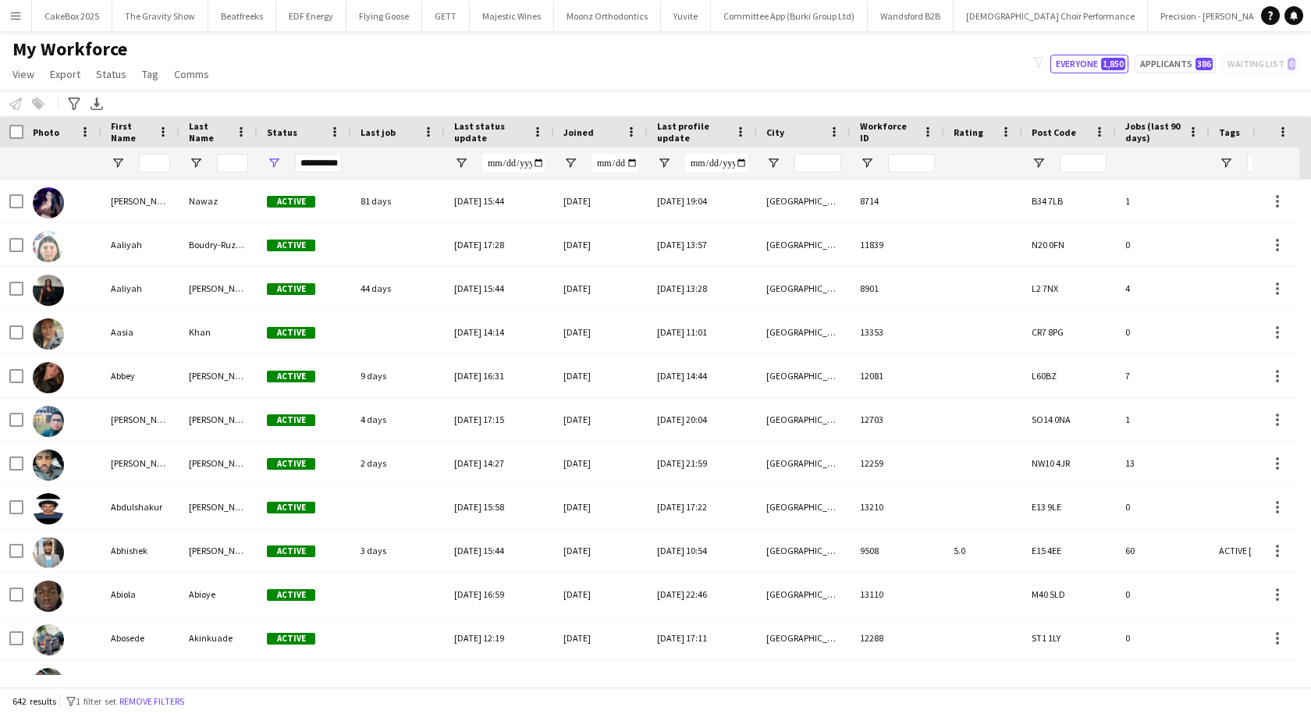
click at [380, 137] on span "Last job" at bounding box center [377, 132] width 35 height 12
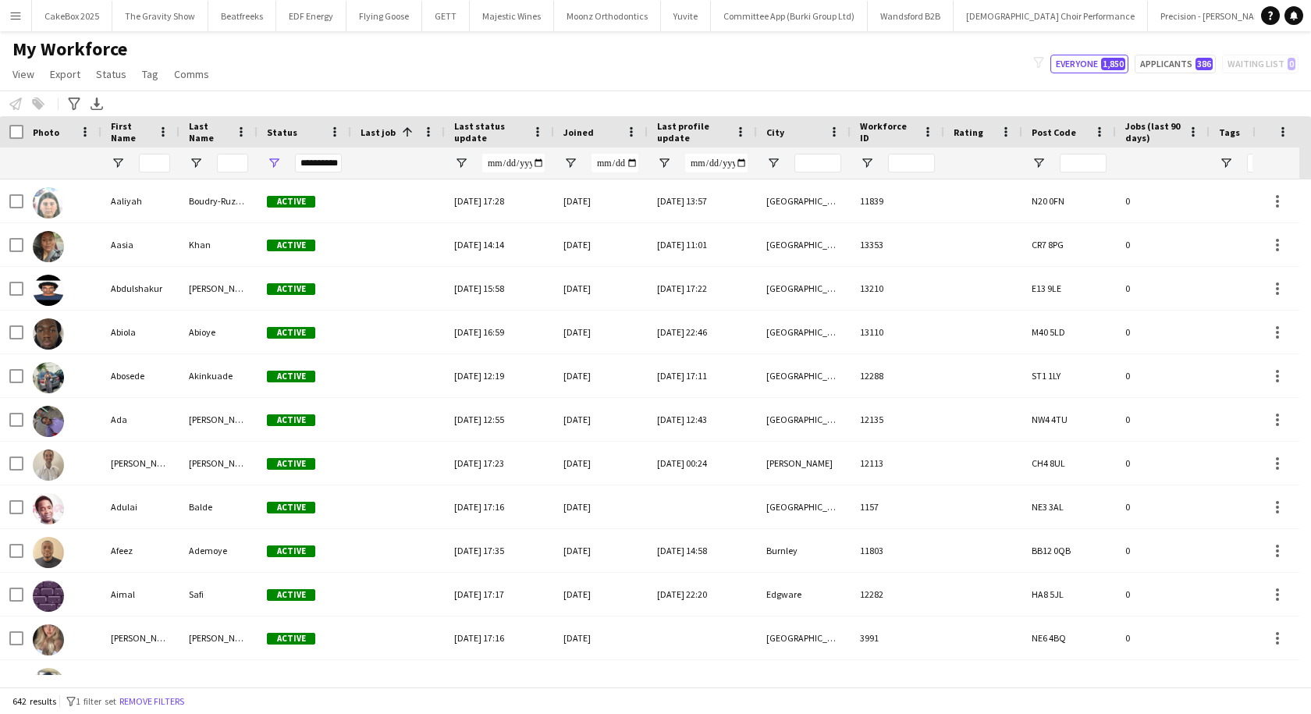
click at [380, 137] on span "Last job" at bounding box center [377, 132] width 35 height 12
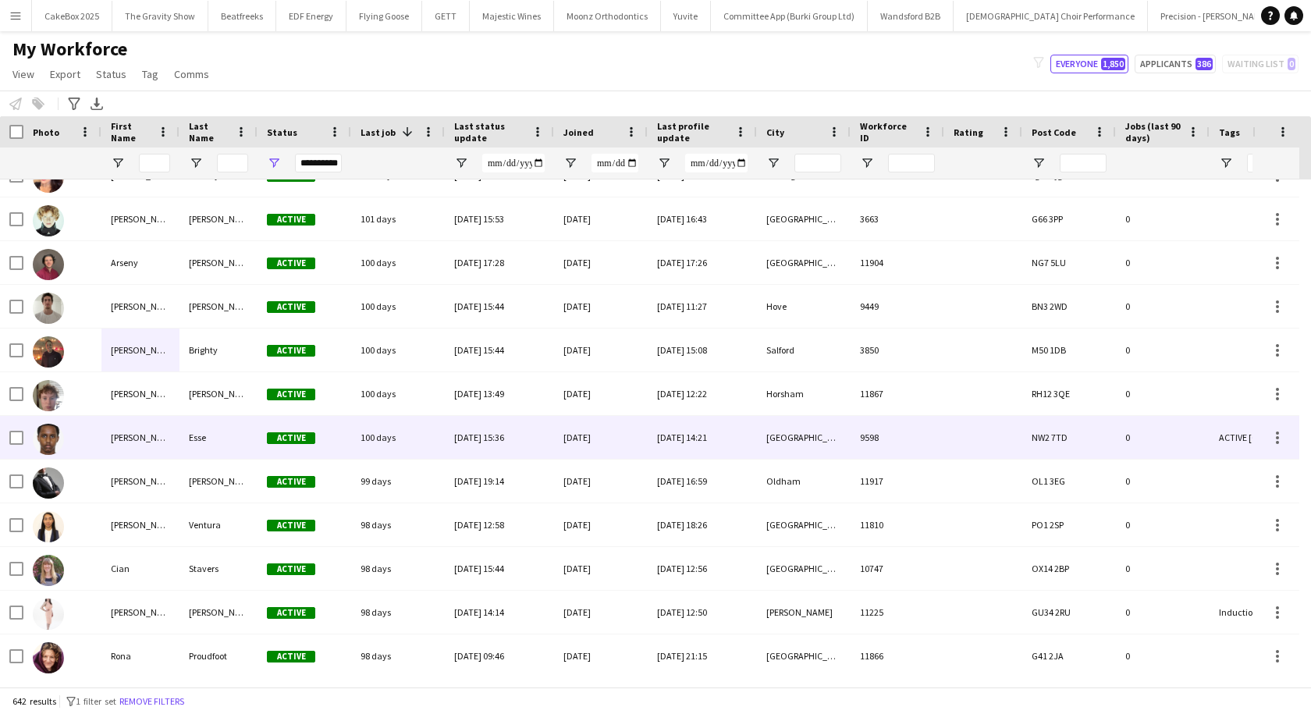
scroll to position [2409, 0]
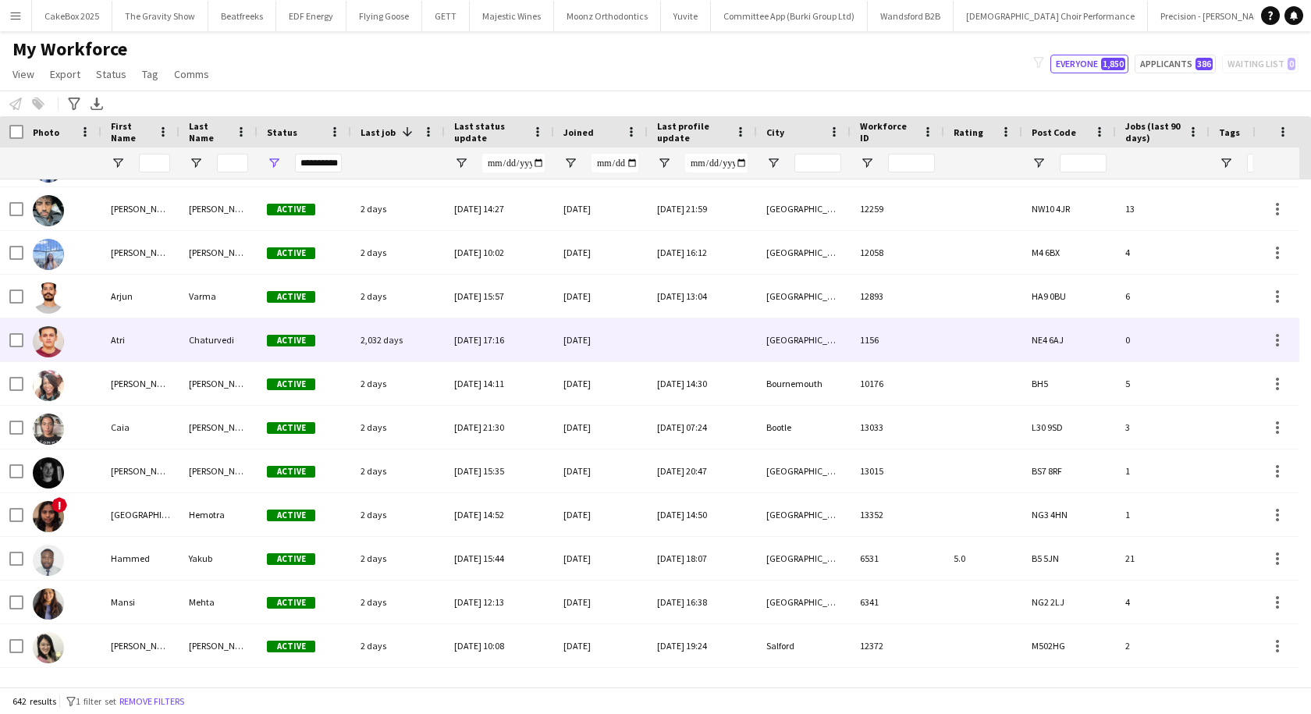
click at [105, 349] on div "Atri" at bounding box center [140, 339] width 78 height 43
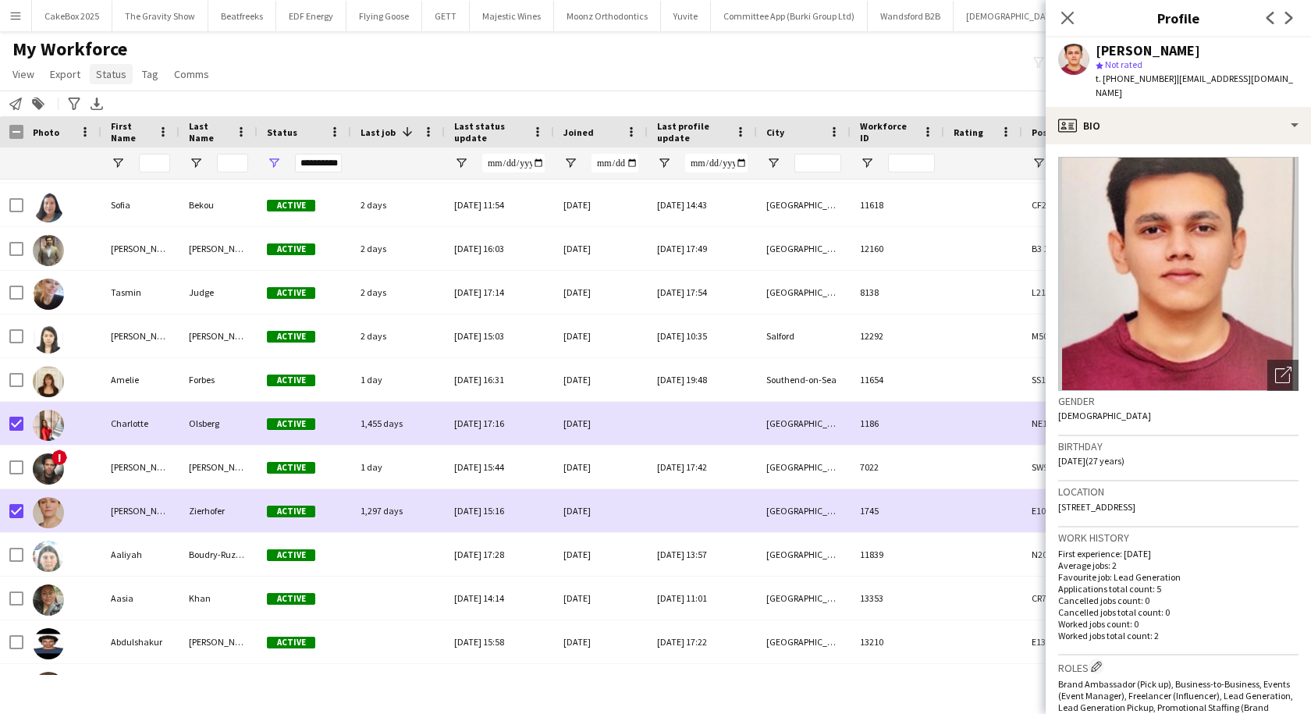
click at [112, 75] on span "Status" at bounding box center [111, 74] width 30 height 14
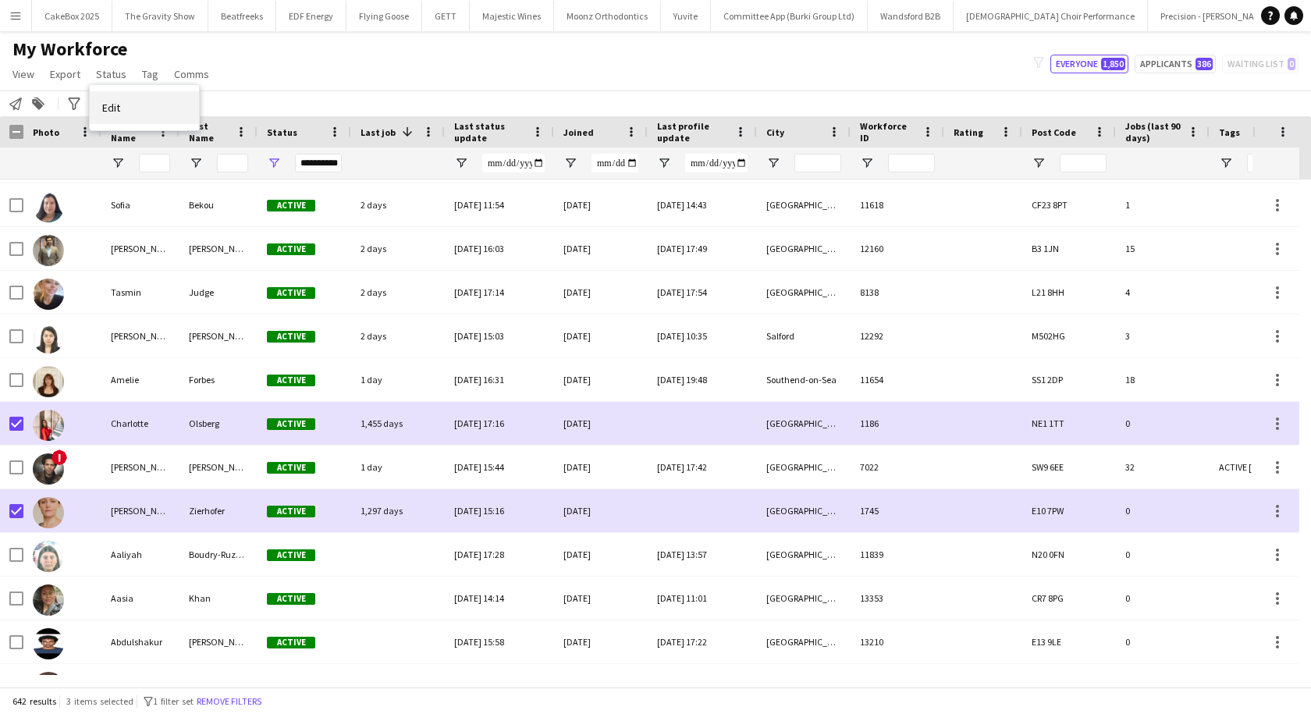
click at [115, 101] on span "Edit" at bounding box center [111, 108] width 18 height 14
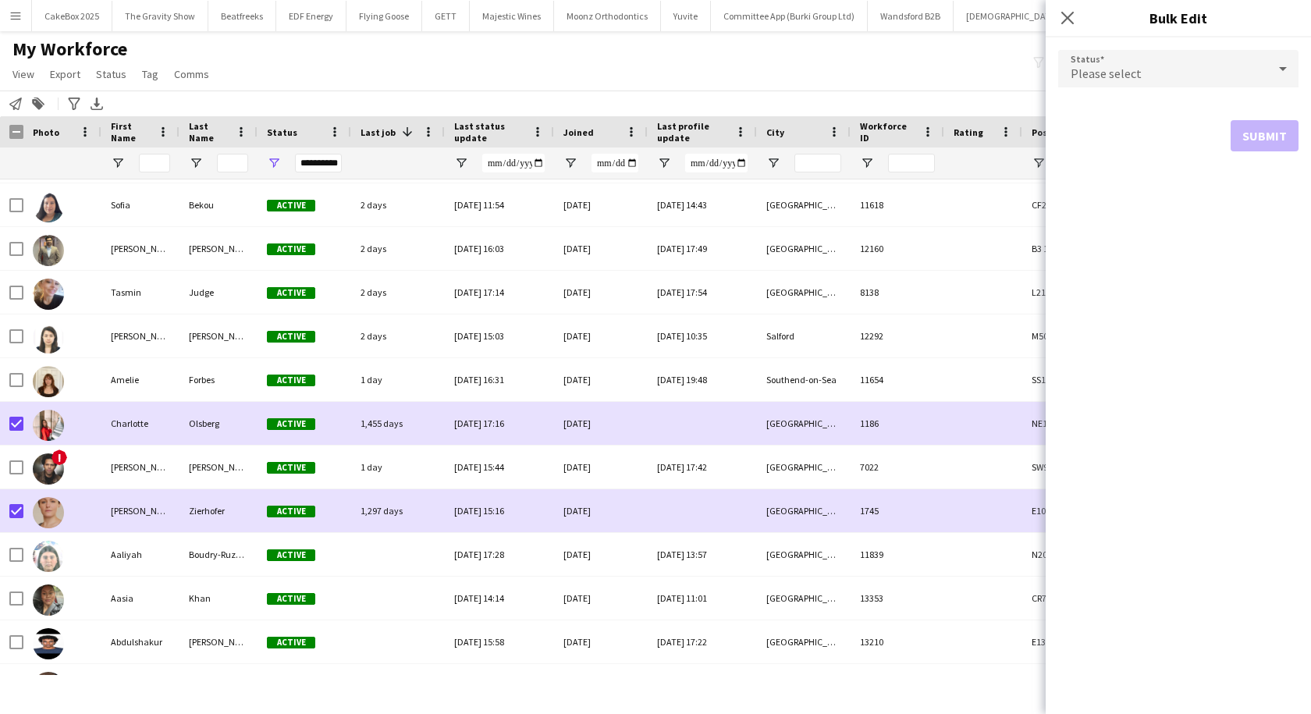
click at [1135, 62] on div "Please select" at bounding box center [1162, 68] width 209 height 37
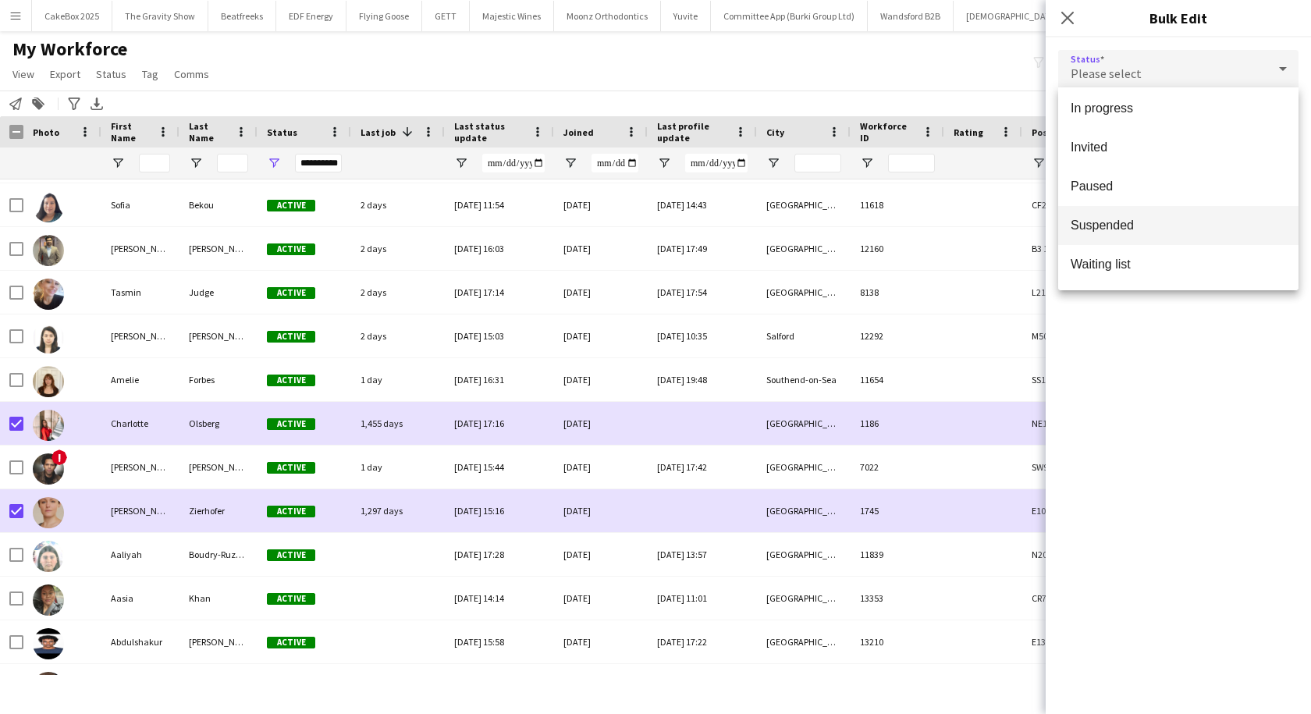
click at [1123, 222] on span "Suspended" at bounding box center [1178, 225] width 215 height 15
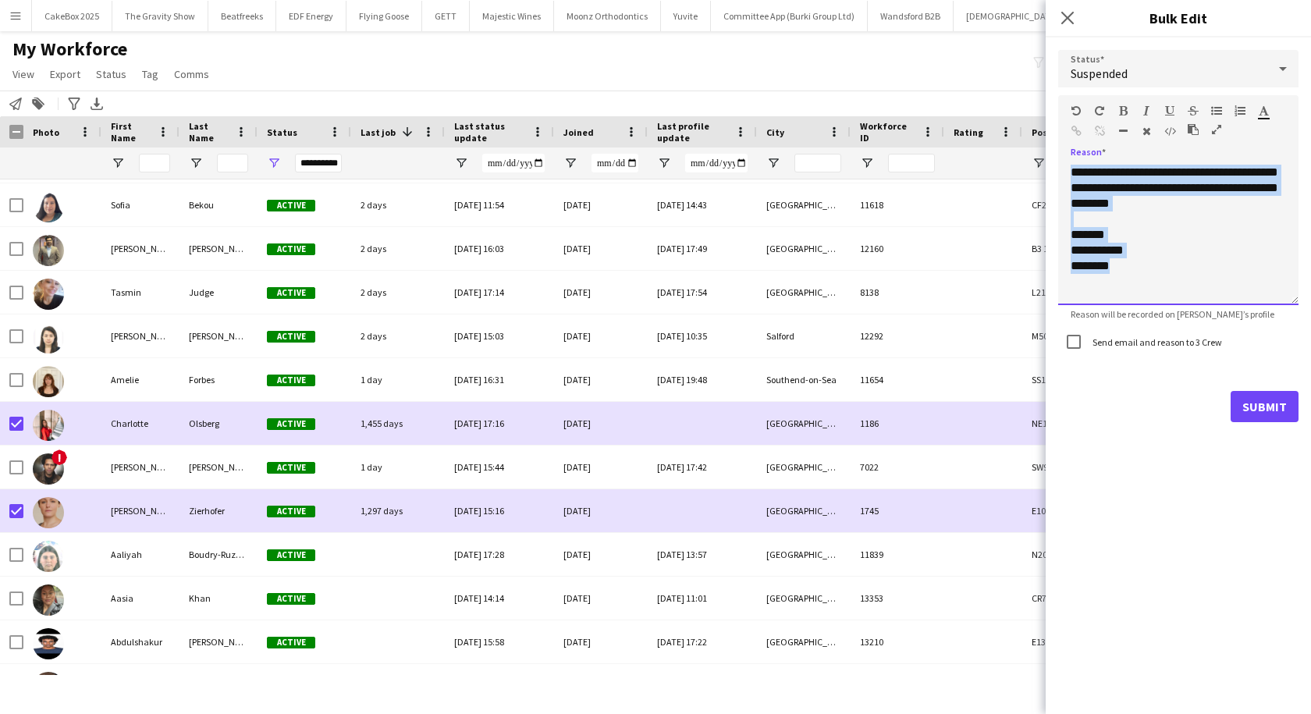
drag, startPoint x: 1125, startPoint y: 274, endPoint x: 1065, endPoint y: 168, distance: 121.9
click at [1065, 168] on div "**********" at bounding box center [1178, 235] width 240 height 140
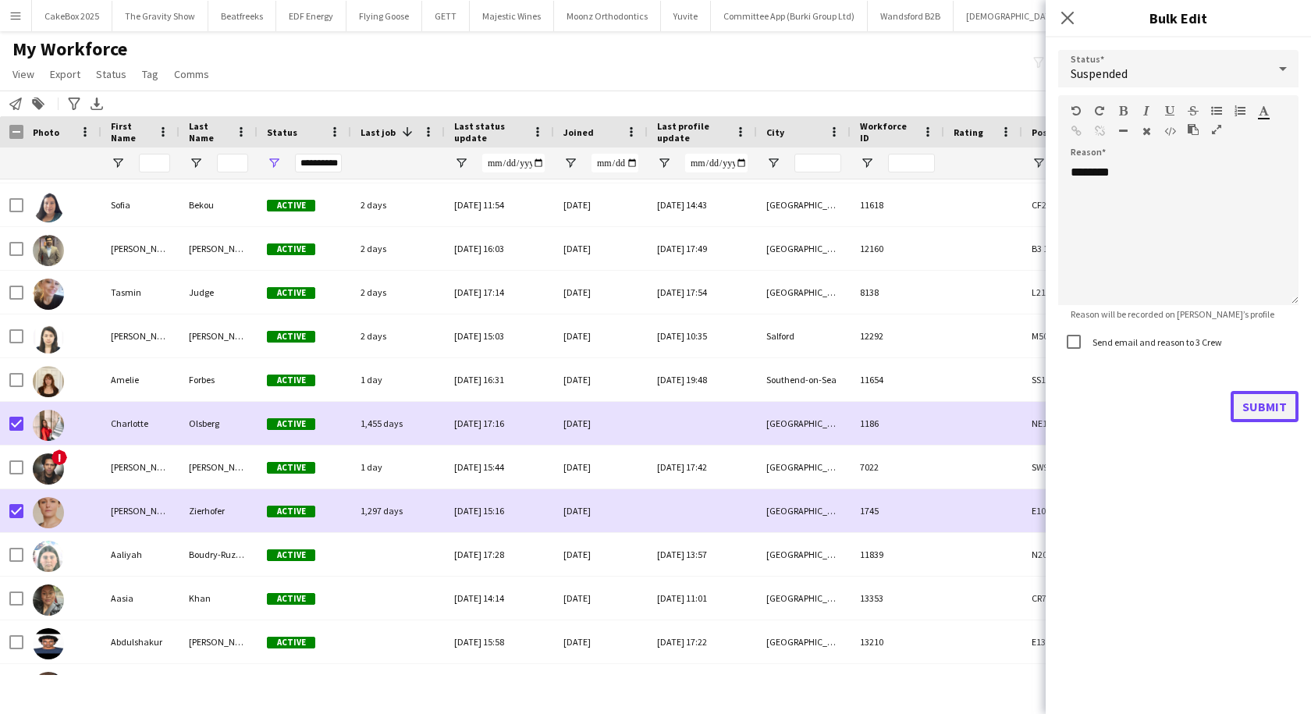
click at [1261, 417] on button "Submit" at bounding box center [1265, 406] width 68 height 31
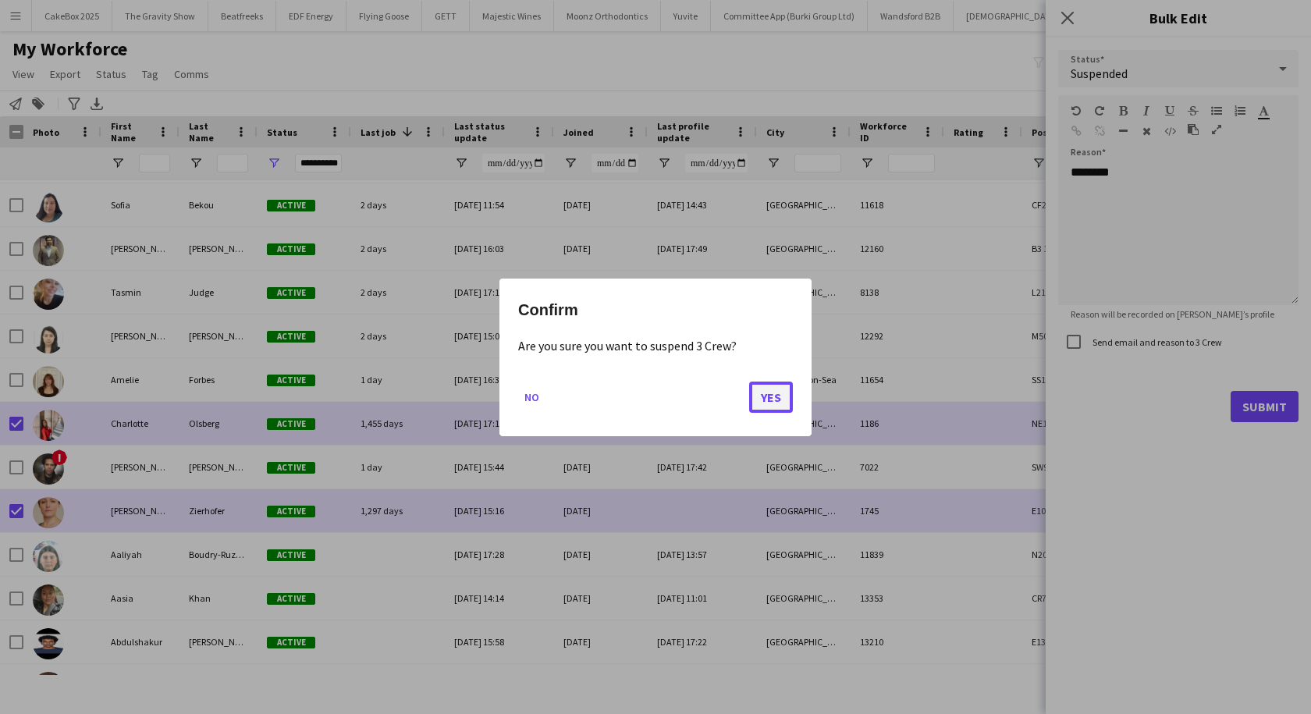
click at [765, 387] on button "Yes" at bounding box center [771, 396] width 44 height 31
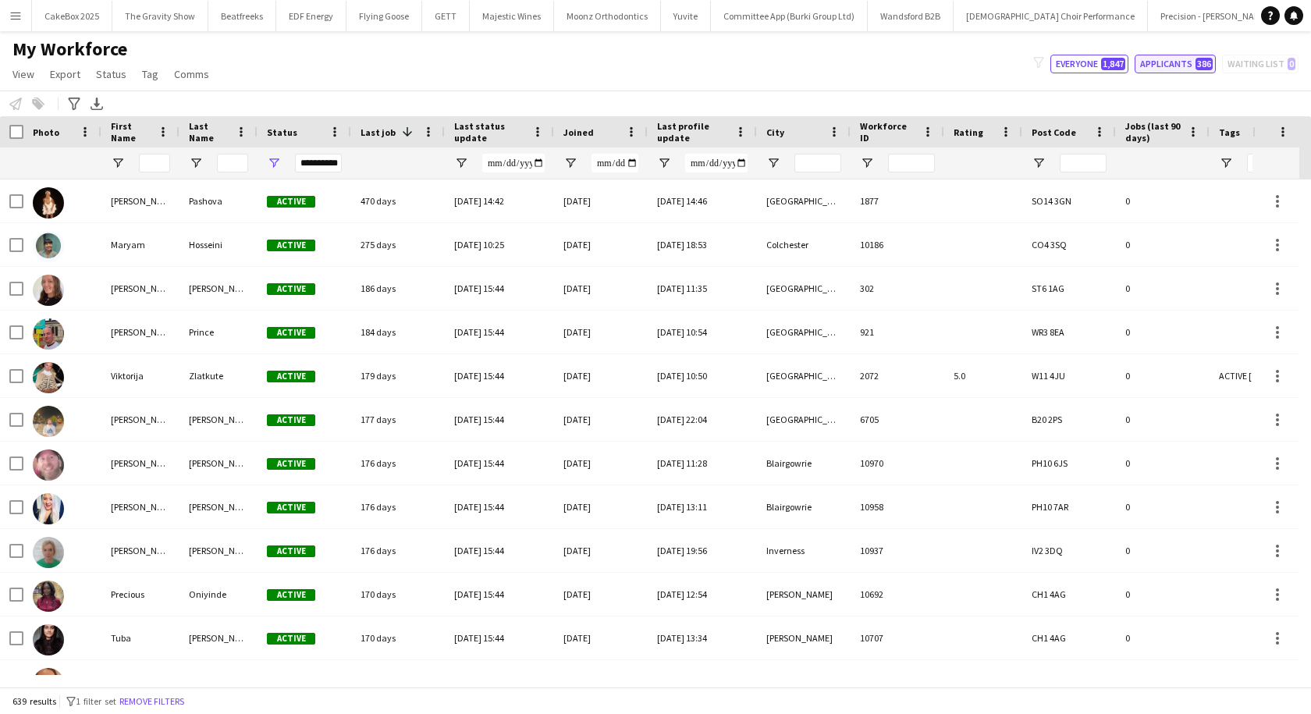
click at [1152, 71] on button "Applicants 386" at bounding box center [1175, 64] width 81 height 19
type input "**********"
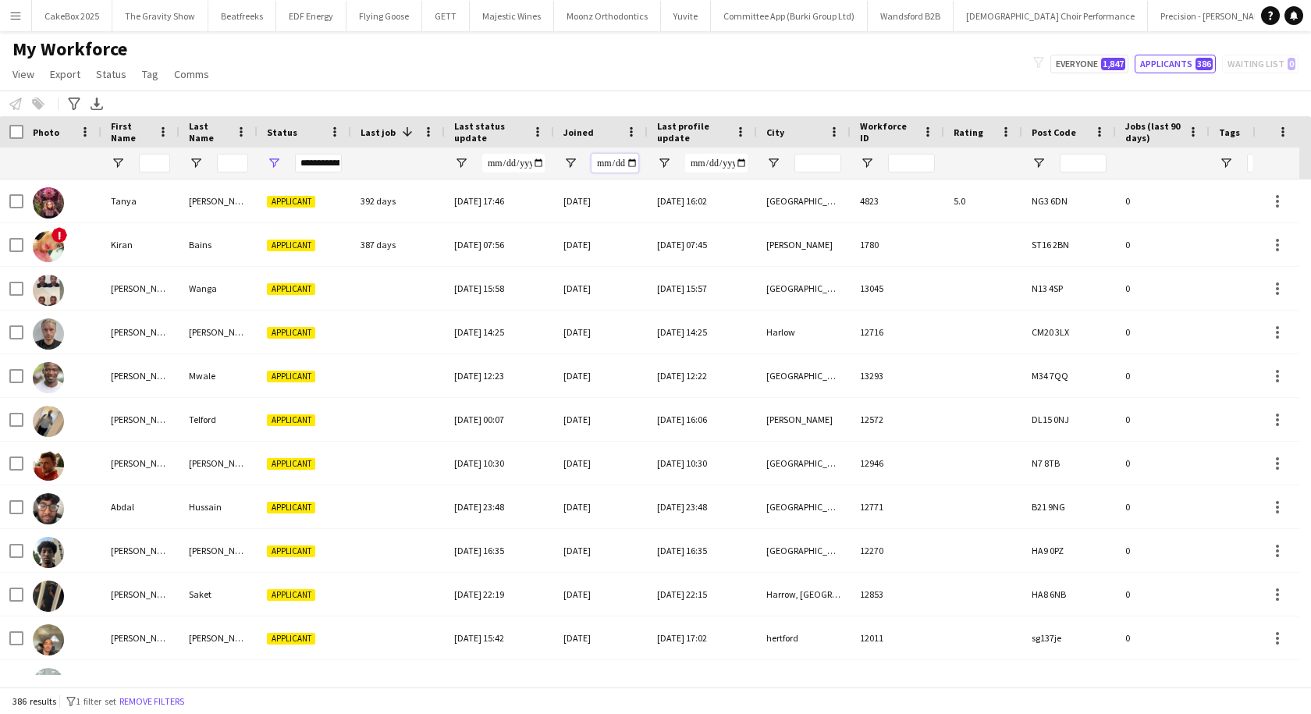
click at [628, 163] on input "Joined Filter Input" at bounding box center [614, 163] width 47 height 19
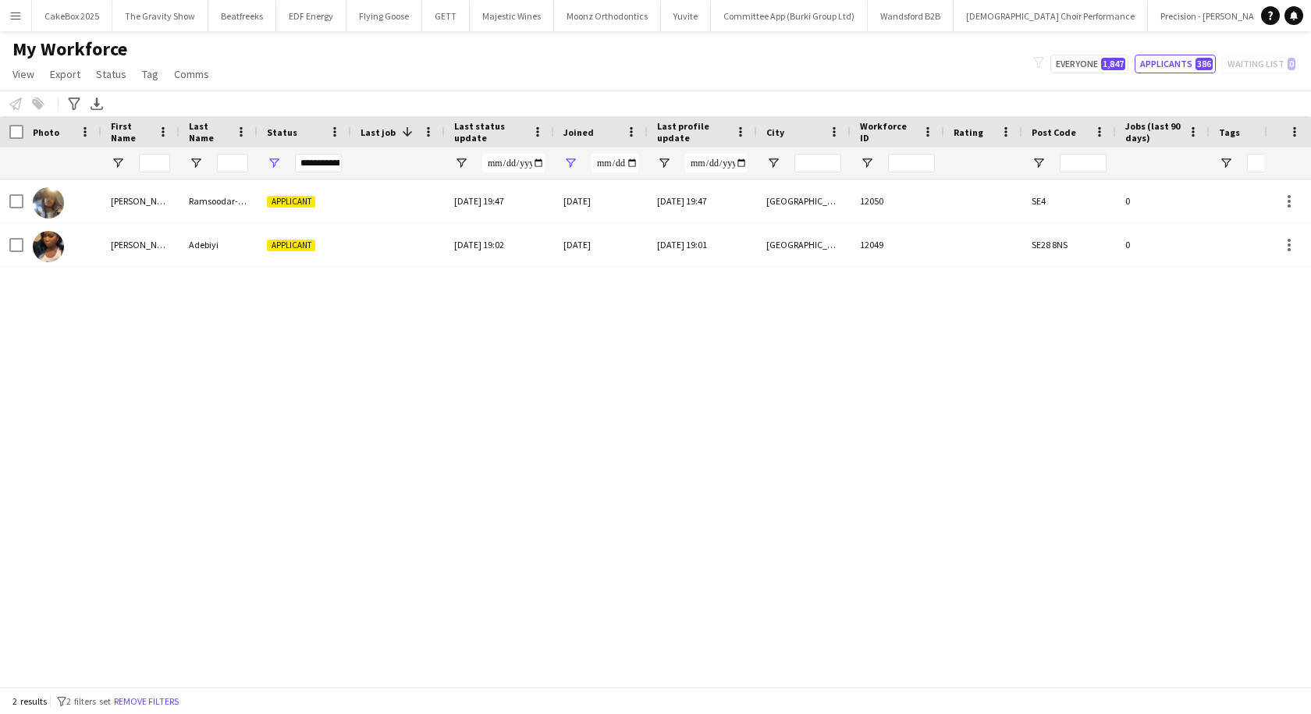
type input "**********"
click at [647, 69] on div "My Workforce View Views Default view New view Update view Delete view Edit name…" at bounding box center [655, 63] width 1311 height 53
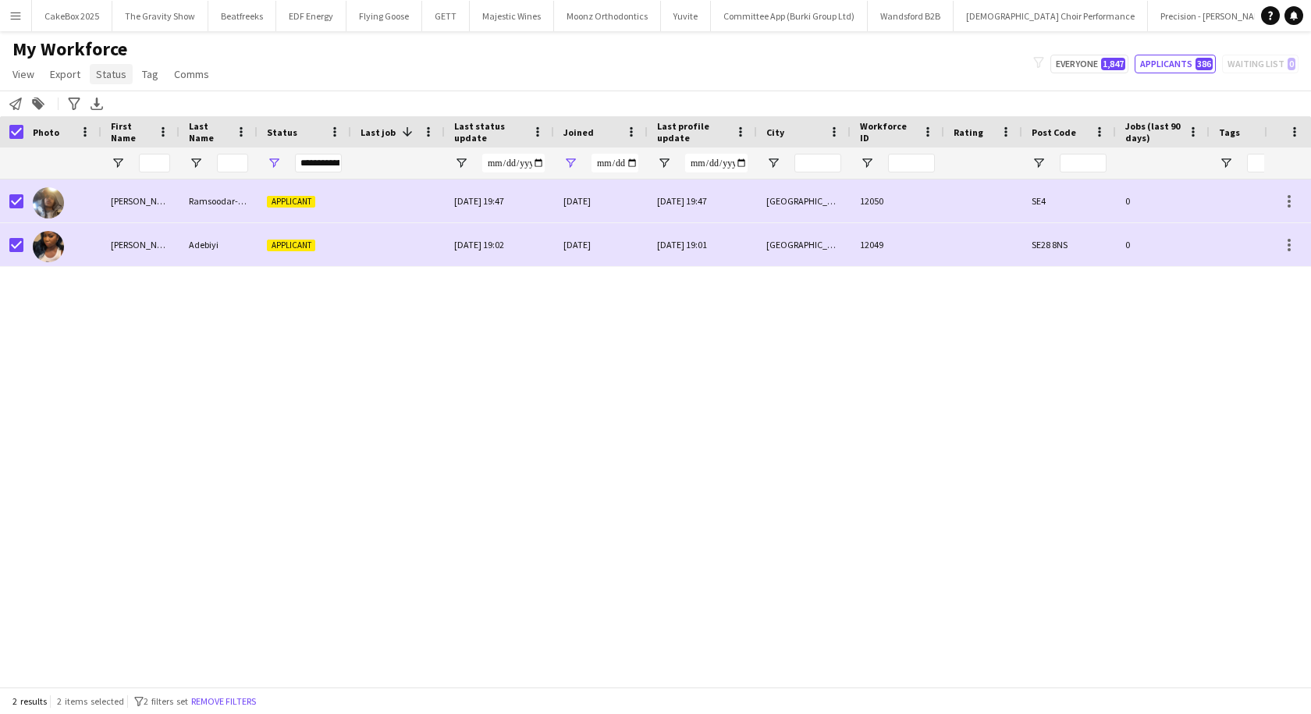
click at [115, 80] on span "Status" at bounding box center [111, 74] width 30 height 14
click at [139, 106] on link "Edit" at bounding box center [144, 107] width 109 height 33
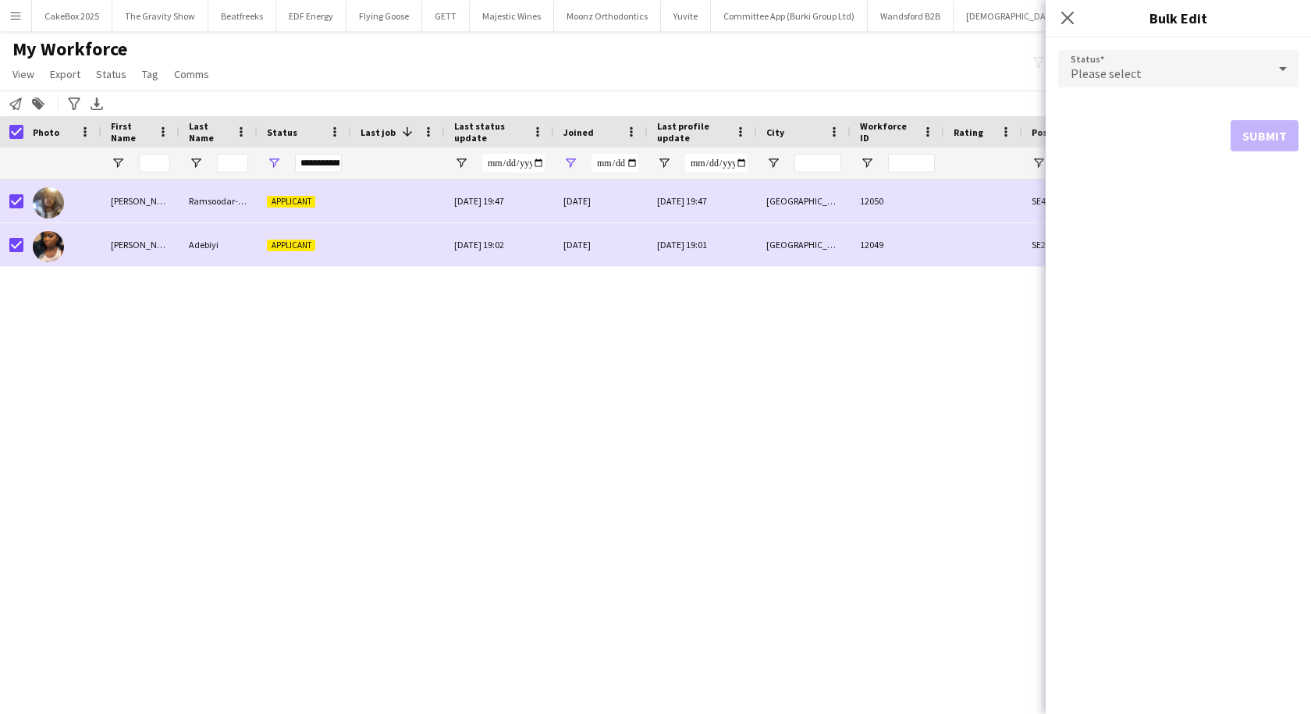
click at [1118, 74] on span "Please select" at bounding box center [1106, 74] width 71 height 16
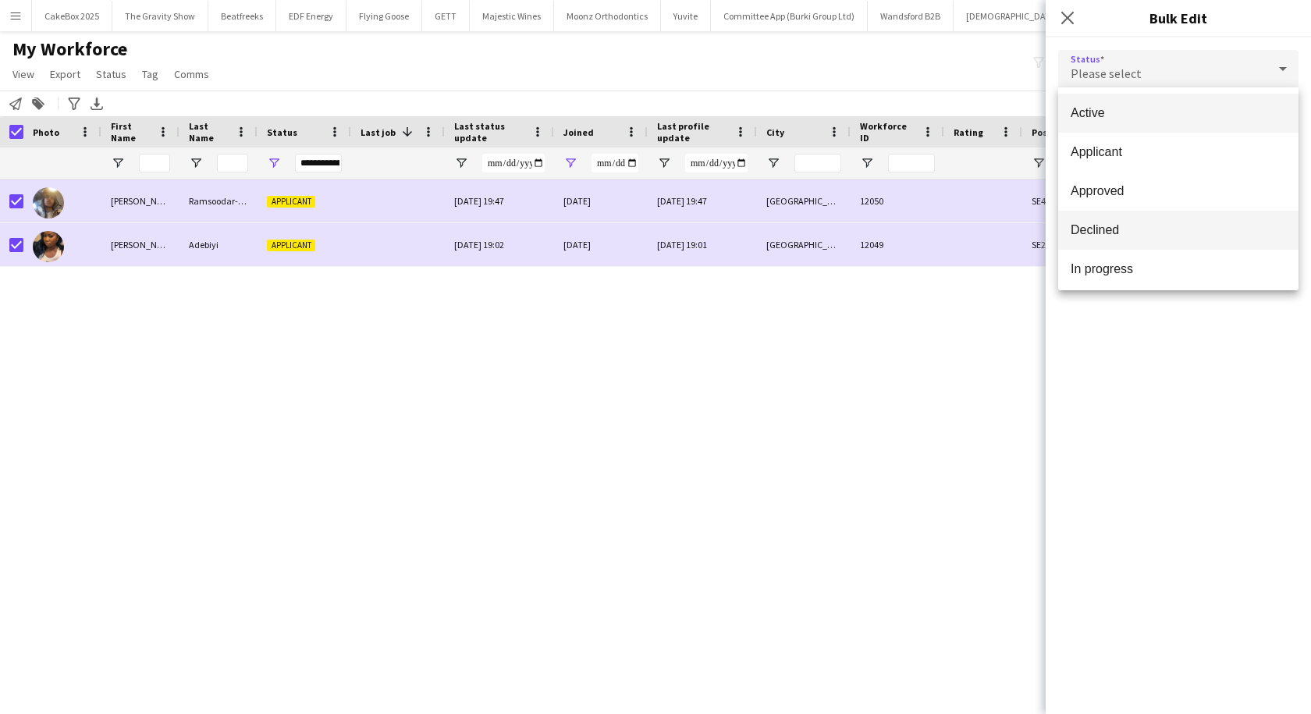
click at [1121, 240] on mat-option "Declined" at bounding box center [1178, 230] width 240 height 39
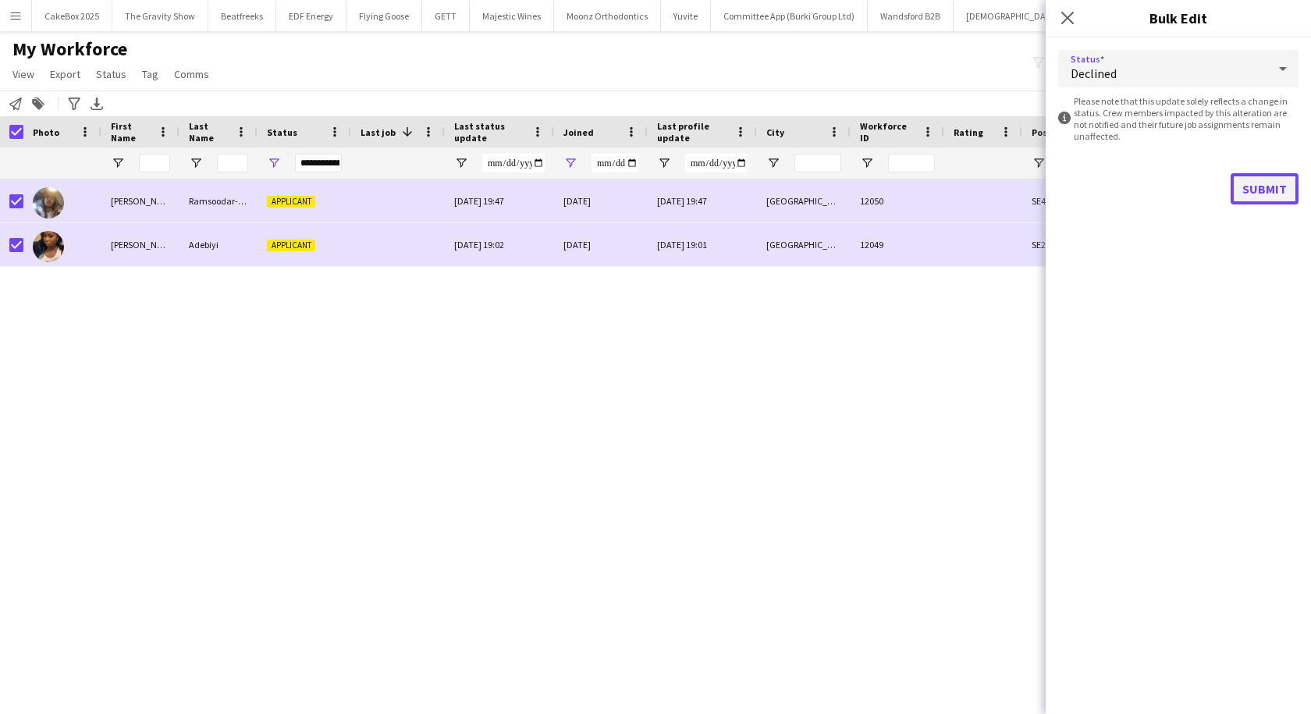
click at [1278, 190] on button "Submit" at bounding box center [1265, 188] width 68 height 31
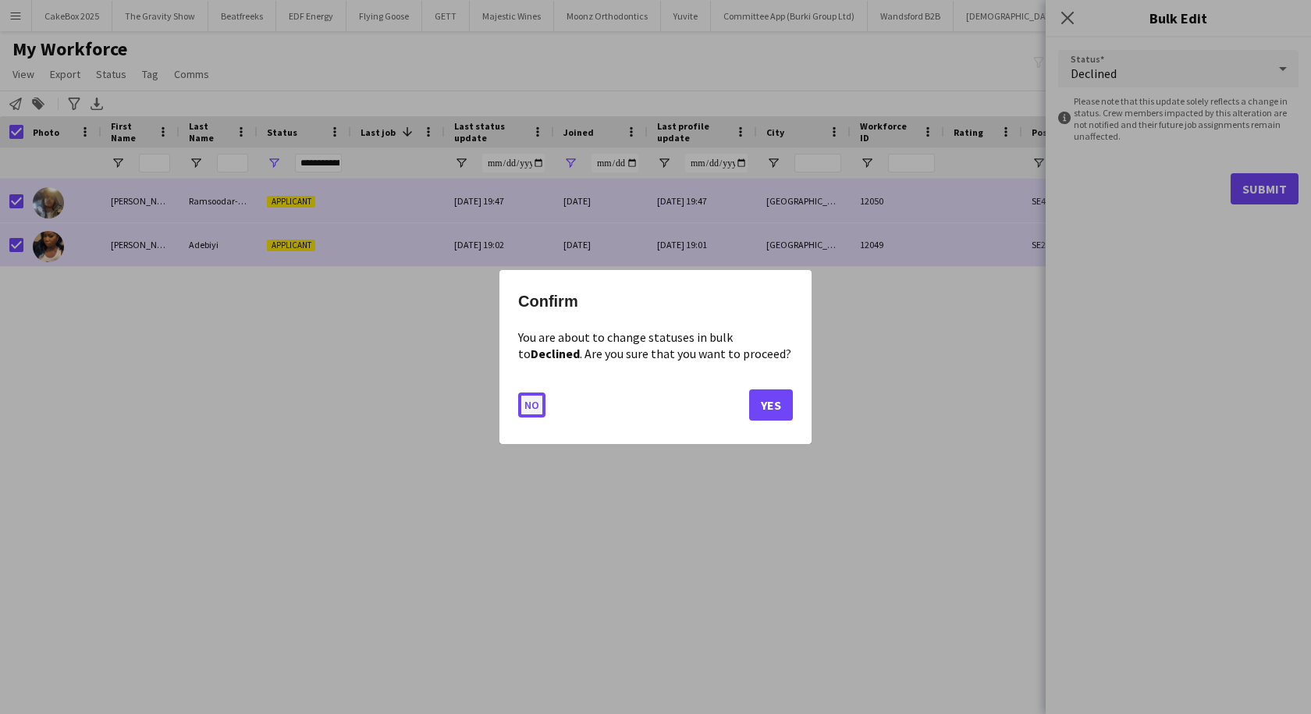
click at [530, 407] on button "No" at bounding box center [531, 404] width 27 height 25
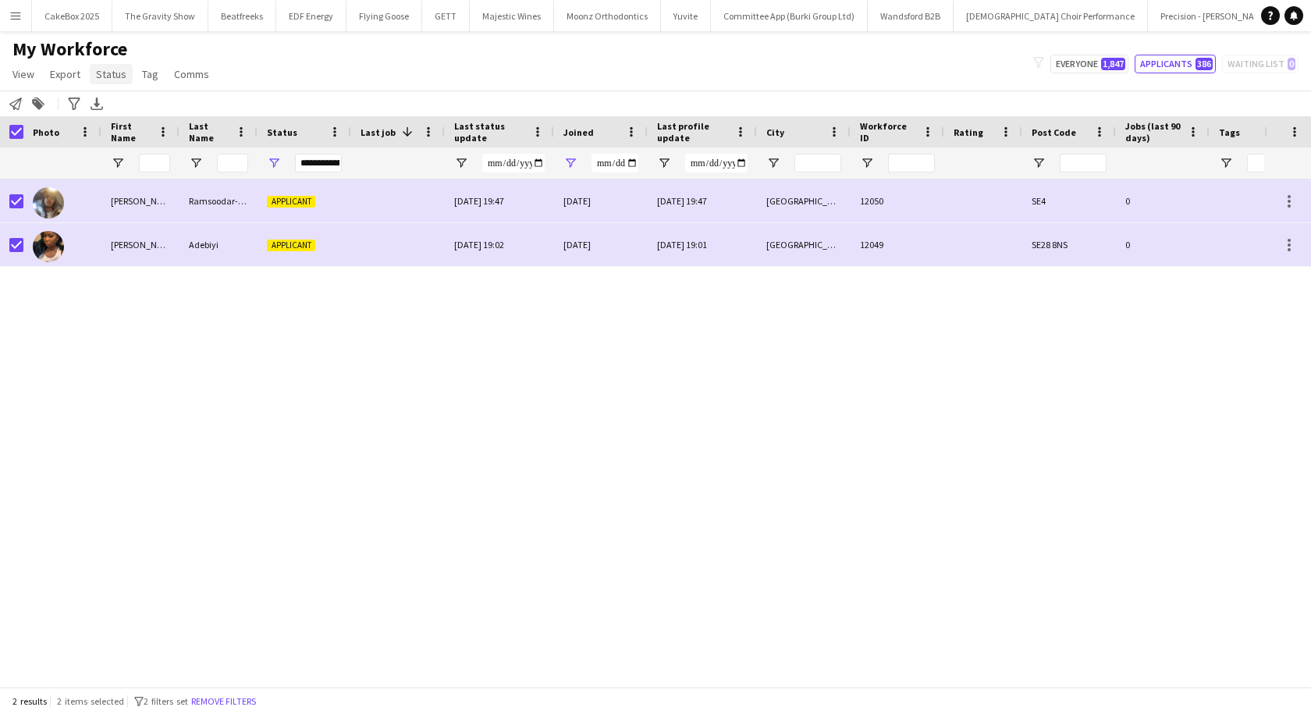
click at [98, 71] on span "Status" at bounding box center [111, 74] width 30 height 14
click at [148, 105] on link "Edit" at bounding box center [144, 107] width 109 height 33
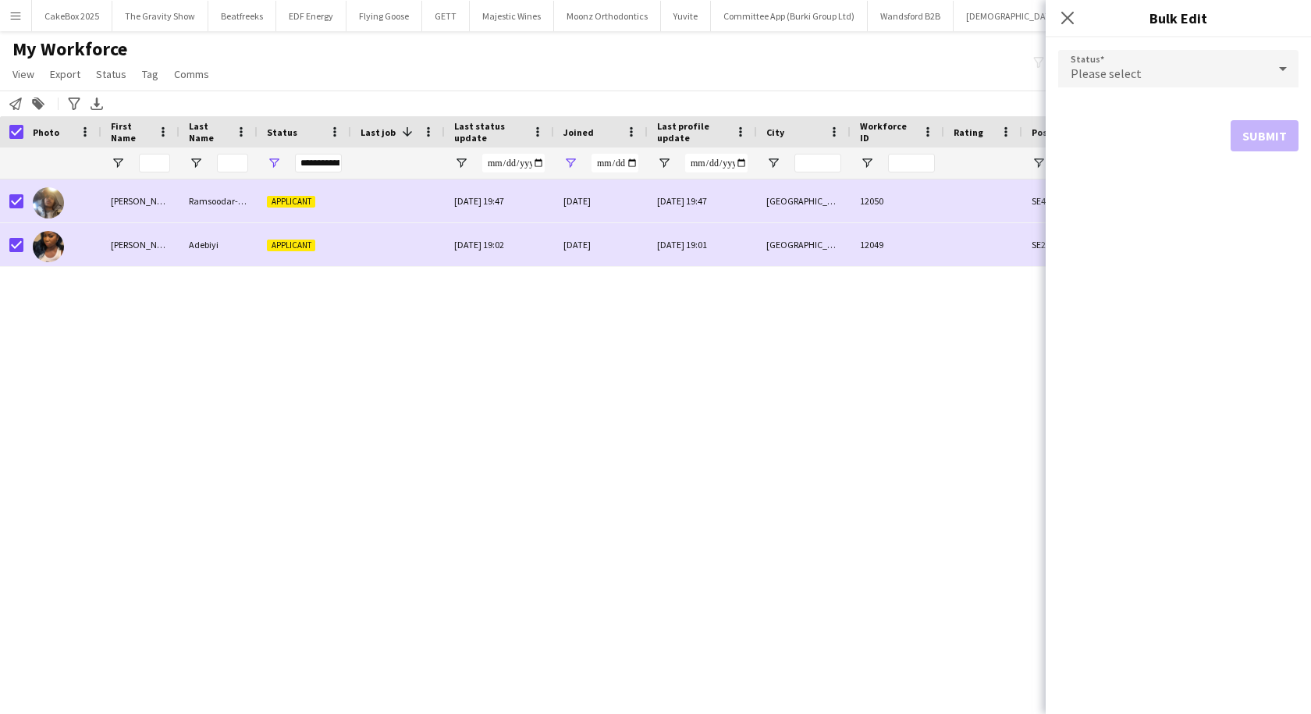
click at [1160, 80] on div "Please select" at bounding box center [1162, 68] width 209 height 37
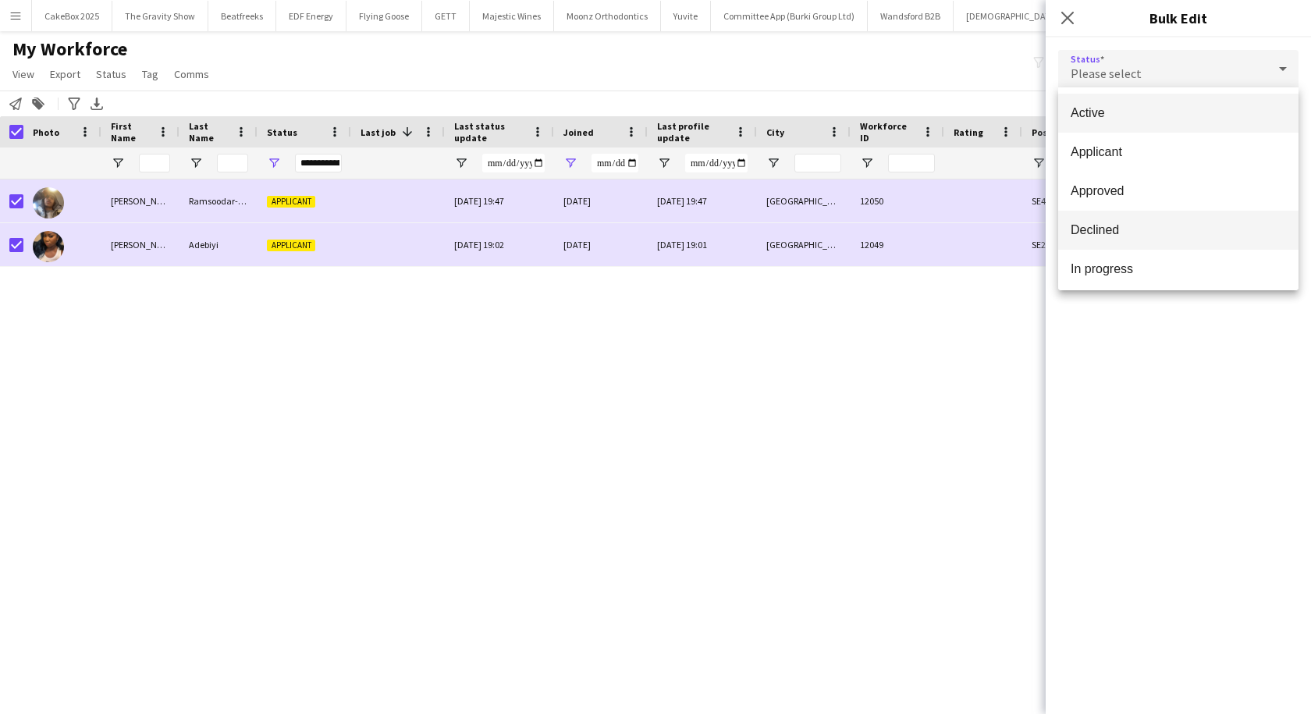
click at [1117, 223] on span "Declined" at bounding box center [1178, 229] width 215 height 15
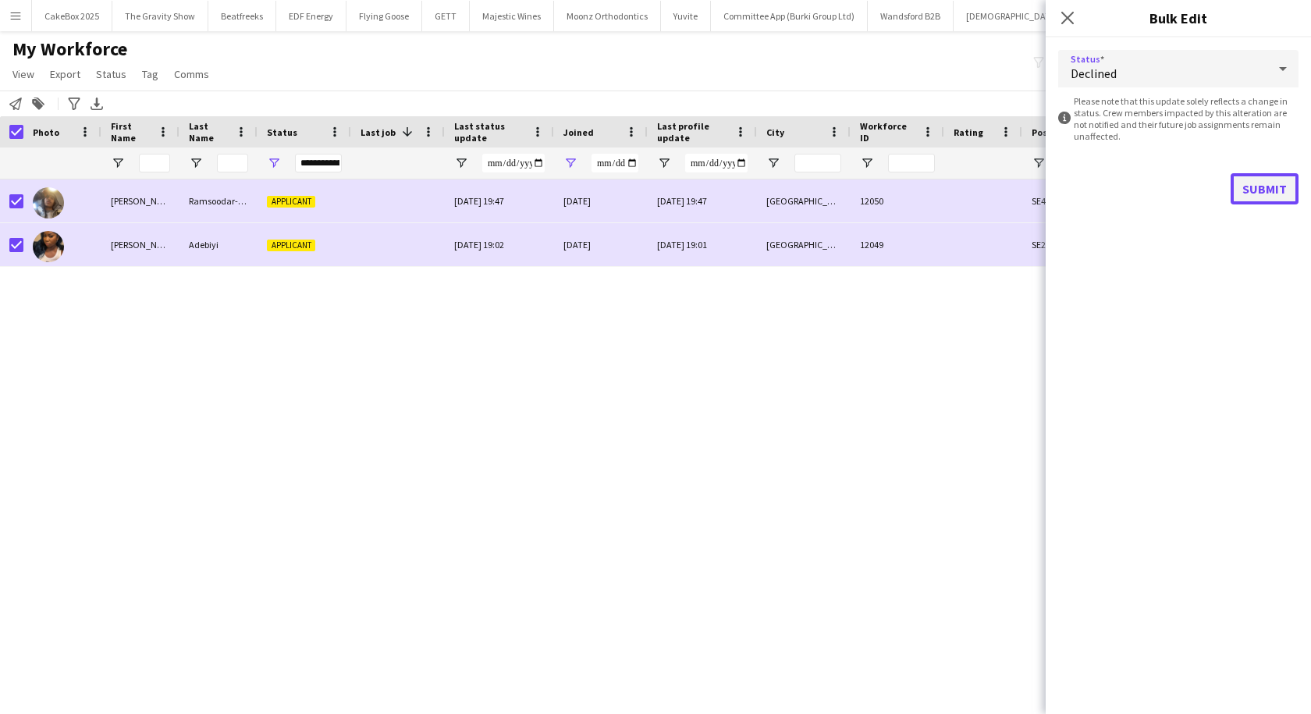
click at [1255, 187] on button "Submit" at bounding box center [1265, 188] width 68 height 31
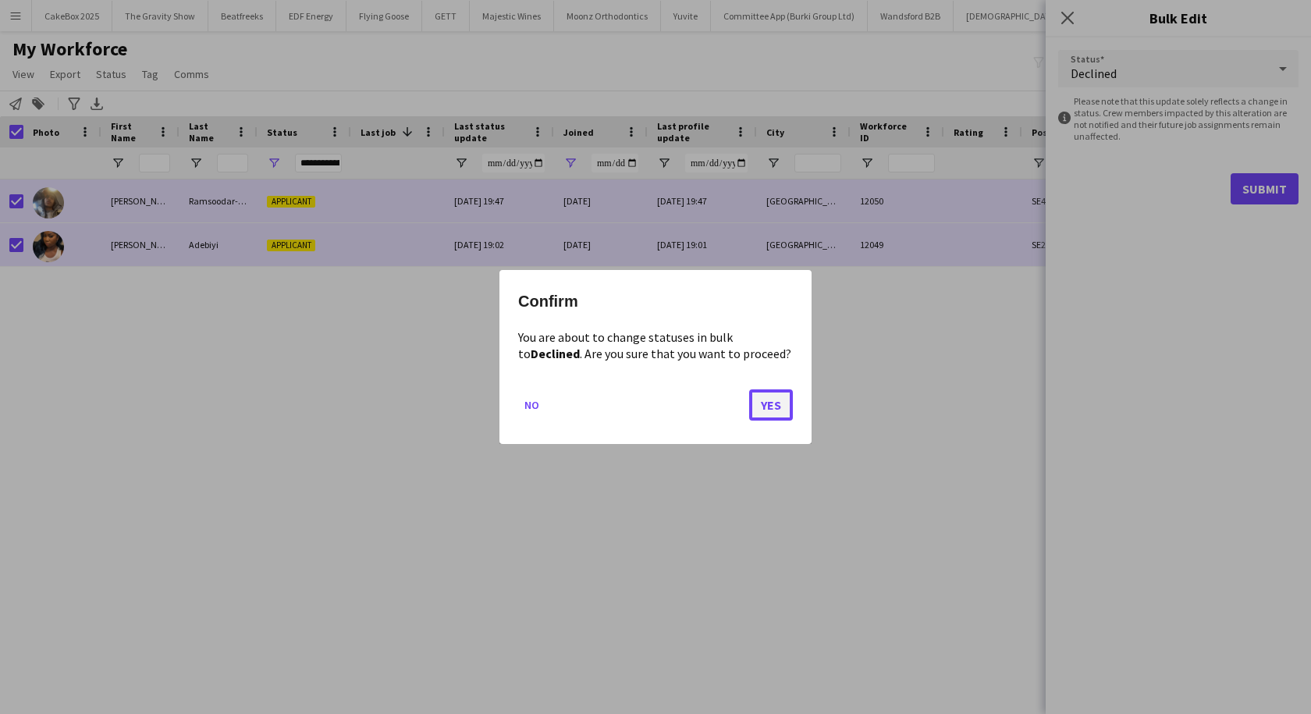
click at [772, 402] on button "Yes" at bounding box center [771, 404] width 44 height 31
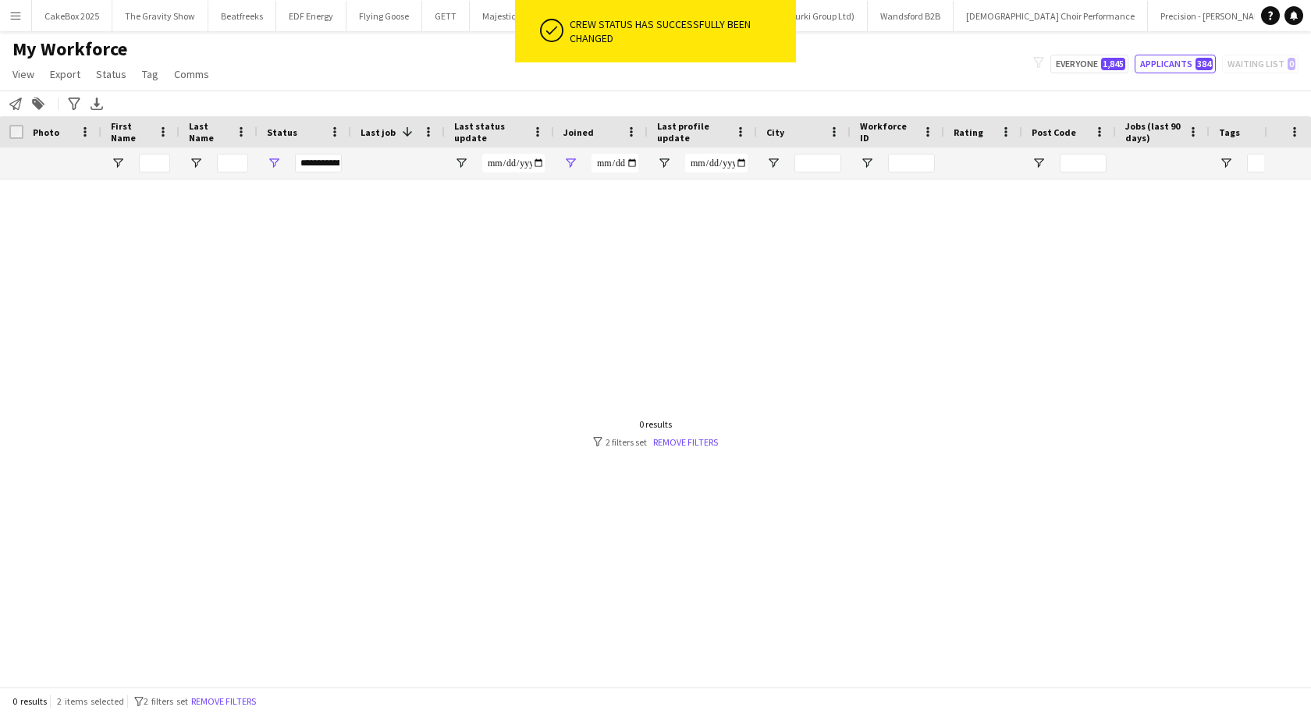
click at [439, 75] on div "My Workforce View Views Default view New view Update view Delete view Edit name…" at bounding box center [655, 63] width 1311 height 53
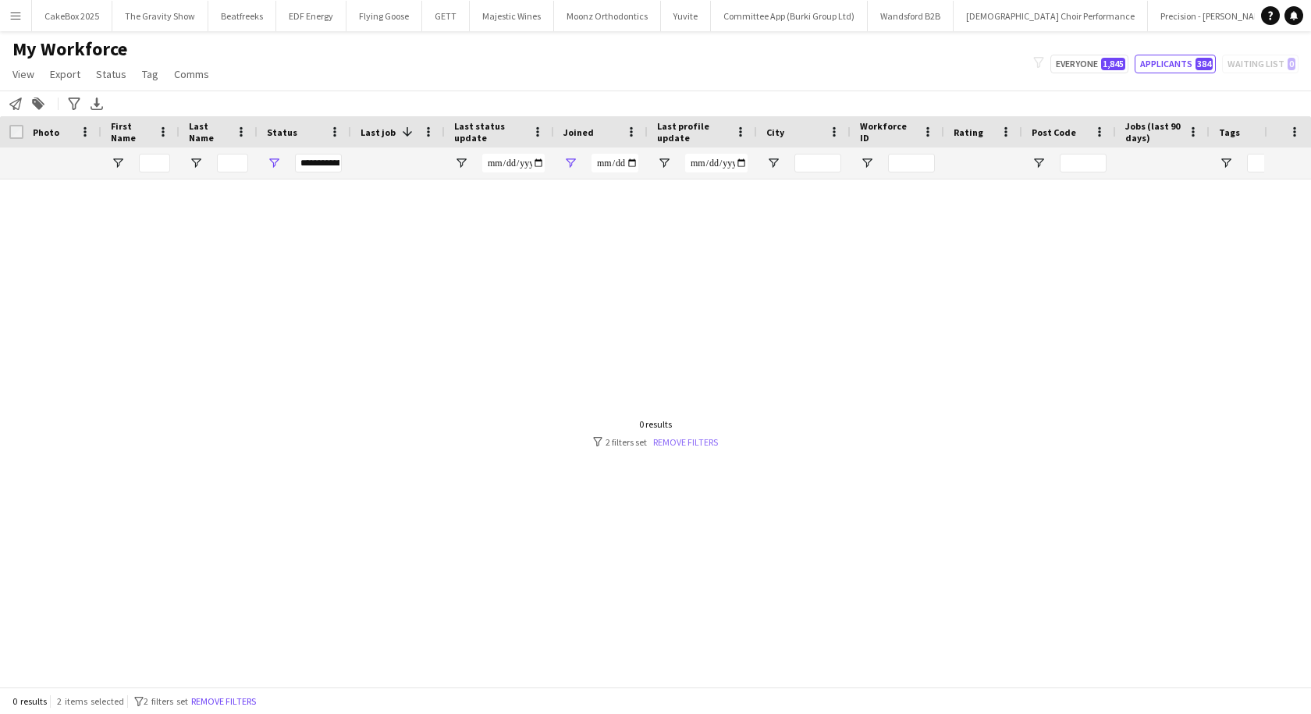
click at [684, 438] on link "Remove filters" at bounding box center [685, 442] width 65 height 12
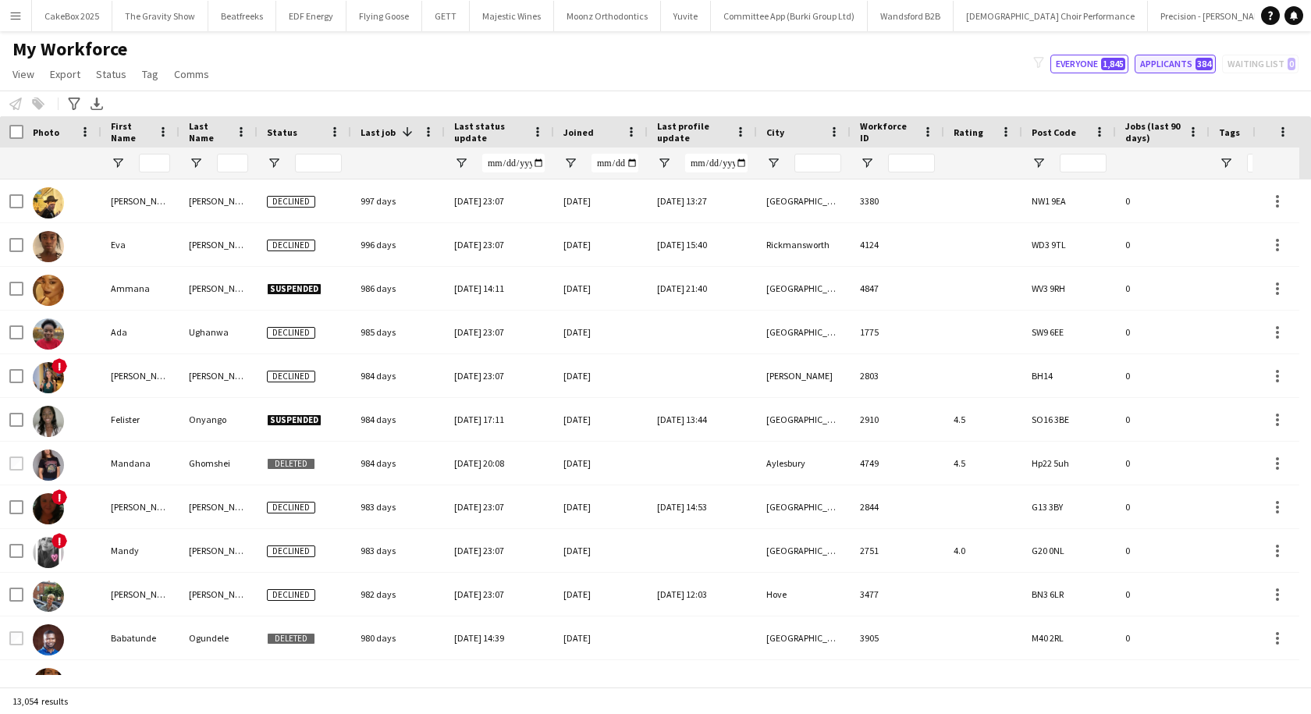
click at [1185, 61] on button "Applicants 384" at bounding box center [1175, 64] width 81 height 19
type input "**********"
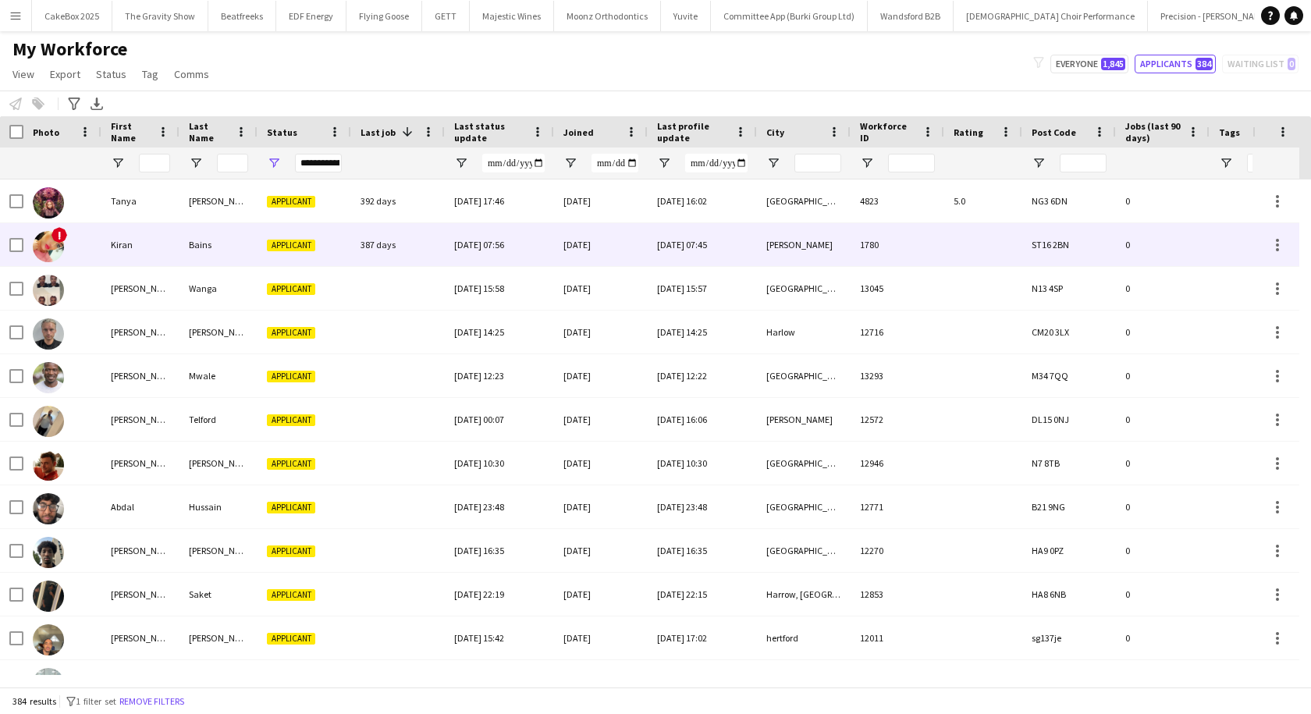
click at [119, 250] on div "Kiran" at bounding box center [140, 244] width 78 height 43
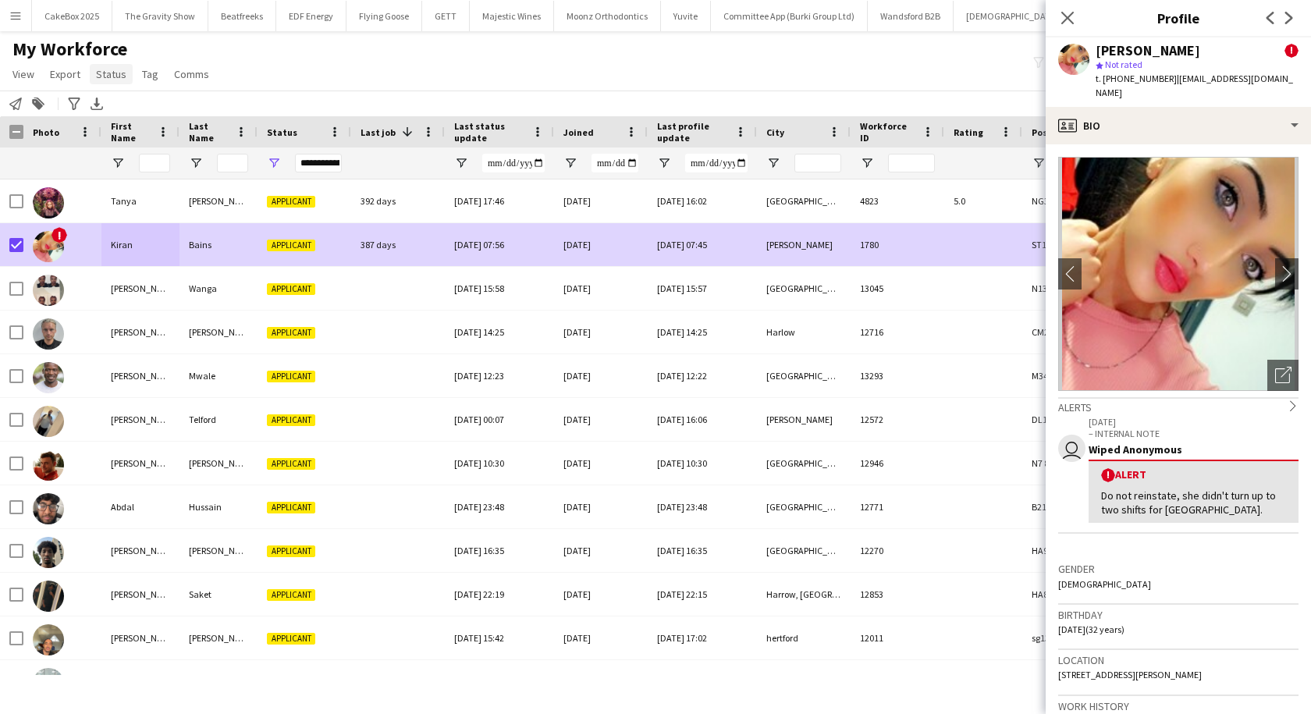
click at [115, 76] on span "Status" at bounding box center [111, 74] width 30 height 14
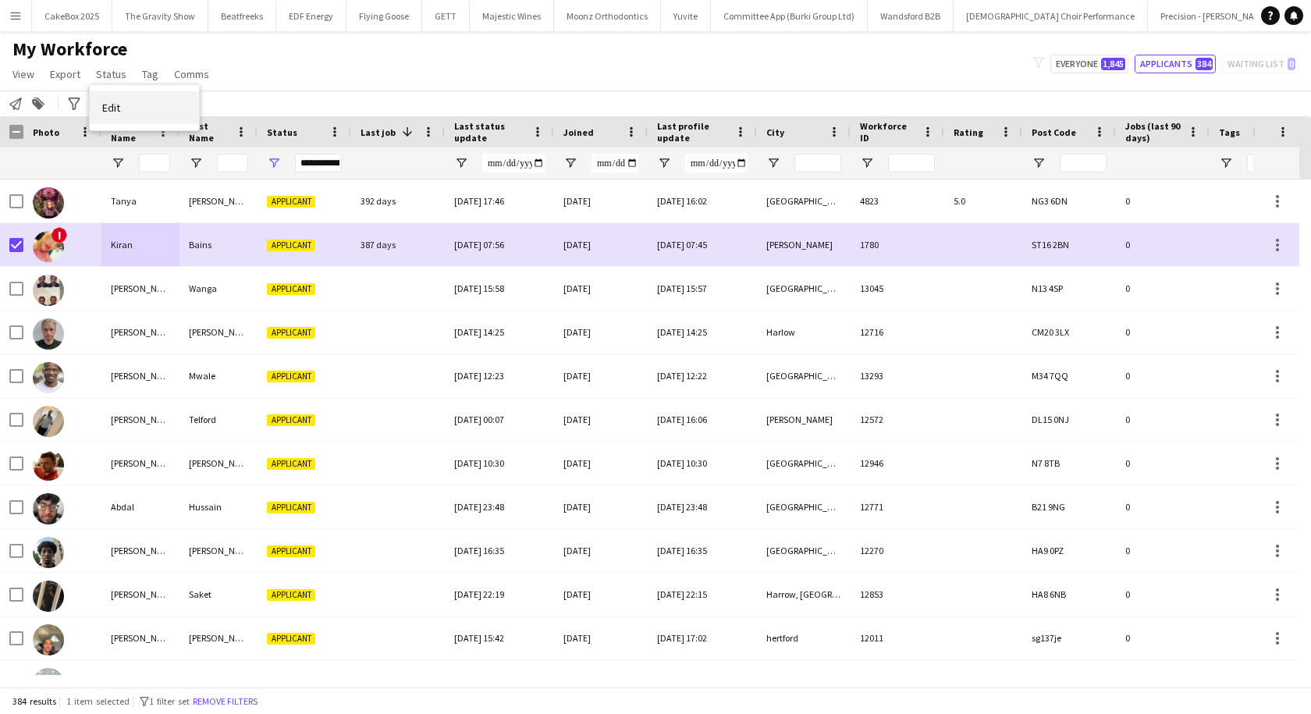
click at [141, 108] on link "Edit" at bounding box center [144, 107] width 109 height 33
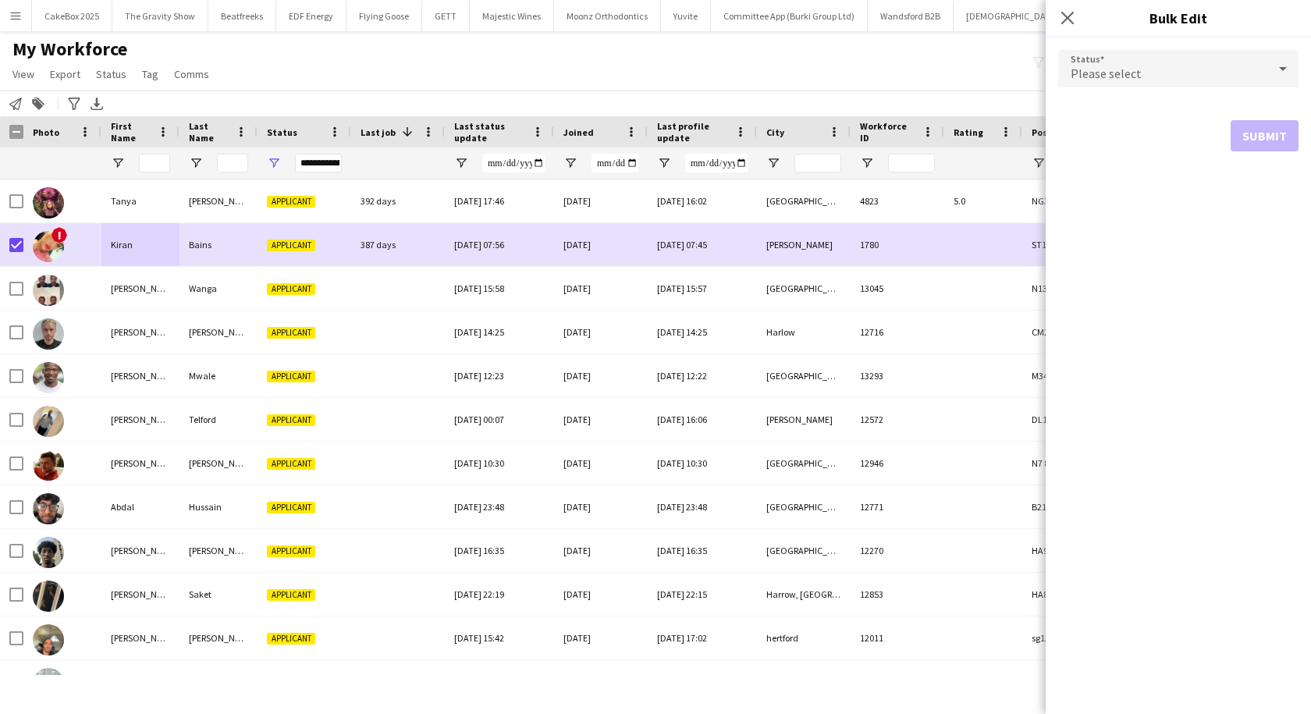
click at [1089, 79] on span "Please select" at bounding box center [1106, 74] width 71 height 16
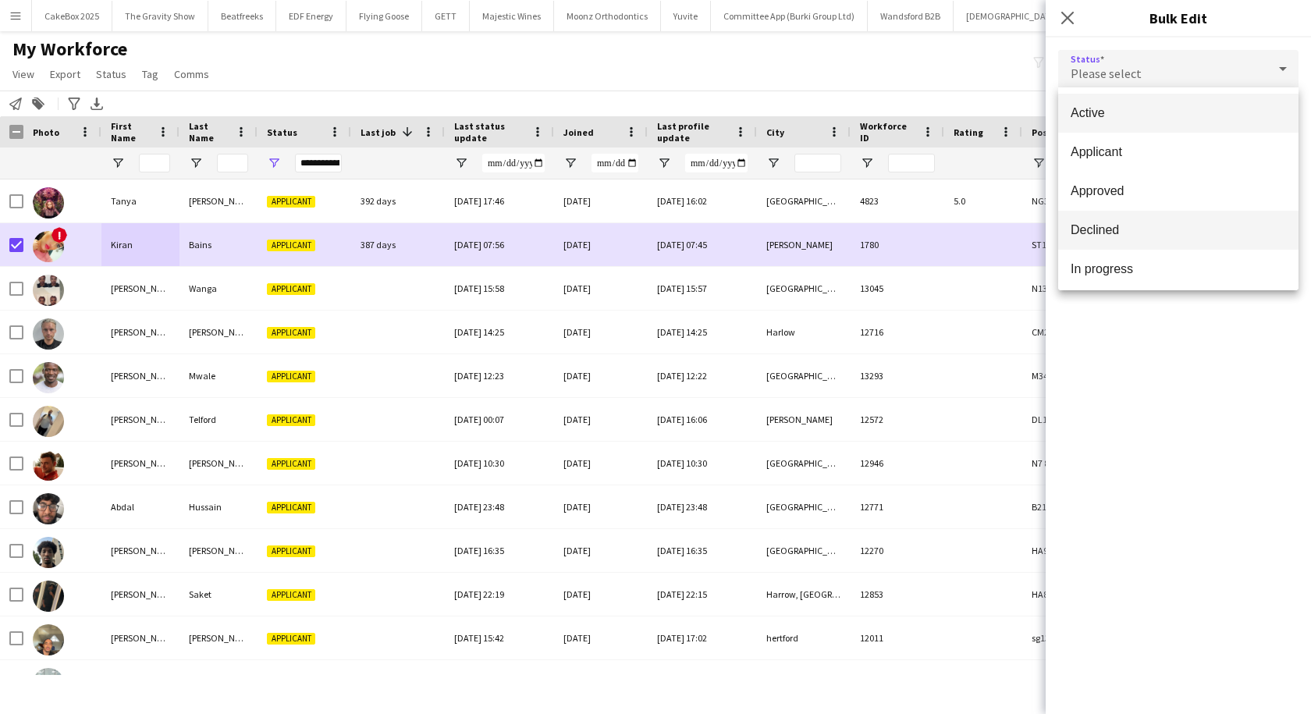
click at [1097, 218] on mat-option "Declined" at bounding box center [1178, 230] width 240 height 39
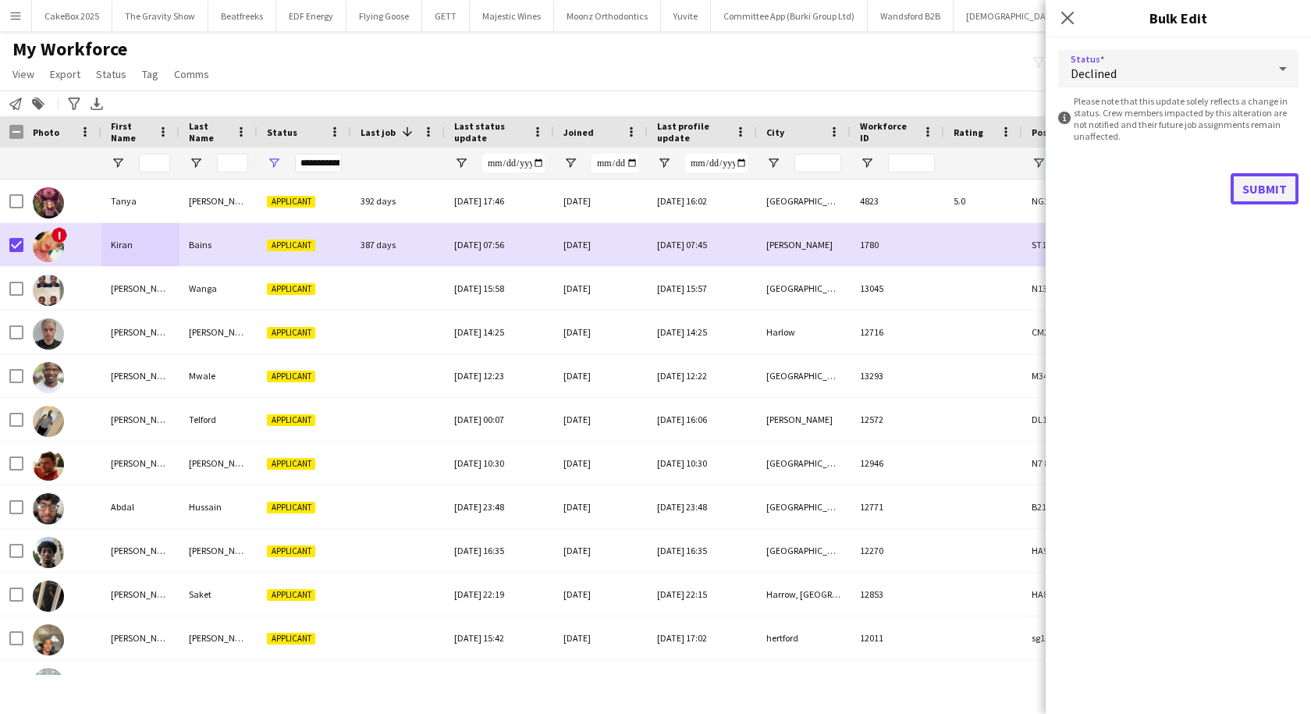
click at [1272, 188] on button "Submit" at bounding box center [1265, 188] width 68 height 31
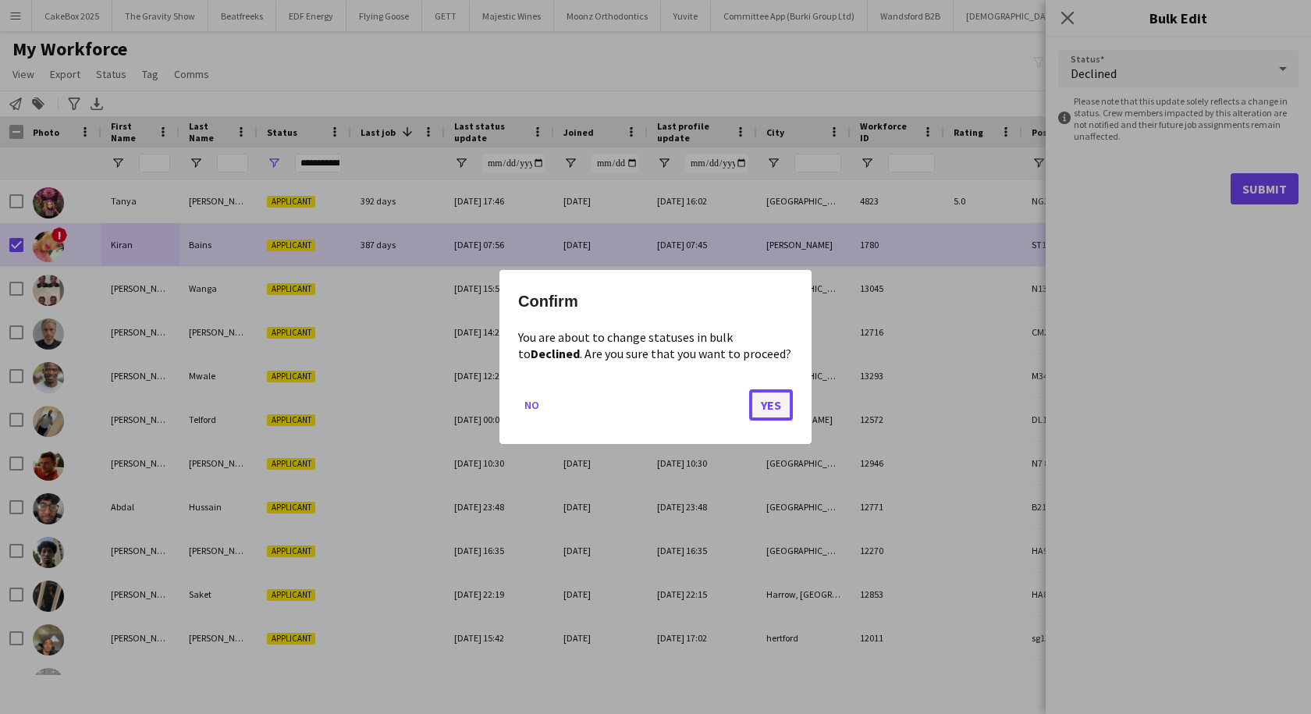
click at [757, 410] on button "Yes" at bounding box center [771, 404] width 44 height 31
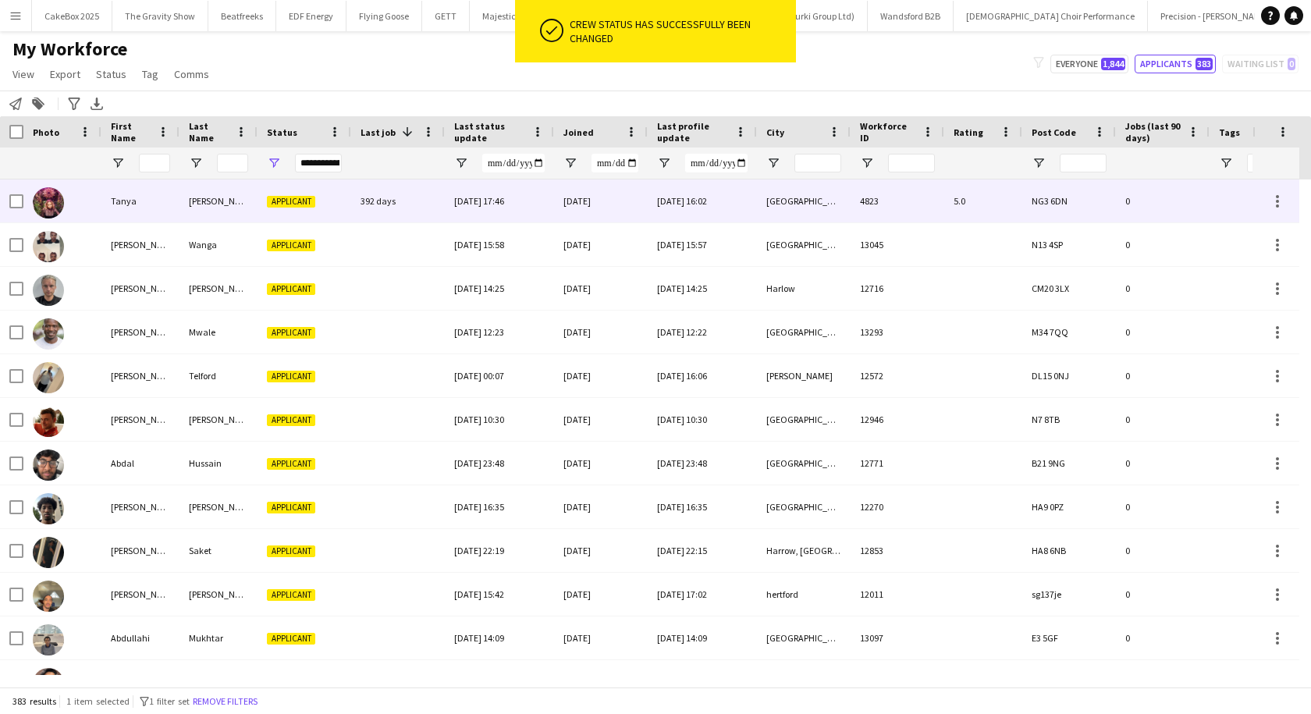
click at [178, 201] on div "Tanya" at bounding box center [140, 200] width 78 height 43
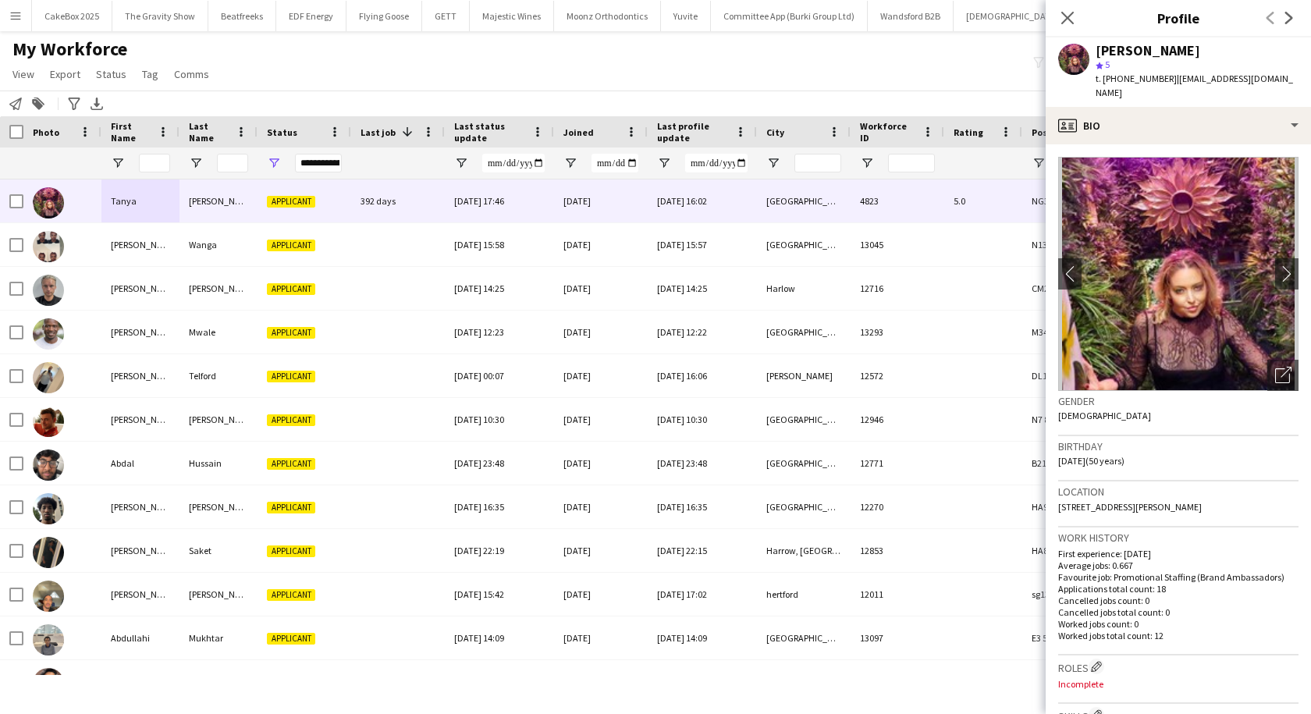
click at [362, 130] on span "Last job" at bounding box center [377, 132] width 35 height 12
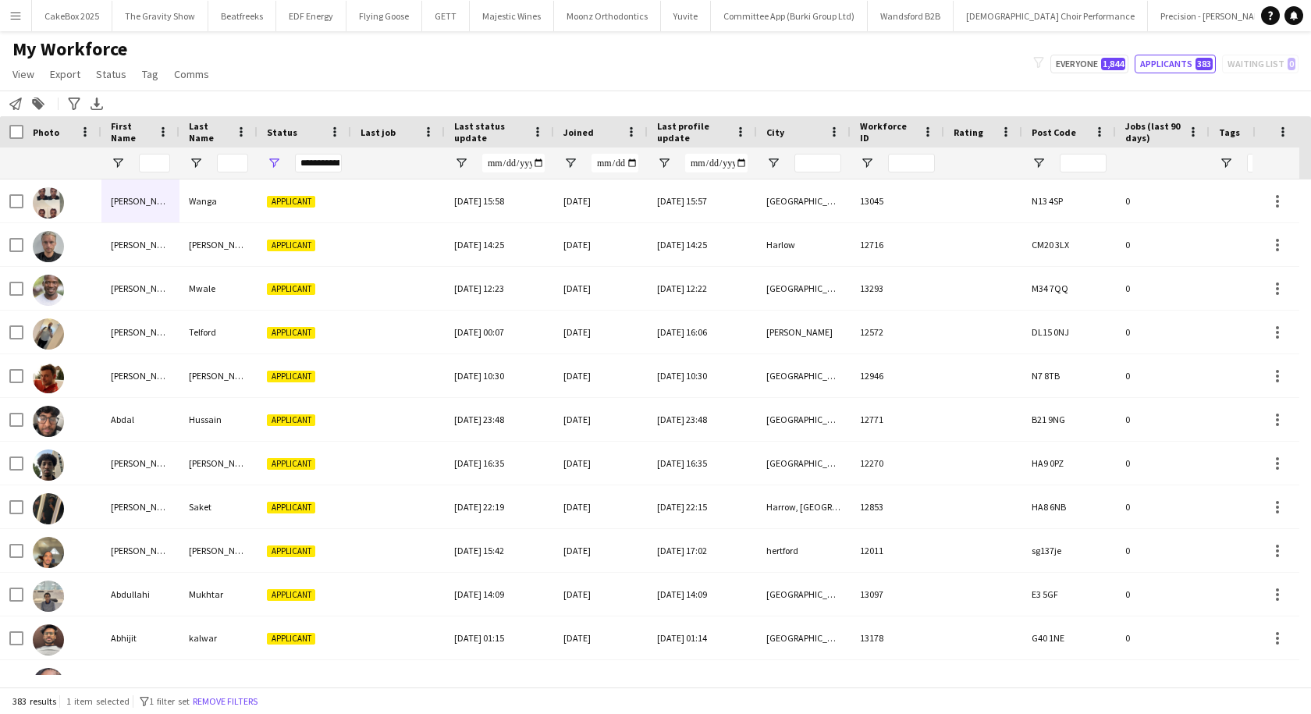
click at [362, 130] on span "Last job" at bounding box center [377, 132] width 35 height 12
